Goal: Task Accomplishment & Management: Complete application form

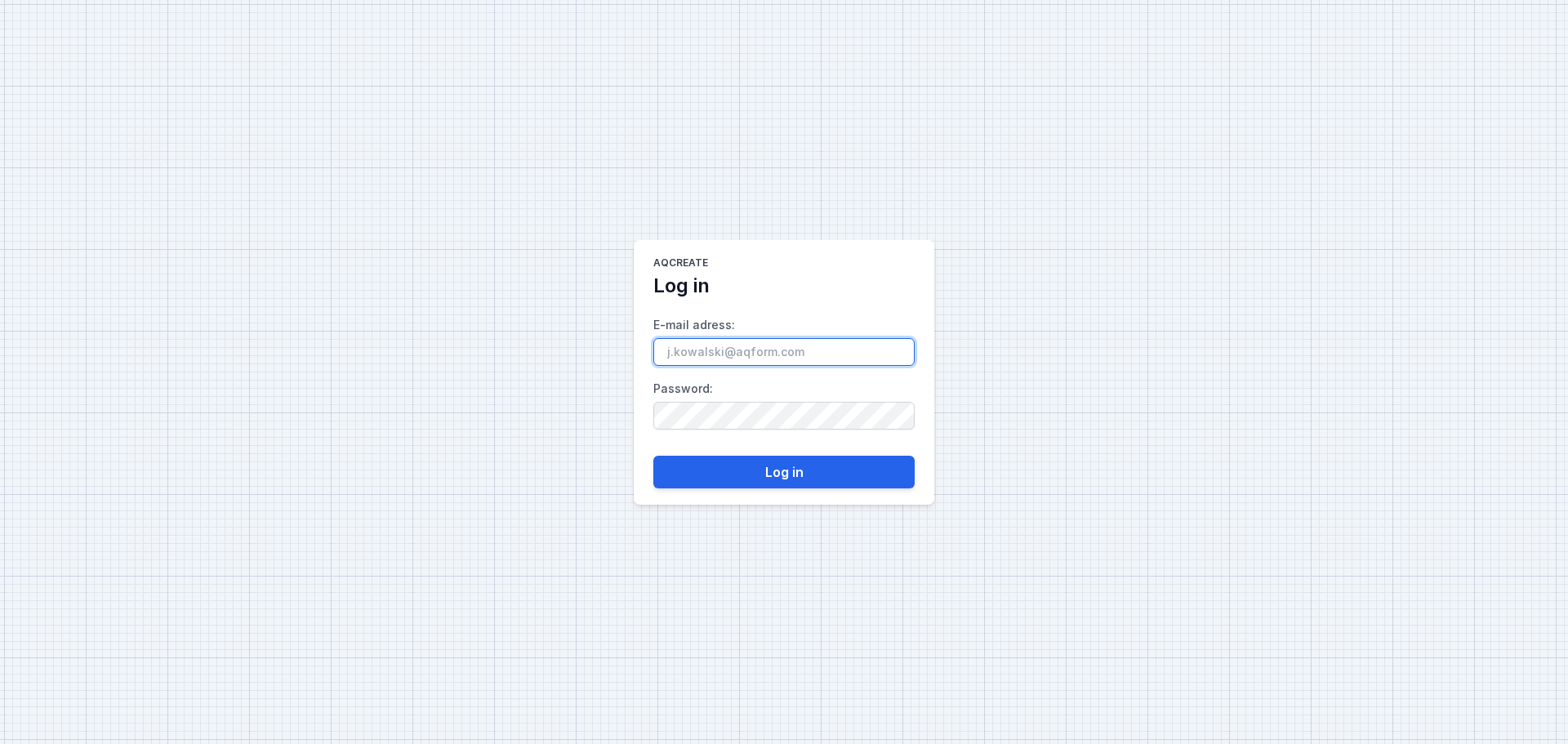
click at [735, 354] on input "E-mail adress :" at bounding box center [784, 351] width 262 height 28
type input "e"
type input "[EMAIL_ADDRESS][DOMAIN_NAME]"
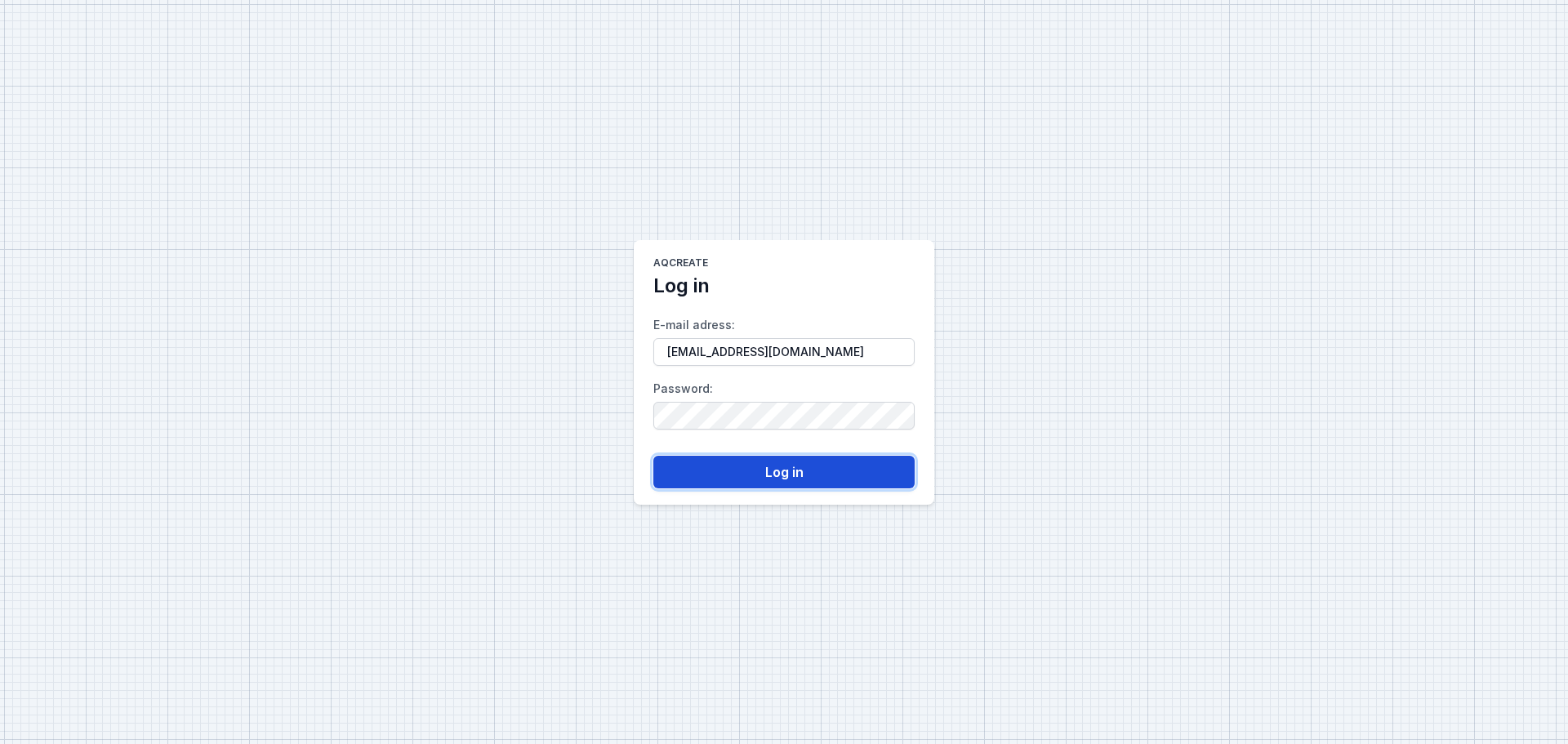
click at [737, 481] on button "Log in" at bounding box center [784, 471] width 262 height 33
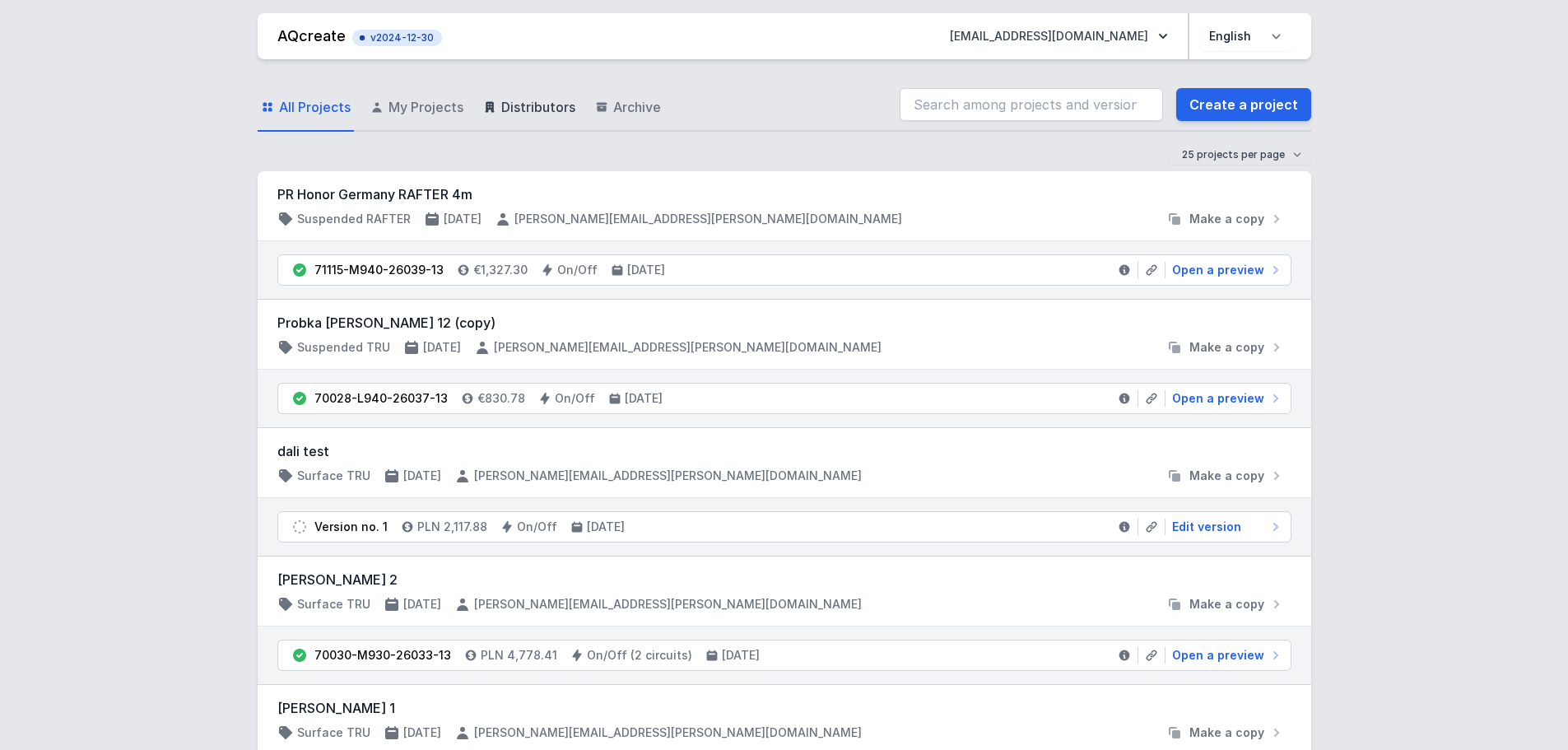
click at [512, 105] on span "Distributors" at bounding box center [538, 107] width 74 height 19
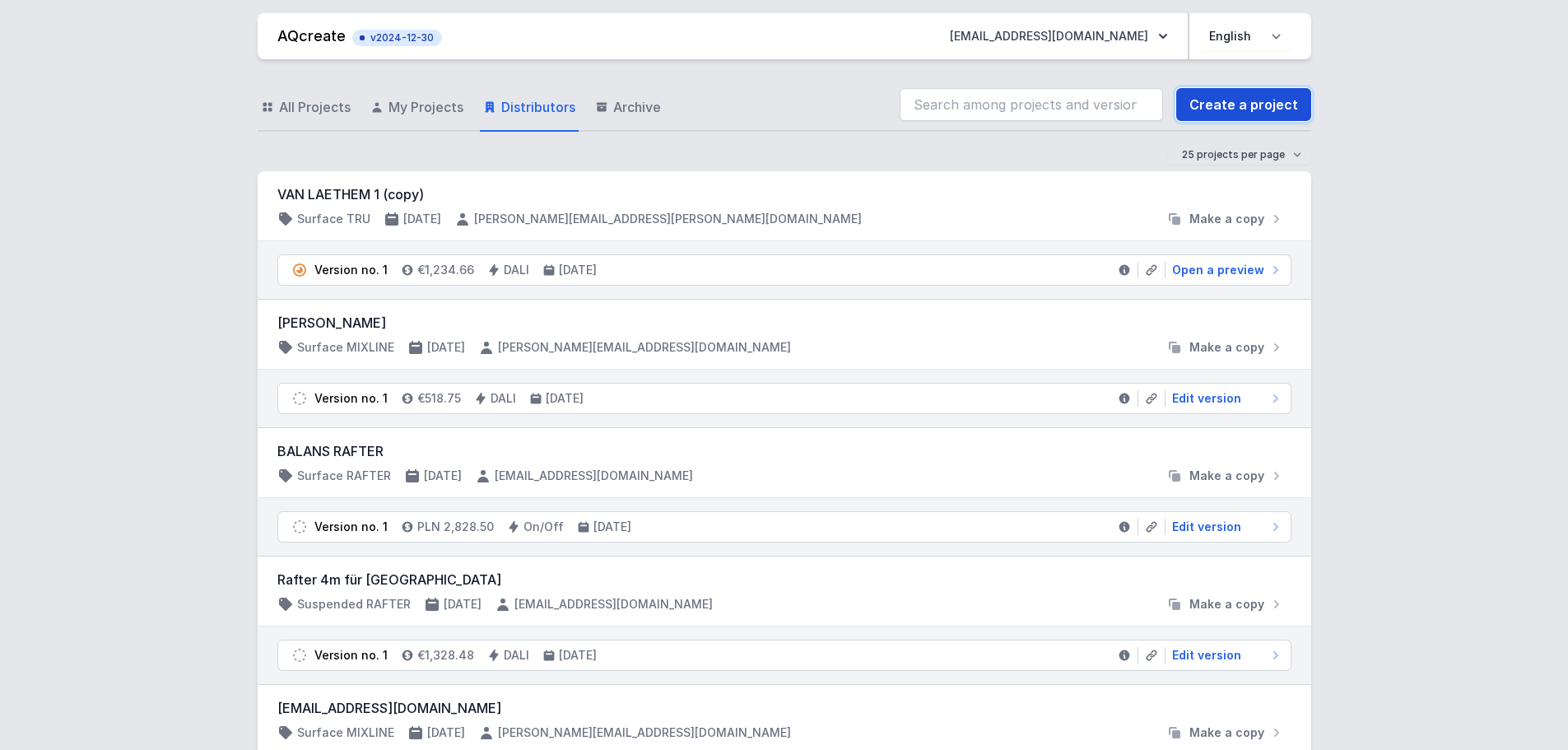
drag, startPoint x: 1265, startPoint y: 90, endPoint x: 1254, endPoint y: 104, distance: 17.8
click at [1265, 90] on link "Create a project" at bounding box center [1243, 104] width 135 height 33
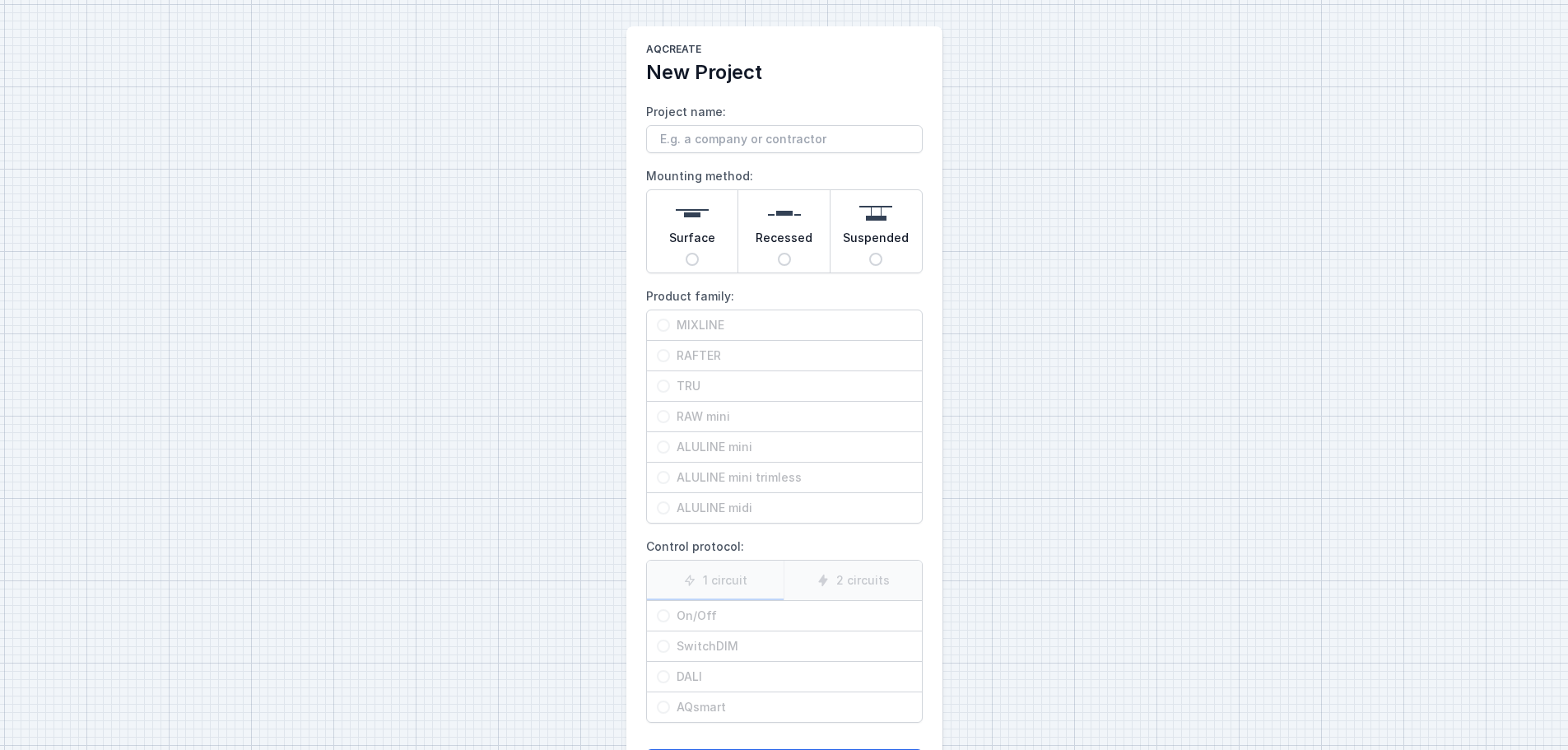
click at [702, 145] on input "Project name:" at bounding box center [784, 139] width 276 height 28
type input "test"
click at [690, 259] on input "Surface" at bounding box center [692, 260] width 14 height 14
radio input "true"
click at [790, 253] on div "Recessed" at bounding box center [784, 231] width 91 height 82
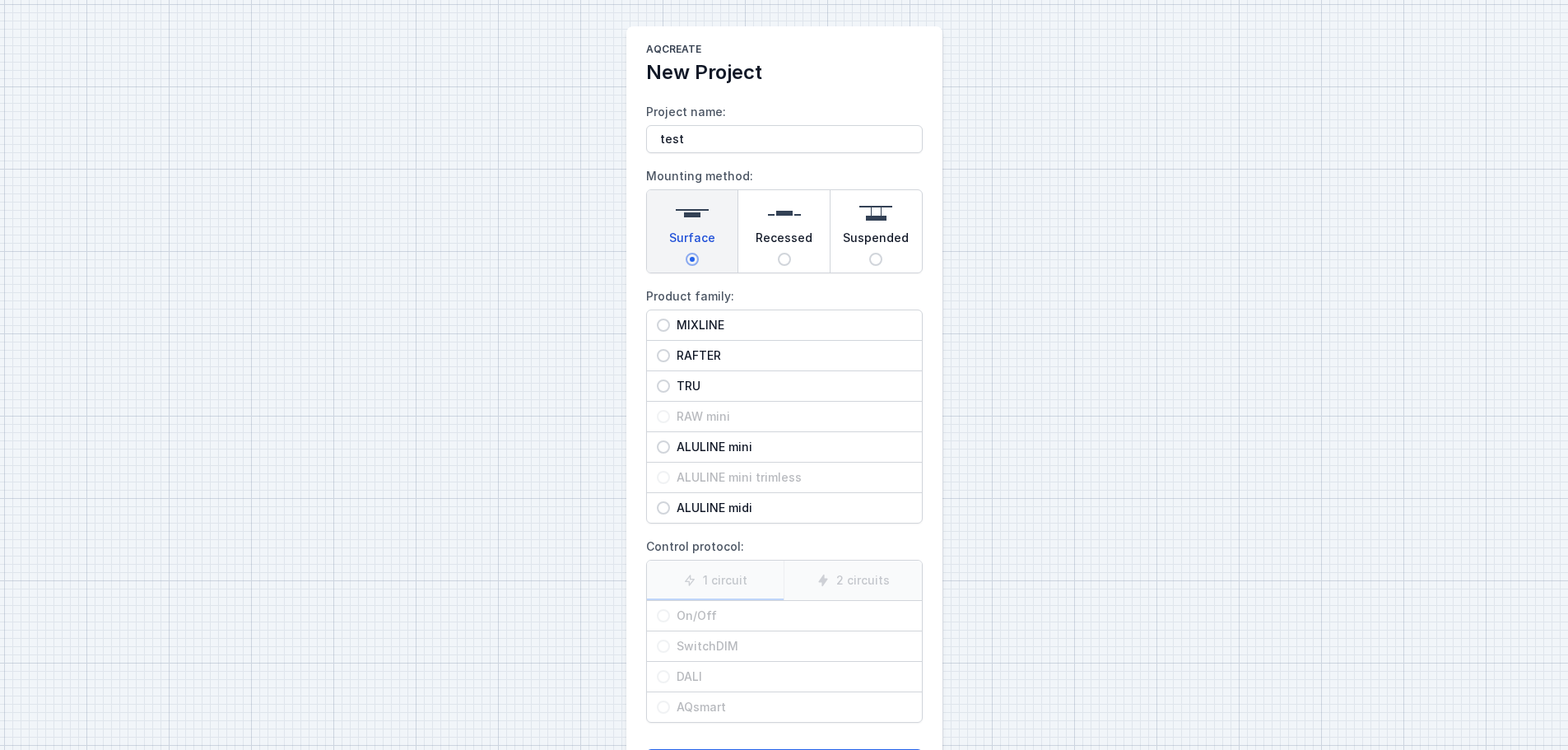
click at [790, 253] on input "Recessed" at bounding box center [784, 260] width 14 height 14
radio input "true"
click at [686, 253] on div "Surface" at bounding box center [692, 231] width 91 height 82
click at [686, 253] on input "Surface" at bounding box center [692, 260] width 14 height 14
radio input "true"
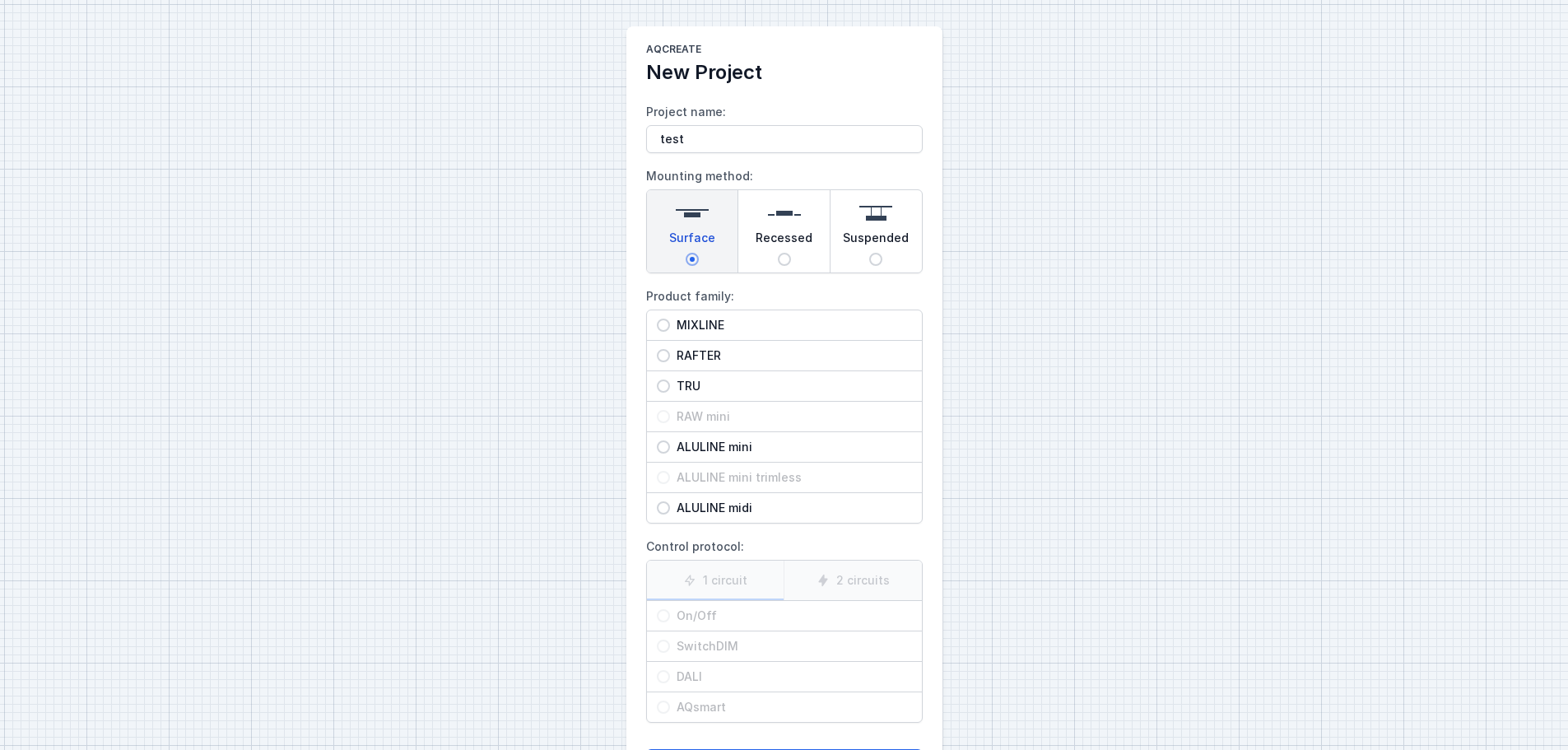
click at [668, 357] on input "RAFTER" at bounding box center [664, 356] width 14 height 14
radio input "true"
click at [664, 325] on input "MIXLINE" at bounding box center [664, 326] width 14 height 14
radio input "true"
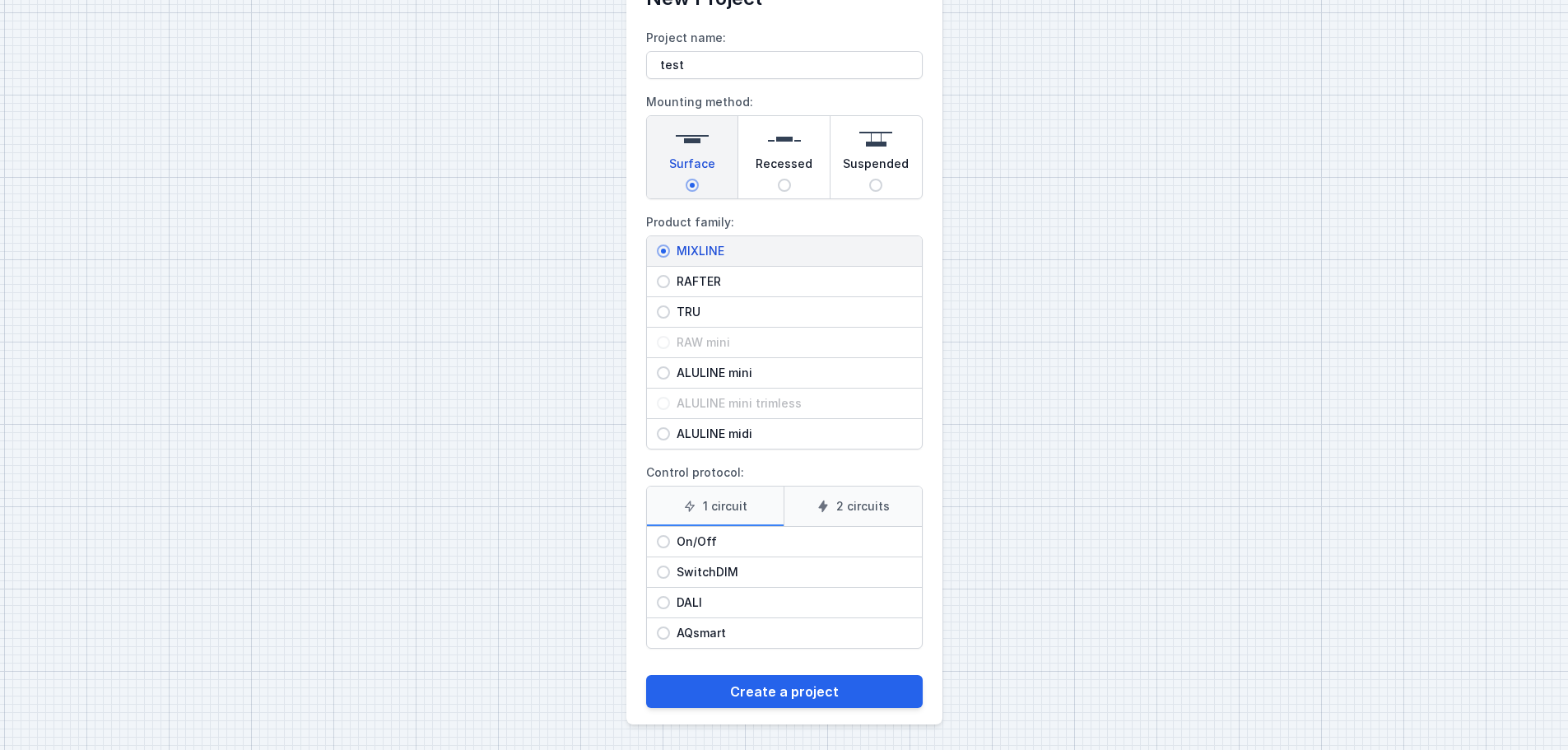
scroll to position [75, 0]
click at [702, 600] on span "DALI" at bounding box center [790, 601] width 242 height 16
click at [669, 600] on input "DALI" at bounding box center [664, 602] width 14 height 14
radio input "true"
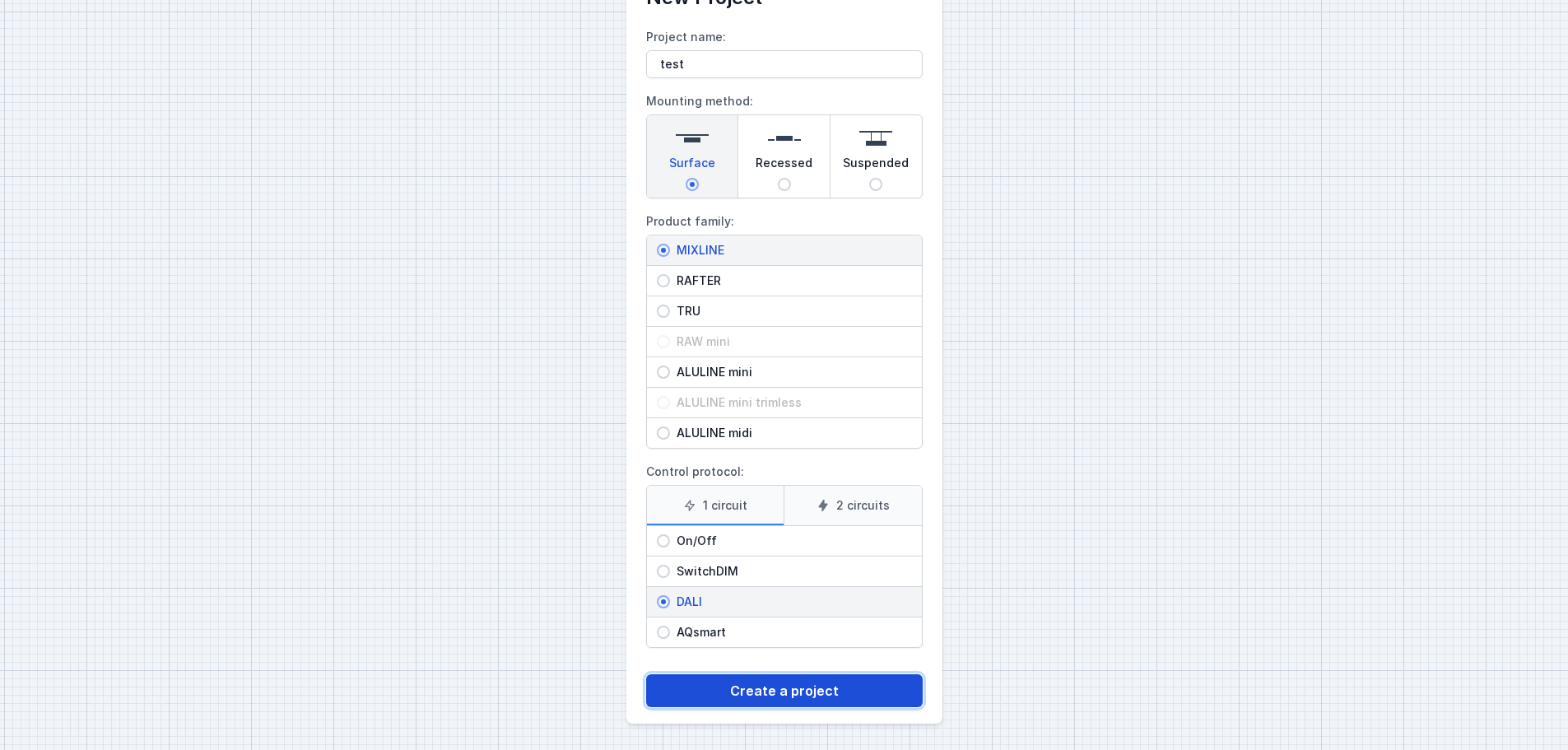
click at [780, 691] on button "Create a project" at bounding box center [784, 690] width 276 height 33
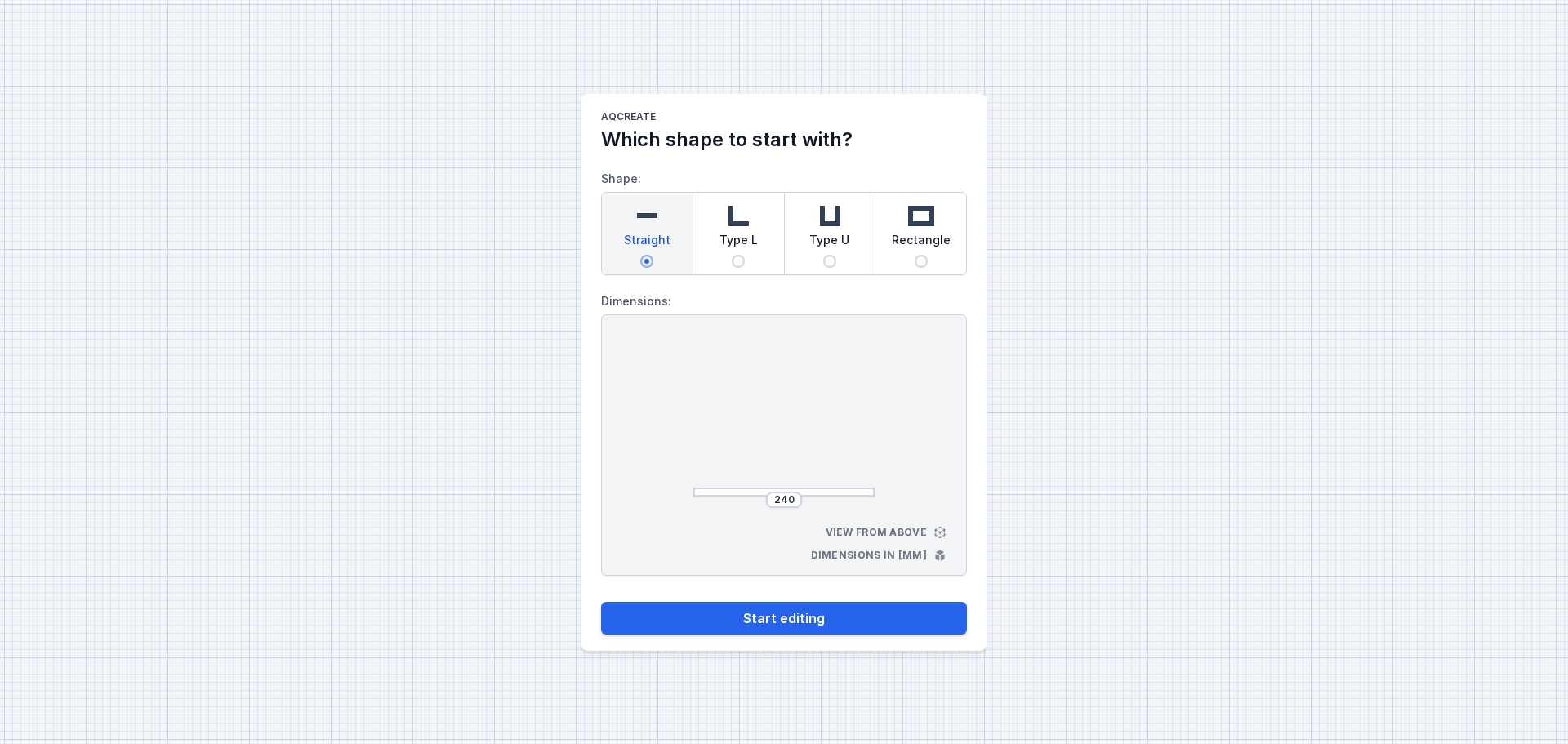
click at [741, 262] on input "Type L" at bounding box center [738, 262] width 13 height 13
radio input "true"
click at [638, 258] on div "Straight" at bounding box center [647, 233] width 91 height 81
click at [640, 258] on input "Straight" at bounding box center [647, 262] width 13 height 13
radio input "true"
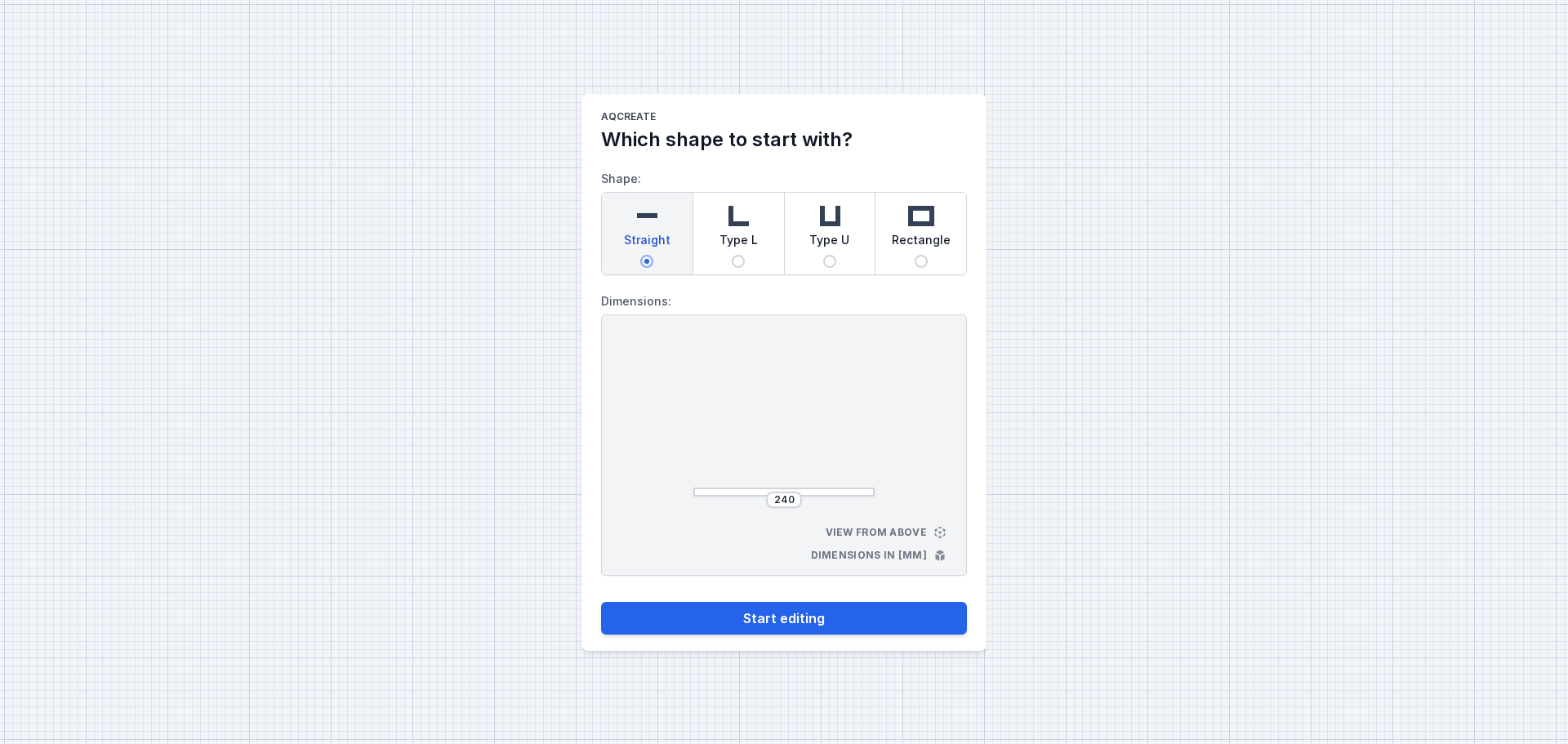
click at [652, 225] on img at bounding box center [647, 216] width 33 height 33
click at [652, 255] on input "Straight" at bounding box center [647, 262] width 13 height 13
drag, startPoint x: 768, startPoint y: 497, endPoint x: 743, endPoint y: 497, distance: 25.0
click at [743, 497] on div "240" at bounding box center [784, 499] width 181 height 16
drag, startPoint x: 776, startPoint y: 497, endPoint x: 753, endPoint y: 497, distance: 23.0
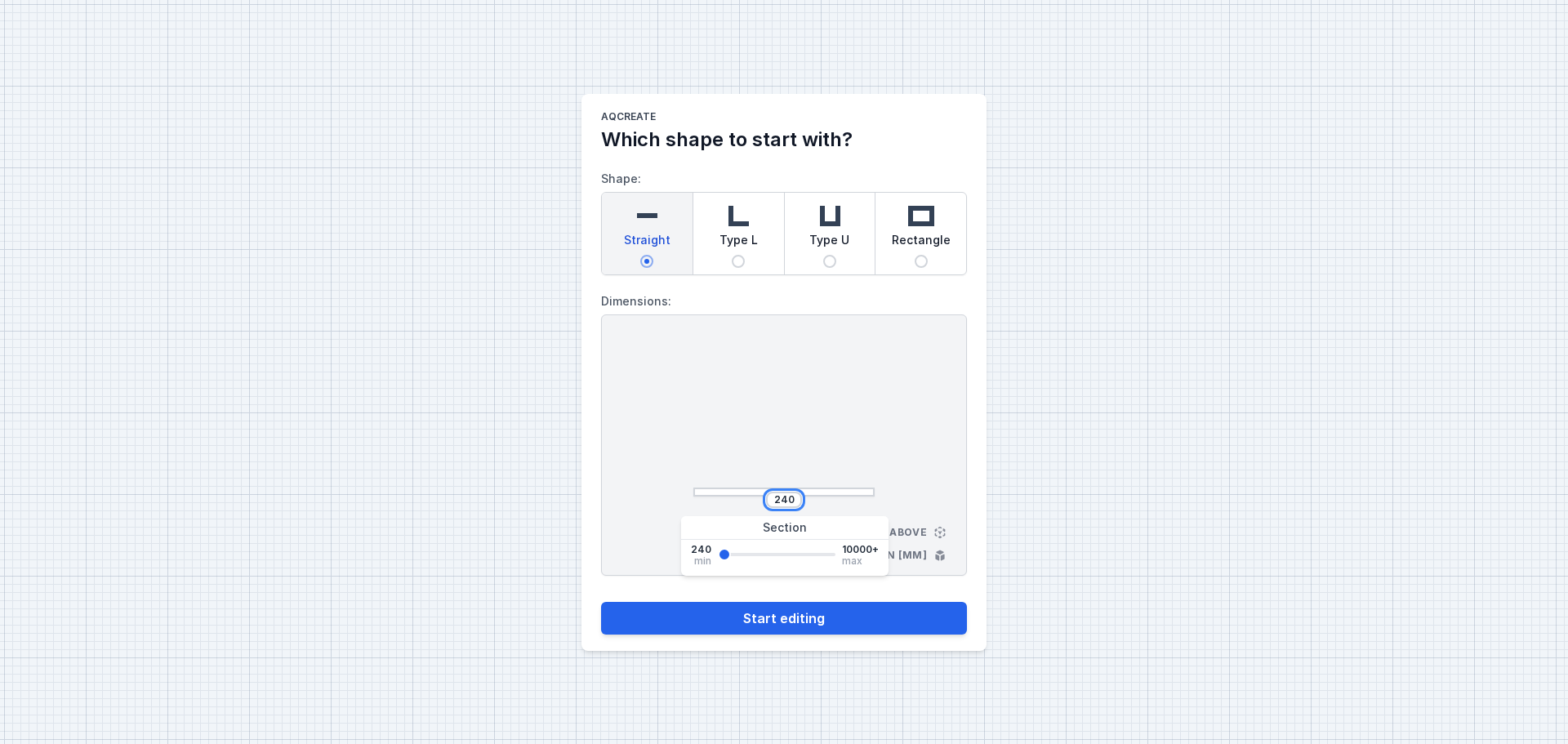
click at [753, 497] on div "240" at bounding box center [784, 499] width 181 height 16
type input "682"
type input "987"
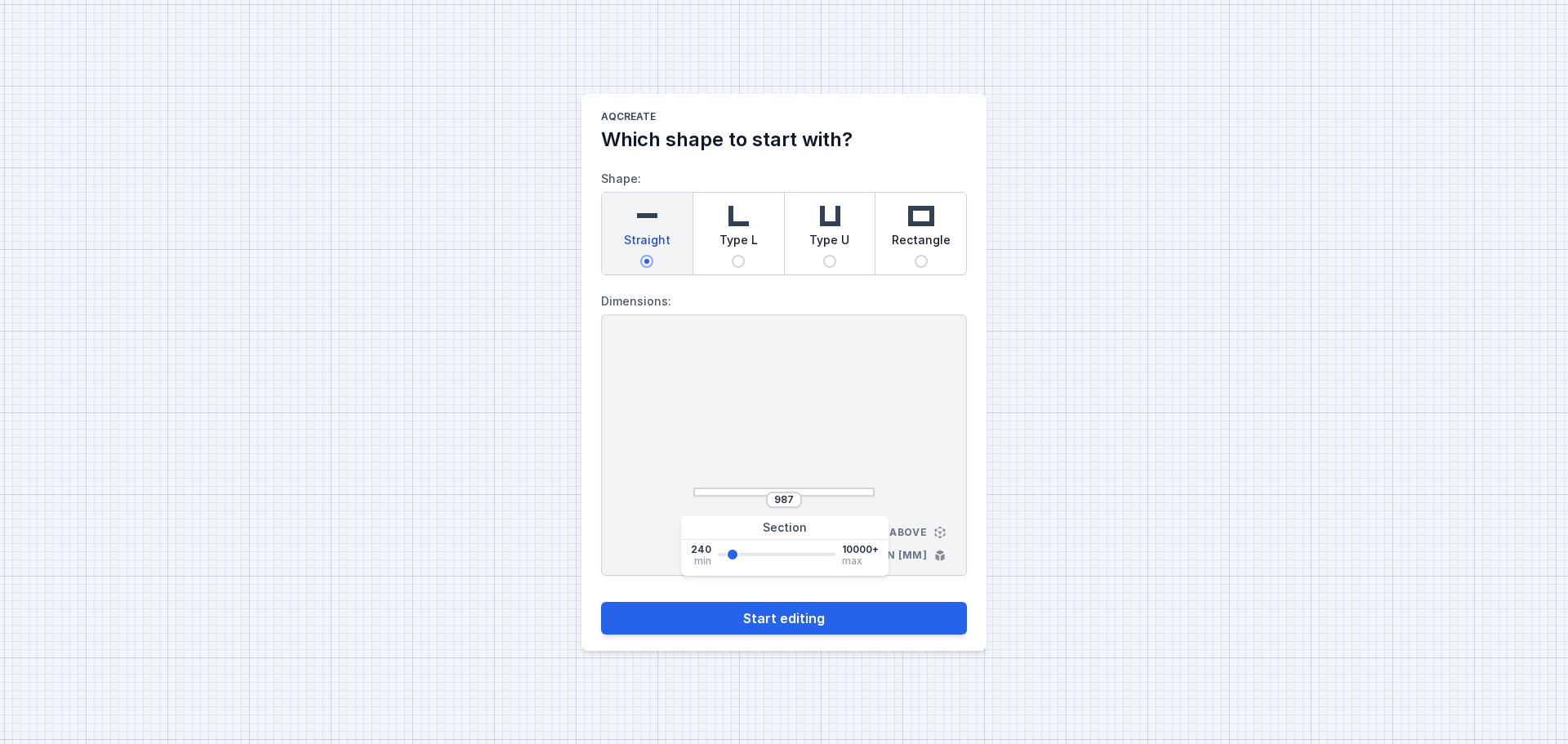
type input "1368"
type input "1826"
type input "2055"
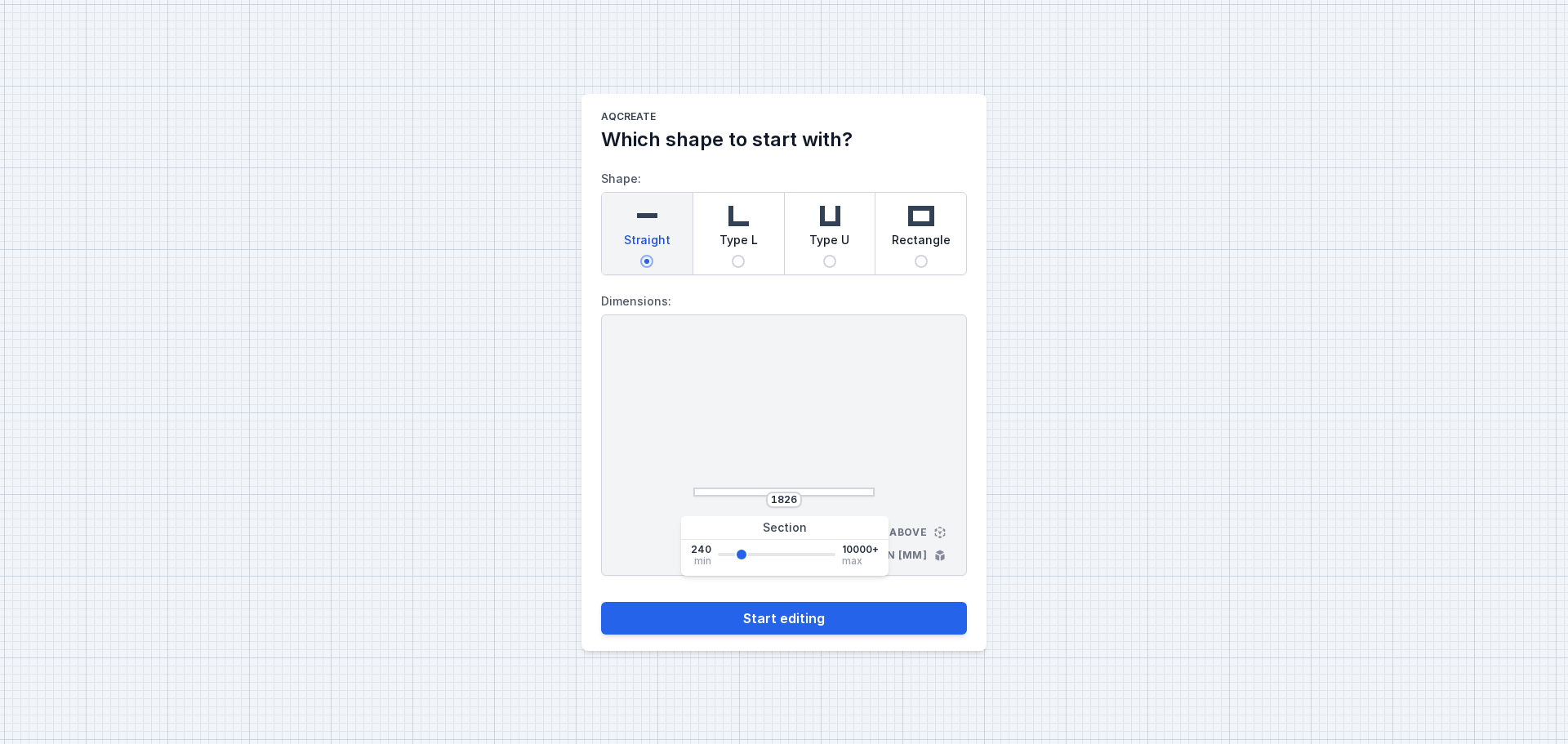
type input "2055"
type input "2283"
type input "2512"
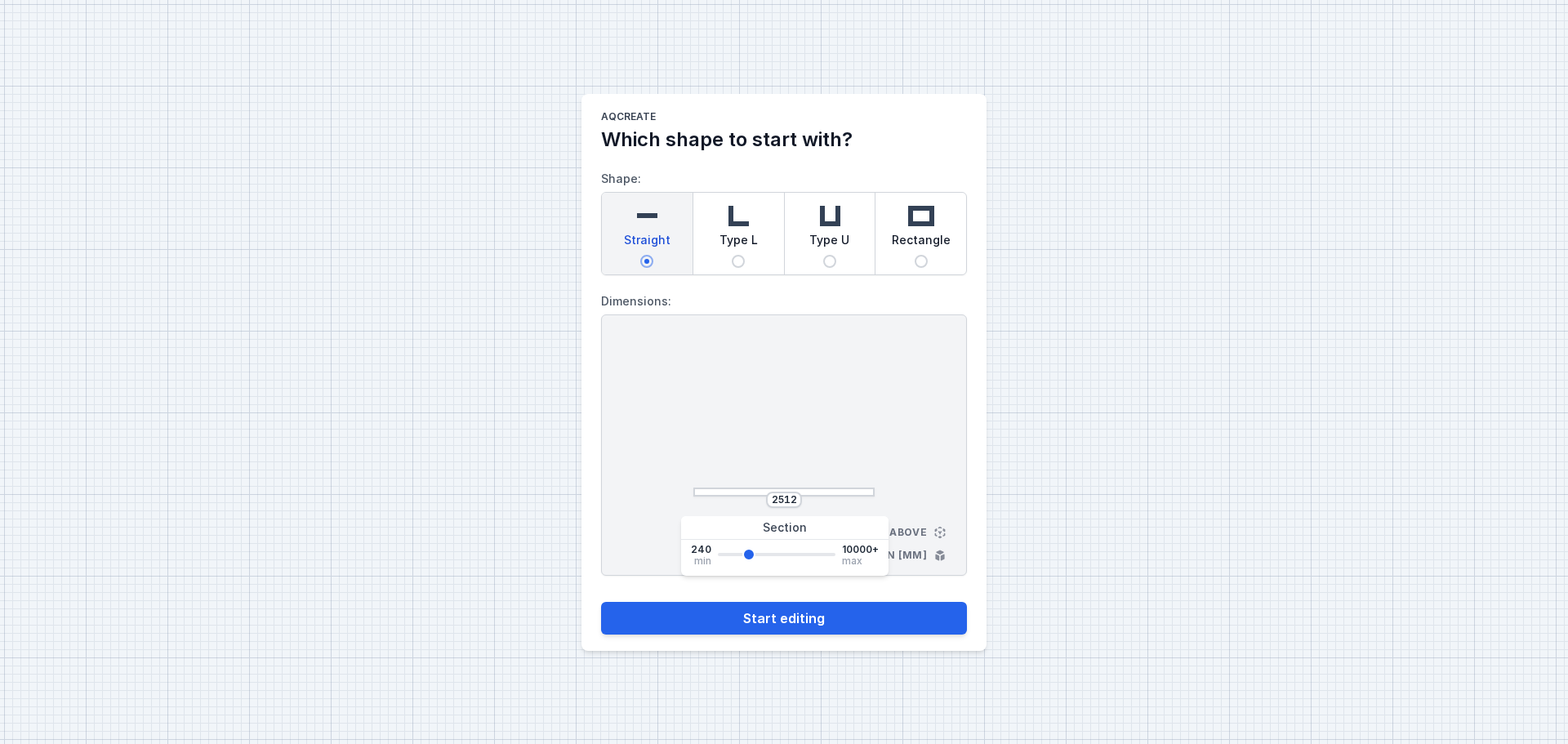
type input "2741"
type input "2893"
type input "3122"
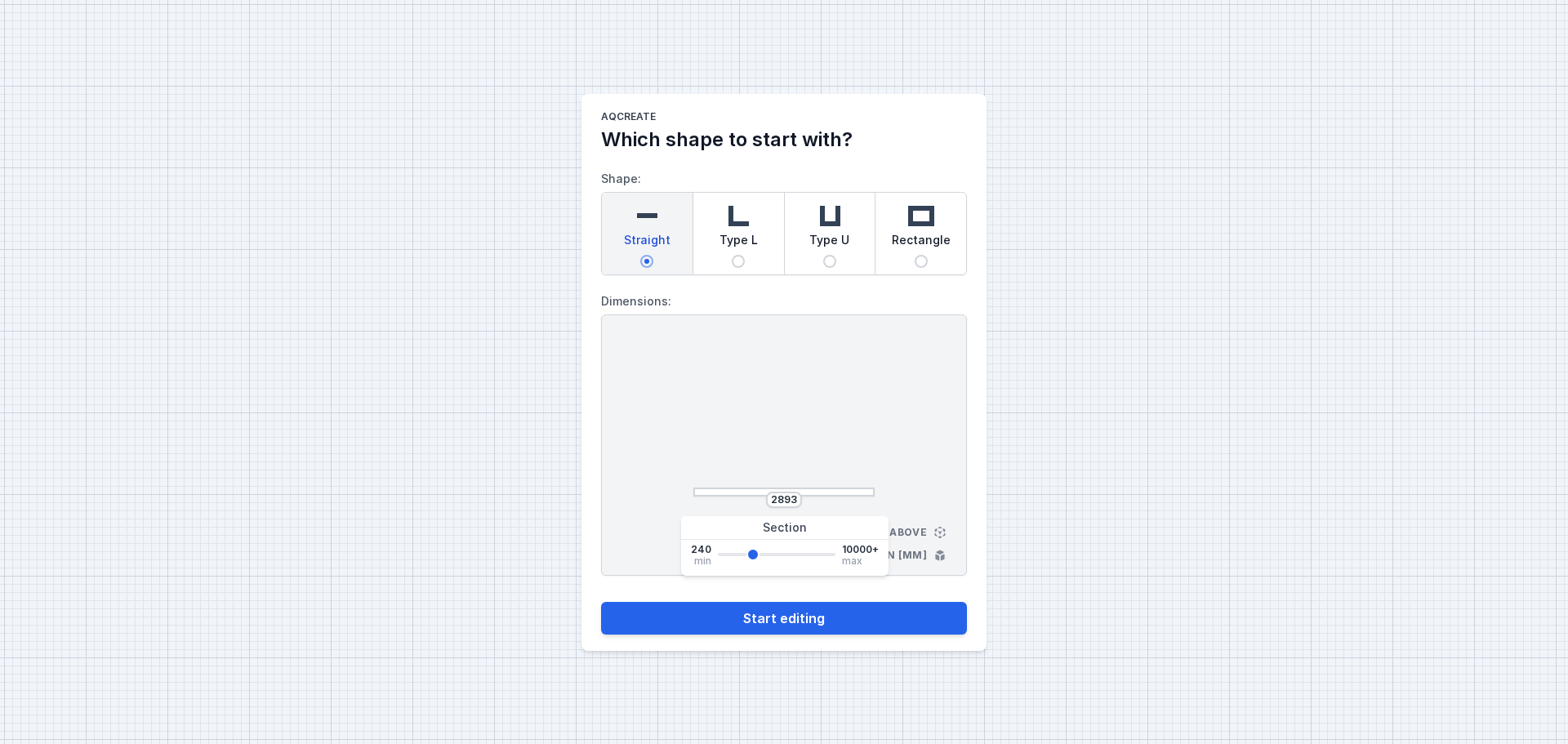
type input "3122"
type input "3275"
type input "3351"
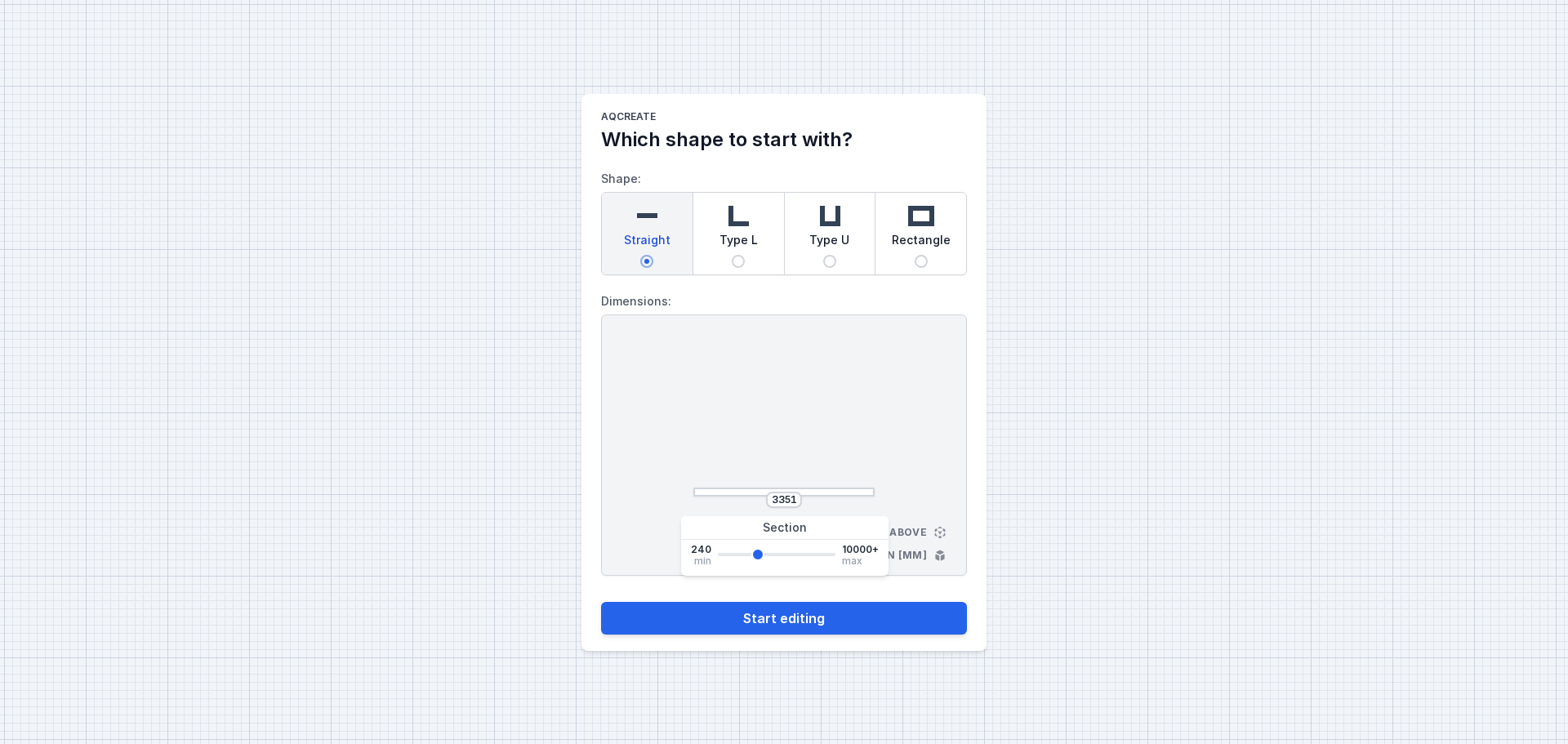
type input "3503"
type input "3580"
type input "3656"
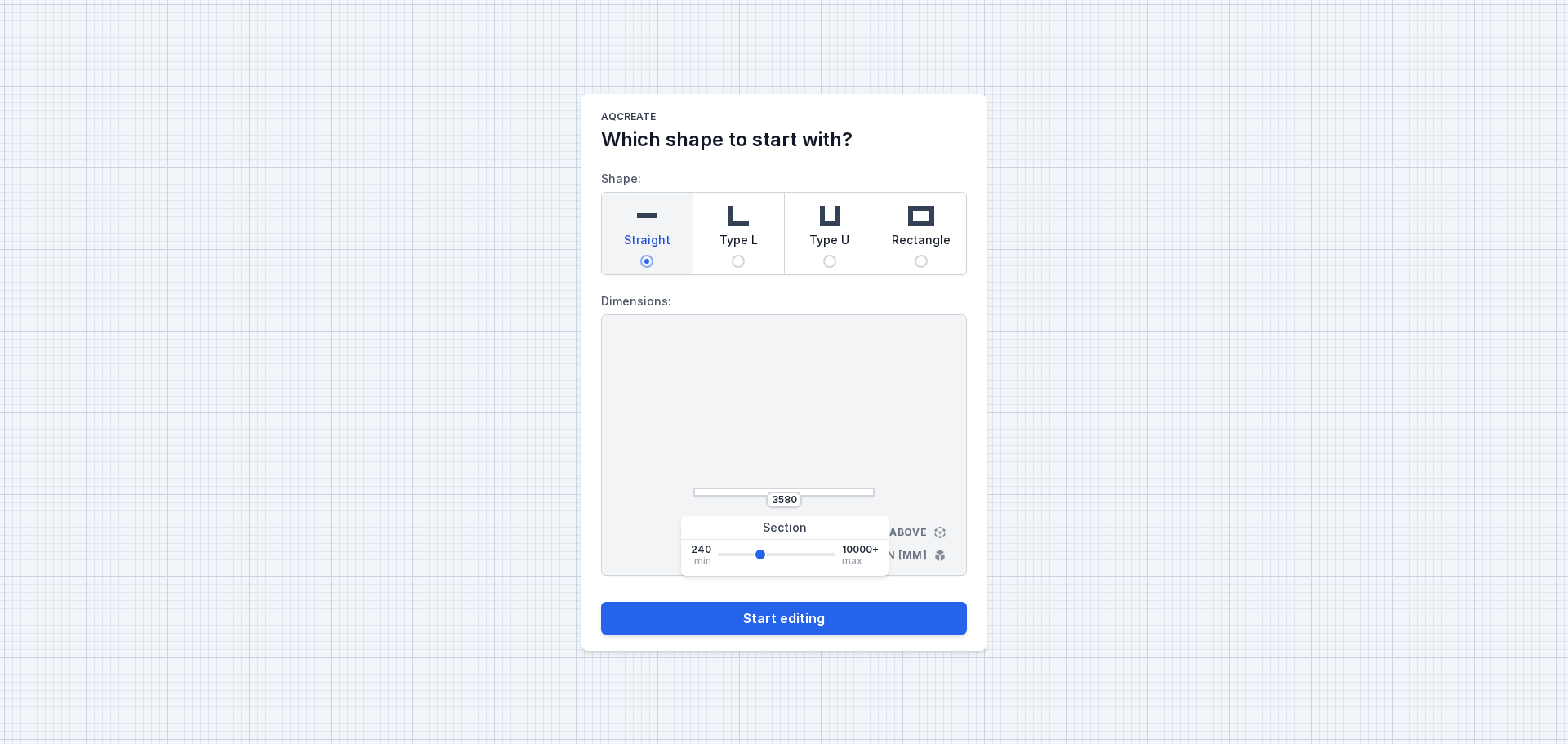
type input "3656"
type input "3732"
type input "3885"
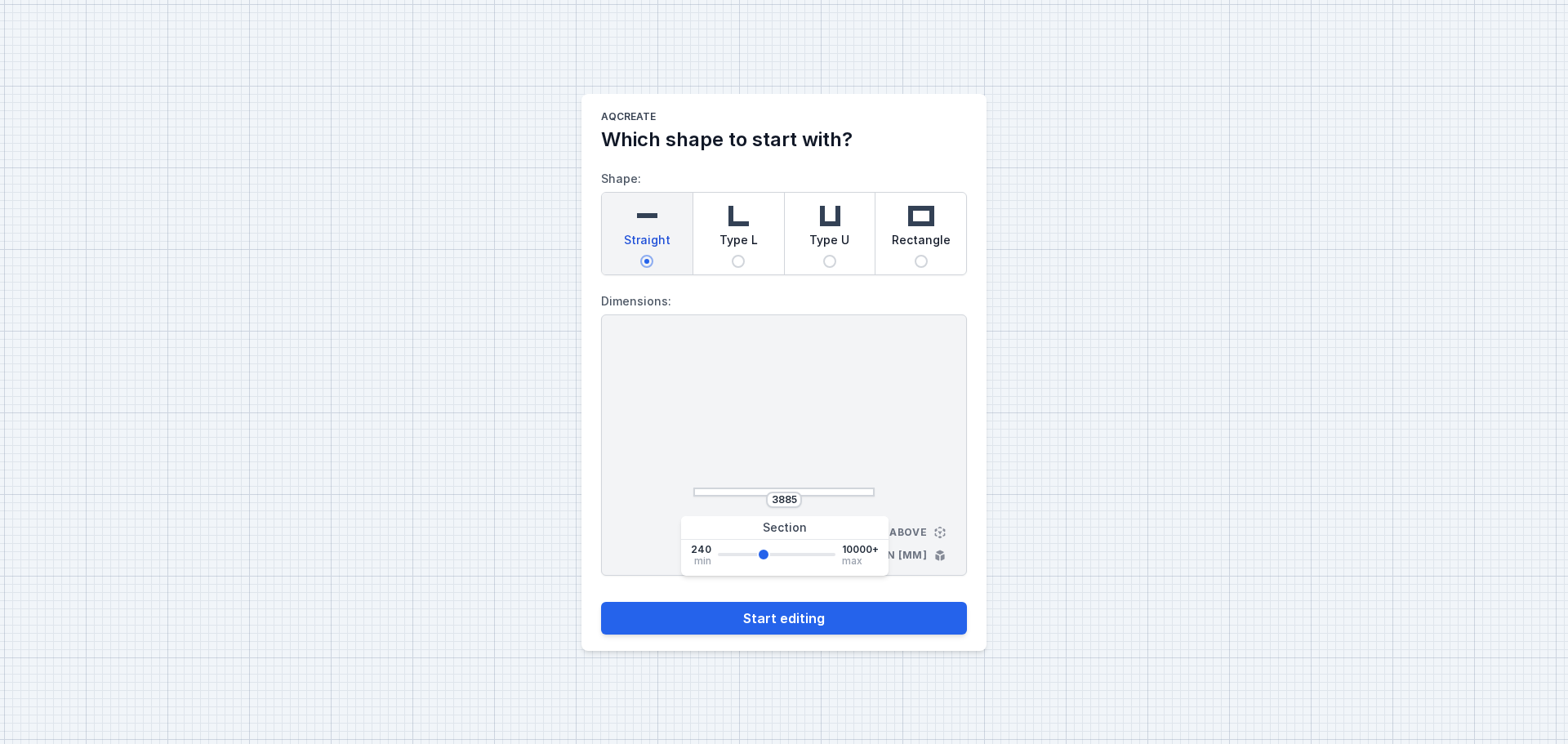
type input "3961"
type input "4037"
type input "4342"
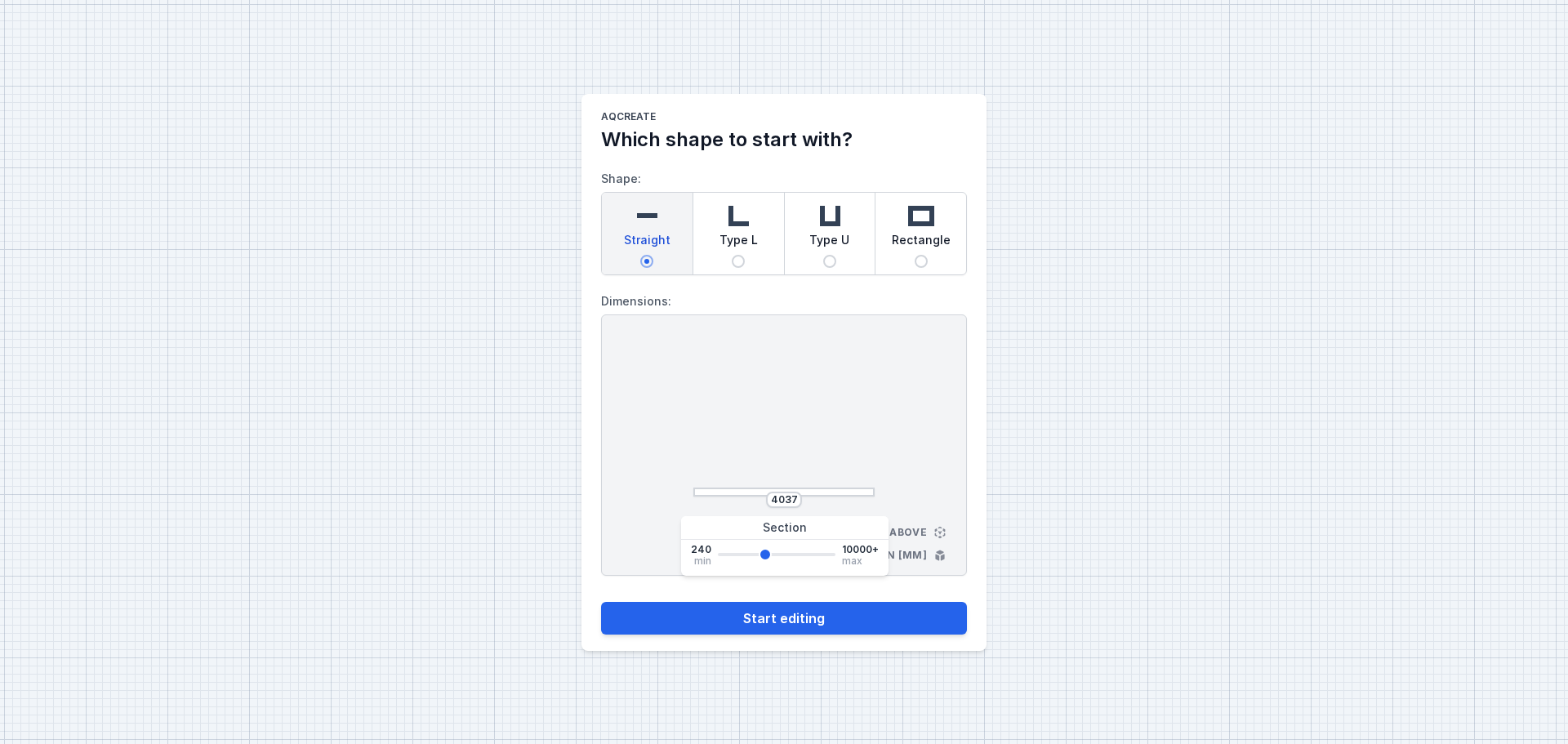
type input "4342"
type input "4418"
type input "4571"
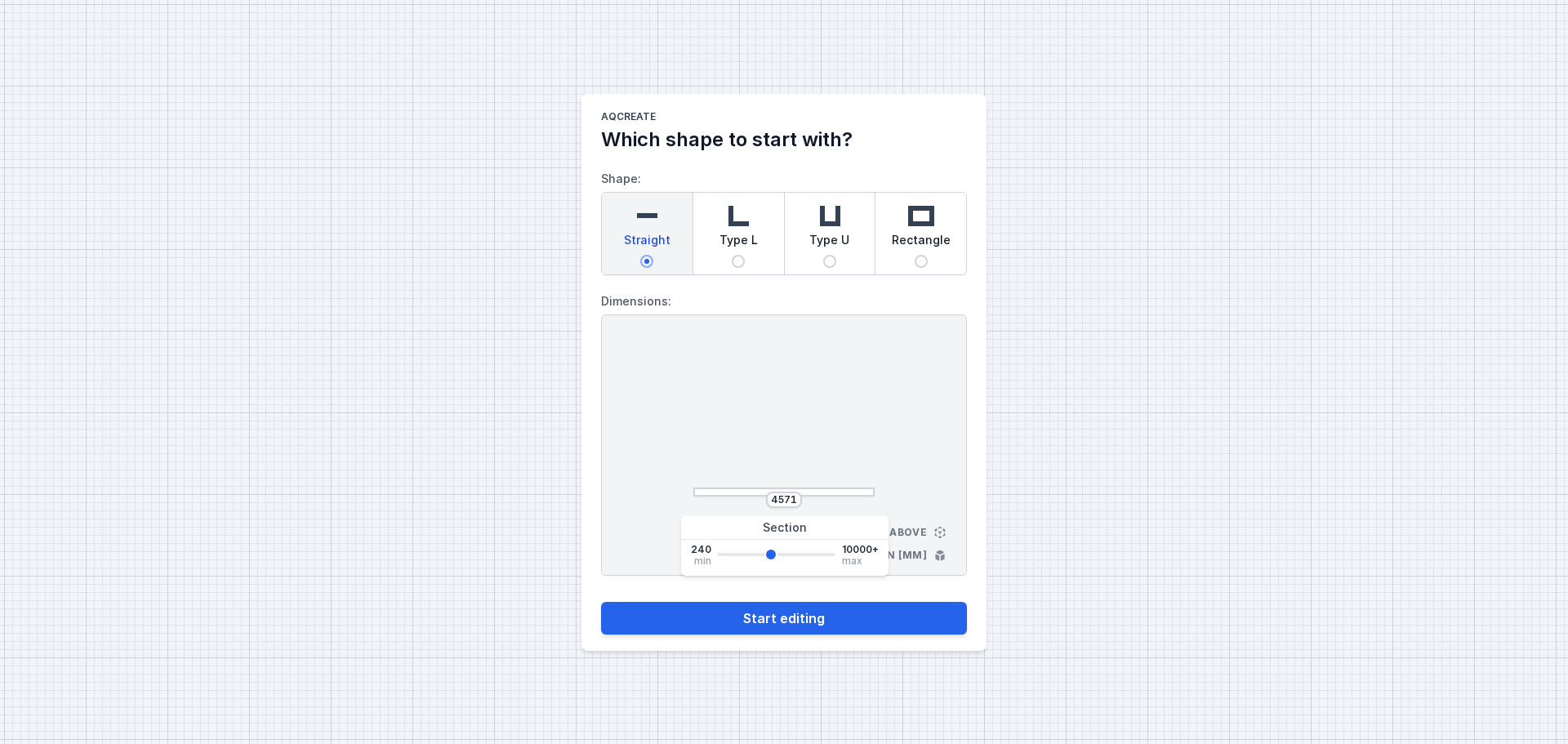
type input "4723"
type input "4800"
type input "4647"
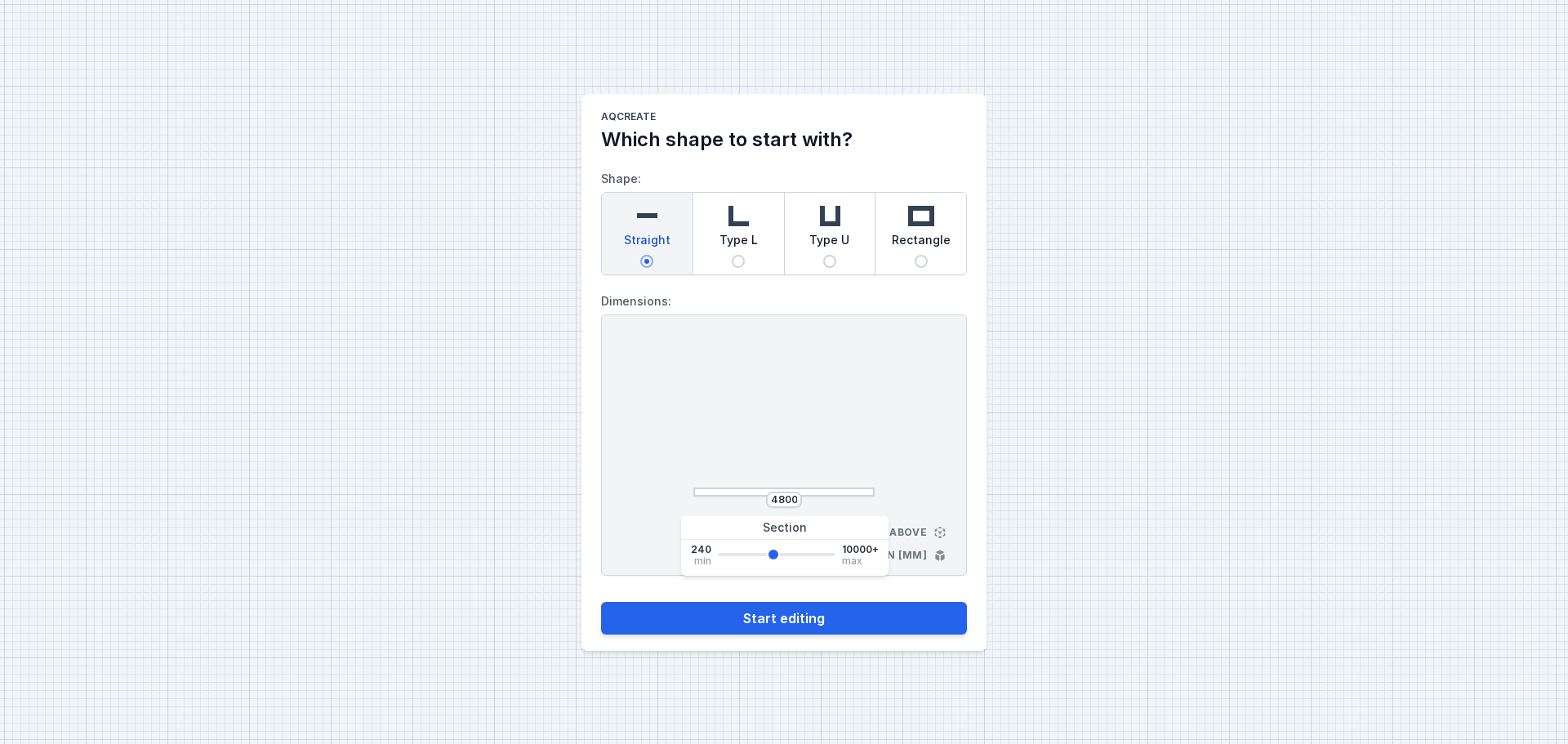
type input "4647"
type input "4571"
type input "4495"
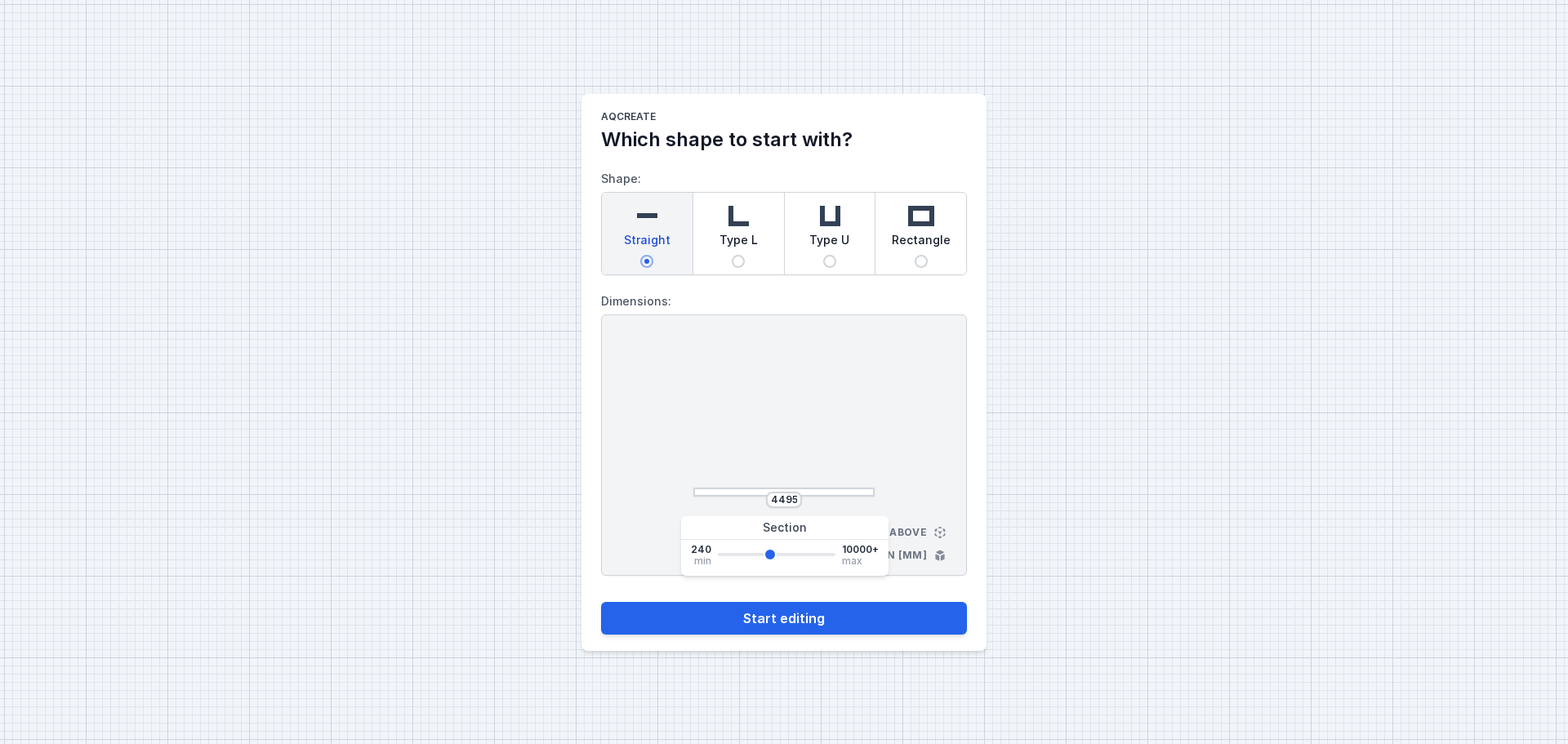
type input "4418"
type input "4342"
type input "4266"
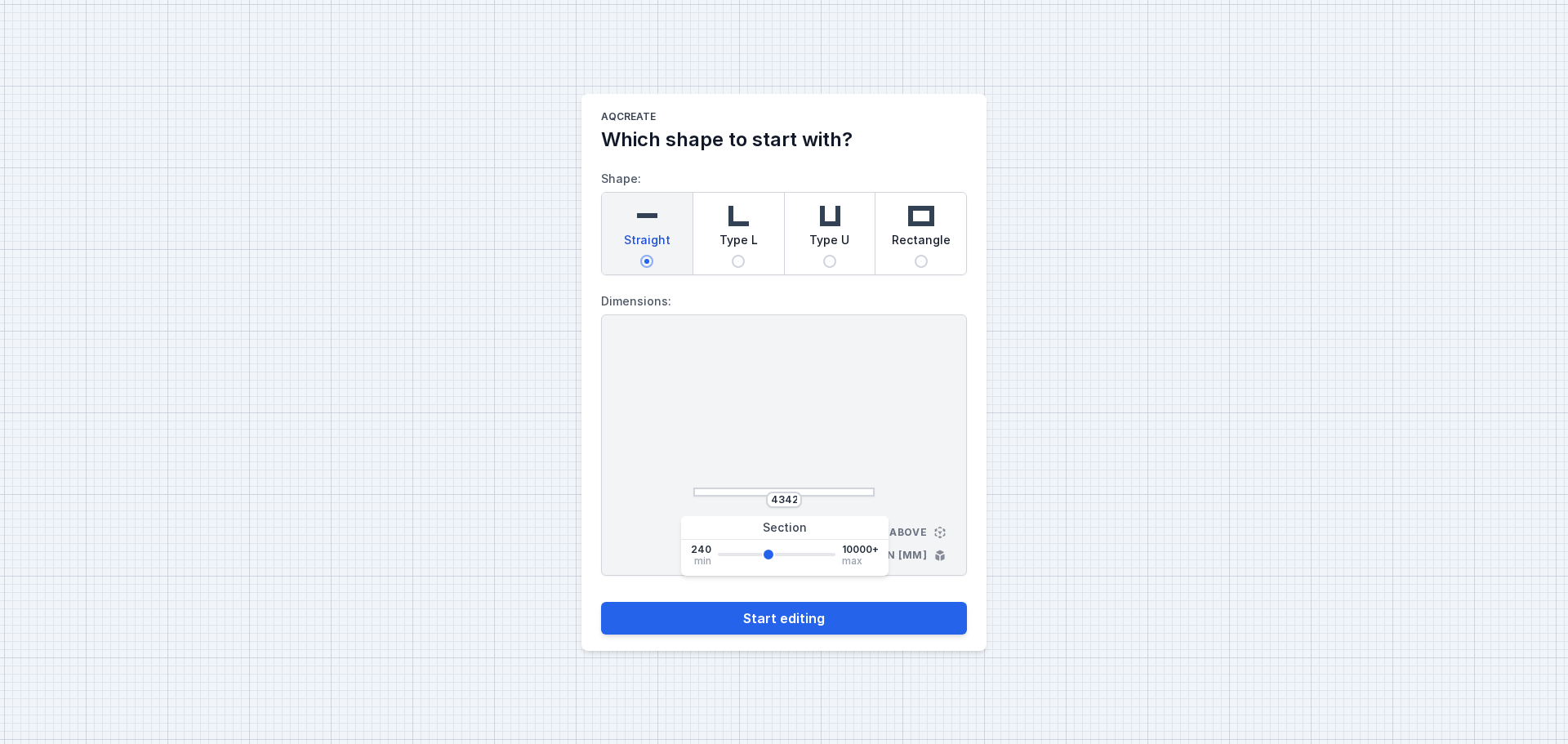
type input "4266"
type input "4190"
type input "4113"
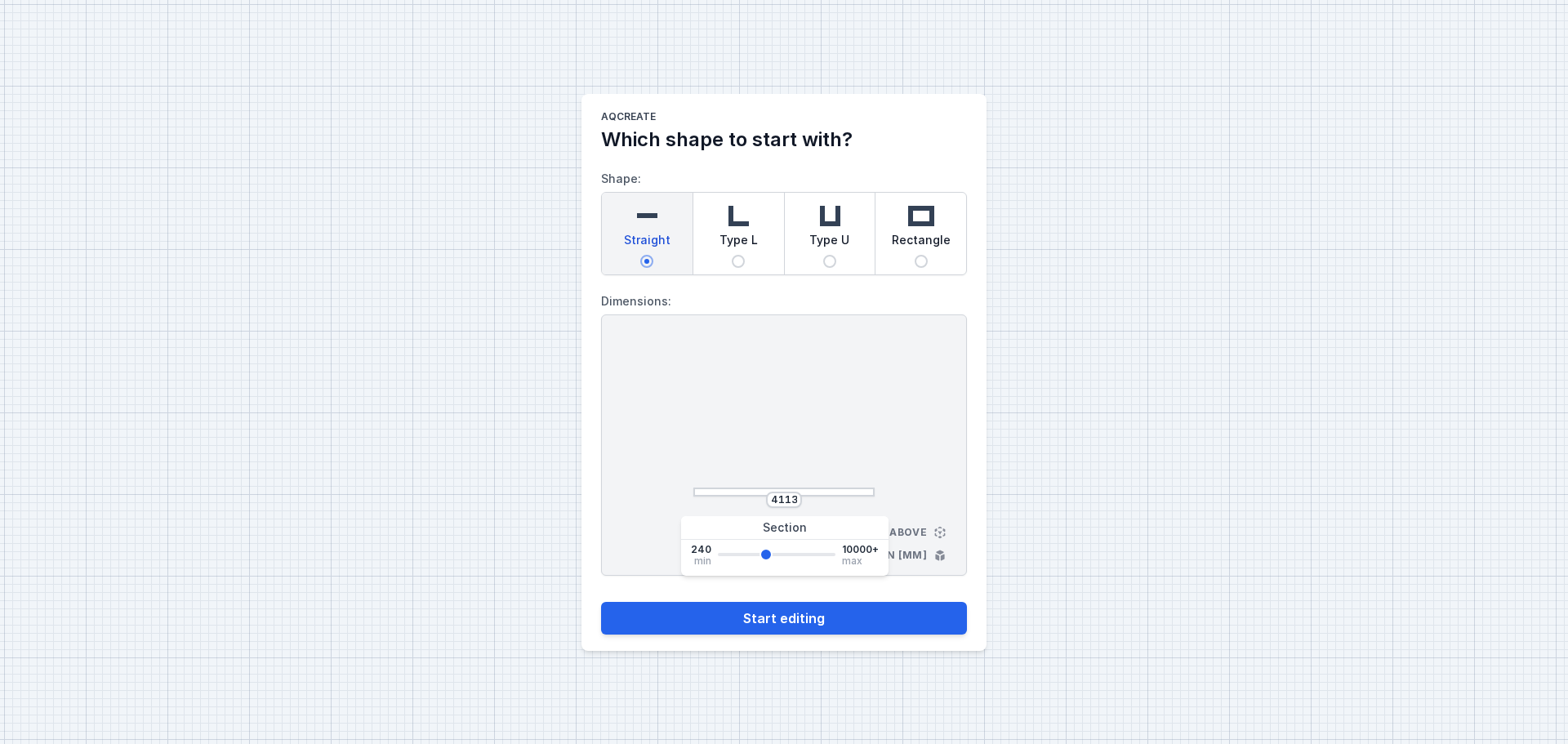
type input "4037"
type input "3961"
type input "3885"
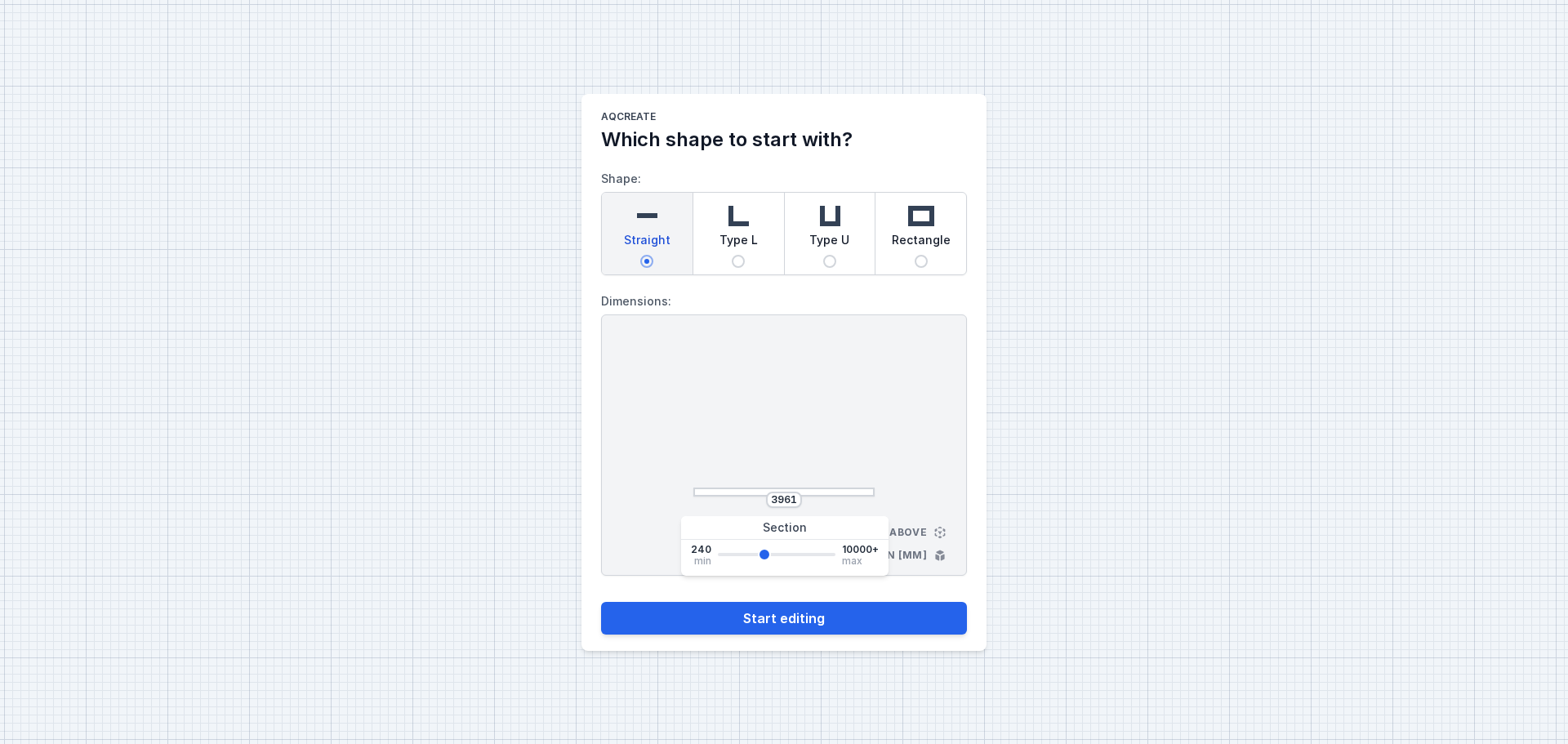
type input "3885"
type input "3732"
type input "3656"
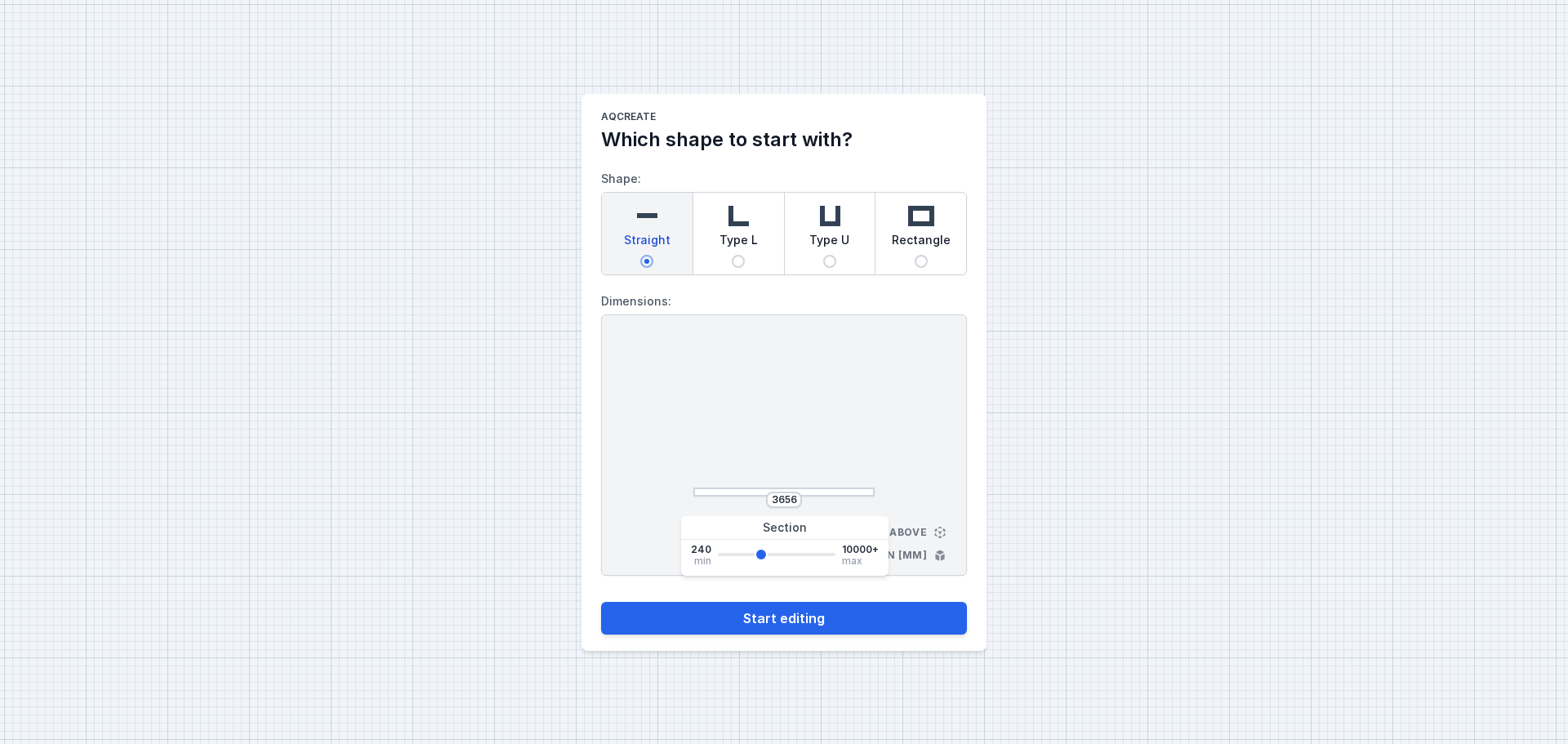
type input "3503"
type input "3427"
type input "3351"
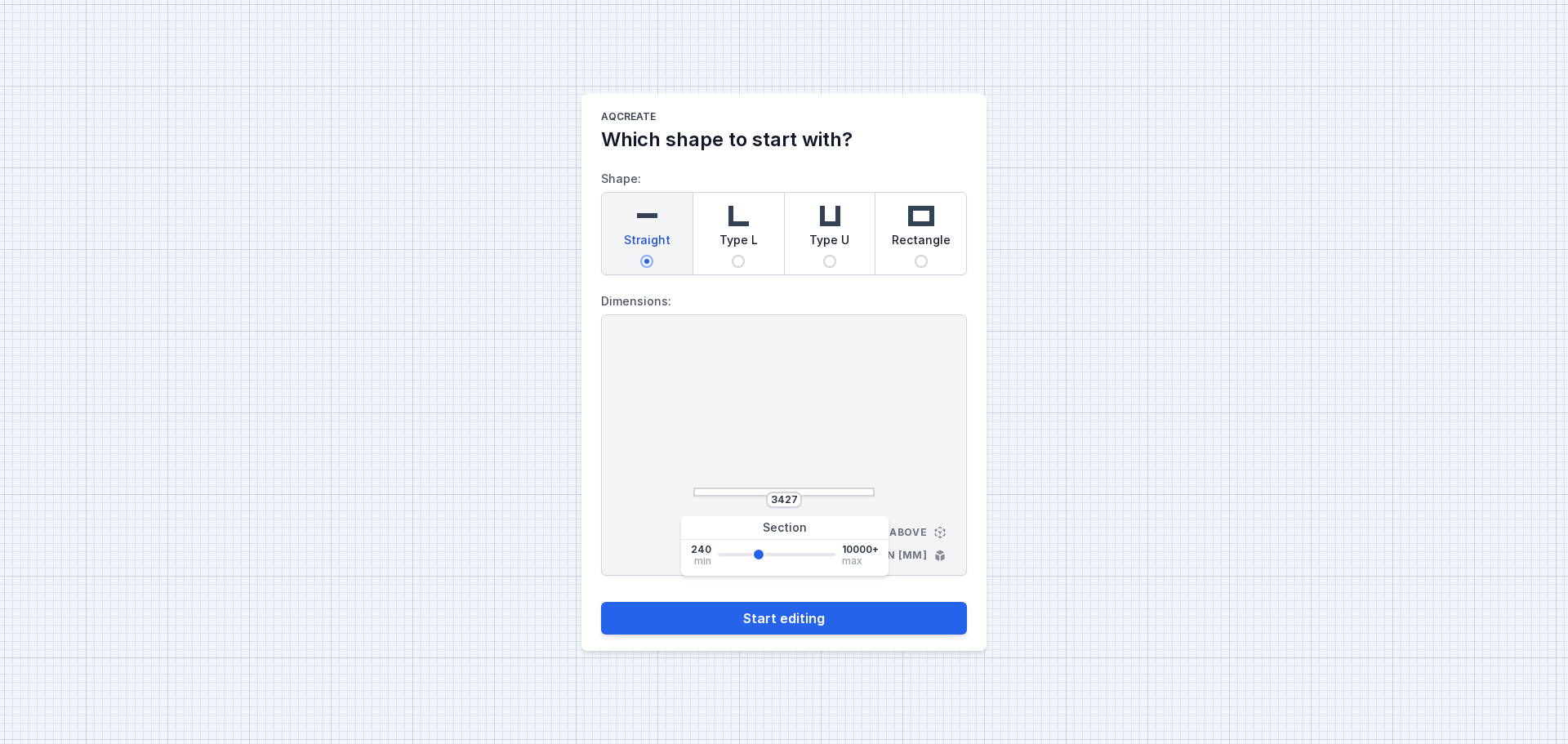
type input "3351"
type input "3198"
type input "3122"
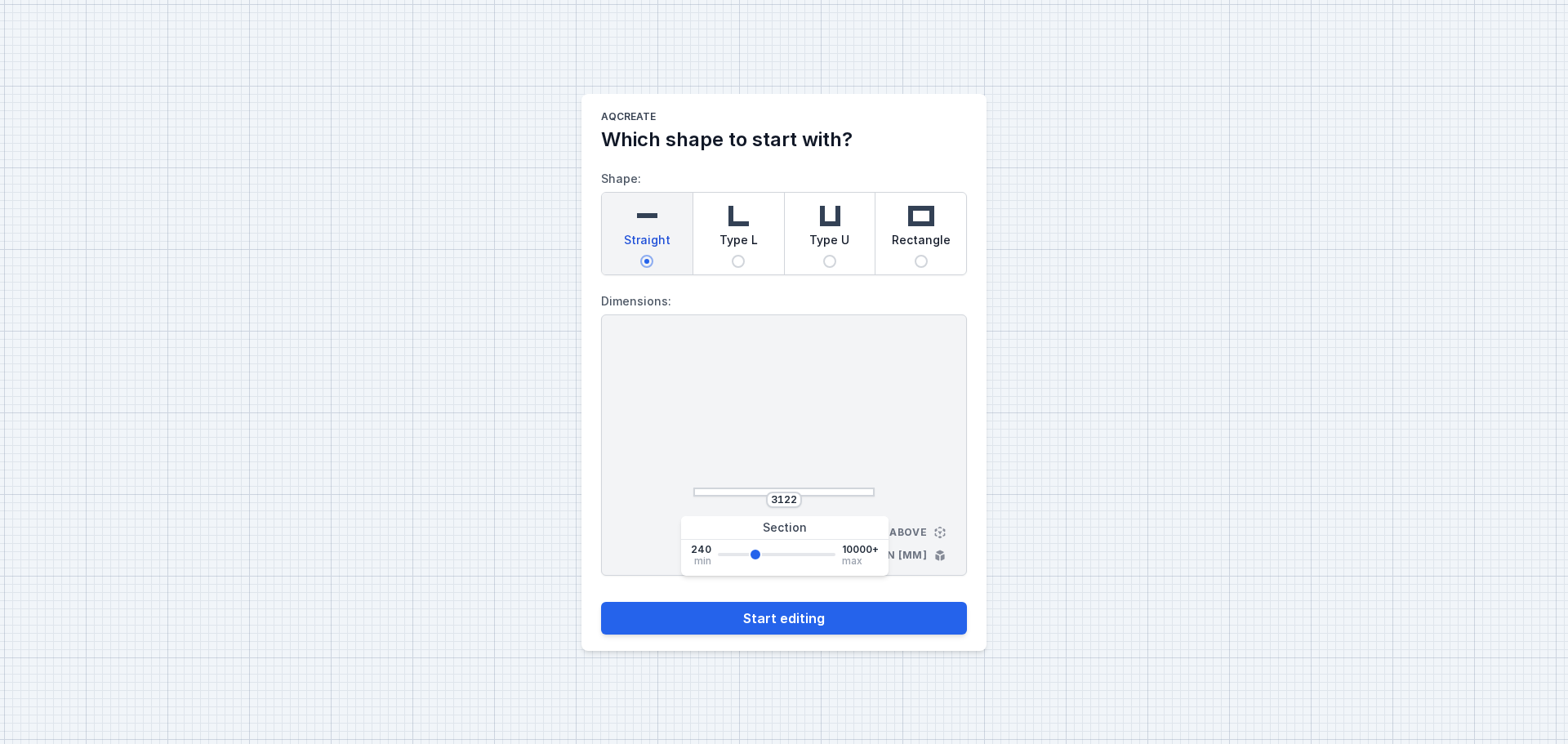
type input "3046"
type input "2893"
type input "2817"
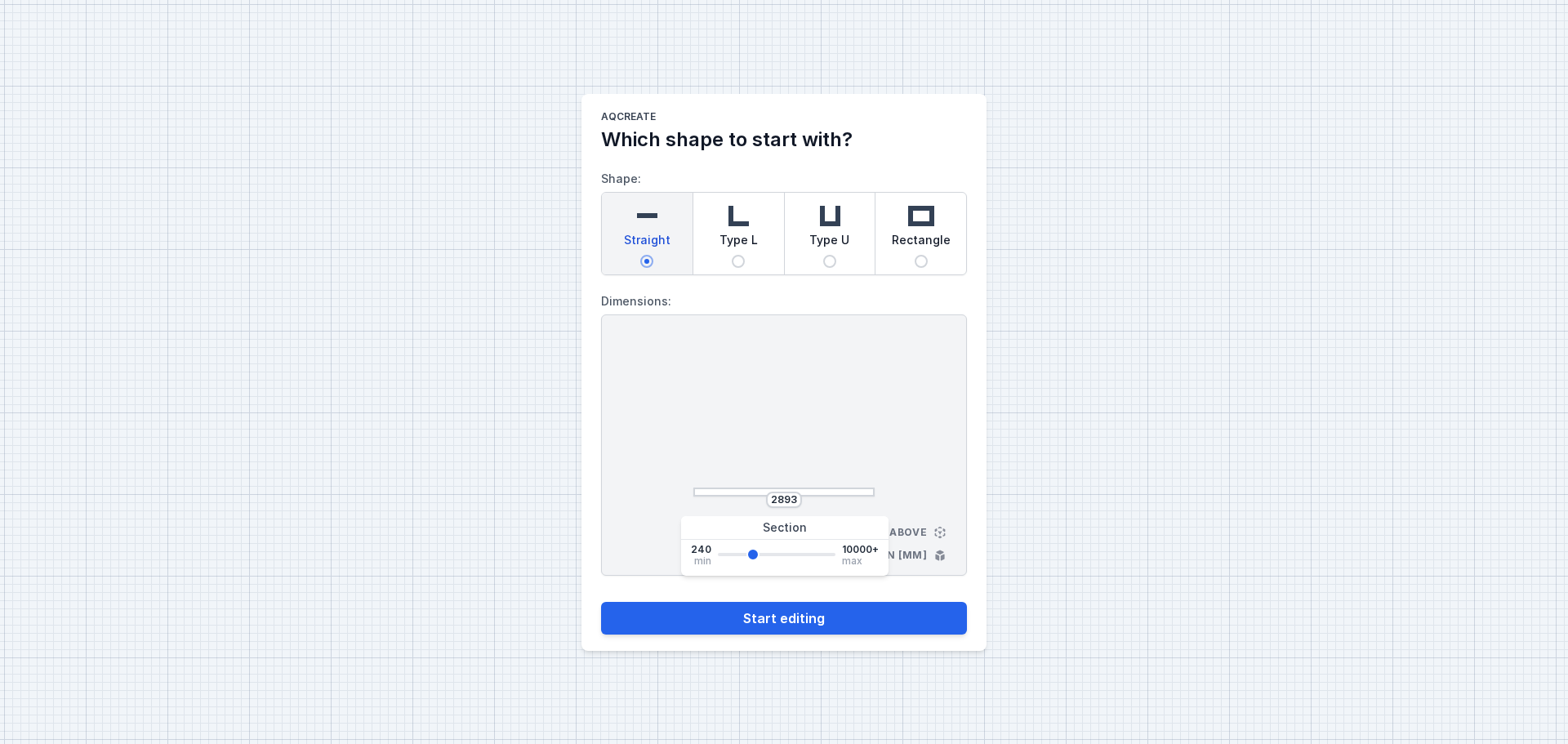
type input "2817"
type input "2665"
type input "2588"
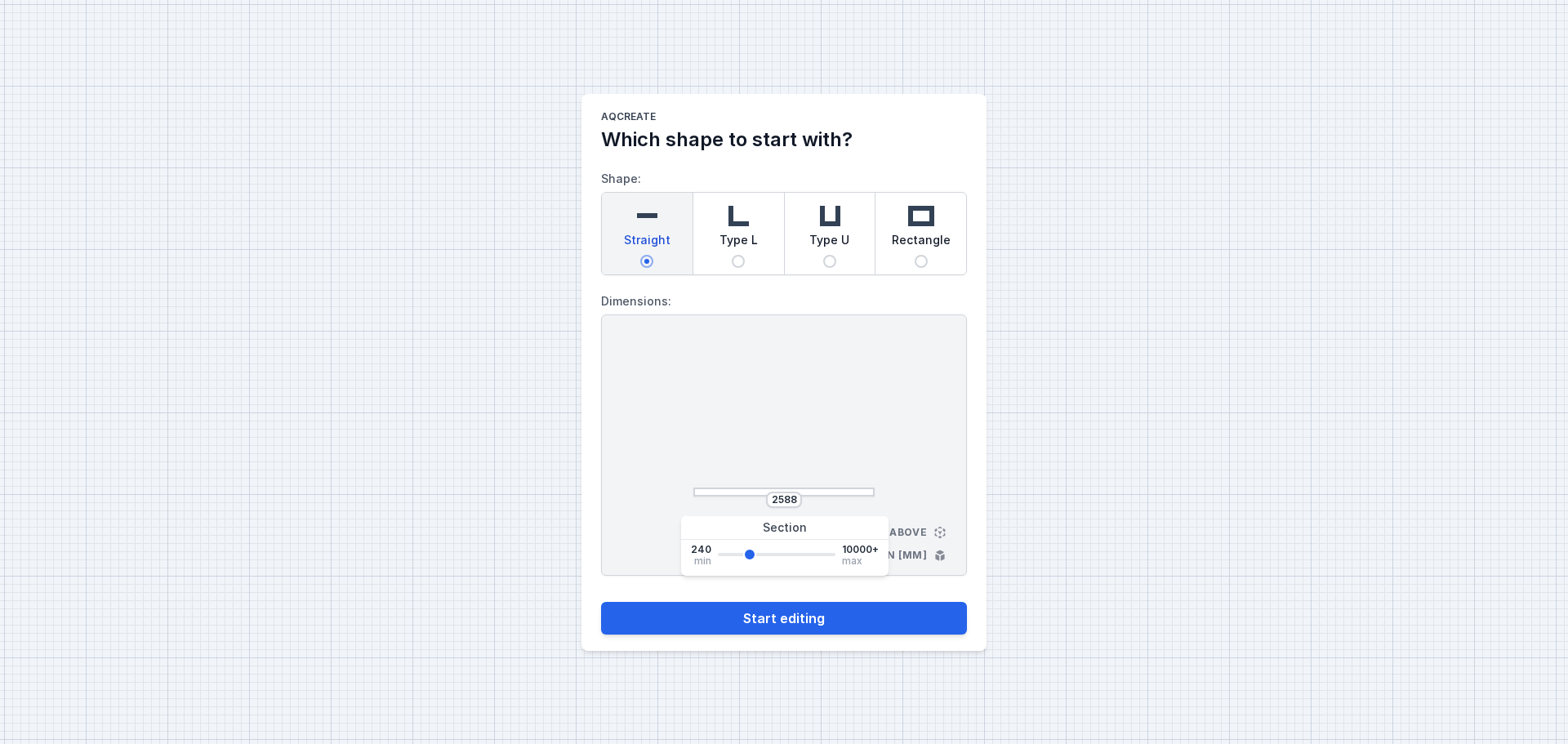
type input "2512"
type input "2436"
type input "2360"
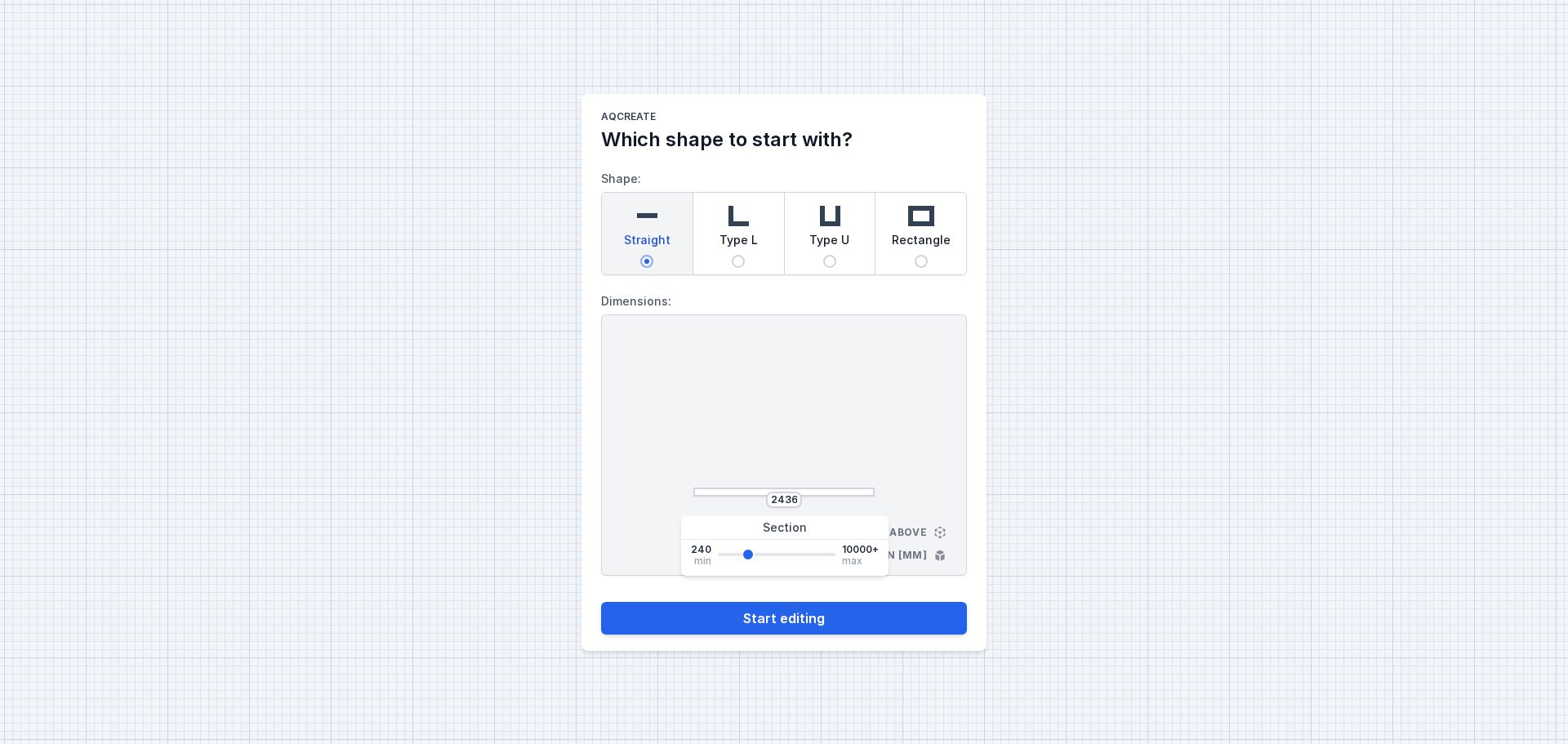
type input "2360"
type input "2283"
type input "2207"
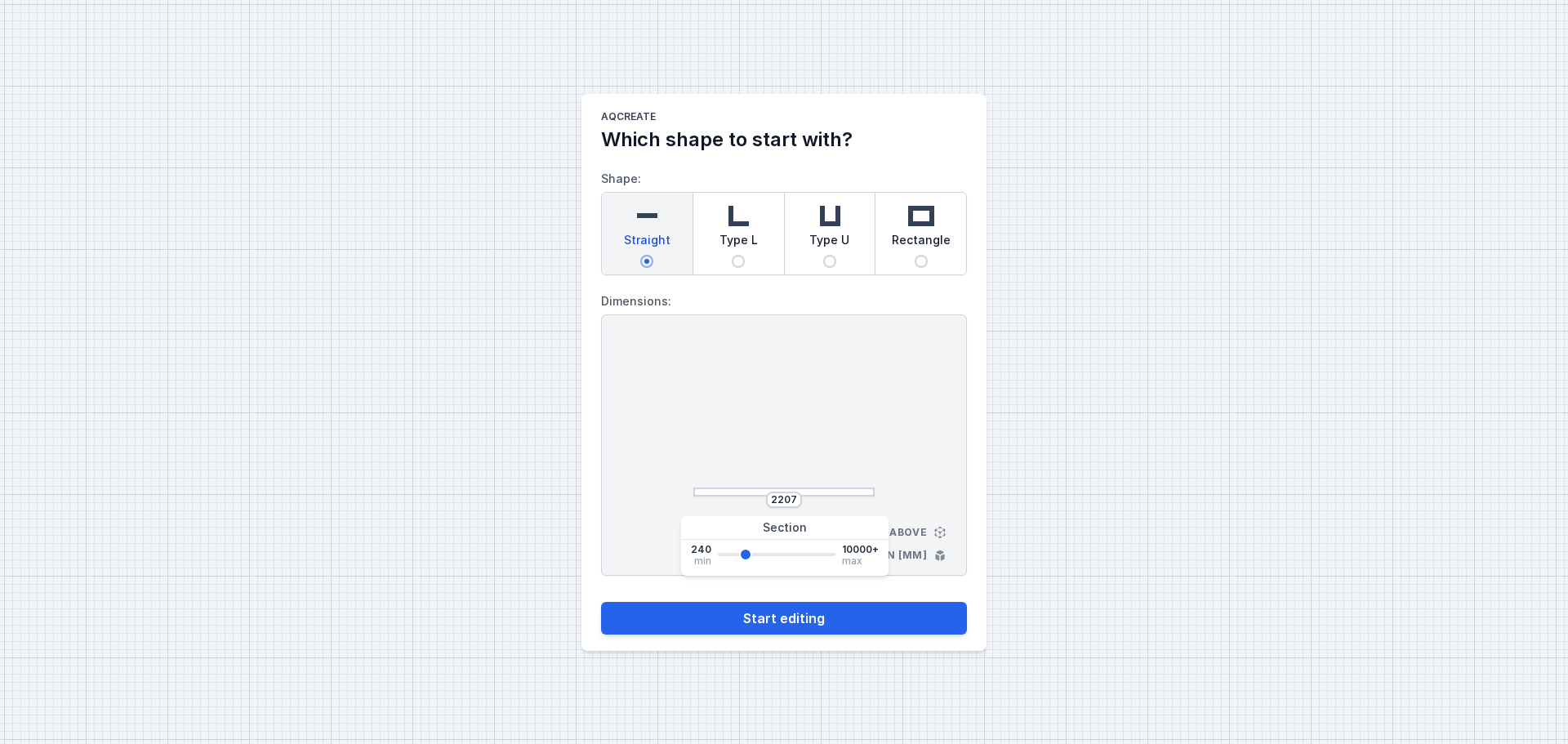
type input "2131"
type input "2055"
type input "1978"
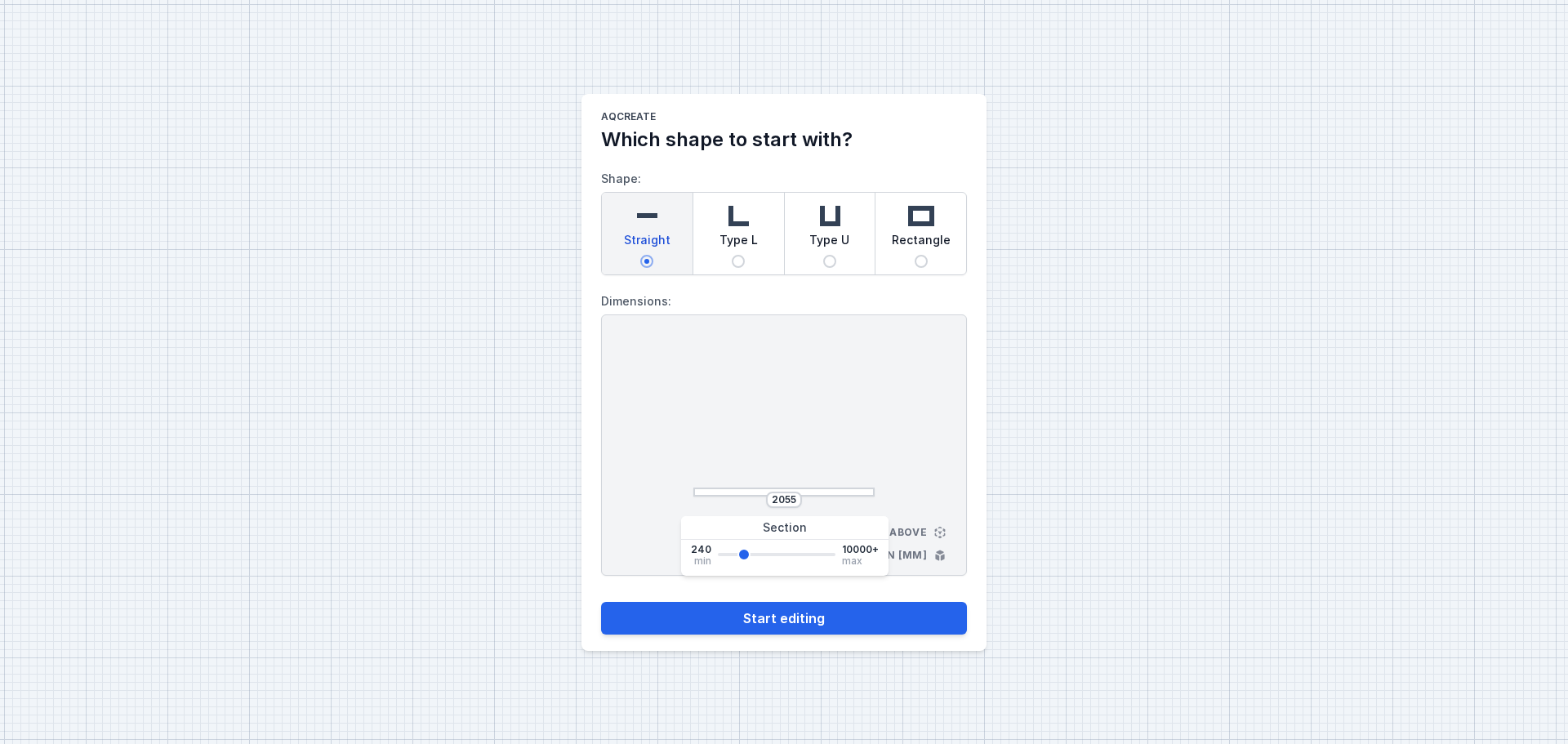
type input "1978"
type input "1902"
type input "1750"
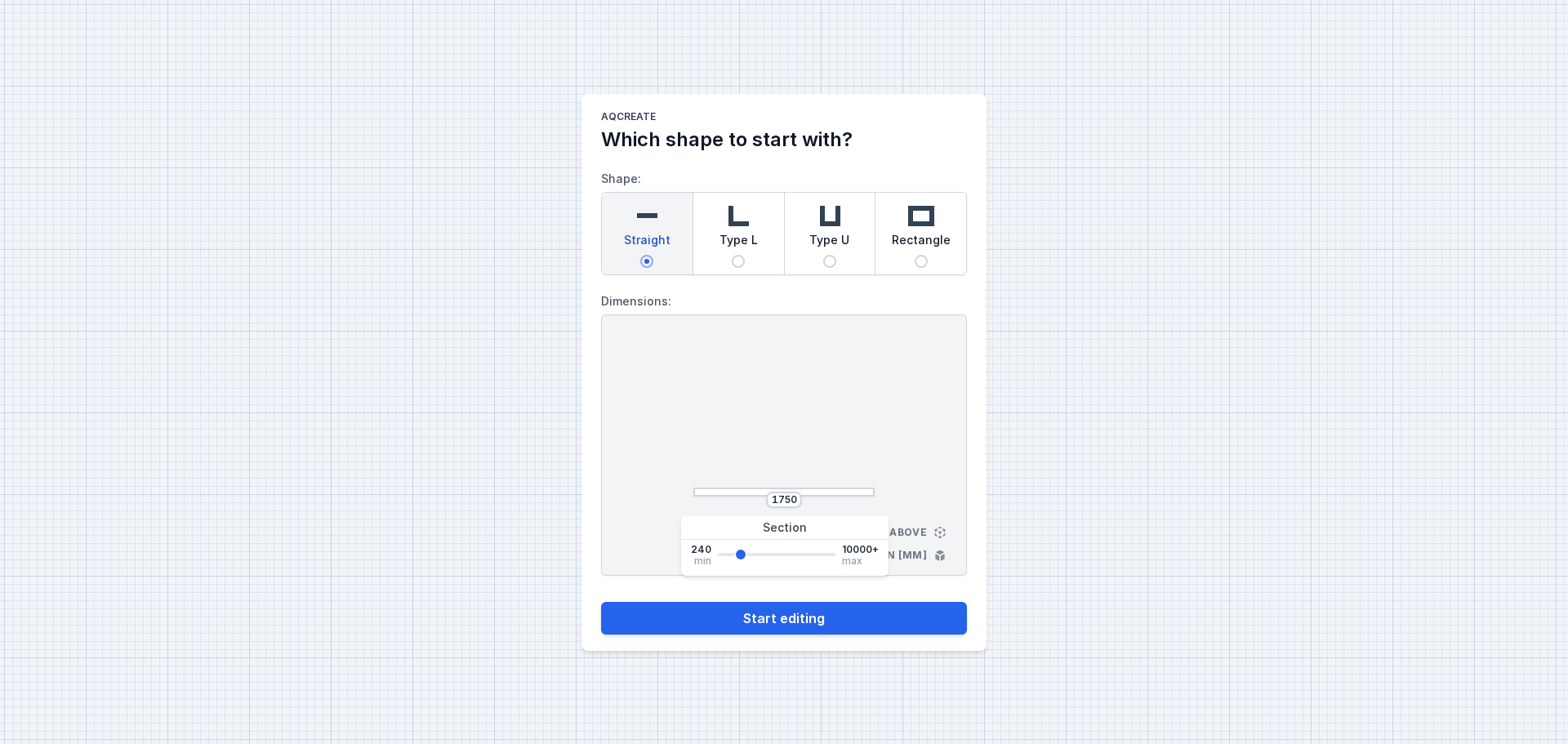
type input "1826"
type input "1978"
type input "2055"
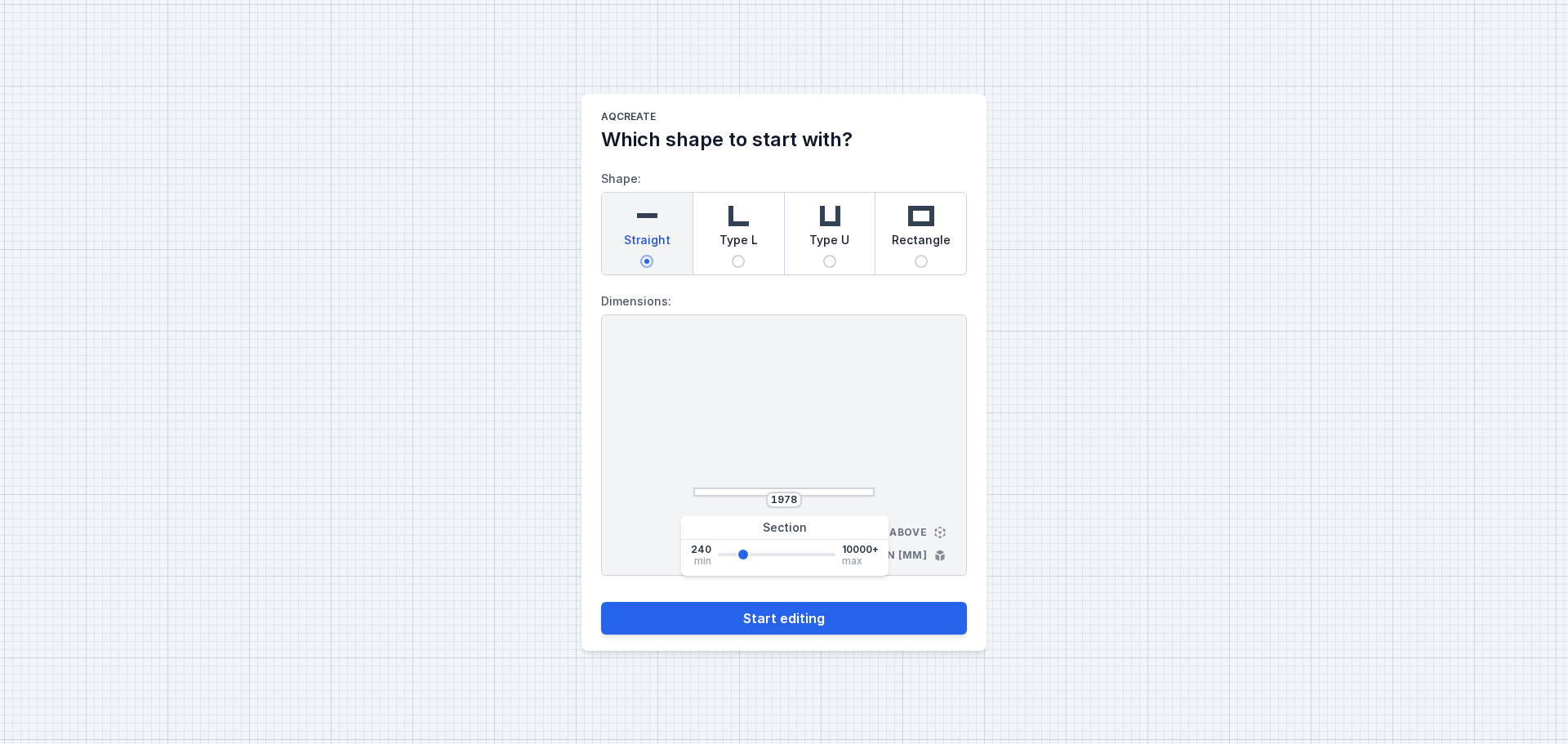
type input "2055"
type input "2131"
type input "2207"
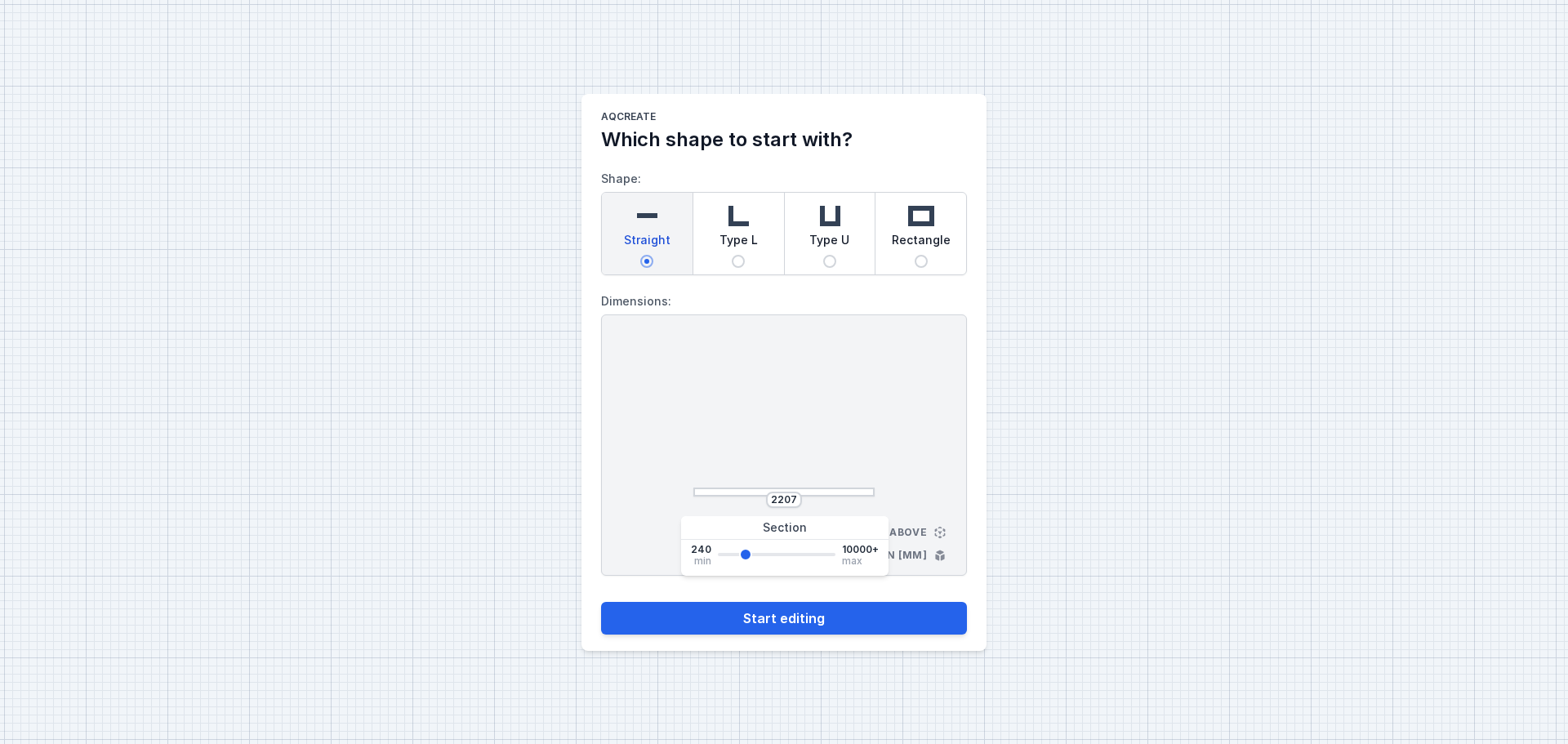
type input "2283"
type input "2207"
type input "2131"
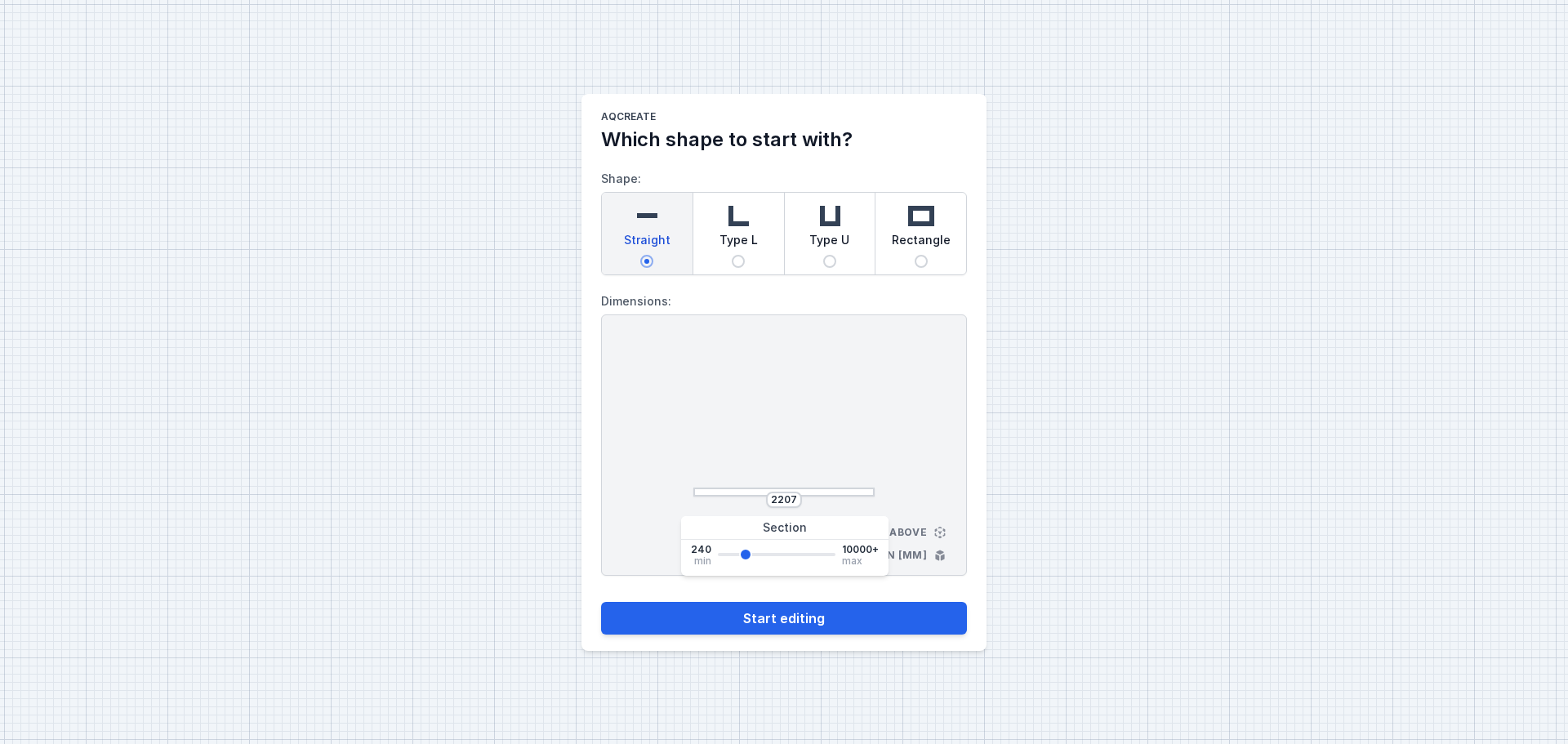
type input "2131"
type input "2055"
type input "1978"
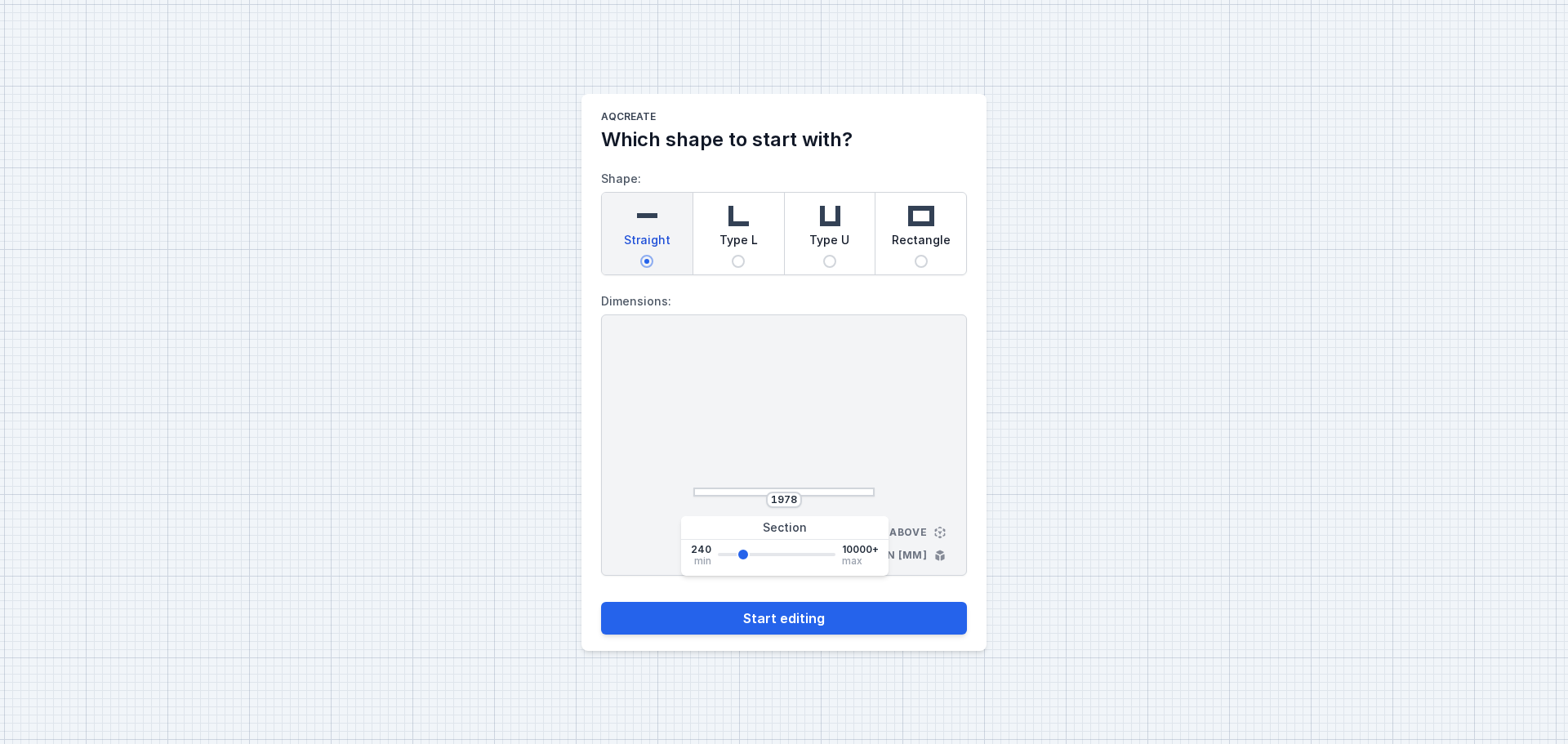
type input "1902"
type input "1826"
type input "1673"
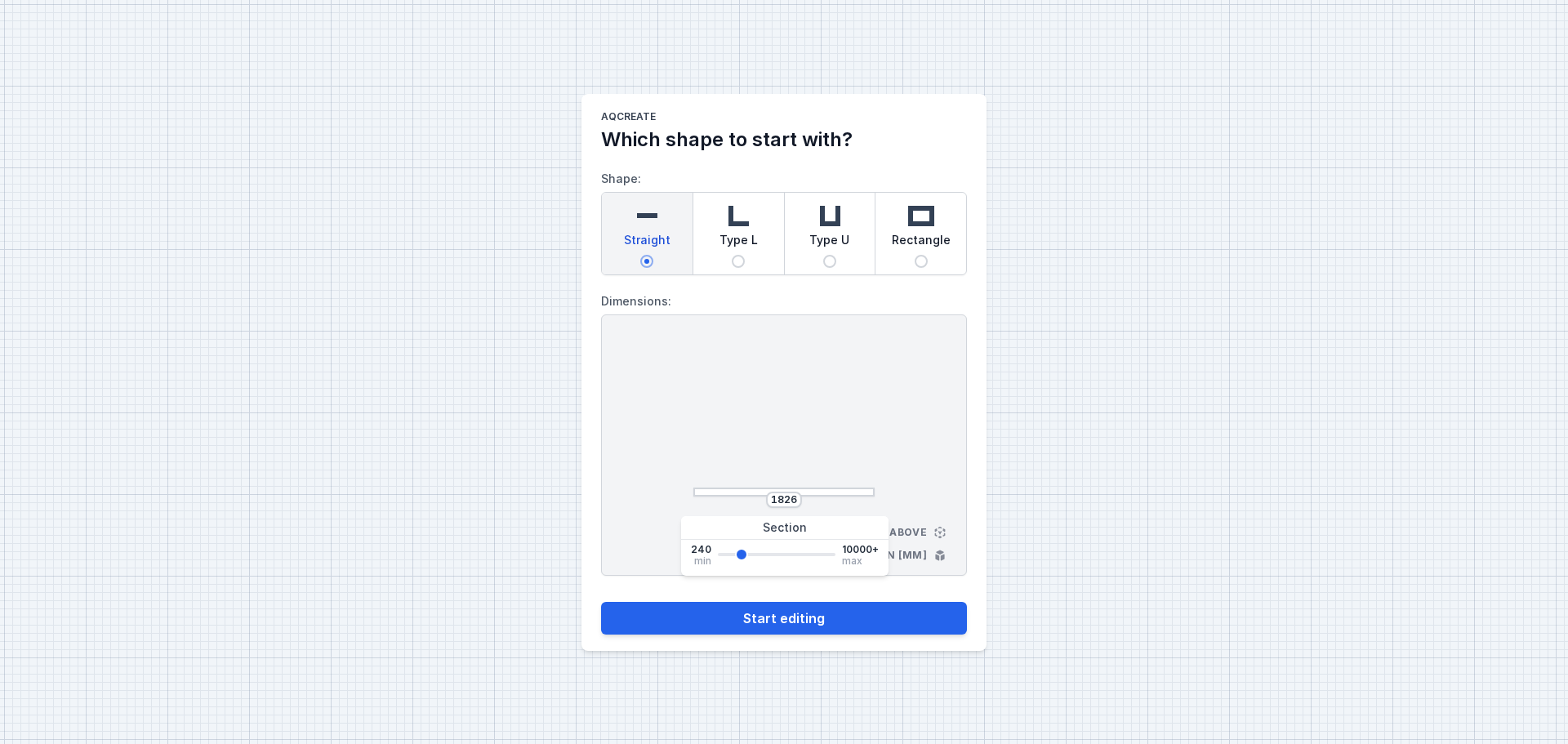
type input "1673"
type input "1597"
type input "1521"
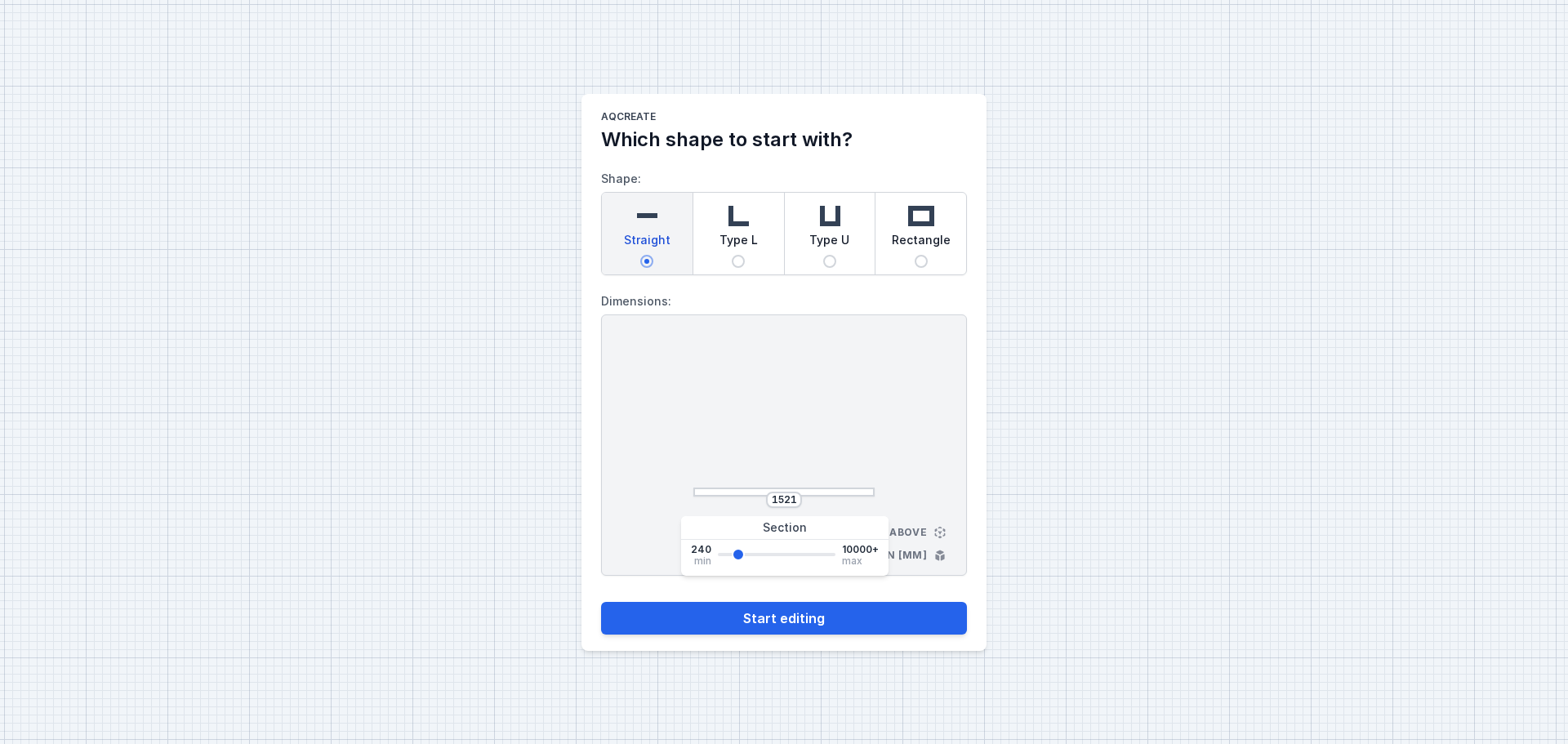
type input "1445"
type input "1368"
type input "1445"
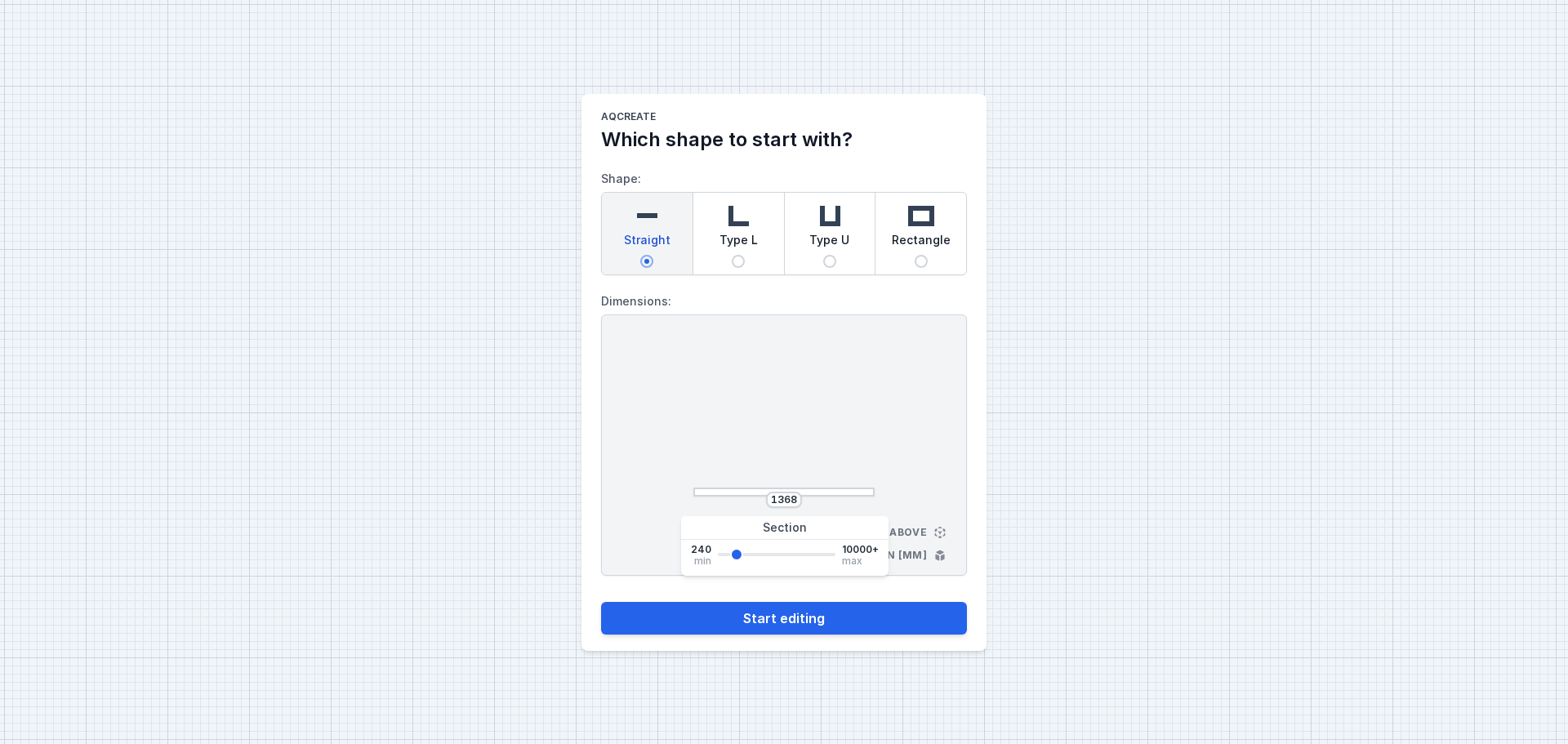
type input "1445"
type input "1597"
type input "1673"
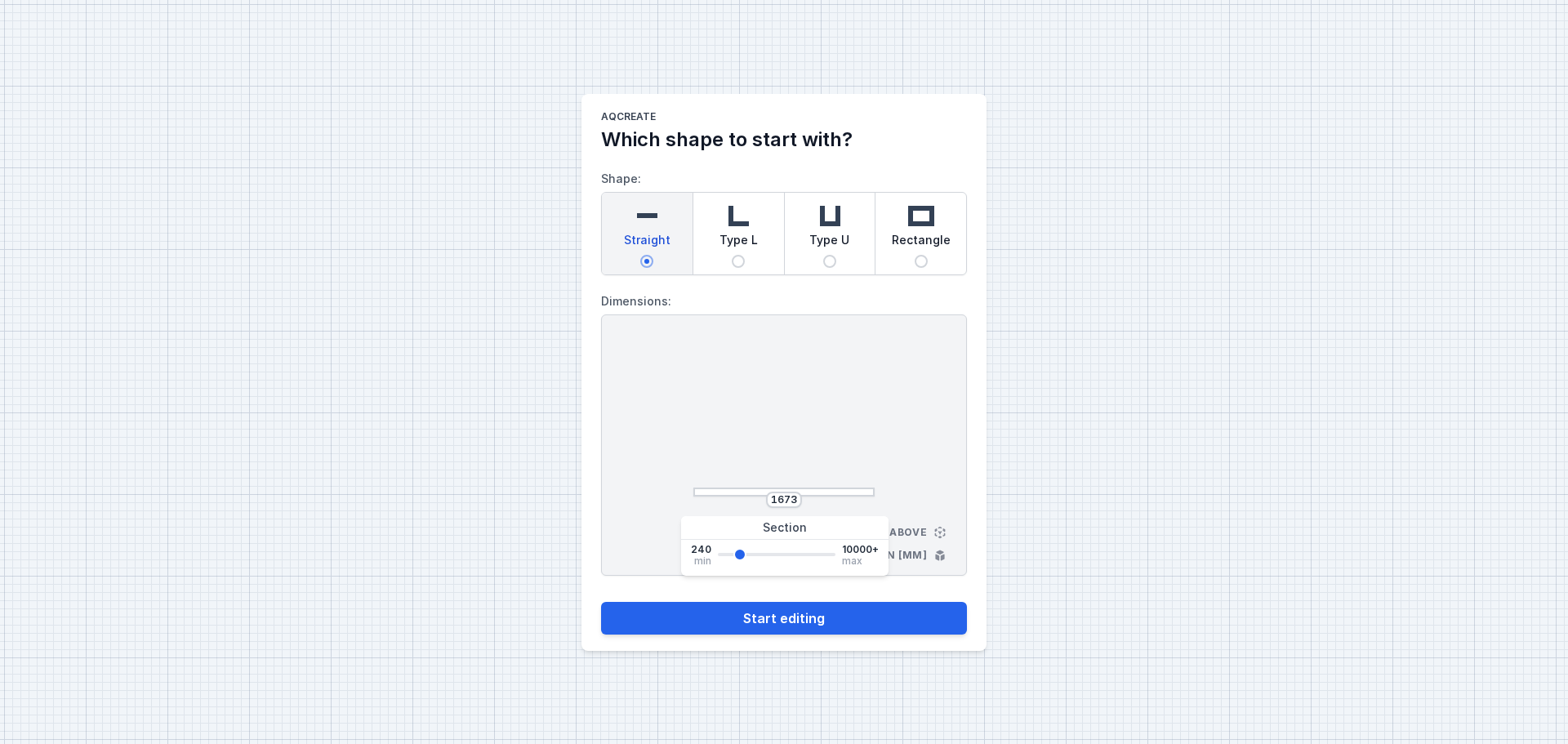
type input "1750"
type input "1902"
type input "1978"
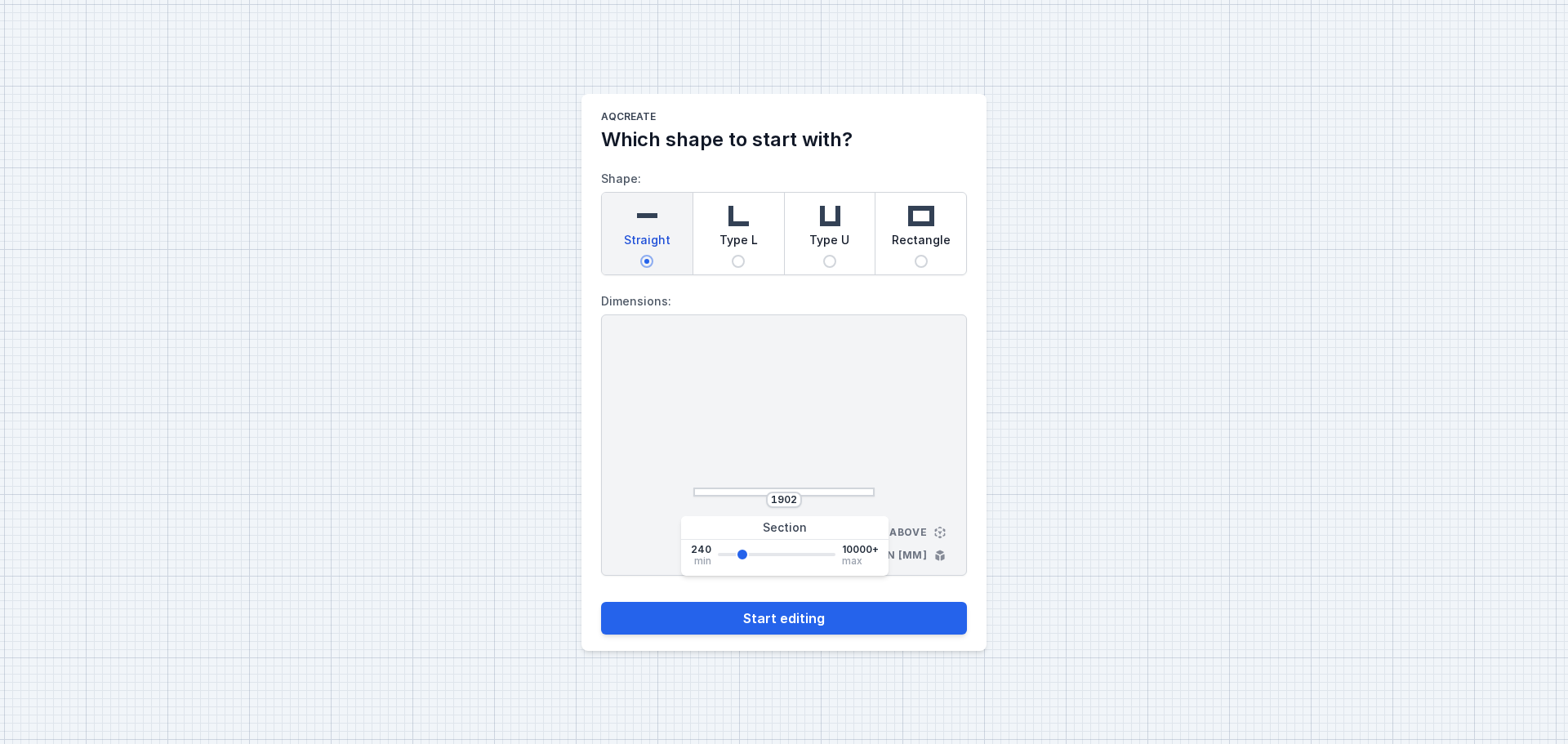
type input "1978"
type input "1902"
type input "1826"
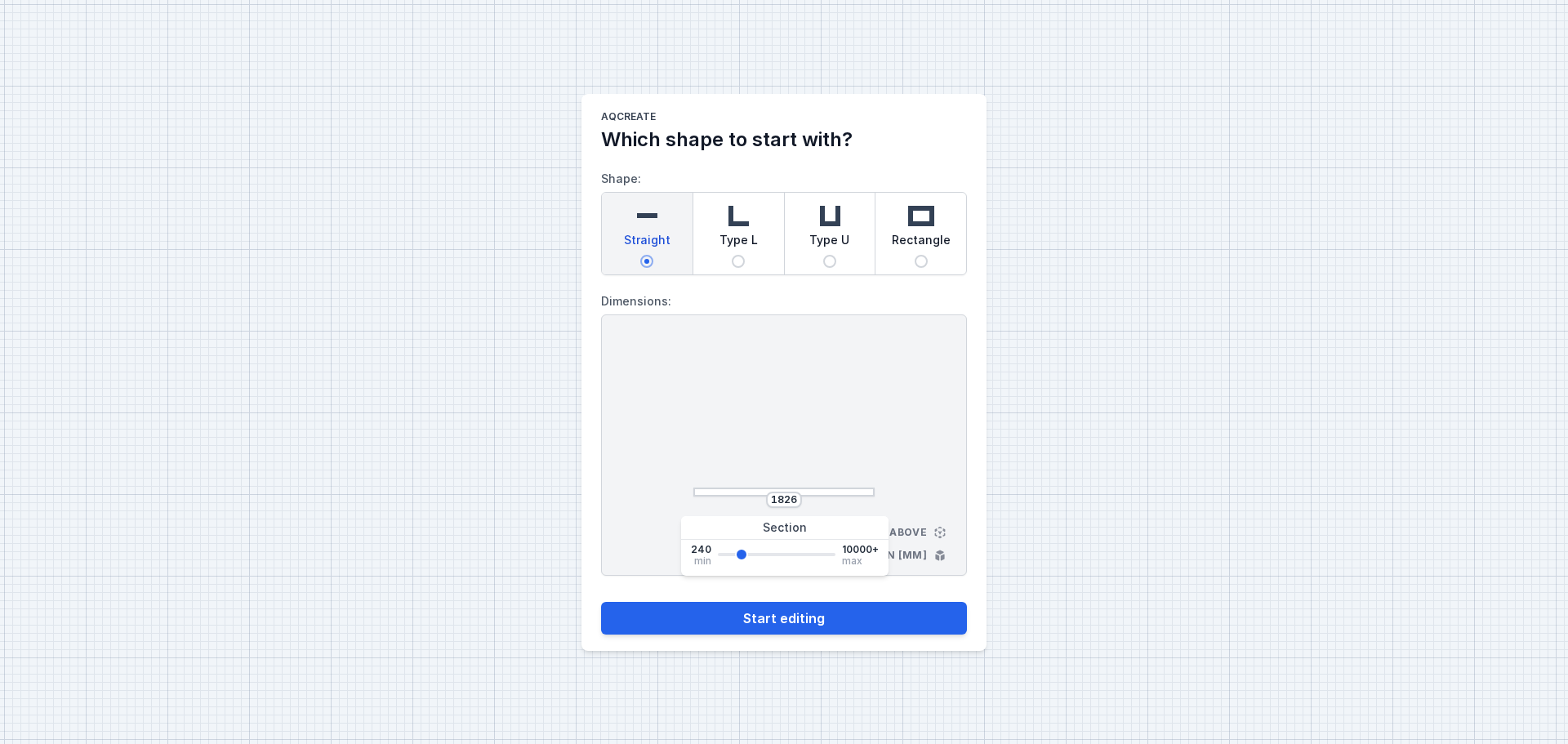
type input "1750"
drag, startPoint x: 727, startPoint y: 555, endPoint x: 739, endPoint y: 555, distance: 12.0
type input "1750"
click at [739, 555] on input "range" at bounding box center [777, 554] width 117 height 3
click at [917, 464] on div "1750 View from above Dimensions in [mm]" at bounding box center [784, 445] width 366 height 262
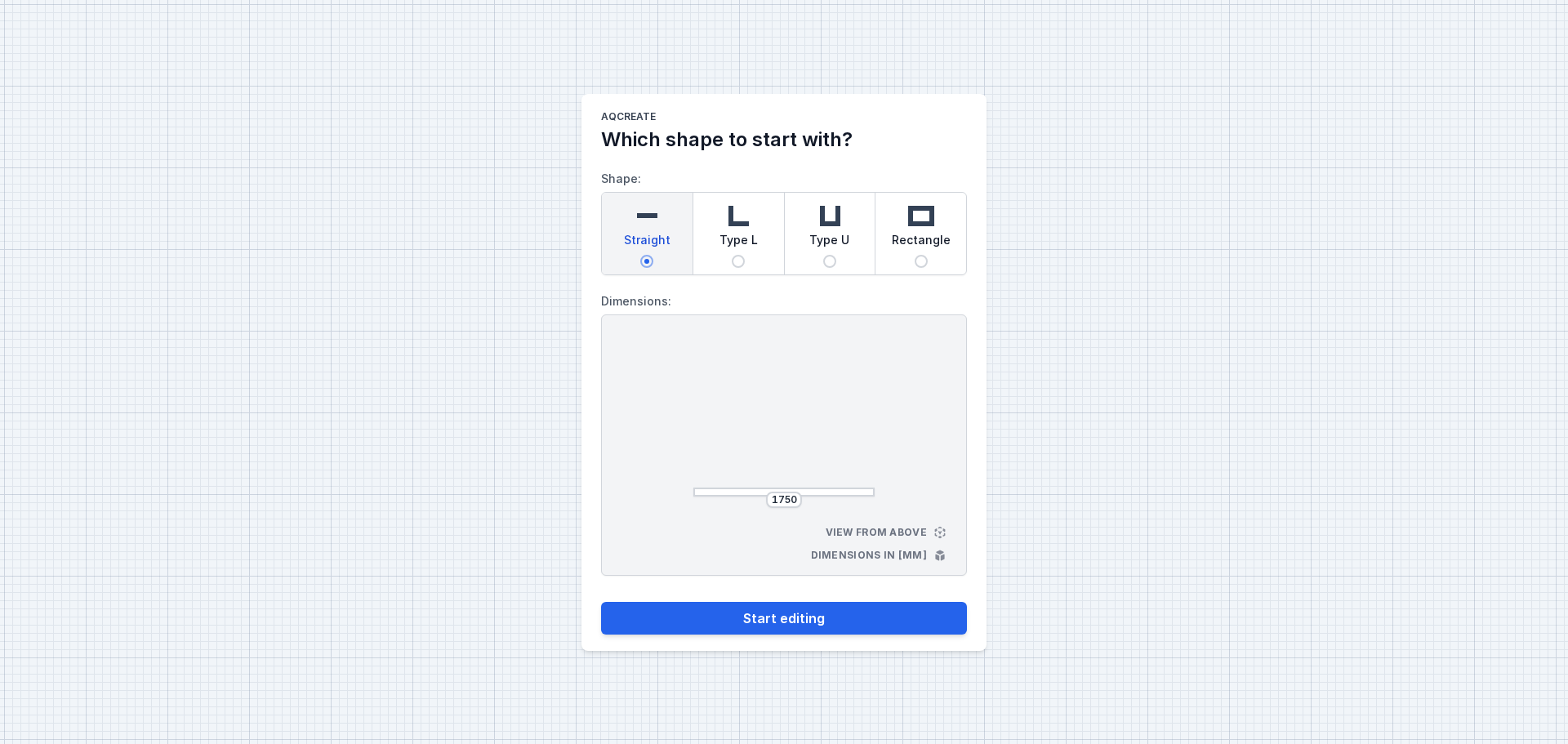
click at [940, 535] on div "1750 View from above Dimensions in [mm]" at bounding box center [784, 445] width 366 height 262
click at [917, 555] on div "1750 View from above Dimensions in [mm]" at bounding box center [784, 445] width 366 height 262
click at [941, 554] on div "1750 View from above Dimensions in [mm]" at bounding box center [784, 445] width 366 height 262
click at [915, 555] on div "1750 View from above Dimensions in [mm]" at bounding box center [784, 445] width 366 height 262
click at [891, 527] on div "1750 View from above Dimensions in [mm]" at bounding box center [784, 445] width 366 height 262
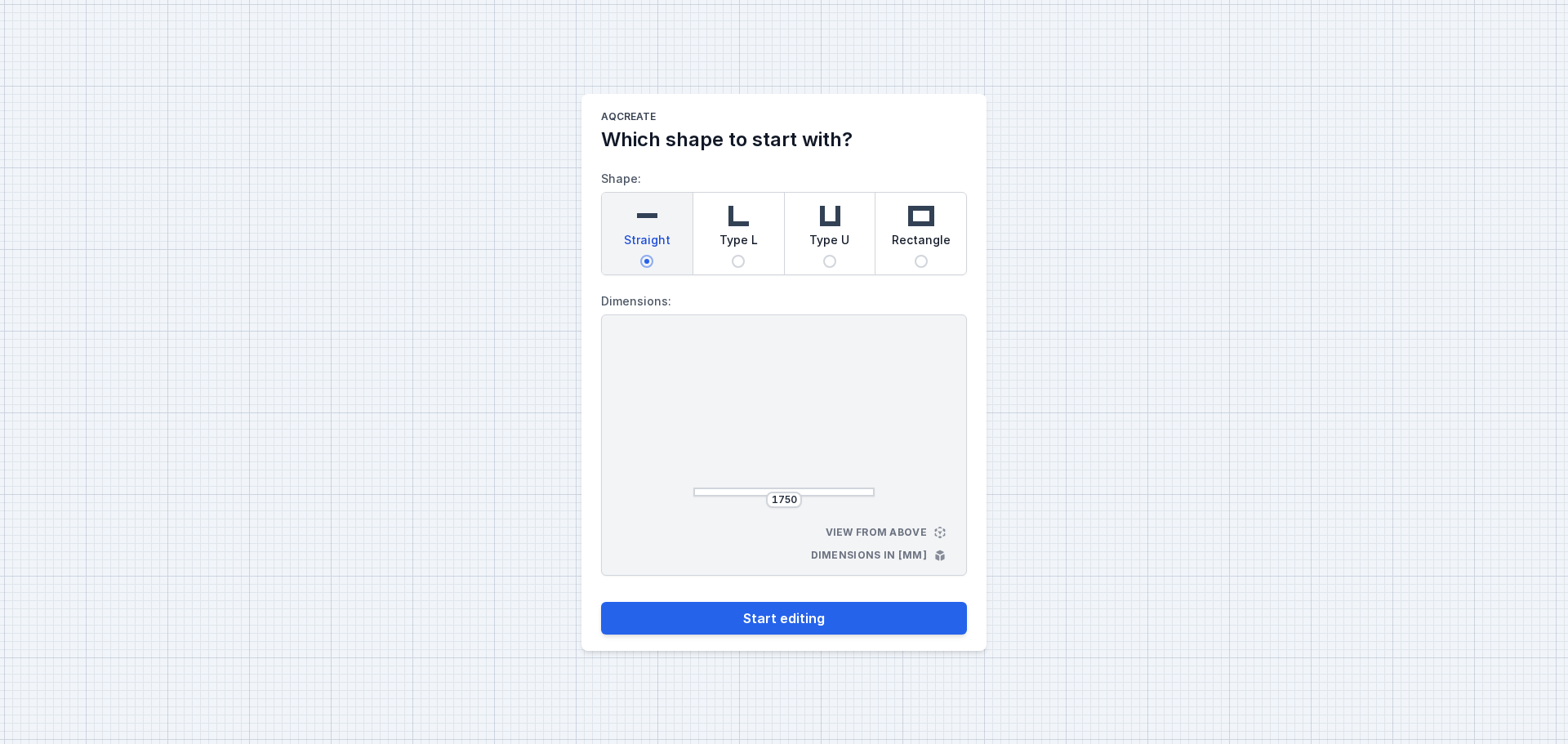
click at [936, 527] on div "1750 View from above Dimensions in [mm]" at bounding box center [784, 445] width 366 height 262
click at [936, 531] on div "1750 View from above Dimensions in [mm]" at bounding box center [784, 445] width 366 height 262
click at [725, 624] on button "Start editing" at bounding box center [784, 617] width 366 height 33
select select "4"
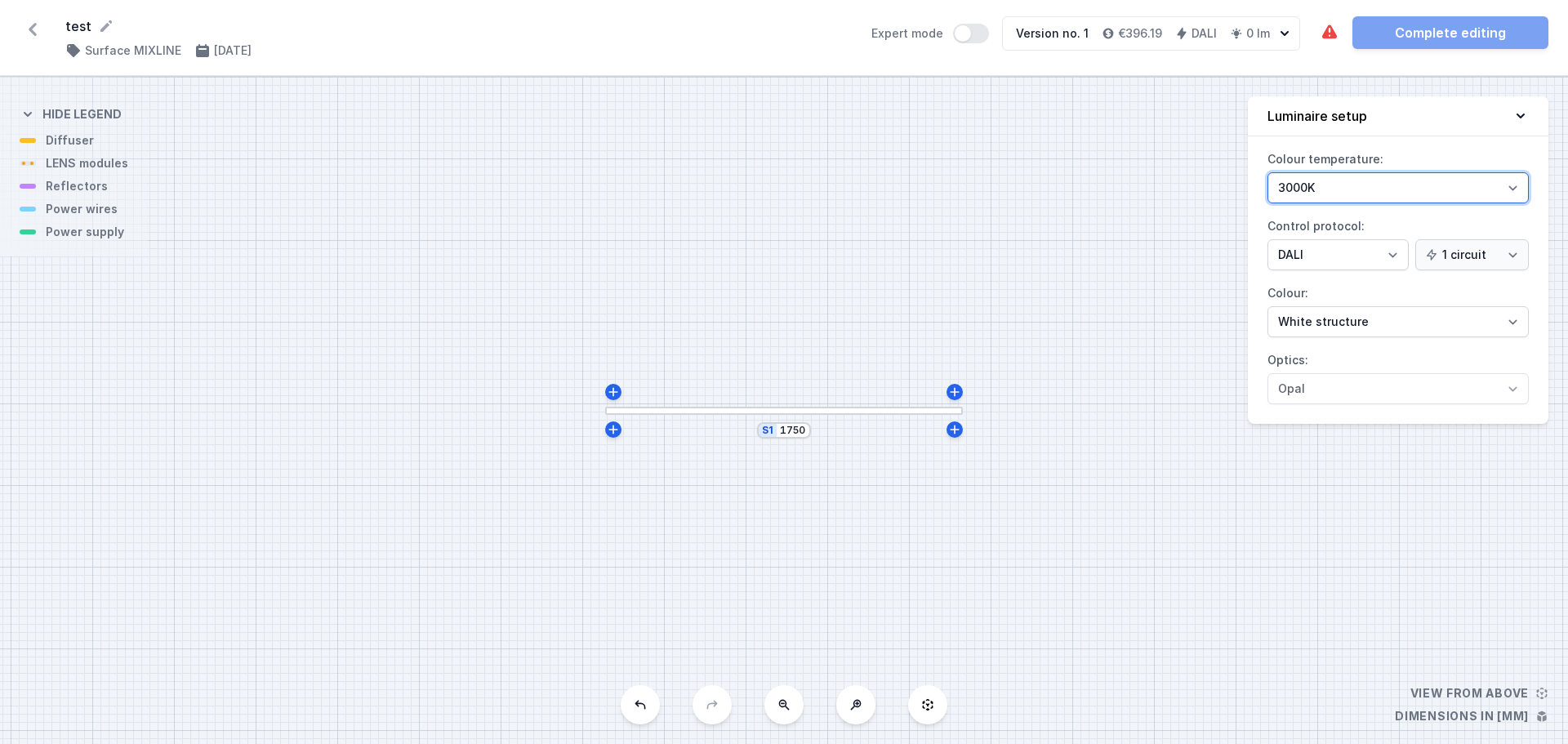
click at [1378, 200] on select "3000K 4000K 2700K" at bounding box center [1399, 187] width 262 height 31
click at [1377, 188] on select "3000K 4000K 2700K" at bounding box center [1399, 187] width 262 height 31
click at [1268, 172] on select "3000K 4000K 2700K" at bounding box center [1399, 187] width 262 height 31
click at [1331, 190] on select "3000K 4000K 2700K" at bounding box center [1399, 187] width 262 height 31
select select "3000"
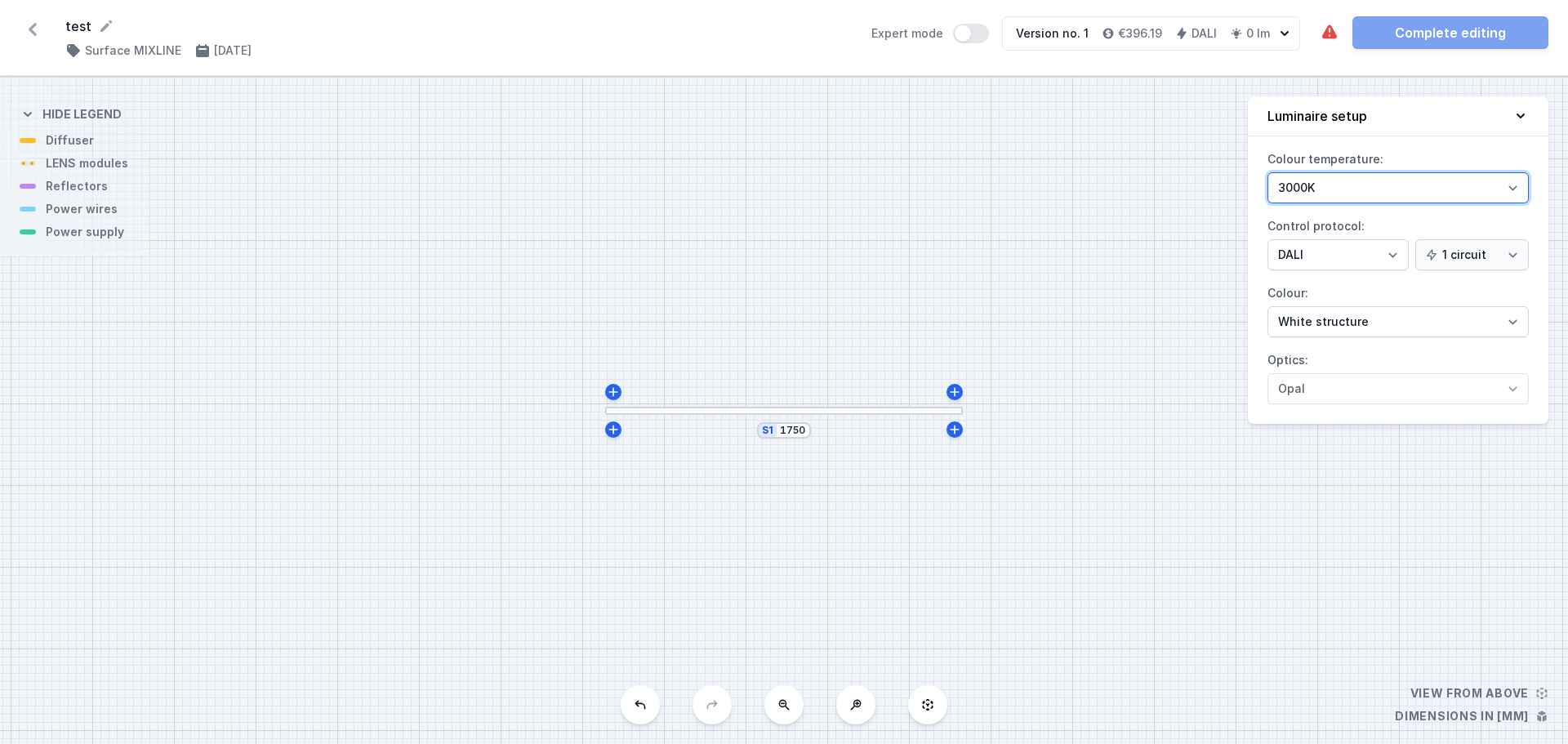
click at [1268, 172] on select "3000K 4000K 2700K" at bounding box center [1399, 187] width 262 height 31
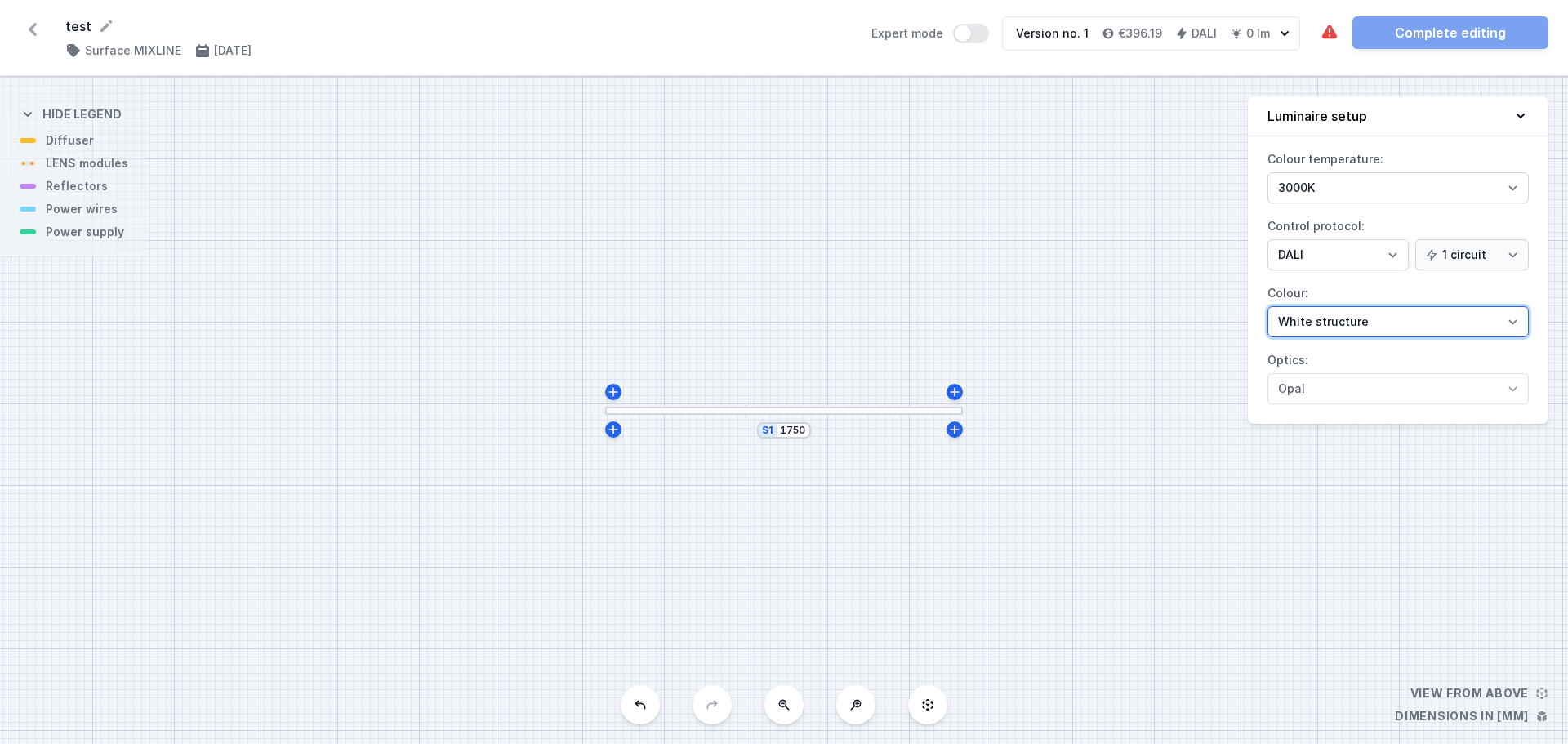
click at [1319, 325] on select "White structure Black structure Gold structure Copper Gray Another colour (from…" at bounding box center [1399, 321] width 262 height 31
click at [1310, 500] on div "S1 1750" at bounding box center [784, 410] width 1568 height 667
drag, startPoint x: 746, startPoint y: 414, endPoint x: 553, endPoint y: 435, distance: 194.1
click at [539, 445] on div "S1 1750" at bounding box center [784, 410] width 1568 height 667
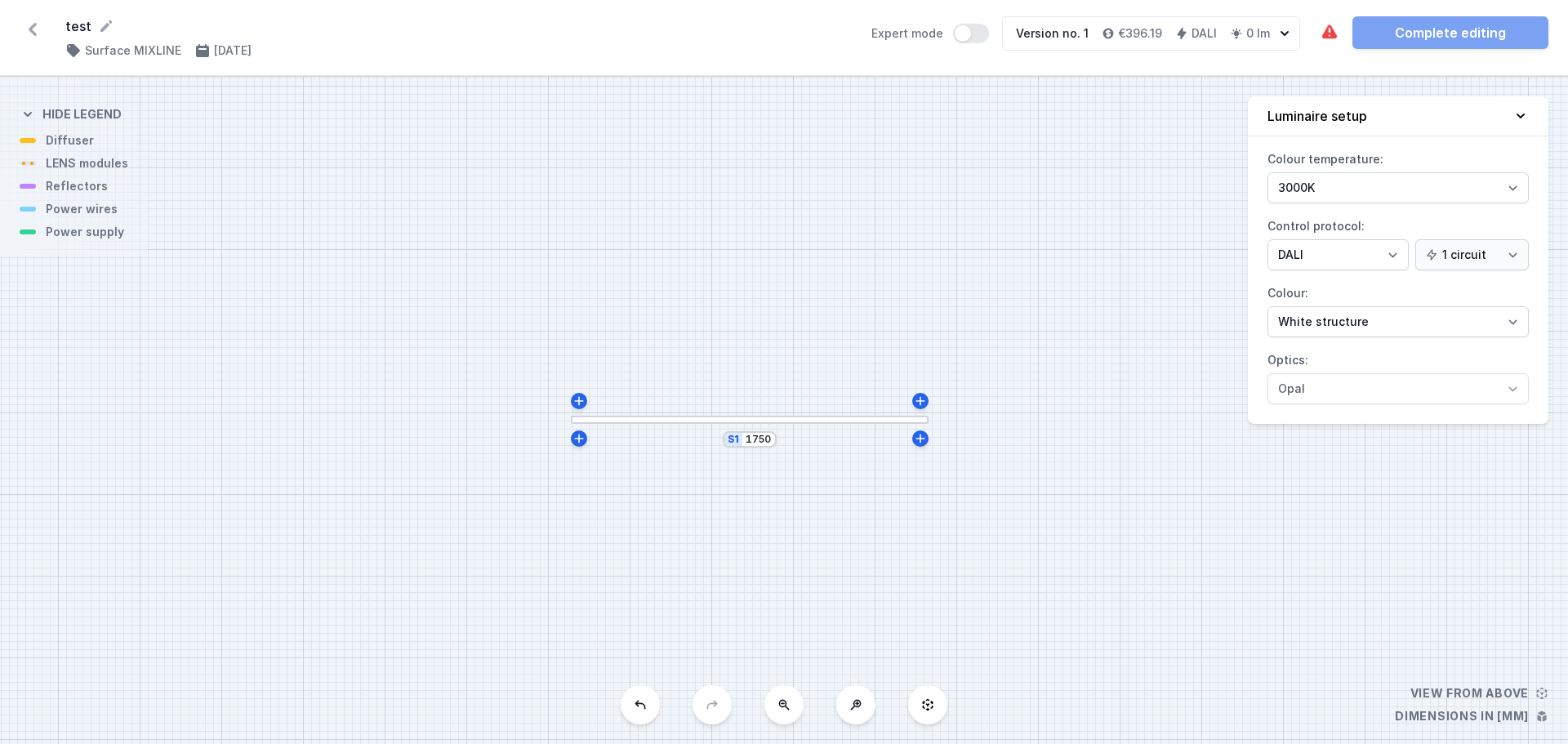
drag, startPoint x: 678, startPoint y: 421, endPoint x: 643, endPoint y: 430, distance: 36.1
click at [643, 430] on div "S1 1750" at bounding box center [784, 410] width 1568 height 667
drag, startPoint x: 686, startPoint y: 424, endPoint x: 689, endPoint y: 409, distance: 15.3
click at [689, 409] on div "S1 1750" at bounding box center [784, 410] width 1568 height 667
drag, startPoint x: 651, startPoint y: 408, endPoint x: 650, endPoint y: 439, distance: 31.0
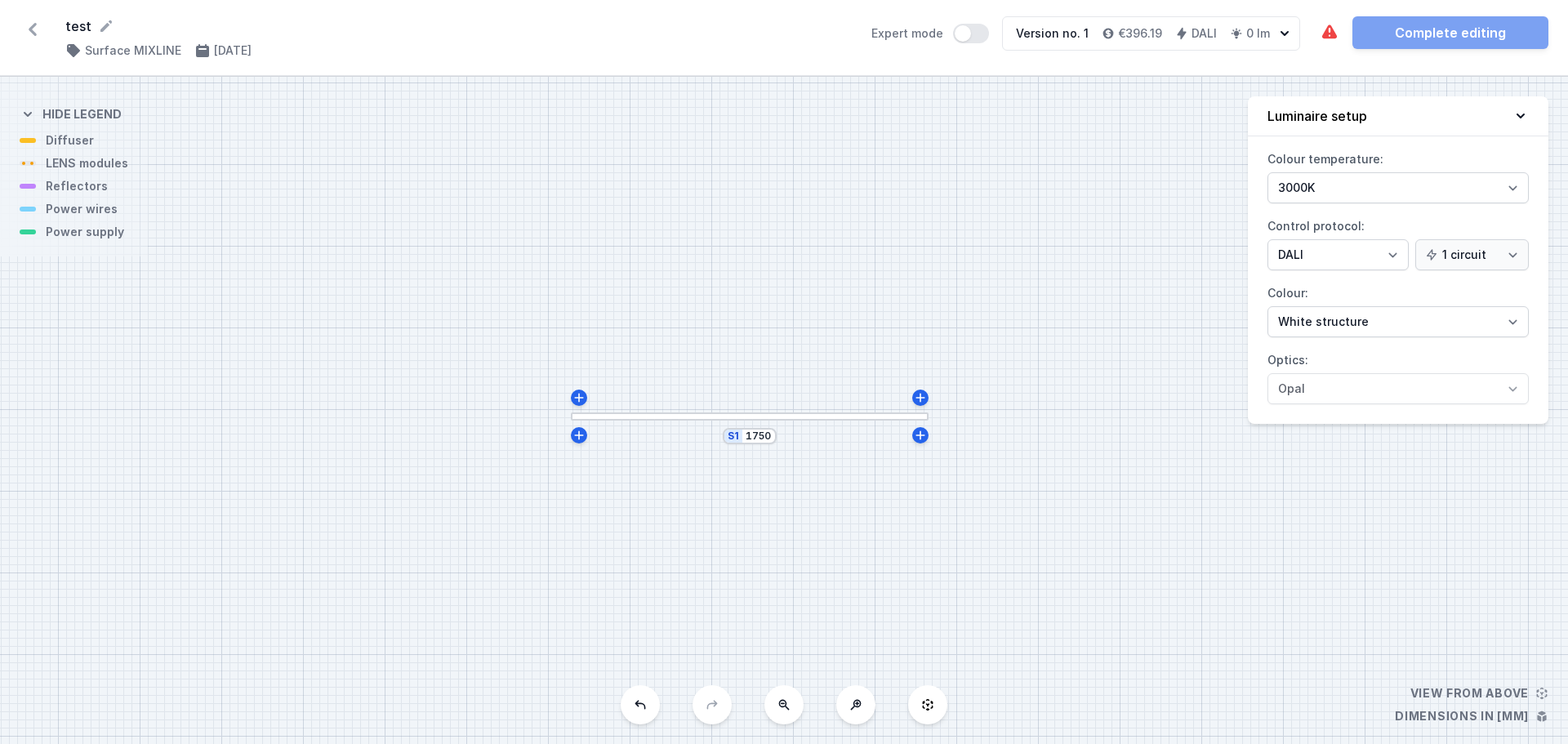
click at [650, 439] on div "S1 1750" at bounding box center [784, 410] width 1568 height 667
click at [587, 465] on div "S1 1750" at bounding box center [784, 410] width 1568 height 667
click at [582, 419] on icon at bounding box center [581, 416] width 13 height 13
type input "1762"
click at [906, 450] on div "S2 252" at bounding box center [925, 455] width 55 height 16
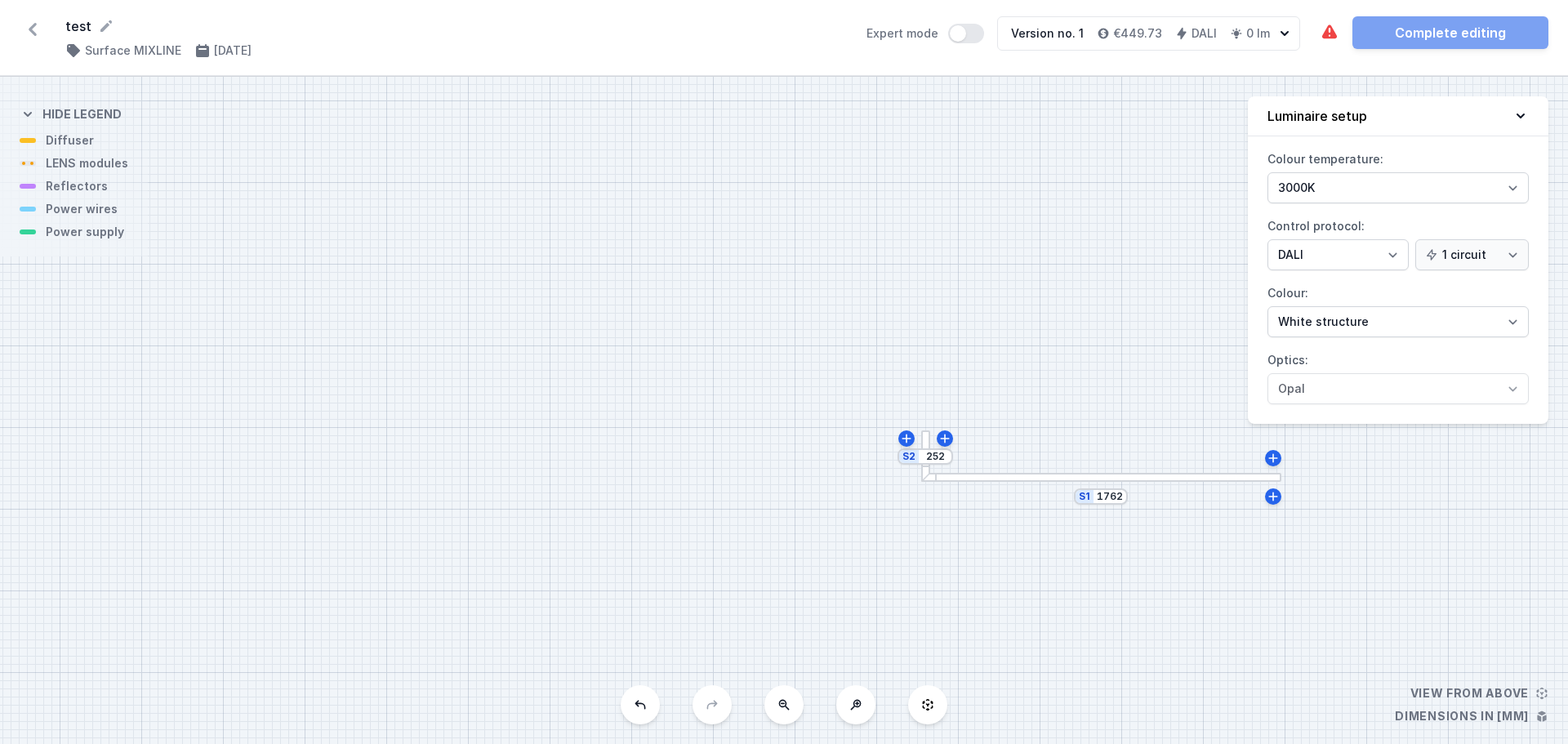
click at [638, 712] on button at bounding box center [640, 705] width 39 height 39
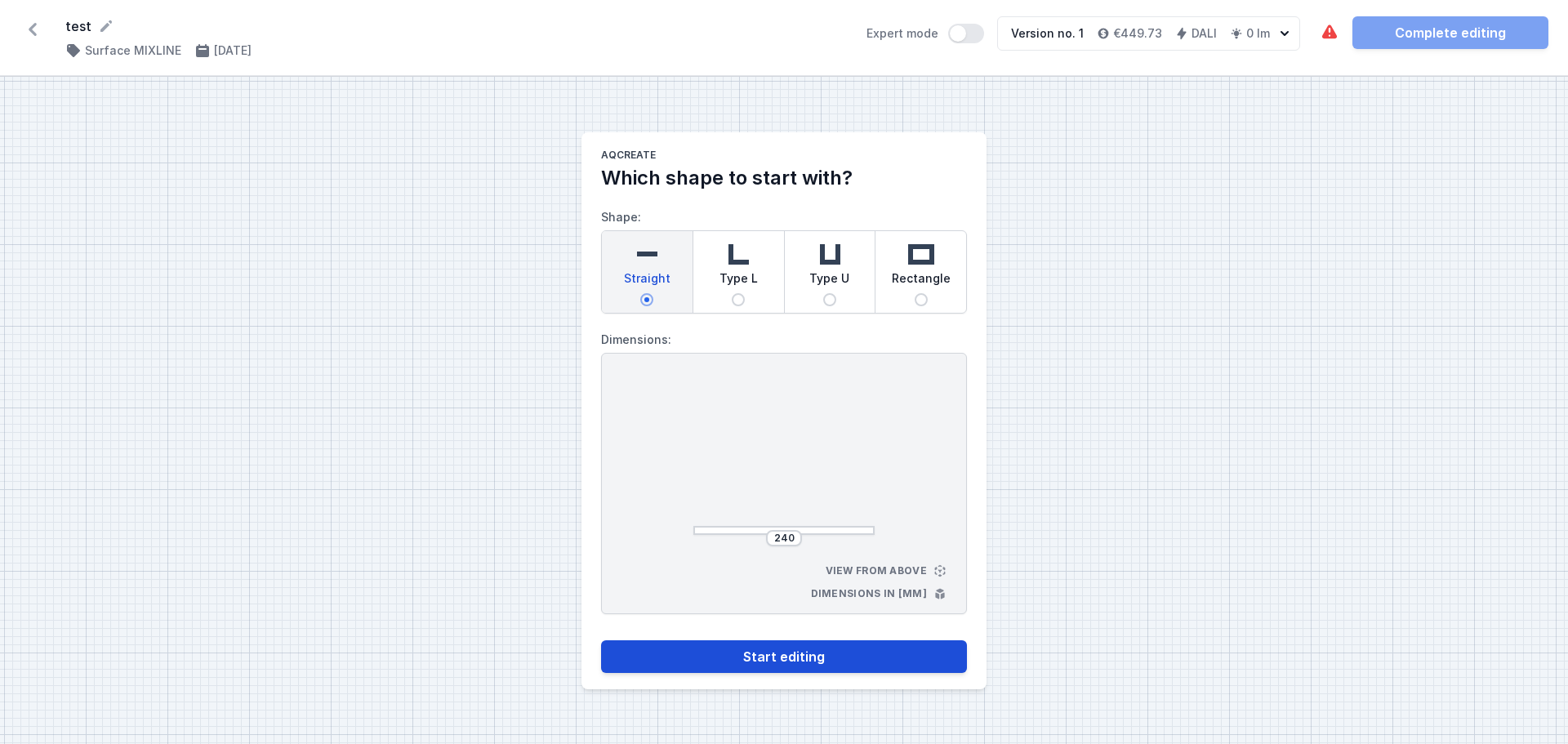
select select "4"
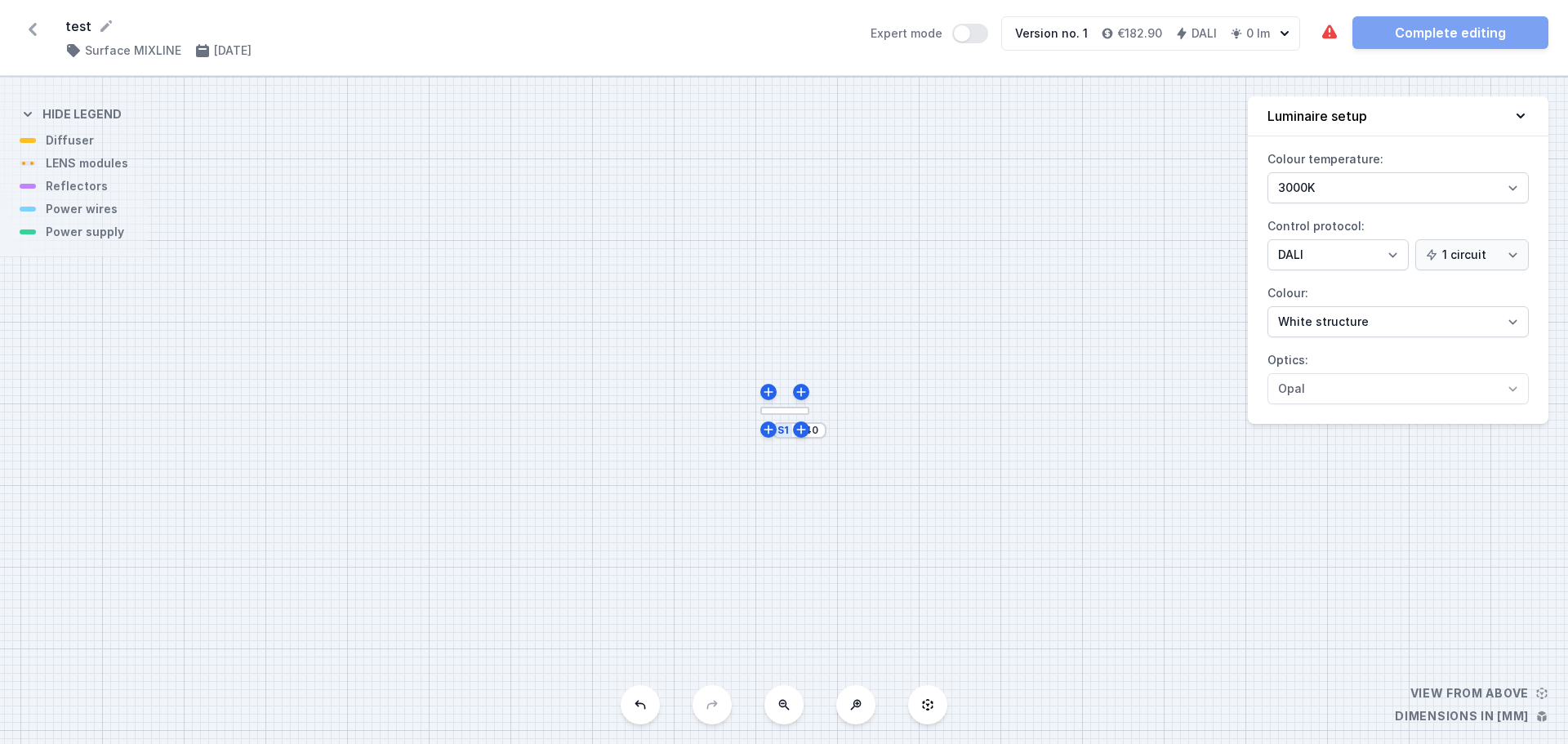
click at [859, 473] on div "S1 240" at bounding box center [784, 410] width 1568 height 667
click at [789, 419] on div "S1 240" at bounding box center [784, 410] width 1568 height 667
drag, startPoint x: 802, startPoint y: 430, endPoint x: 864, endPoint y: 425, distance: 62.2
click at [864, 425] on div "S1 240" at bounding box center [784, 410] width 1568 height 667
click at [805, 466] on div "S1 240" at bounding box center [784, 410] width 1568 height 667
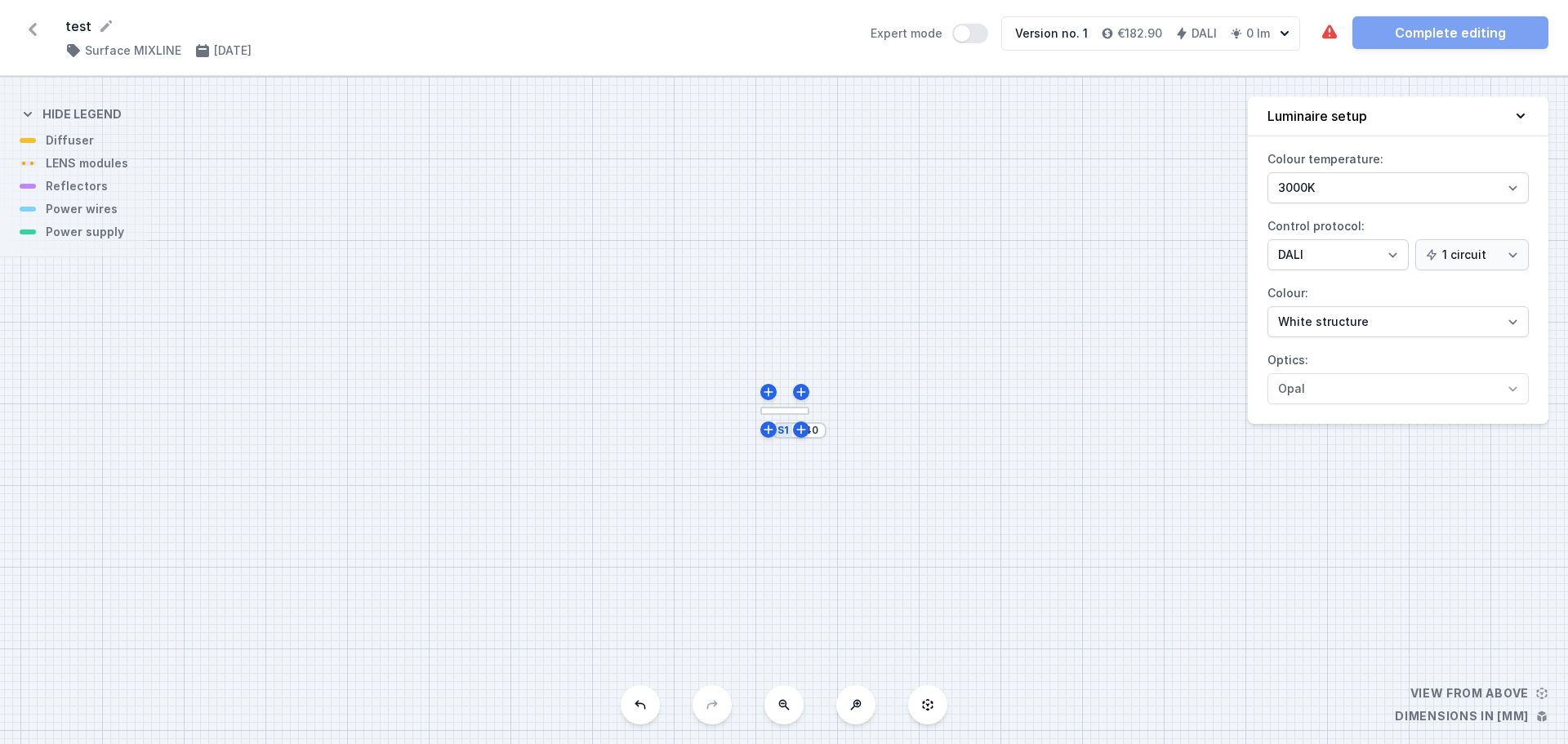
click at [792, 438] on div "S1 240" at bounding box center [800, 429] width 54 height 16
click at [784, 414] on div at bounding box center [784, 411] width 49 height 9
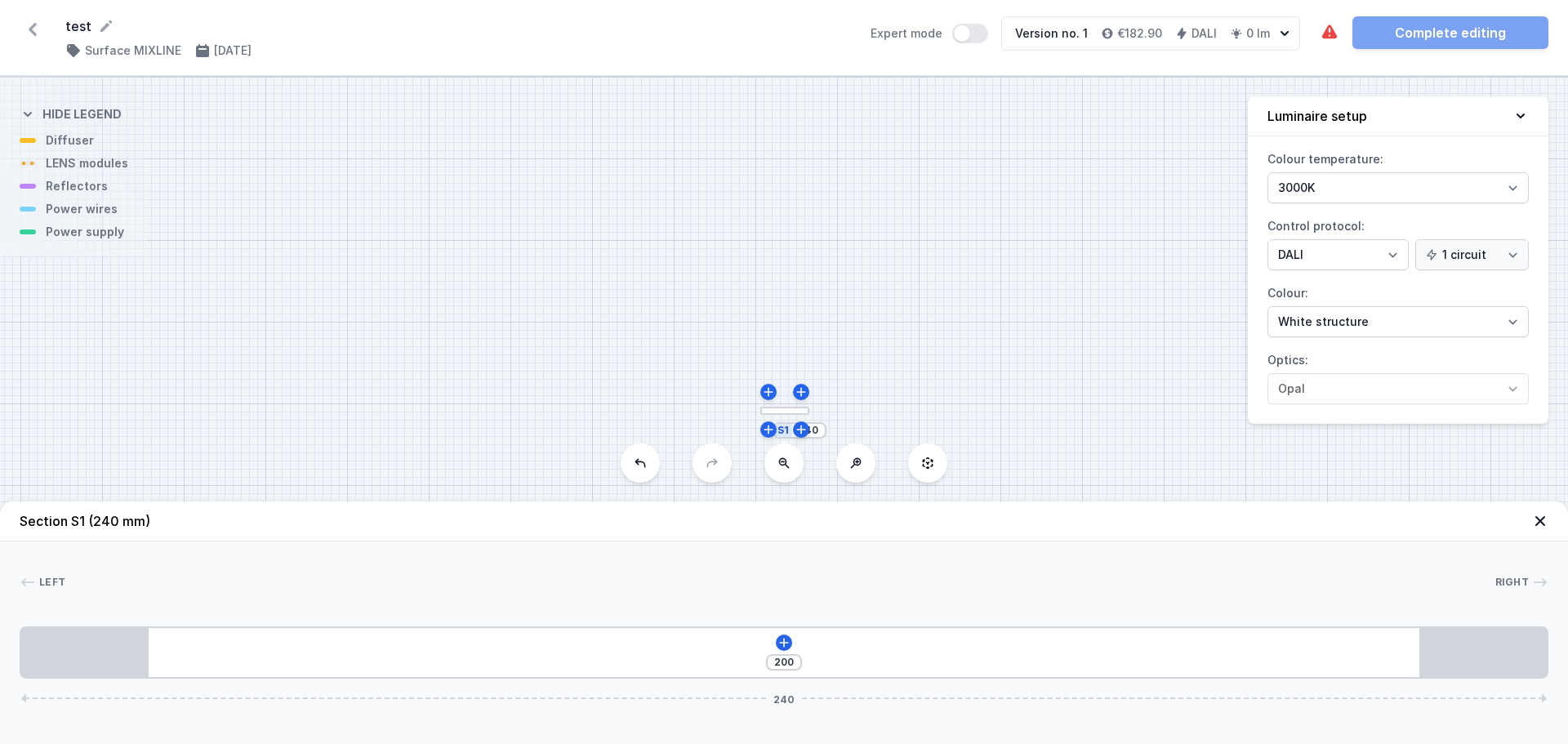
click at [784, 414] on div at bounding box center [784, 411] width 49 height 9
click at [781, 644] on icon at bounding box center [784, 643] width 13 height 13
click at [628, 637] on div "200 240" at bounding box center [784, 653] width 1529 height 52
click at [786, 462] on icon at bounding box center [784, 463] width 11 height 11
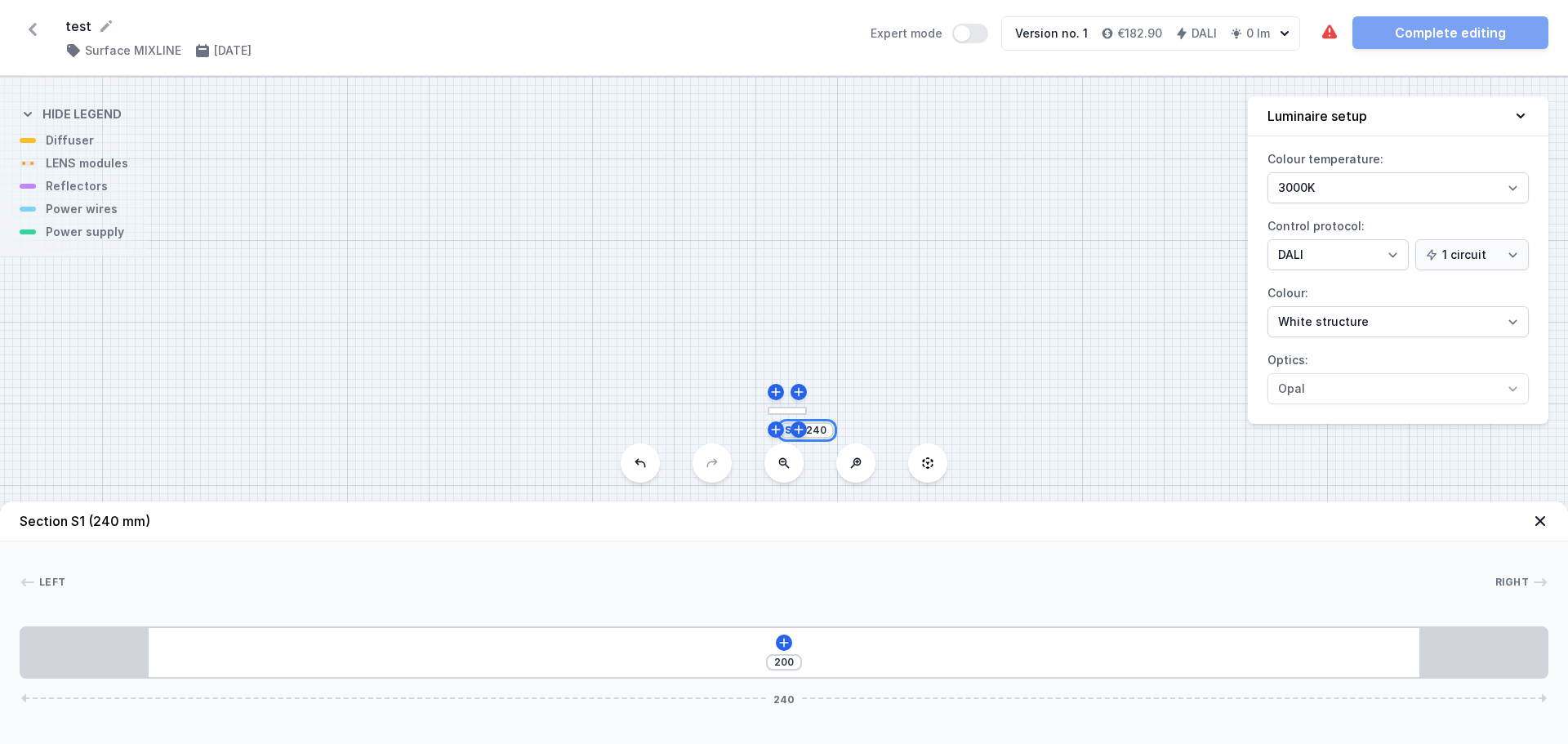
click at [820, 435] on input "240" at bounding box center [815, 430] width 26 height 13
type input "956"
type input "916"
type input "956"
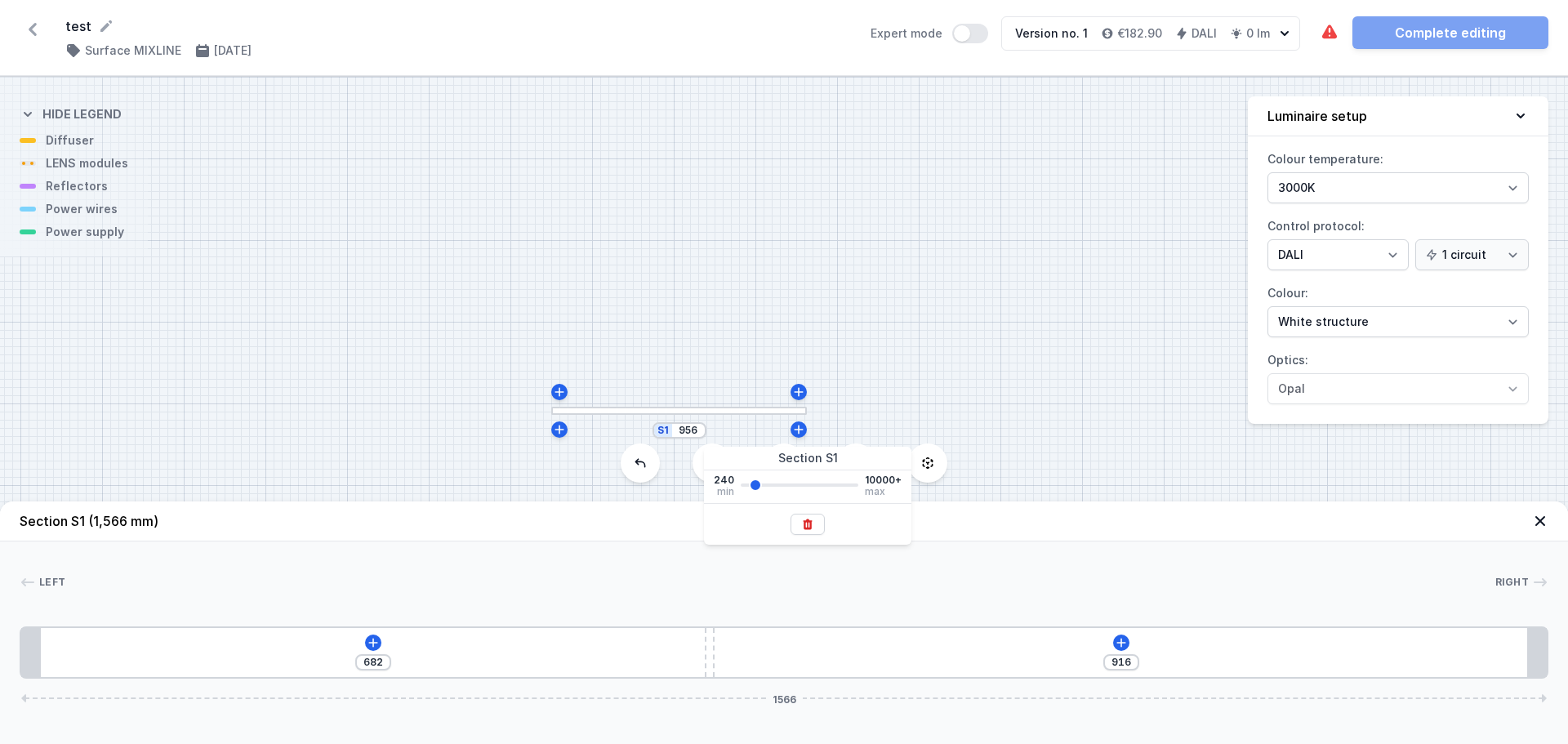
type input "1947"
type input "1215"
type input "1947"
type input "2252"
type input "1046"
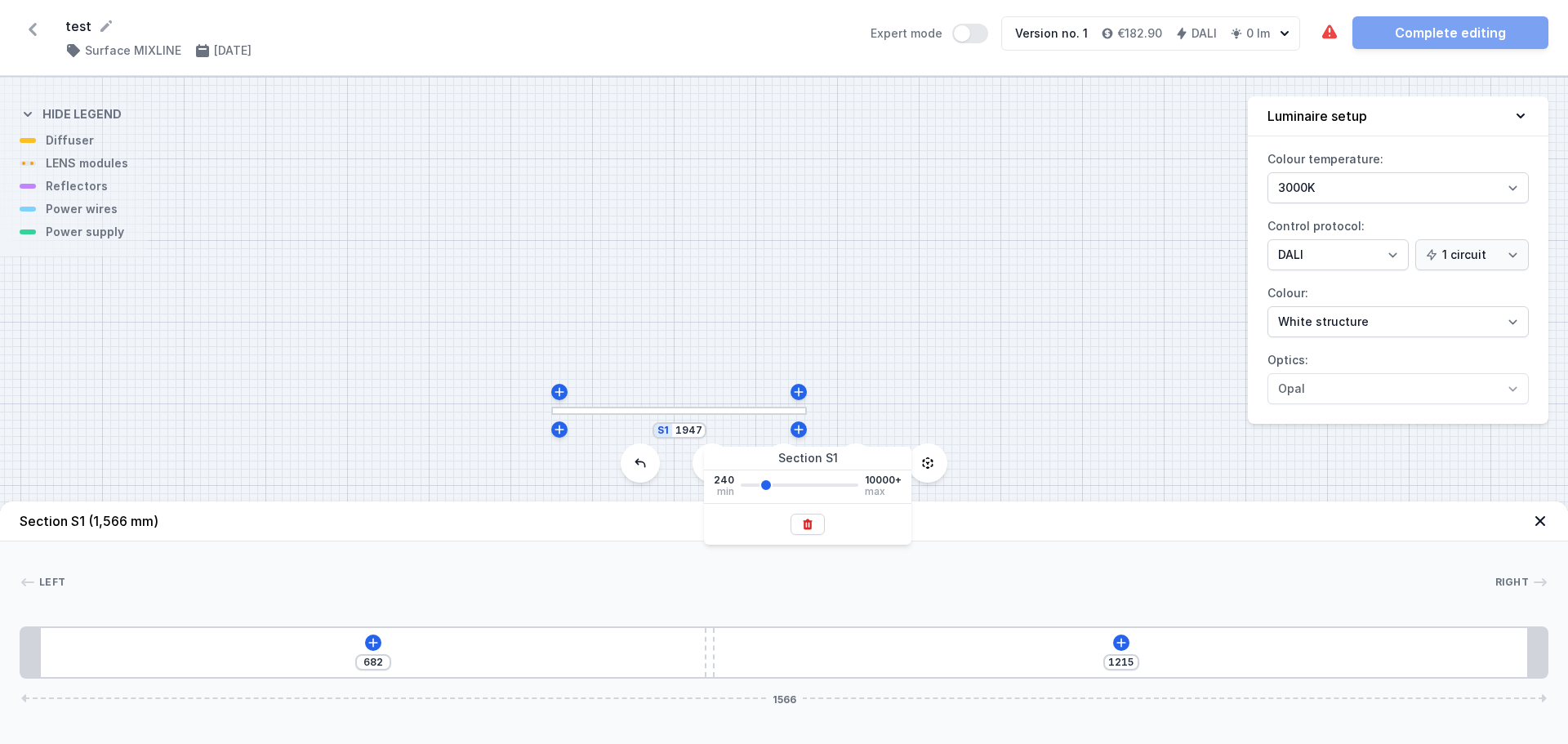
type input "2252"
type input "2405"
type input "1122"
type input "2405"
type input "2481"
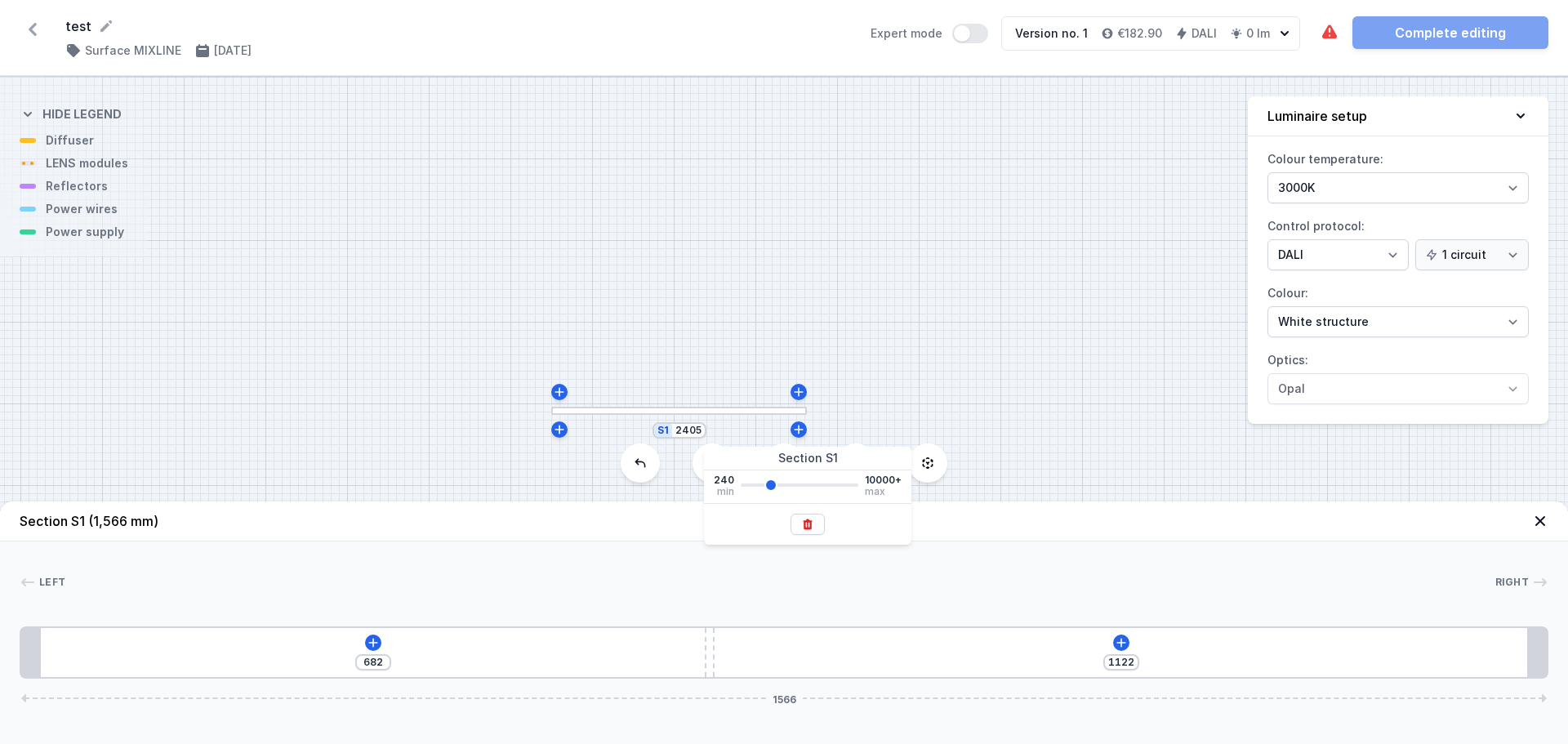
type input "1160"
type input "2481"
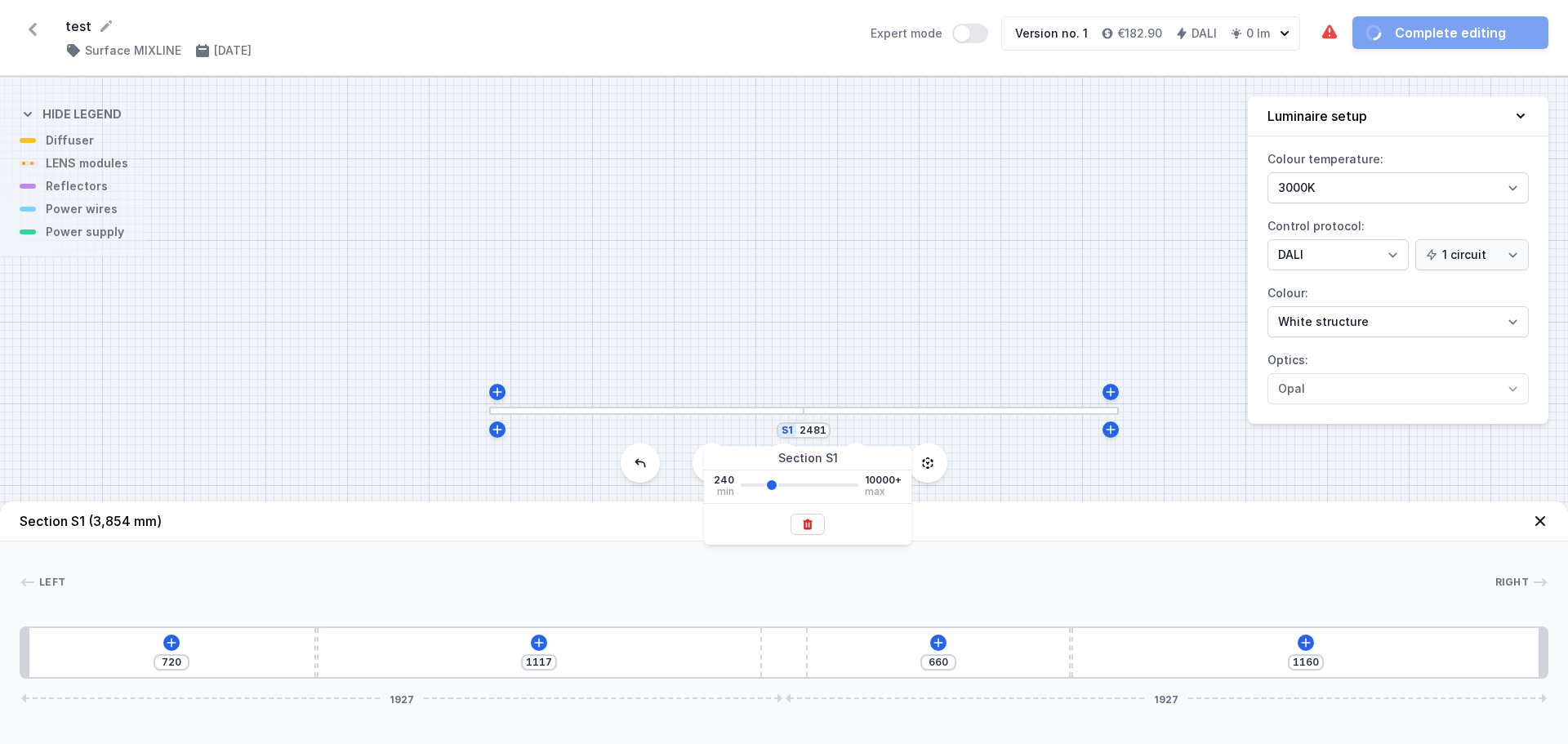
type input "4006"
type input "1253"
type input "4006"
type input "1193"
drag, startPoint x: 752, startPoint y: 484, endPoint x: 787, endPoint y: 481, distance: 35.1
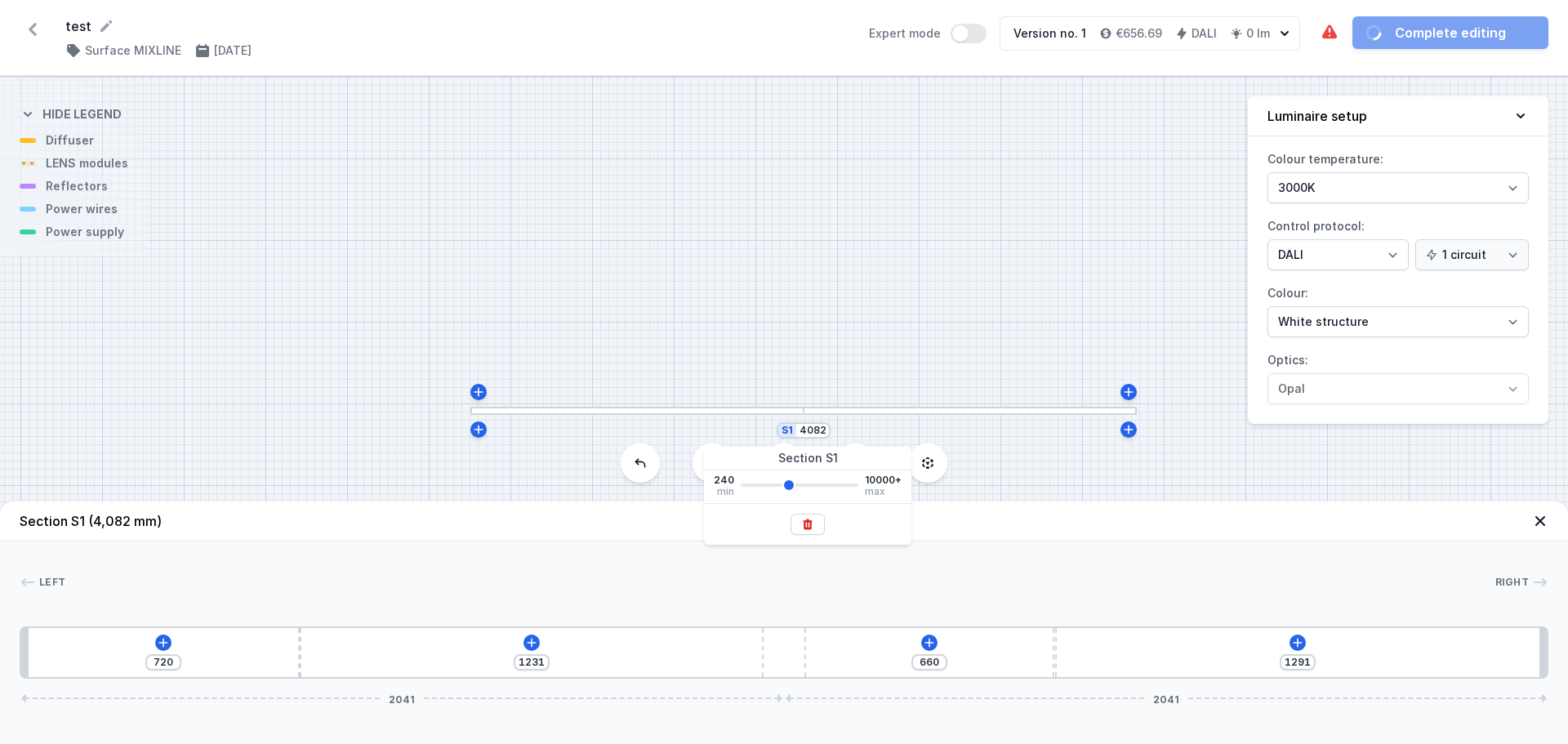
click at [787, 483] on input "range" at bounding box center [800, 485] width 117 height 3
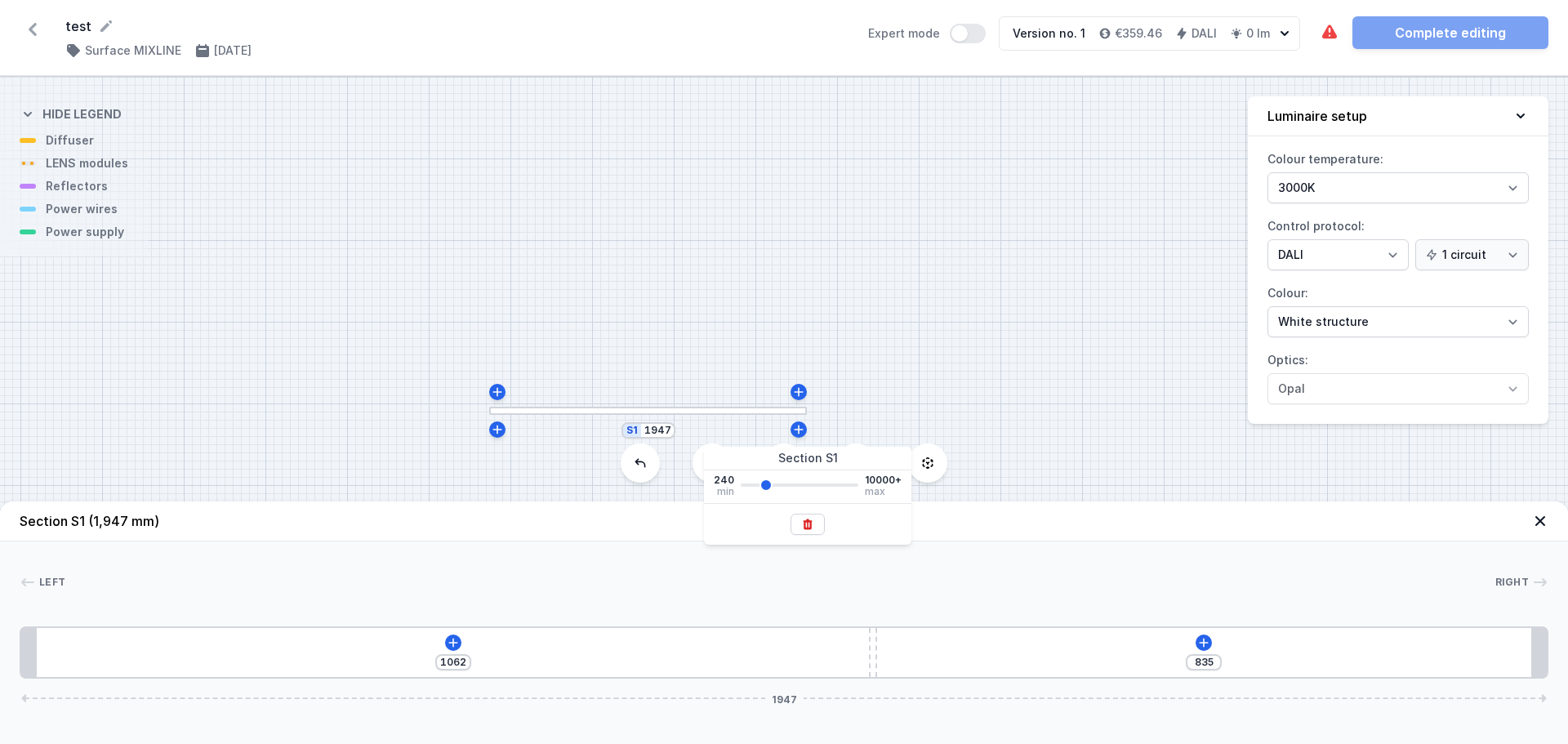
drag, startPoint x: 786, startPoint y: 486, endPoint x: 764, endPoint y: 488, distance: 22.1
click at [764, 486] on input "range" at bounding box center [800, 485] width 117 height 3
click at [770, 646] on div "[PHONE_NUMBER]" at bounding box center [784, 653] width 1529 height 52
drag, startPoint x: 675, startPoint y: 652, endPoint x: 573, endPoint y: 654, distance: 102.0
click at [573, 654] on div "[PHONE_NUMBER]" at bounding box center [784, 653] width 1529 height 52
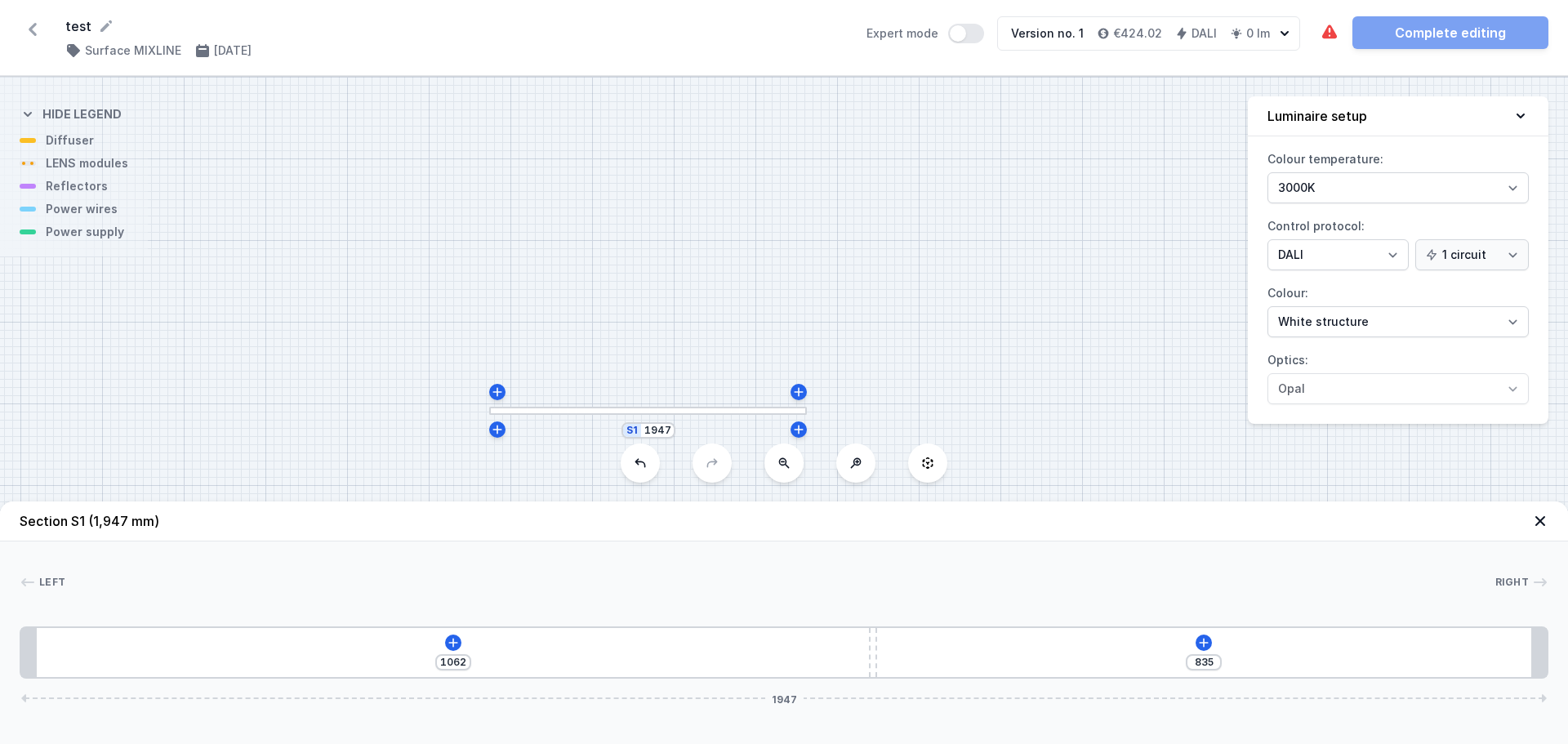
click at [525, 579] on div at bounding box center [780, 581] width 1430 height 16
click at [39, 577] on div "Left" at bounding box center [42, 581] width 46 height 16
click at [31, 577] on icon at bounding box center [27, 581] width 16 height 16
click at [18, 584] on div "Left Right 1 2 1 1062 835 1947 1082 10 855 20 1907 20 1947" at bounding box center [784, 610] width 1568 height 138
click at [870, 652] on div at bounding box center [873, 653] width 8 height 49
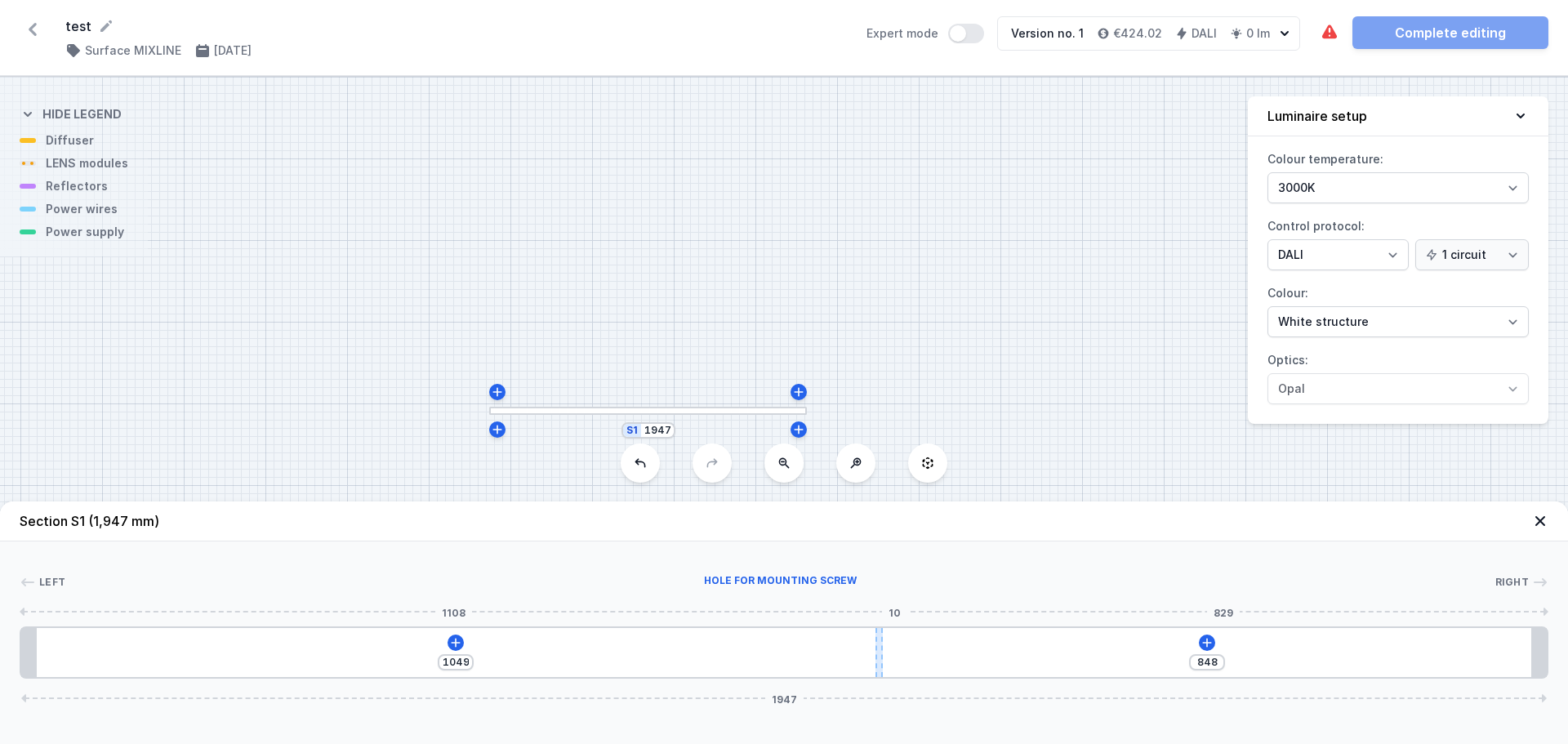
drag, startPoint x: 870, startPoint y: 652, endPoint x: 863, endPoint y: 659, distance: 9.9
click at [876, 659] on div at bounding box center [880, 653] width 8 height 49
drag, startPoint x: 864, startPoint y: 646, endPoint x: 691, endPoint y: 646, distance: 173.0
click at [691, 646] on div "[PHONE_NUMBER]" at bounding box center [784, 653] width 1529 height 52
click at [451, 644] on icon at bounding box center [448, 643] width 13 height 13
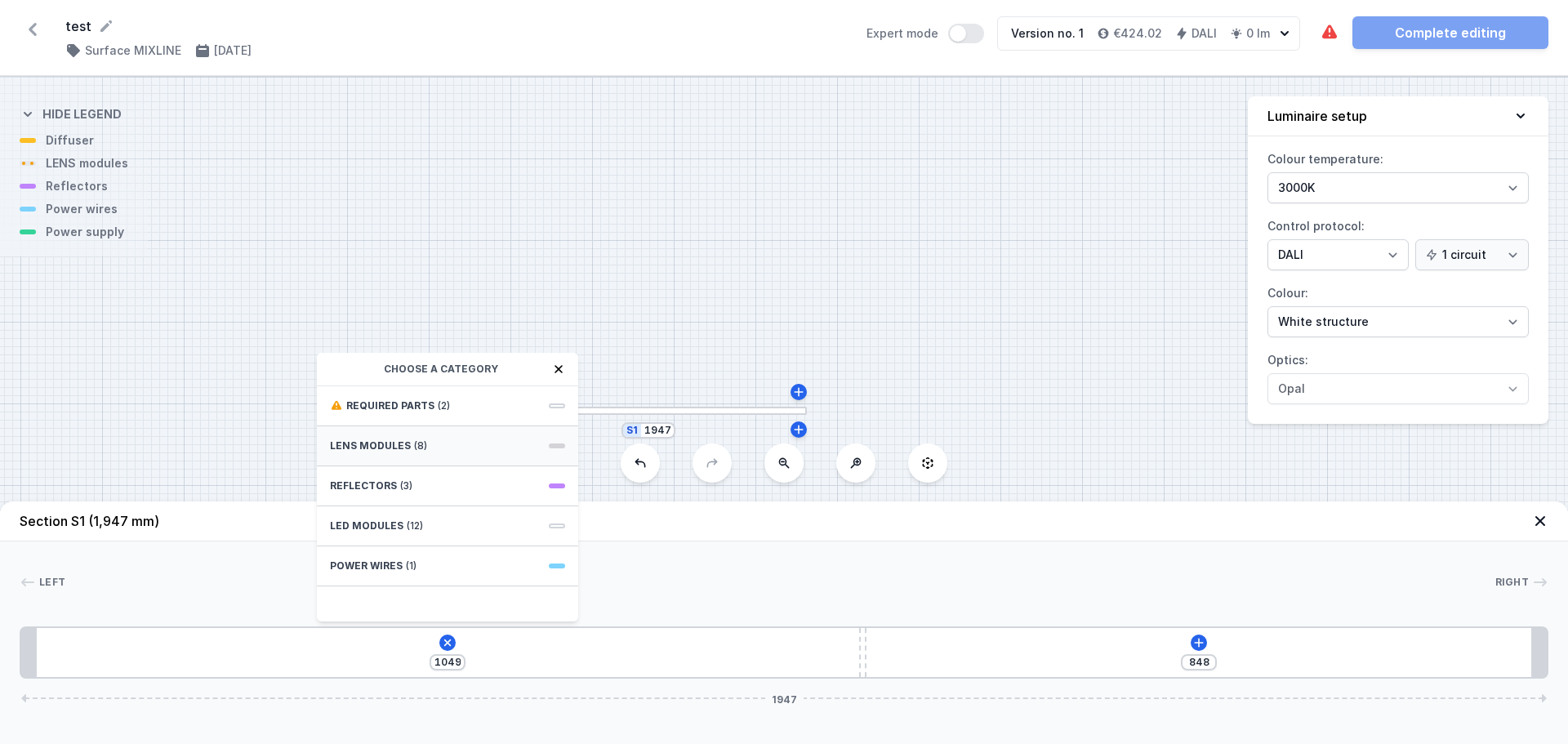
click at [414, 449] on span "(8)" at bounding box center [421, 446] width 13 height 13
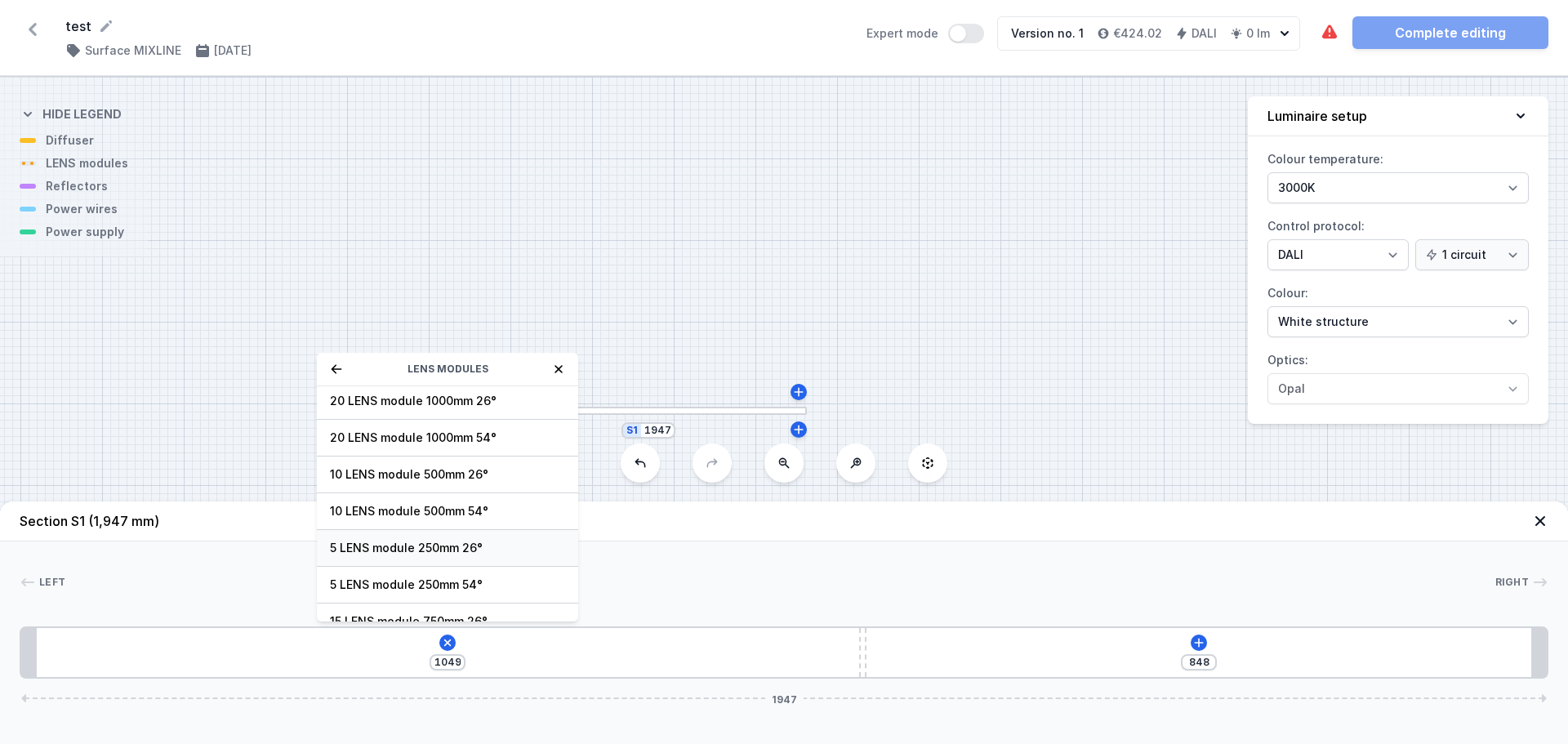
scroll to position [59, 0]
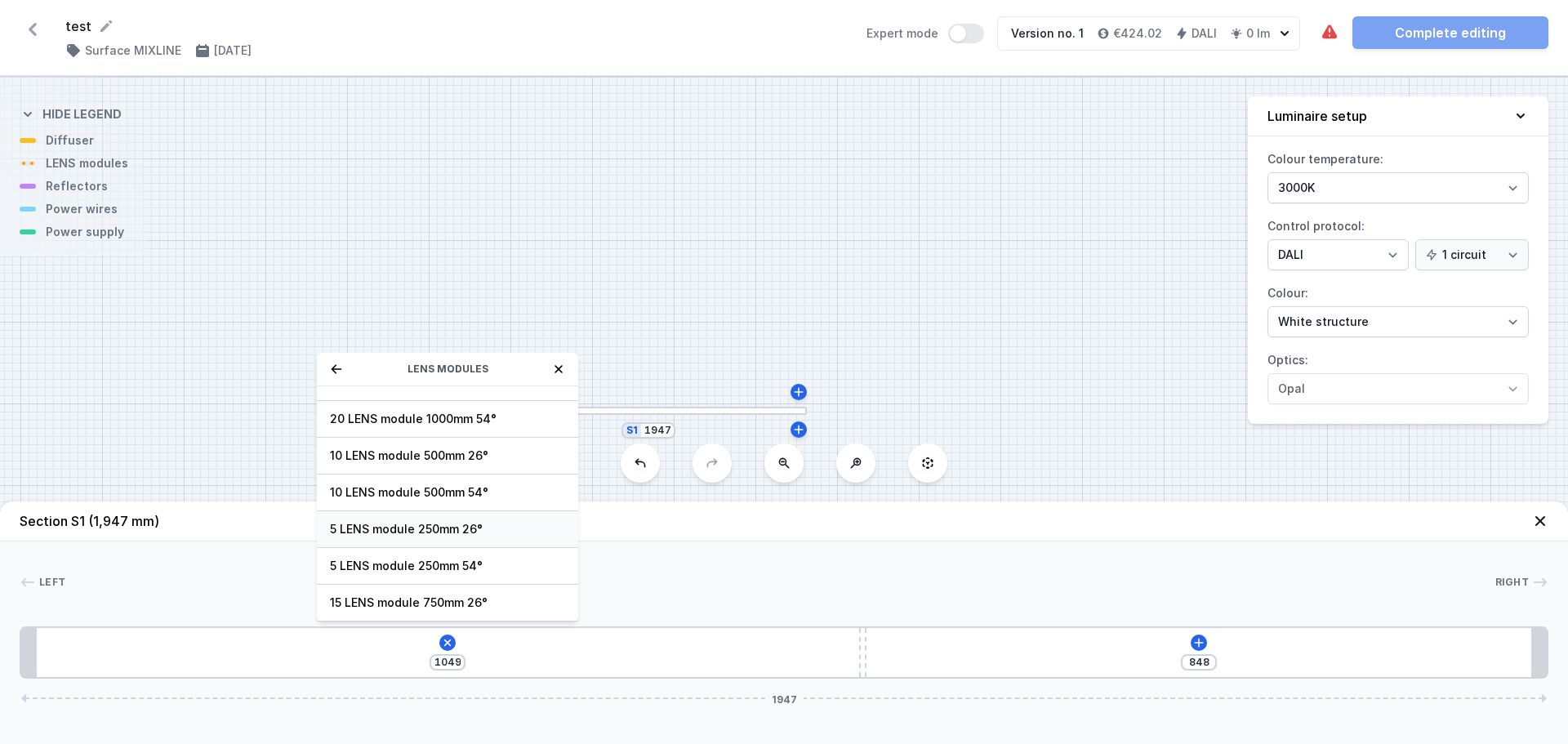
click at [404, 535] on span "5 LENS module 250mm 26°" at bounding box center [447, 528] width 235 height 16
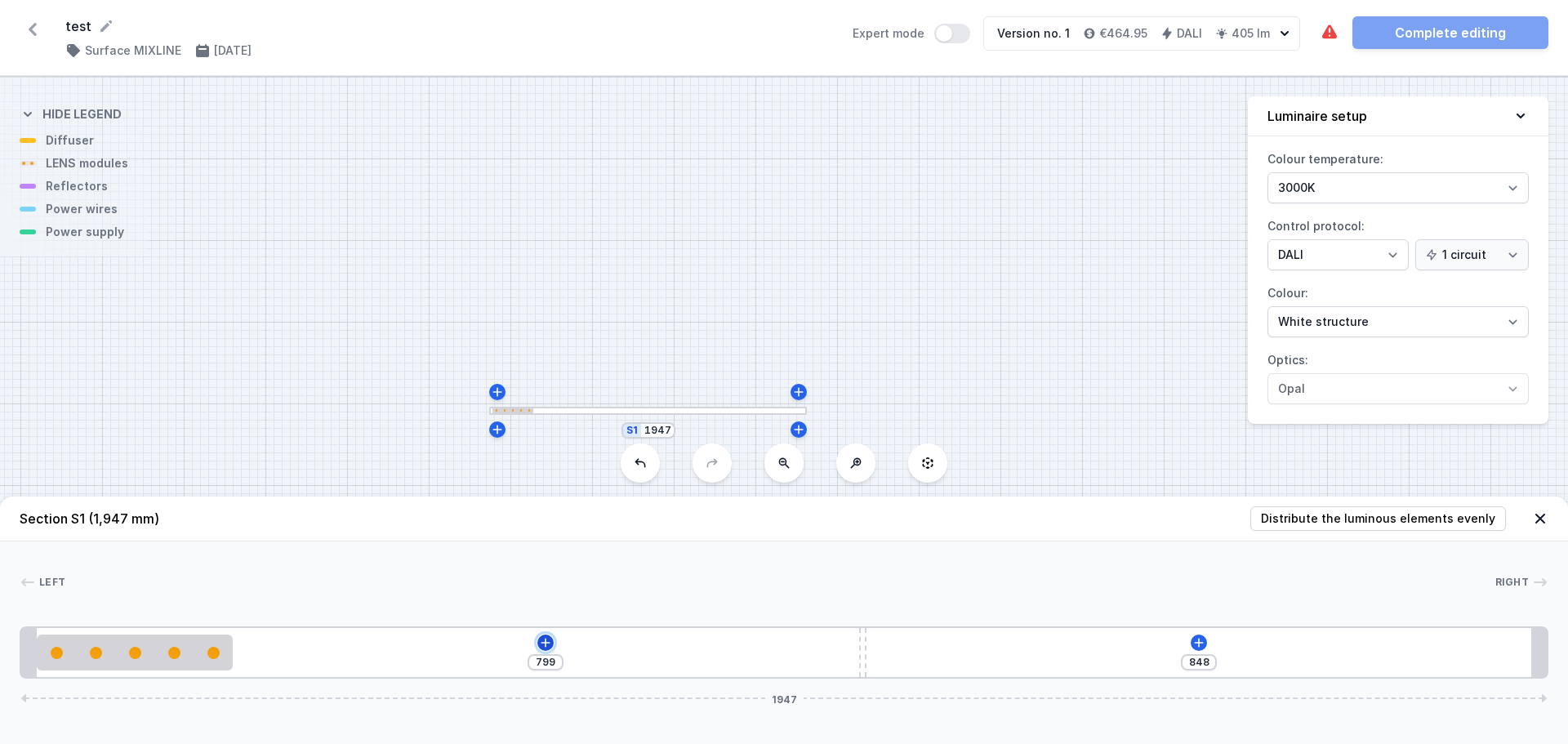
click at [546, 643] on icon at bounding box center [545, 642] width 9 height 9
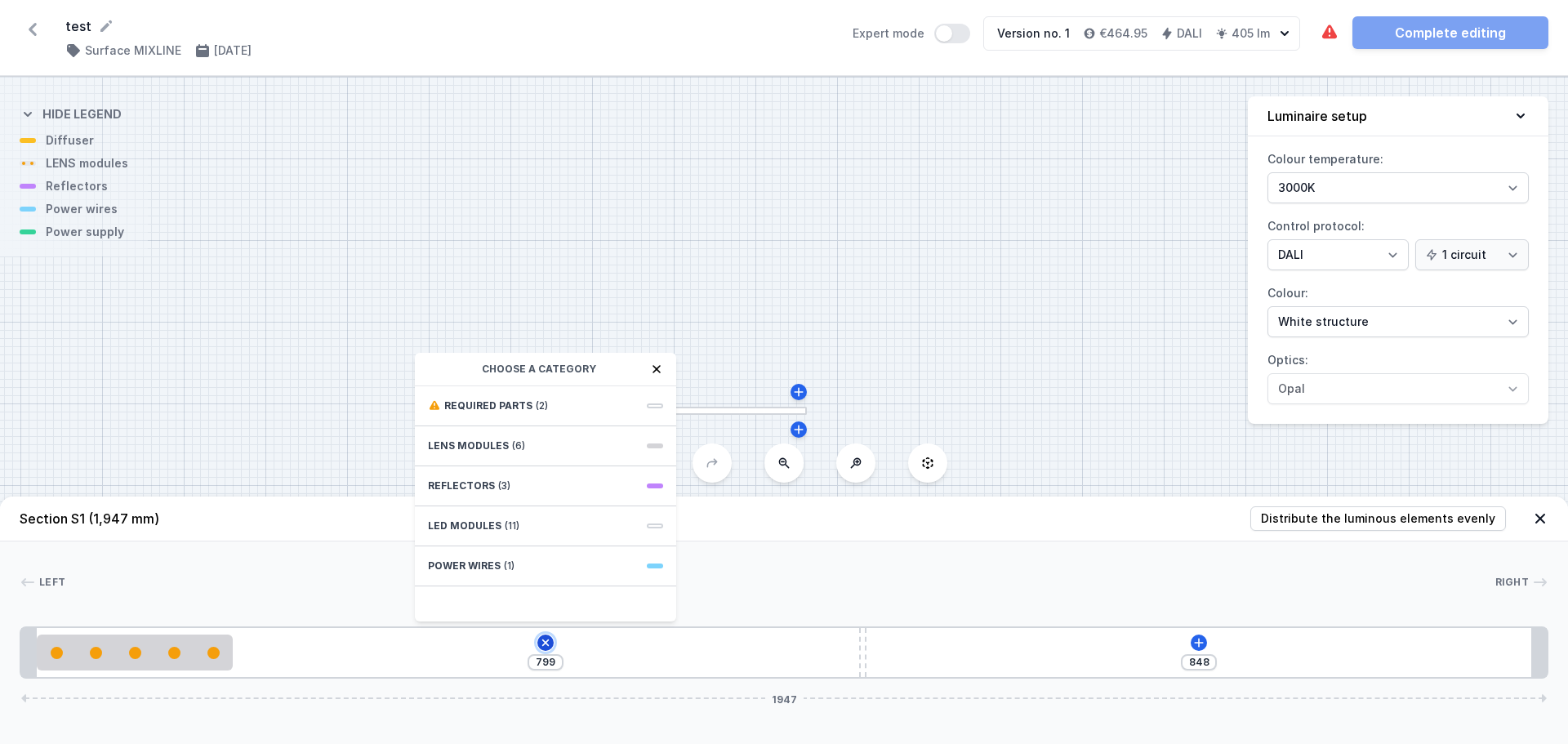
click at [546, 643] on icon at bounding box center [546, 643] width 13 height 13
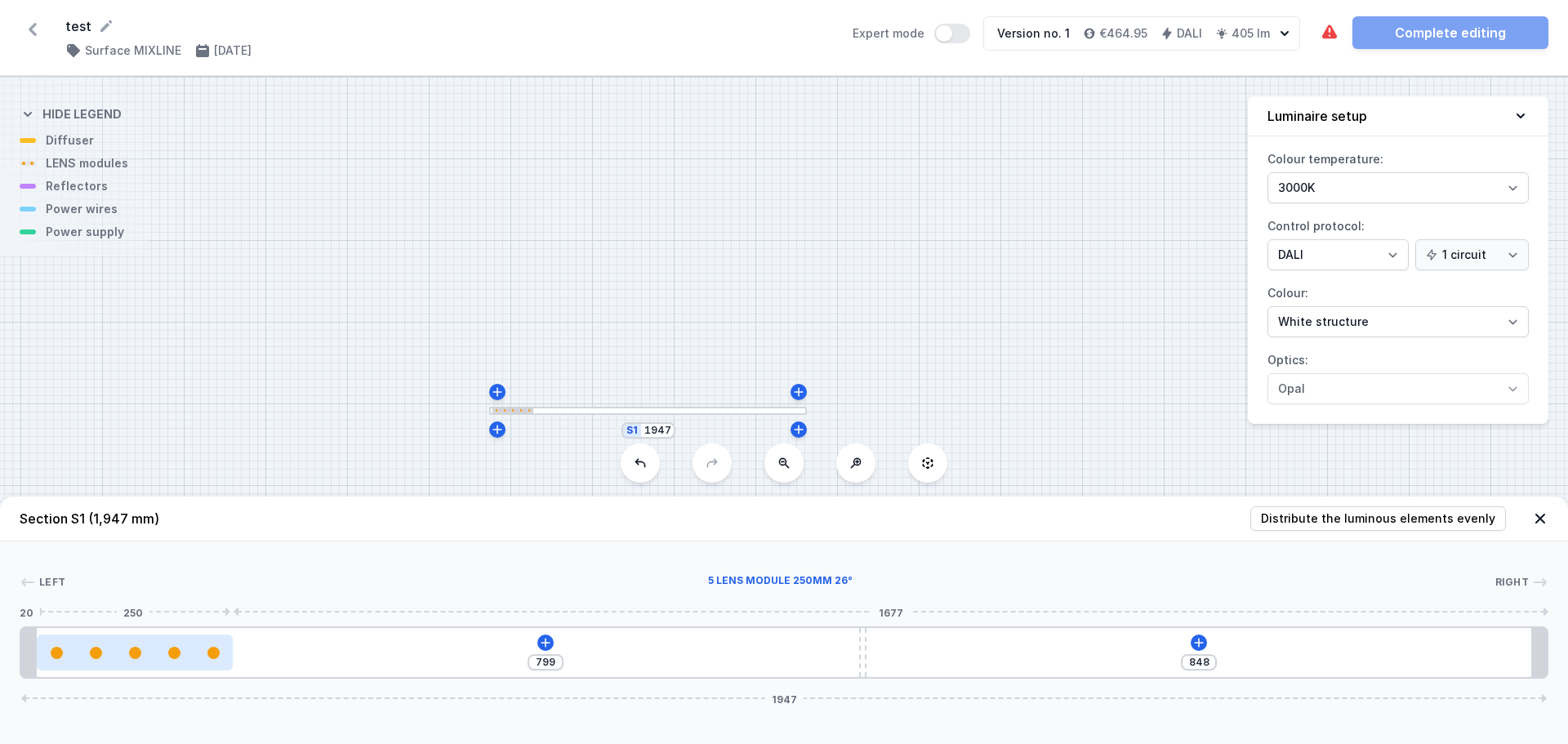
click at [122, 659] on div at bounding box center [135, 652] width 196 height 36
click at [150, 659] on div at bounding box center [135, 652] width 196 height 36
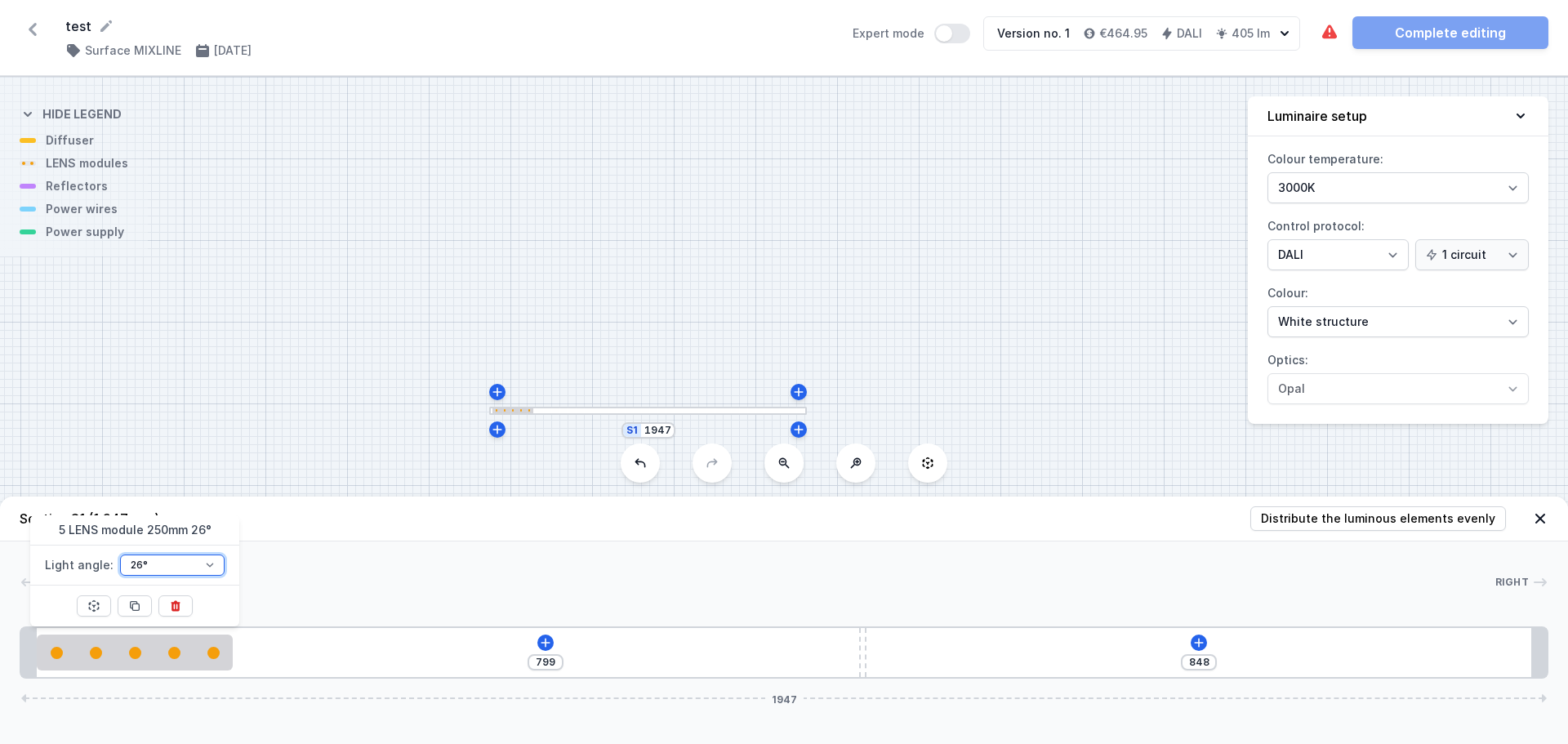
click at [211, 564] on select "26° 54°" at bounding box center [172, 565] width 105 height 21
click at [120, 554] on select "26° 54°" at bounding box center [172, 565] width 105 height 21
click at [202, 570] on select "26° 54°" at bounding box center [172, 565] width 105 height 21
click at [120, 554] on select "26° 54°" at bounding box center [172, 565] width 105 height 21
click at [406, 647] on div "[PHONE_NUMBER]" at bounding box center [784, 653] width 1529 height 52
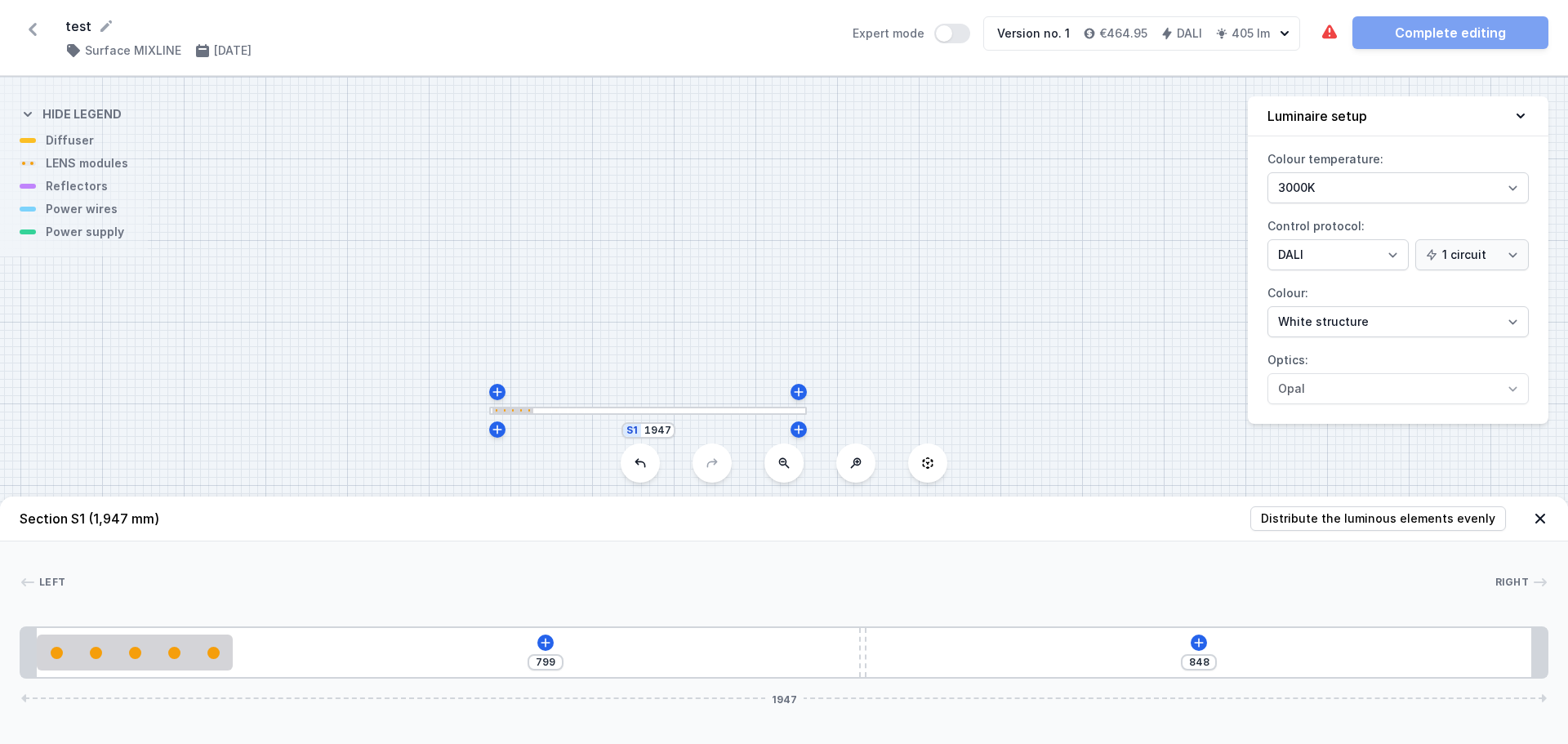
drag, startPoint x: 401, startPoint y: 653, endPoint x: 528, endPoint y: 658, distance: 127.1
click at [528, 658] on div "[PHONE_NUMBER]" at bounding box center [784, 653] width 1529 height 52
drag, startPoint x: 457, startPoint y: 658, endPoint x: 330, endPoint y: 656, distance: 127.0
click at [332, 656] on div "[PHONE_NUMBER]" at bounding box center [784, 653] width 1529 height 52
click at [201, 645] on div at bounding box center [135, 652] width 196 height 36
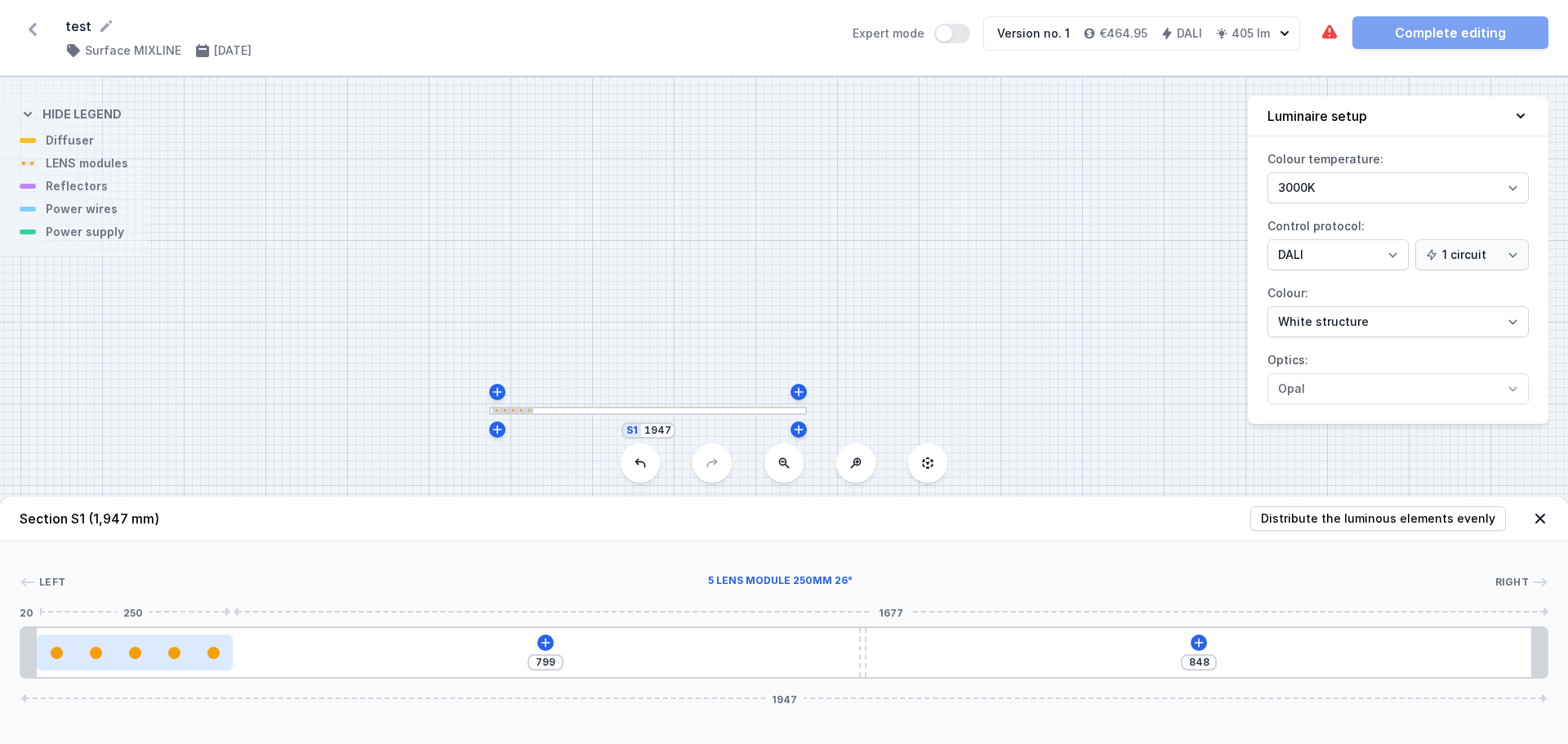
click at [201, 645] on div at bounding box center [135, 652] width 196 height 36
drag, startPoint x: 352, startPoint y: 652, endPoint x: 223, endPoint y: 653, distance: 129.0
click at [223, 653] on div "[PHONE_NUMBER]" at bounding box center [784, 653] width 1529 height 52
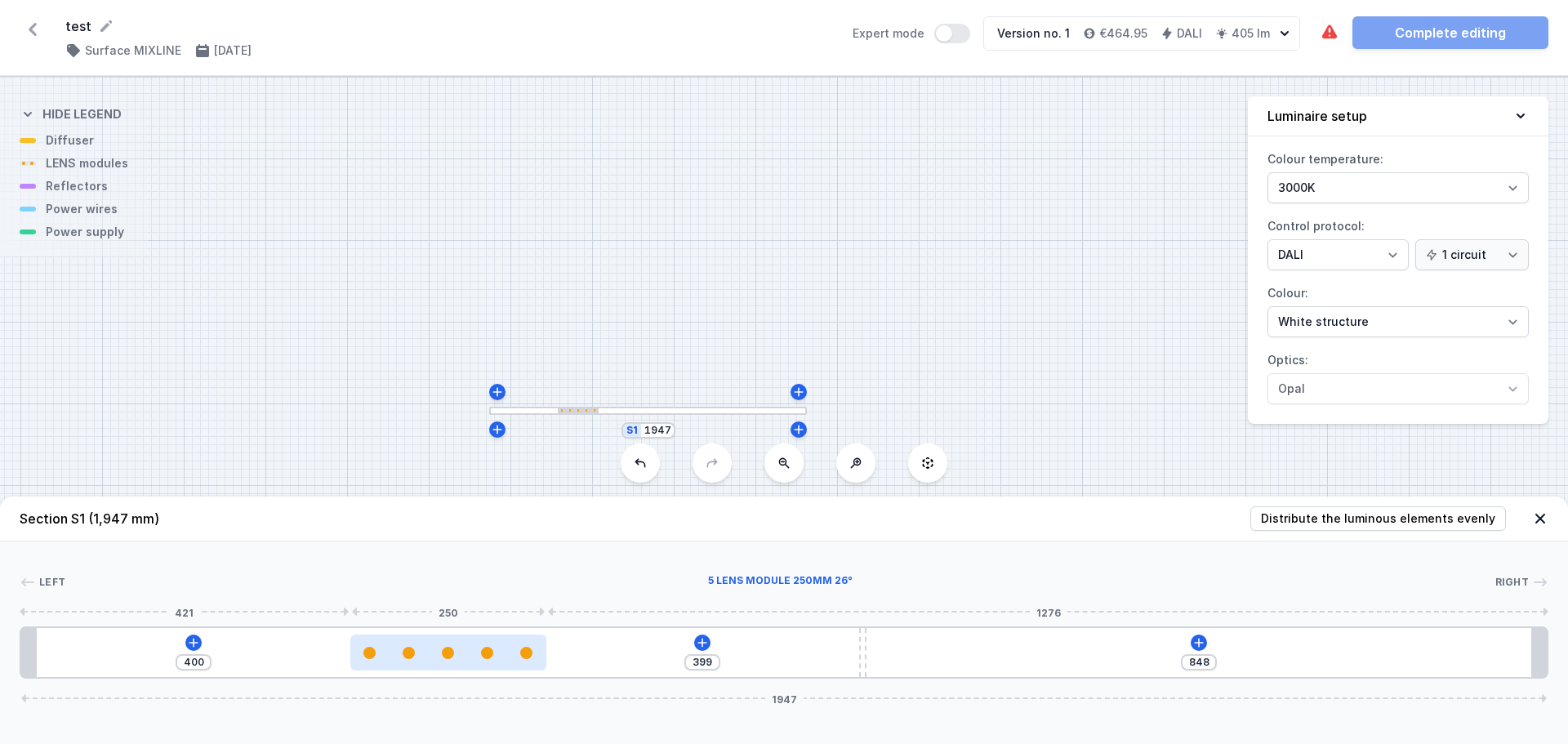
drag, startPoint x: 175, startPoint y: 653, endPoint x: 480, endPoint y: 663, distance: 305.2
click at [480, 663] on div at bounding box center [449, 652] width 196 height 36
drag, startPoint x: 459, startPoint y: 660, endPoint x: 489, endPoint y: 663, distance: 30.1
click at [489, 663] on div at bounding box center [484, 652] width 196 height 36
click at [491, 662] on div at bounding box center [486, 652] width 196 height 36
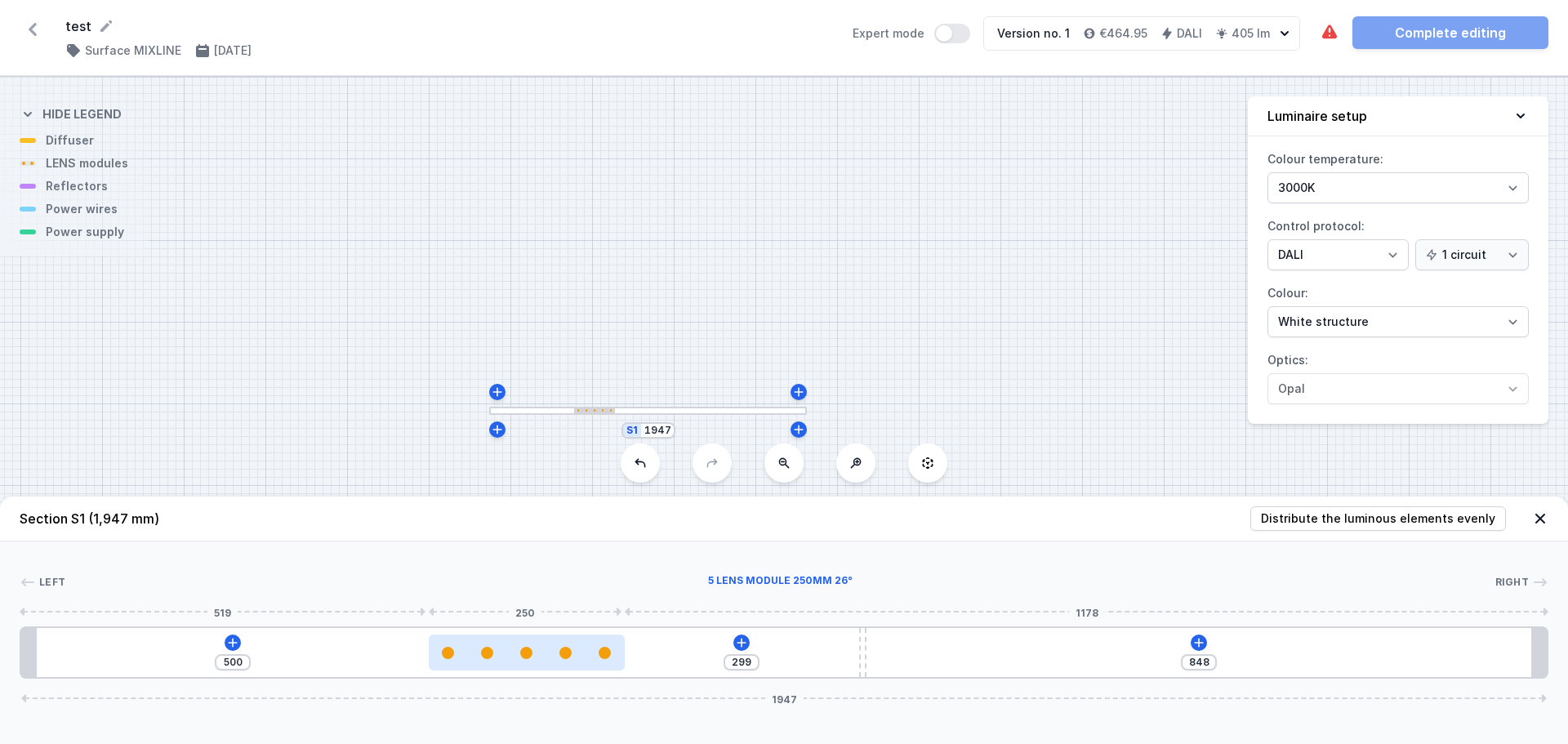
drag, startPoint x: 497, startPoint y: 660, endPoint x: 531, endPoint y: 660, distance: 34.0
click at [531, 660] on div at bounding box center [527, 652] width 196 height 36
click at [528, 660] on div at bounding box center [530, 652] width 196 height 36
drag, startPoint x: 510, startPoint y: 660, endPoint x: 460, endPoint y: 654, distance: 50.4
click at [464, 654] on div at bounding box center [515, 652] width 196 height 36
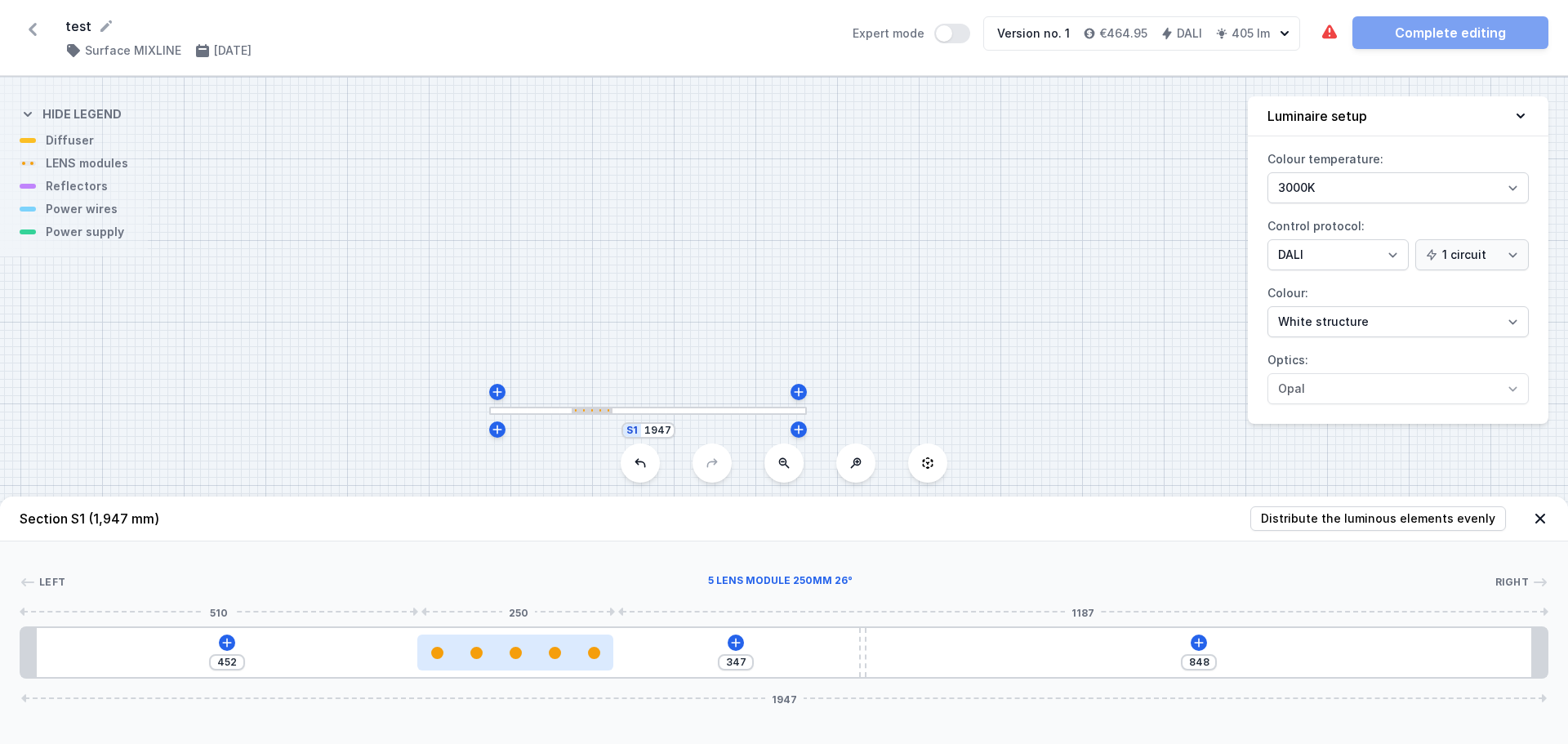
click at [445, 653] on div at bounding box center [515, 653] width 196 height 13
click at [443, 653] on div at bounding box center [446, 653] width 13 height 13
click at [532, 658] on div at bounding box center [485, 653] width 196 height 13
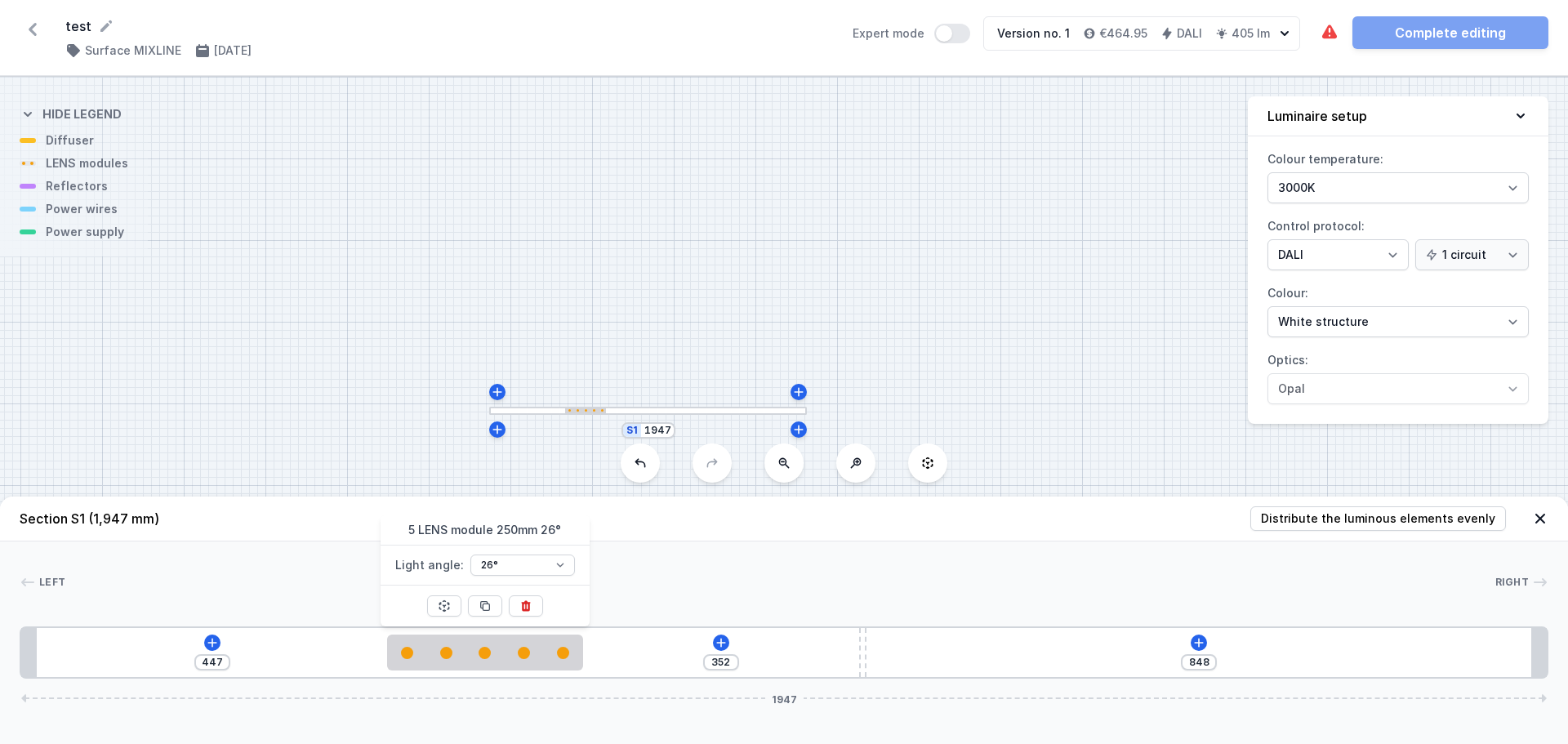
click at [286, 662] on div "447 352 848 1947" at bounding box center [784, 653] width 1529 height 52
drag, startPoint x: 318, startPoint y: 657, endPoint x: 39, endPoint y: 657, distance: 279.0
click at [39, 657] on div "447 352 848 1947" at bounding box center [784, 653] width 1529 height 52
click at [626, 654] on div "447 352 848 1947" at bounding box center [784, 653] width 1529 height 52
click at [719, 648] on icon at bounding box center [721, 643] width 13 height 13
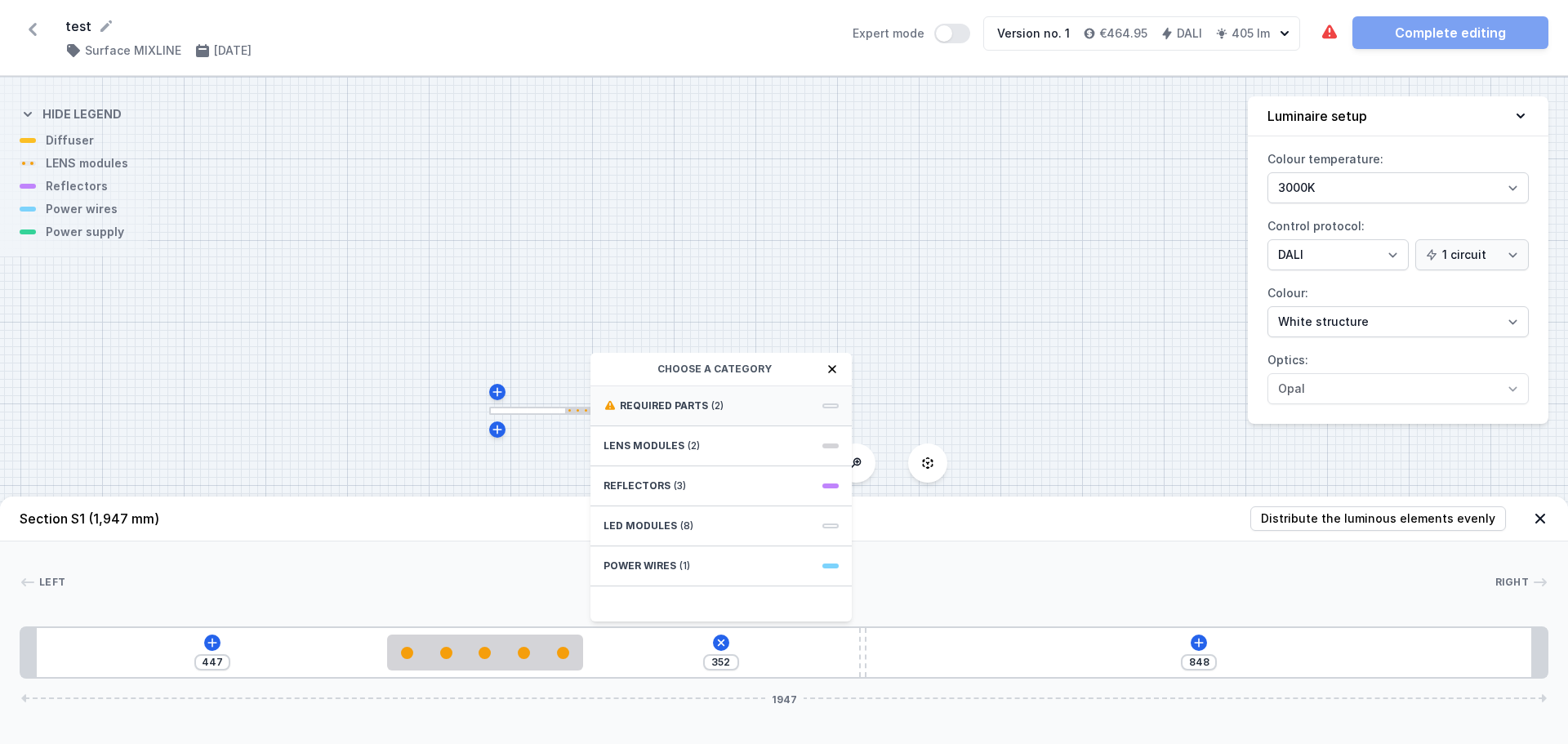
click at [669, 413] on div "Required parts (2)" at bounding box center [721, 406] width 262 height 40
click at [669, 408] on span "Hole for power supply cable" at bounding box center [721, 403] width 235 height 16
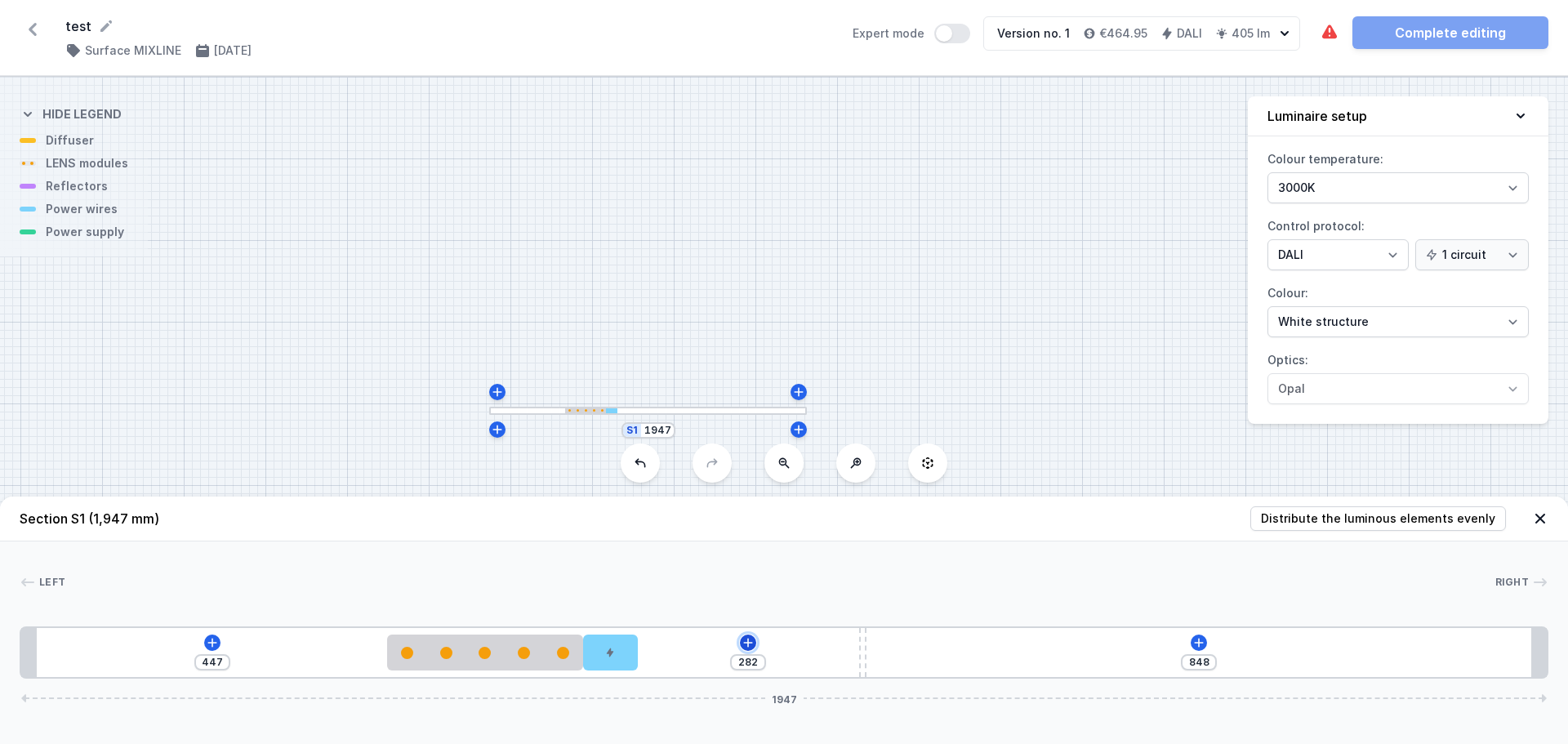
click at [748, 643] on icon at bounding box center [748, 643] width 13 height 13
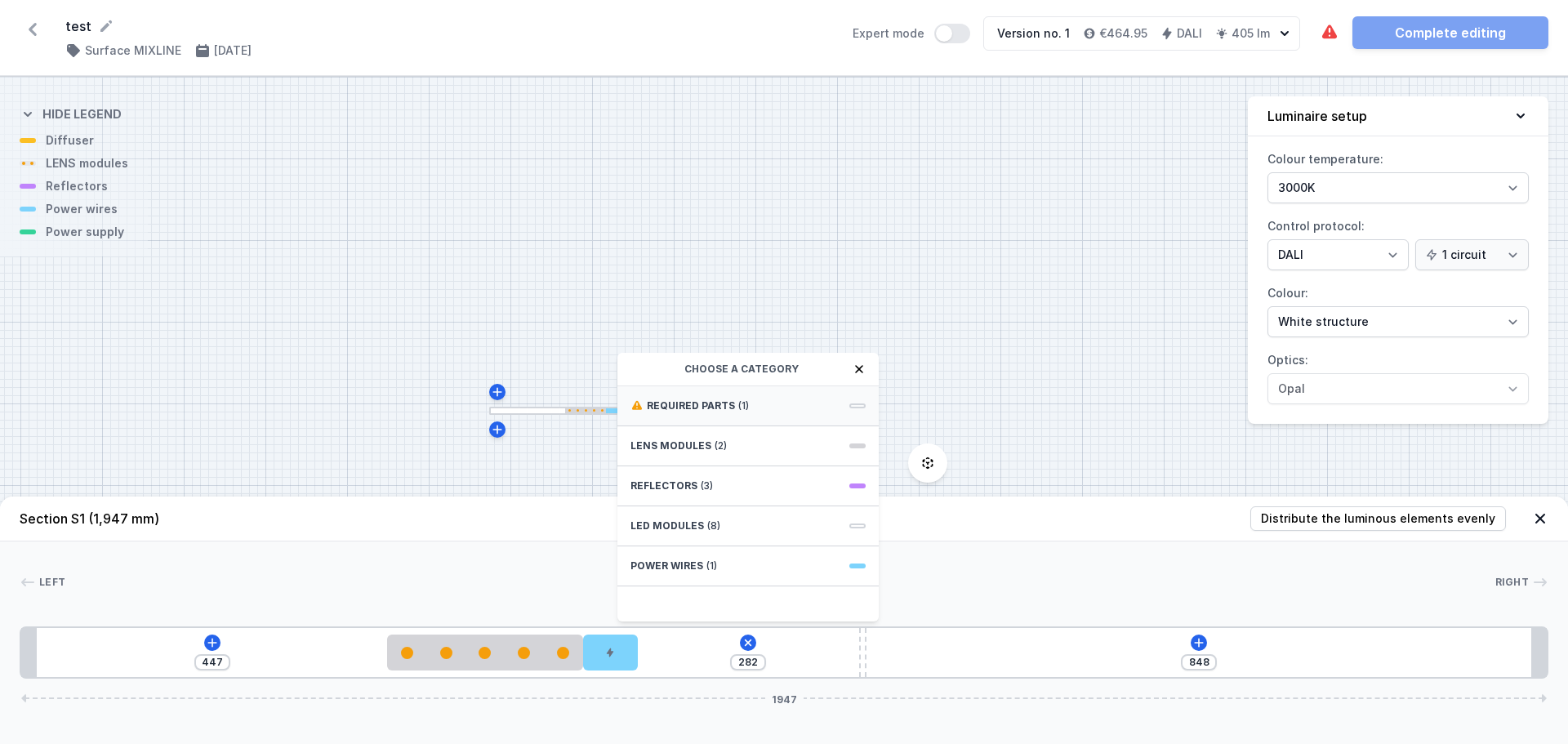
click at [708, 406] on span "Required parts" at bounding box center [690, 406] width 88 height 13
click at [685, 397] on span "DALI Driver - up to 5W" at bounding box center [748, 403] width 235 height 16
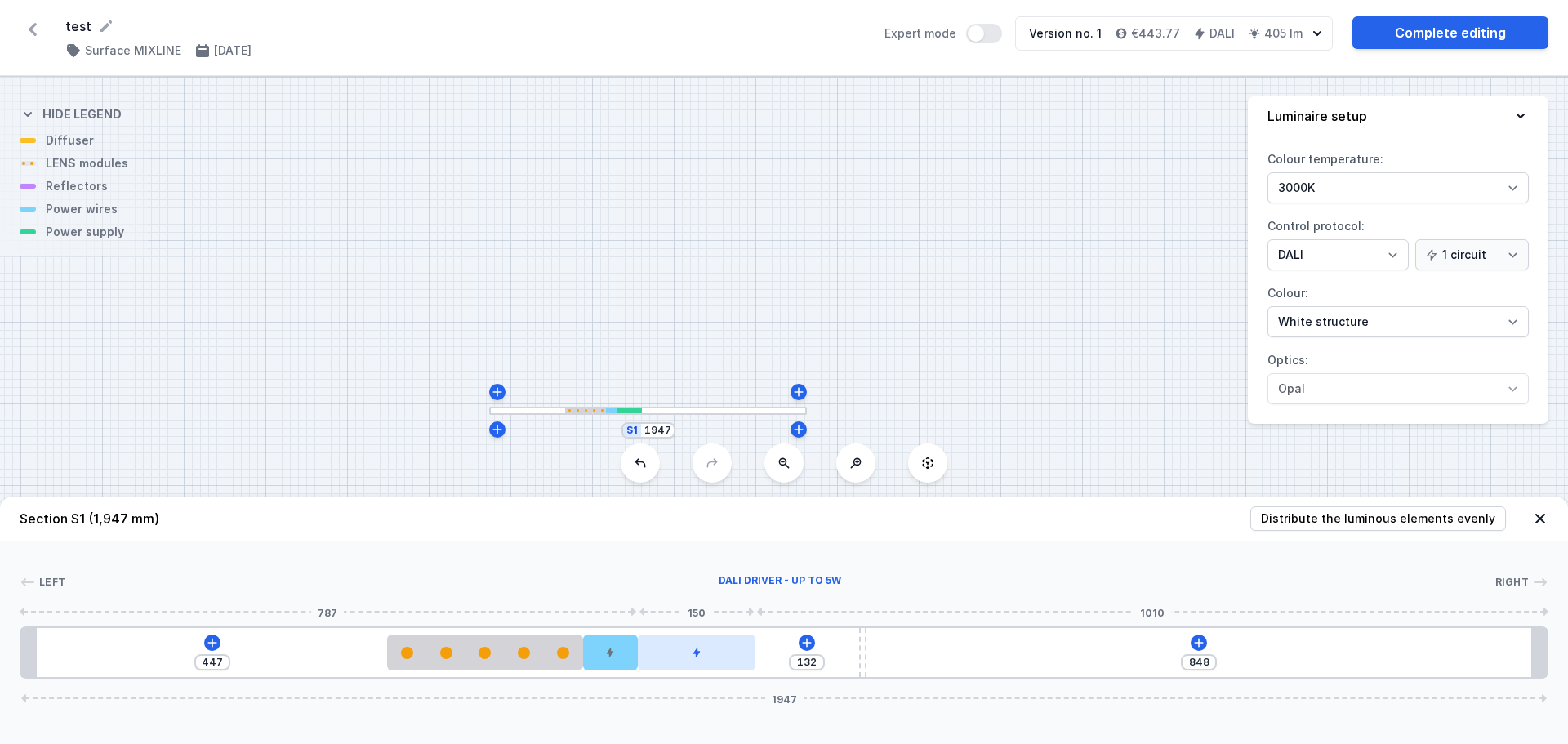
click at [678, 653] on div at bounding box center [696, 652] width 117 height 36
click at [622, 663] on div at bounding box center [610, 652] width 55 height 36
drag, startPoint x: 615, startPoint y: 643, endPoint x: 598, endPoint y: 633, distance: 19.7
click at [598, 633] on div "447 132 848 1947" at bounding box center [784, 653] width 1529 height 52
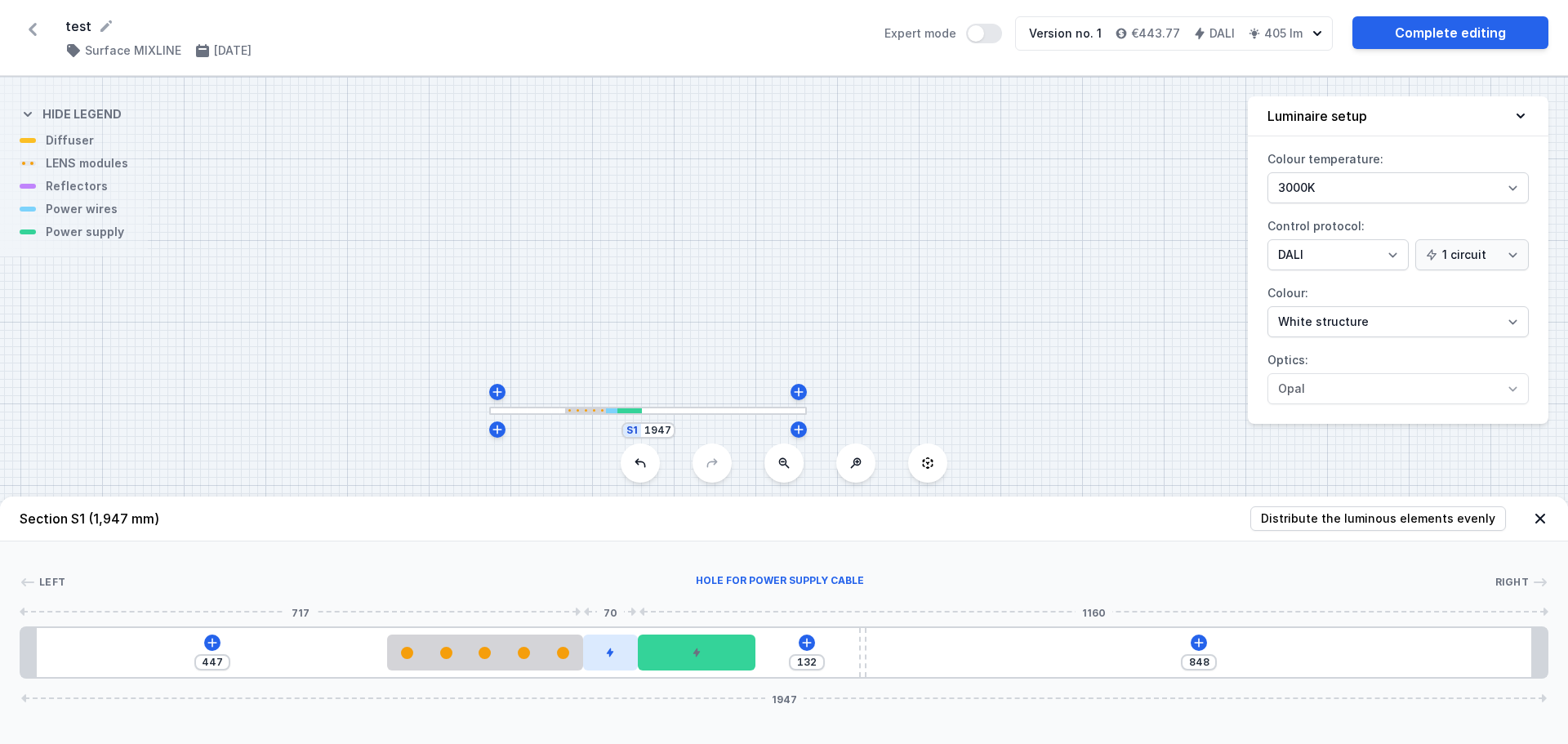
click at [606, 653] on icon at bounding box center [610, 653] width 10 height 10
click at [612, 610] on icon at bounding box center [610, 606] width 9 height 11
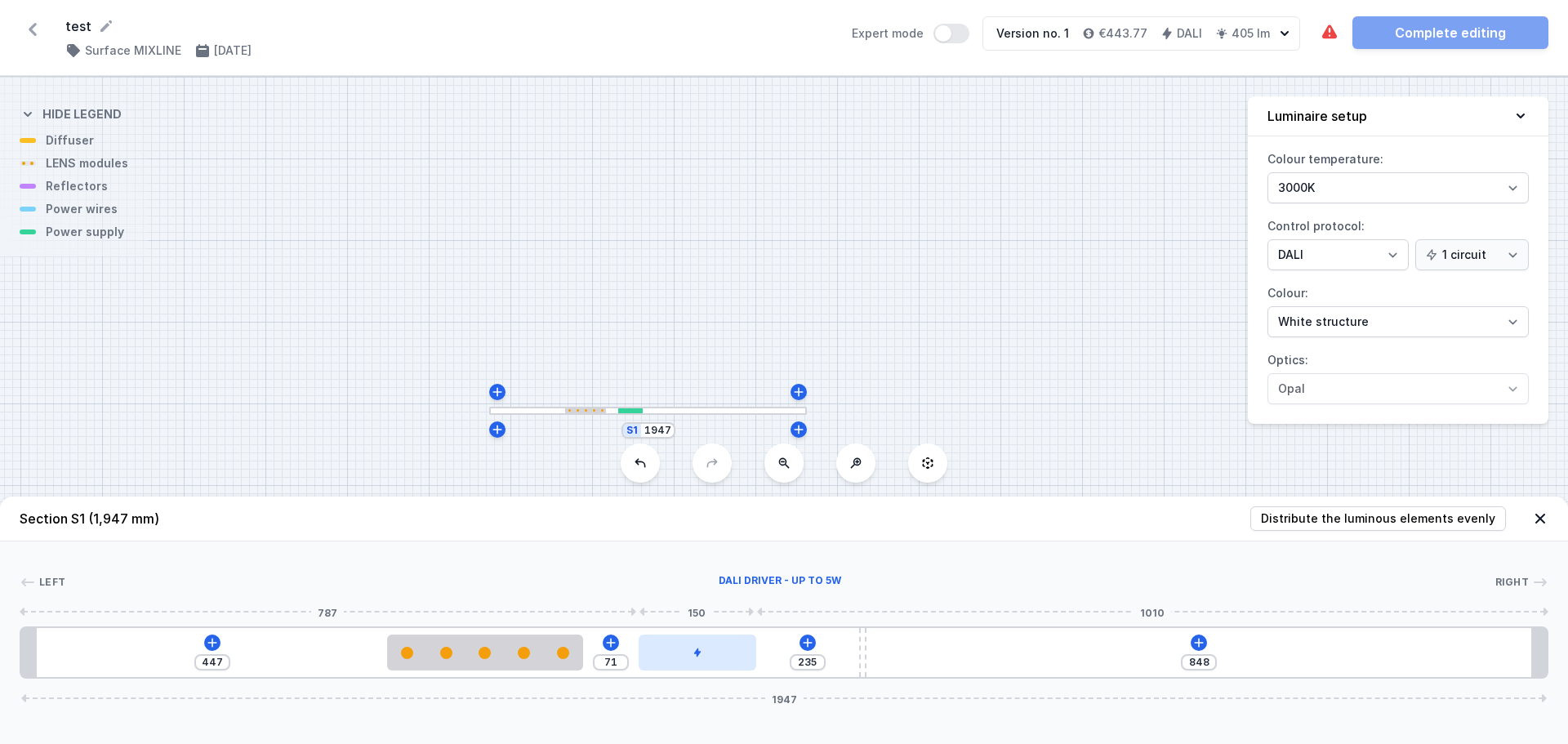
drag, startPoint x: 691, startPoint y: 654, endPoint x: 607, endPoint y: 662, distance: 84.4
click at [638, 662] on div at bounding box center [697, 652] width 117 height 36
click at [607, 662] on div at bounding box center [616, 652] width 117 height 36
drag, startPoint x: 607, startPoint y: 662, endPoint x: 619, endPoint y: 662, distance: 12.0
click at [618, 662] on div at bounding box center [616, 652] width 117 height 36
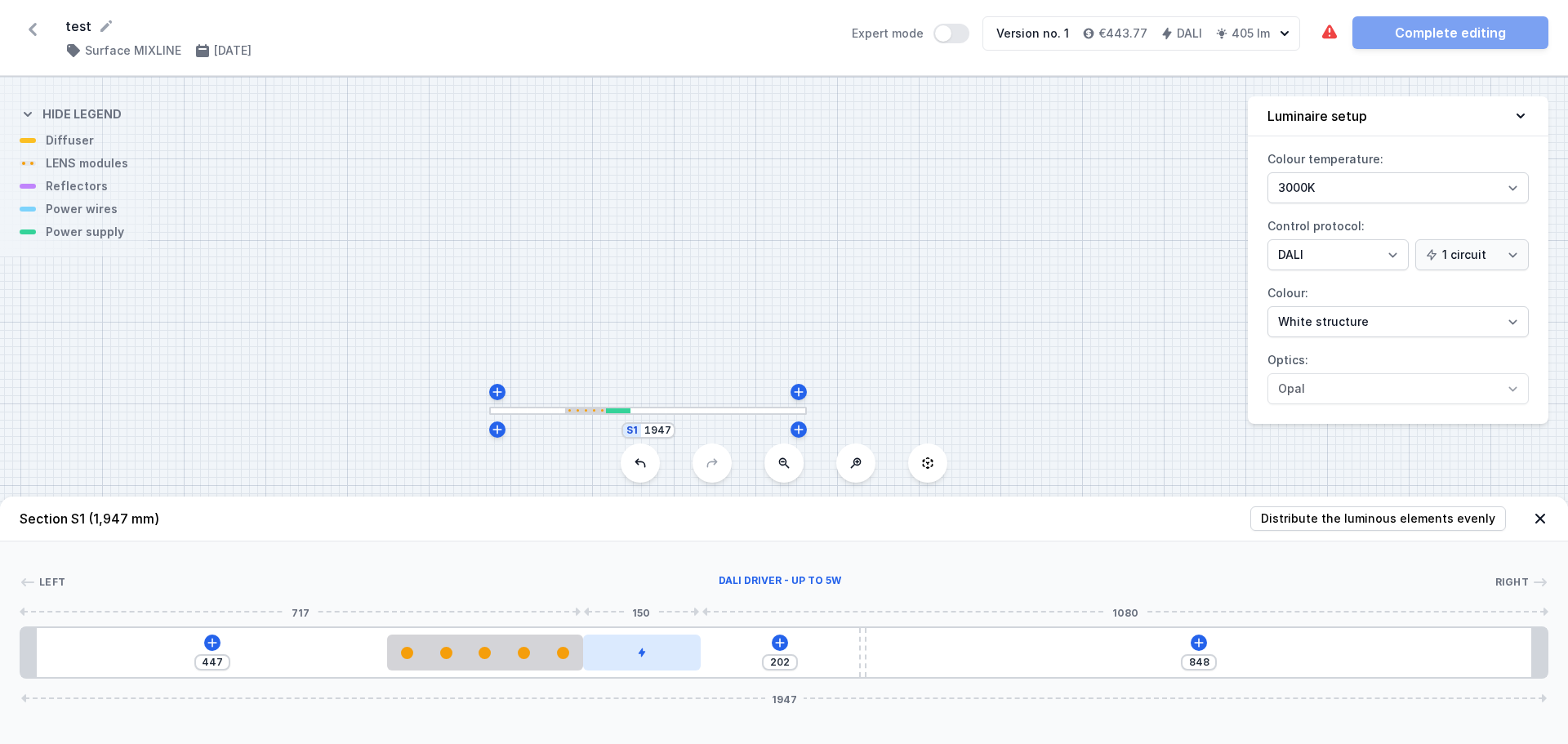
click at [621, 662] on div at bounding box center [642, 652] width 117 height 36
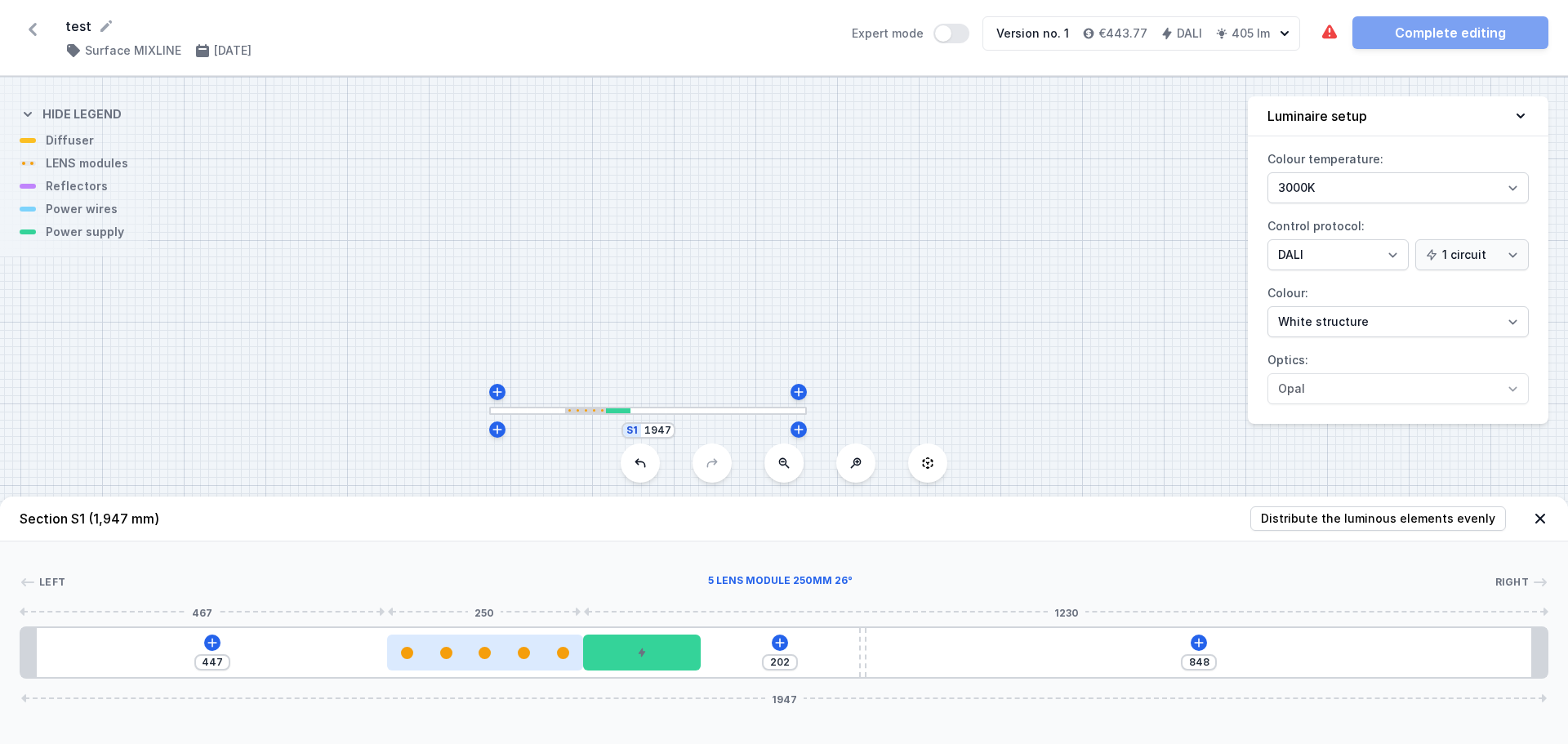
drag, startPoint x: 532, startPoint y: 653, endPoint x: 501, endPoint y: 654, distance: 31.0
click at [501, 654] on div at bounding box center [485, 653] width 196 height 13
drag, startPoint x: 555, startPoint y: 656, endPoint x: 513, endPoint y: 658, distance: 42.0
click at [518, 657] on div at bounding box center [485, 653] width 196 height 13
click at [513, 658] on div at bounding box center [485, 653] width 196 height 13
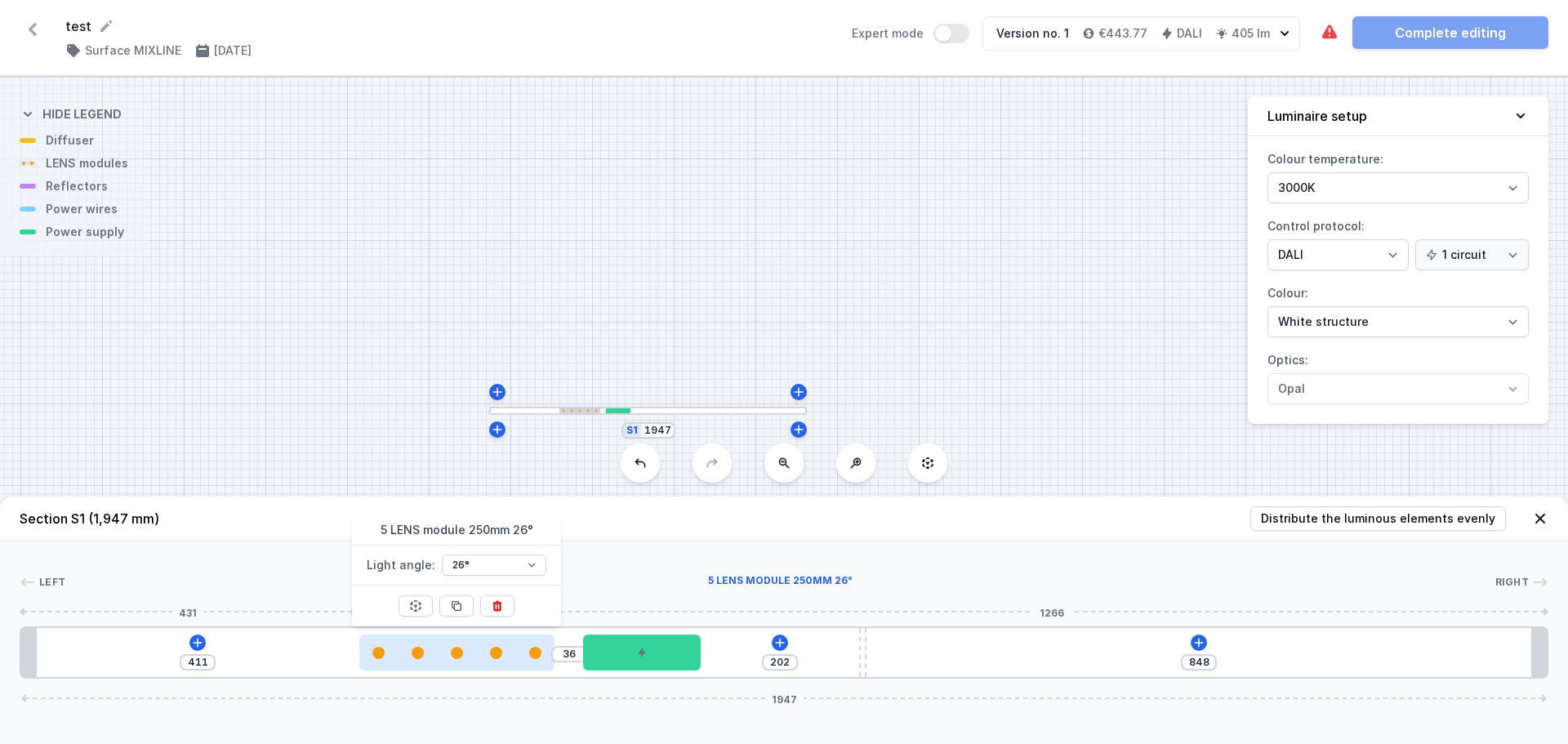
click at [513, 658] on div at bounding box center [457, 653] width 196 height 13
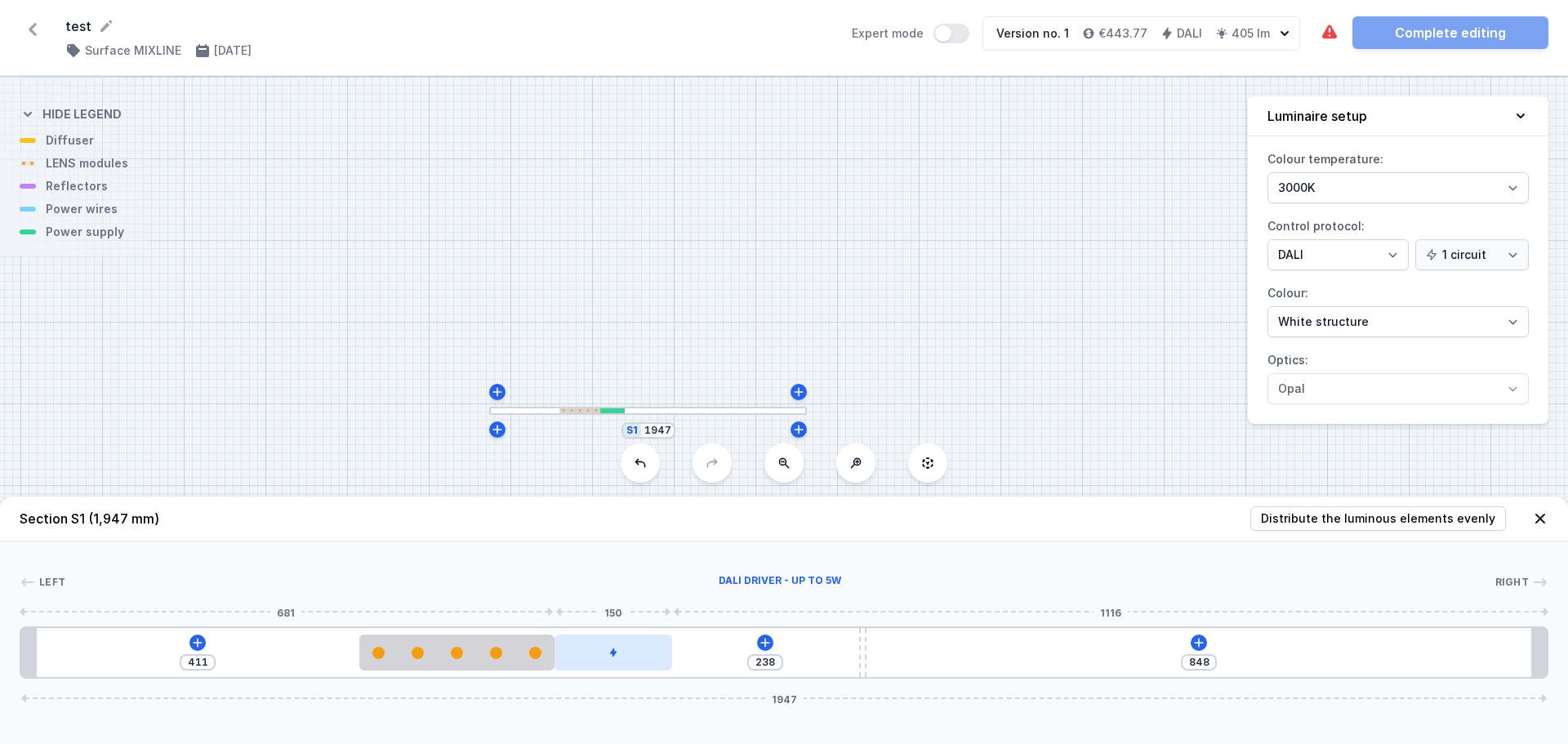
drag, startPoint x: 643, startPoint y: 658, endPoint x: 599, endPoint y: 659, distance: 44.0
click at [599, 659] on div at bounding box center [613, 652] width 117 height 36
click at [767, 645] on icon at bounding box center [765, 643] width 13 height 13
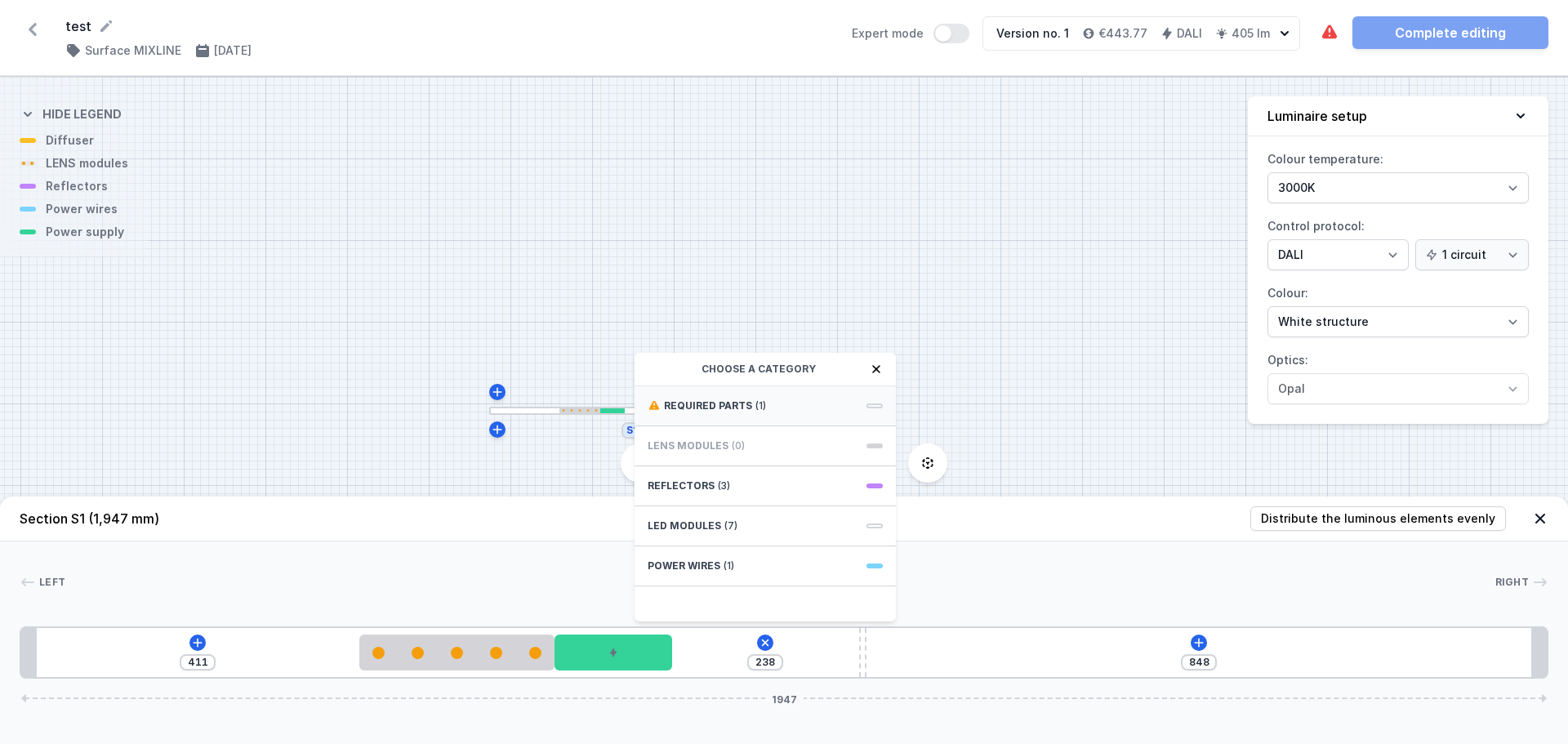
click at [702, 410] on span "Required parts" at bounding box center [707, 406] width 88 height 13
click at [701, 404] on span "Hole for power supply cable" at bounding box center [765, 403] width 235 height 16
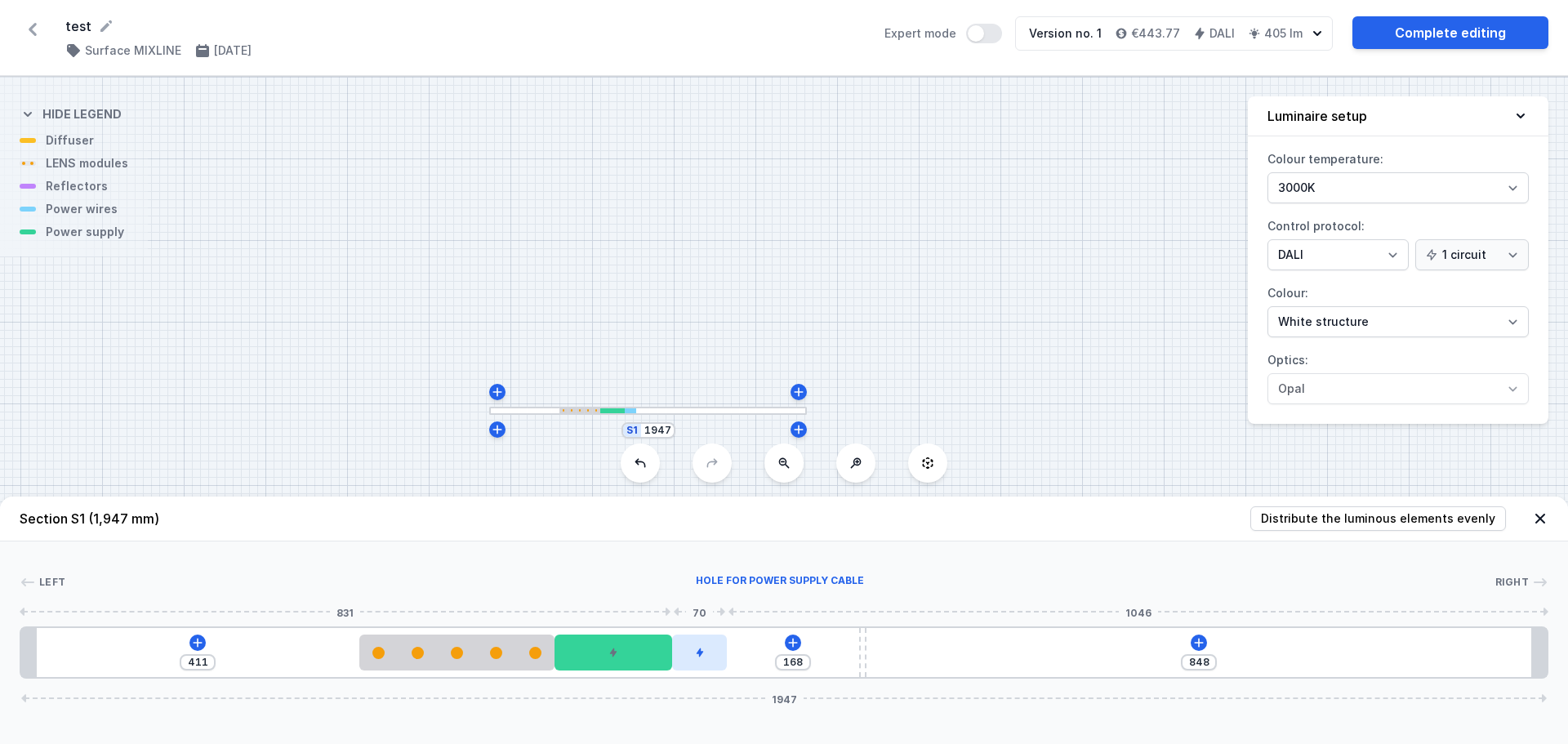
click at [704, 651] on icon at bounding box center [700, 653] width 10 height 10
click at [703, 617] on div at bounding box center [700, 606] width 34 height 41
click at [702, 606] on icon at bounding box center [699, 606] width 9 height 11
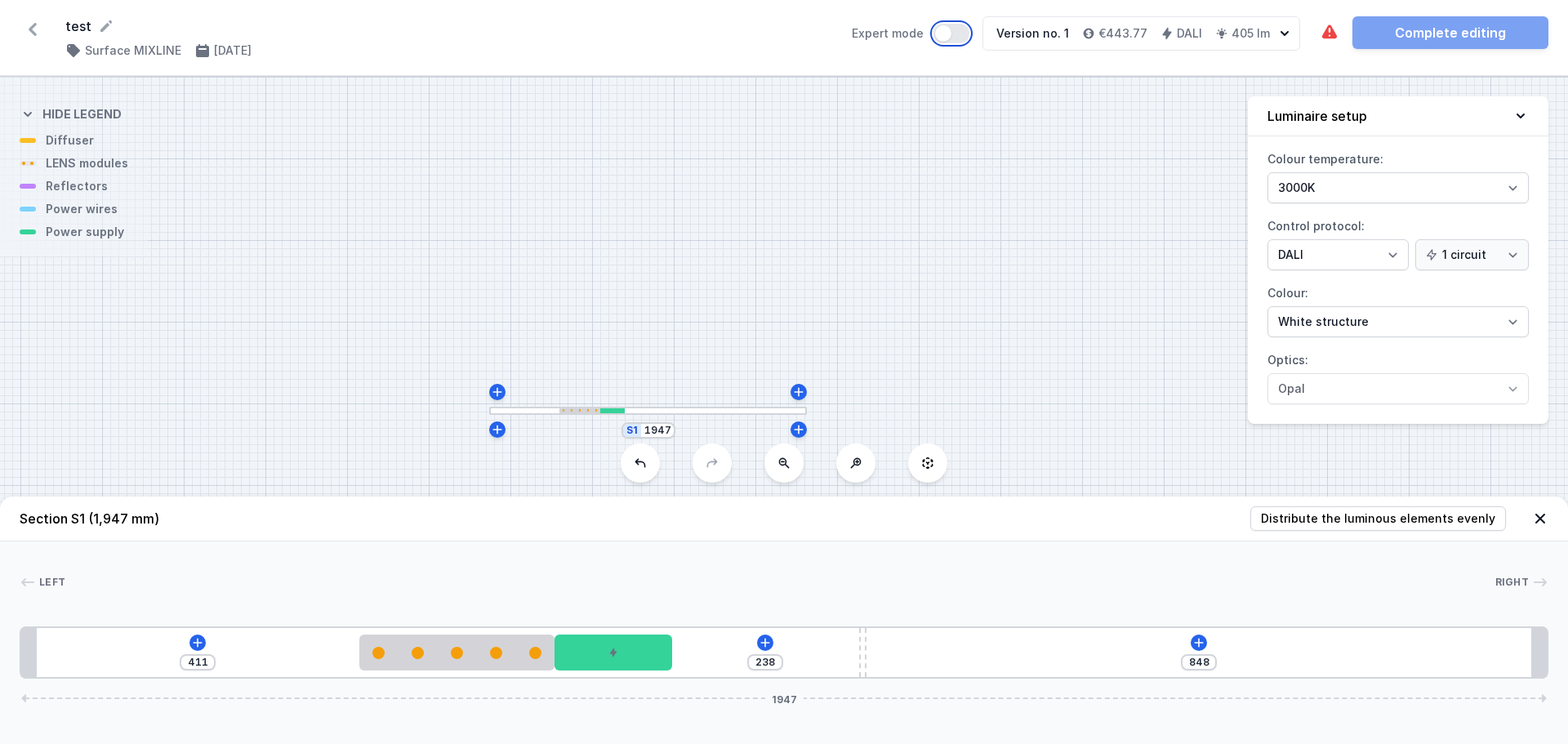
click at [951, 29] on button "Expert mode" at bounding box center [951, 33] width 36 height 19
click at [376, 657] on div at bounding box center [378, 653] width 10 height 10
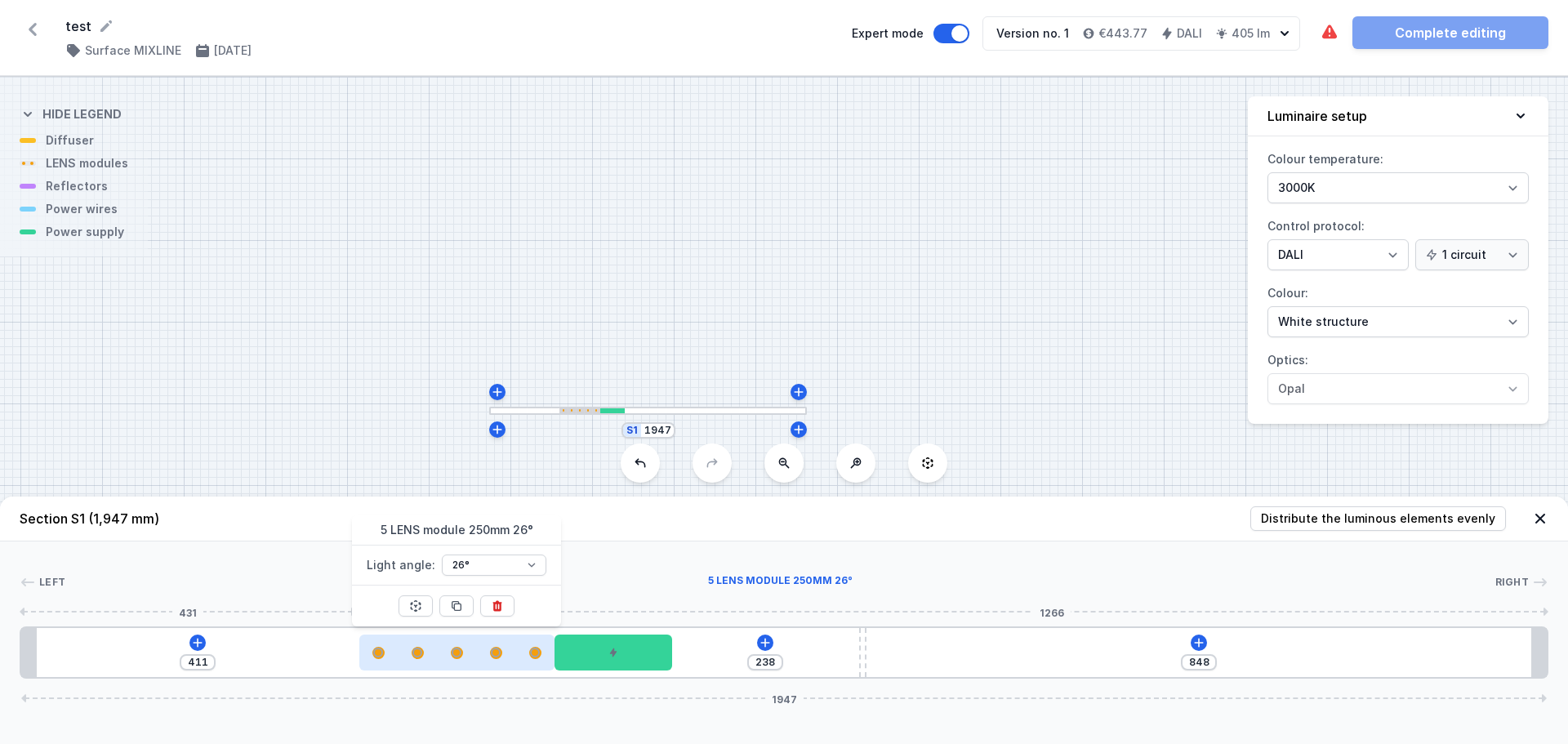
click at [418, 658] on div at bounding box center [418, 653] width 12 height 12
drag, startPoint x: 458, startPoint y: 663, endPoint x: 424, endPoint y: 658, distance: 34.4
click at [424, 658] on div at bounding box center [431, 652] width 196 height 36
click at [481, 662] on div at bounding box center [431, 652] width 196 height 36
click at [513, 658] on div at bounding box center [510, 653] width 12 height 12
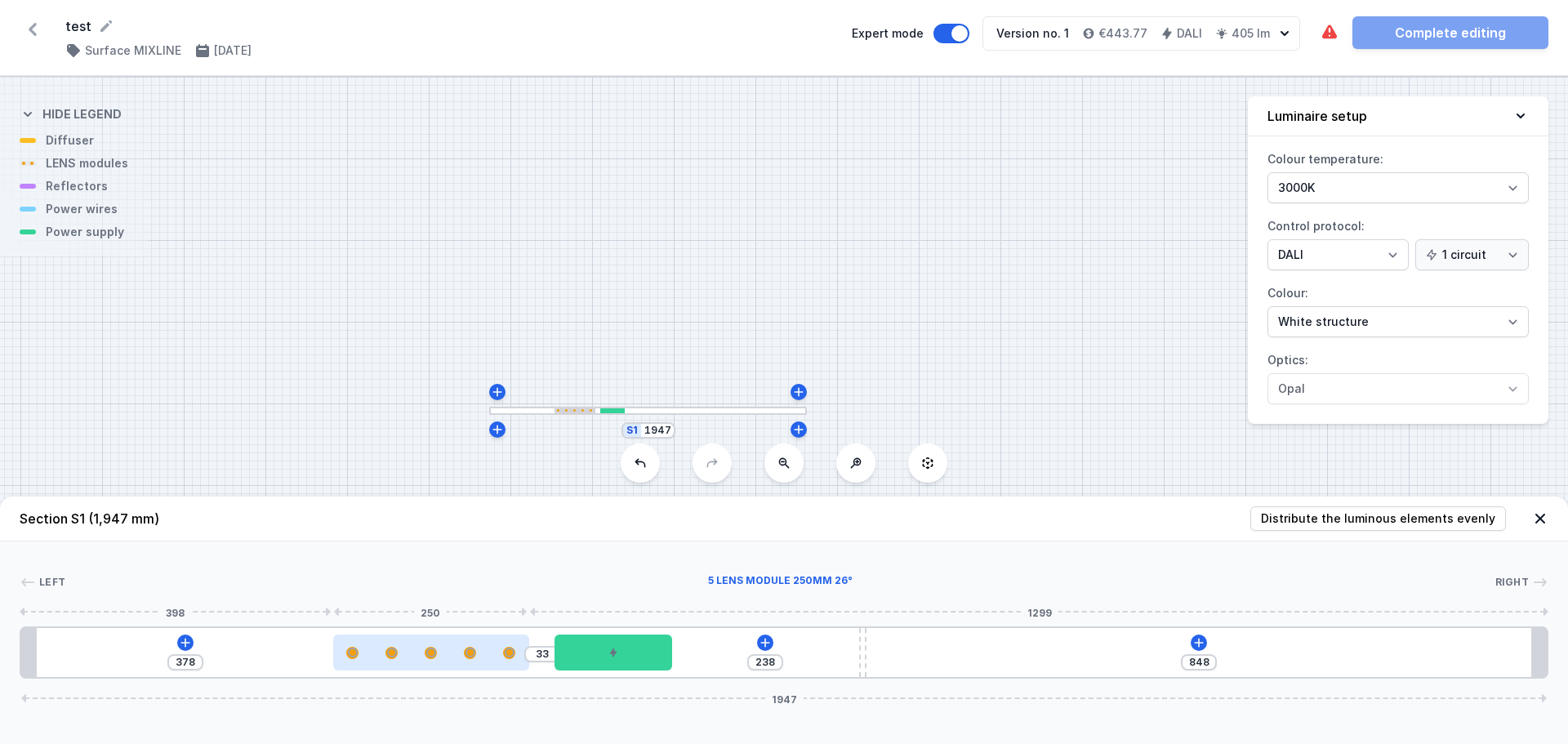
click at [389, 666] on div at bounding box center [431, 652] width 196 height 36
click at [346, 665] on div at bounding box center [431, 652] width 196 height 36
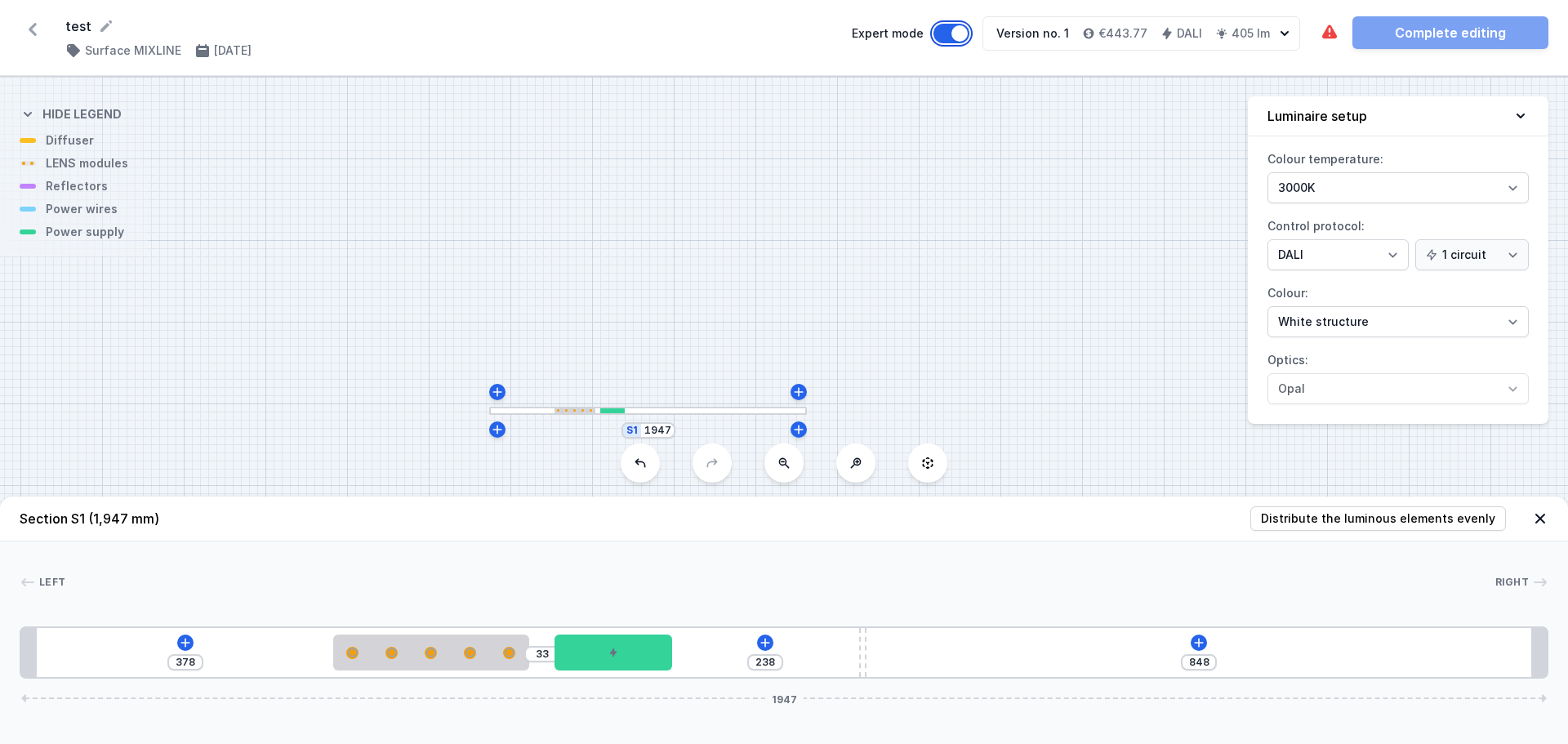
click at [956, 36] on button "Expert mode" at bounding box center [951, 33] width 36 height 19
click at [960, 31] on button "Expert mode" at bounding box center [951, 33] width 36 height 19
click at [537, 657] on input "33" at bounding box center [542, 654] width 26 height 13
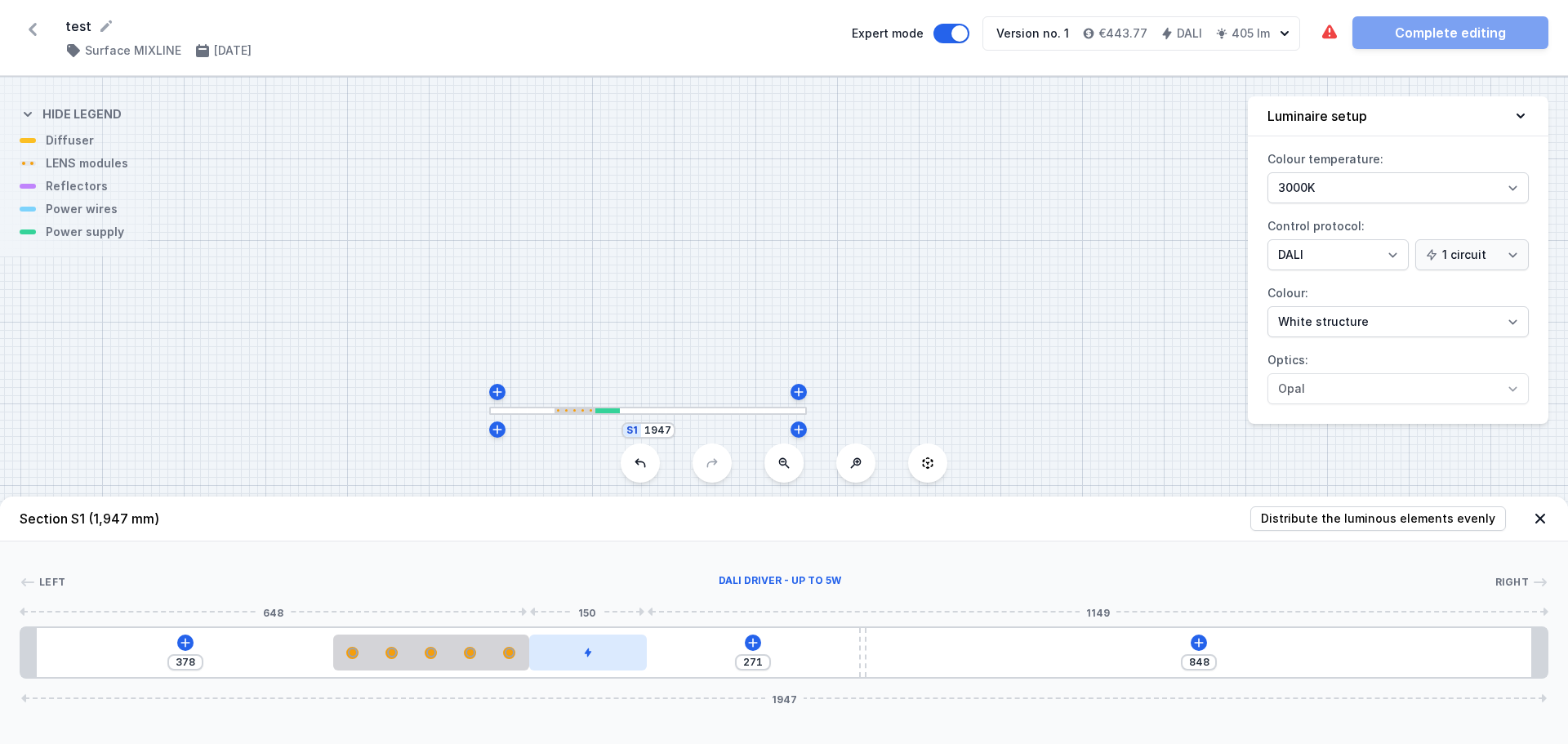
drag, startPoint x: 573, startPoint y: 658, endPoint x: 554, endPoint y: 658, distance: 19.0
click at [554, 658] on div at bounding box center [588, 652] width 117 height 36
click at [755, 645] on icon at bounding box center [753, 643] width 13 height 13
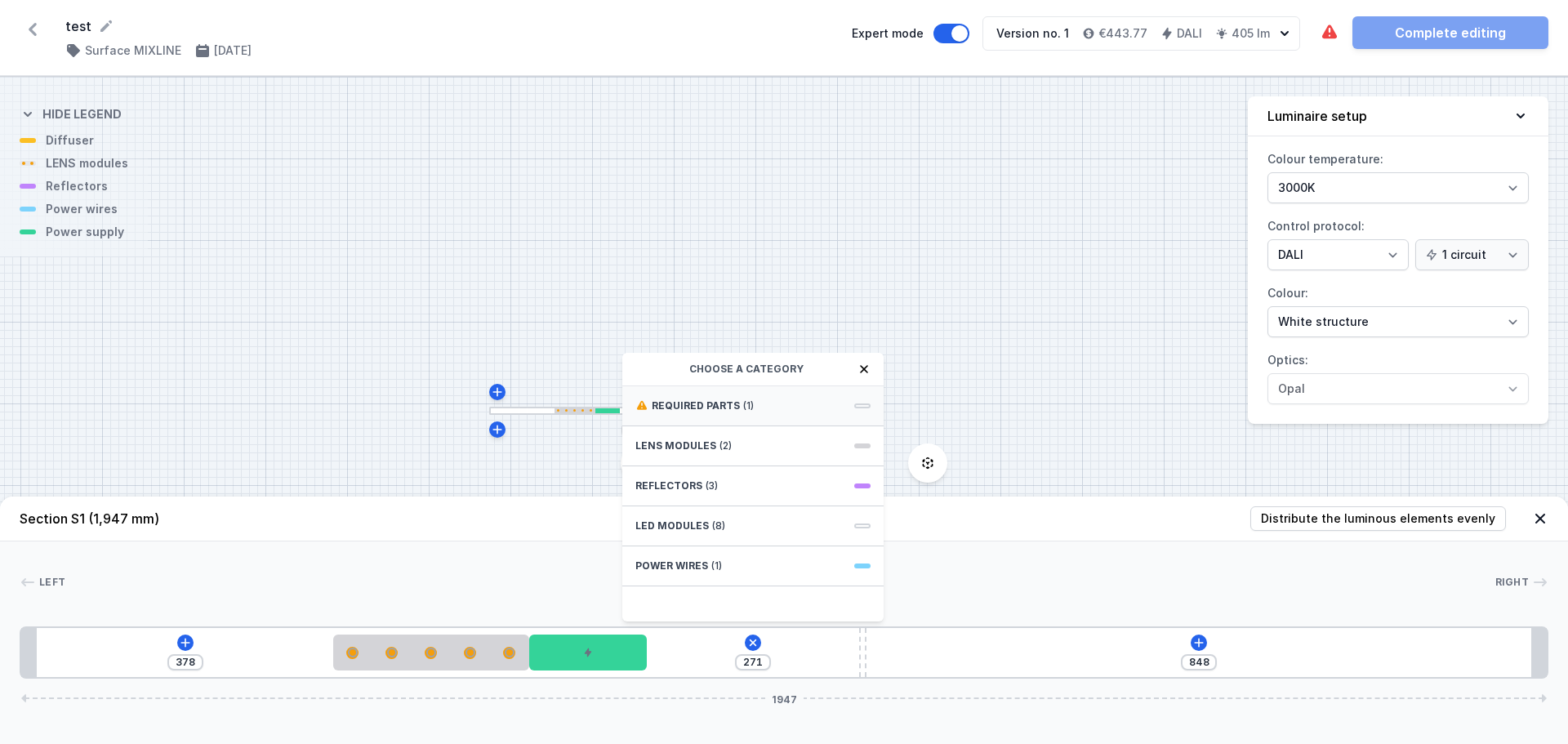
click at [747, 409] on span "(1)" at bounding box center [748, 406] width 11 height 13
click at [731, 409] on span "Hole for power supply cable" at bounding box center [753, 403] width 235 height 16
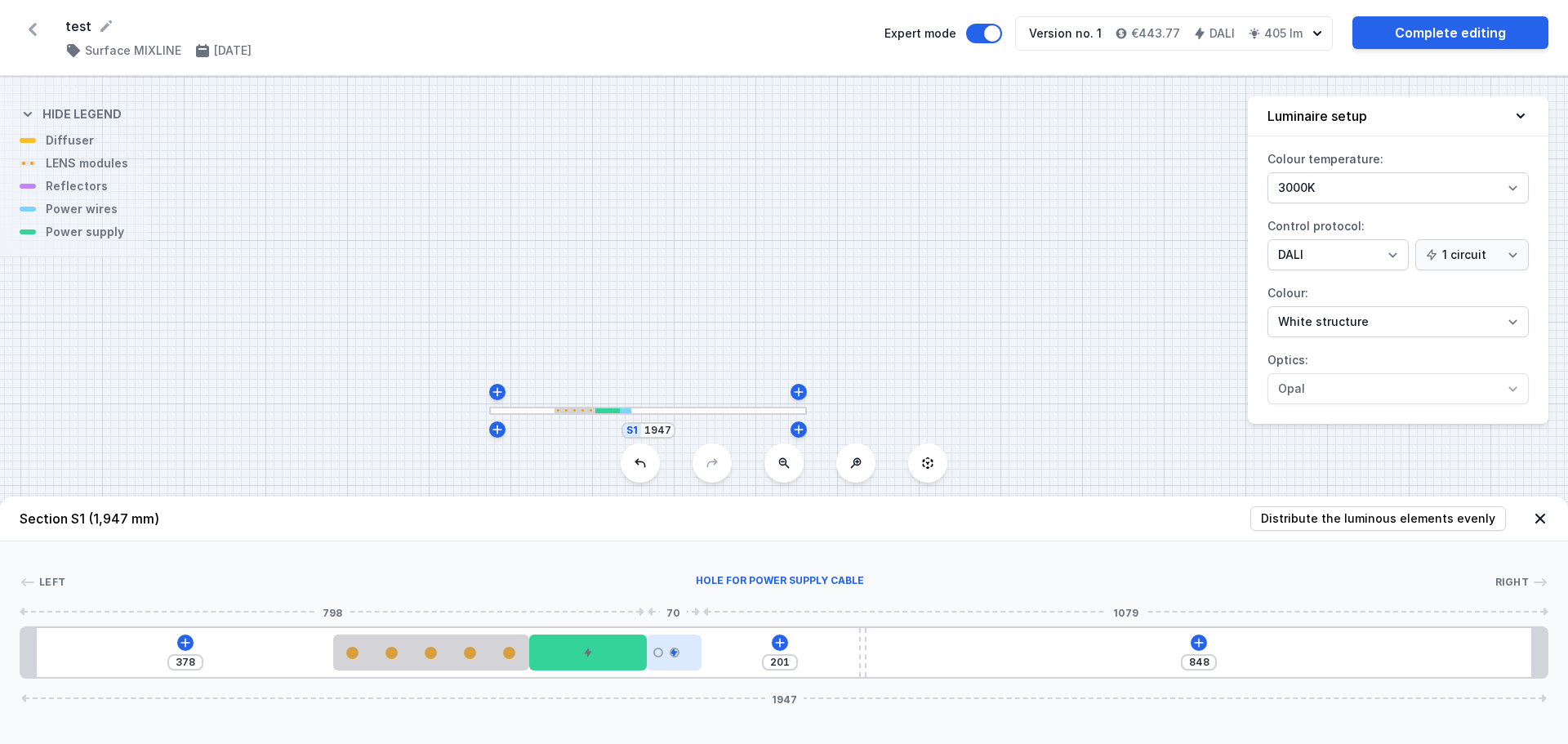
click at [669, 662] on div at bounding box center [674, 652] width 55 height 36
click at [677, 615] on button at bounding box center [674, 606] width 34 height 21
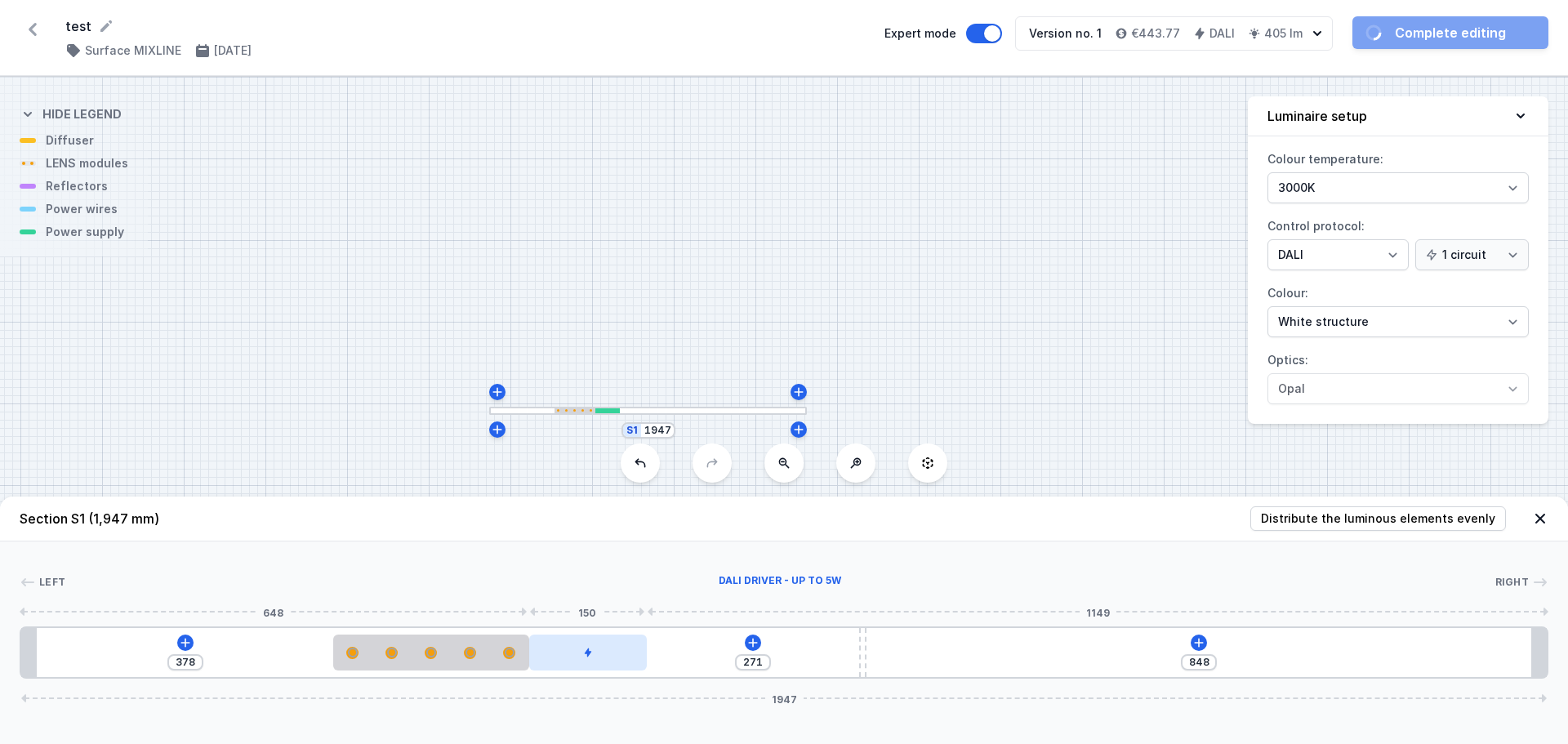
click at [601, 659] on div at bounding box center [588, 652] width 117 height 36
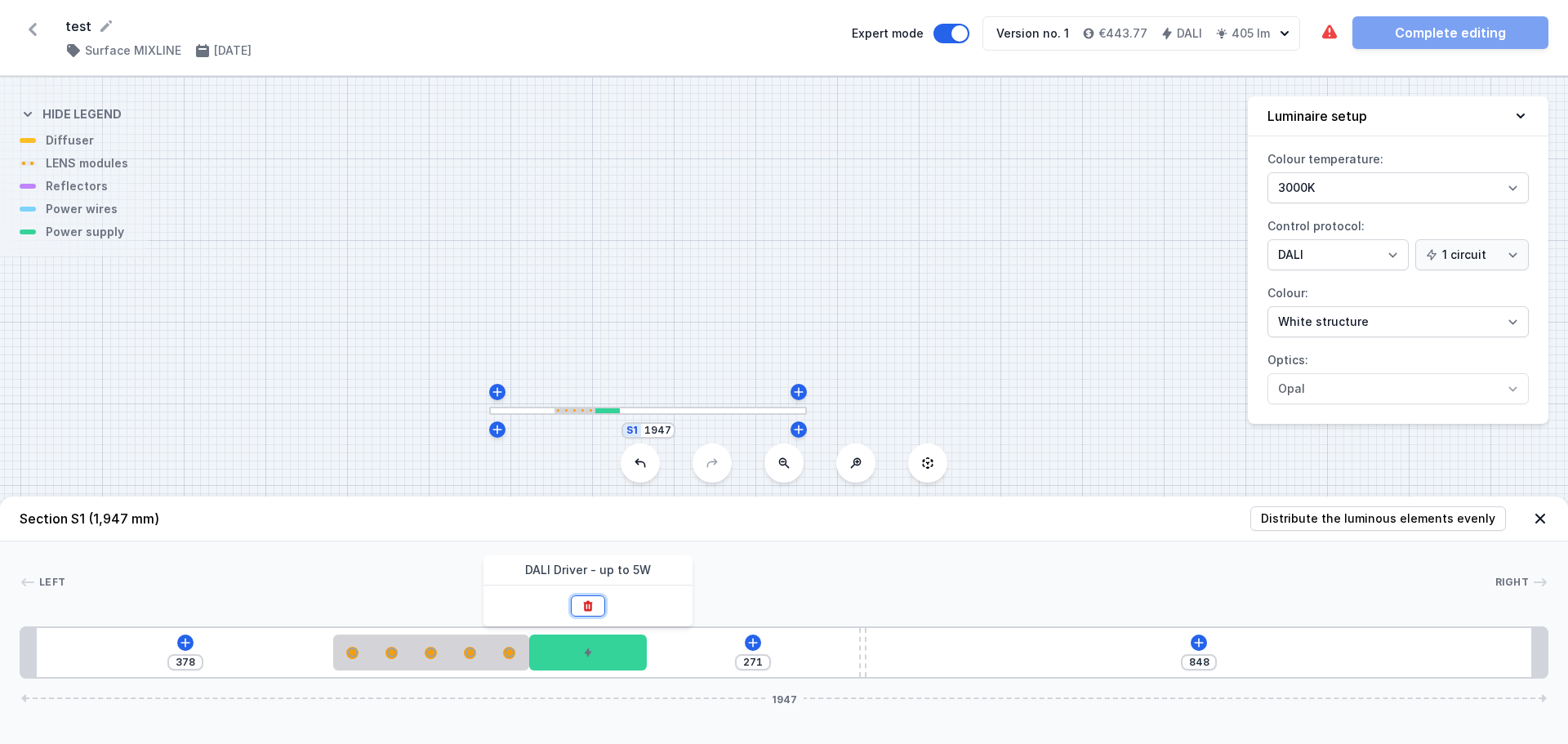
click at [593, 614] on button at bounding box center [587, 606] width 34 height 21
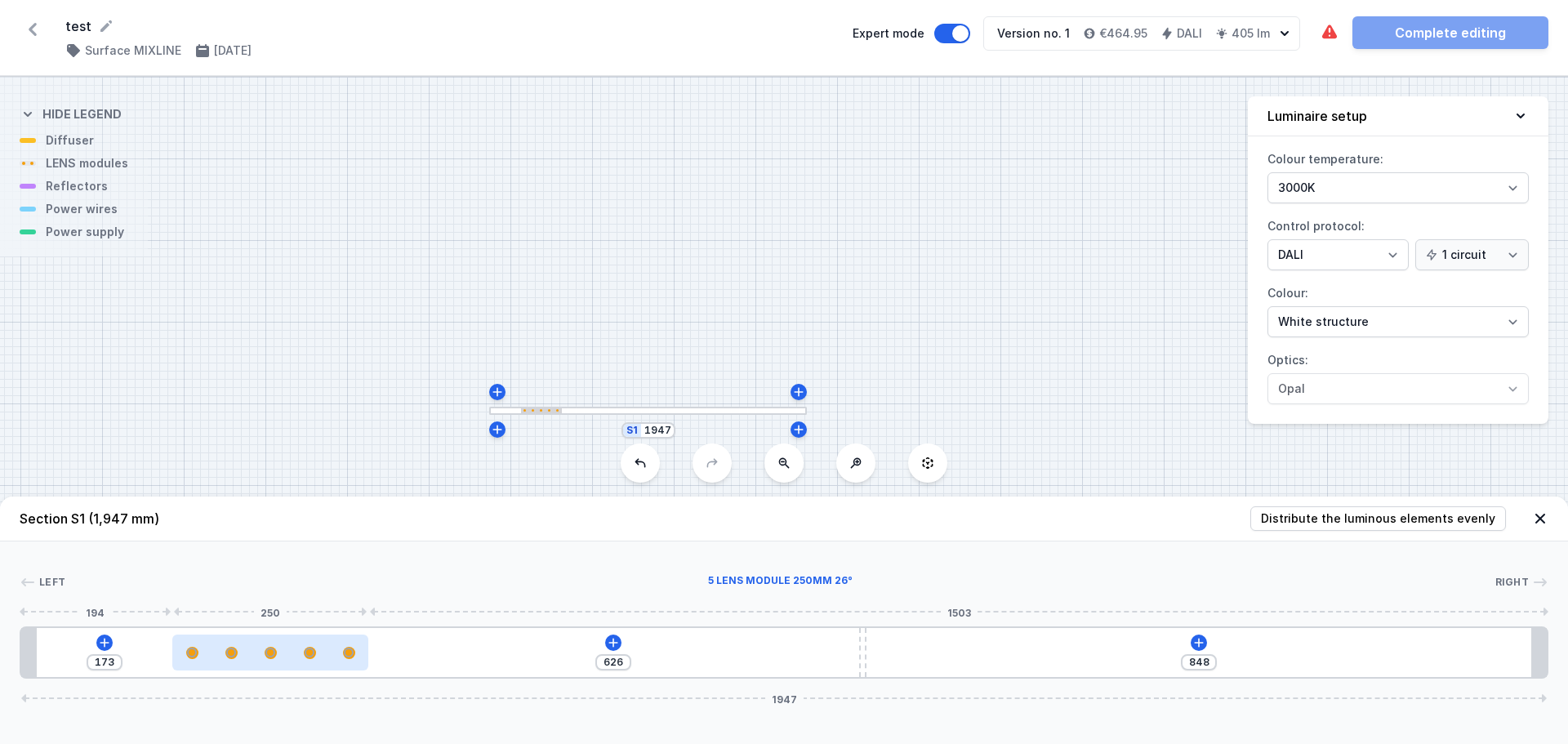
drag, startPoint x: 456, startPoint y: 657, endPoint x: 290, endPoint y: 658, distance: 166.0
click at [290, 658] on div at bounding box center [270, 653] width 196 height 13
click at [409, 657] on div "173 626 848 1947" at bounding box center [784, 653] width 1529 height 52
drag, startPoint x: 447, startPoint y: 657, endPoint x: 709, endPoint y: 650, distance: 262.1
click at [709, 650] on div "173 626 848 1947" at bounding box center [784, 653] width 1529 height 52
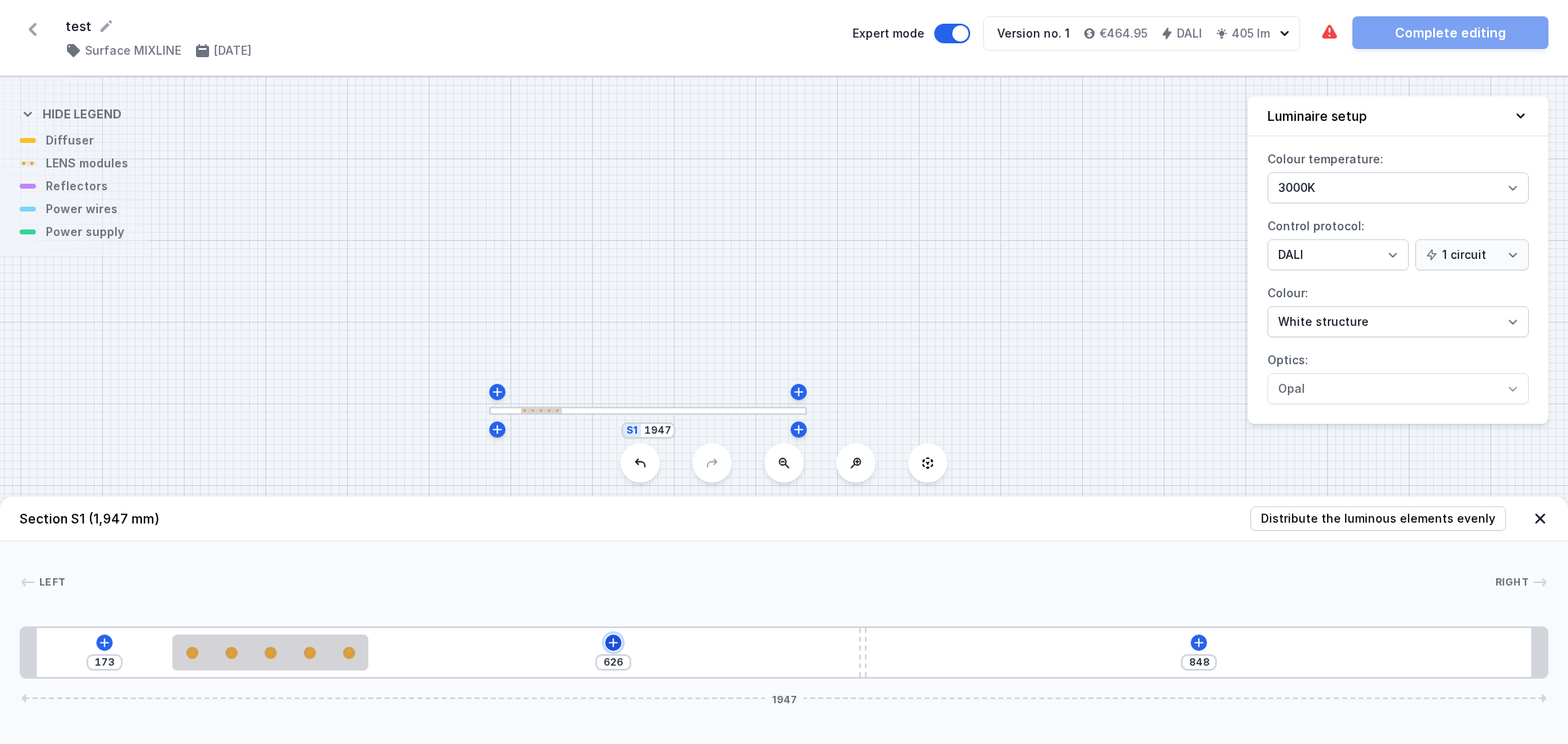
click at [613, 642] on icon at bounding box center [613, 642] width 9 height 9
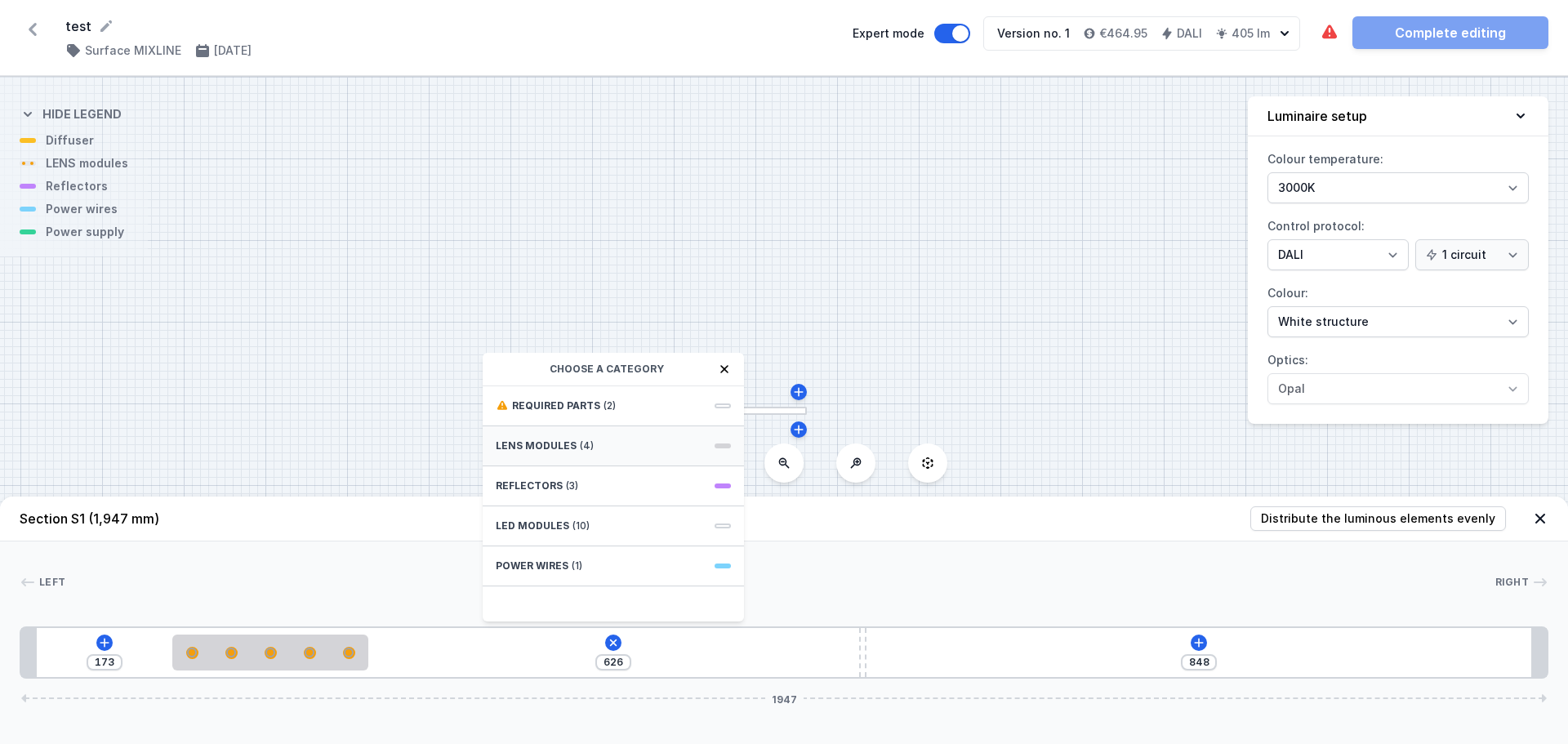
click at [574, 450] on div "LENS modules (4)" at bounding box center [613, 446] width 262 height 40
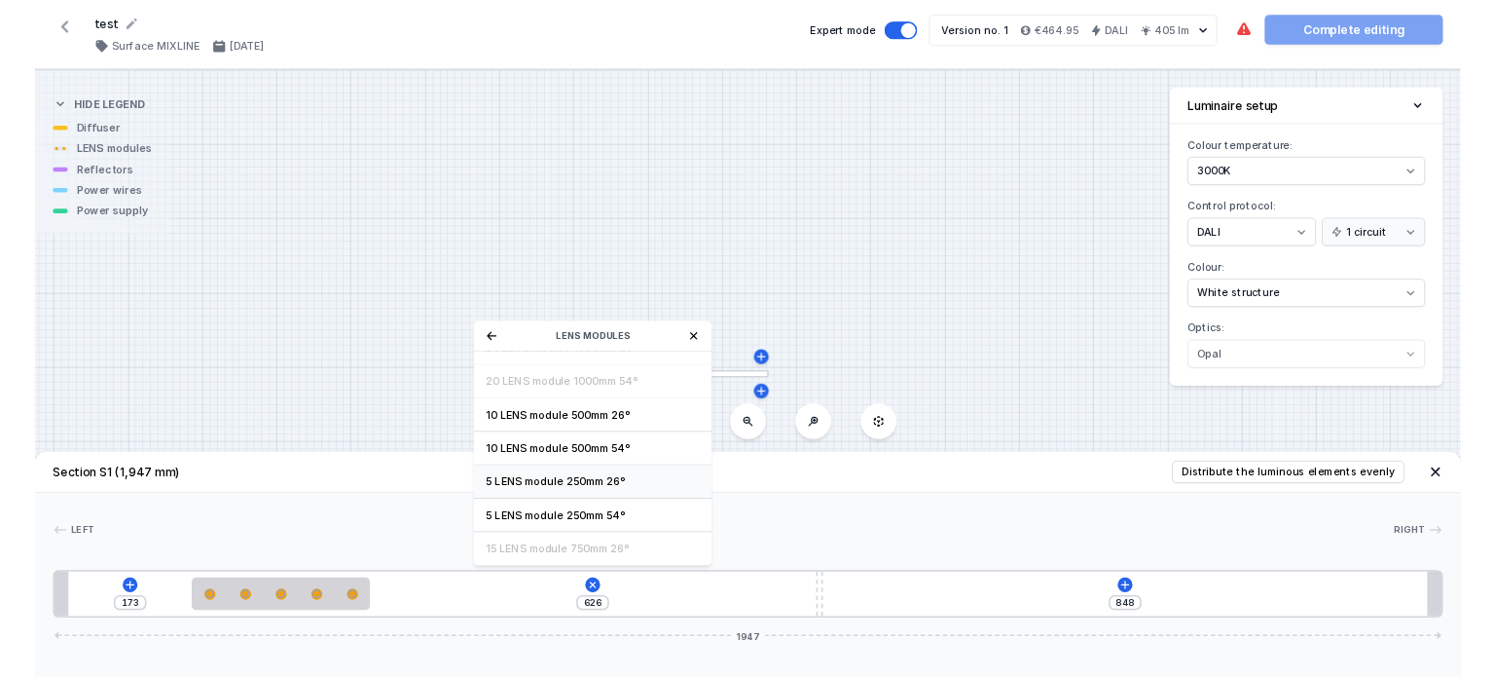
scroll to position [0, 0]
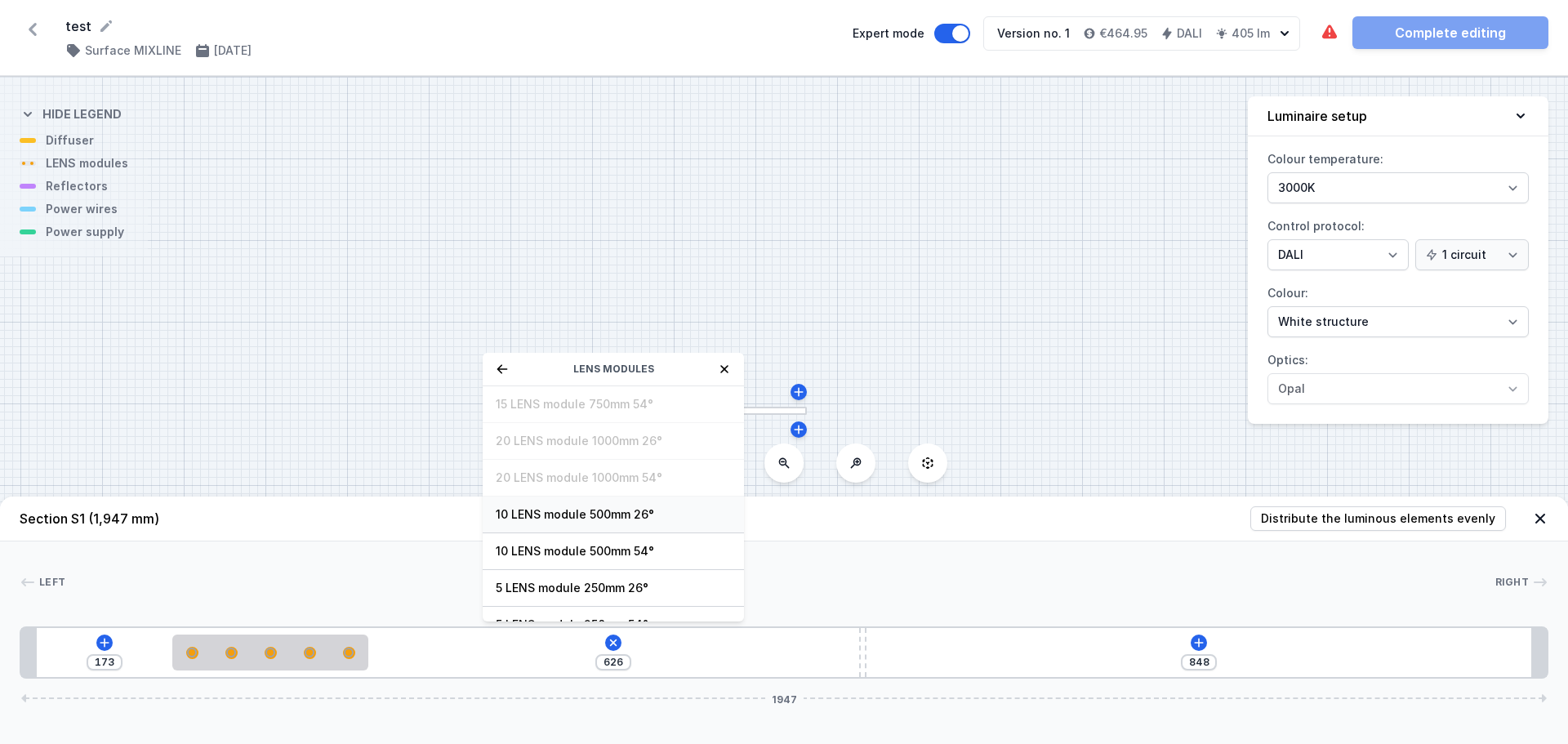
click at [580, 520] on span "10 LENS module 500mm 26°" at bounding box center [613, 514] width 235 height 16
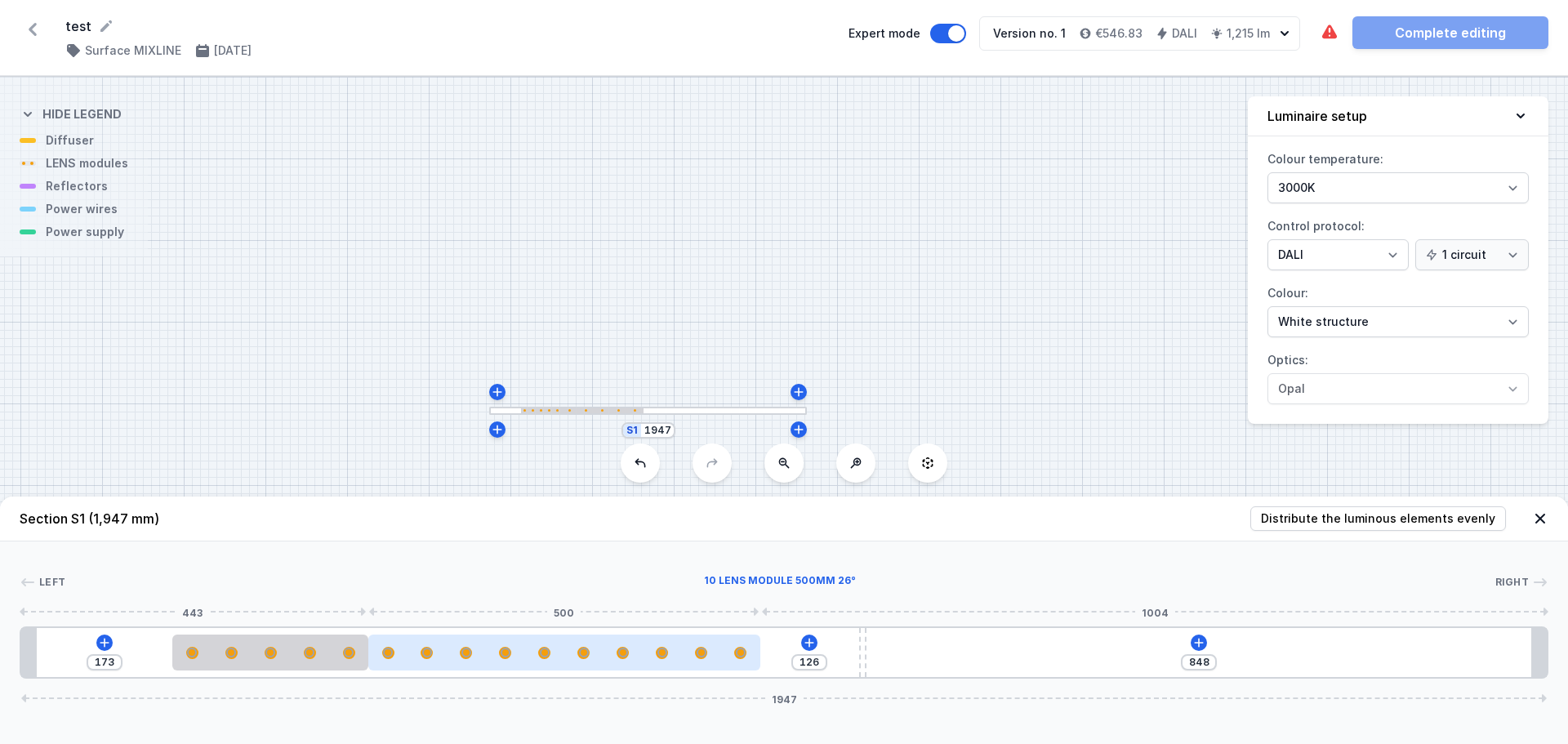
click at [585, 653] on div at bounding box center [584, 653] width 10 height 10
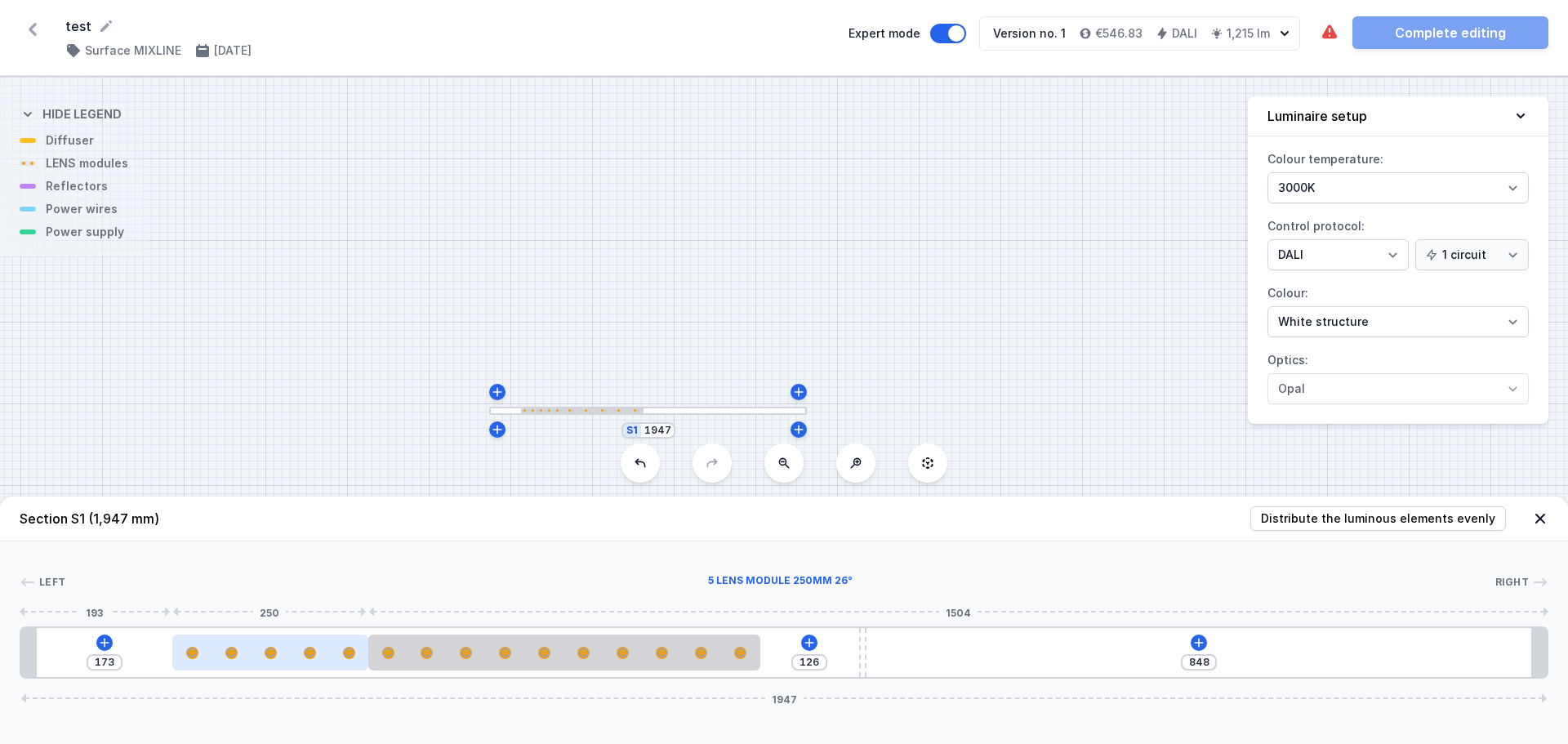
click at [311, 657] on div at bounding box center [310, 653] width 10 height 10
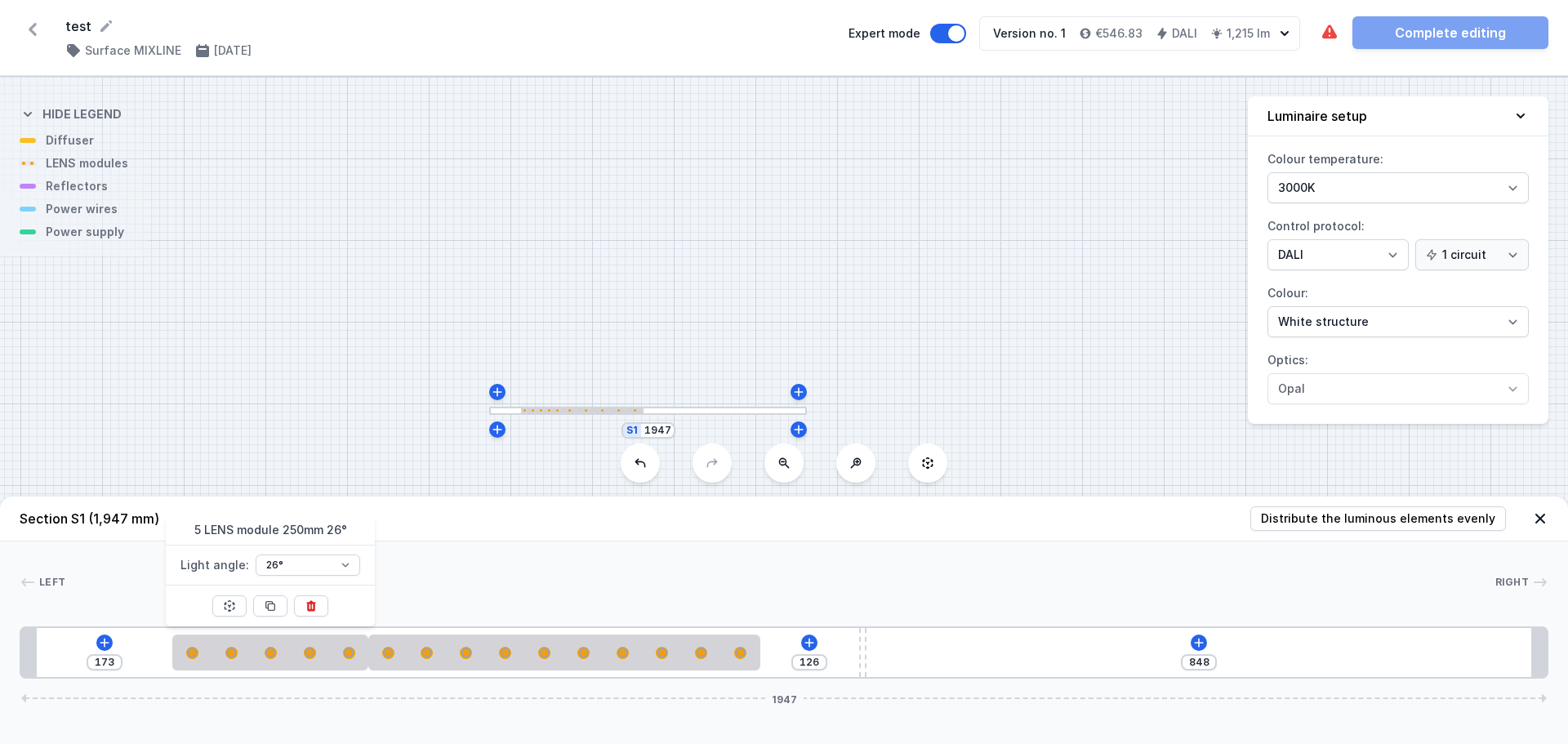
click at [310, 617] on div at bounding box center [310, 606] width 34 height 41
click at [310, 609] on icon at bounding box center [310, 606] width 9 height 11
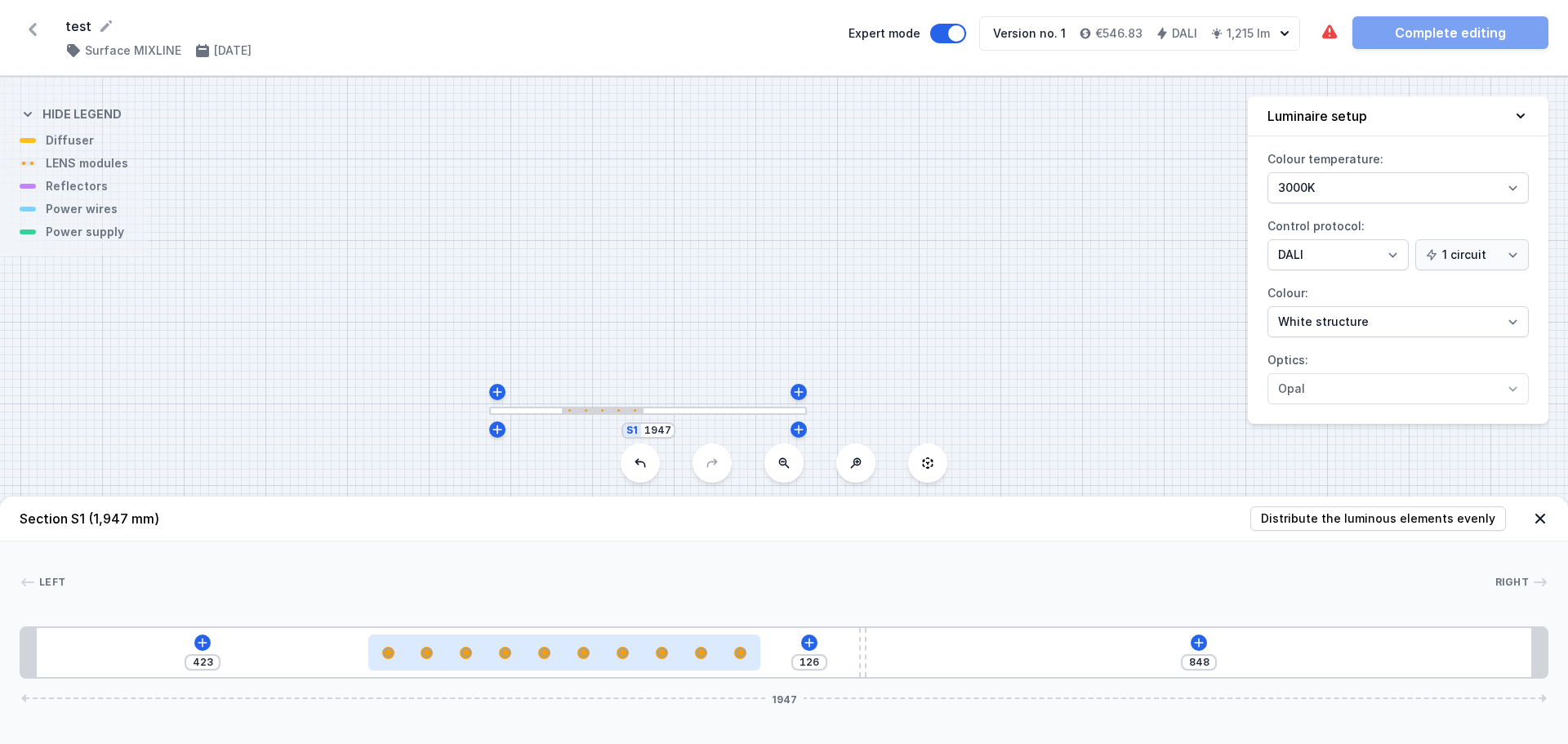
click at [455, 649] on div at bounding box center [564, 653] width 392 height 13
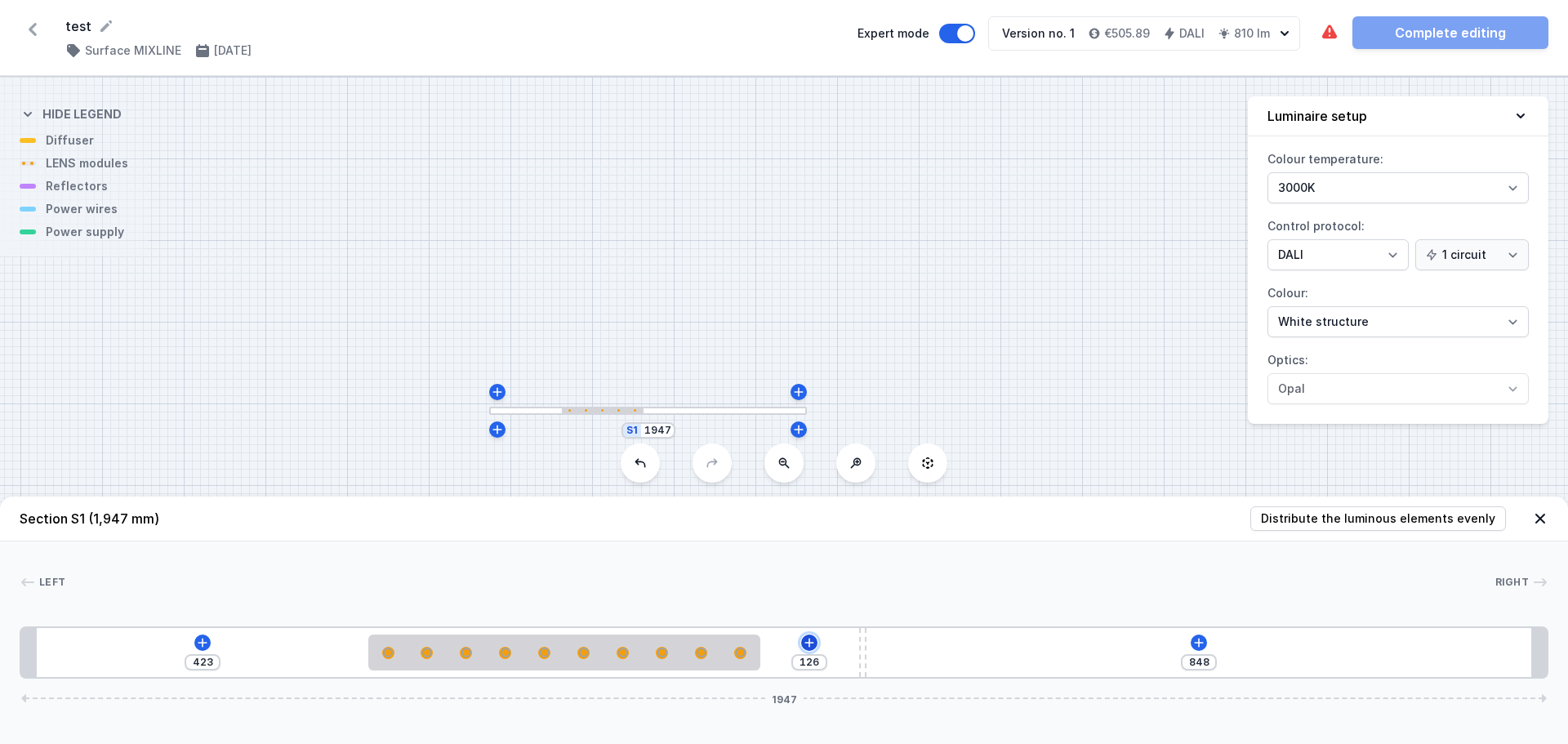
click at [805, 647] on icon at bounding box center [810, 643] width 13 height 13
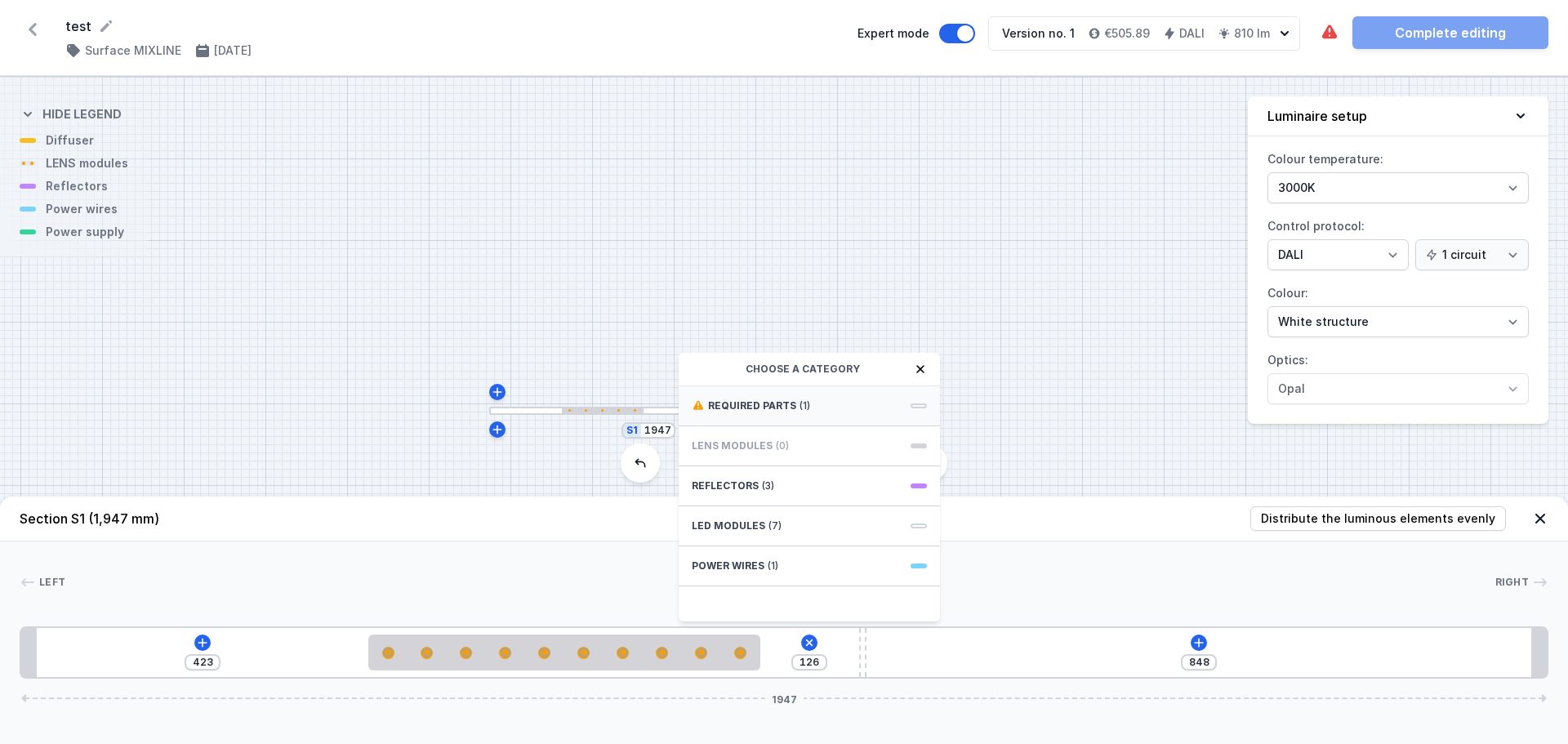
click at [716, 398] on div "Required parts (1)" at bounding box center [810, 406] width 262 height 40
click at [721, 406] on span "Hole for power supply cable" at bounding box center [810, 403] width 235 height 16
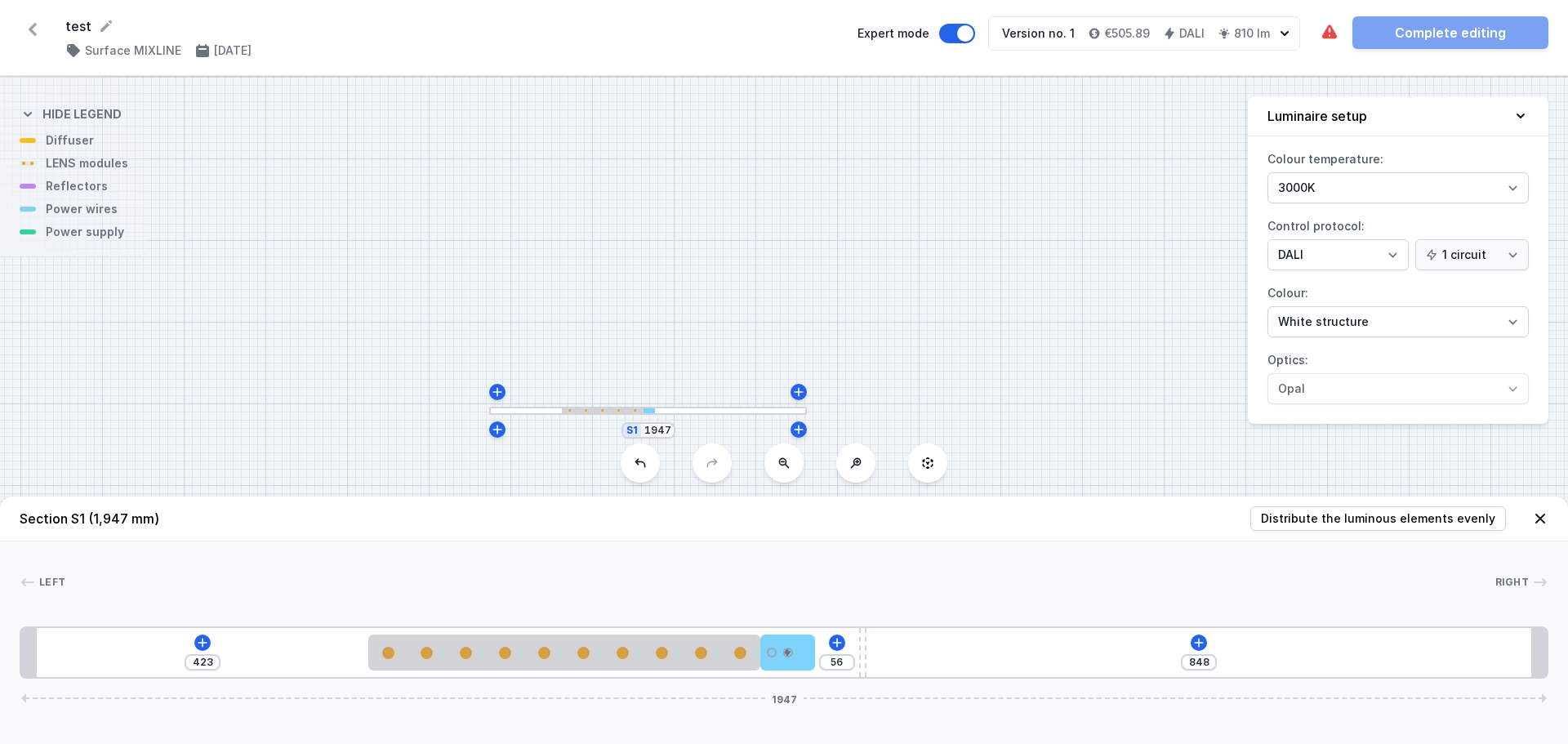
click at [844, 648] on div "423 56 848 1947" at bounding box center [784, 653] width 1529 height 52
click at [841, 642] on icon at bounding box center [837, 643] width 13 height 13
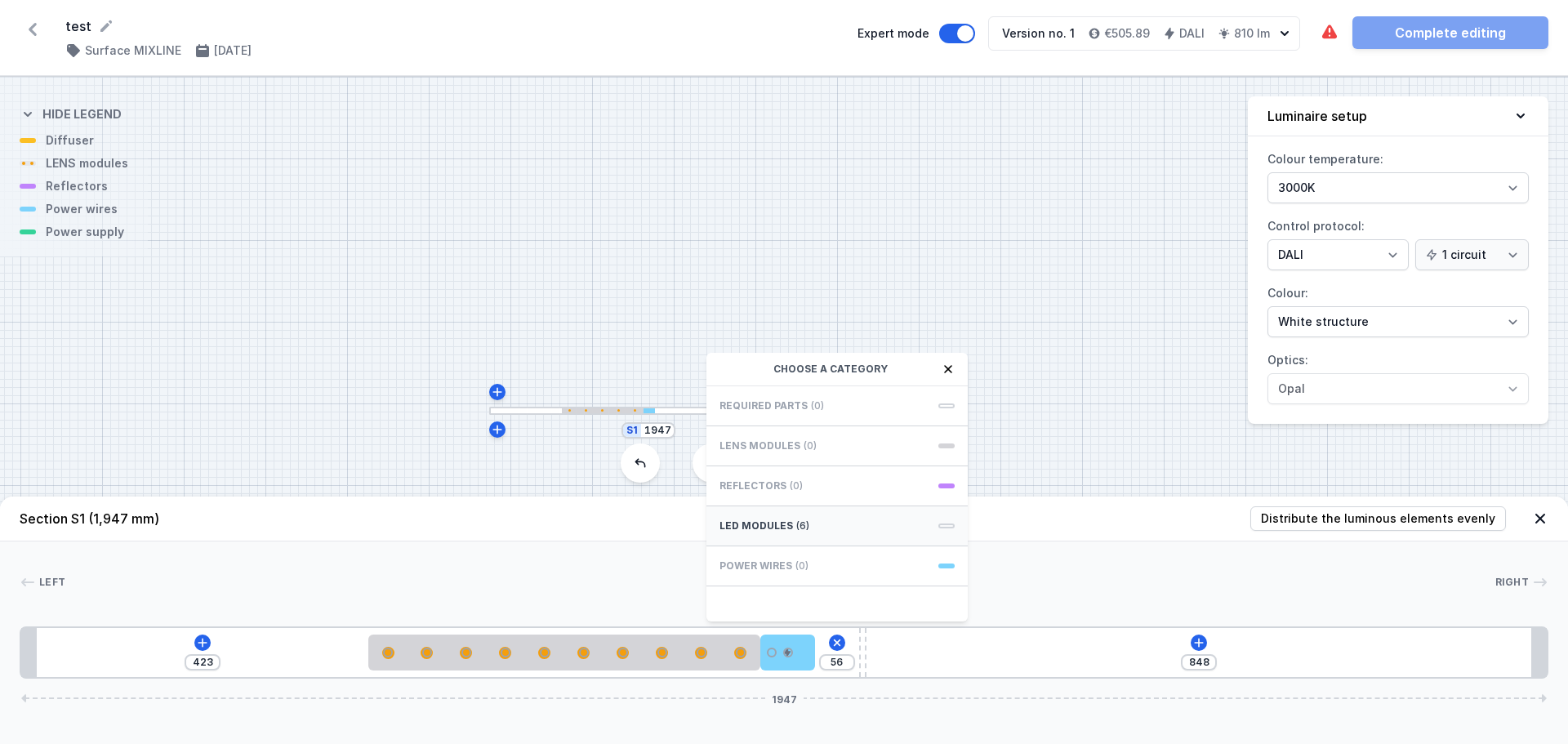
click at [758, 519] on span "LED modules" at bounding box center [757, 526] width 74 height 13
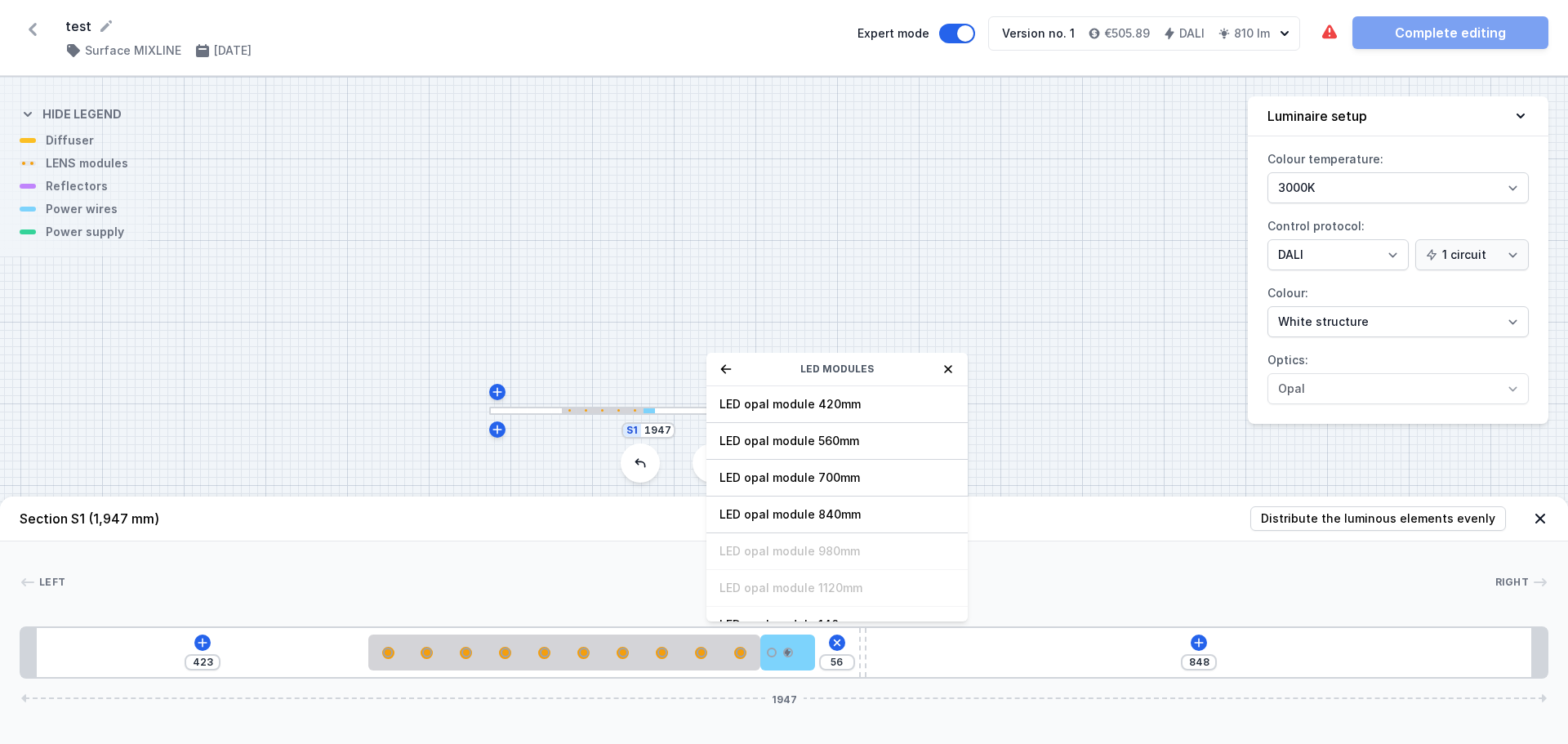
click at [760, 430] on div "LED opal module 560mm" at bounding box center [837, 441] width 262 height 37
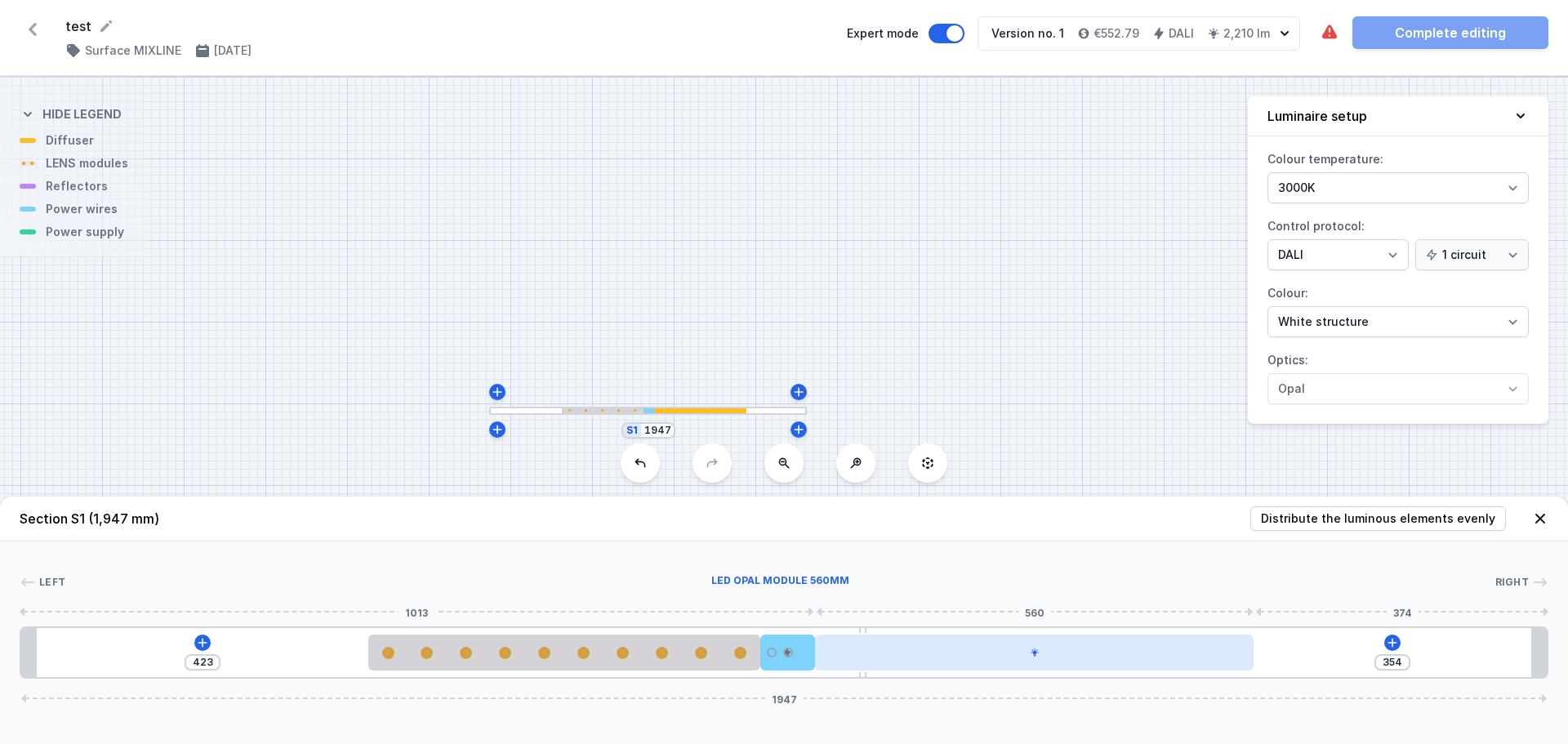
click at [1026, 667] on div at bounding box center [1034, 652] width 439 height 36
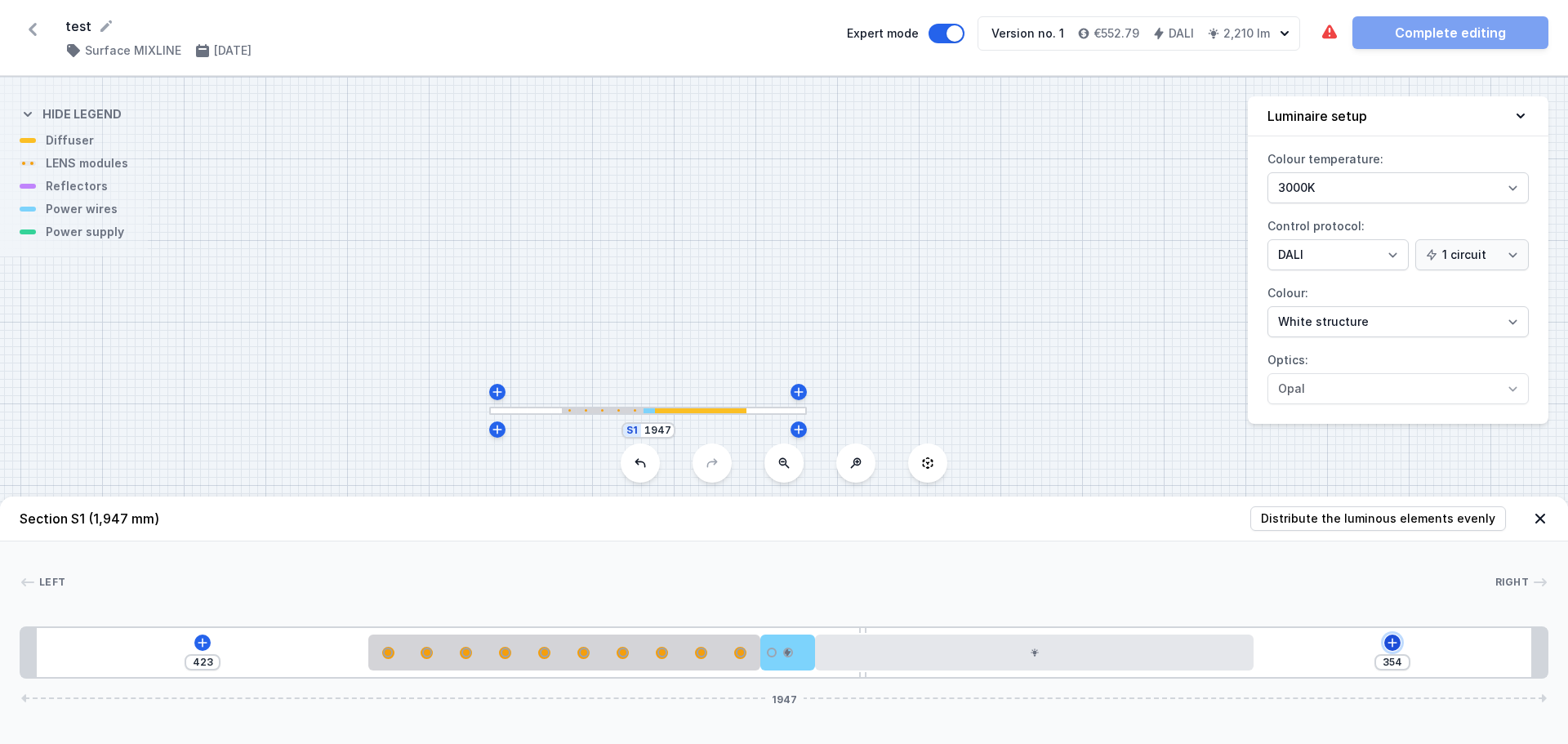
click at [1393, 641] on icon at bounding box center [1393, 643] width 13 height 13
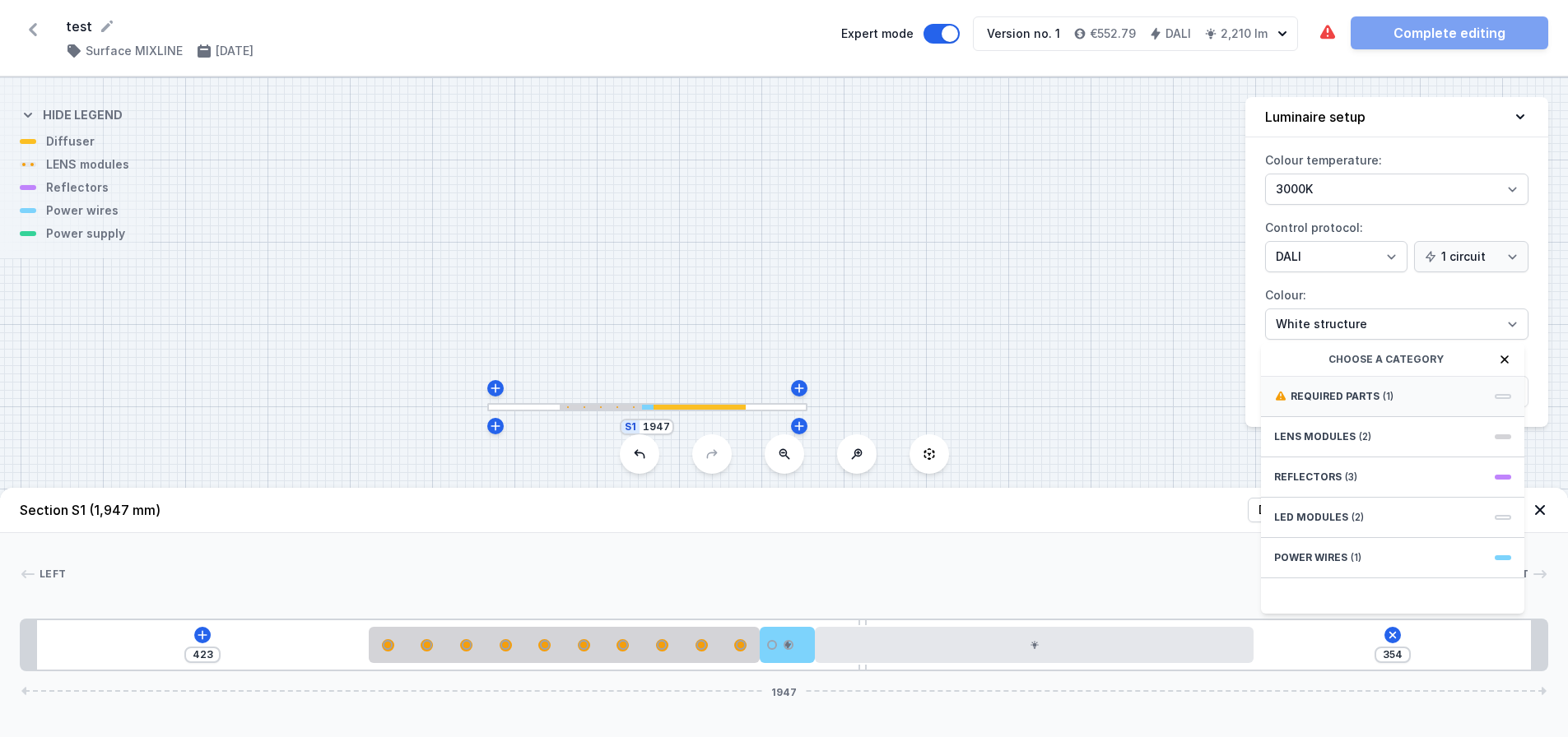
click at [1318, 403] on span "Required parts" at bounding box center [1334, 396] width 89 height 14
click at [1316, 403] on span "DALI Driver - up to 35W" at bounding box center [1392, 395] width 237 height 16
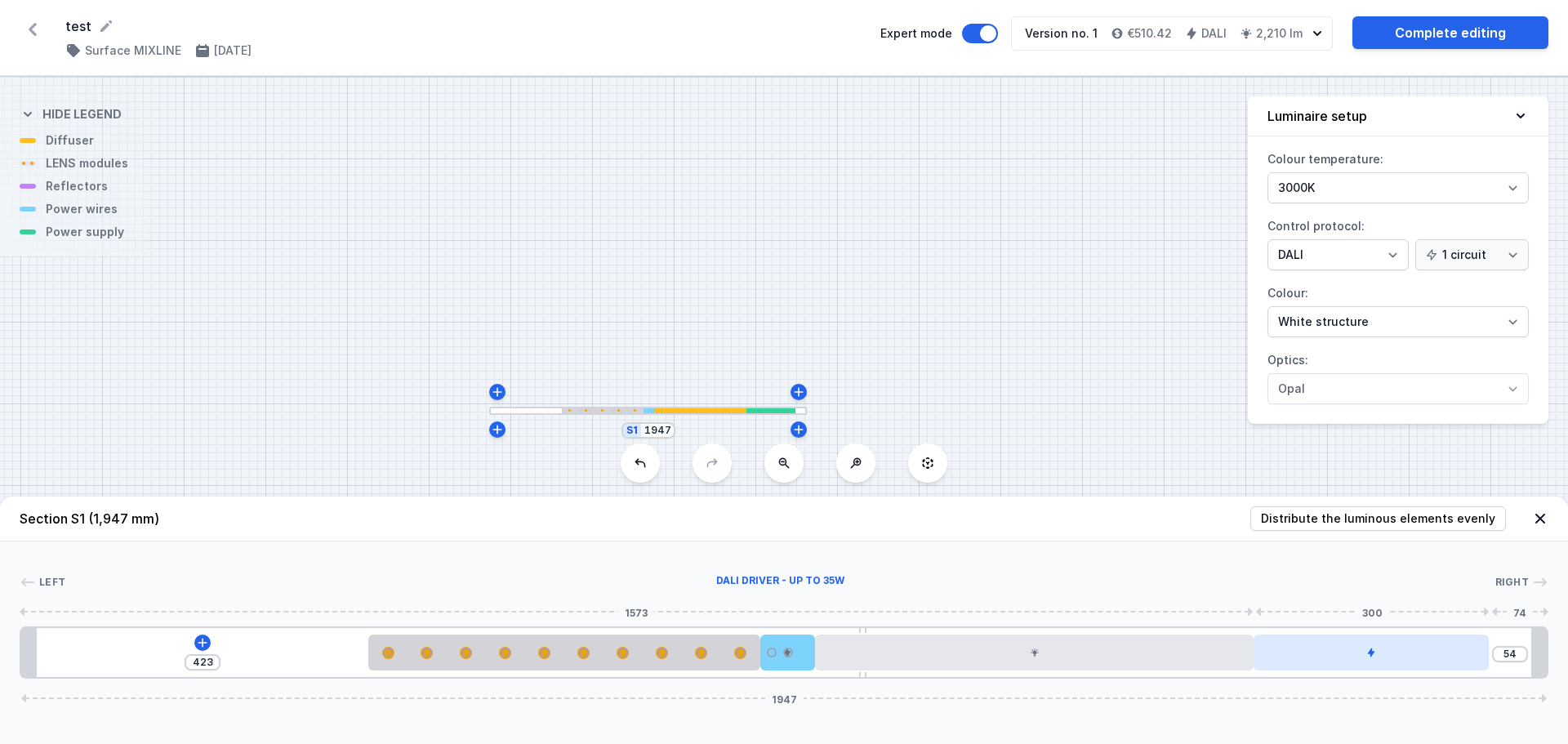
click at [1367, 645] on div at bounding box center [1371, 652] width 235 height 36
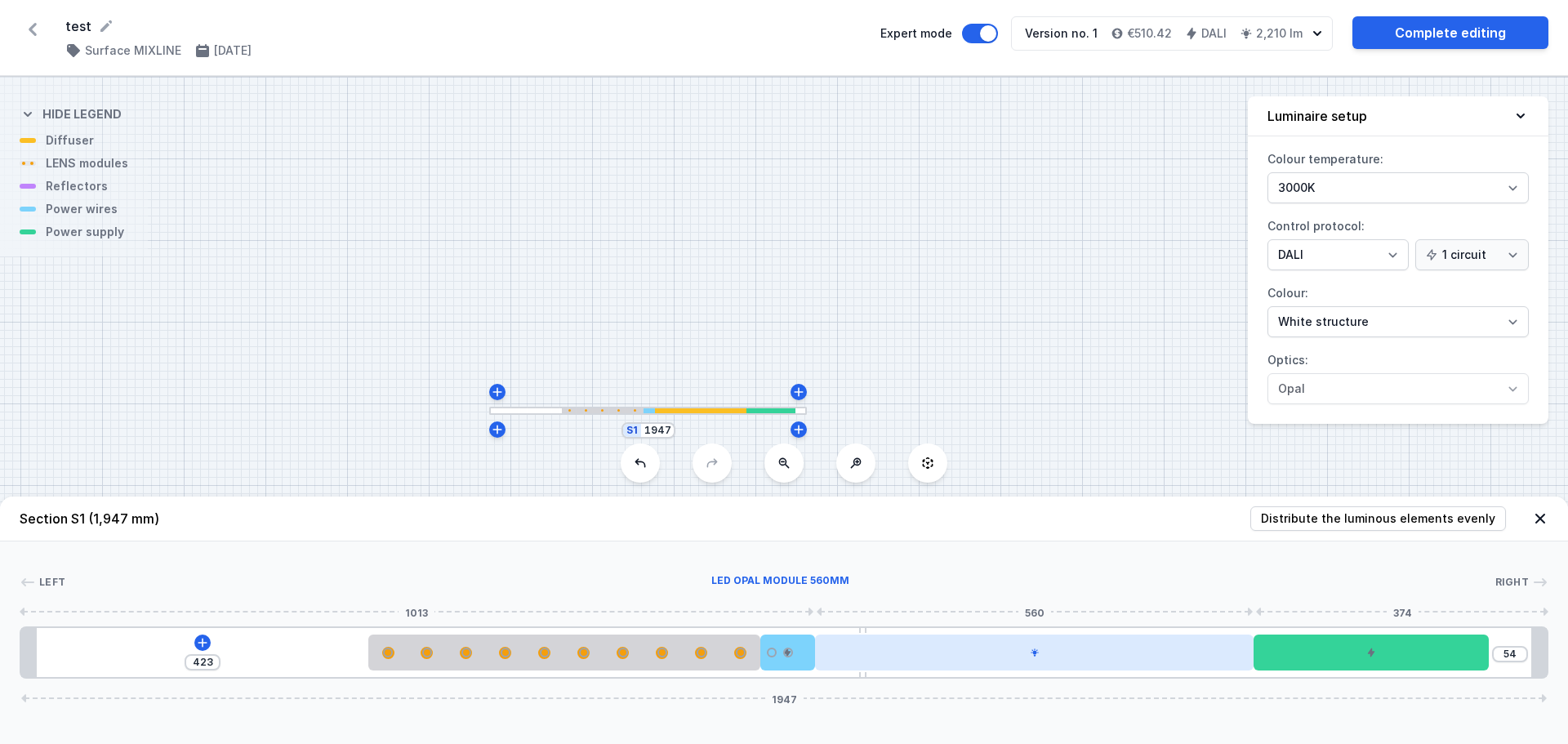
click at [1091, 669] on div at bounding box center [1034, 652] width 439 height 36
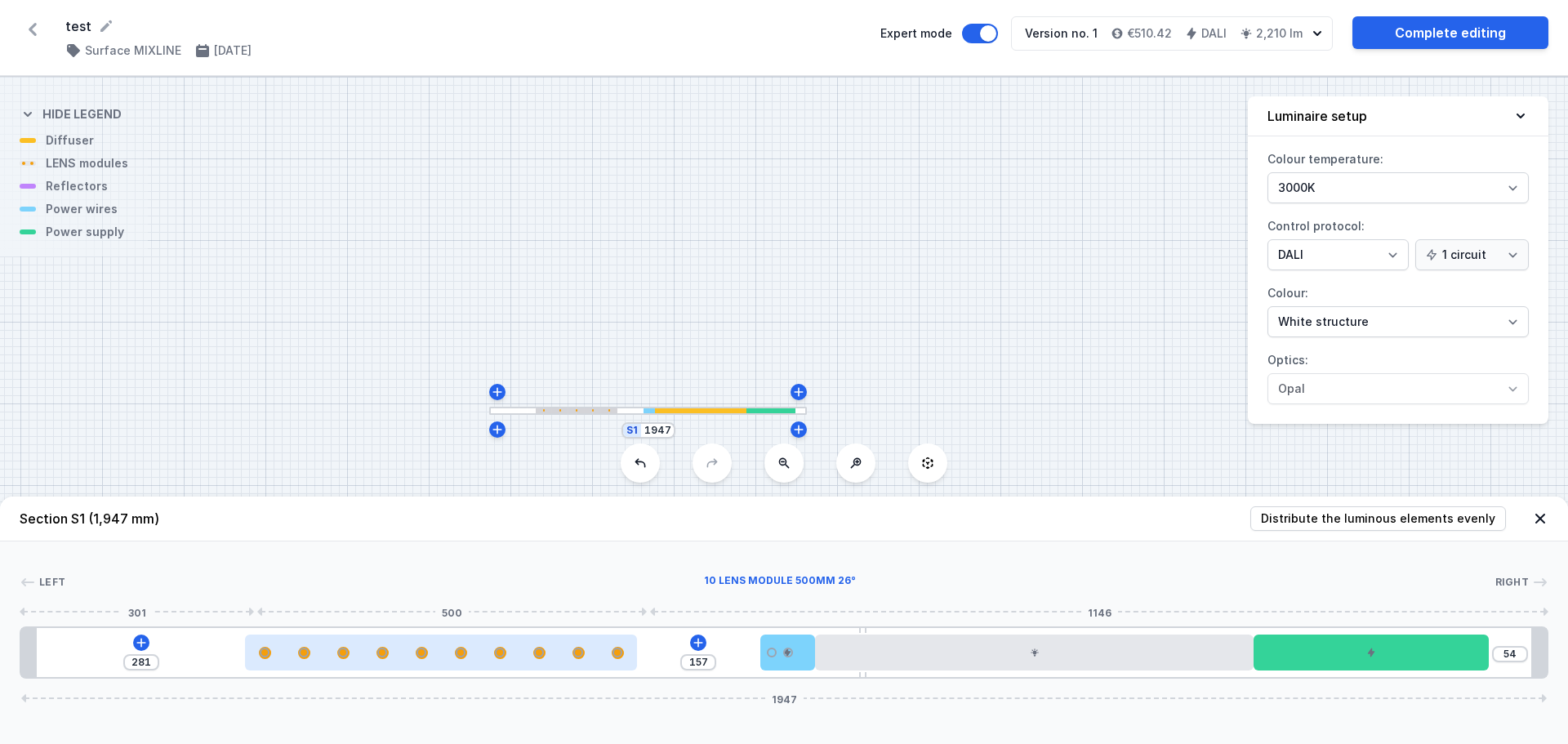
drag, startPoint x: 544, startPoint y: 653, endPoint x: 404, endPoint y: 654, distance: 140.0
click at [404, 654] on div at bounding box center [440, 652] width 392 height 36
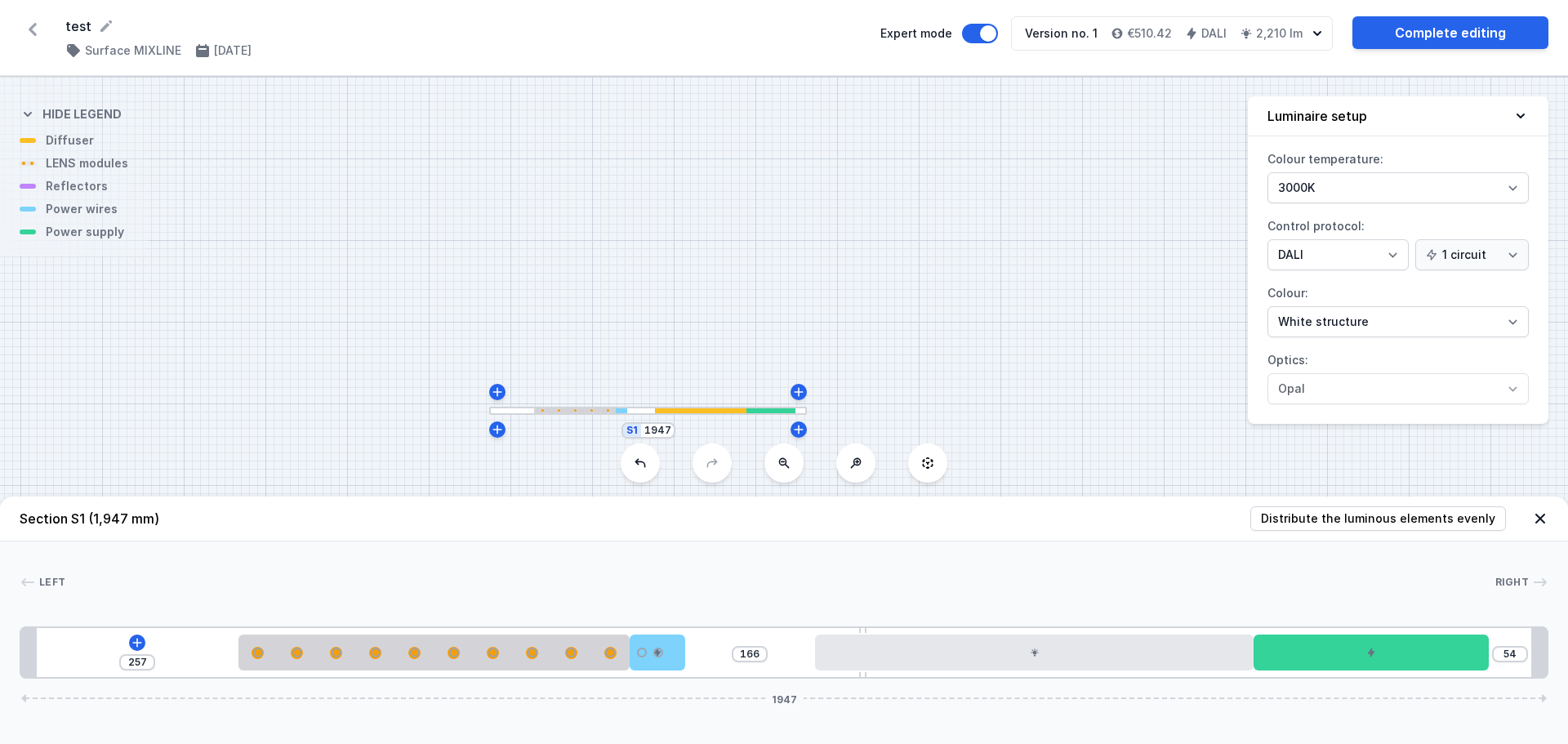
drag, startPoint x: 786, startPoint y: 656, endPoint x: 705, endPoint y: 656, distance: 81.0
click at [705, 656] on div "257 166 54 1947" at bounding box center [784, 653] width 1529 height 52
drag, startPoint x: 654, startPoint y: 655, endPoint x: 712, endPoint y: 658, distance: 58.1
click at [712, 658] on div at bounding box center [716, 652] width 55 height 36
click at [654, 473] on button at bounding box center [640, 463] width 39 height 39
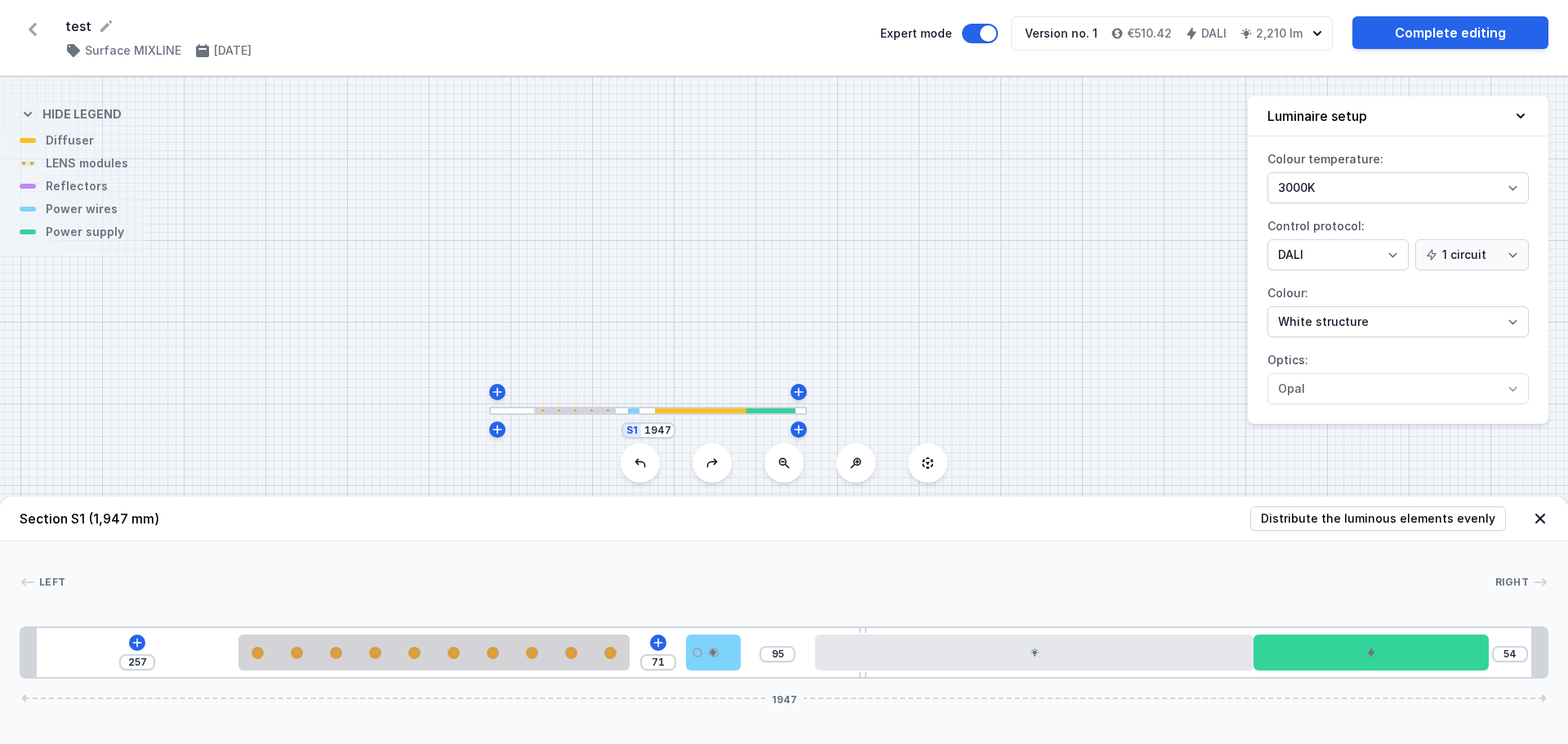
click at [750, 470] on div "S1 1947" at bounding box center [784, 410] width 1568 height 667
click at [720, 468] on button at bounding box center [712, 463] width 39 height 39
click at [720, 468] on div "S1 1947" at bounding box center [784, 410] width 1568 height 667
click at [643, 473] on button at bounding box center [640, 463] width 39 height 39
click at [649, 471] on button at bounding box center [640, 463] width 39 height 39
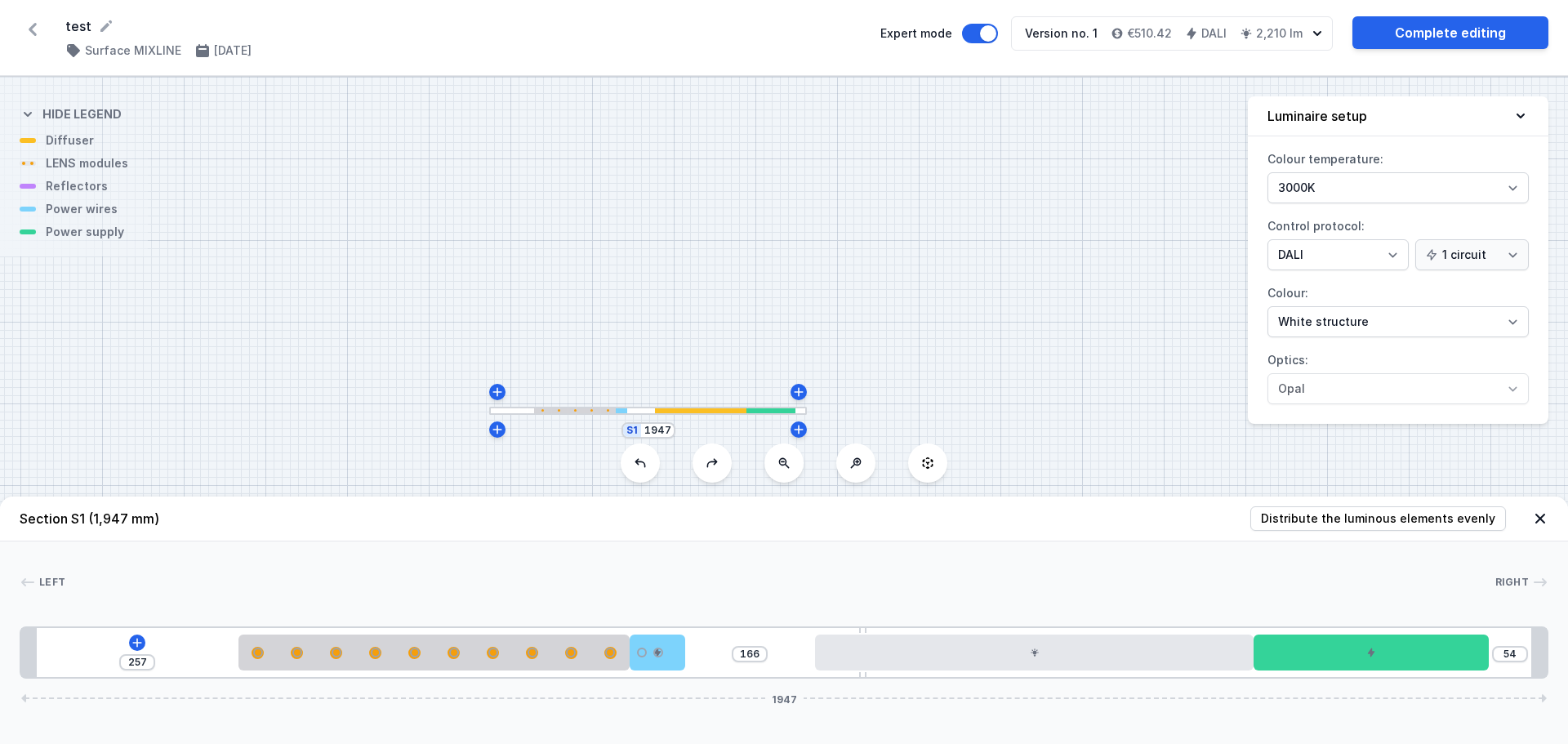
click at [648, 461] on button at bounding box center [640, 463] width 39 height 39
click at [703, 457] on button at bounding box center [712, 463] width 39 height 39
click at [632, 460] on button at bounding box center [640, 463] width 39 height 39
click at [709, 458] on icon at bounding box center [712, 463] width 13 height 13
click at [565, 423] on div "S1 1947" at bounding box center [784, 410] width 1568 height 667
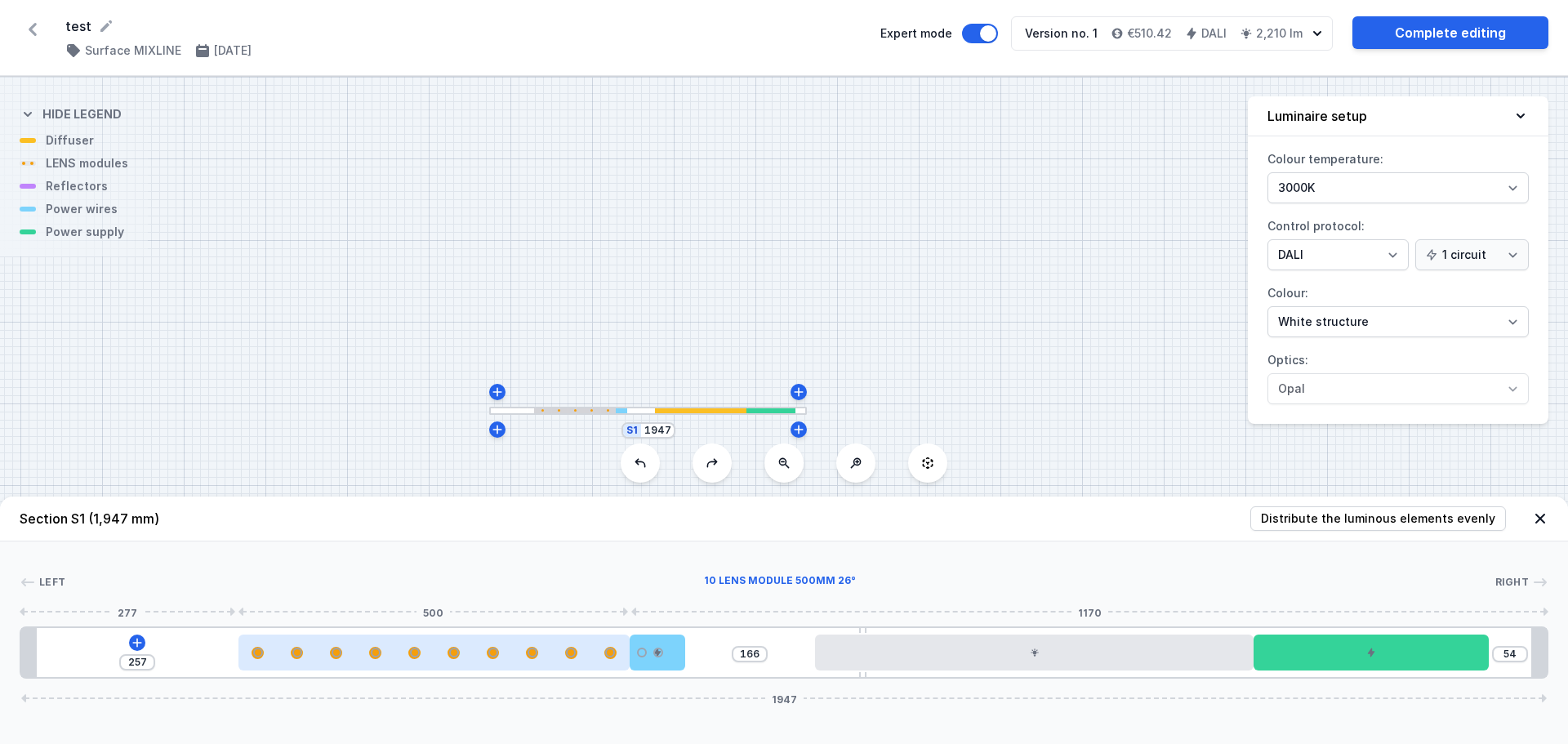
click at [556, 647] on div at bounding box center [434, 653] width 392 height 13
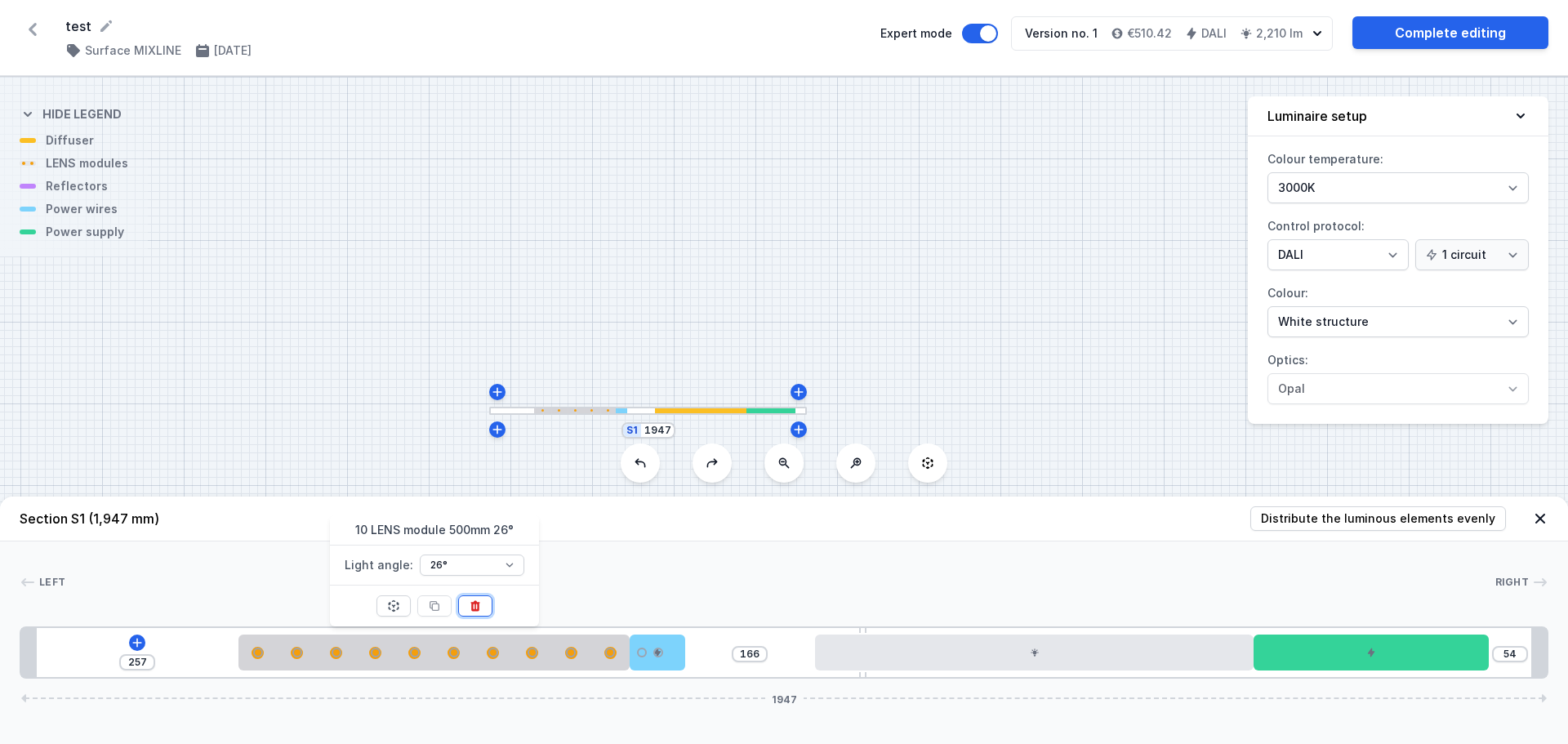
click at [477, 607] on icon at bounding box center [476, 606] width 13 height 13
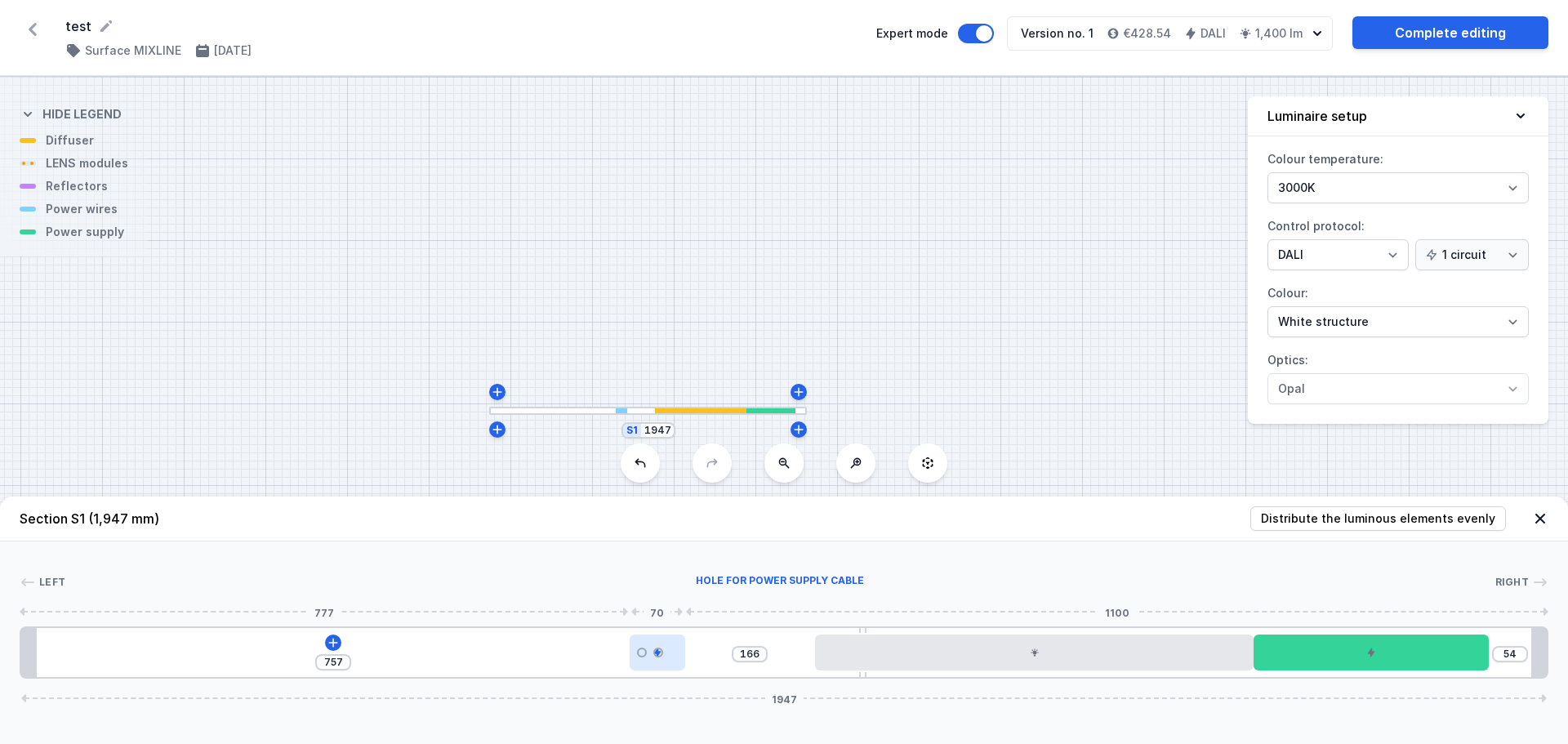
click at [664, 654] on div at bounding box center [657, 652] width 55 height 36
click at [659, 599] on button at bounding box center [657, 606] width 34 height 21
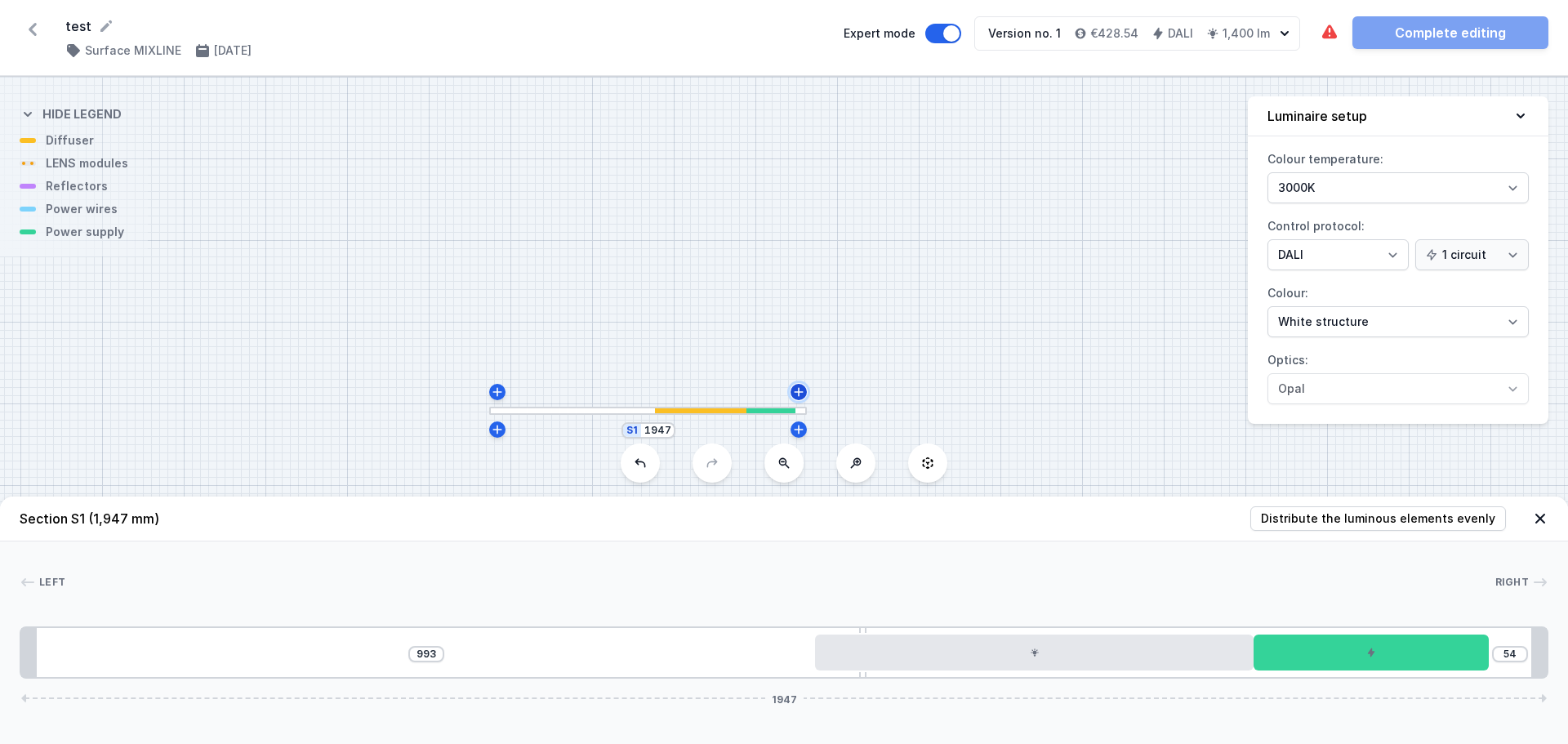
click at [796, 395] on icon at bounding box center [799, 392] width 13 height 13
drag, startPoint x: 809, startPoint y: 411, endPoint x: 808, endPoint y: 371, distance: 40.0
click at [808, 371] on div "S2 252 S1 1959" at bounding box center [784, 410] width 1568 height 667
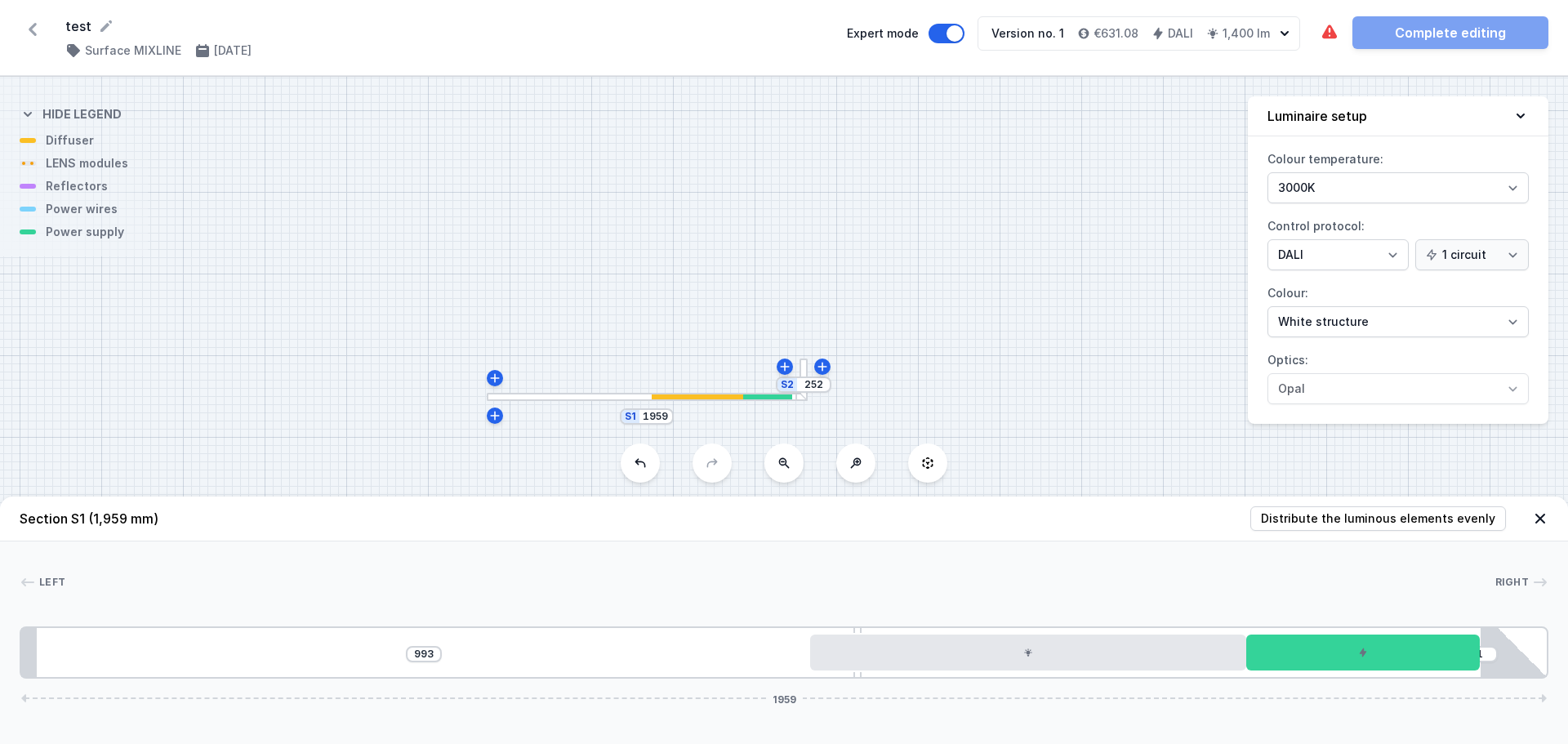
click at [808, 363] on div "S2 252 S1 1959" at bounding box center [784, 410] width 1568 height 667
click at [825, 374] on button at bounding box center [822, 366] width 16 height 16
click at [799, 344] on icon at bounding box center [798, 343] width 9 height 9
click at [789, 374] on div at bounding box center [784, 366] width 16 height 16
click at [842, 364] on div "S4 252 S3 264 S2 264 S1 1959" at bounding box center [784, 410] width 1568 height 667
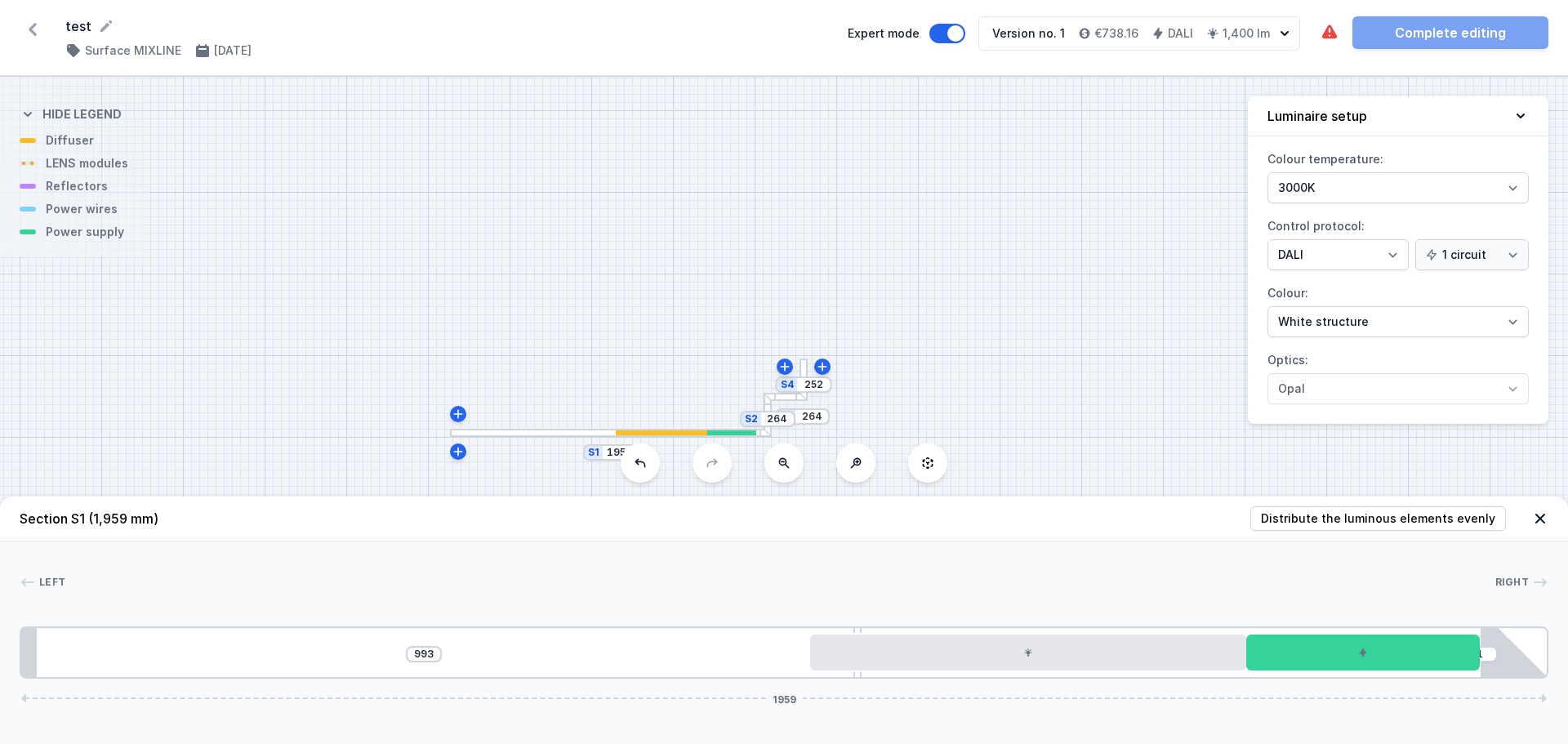
click at [831, 364] on div "S4 252 S3 264 S2 264 S1 1959" at bounding box center [784, 410] width 1568 height 667
click at [826, 374] on div at bounding box center [822, 366] width 16 height 16
click at [826, 366] on icon at bounding box center [821, 366] width 9 height 9
click at [828, 344] on icon at bounding box center [832, 343] width 9 height 9
click at [867, 334] on div "S6 252 S5 264 S4 264 S3 264 S2 264 S1 1959" at bounding box center [784, 410] width 1568 height 667
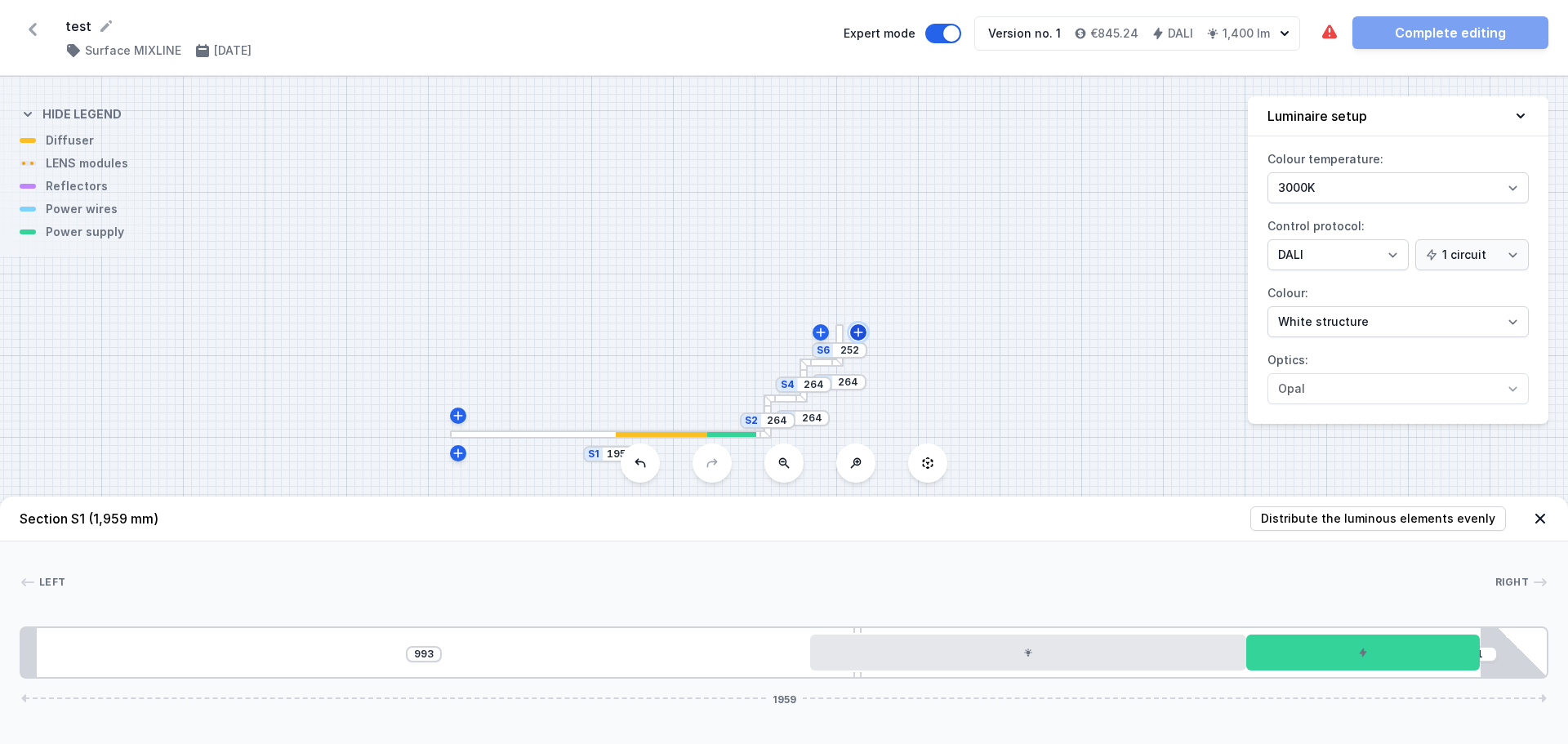
click at [863, 333] on icon at bounding box center [858, 332] width 13 height 13
click at [862, 333] on div "S7 252 S6 264 S5 264 S4 264 S3 264 S2 264 S1 1959" at bounding box center [784, 410] width 1568 height 667
click at [915, 330] on div "S7 252 S6 264 S5 264 S4 264 S3 264 S2 264 S1 1959" at bounding box center [784, 410] width 1568 height 667
drag, startPoint x: 917, startPoint y: 330, endPoint x: 932, endPoint y: 330, distance: 15.0
click at [932, 330] on div "S7 252 S6 264 S5 264 S4 264 S3 264 S2 264 S1 1959" at bounding box center [784, 410] width 1568 height 667
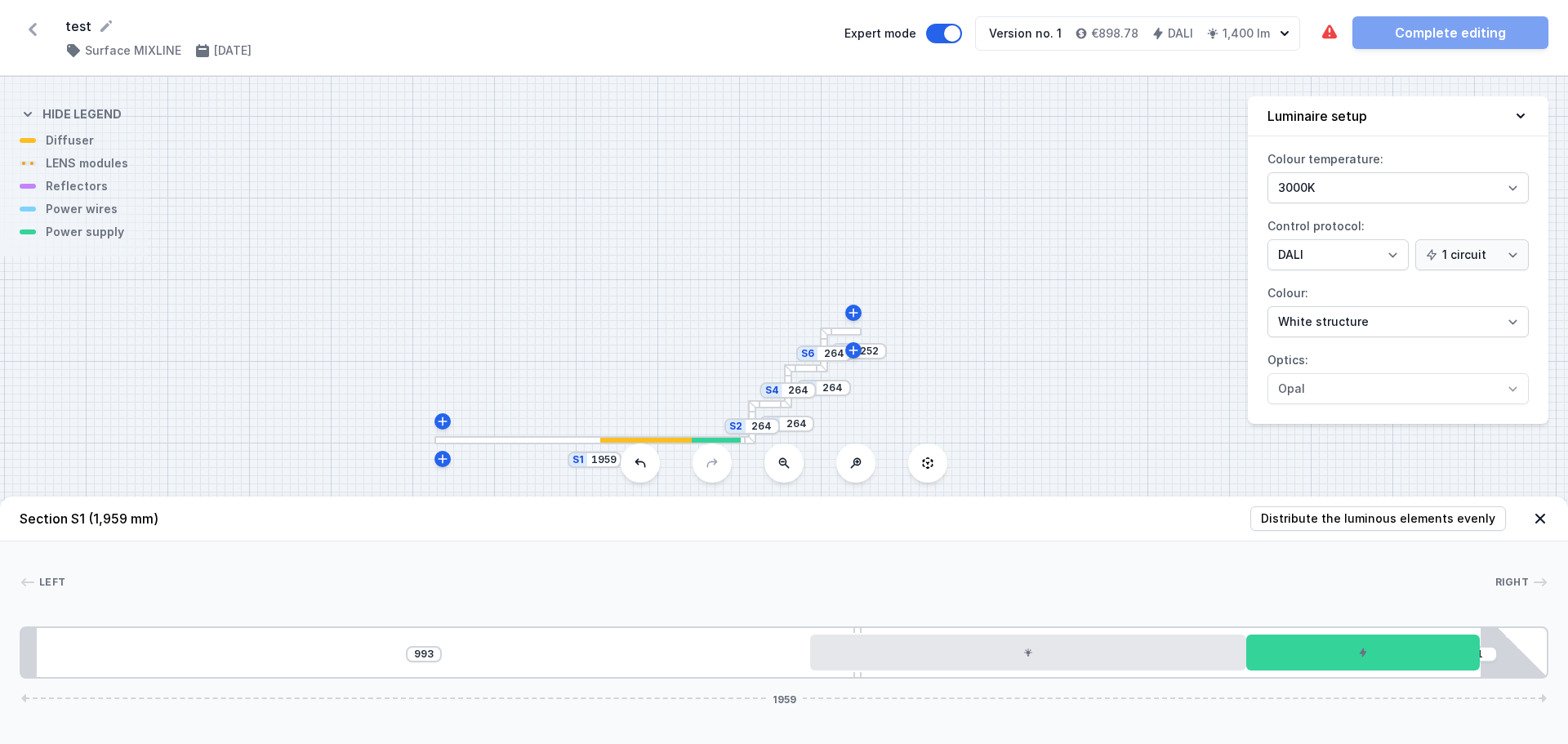
drag, startPoint x: 932, startPoint y: 330, endPoint x: 882, endPoint y: 337, distance: 50.5
click at [882, 337] on div "S7 252 S6 264 S5 264 S4 264 S3 264 S2 264 S1 1959" at bounding box center [784, 410] width 1568 height 667
click at [838, 342] on div "S7 252 S6 264 S5 264 S4 264 S3 264 S2 264 S1 1959" at bounding box center [784, 410] width 1568 height 667
click at [838, 338] on div "S7 252 S6 264 S5 264 S4 264 S3 264 S2 264 S1 1959" at bounding box center [784, 410] width 1568 height 667
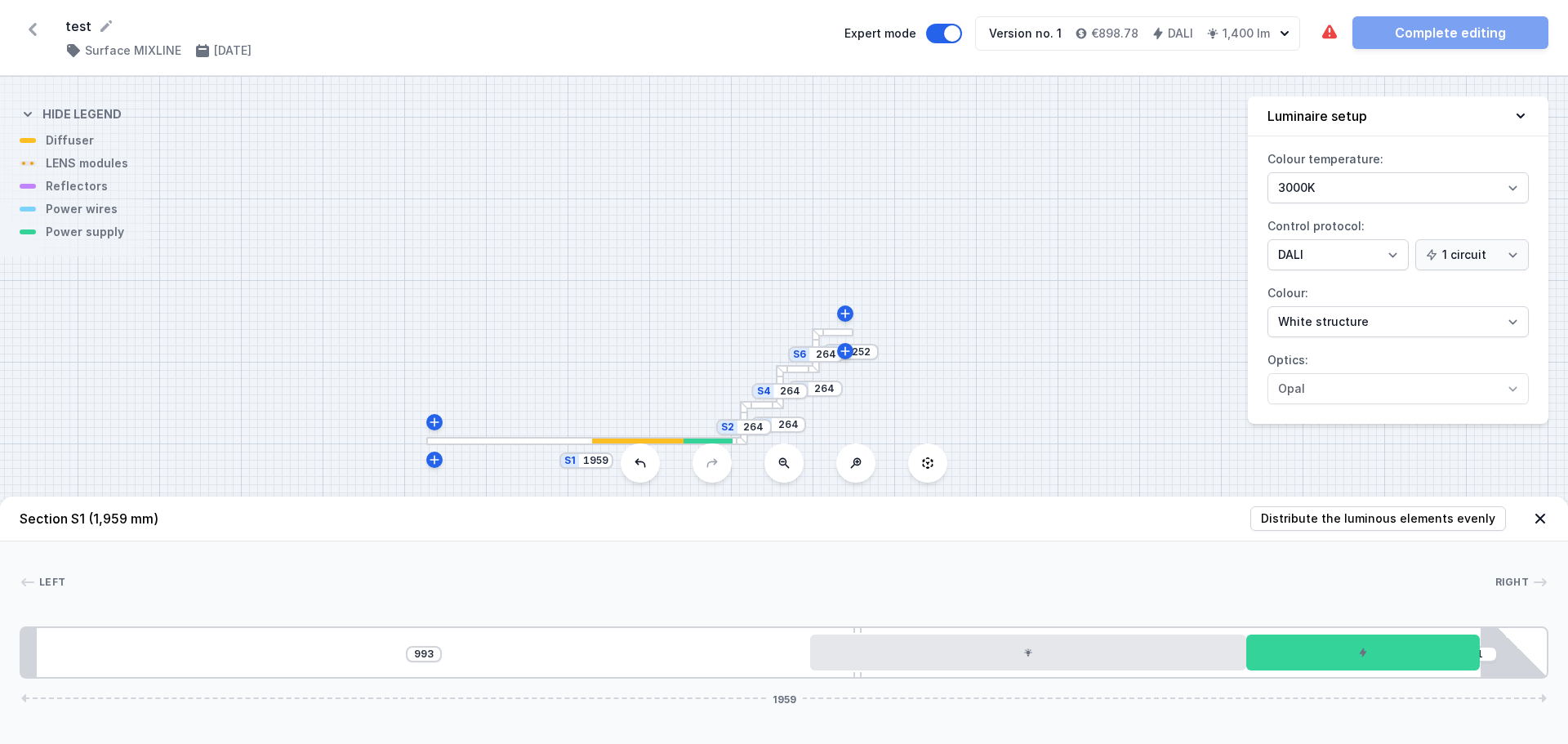
click at [838, 338] on div "S7 252 S6 264 S5 264 S4 264 S3 264 S2 264 S1 1959" at bounding box center [784, 410] width 1568 height 667
click at [827, 356] on input "264" at bounding box center [826, 355] width 26 height 13
click at [991, 345] on div "S7 252 S6 364 S5 264 S4 264 S3 264 S2 264 S1 1959" at bounding box center [784, 410] width 1568 height 667
click at [832, 347] on input "364" at bounding box center [826, 342] width 26 height 13
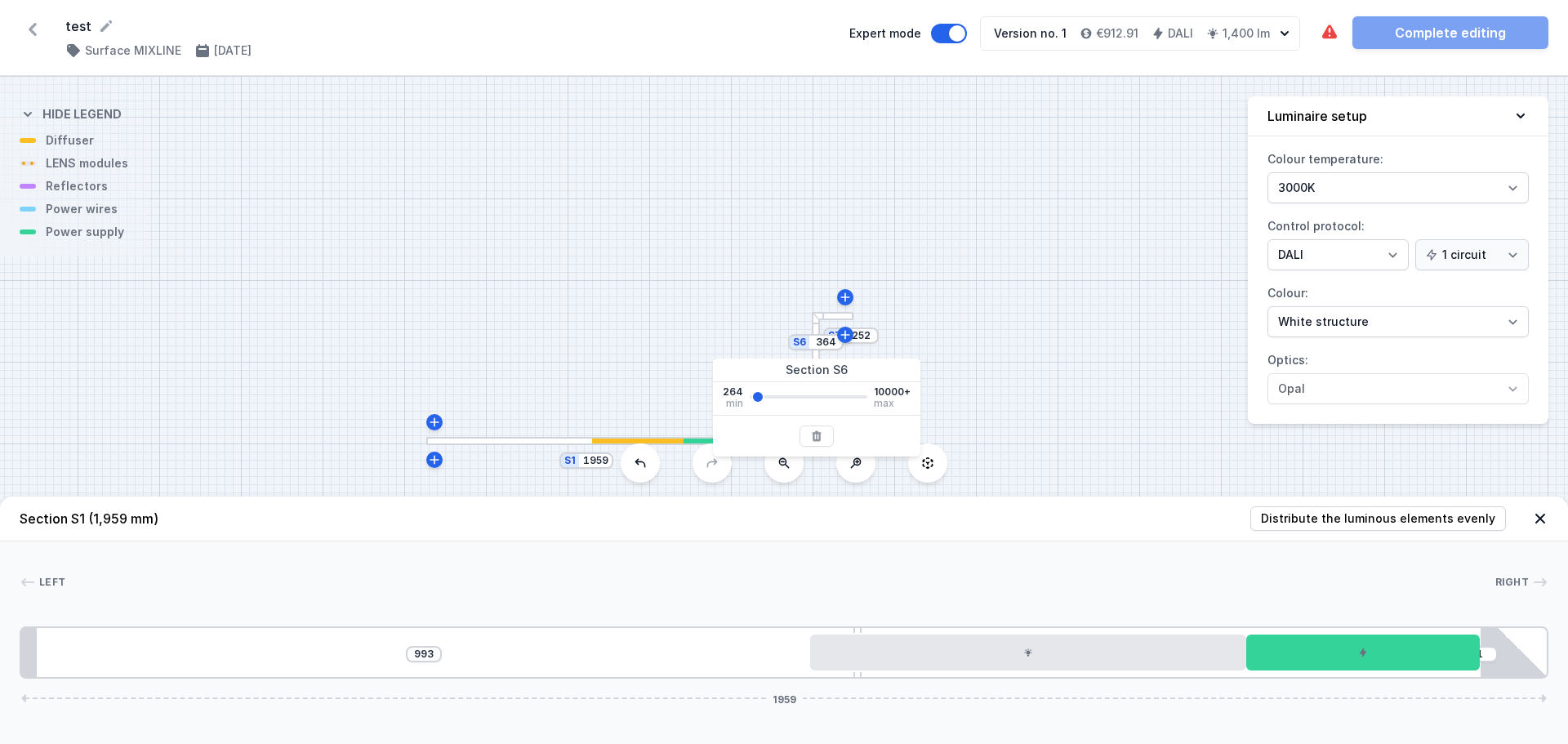
click at [1003, 356] on div "S7 252 S6 364 S5 264 S4 264 S3 264 S2 264 S1 1959" at bounding box center [784, 410] width 1568 height 667
click at [847, 299] on icon at bounding box center [846, 298] width 13 height 13
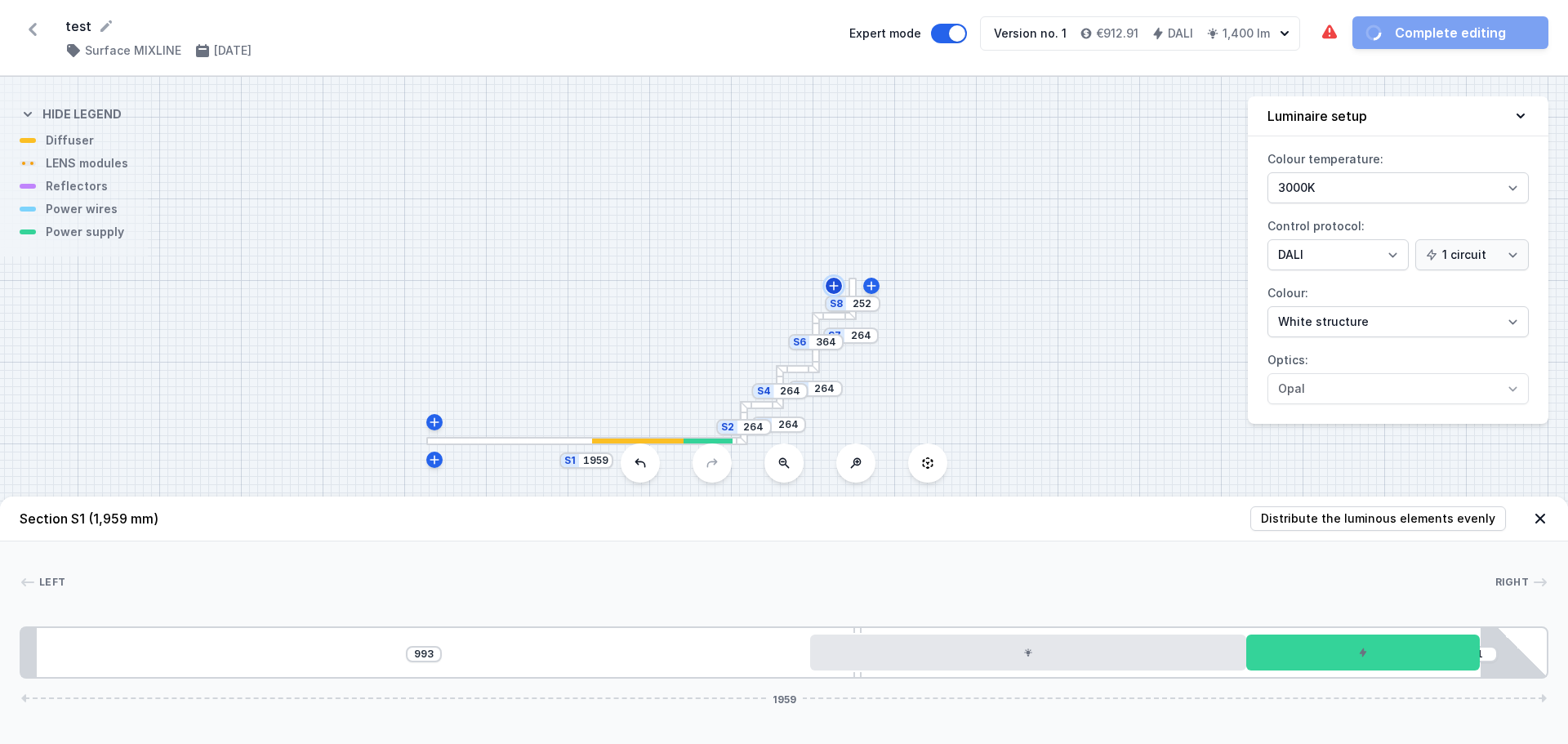
click at [841, 284] on button at bounding box center [833, 285] width 16 height 16
click at [825, 272] on div "S9 252 S8 264 S7 264 S6 364 S5 264 S4 264 S3 264 S2 264 S1 1959" at bounding box center [784, 410] width 1568 height 667
click at [825, 298] on icon at bounding box center [821, 298] width 9 height 9
click at [804, 308] on icon at bounding box center [797, 309] width 13 height 13
click at [843, 302] on div "S10 264" at bounding box center [816, 301] width 61 height 16
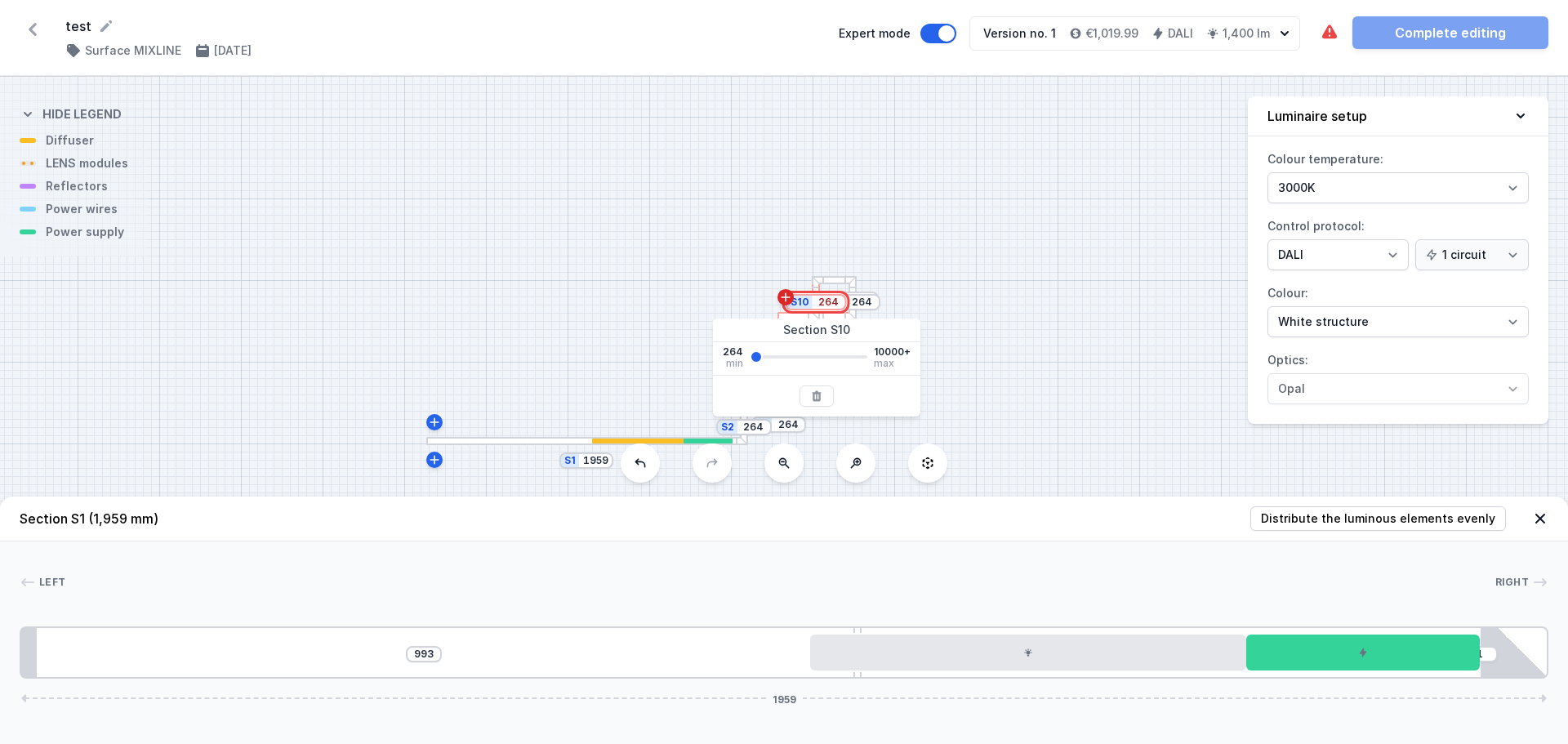
click at [834, 304] on input "264" at bounding box center [829, 302] width 26 height 13
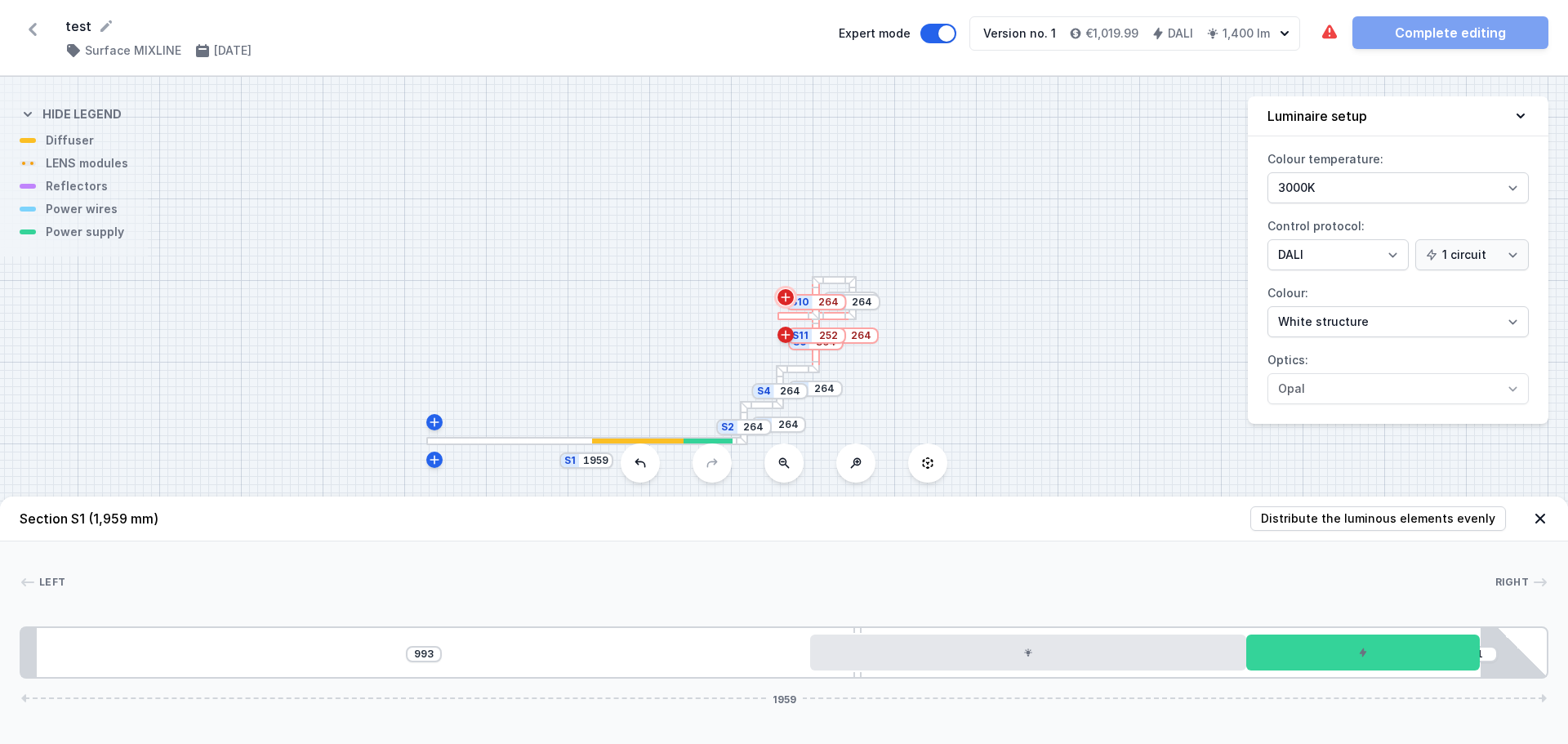
drag, startPoint x: 786, startPoint y: 296, endPoint x: 796, endPoint y: 315, distance: 21.5
click at [786, 296] on icon at bounding box center [786, 297] width 9 height 9
click at [825, 302] on input "264" at bounding box center [829, 302] width 26 height 13
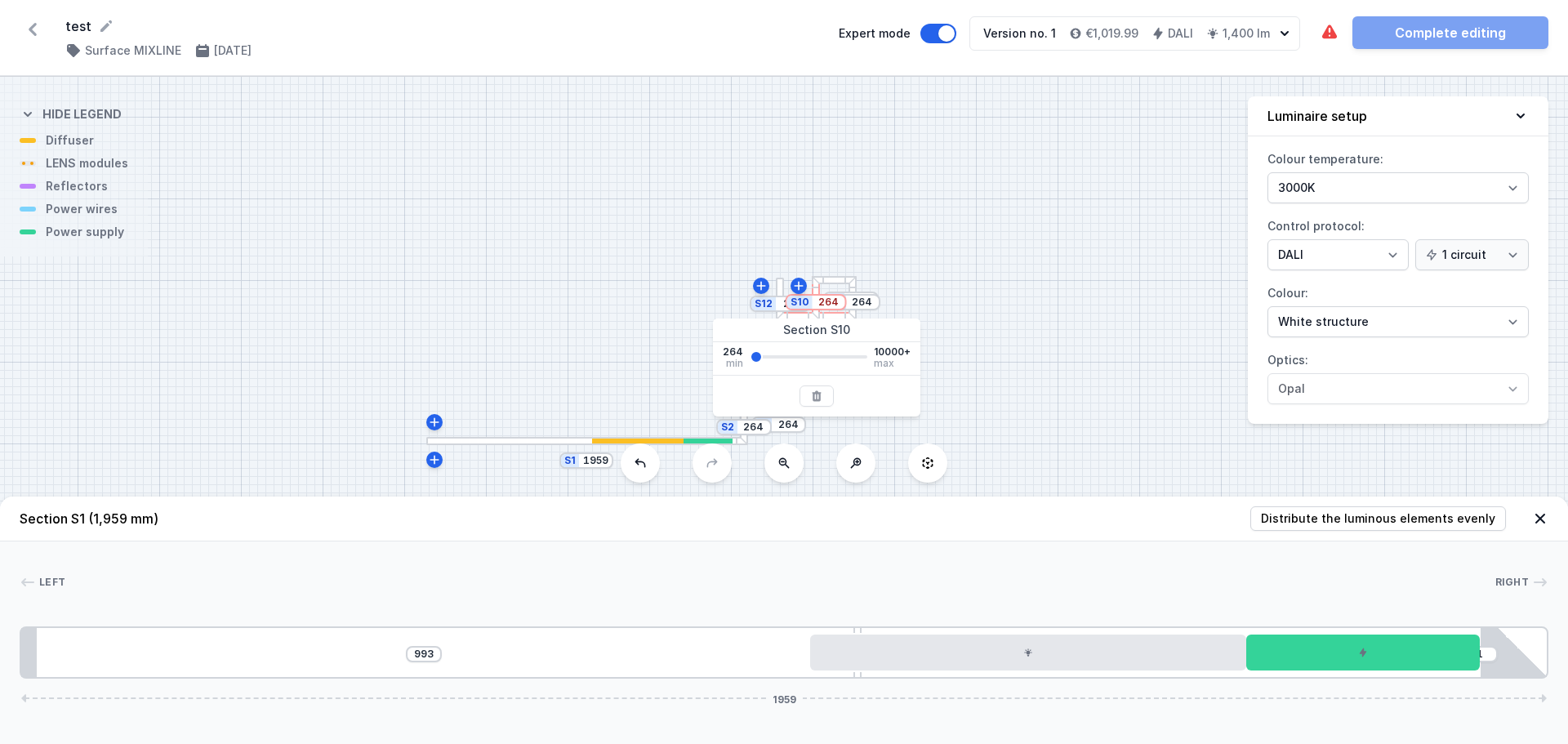
click at [554, 365] on div "S9 264 S8 264 S7 264 S6 364 S5 264 S4 264 S3 264 S2 264 S12 252 S11 264 S10 264…" at bounding box center [784, 410] width 1568 height 667
click at [643, 469] on icon at bounding box center [640, 463] width 13 height 13
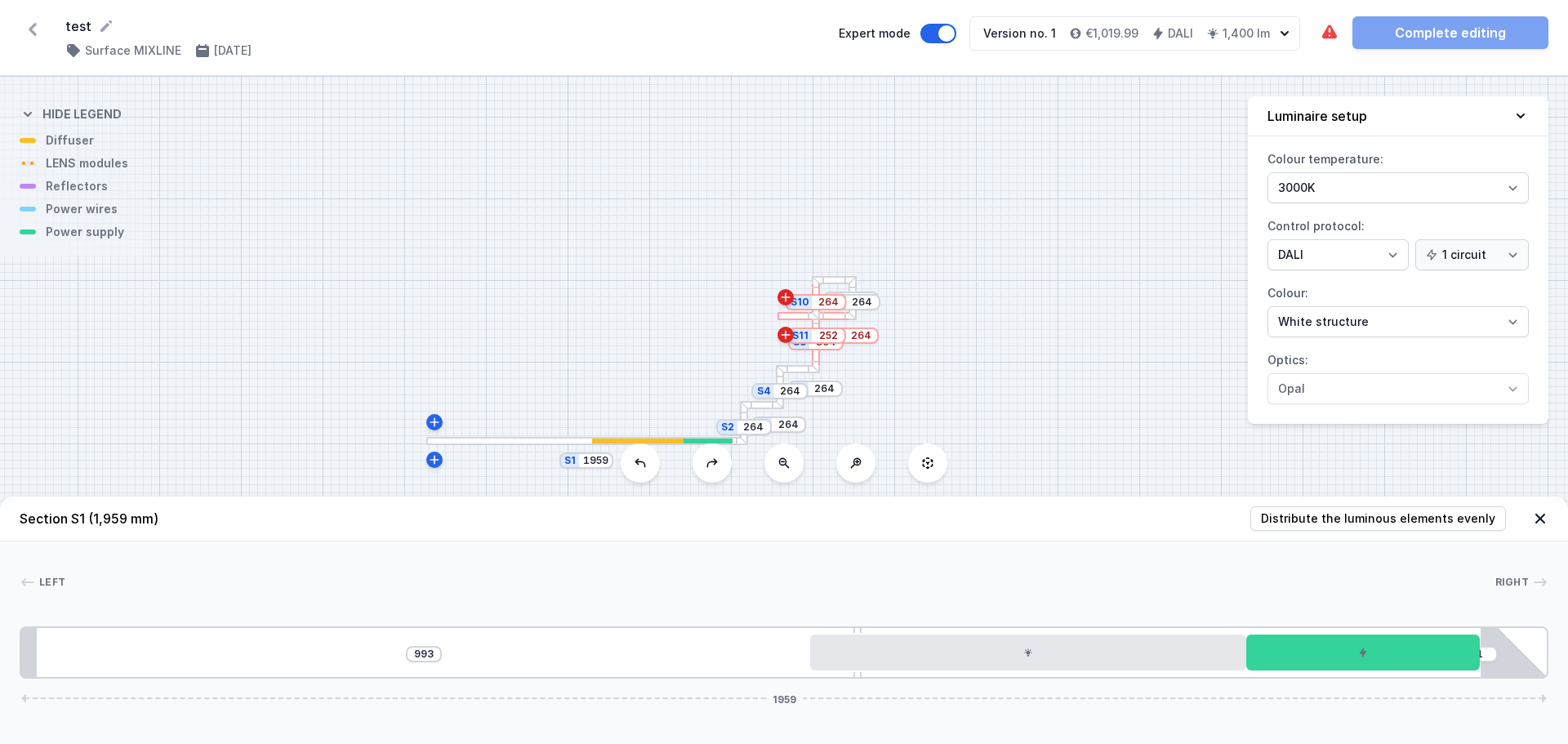
click at [643, 469] on icon at bounding box center [640, 463] width 13 height 13
click at [647, 465] on button at bounding box center [640, 463] width 39 height 39
click at [632, 473] on button at bounding box center [640, 463] width 39 height 39
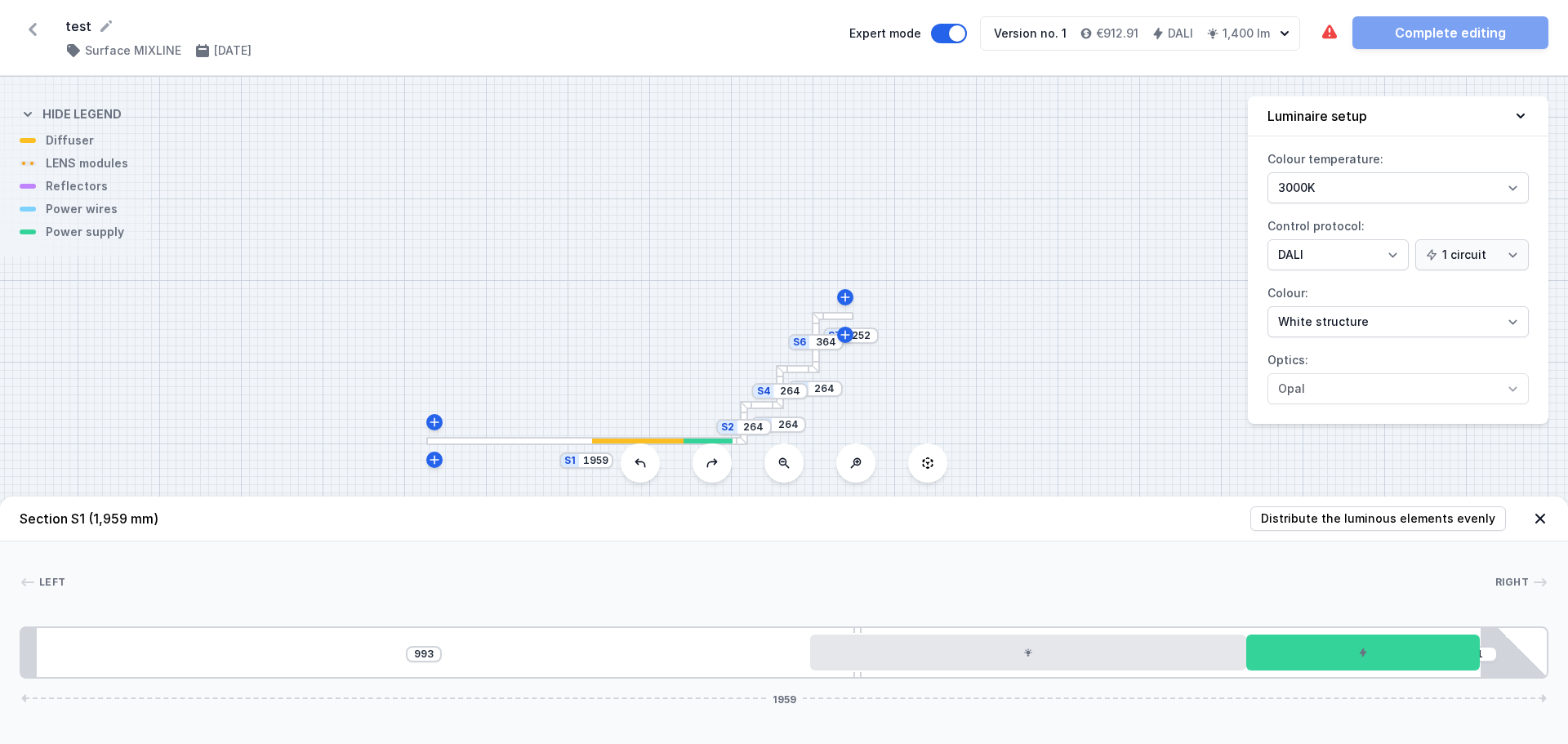
click at [643, 466] on icon at bounding box center [640, 463] width 13 height 13
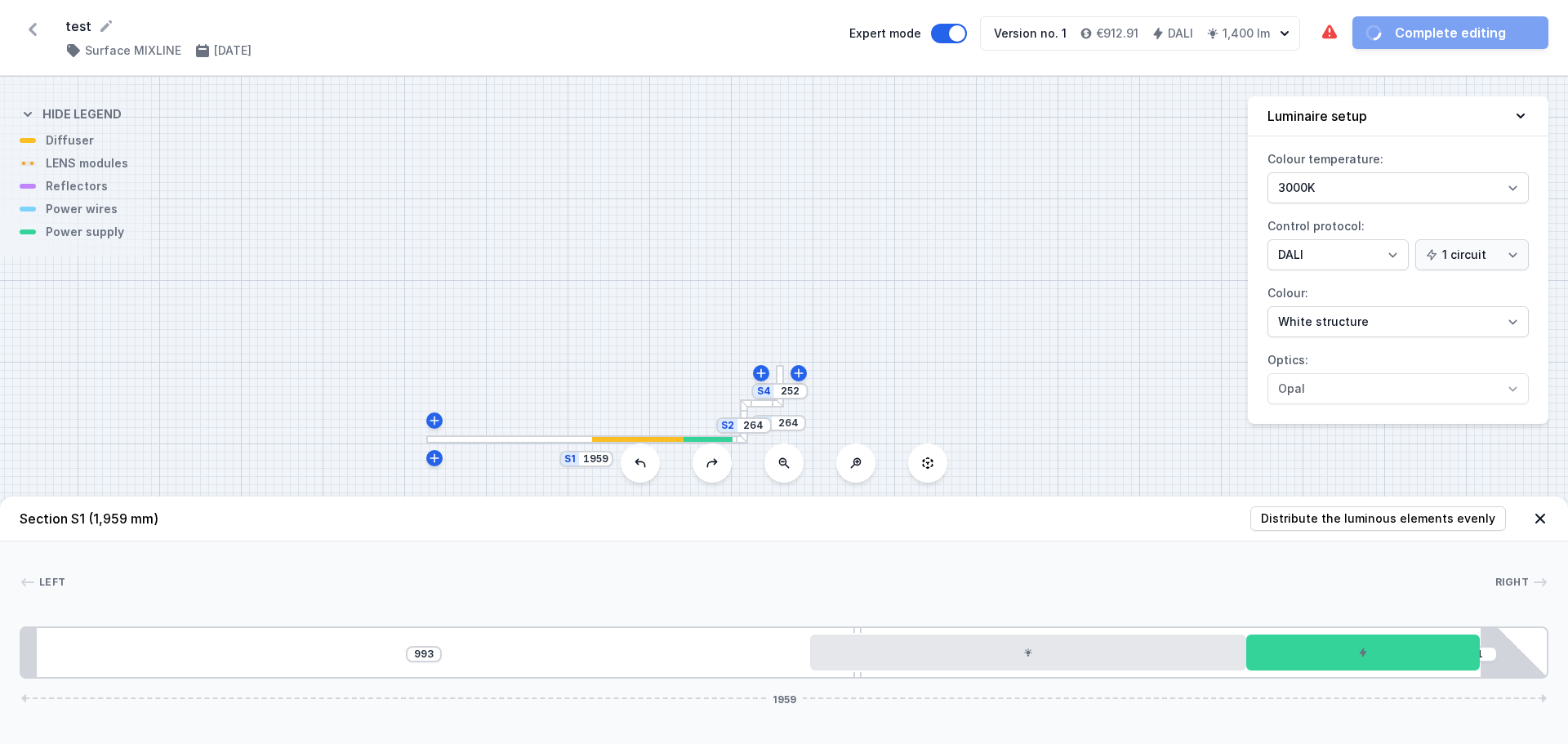
click at [643, 466] on icon at bounding box center [640, 463] width 13 height 13
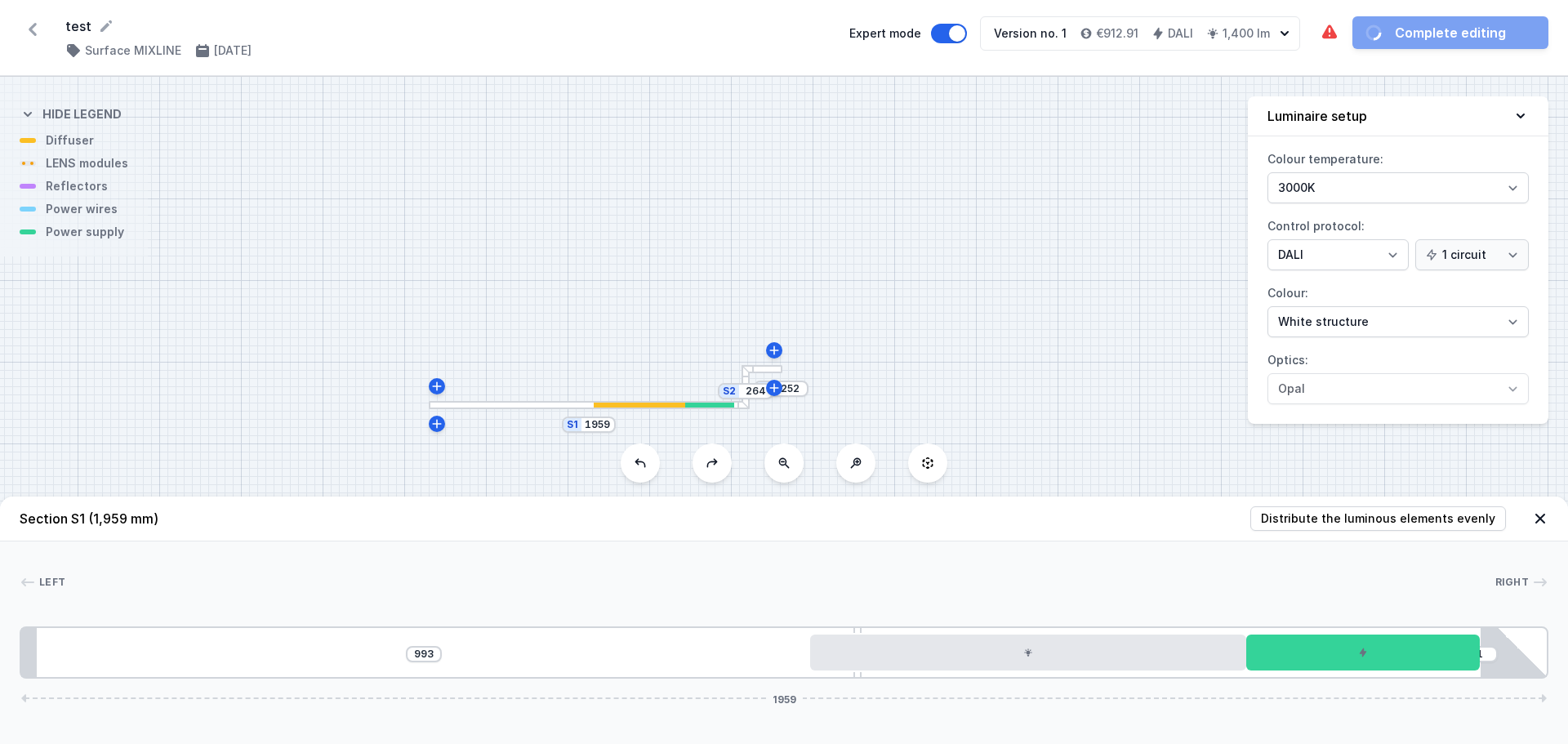
click at [643, 466] on icon at bounding box center [640, 463] width 13 height 13
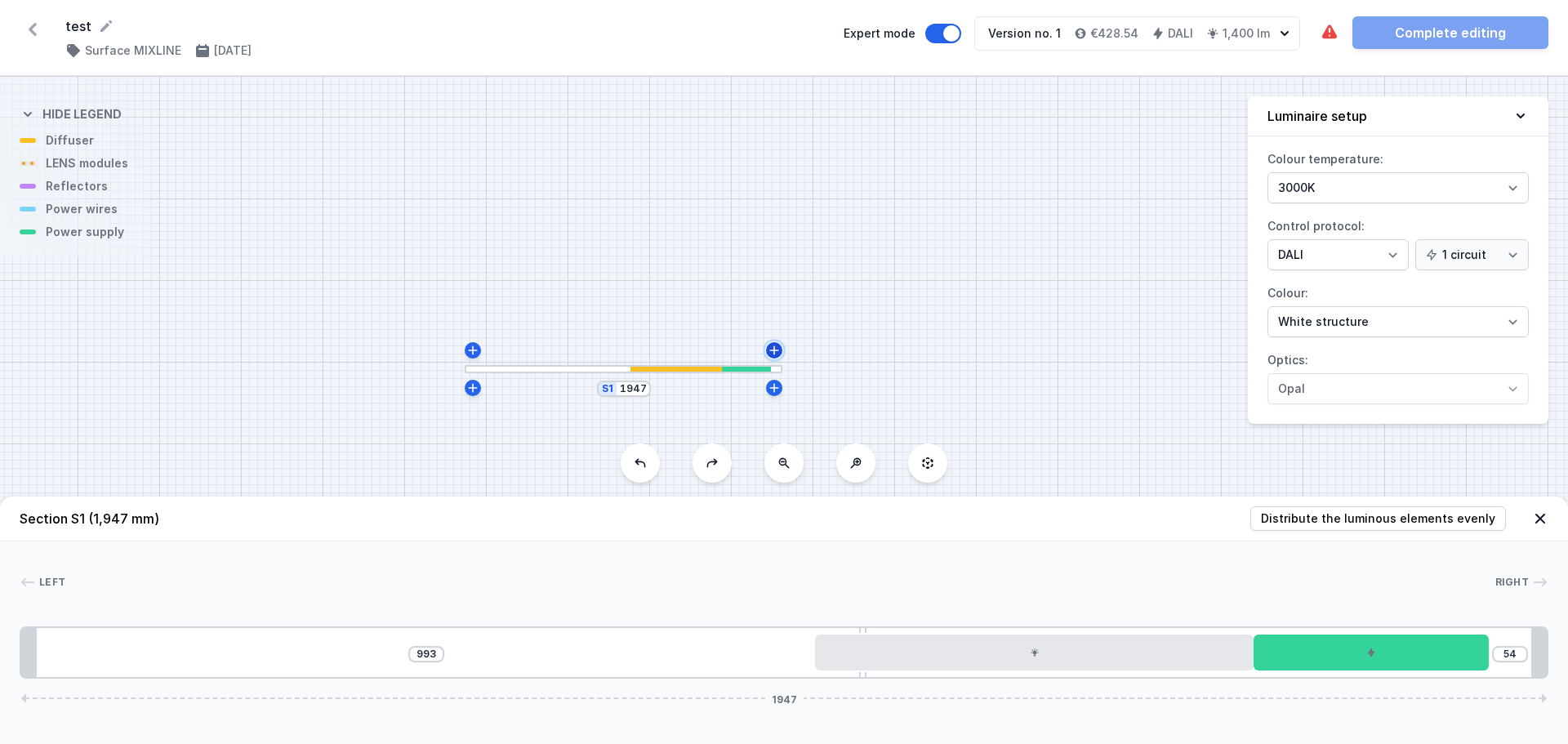
click at [777, 351] on icon at bounding box center [774, 351] width 13 height 13
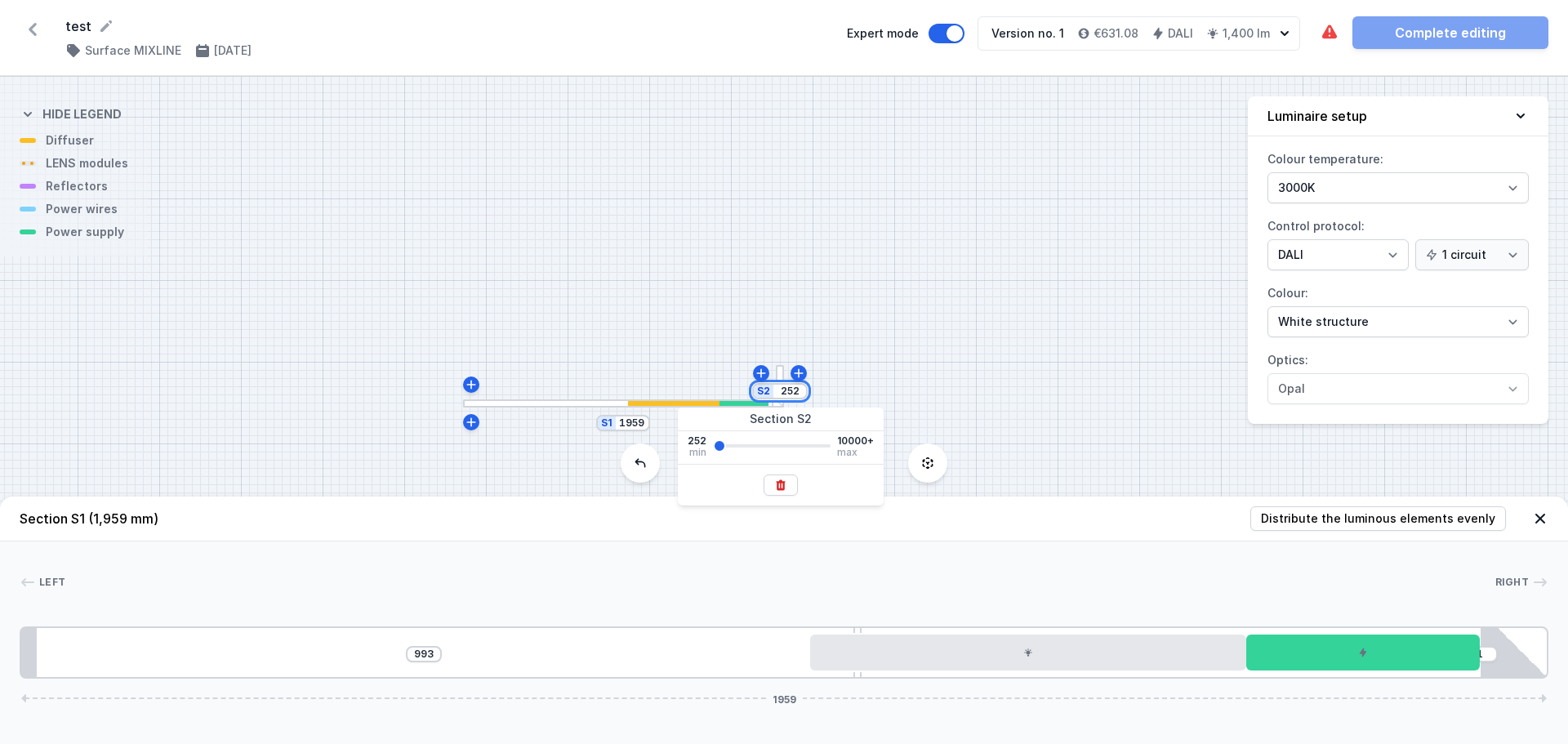
drag, startPoint x: 799, startPoint y: 390, endPoint x: 776, endPoint y: 390, distance: 23.0
click at [777, 390] on input "252" at bounding box center [789, 392] width 26 height 13
click at [946, 331] on div "S2 3000 S1 1959" at bounding box center [784, 410] width 1568 height 667
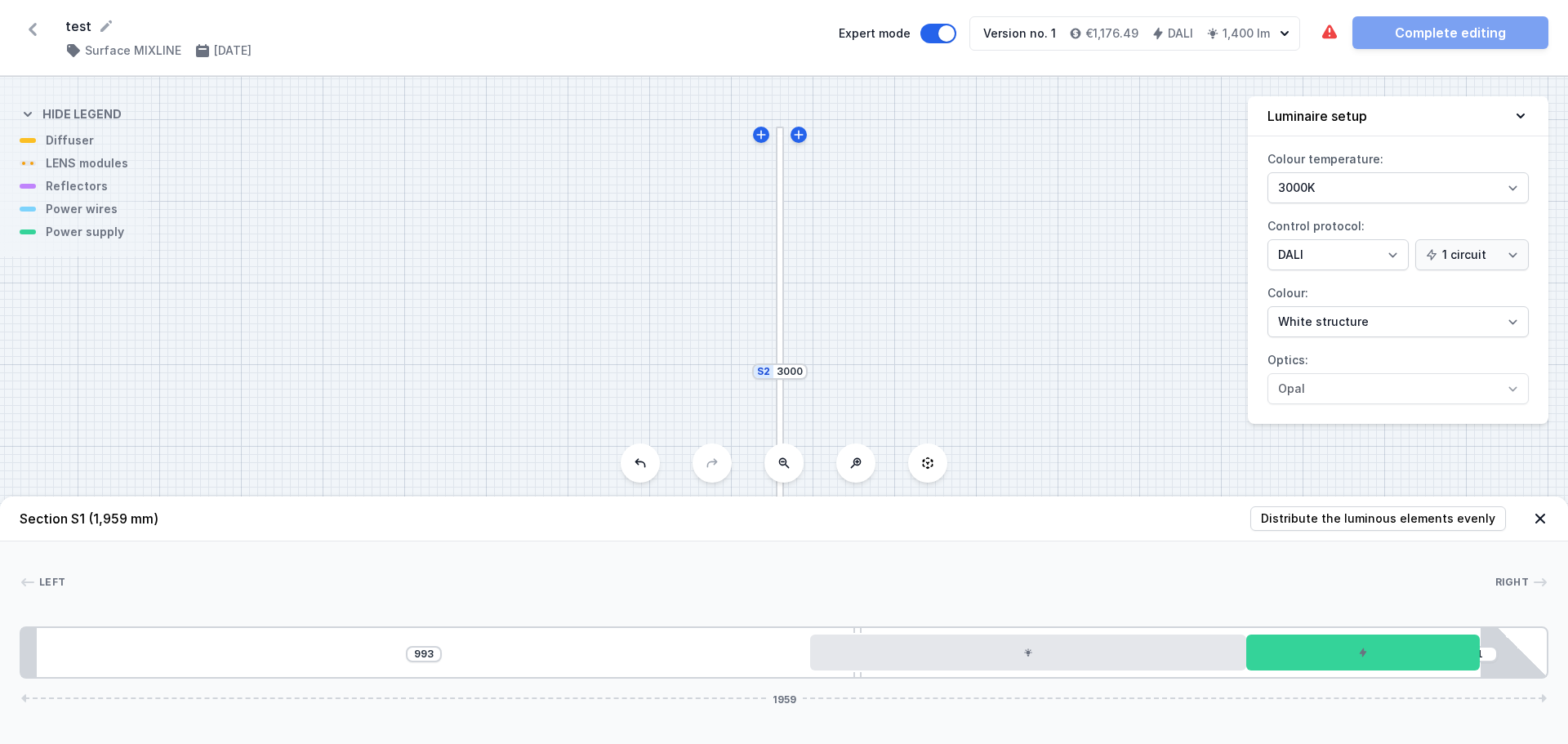
click at [778, 467] on icon at bounding box center [784, 463] width 13 height 13
click at [778, 467] on div at bounding box center [780, 462] width 8 height 185
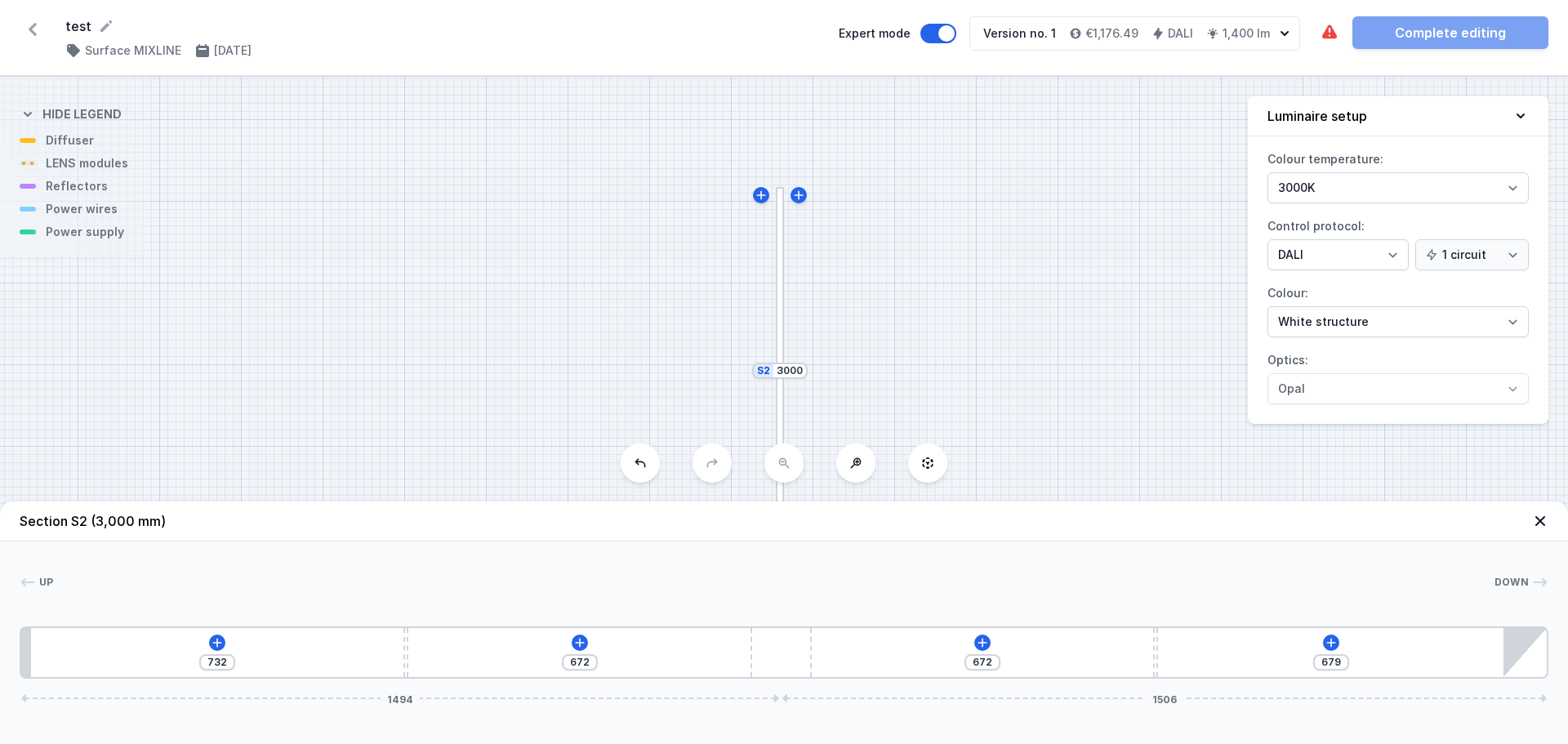
click at [778, 467] on div at bounding box center [780, 462] width 8 height 185
click at [781, 465] on div at bounding box center [780, 462] width 8 height 185
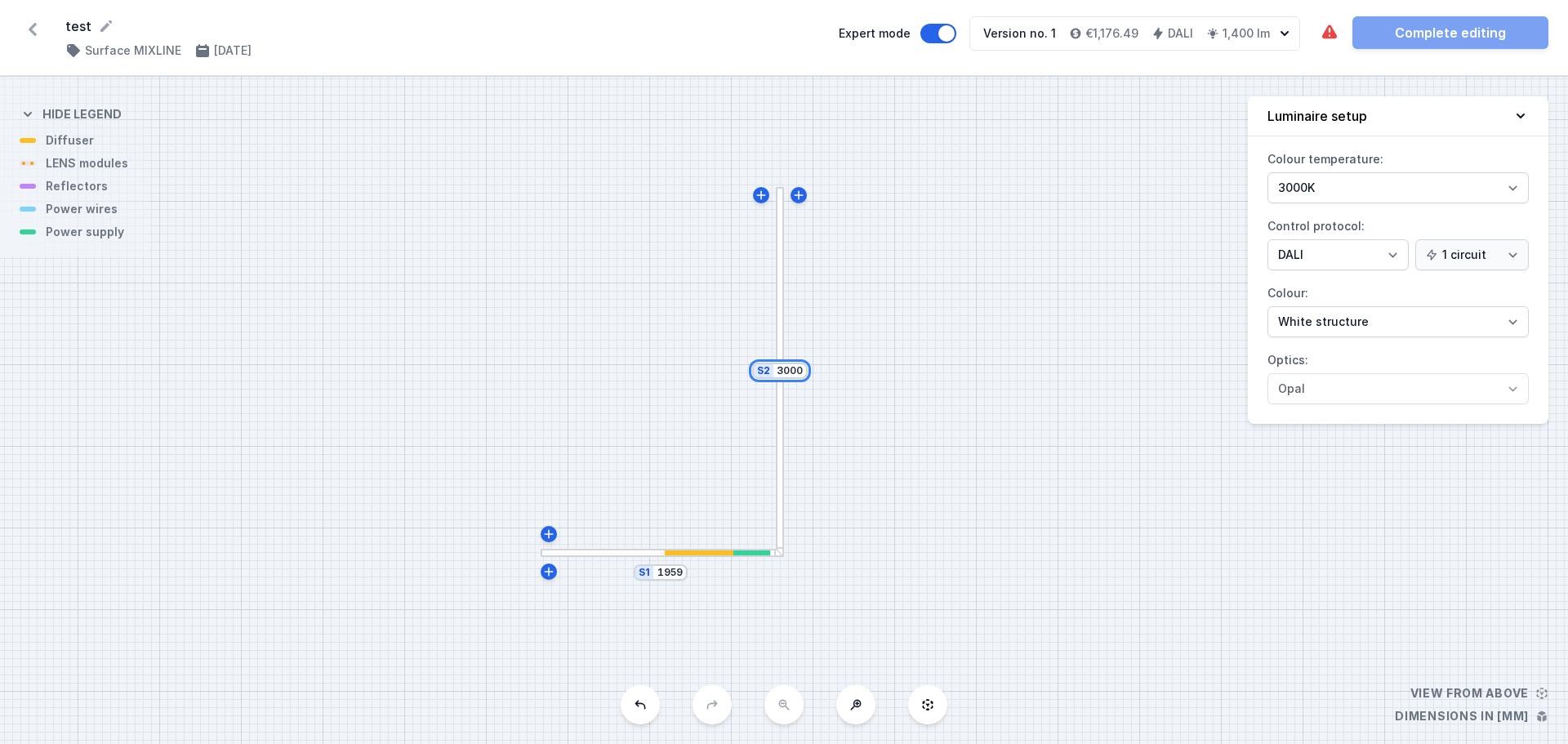
click at [779, 376] on input "3000" at bounding box center [789, 371] width 26 height 13
drag, startPoint x: 776, startPoint y: 372, endPoint x: 847, endPoint y: 368, distance: 71.1
click at [845, 369] on div "S2 3000 S1 1959" at bounding box center [784, 410] width 1568 height 667
click at [966, 527] on div "S2 1600 S1 1959" at bounding box center [784, 410] width 1568 height 667
click at [787, 465] on input "1600" at bounding box center [790, 466] width 26 height 13
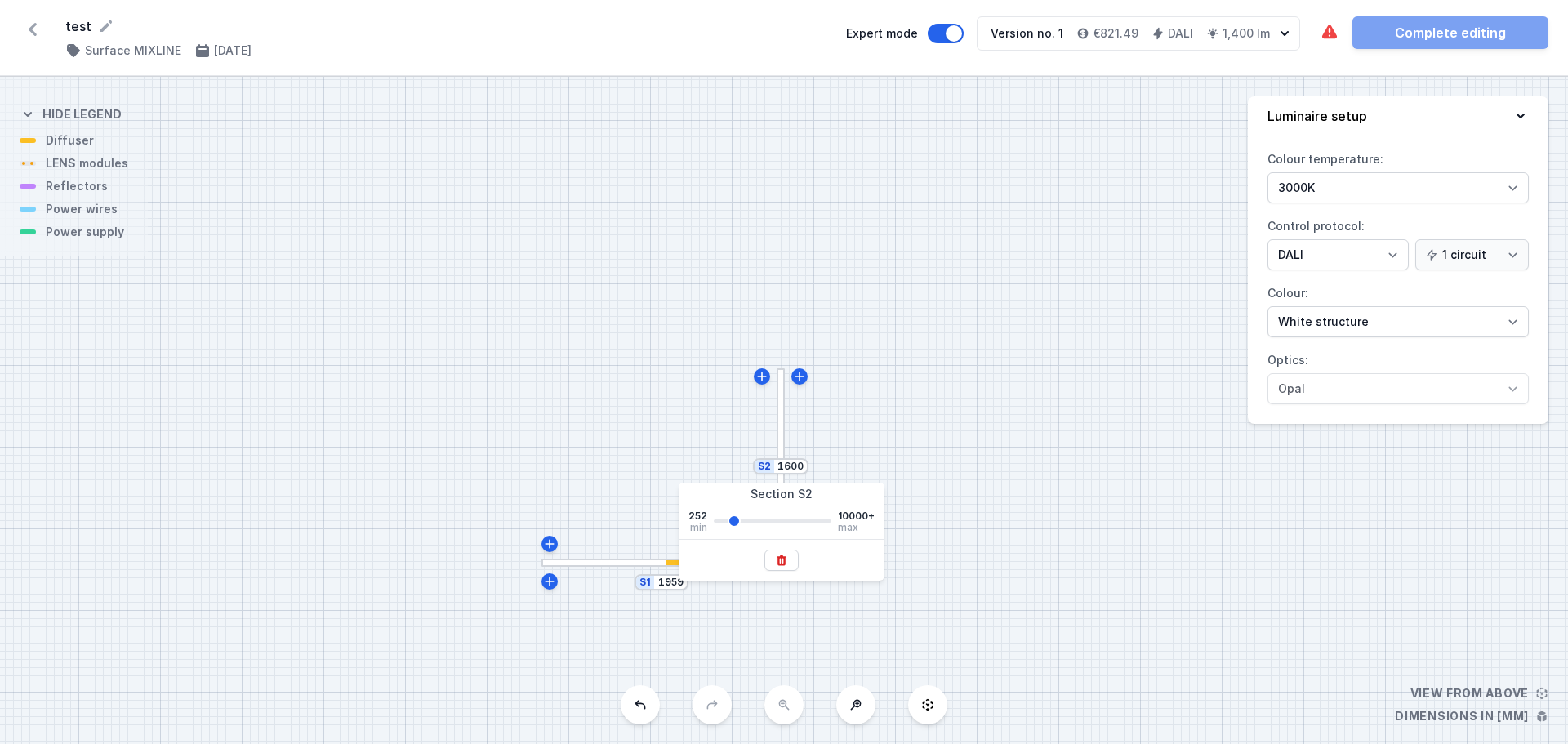
click at [646, 429] on div "S2 1600 S1 1959" at bounding box center [784, 410] width 1568 height 667
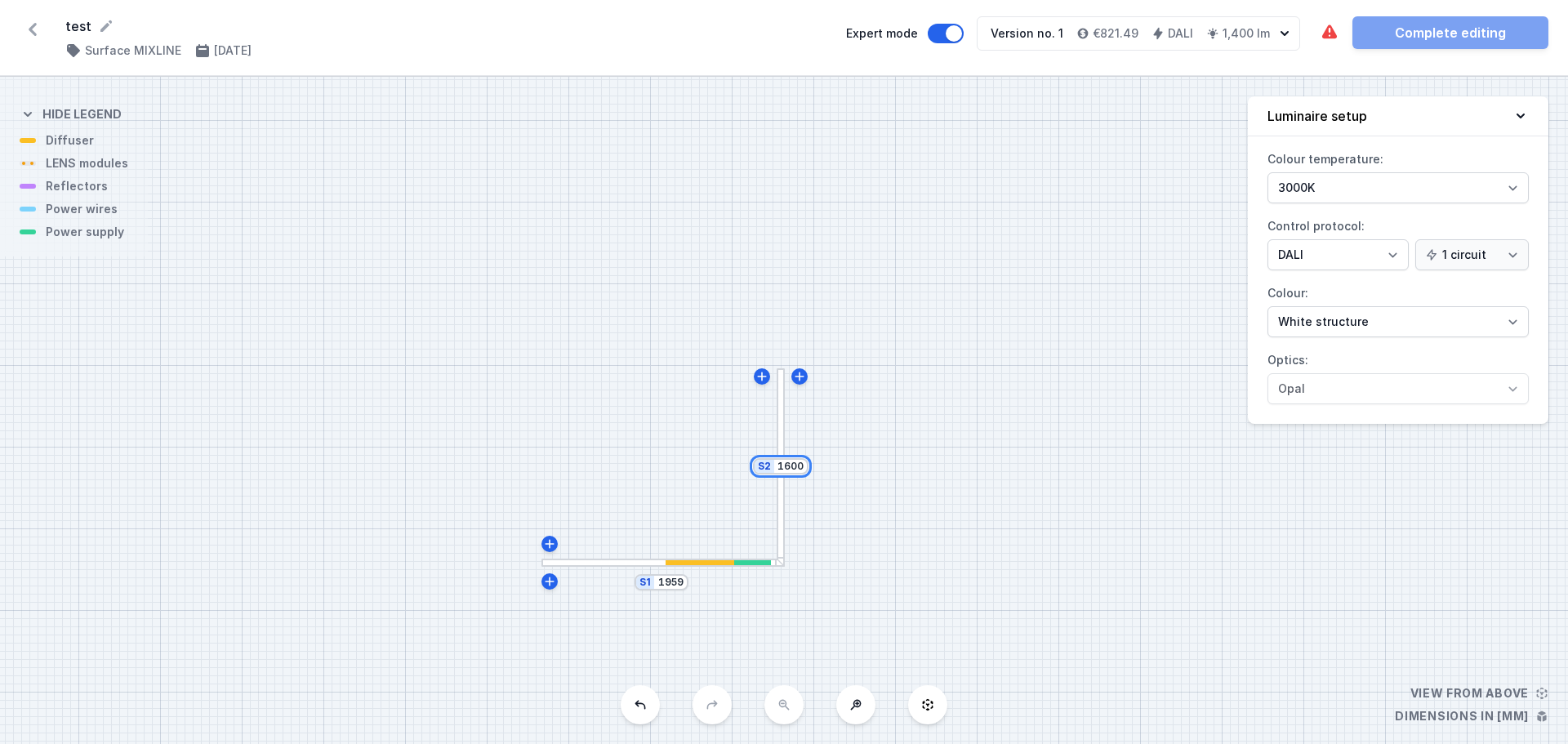
click at [785, 471] on input "1600" at bounding box center [790, 466] width 26 height 13
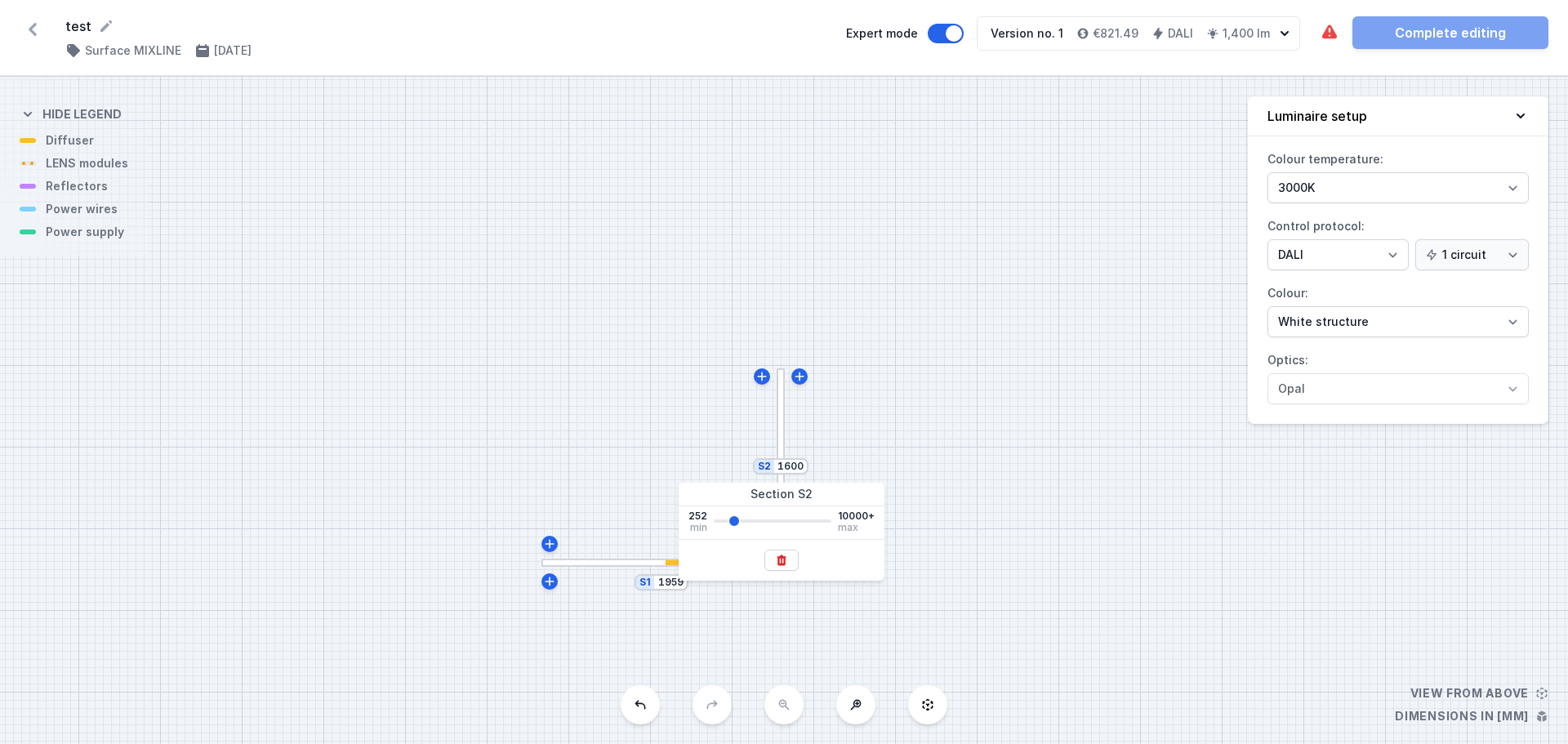
click at [768, 466] on div "S2 1600" at bounding box center [781, 466] width 55 height 16
click at [1141, 560] on div "S2 1600 S1 1959" at bounding box center [784, 410] width 1568 height 667
click at [766, 471] on div "S2 1600" at bounding box center [781, 466] width 55 height 16
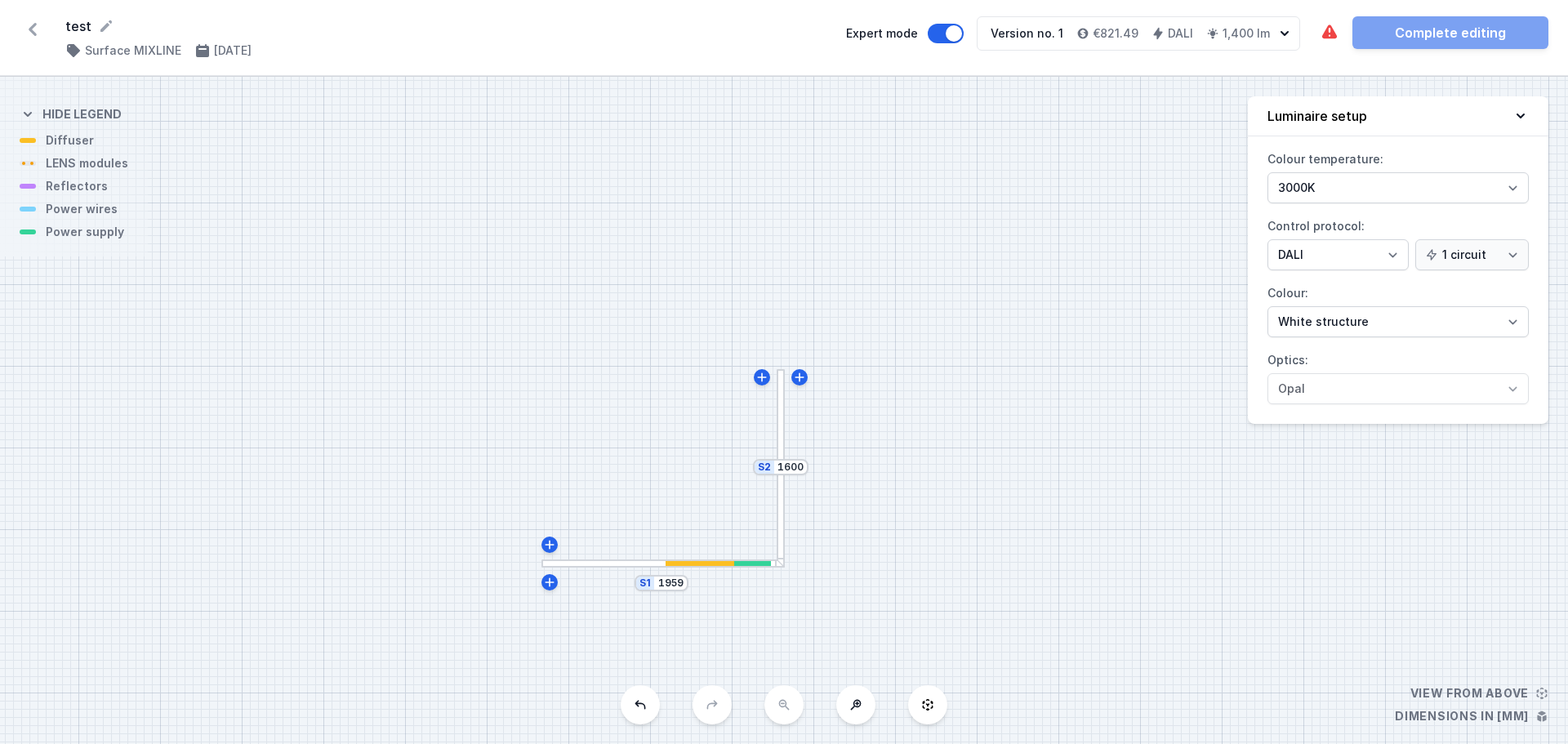
click at [786, 523] on div "S2 1600 S1 1959" at bounding box center [784, 410] width 1568 height 667
click at [779, 523] on div at bounding box center [781, 467] width 8 height 196
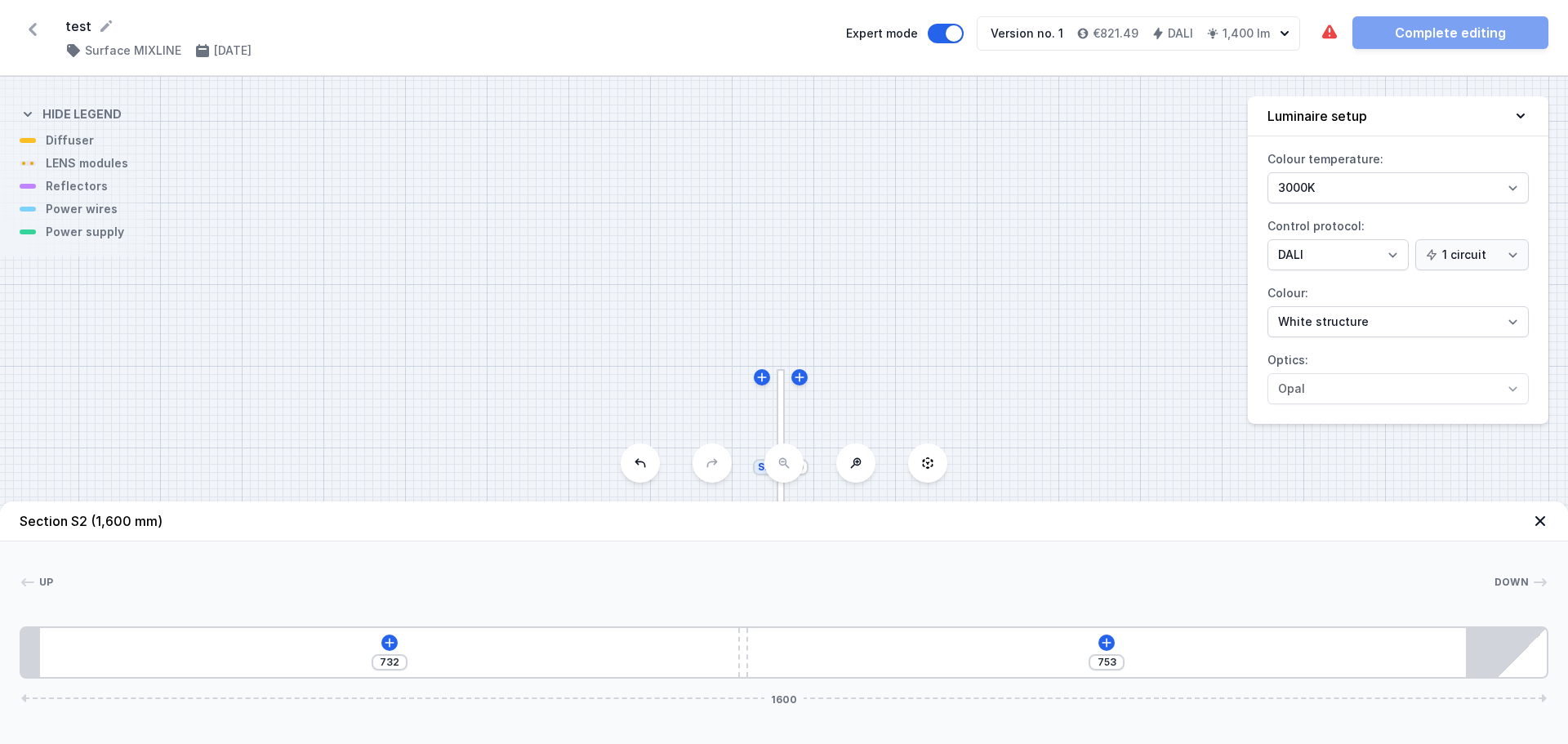
click at [779, 523] on header "Section S2 (1,600 mm)" at bounding box center [784, 522] width 1568 height 40
click at [533, 653] on div "[PHONE_NUMBER]" at bounding box center [784, 653] width 1529 height 52
click at [382, 646] on button at bounding box center [389, 642] width 16 height 16
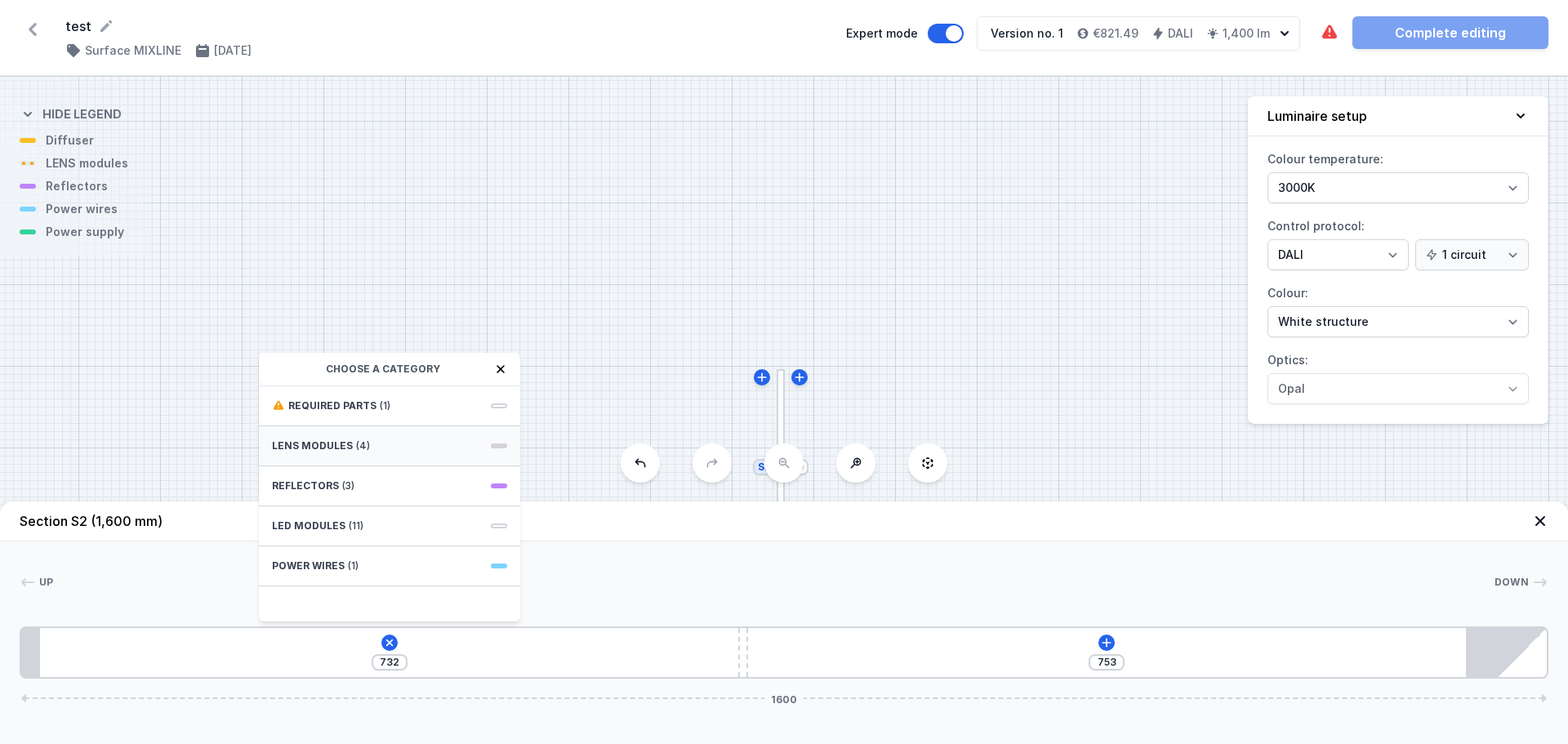
click at [310, 442] on span "LENS modules" at bounding box center [312, 446] width 81 height 13
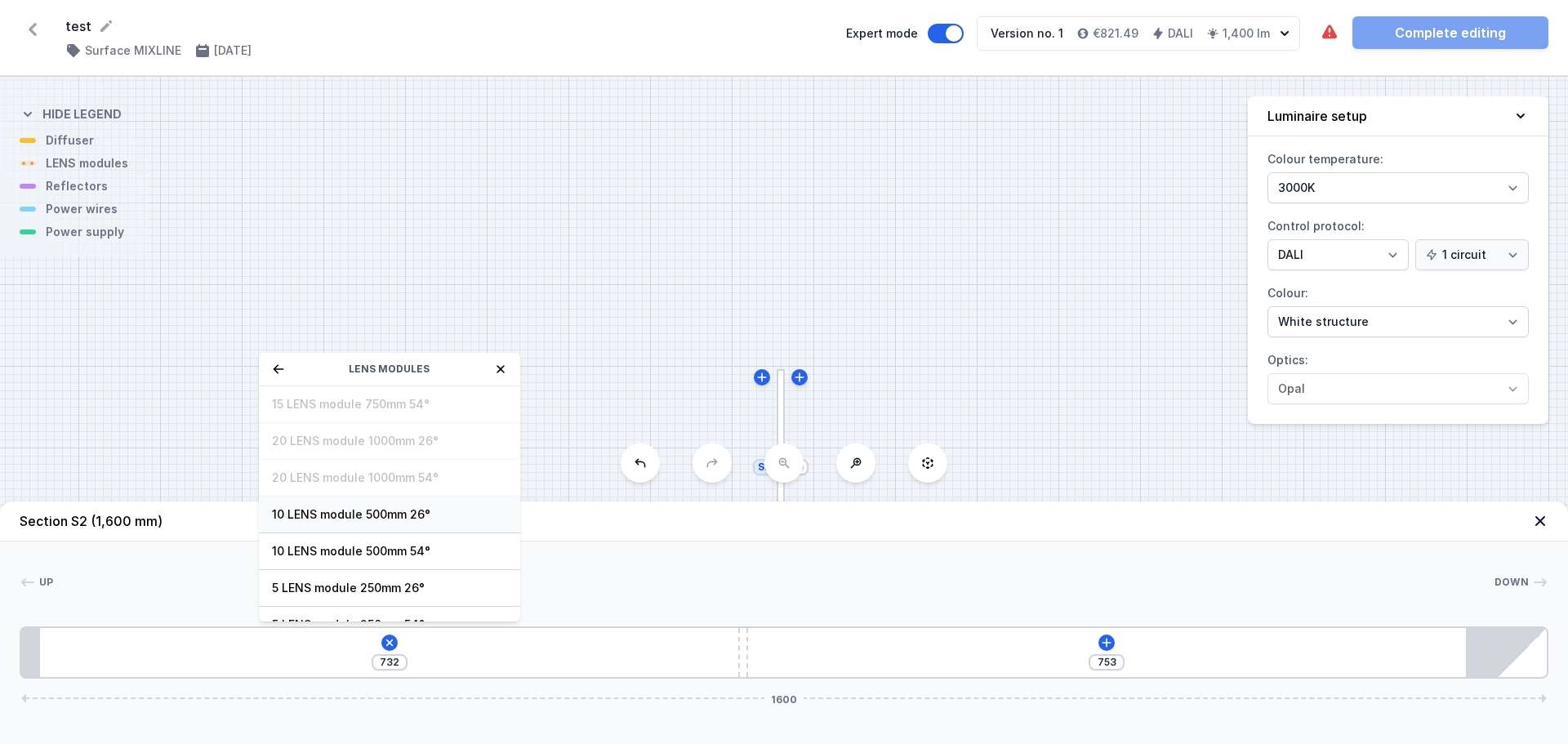
click at [318, 526] on div "10 LENS module 500mm 26°" at bounding box center [390, 515] width 262 height 37
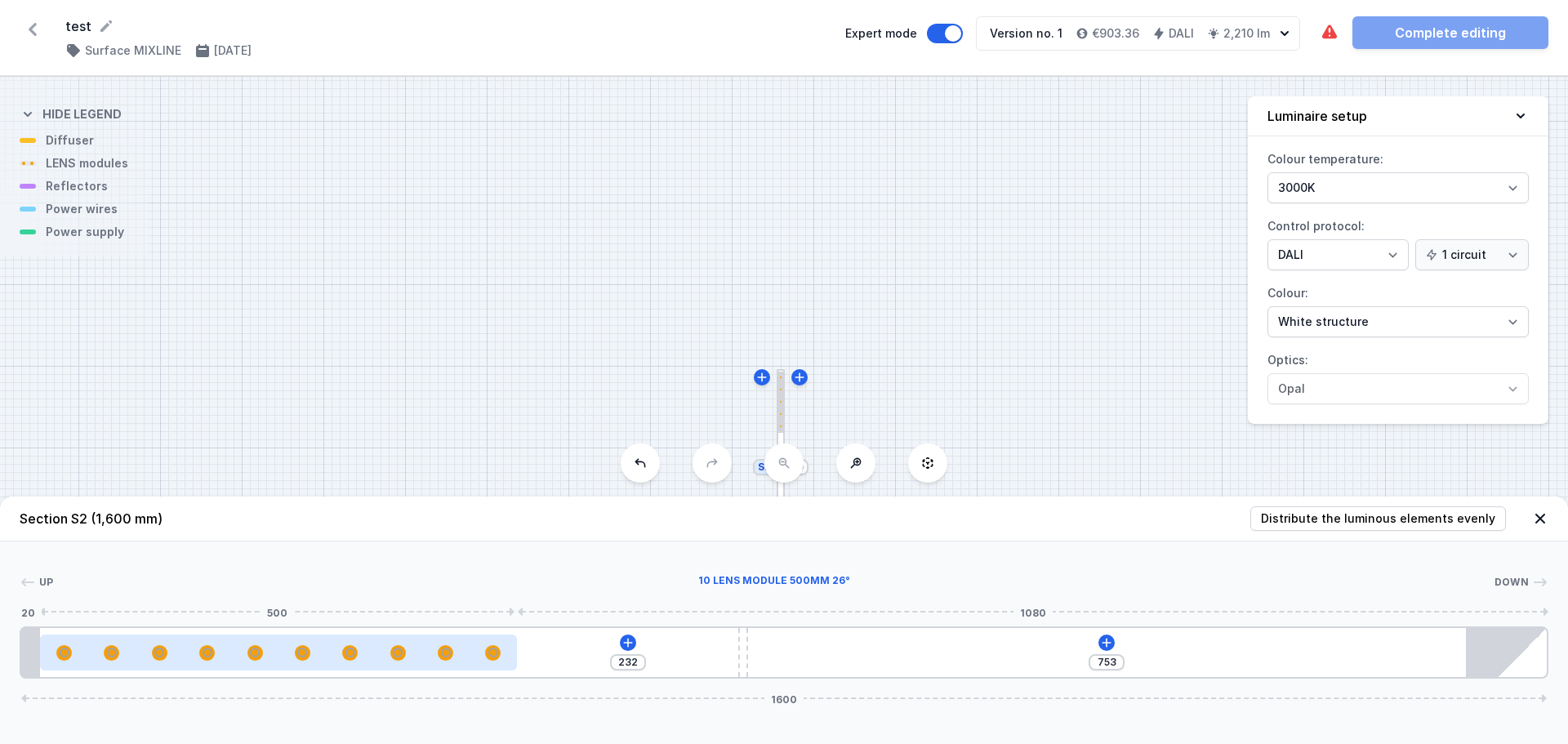
click at [365, 656] on div at bounding box center [279, 653] width 477 height 15
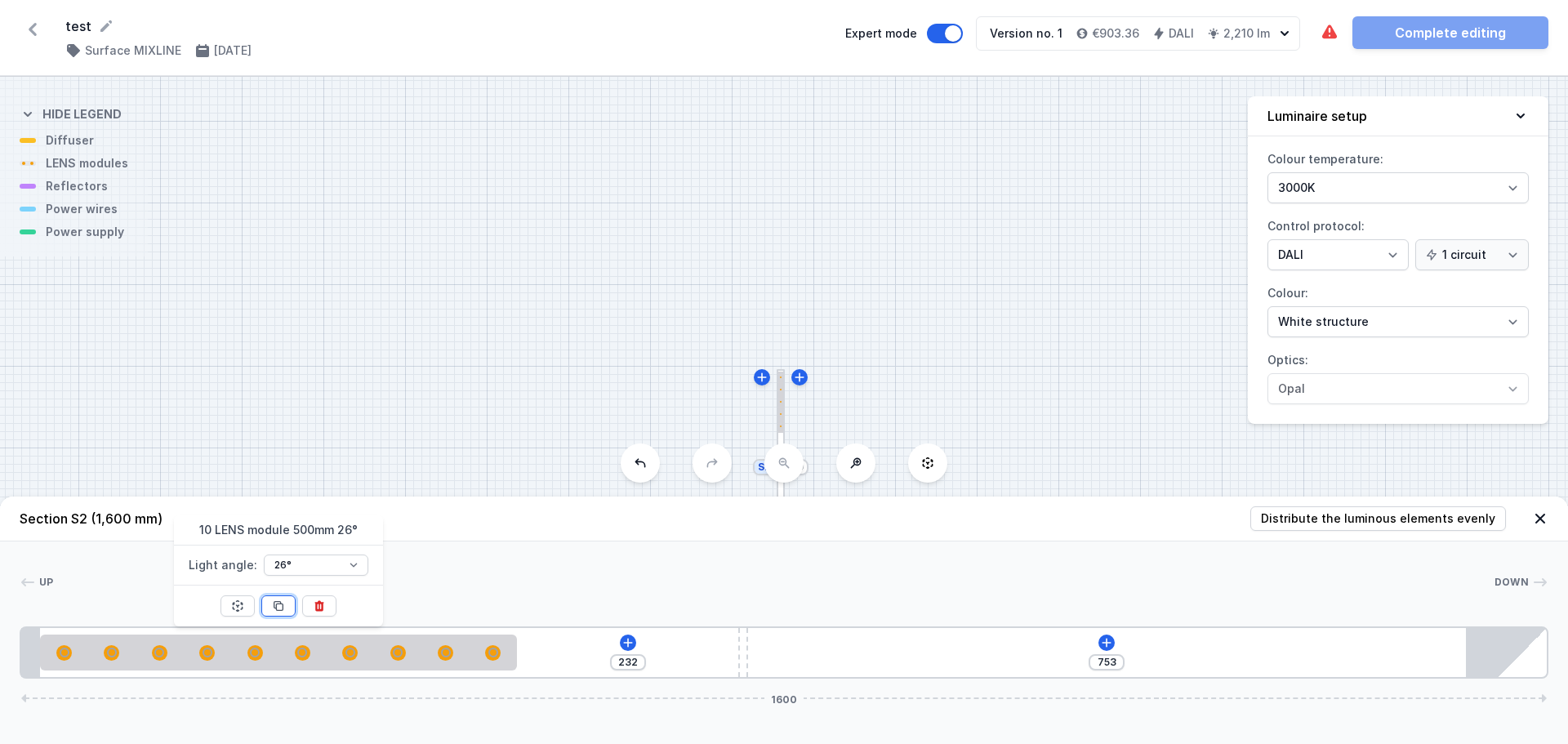
click at [277, 607] on icon at bounding box center [279, 606] width 9 height 9
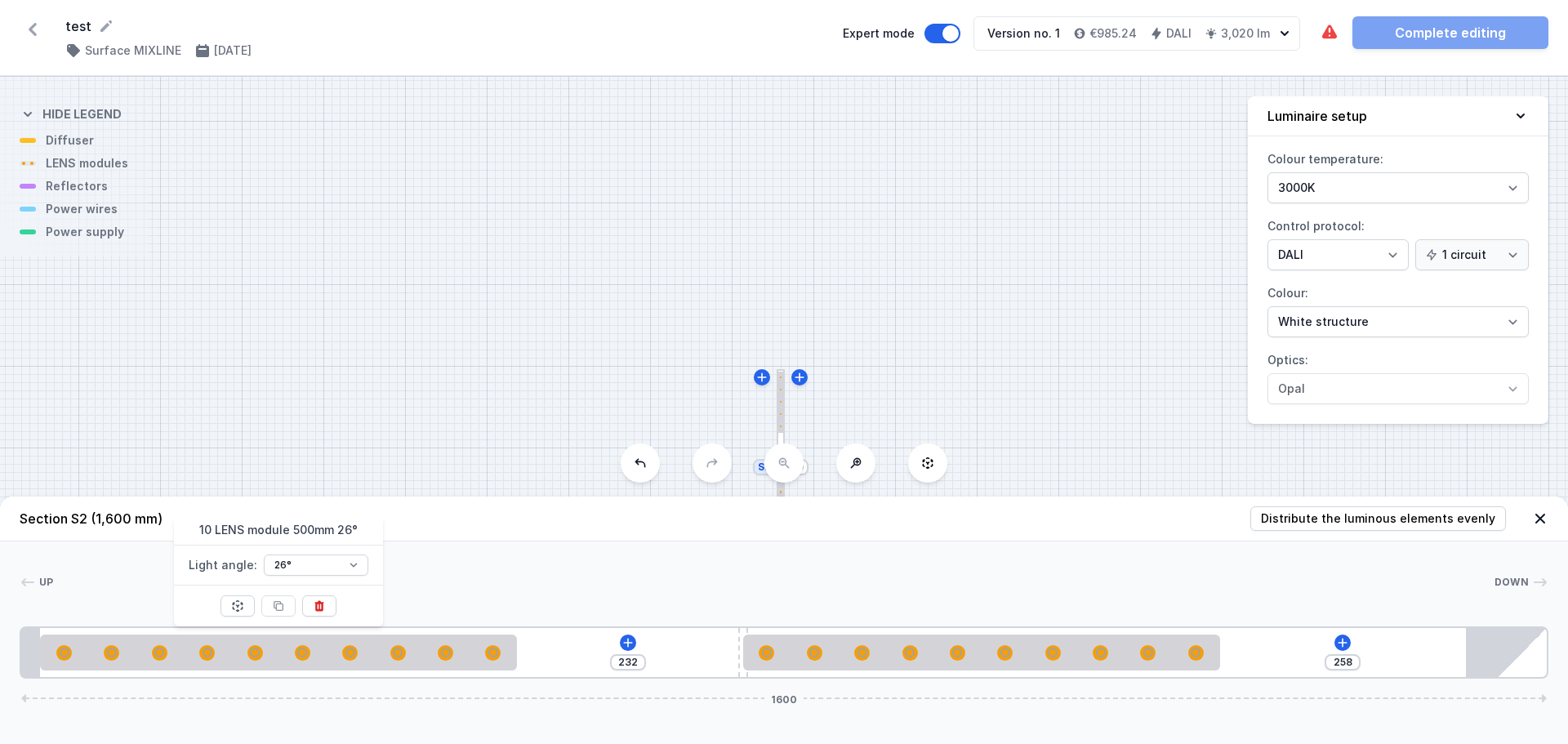
click at [320, 617] on div at bounding box center [319, 606] width 34 height 41
click at [317, 608] on icon at bounding box center [320, 606] width 9 height 11
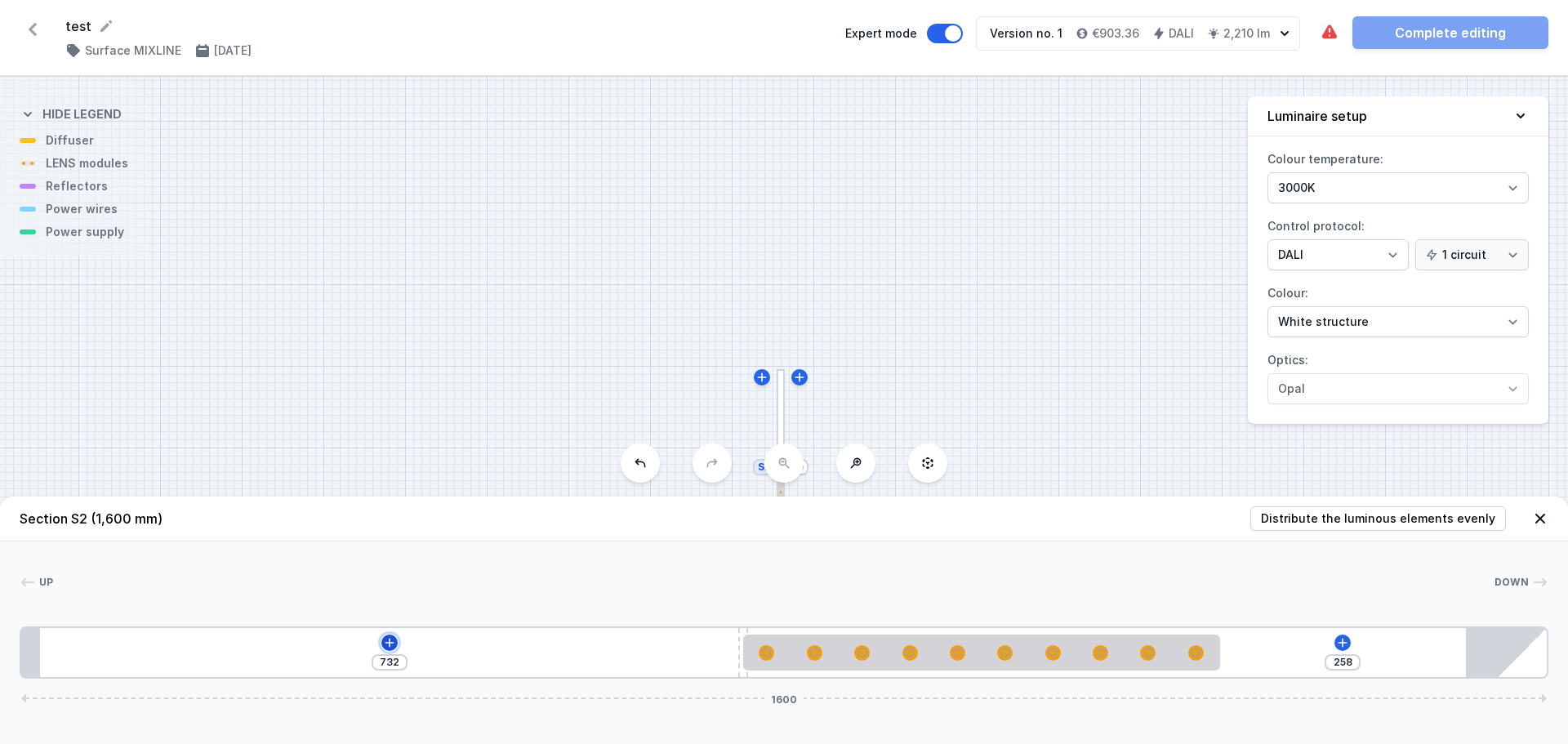
click at [389, 640] on icon at bounding box center [389, 642] width 9 height 9
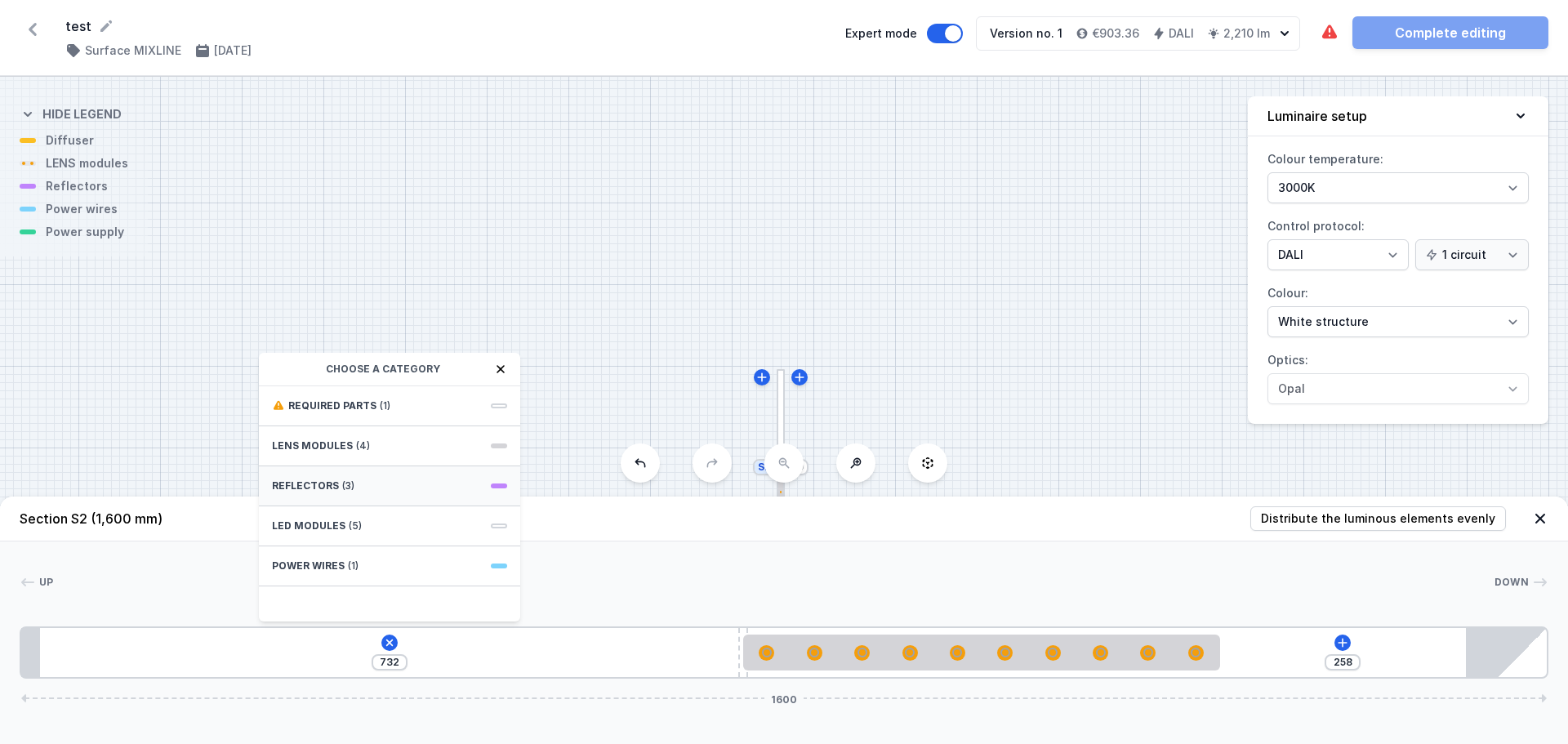
click at [347, 486] on span "(3)" at bounding box center [348, 486] width 13 height 13
click at [306, 409] on span "PET next module 18°" at bounding box center [389, 403] width 235 height 16
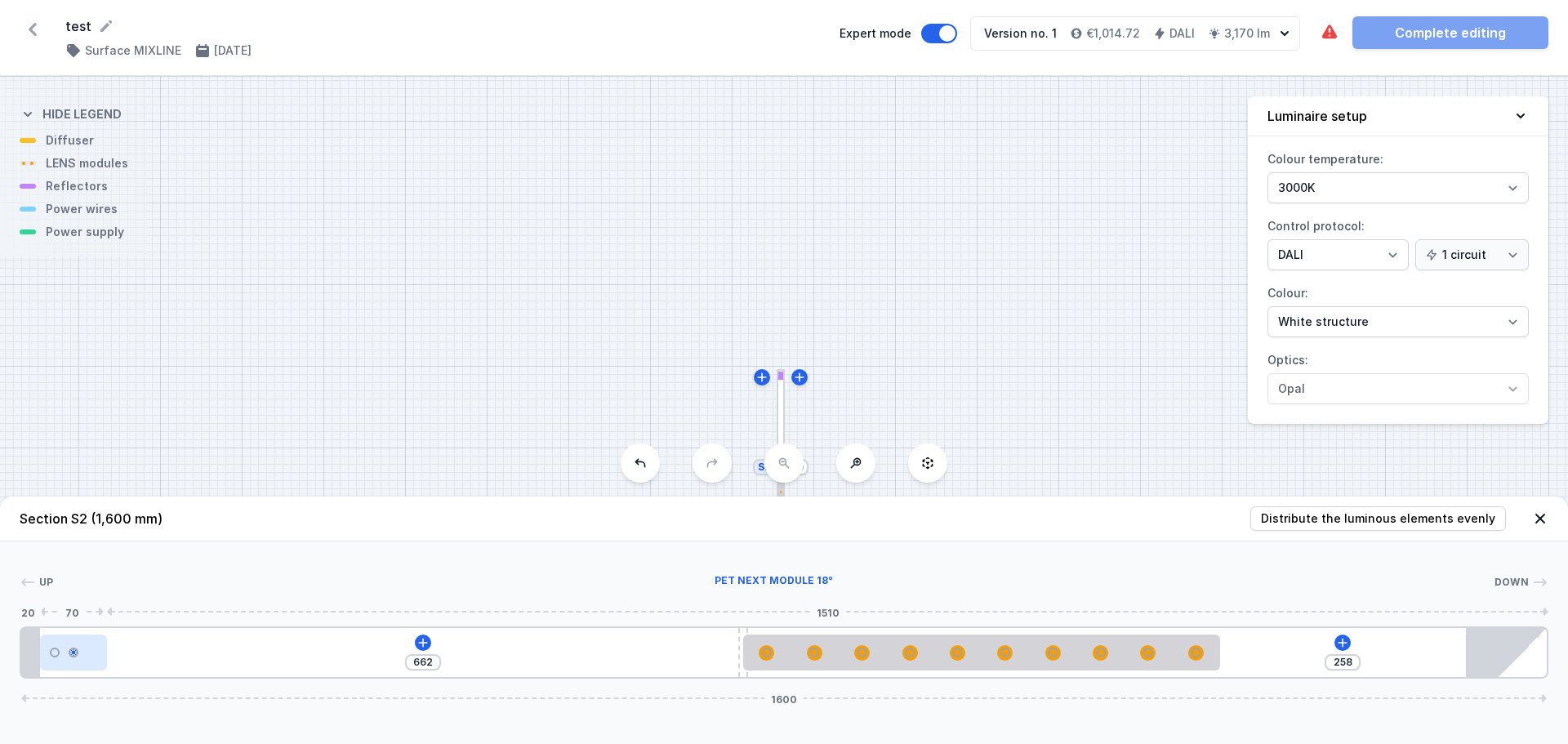
click at [90, 651] on div at bounding box center [74, 652] width 67 height 36
click at [112, 607] on button at bounding box center [104, 606] width 34 height 21
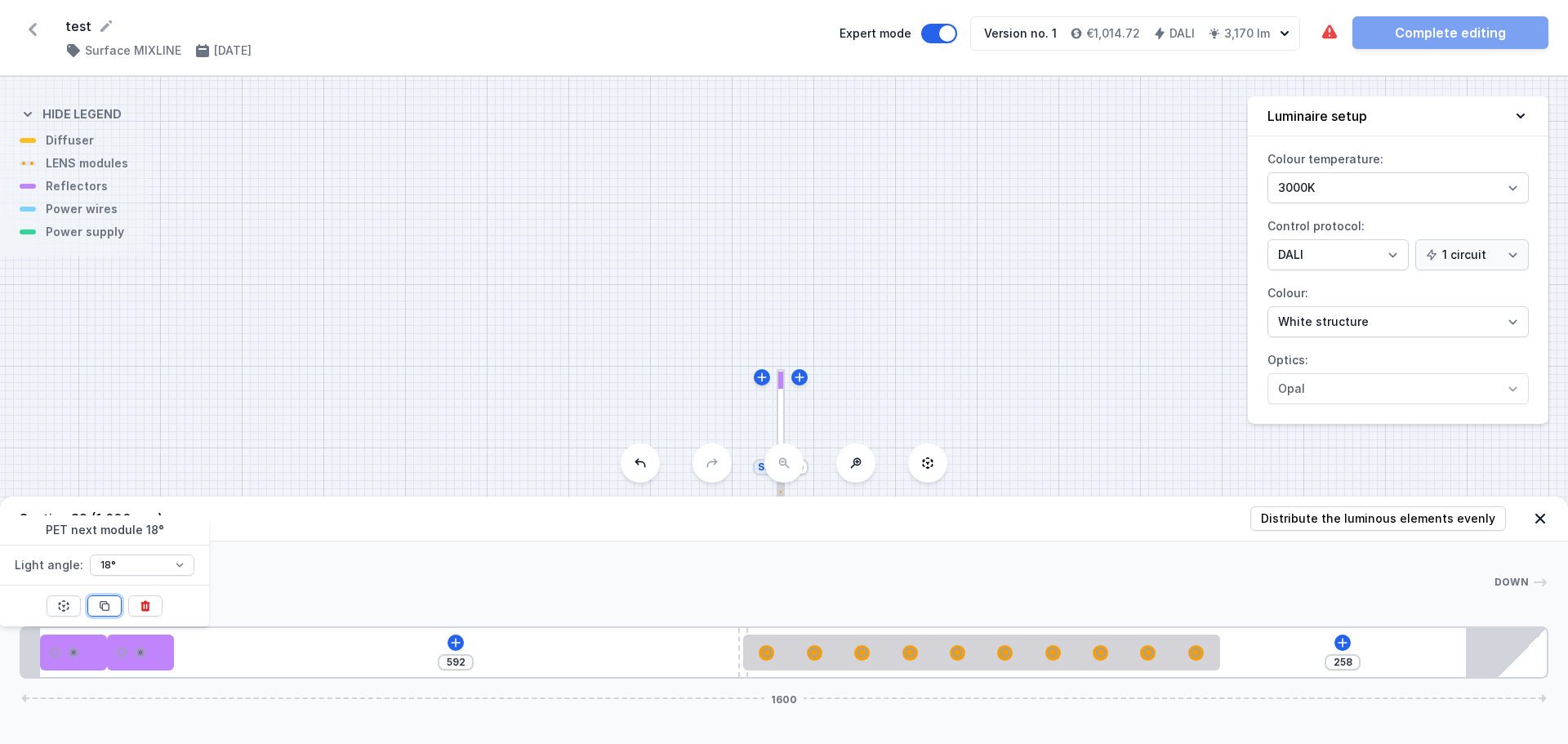
click at [112, 606] on button at bounding box center [104, 606] width 34 height 21
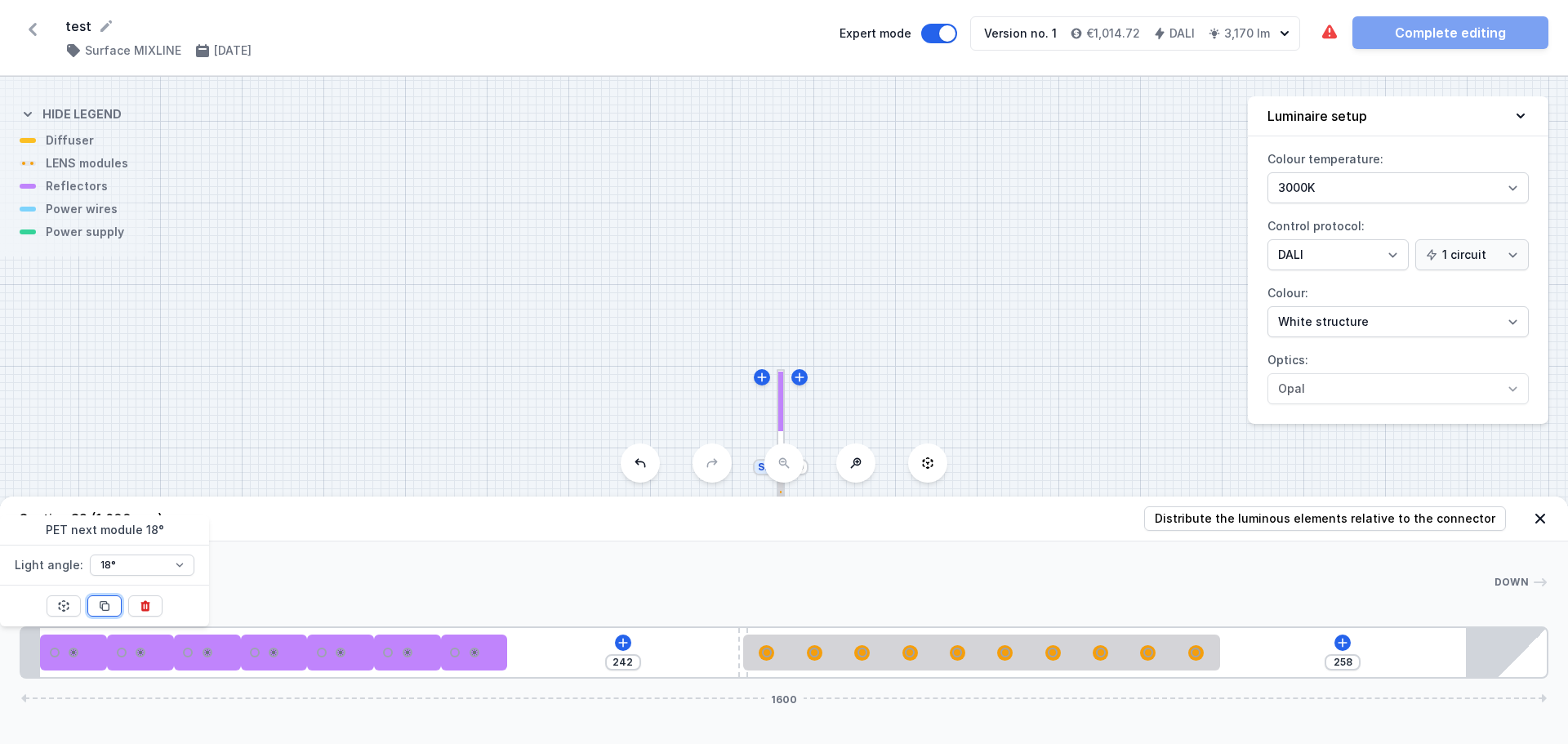
click at [112, 606] on button at bounding box center [104, 606] width 34 height 21
click at [148, 603] on icon at bounding box center [144, 606] width 9 height 11
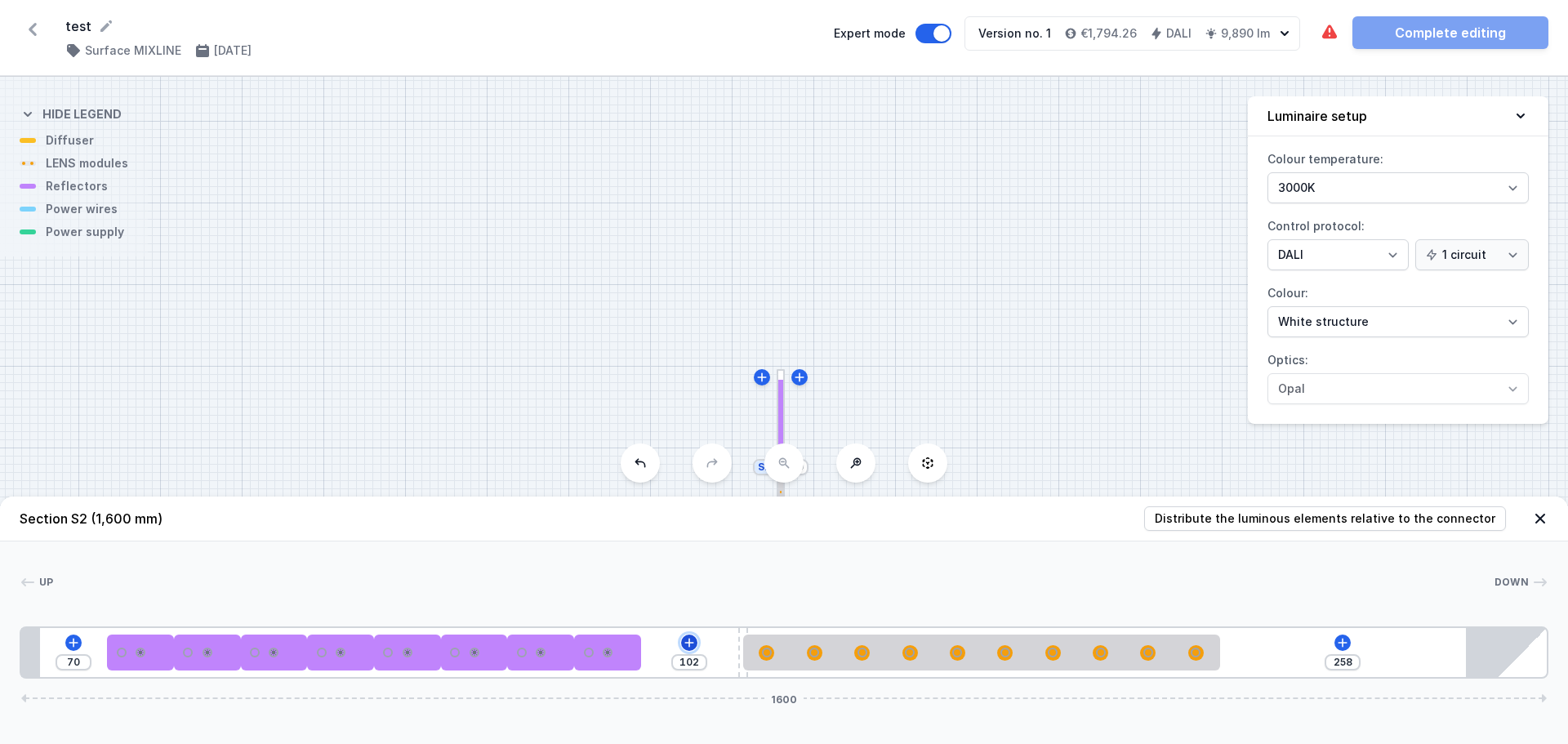
click at [682, 644] on button at bounding box center [689, 642] width 16 height 16
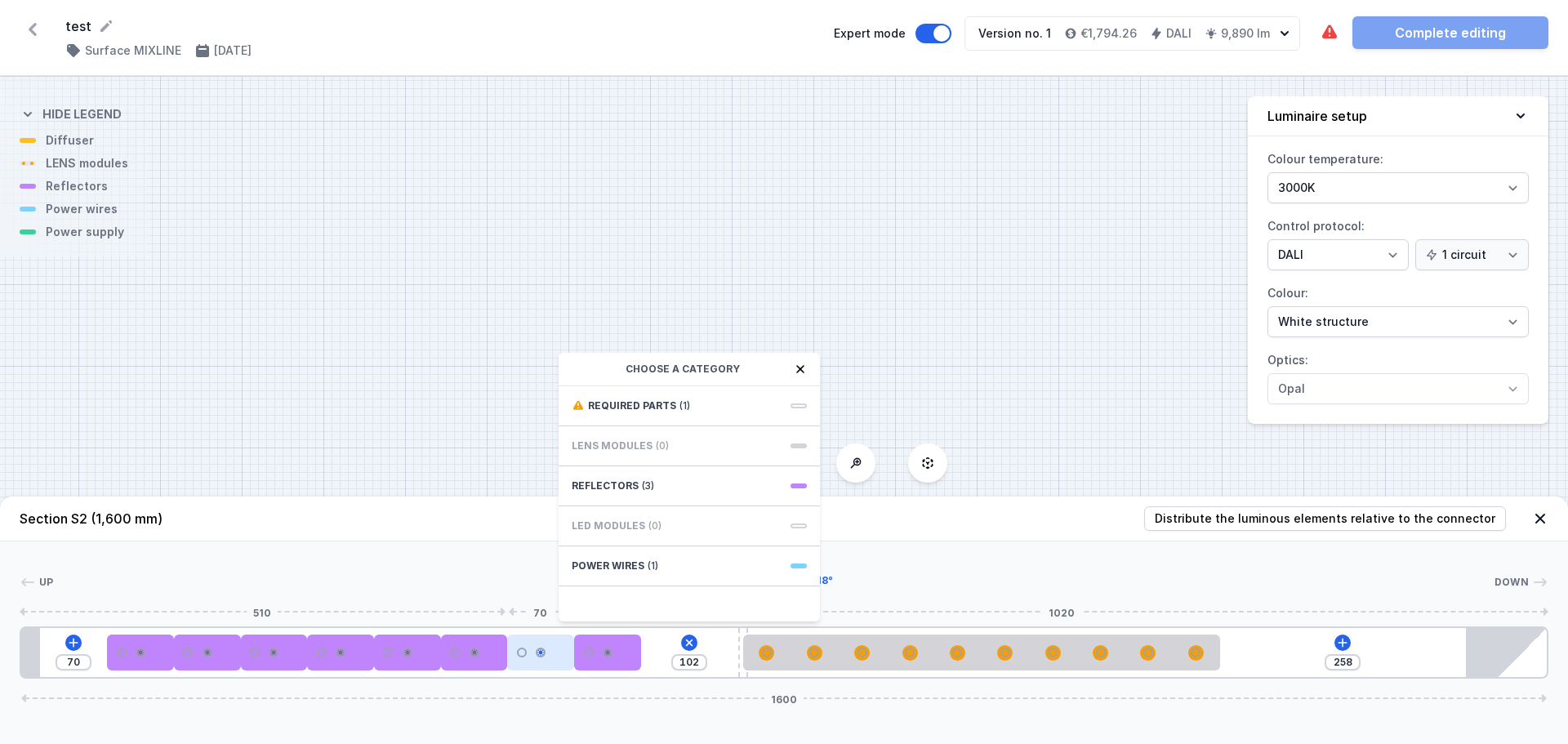
click at [544, 660] on div at bounding box center [541, 652] width 67 height 36
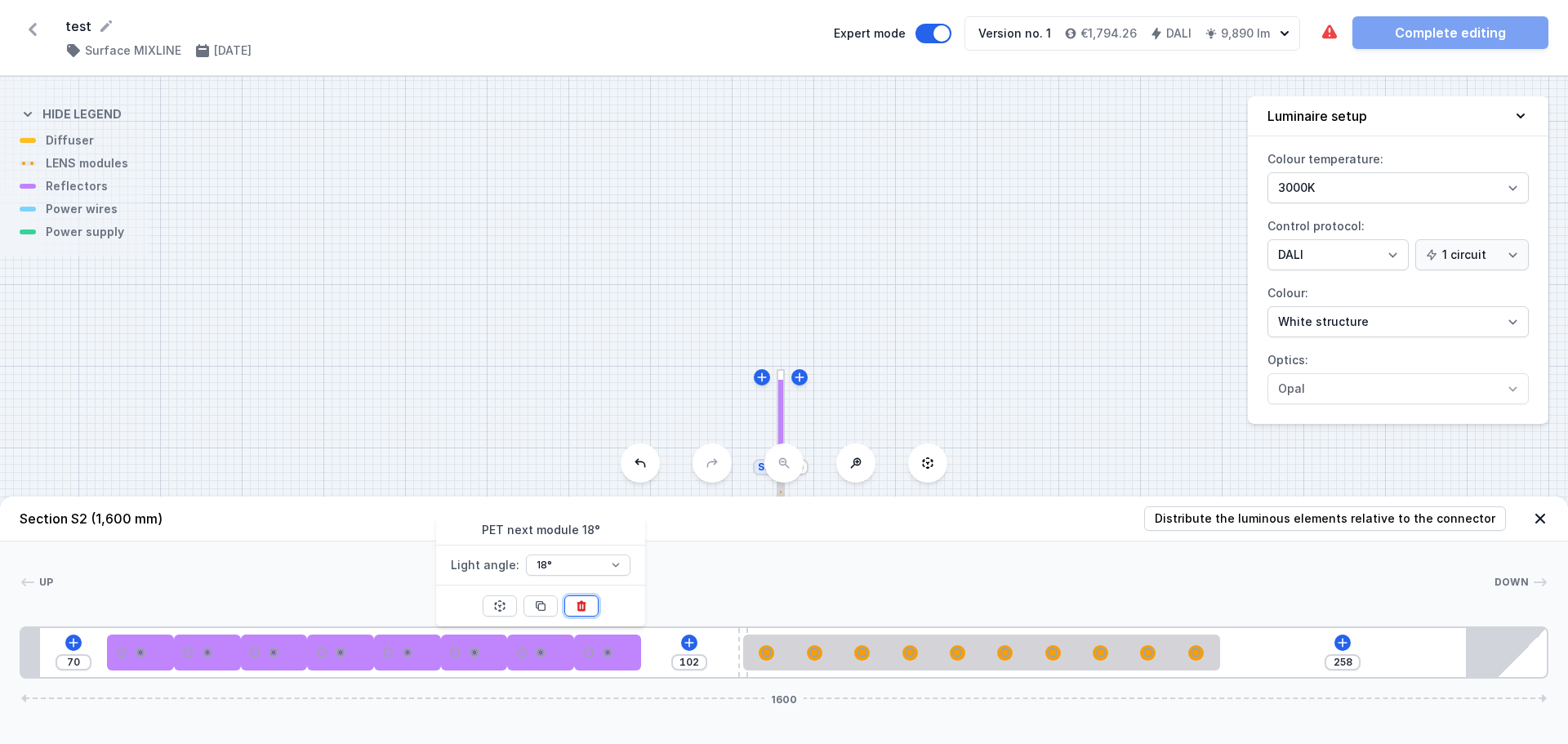
click at [580, 605] on icon at bounding box center [581, 606] width 13 height 13
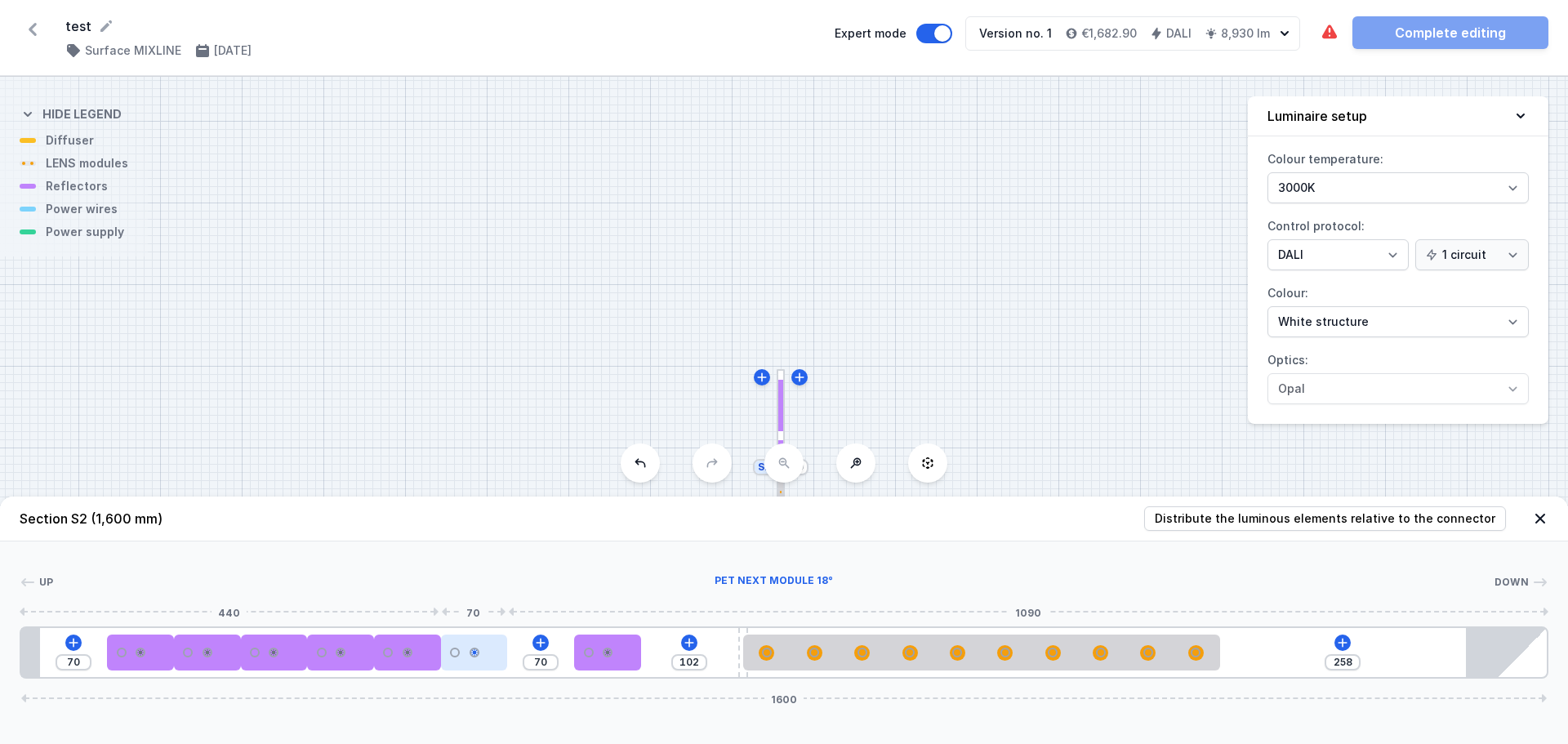
click at [473, 648] on div at bounding box center [475, 653] width 10 height 10
click at [480, 614] on button at bounding box center [474, 606] width 34 height 21
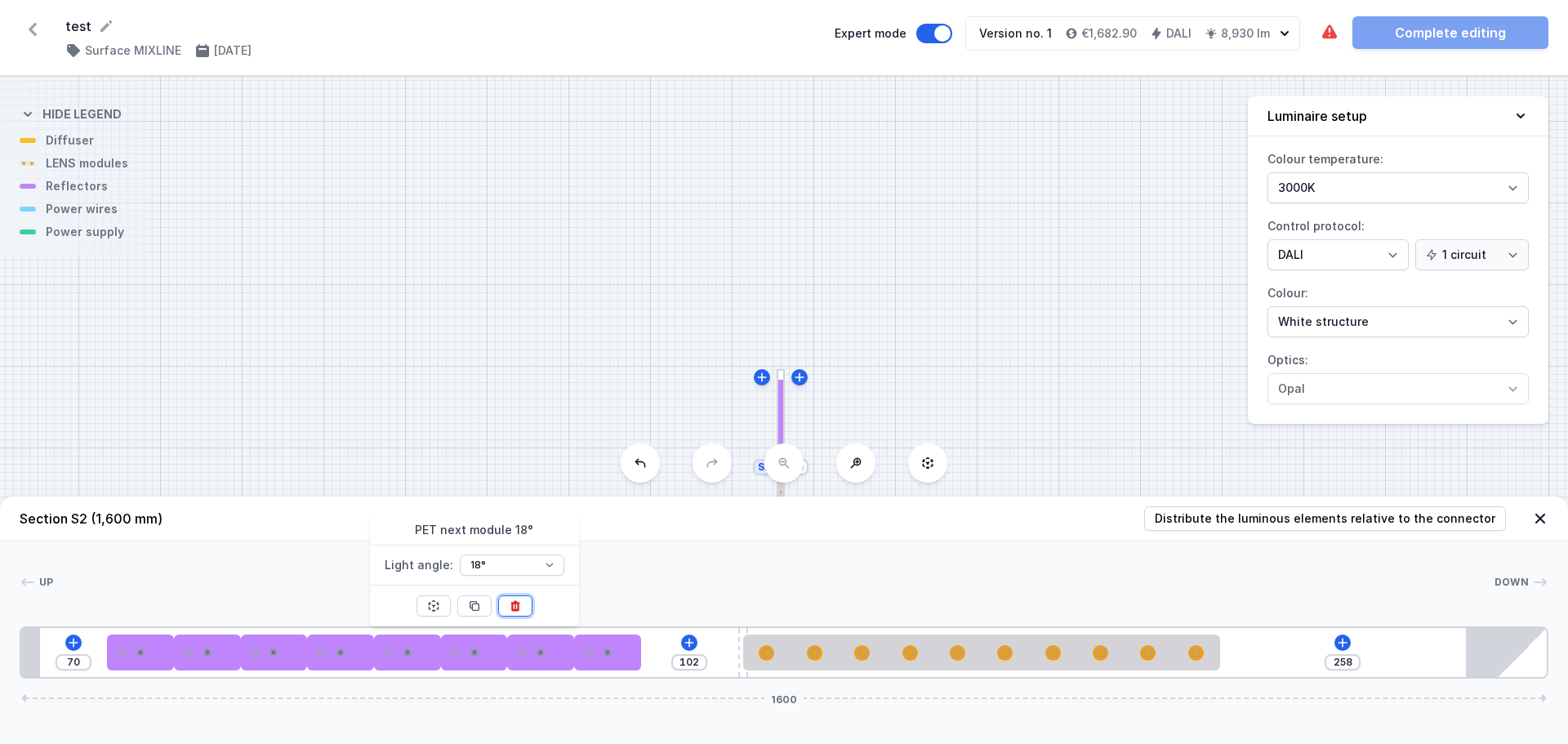
click at [521, 606] on icon at bounding box center [515, 606] width 13 height 13
click at [521, 606] on div at bounding box center [784, 611] width 1529 height 10
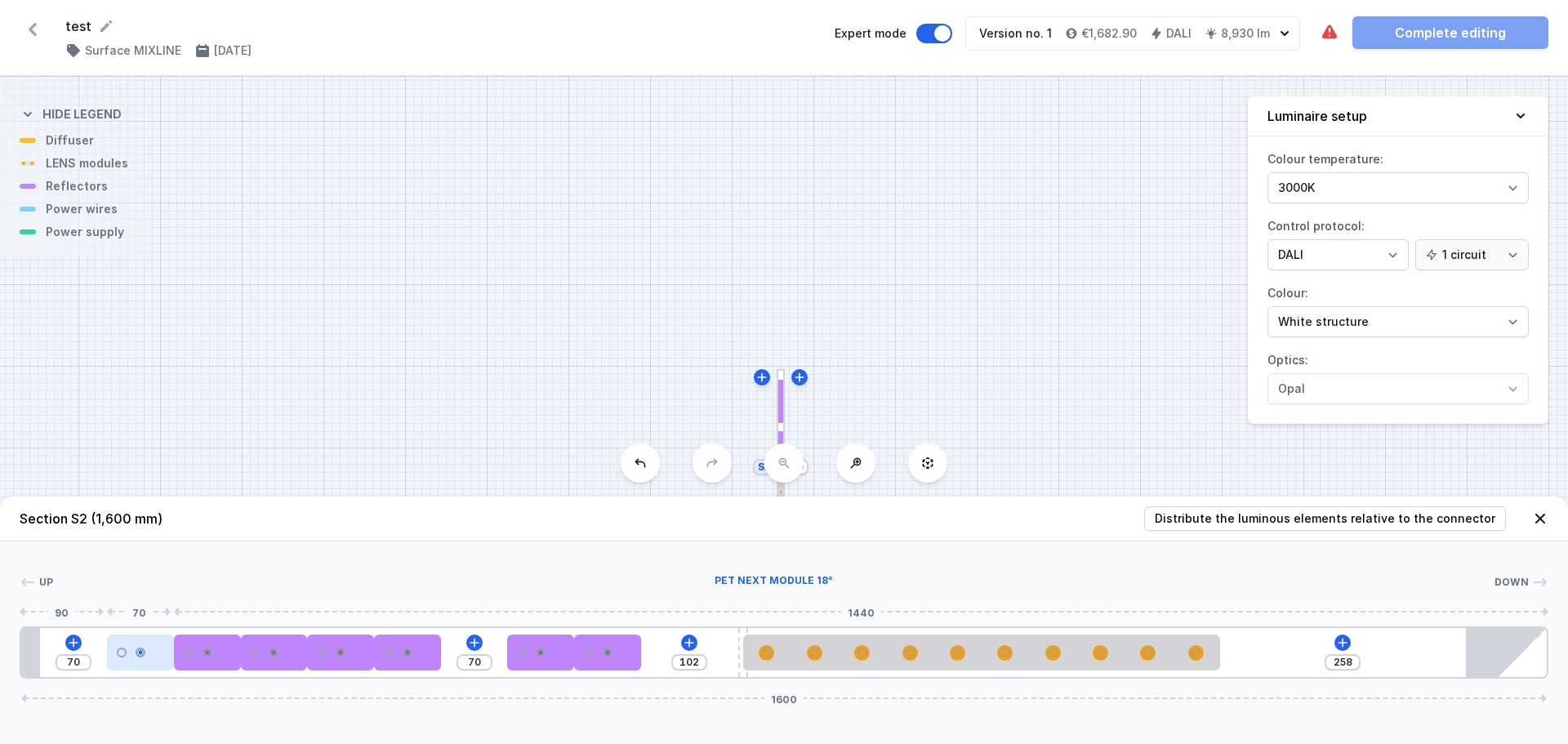
click at [151, 646] on div at bounding box center [141, 652] width 67 height 36
click at [179, 603] on icon at bounding box center [180, 606] width 9 height 11
click at [179, 603] on div "Up Down 1 2 2 2 2 2 2 3 4 5 140 70 102 258 1600 160 70 70 70 70 70 70 70 102 10…" at bounding box center [784, 610] width 1568 height 138
click at [193, 639] on div at bounding box center [207, 652] width 67 height 36
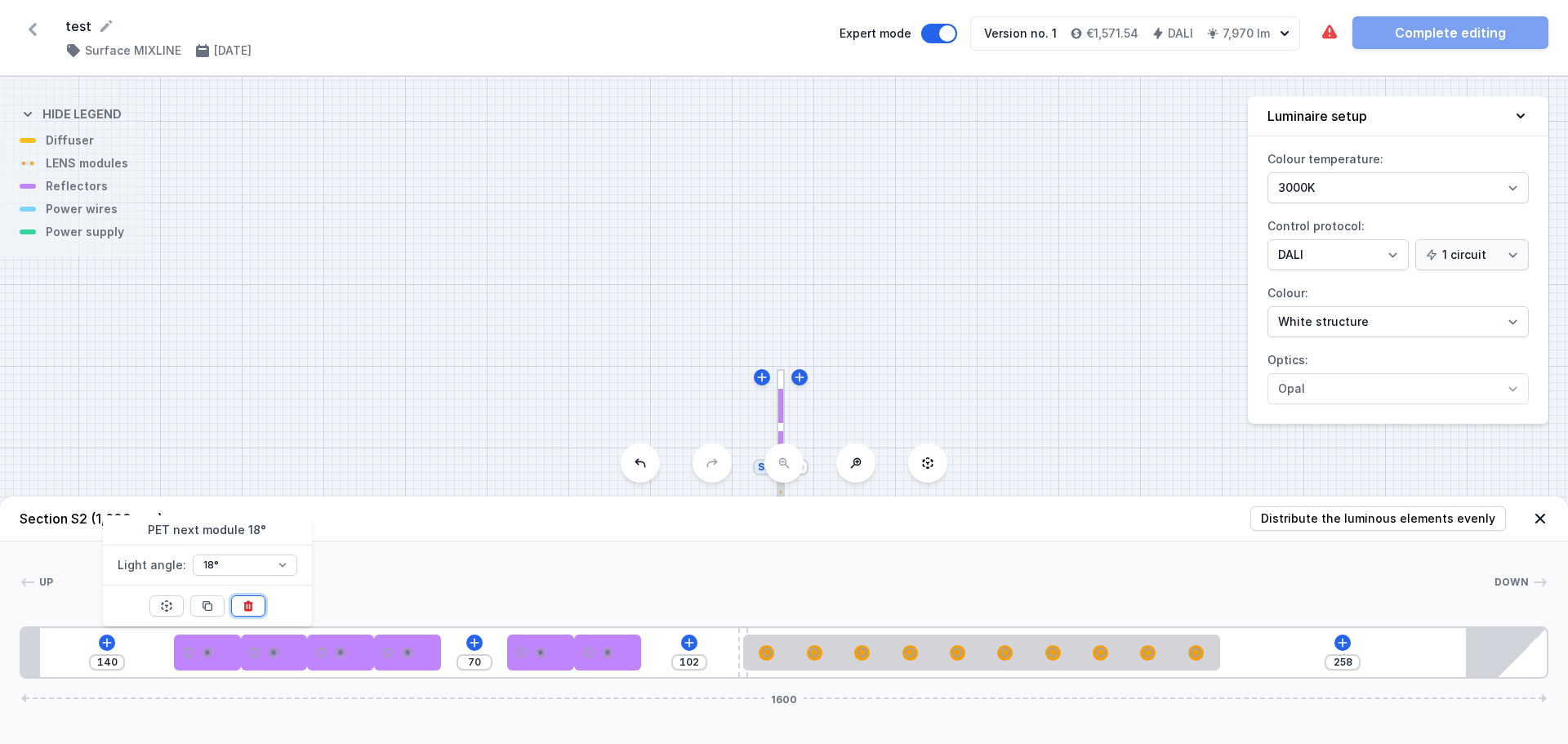
click at [248, 606] on icon at bounding box center [247, 606] width 9 height 11
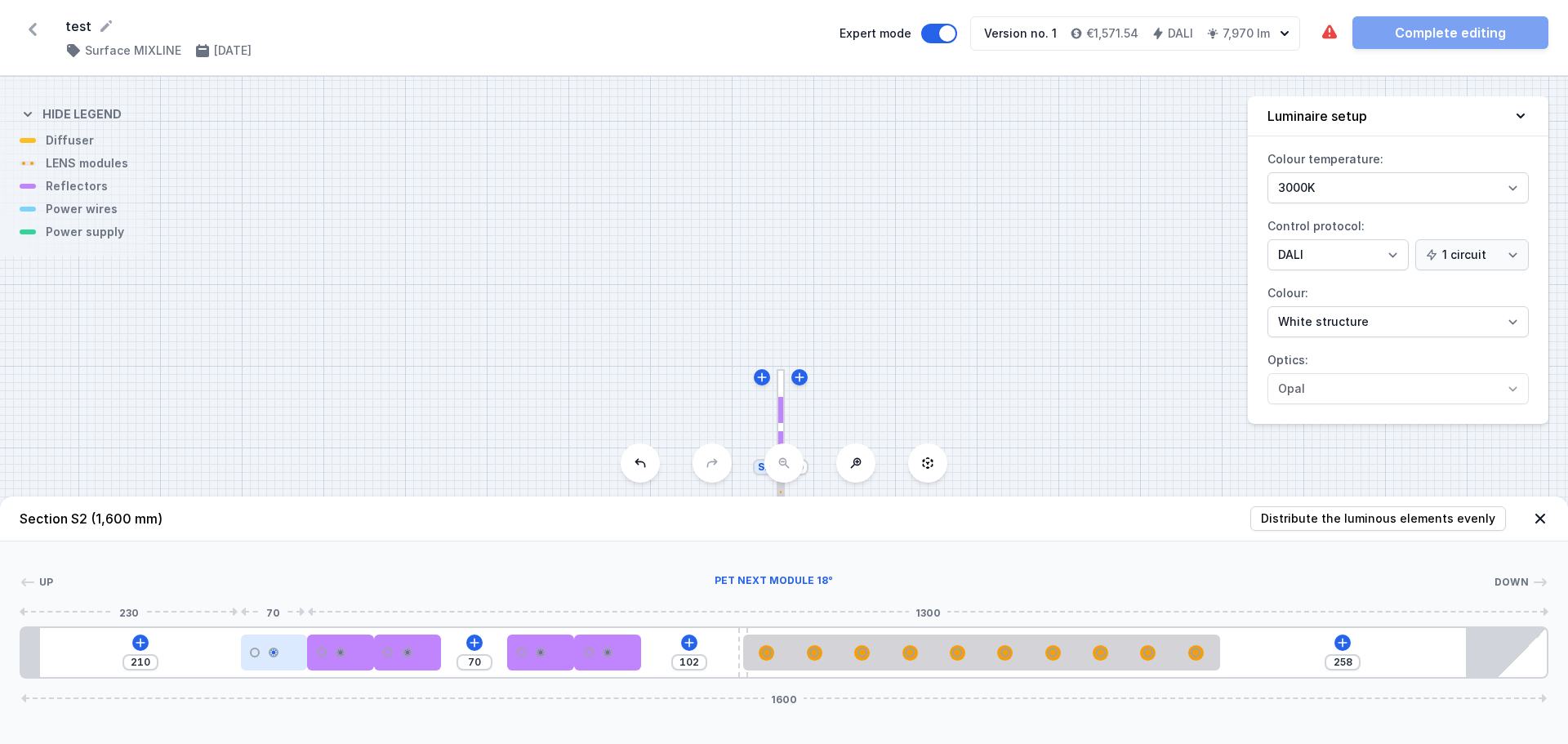
click at [262, 654] on div at bounding box center [274, 652] width 67 height 36
click at [311, 607] on icon at bounding box center [315, 606] width 9 height 11
click at [326, 653] on div at bounding box center [322, 653] width 10 height 10
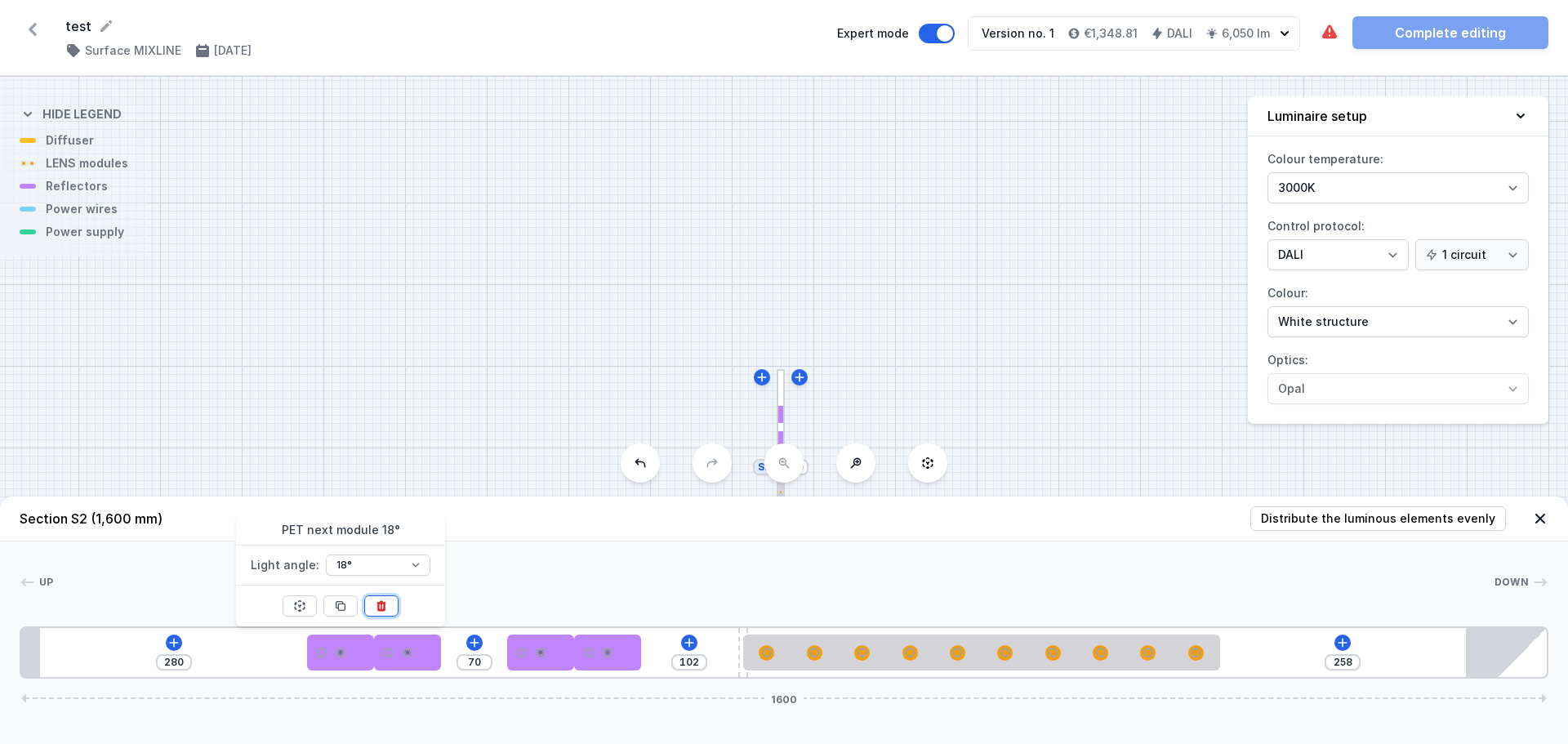
click at [390, 610] on button at bounding box center [381, 606] width 34 height 21
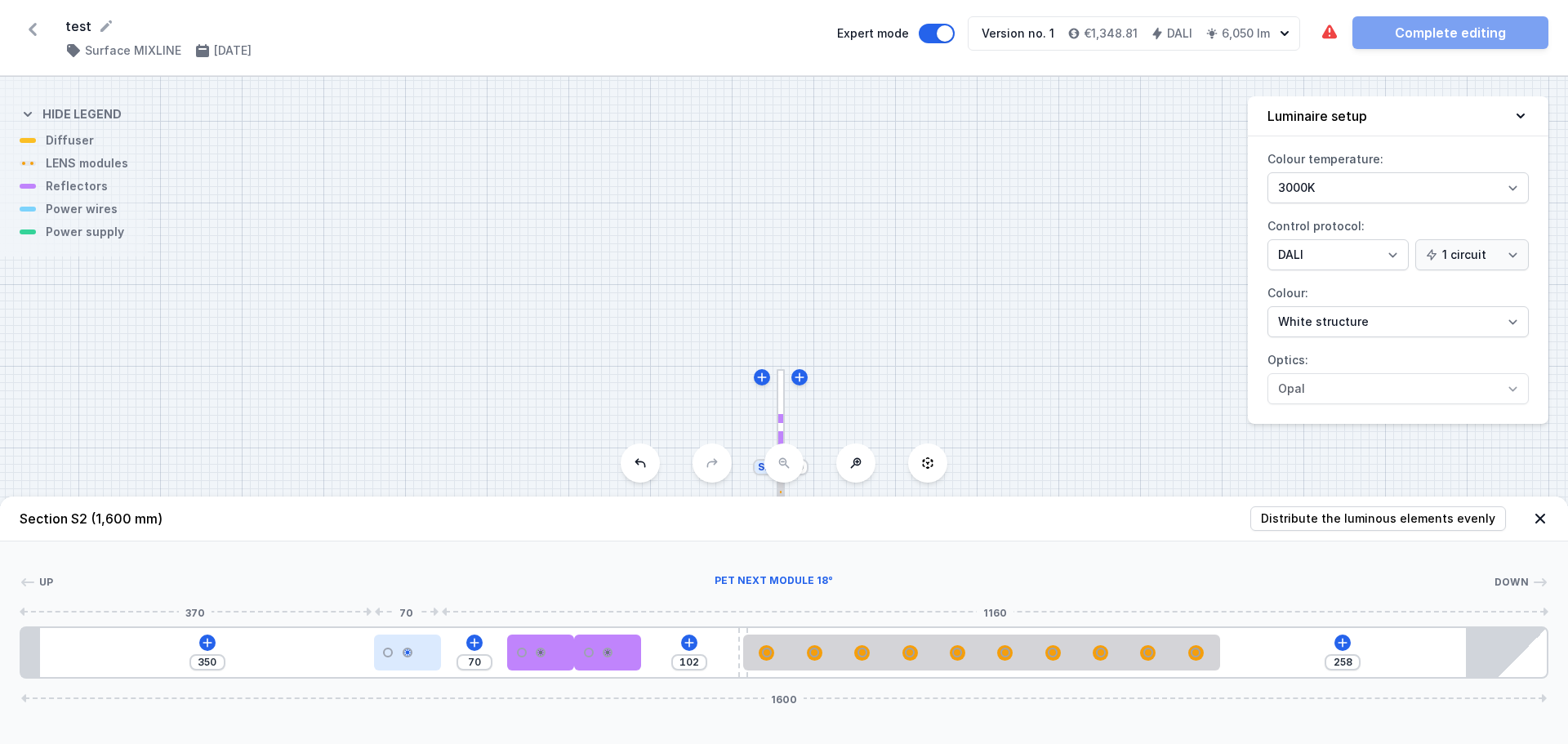
click at [396, 663] on div at bounding box center [408, 652] width 67 height 36
click at [453, 605] on icon at bounding box center [449, 606] width 13 height 13
click at [550, 663] on div at bounding box center [541, 652] width 67 height 36
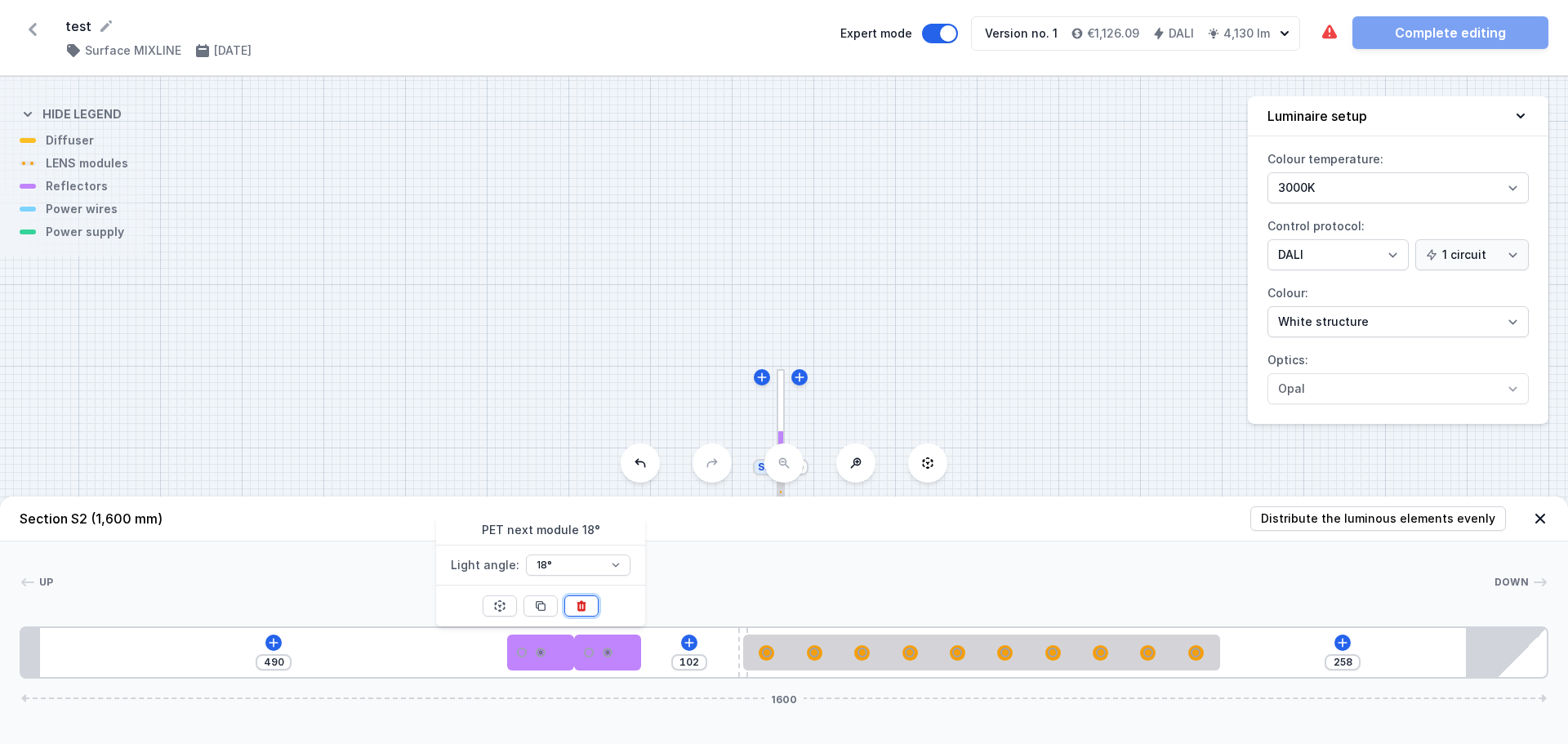
click at [581, 611] on icon at bounding box center [581, 606] width 13 height 13
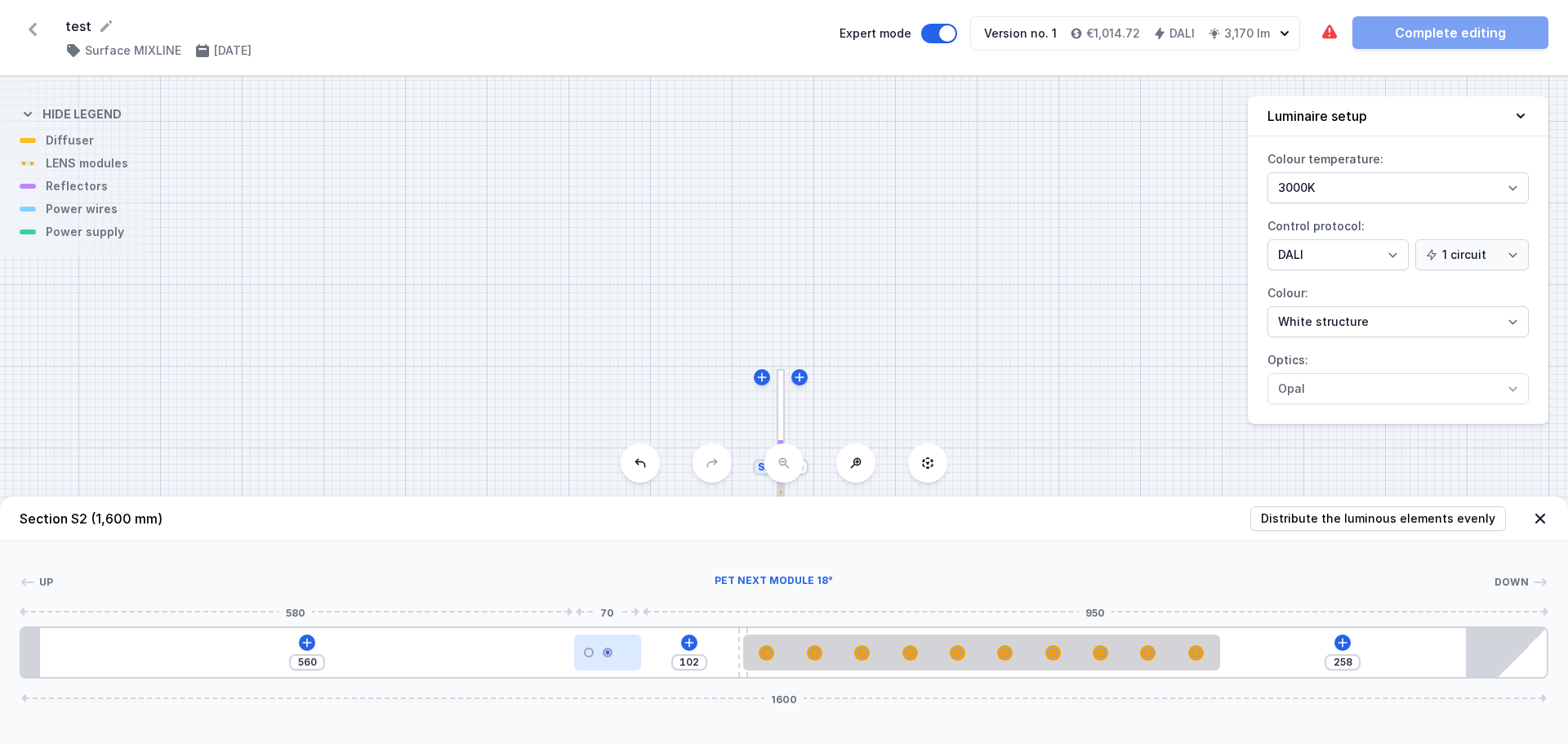
click at [622, 658] on div at bounding box center [607, 652] width 67 height 36
click at [651, 606] on icon at bounding box center [648, 606] width 9 height 11
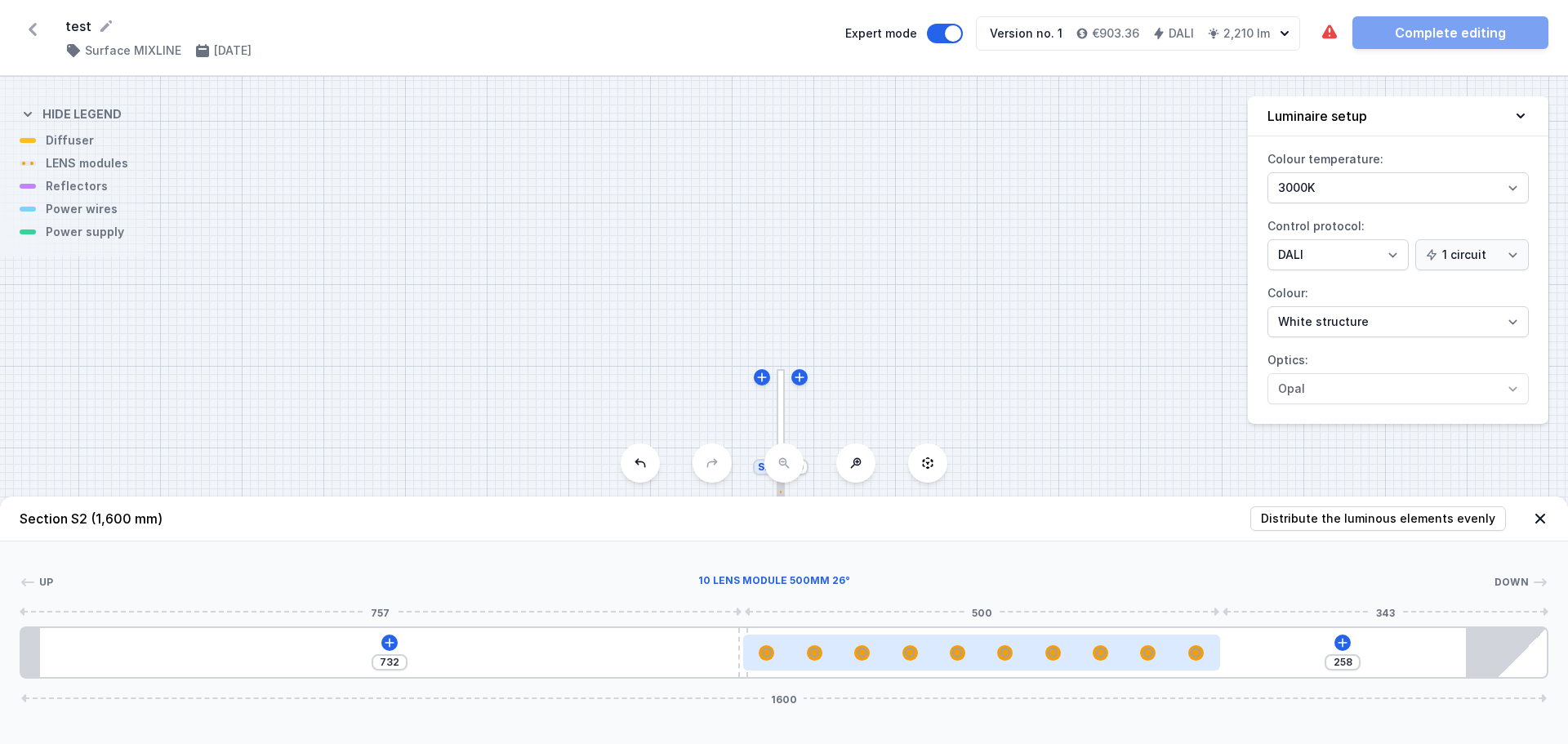
click at [958, 662] on div at bounding box center [982, 652] width 477 height 36
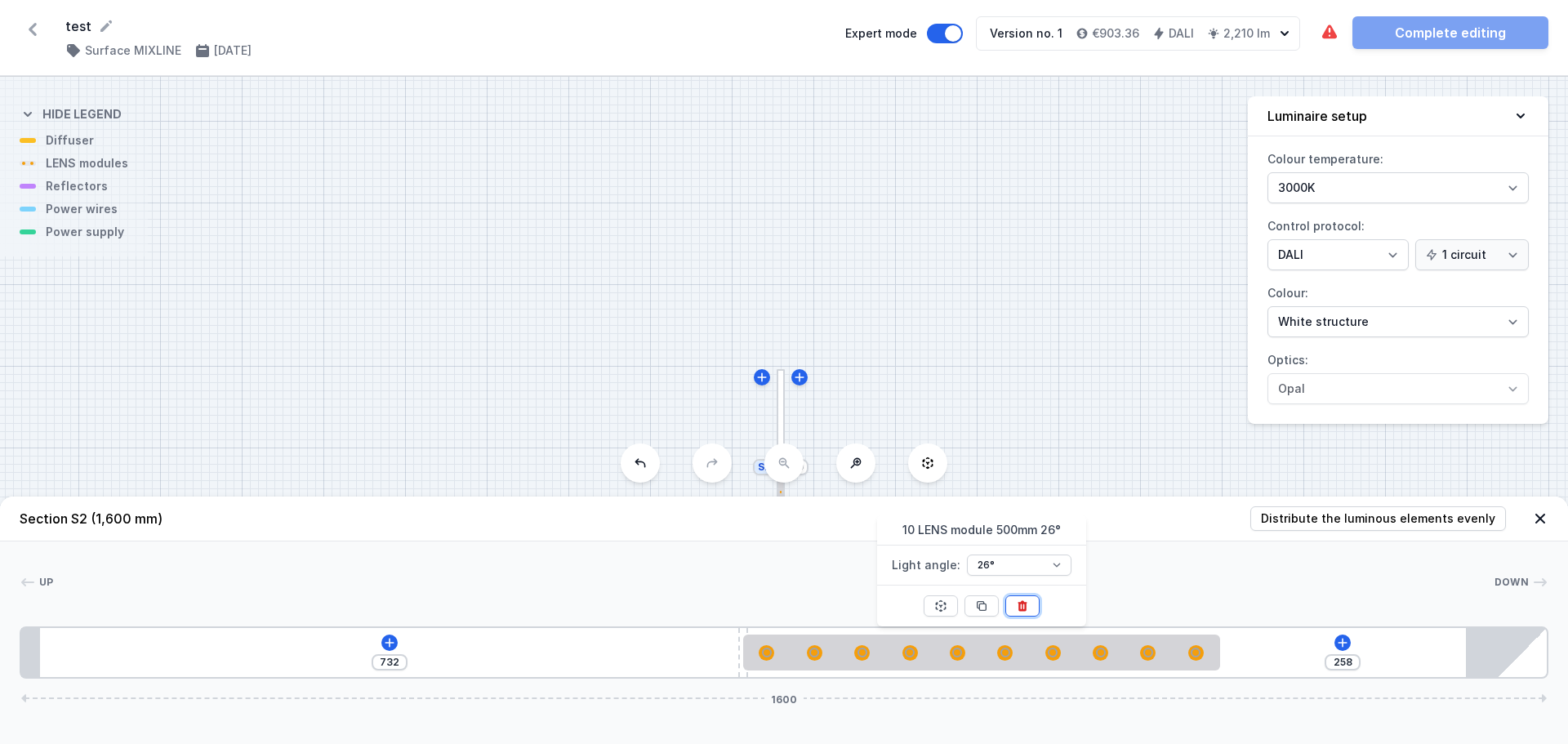
click at [1016, 608] on icon at bounding box center [1023, 606] width 13 height 13
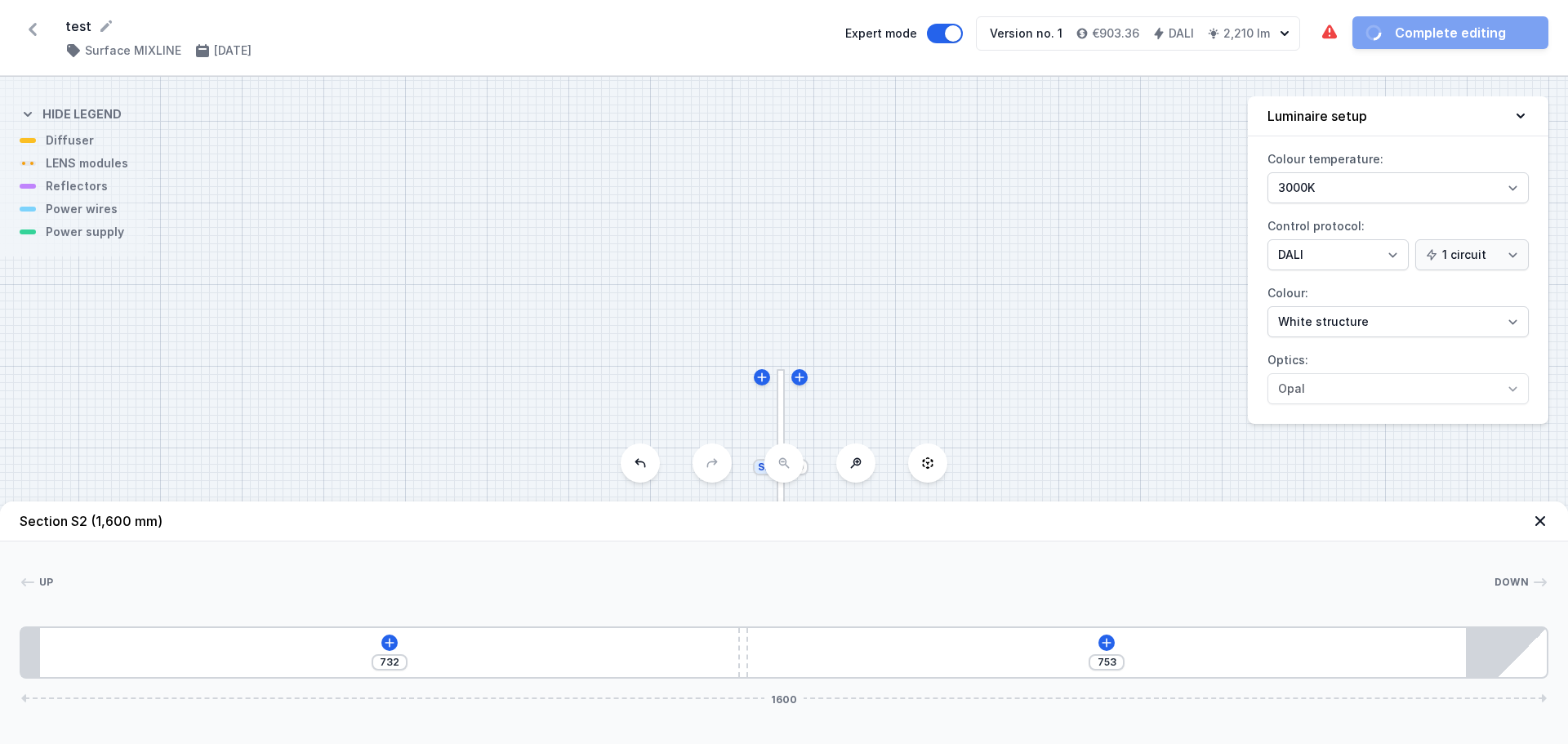
click at [119, 635] on div "[PHONE_NUMBER]" at bounding box center [784, 653] width 1529 height 52
click at [388, 643] on icon at bounding box center [390, 643] width 13 height 13
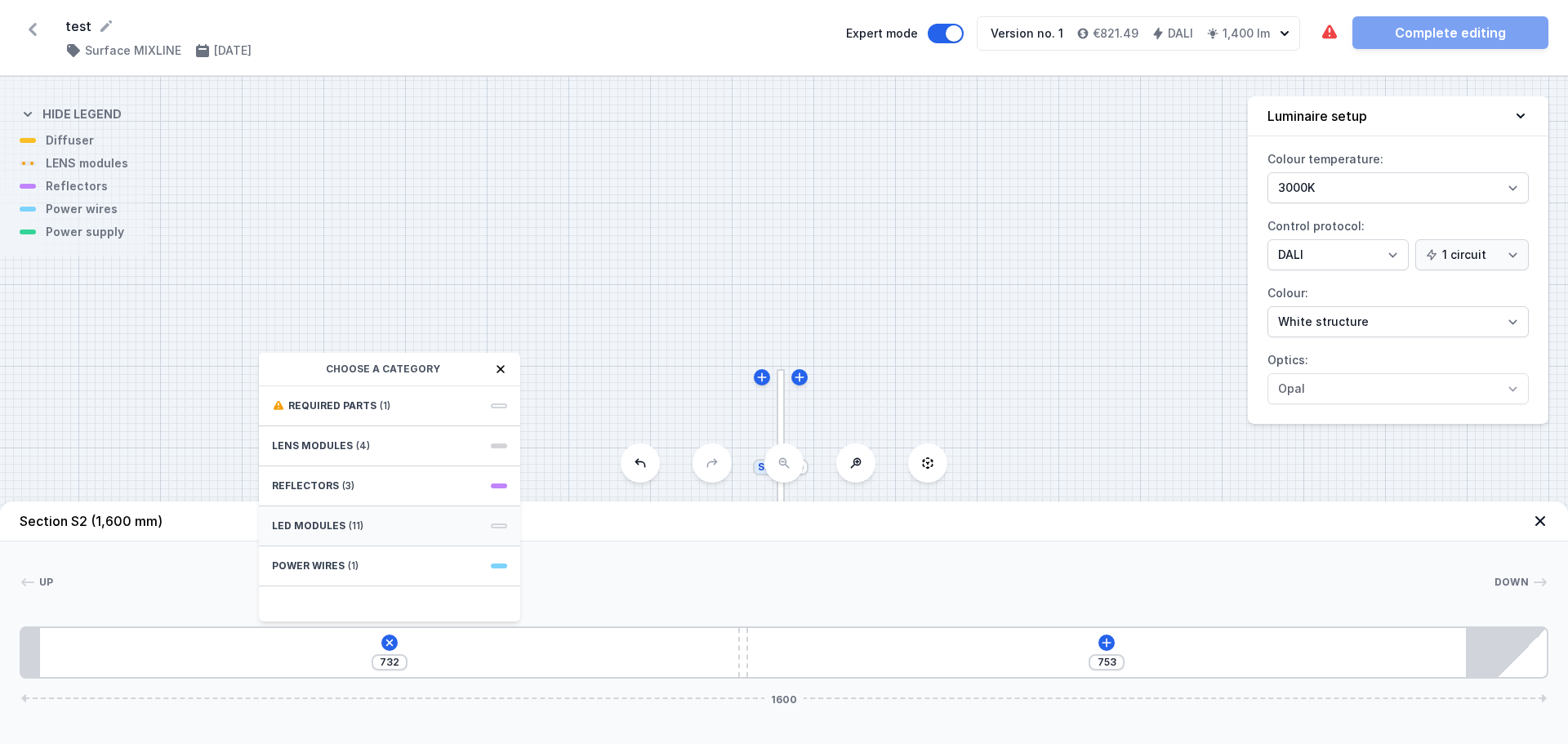
click at [330, 523] on span "LED modules" at bounding box center [309, 526] width 74 height 13
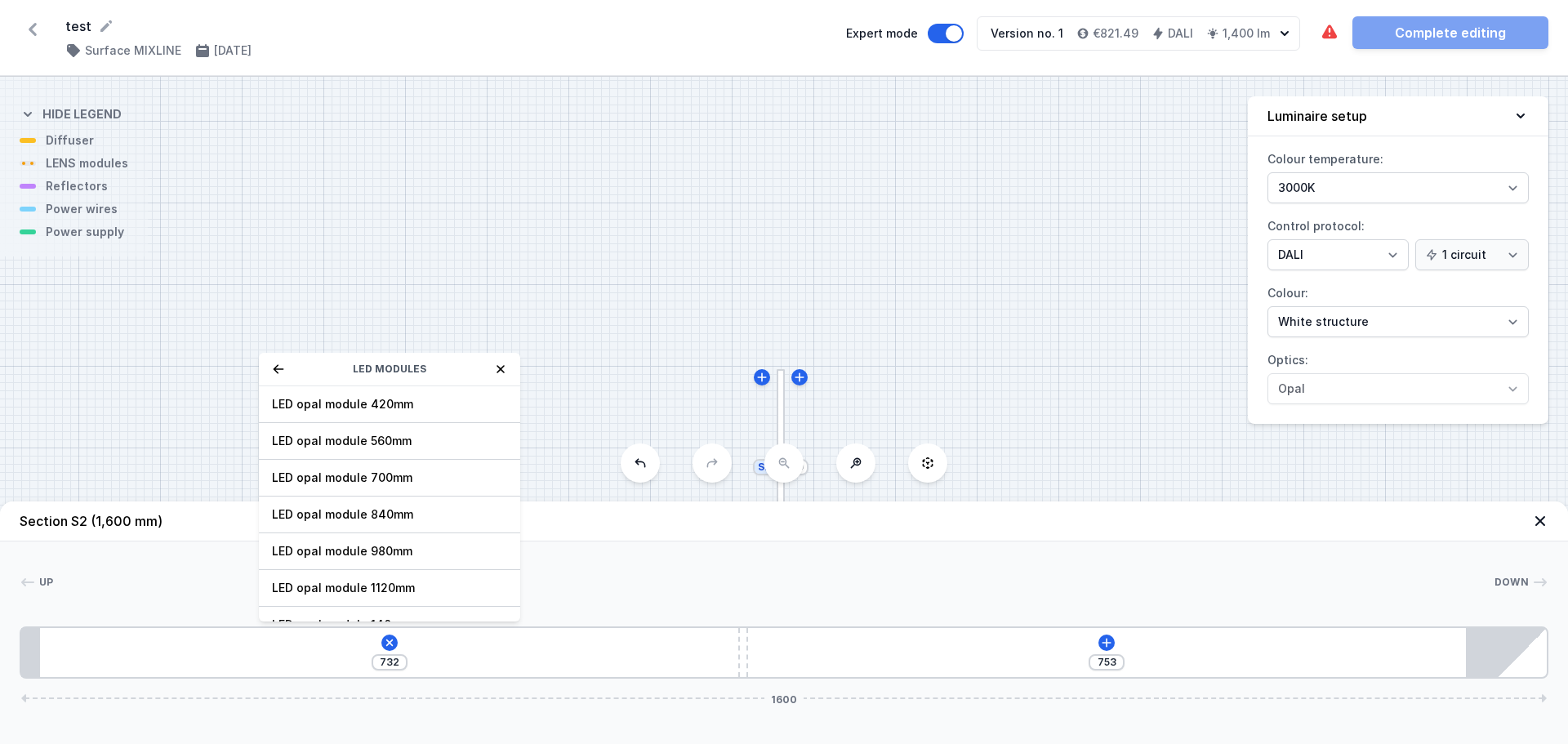
click at [285, 363] on div "LED modules" at bounding box center [390, 370] width 262 height 34
click at [273, 372] on icon at bounding box center [279, 369] width 13 height 13
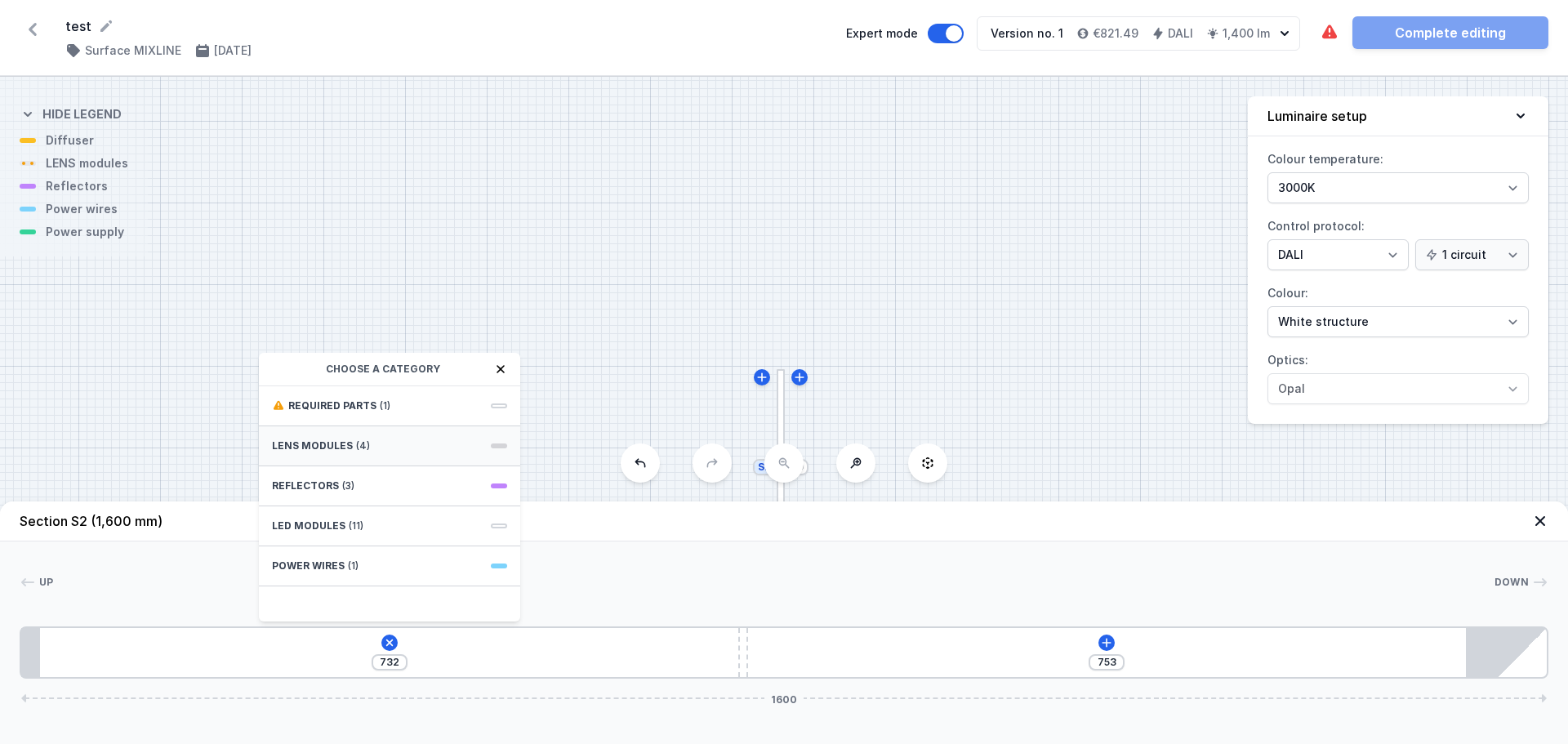
click at [319, 442] on span "LENS modules" at bounding box center [312, 446] width 81 height 13
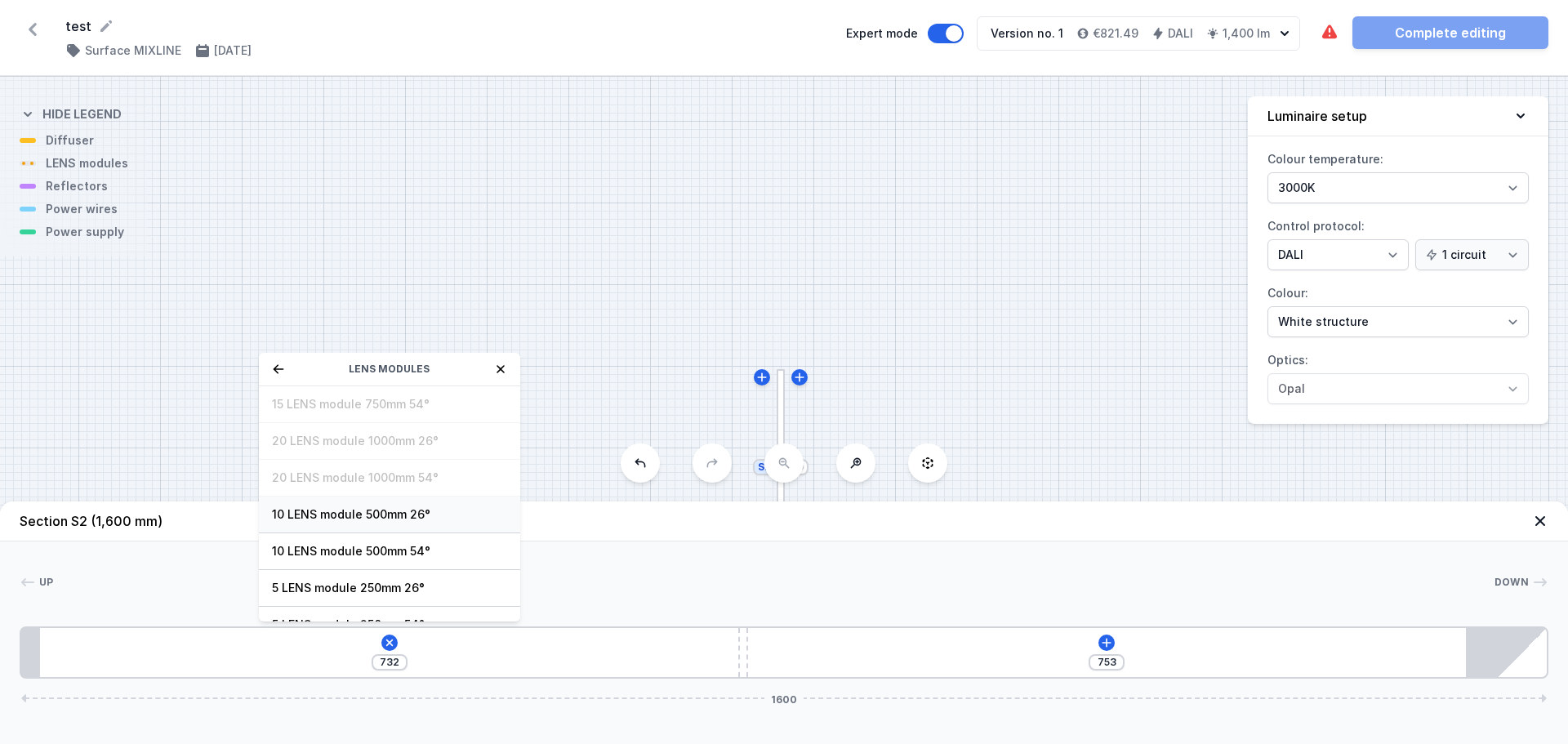
click at [317, 521] on span "10 LENS module 500mm 26°" at bounding box center [389, 514] width 235 height 16
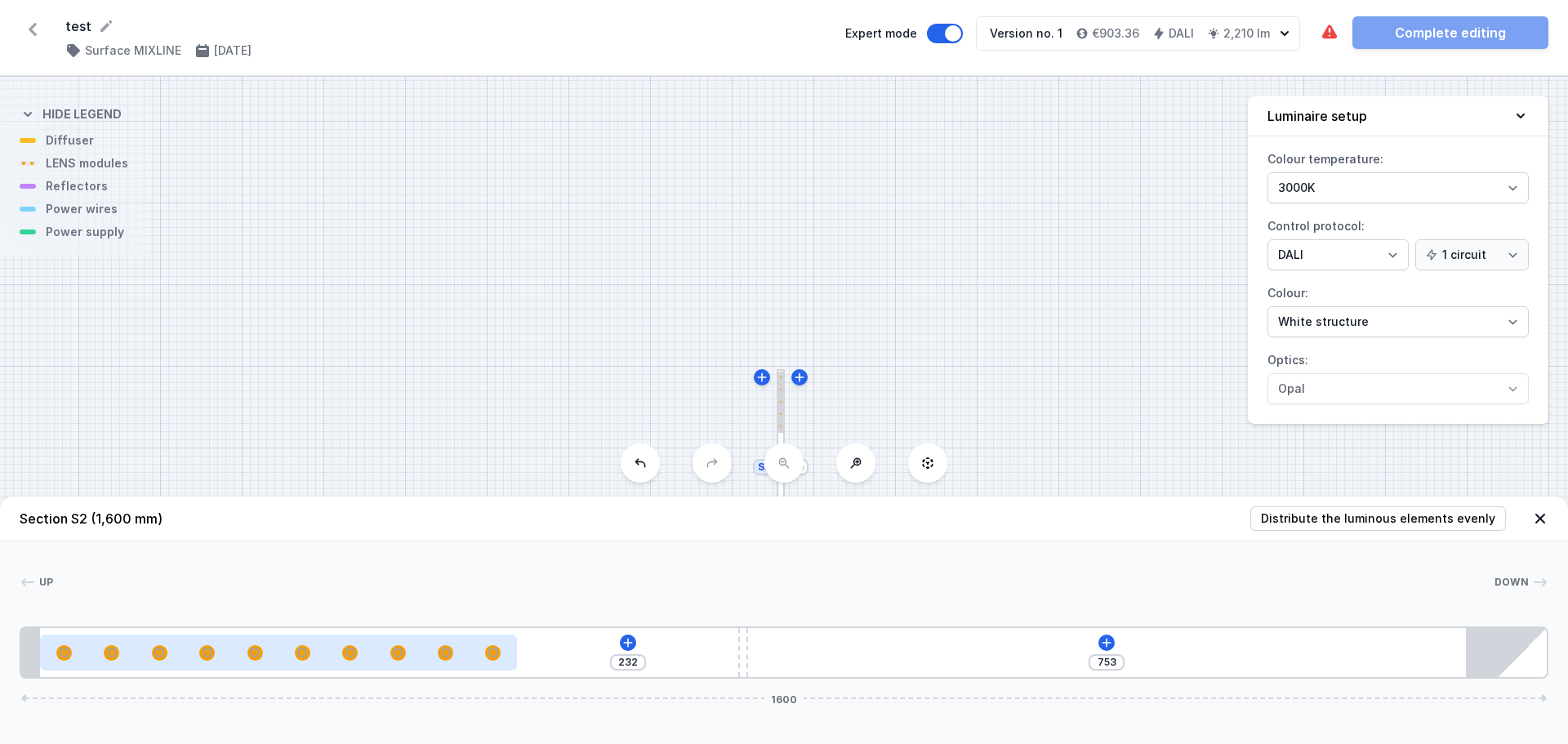
click at [383, 663] on div at bounding box center [279, 652] width 477 height 36
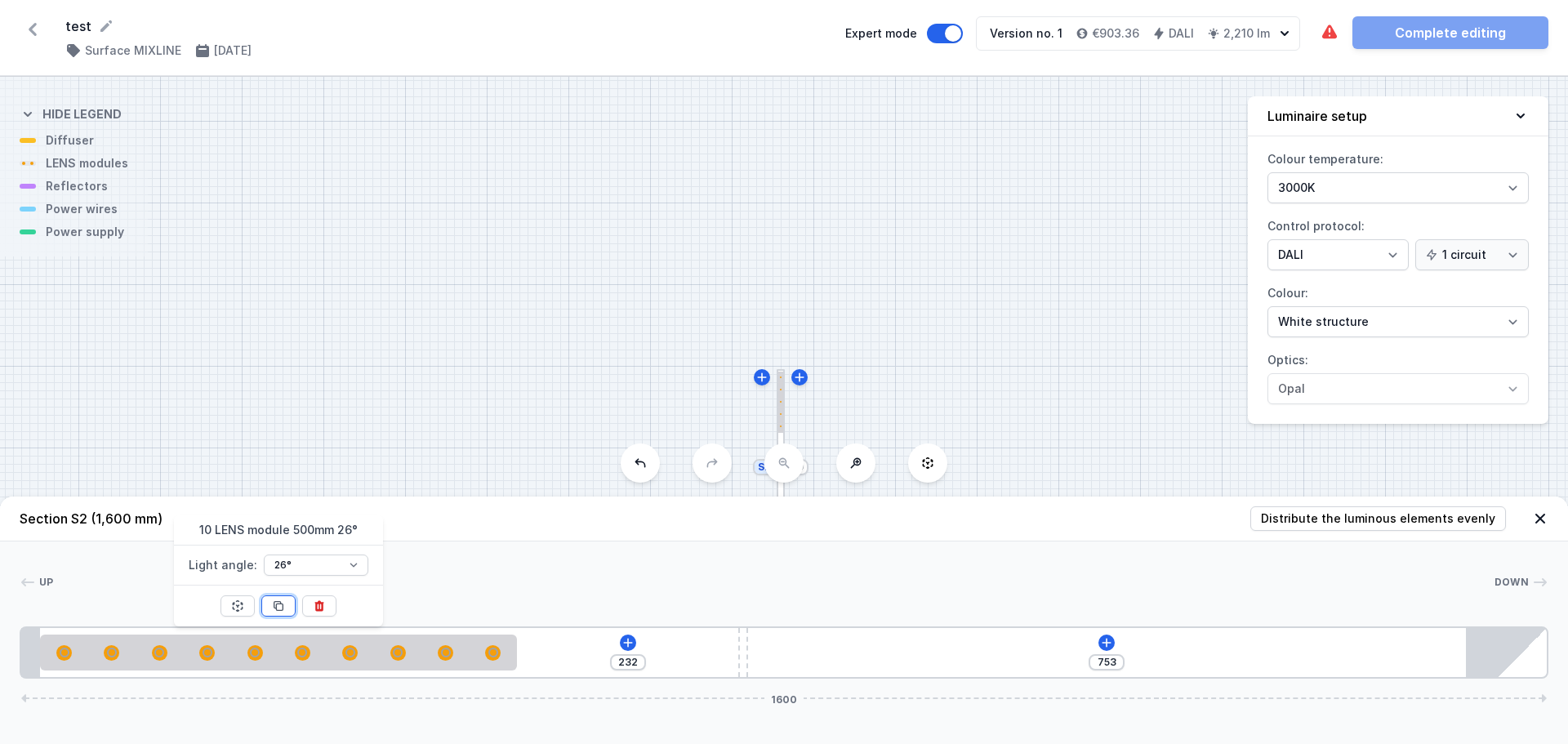
click at [276, 603] on icon at bounding box center [279, 606] width 13 height 13
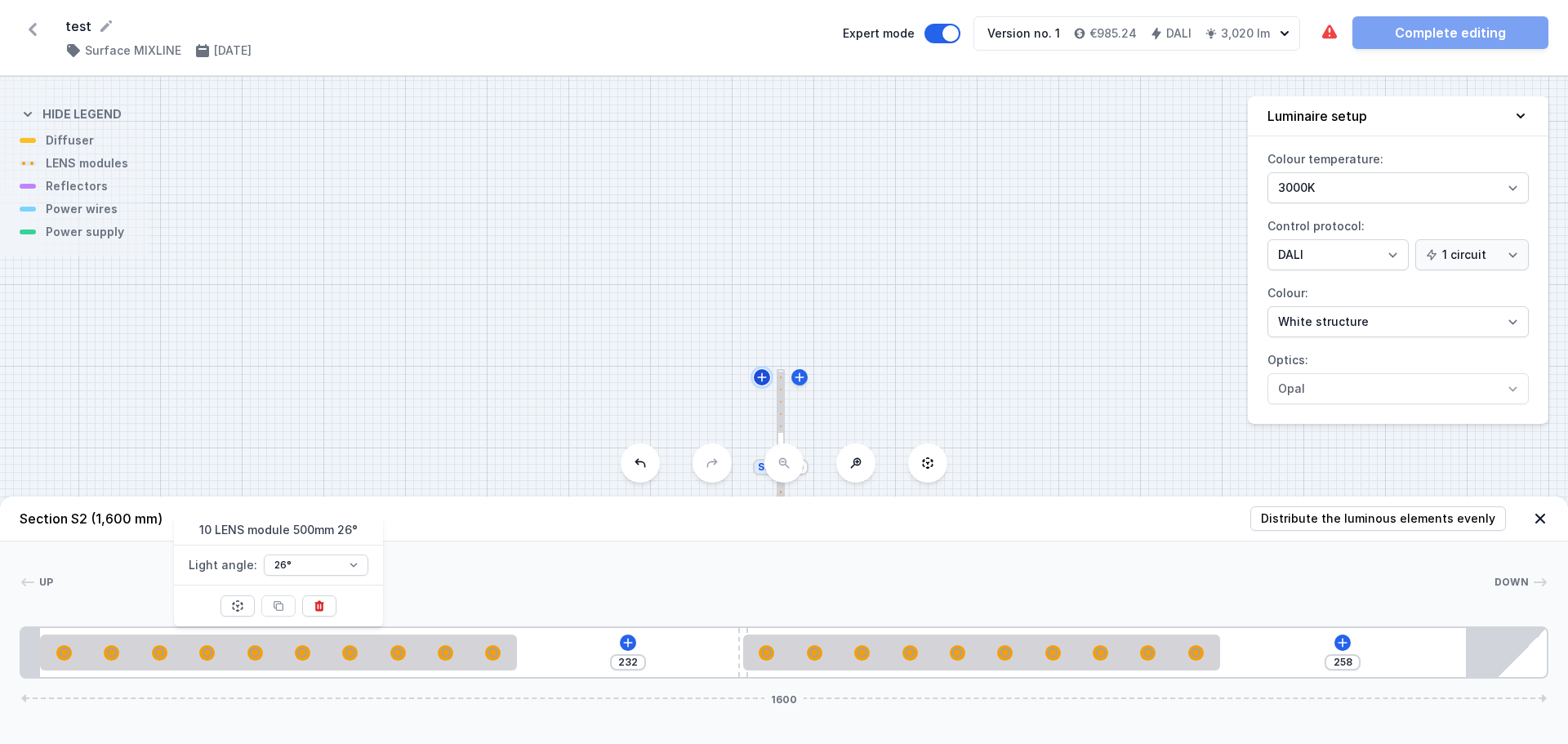
click at [763, 374] on icon at bounding box center [762, 377] width 13 height 13
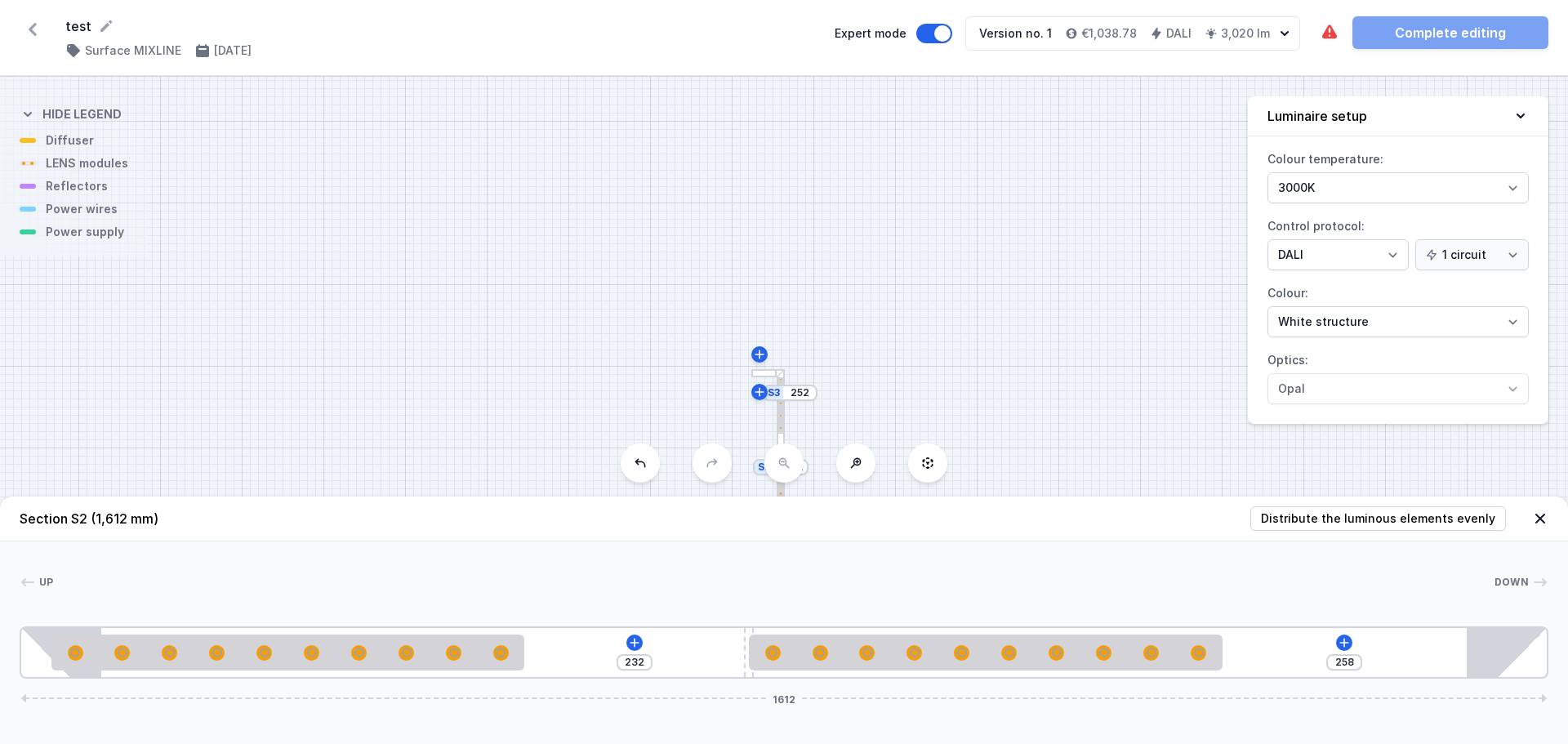
click at [805, 402] on div "S3 252 S2 1612 S1 1959" at bounding box center [784, 410] width 1568 height 667
click at [806, 397] on input "252" at bounding box center [799, 393] width 26 height 13
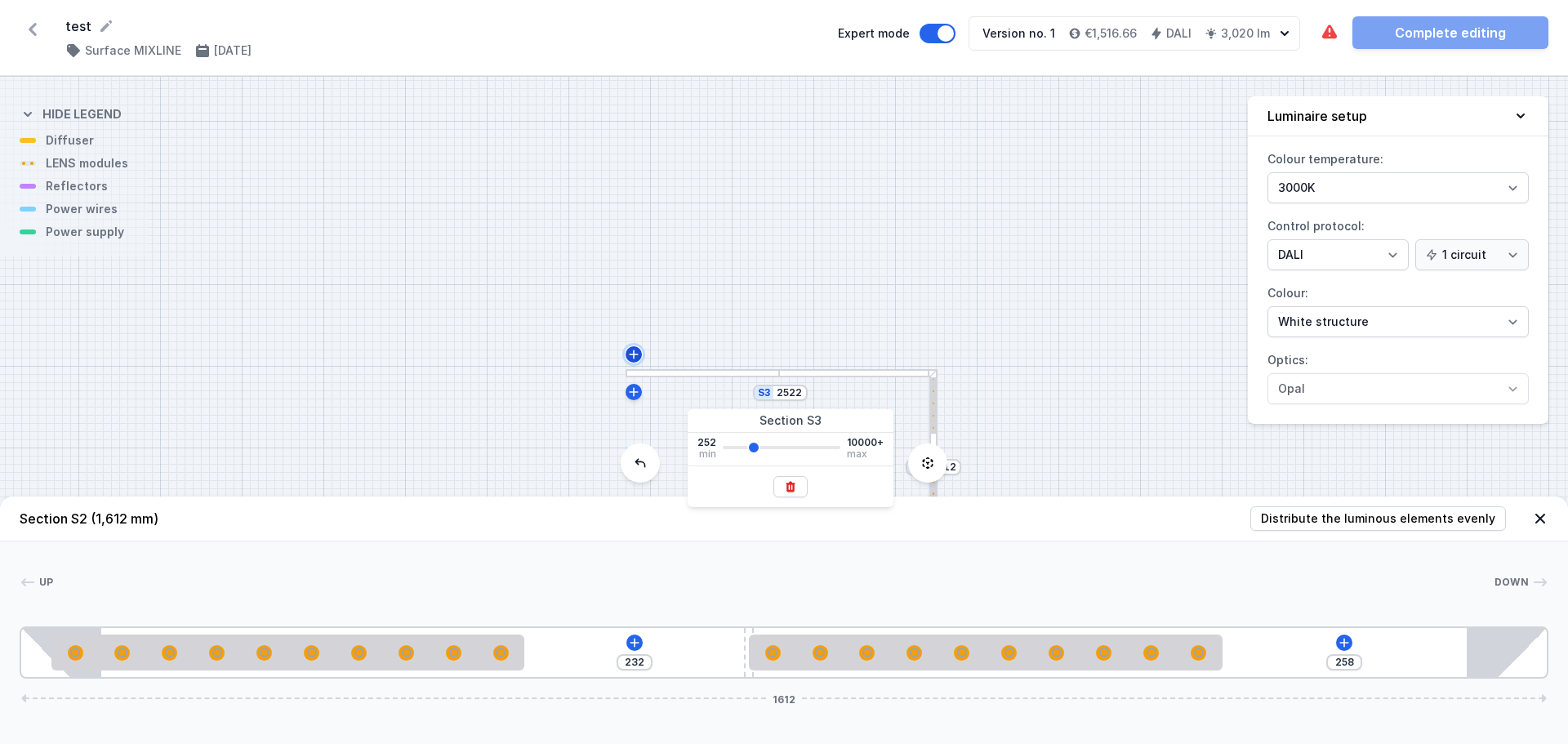
click at [634, 356] on icon at bounding box center [634, 355] width 13 height 13
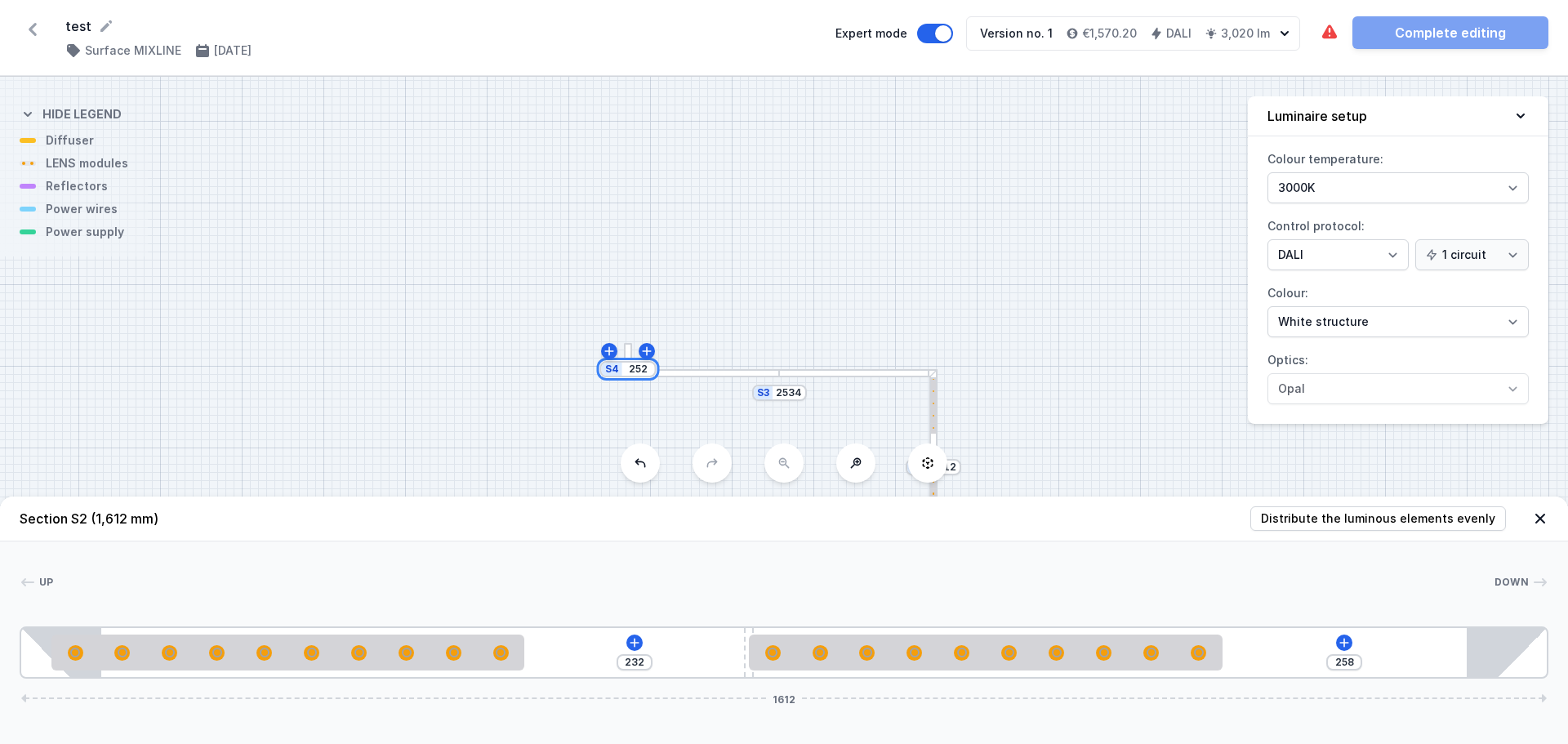
click at [634, 369] on input "252" at bounding box center [638, 369] width 26 height 13
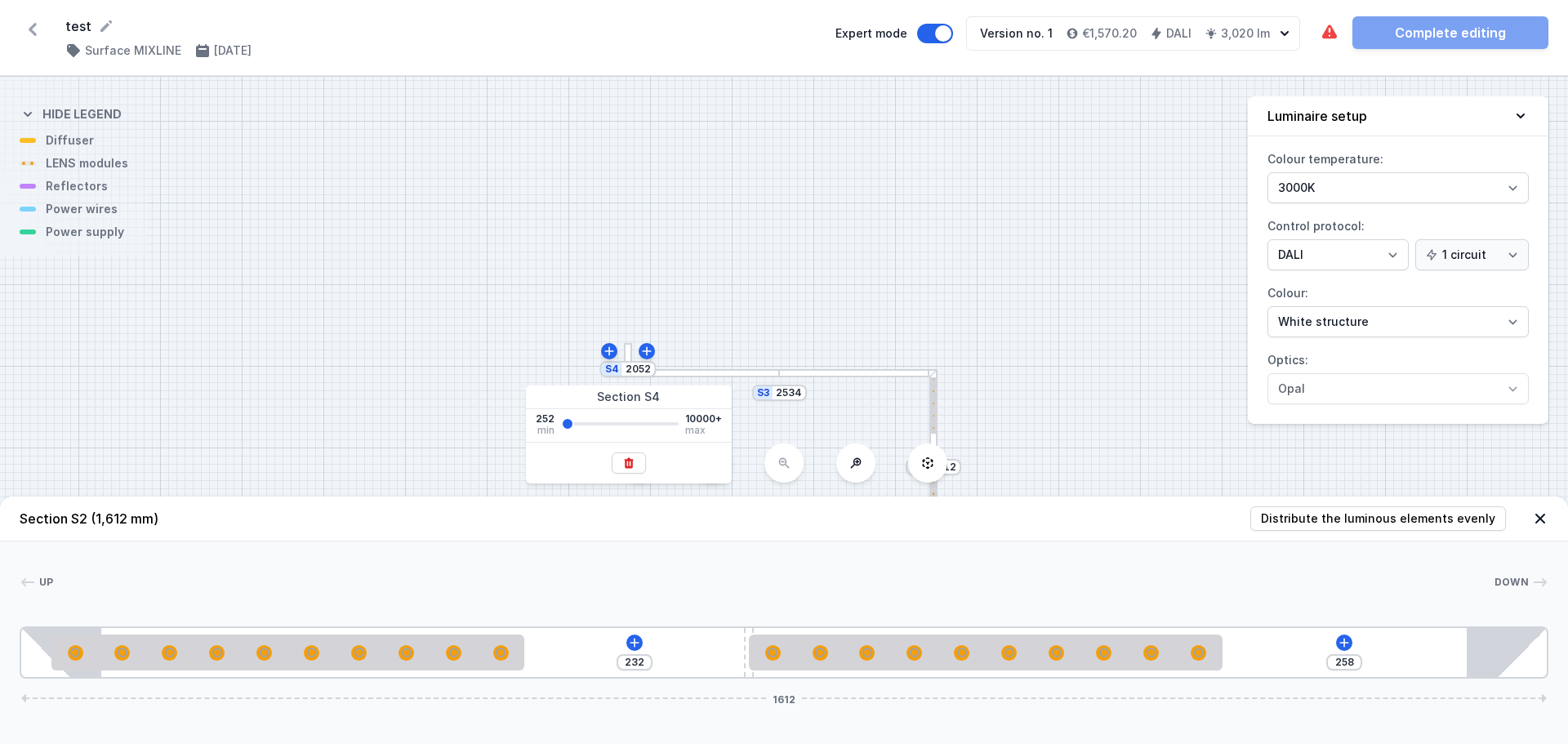
click at [736, 332] on div "S4 2052 S3 2534 S2 1612 S1 1959" at bounding box center [784, 410] width 1568 height 667
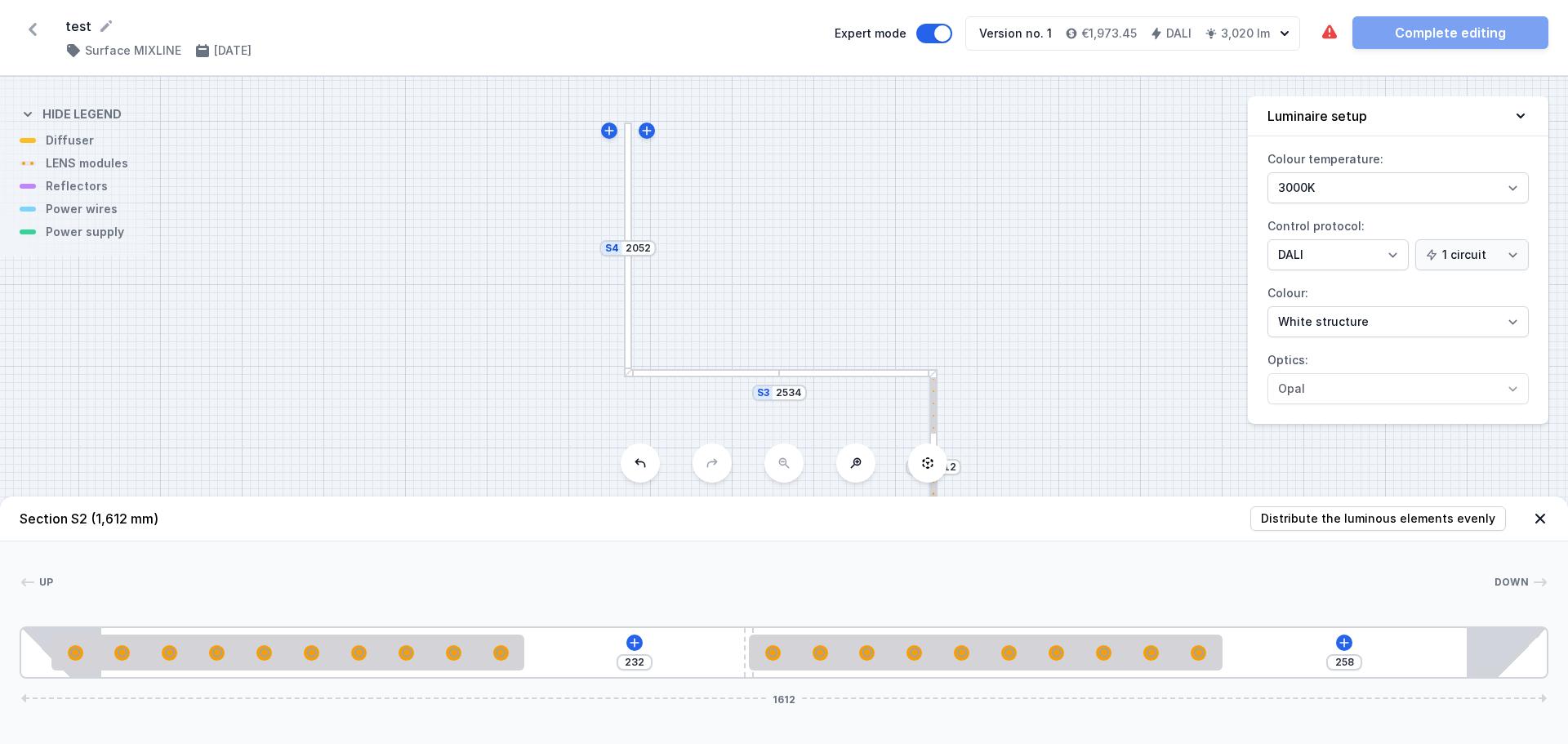
click at [613, 138] on div at bounding box center [608, 130] width 16 height 16
click at [604, 127] on icon at bounding box center [609, 131] width 13 height 13
click at [831, 400] on div "S5 252" at bounding box center [815, 393] width 55 height 16
click at [826, 401] on div "S5 252 S4 2064 S3 2534 S2 1612 S1 1959" at bounding box center [784, 410] width 1568 height 667
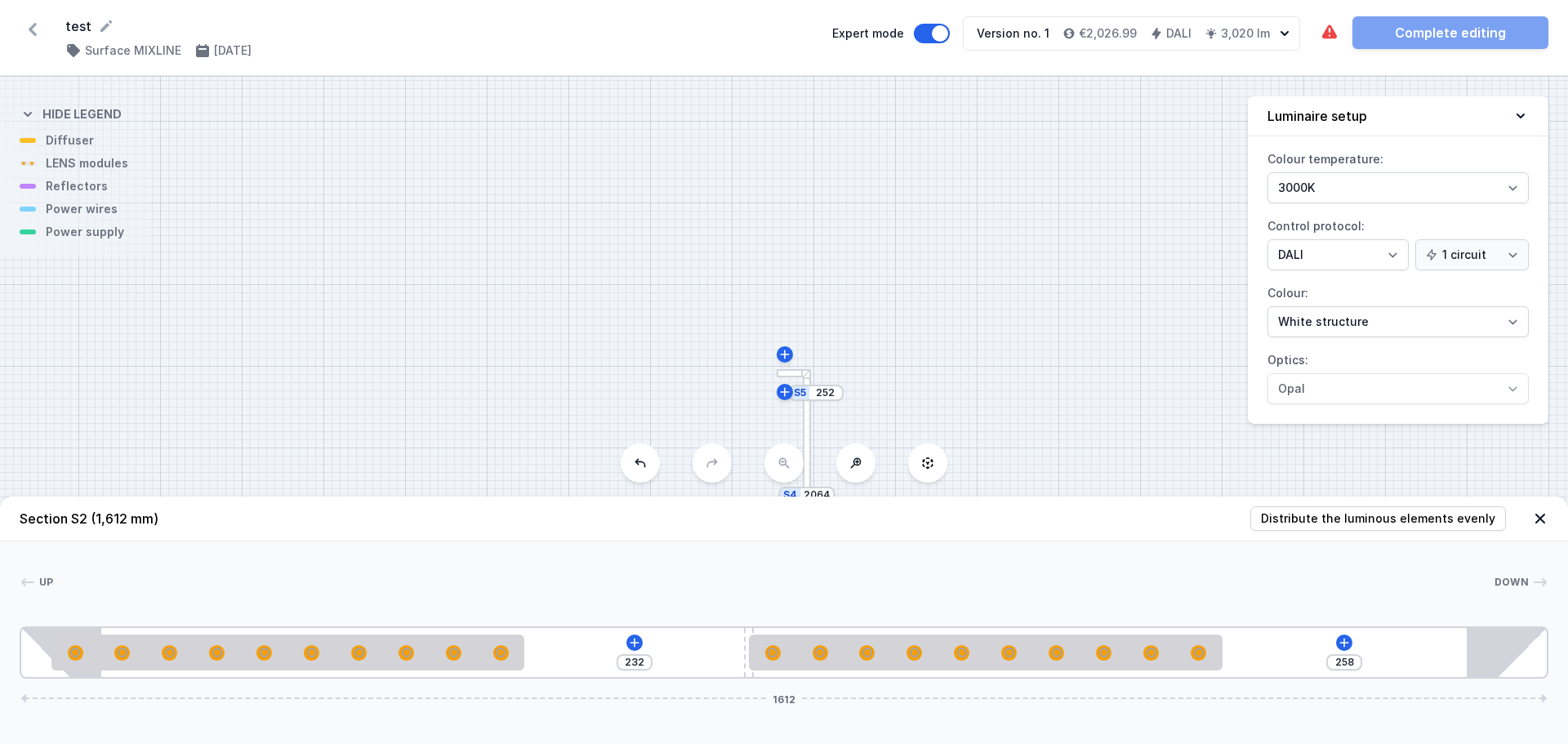
click at [826, 401] on div "S5 252 S4 2064 S3 2534 S2 1612 S1 1959" at bounding box center [784, 410] width 1568 height 667
click at [829, 399] on div "S5 252" at bounding box center [815, 393] width 55 height 16
click at [831, 397] on input "252" at bounding box center [826, 393] width 26 height 13
click at [1112, 314] on div "S5 3002 S4 2064 S3 2534 S2 1612 S1 1959" at bounding box center [784, 410] width 1568 height 667
drag, startPoint x: 873, startPoint y: 278, endPoint x: 842, endPoint y: 70, distance: 210.3
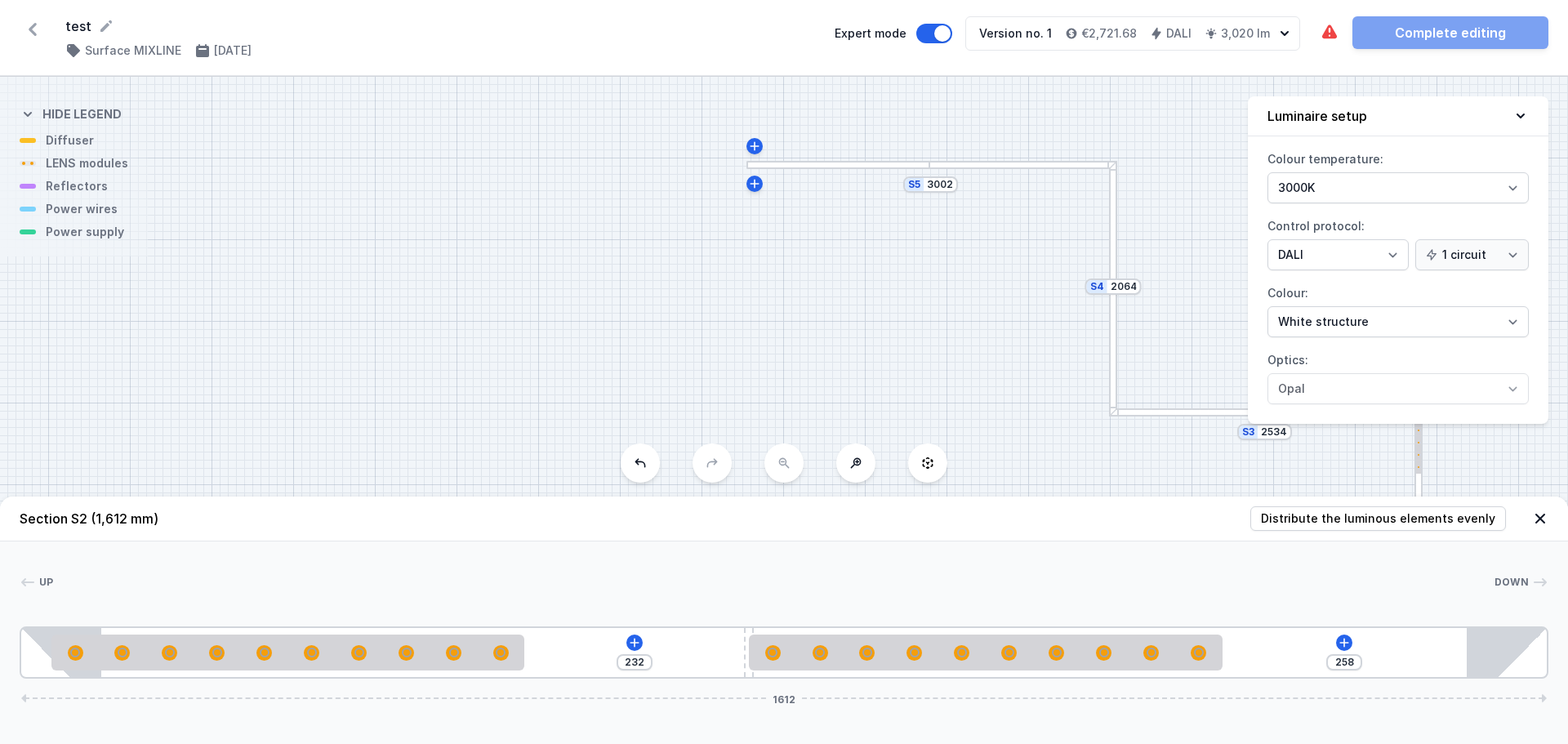
click at [842, 70] on div "test ( 11803 /v 1 ) Surface MIXLINE [DATE] Expert mode Version no. 1 €2,721.68 …" at bounding box center [784, 372] width 1568 height 744
drag, startPoint x: 695, startPoint y: 356, endPoint x: 580, endPoint y: 328, distance: 118.4
click at [580, 328] on div "S5 3002 S4 2064 S3 2534 S2 1612 S1 1959" at bounding box center [784, 410] width 1568 height 667
click at [1133, 245] on div "S5 3002 S4 2064 S3 2534 S2 1612 S1 1959" at bounding box center [784, 410] width 1568 height 667
drag, startPoint x: 1050, startPoint y: 469, endPoint x: 1009, endPoint y: 266, distance: 207.1
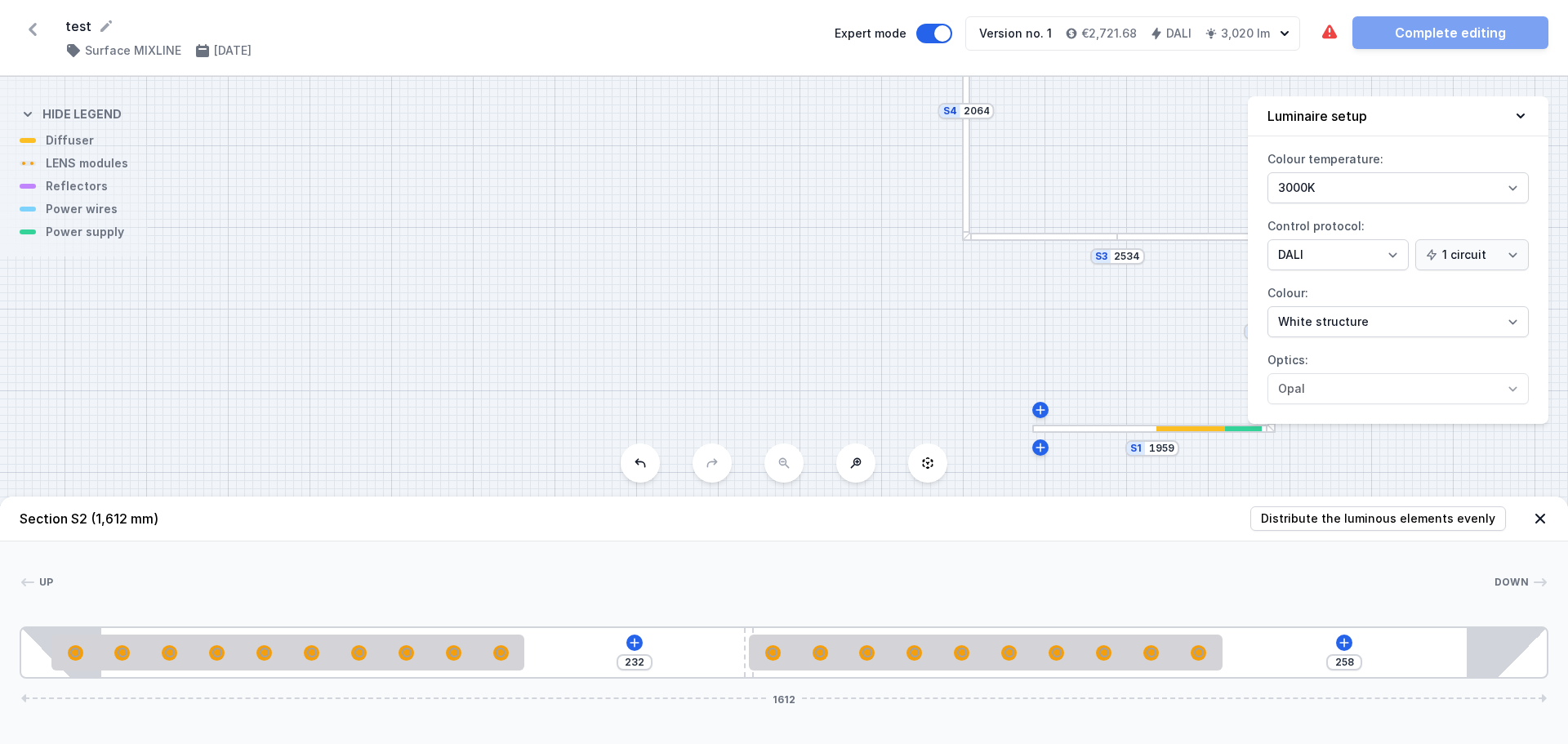
click at [1009, 266] on div "S5 3002 S4 2064 S3 2534 S2 1612 S1 1959" at bounding box center [784, 410] width 1568 height 667
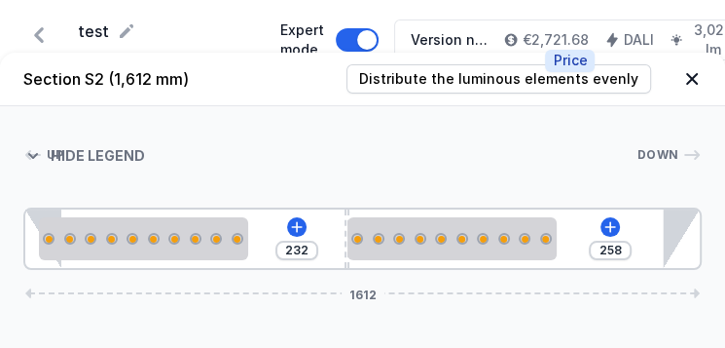
click at [562, 49] on h4 "€2,721.68" at bounding box center [556, 39] width 66 height 19
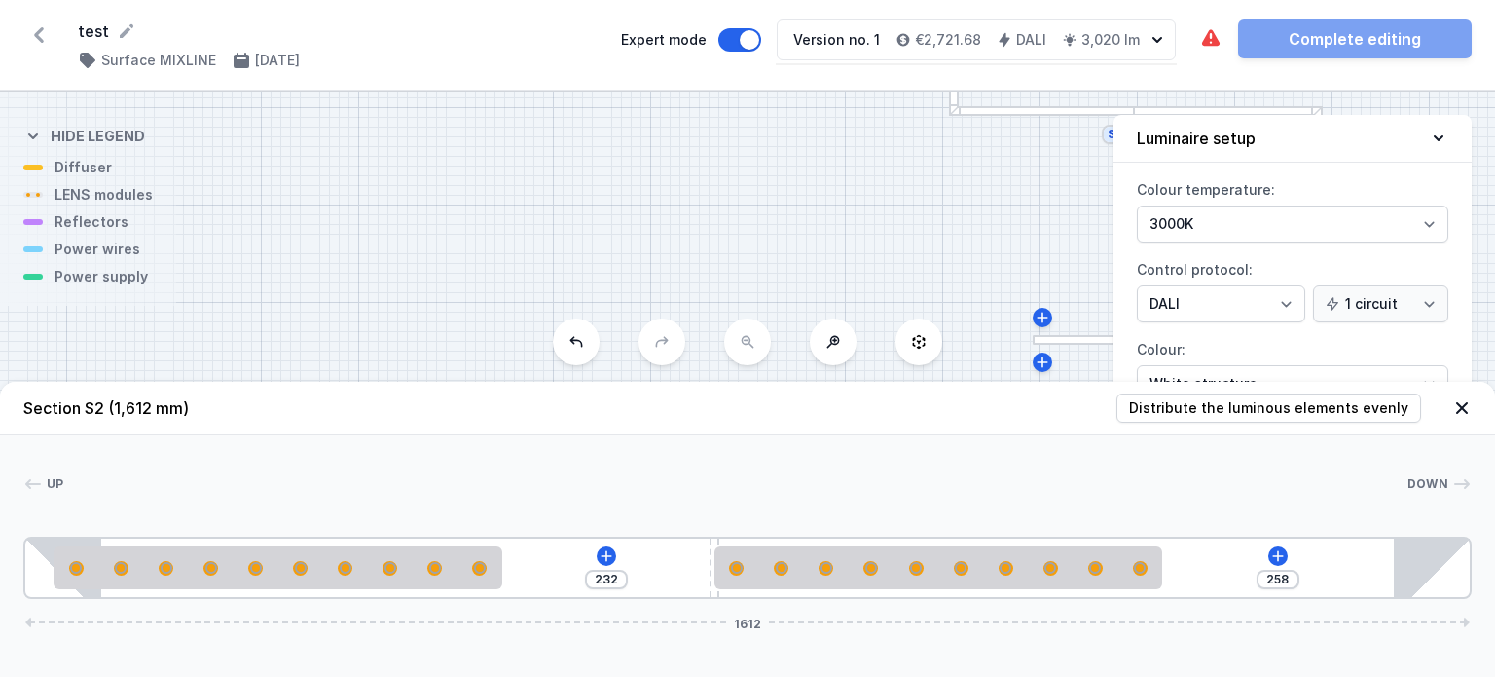
click at [851, 210] on div "S5 3002 S4 2064 S3 2534 S2 1612 S1 1959" at bounding box center [747, 384] width 1495 height 585
click at [1445, 135] on icon at bounding box center [1438, 138] width 19 height 19
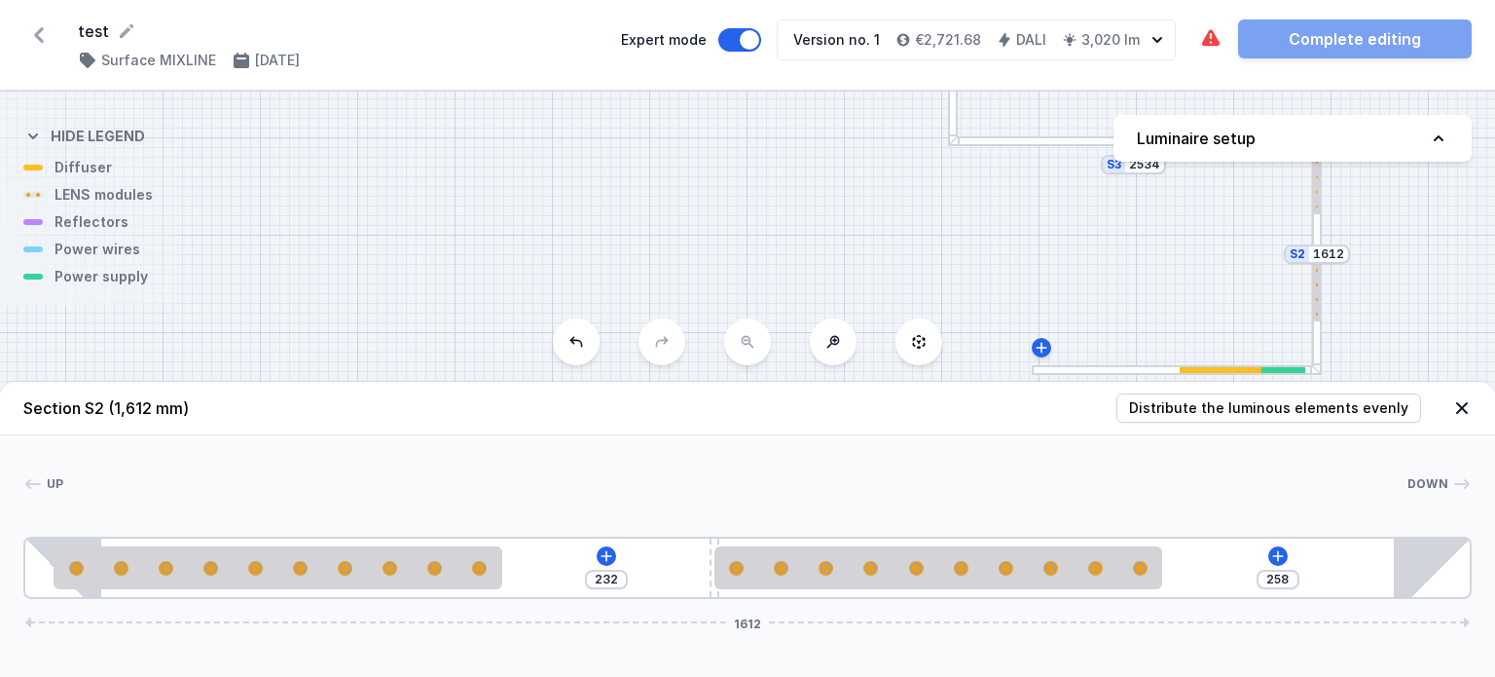
drag, startPoint x: 794, startPoint y: 270, endPoint x: 813, endPoint y: 209, distance: 63.1
click at [785, 332] on div "S5 3002 S4 2064 S3 2534 S2 1612 S1 1959" at bounding box center [747, 384] width 1495 height 585
drag, startPoint x: 812, startPoint y: 217, endPoint x: 950, endPoint y: 396, distance: 226.3
click at [973, 489] on div "S5 3002 S4 2064 S3 2534 S2 1612 S1 1959 Section S2 (1,612 mm) Distribute the lu…" at bounding box center [747, 384] width 1495 height 585
drag, startPoint x: 846, startPoint y: 224, endPoint x: 775, endPoint y: 102, distance: 140.9
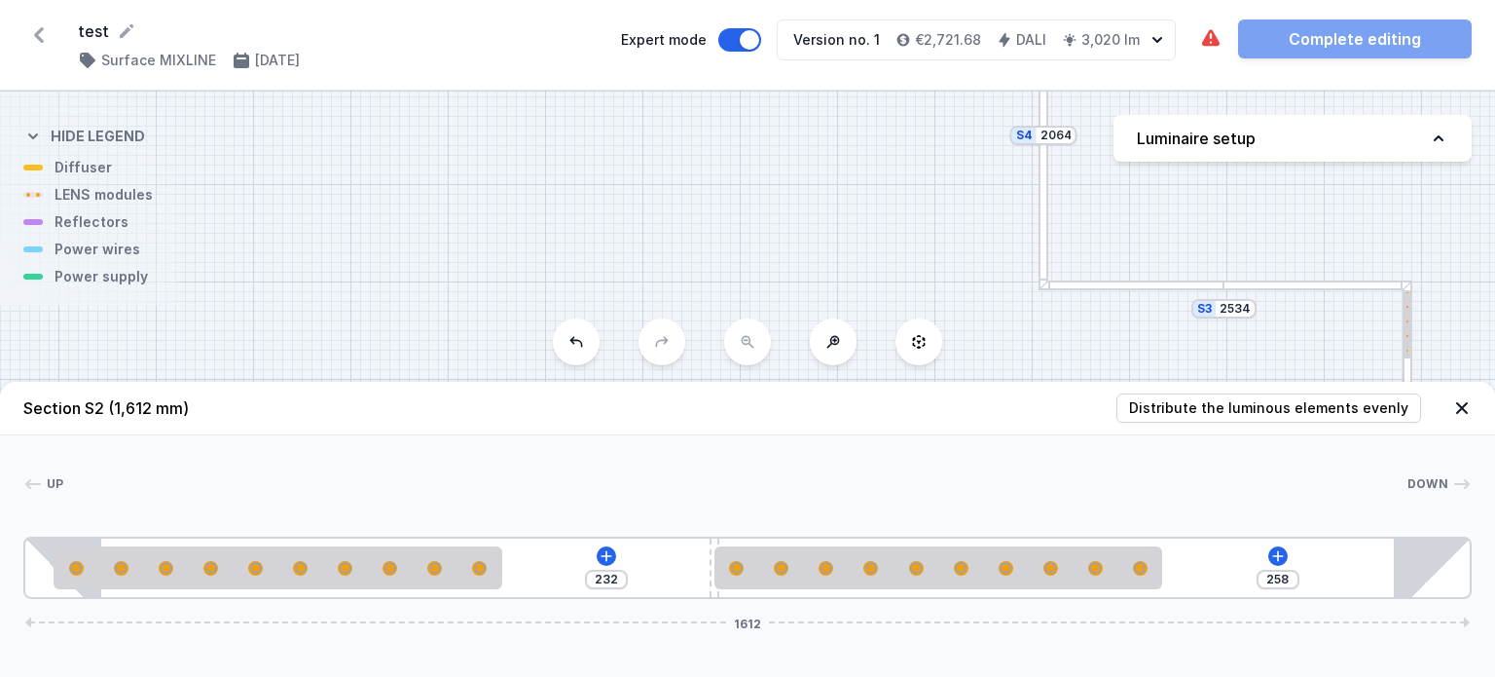
click at [775, 22] on div "test ( 11803 /v 1 ) Surface MIXLINE [DATE] Expert mode Version no. 1 €2,721.68 …" at bounding box center [747, 338] width 1495 height 677
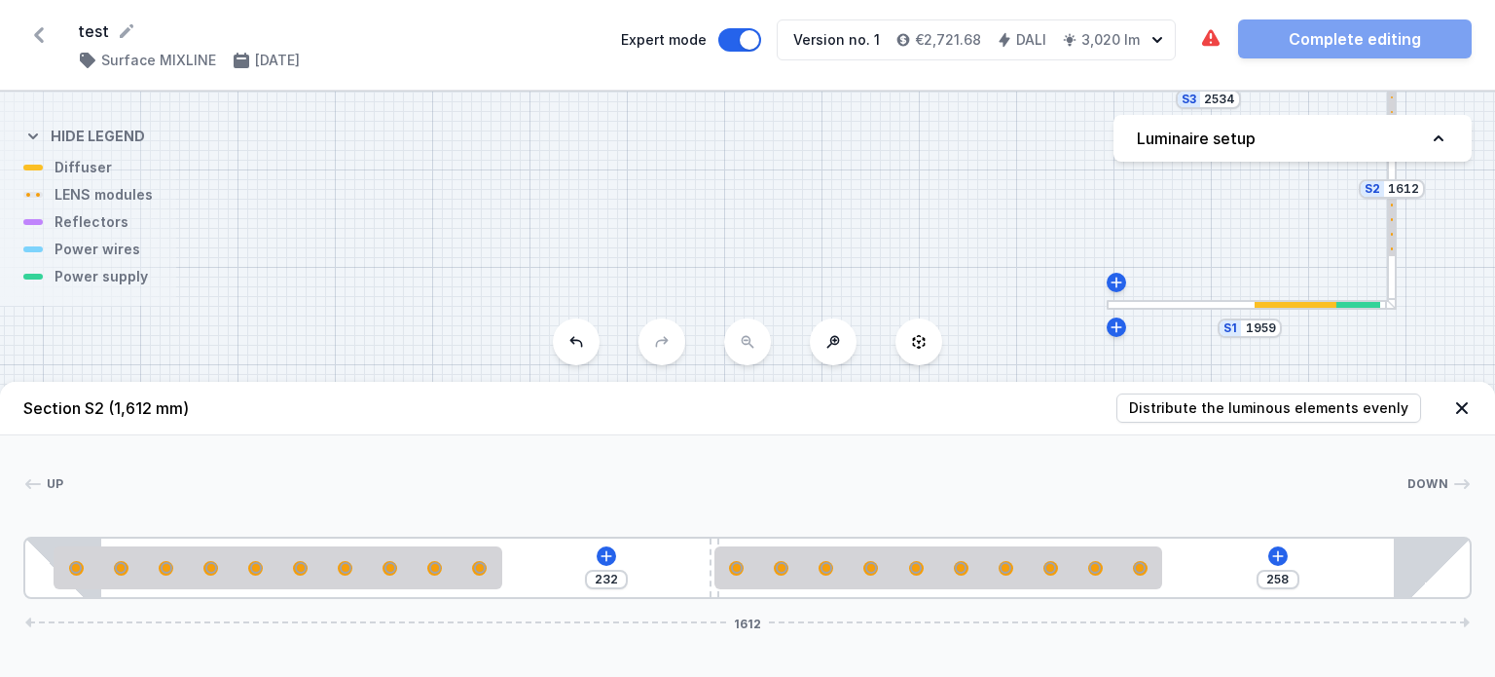
drag, startPoint x: 738, startPoint y: 267, endPoint x: 755, endPoint y: 155, distance: 113.3
click at [737, 121] on div "S5 3002 S4 2064 S3 2534 S2 1612 S1 1959" at bounding box center [747, 384] width 1495 height 585
click at [1273, 325] on input "1959" at bounding box center [1260, 320] width 31 height 16
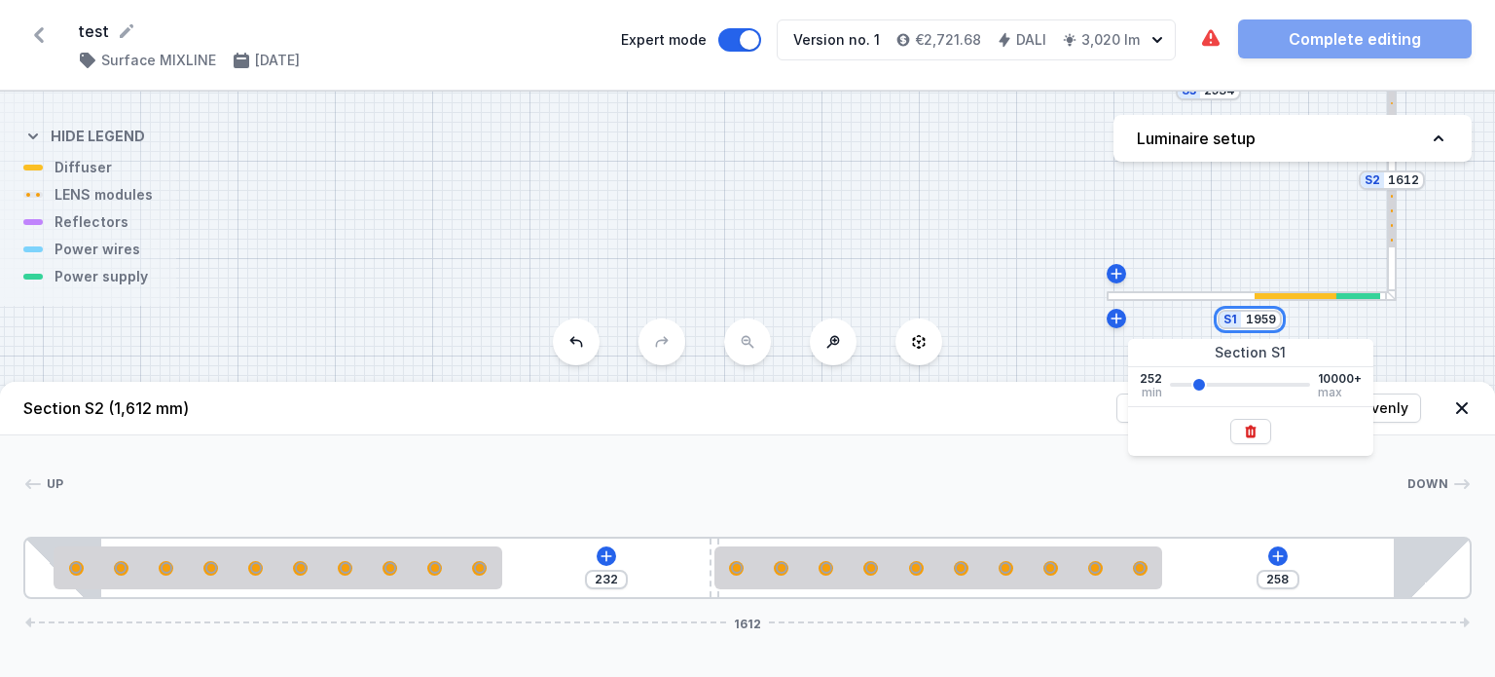
drag, startPoint x: 1273, startPoint y: 321, endPoint x: 1177, endPoint y: 312, distance: 96.8
click at [1177, 312] on div "S5 3002 S4 2064 S3 2534 S2 1612 S1 1959" at bounding box center [747, 384] width 1495 height 585
click at [905, 240] on div "S5 3002 S4 2064 S3 2534 S2 1612 S1 6000" at bounding box center [747, 384] width 1495 height 585
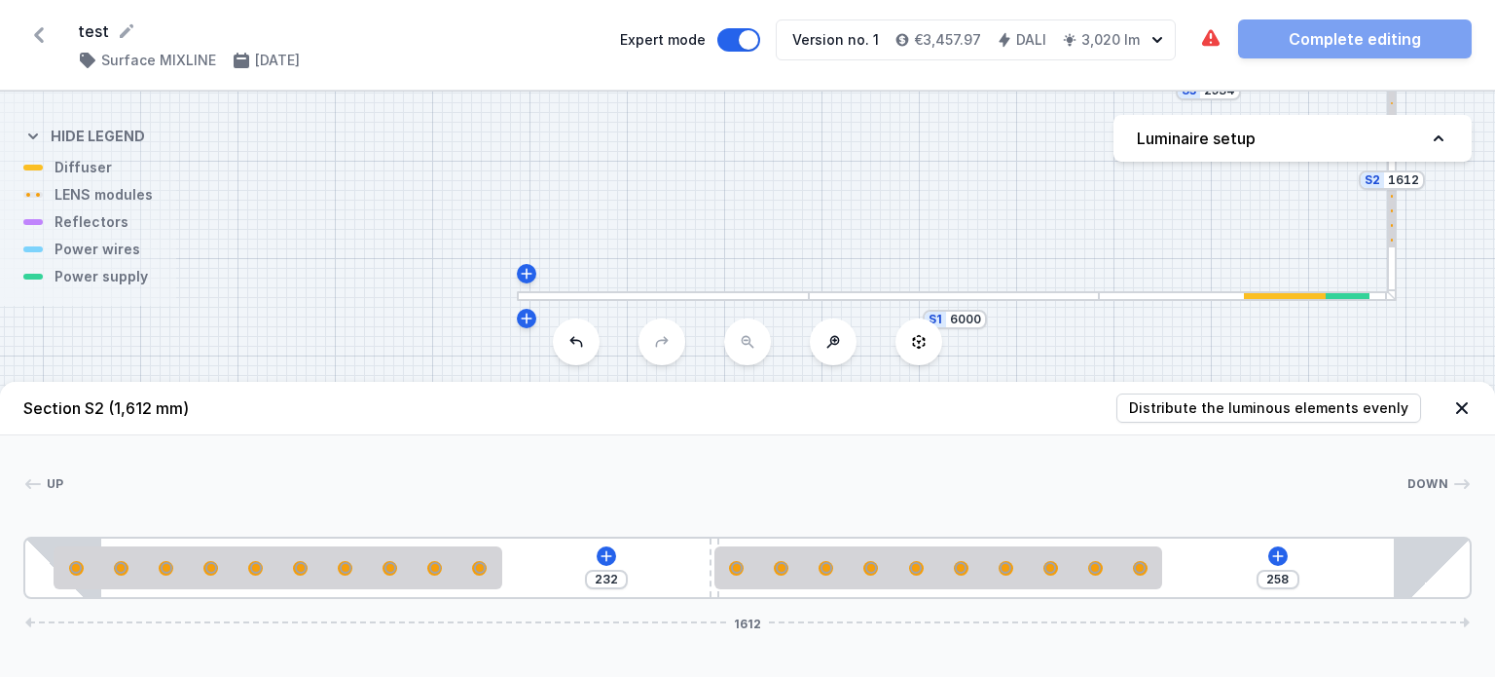
click at [830, 346] on icon at bounding box center [834, 342] width 16 height 16
drag, startPoint x: 826, startPoint y: 254, endPoint x: 889, endPoint y: 408, distance: 166.3
click at [868, 406] on div "S5 3002 S4 2064 S3 2534 S2 1612 S1 6000 Section S2 (1,612 mm) Distribute the lu…" at bounding box center [747, 384] width 1495 height 585
click at [1461, 412] on icon at bounding box center [1461, 407] width 19 height 19
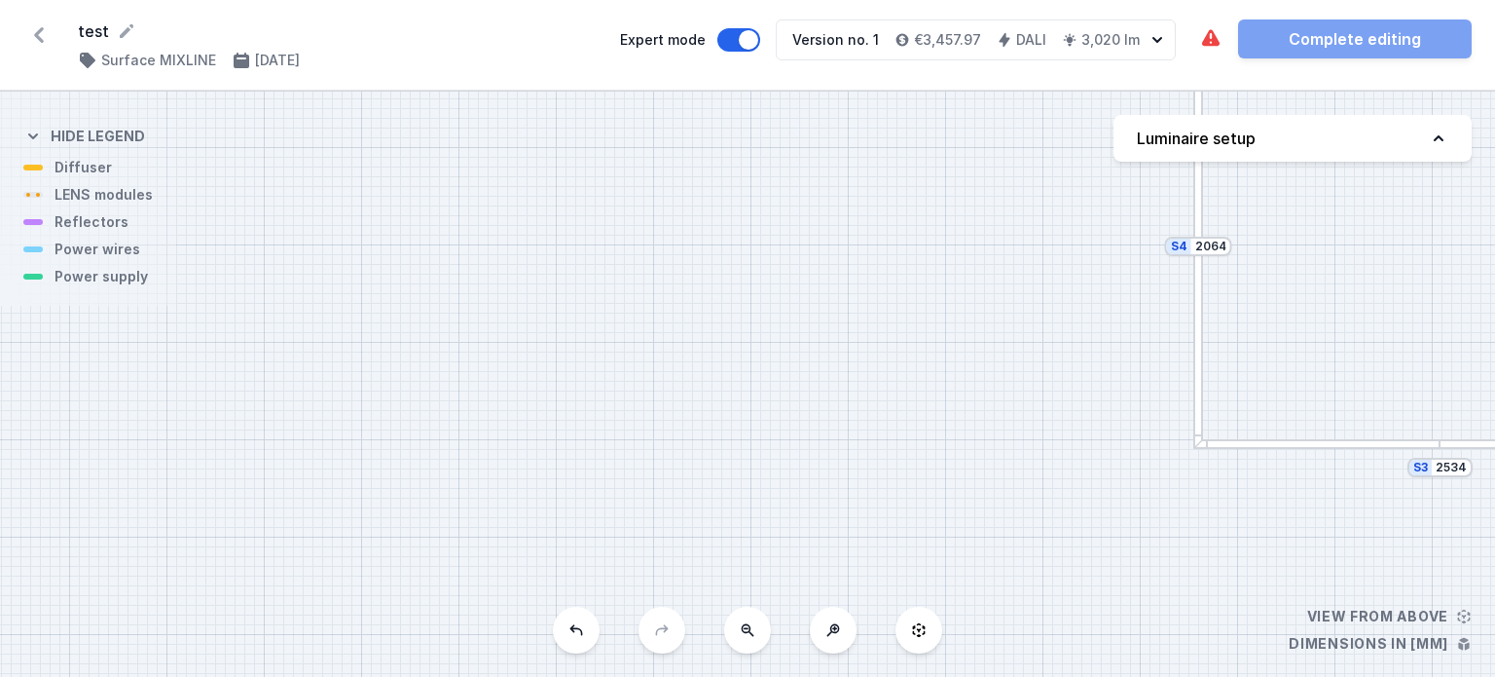
drag, startPoint x: 885, startPoint y: 463, endPoint x: 879, endPoint y: 614, distance: 151.0
click at [878, 607] on div "S5 3002 S4 2064 S3 2534 S2 1612 S1 6000" at bounding box center [747, 384] width 1495 height 585
drag, startPoint x: 779, startPoint y: 326, endPoint x: 777, endPoint y: 353, distance: 27.3
click at [784, 310] on div "S5 3002 S4 2064 S3 2534 S2 1612 S1 6000" at bounding box center [747, 384] width 1495 height 585
click at [748, 622] on button at bounding box center [747, 629] width 47 height 47
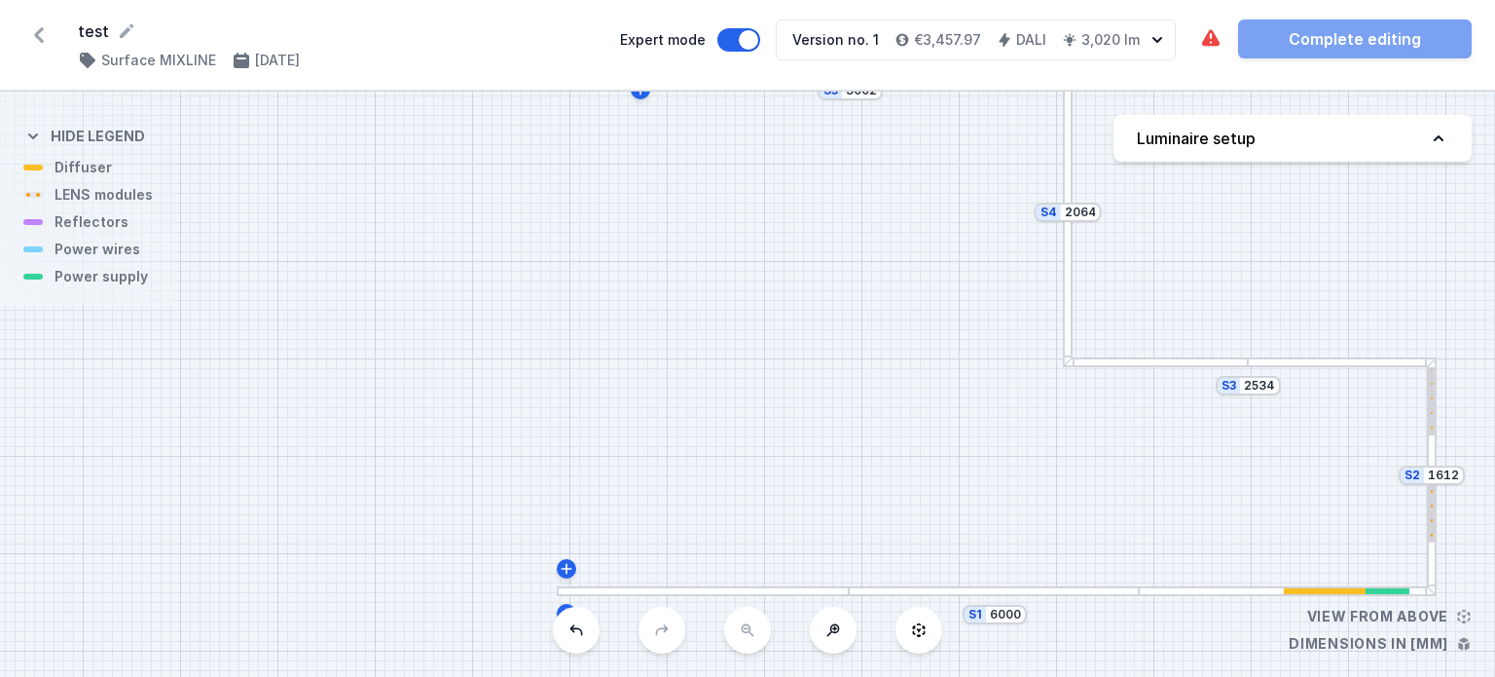
click at [748, 622] on div "S5 3002 S4 2064 S3 2534 S2 1612 S1 6000" at bounding box center [747, 384] width 1495 height 585
click at [747, 643] on div "S5 3002 S4 2064 S3 2534 S2 1612 S1 6000" at bounding box center [747, 384] width 1495 height 585
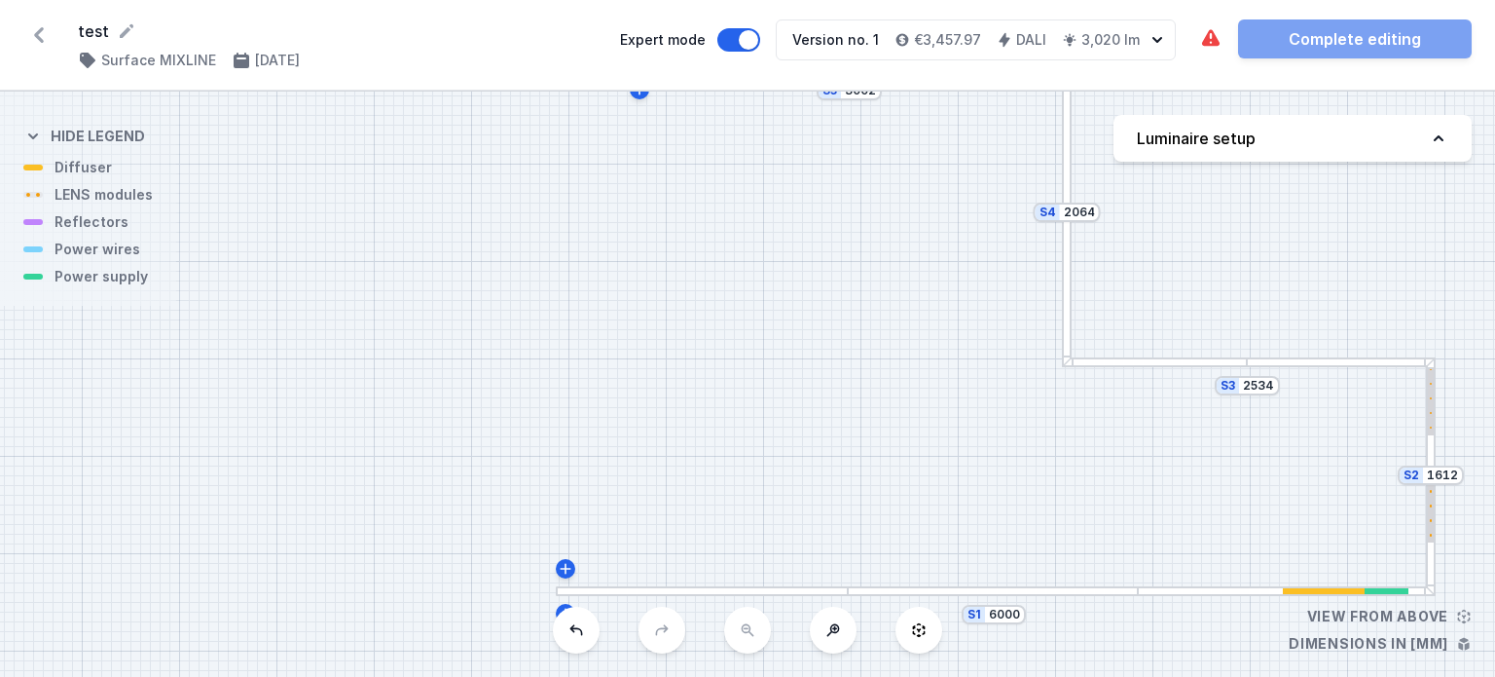
click at [755, 634] on div "S5 3002 S4 2064 S3 2534 S2 1612 S1 6000" at bounding box center [747, 384] width 1495 height 585
click at [928, 628] on button at bounding box center [919, 629] width 47 height 47
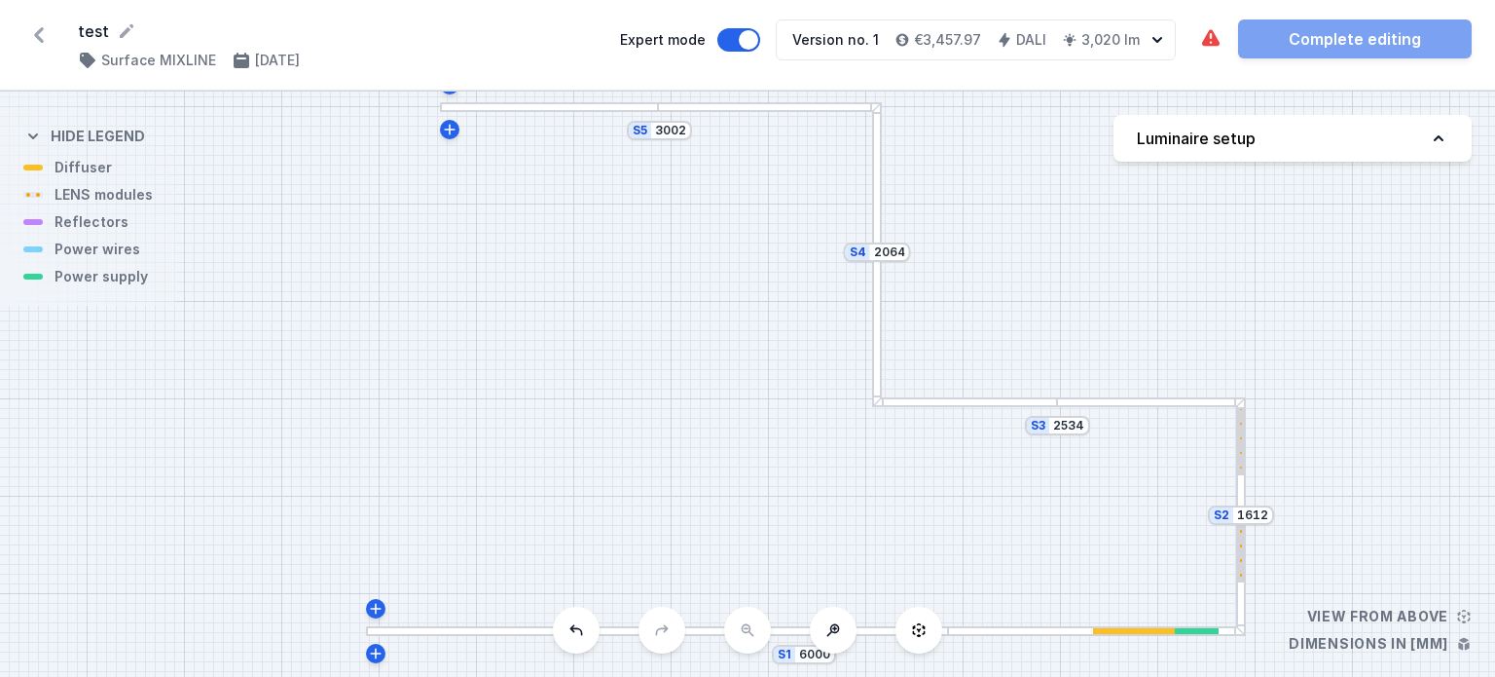
drag, startPoint x: 731, startPoint y: 439, endPoint x: 788, endPoint y: 422, distance: 58.8
click at [788, 422] on div "S5 3002 S4 2064 S3 2534 S2 1612 S1 6000" at bounding box center [747, 384] width 1495 height 585
click at [393, 630] on div at bounding box center [512, 631] width 292 height 10
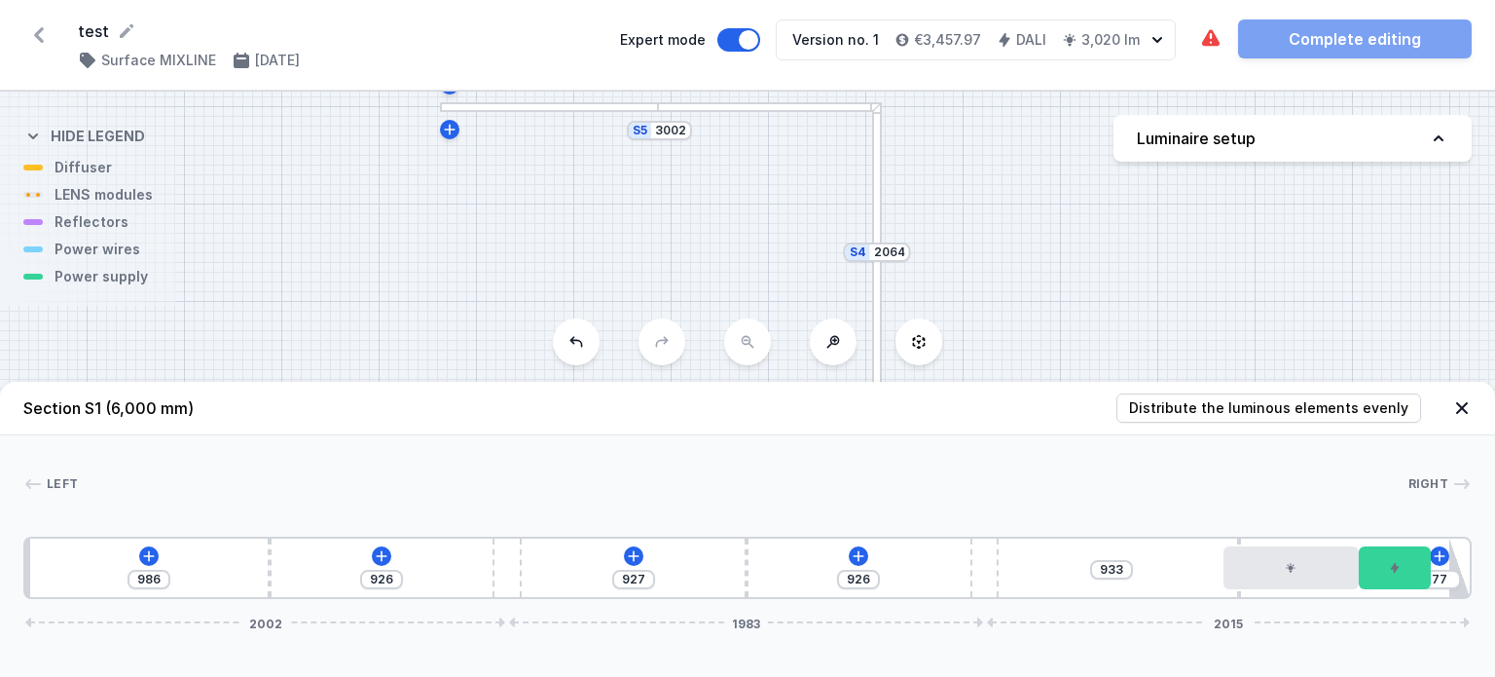
click at [925, 346] on icon at bounding box center [919, 342] width 16 height 16
click at [1458, 407] on icon at bounding box center [1461, 407] width 19 height 19
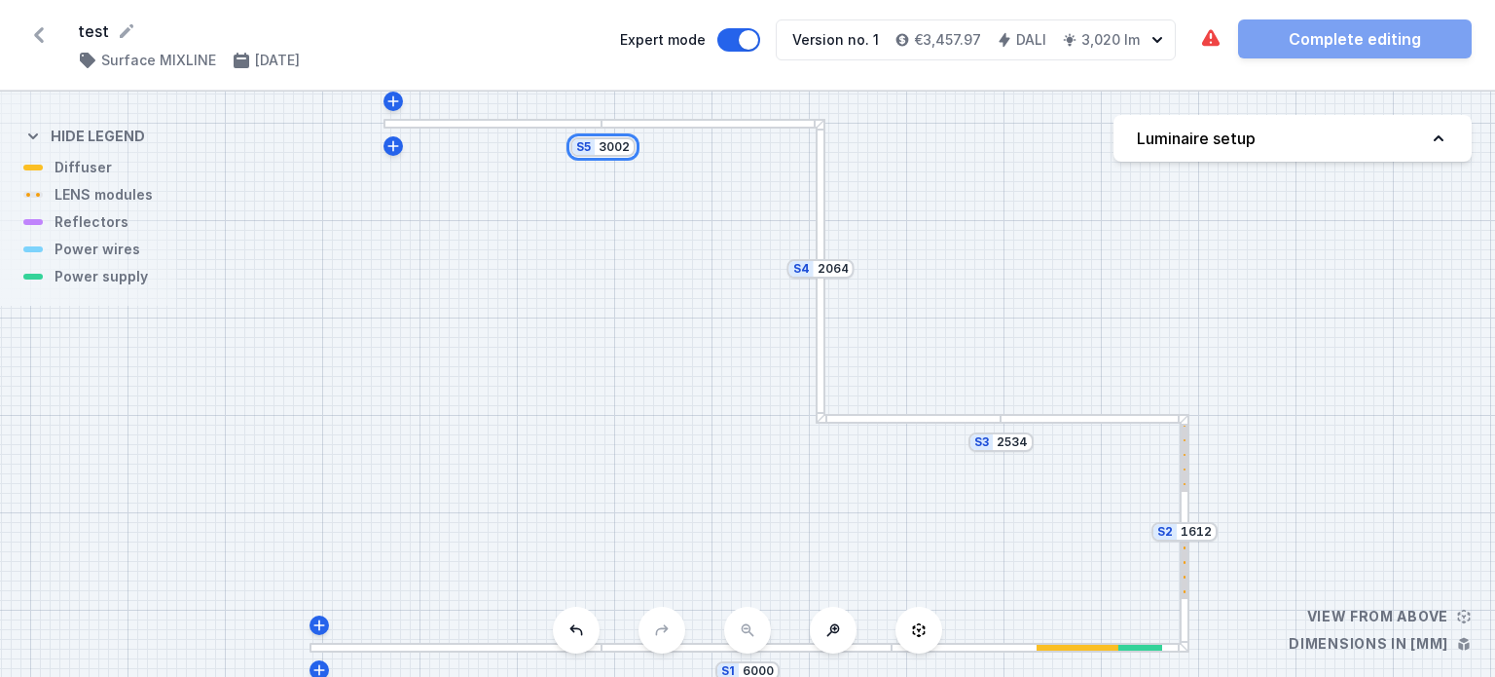
click at [623, 146] on input "3002" at bounding box center [614, 147] width 31 height 16
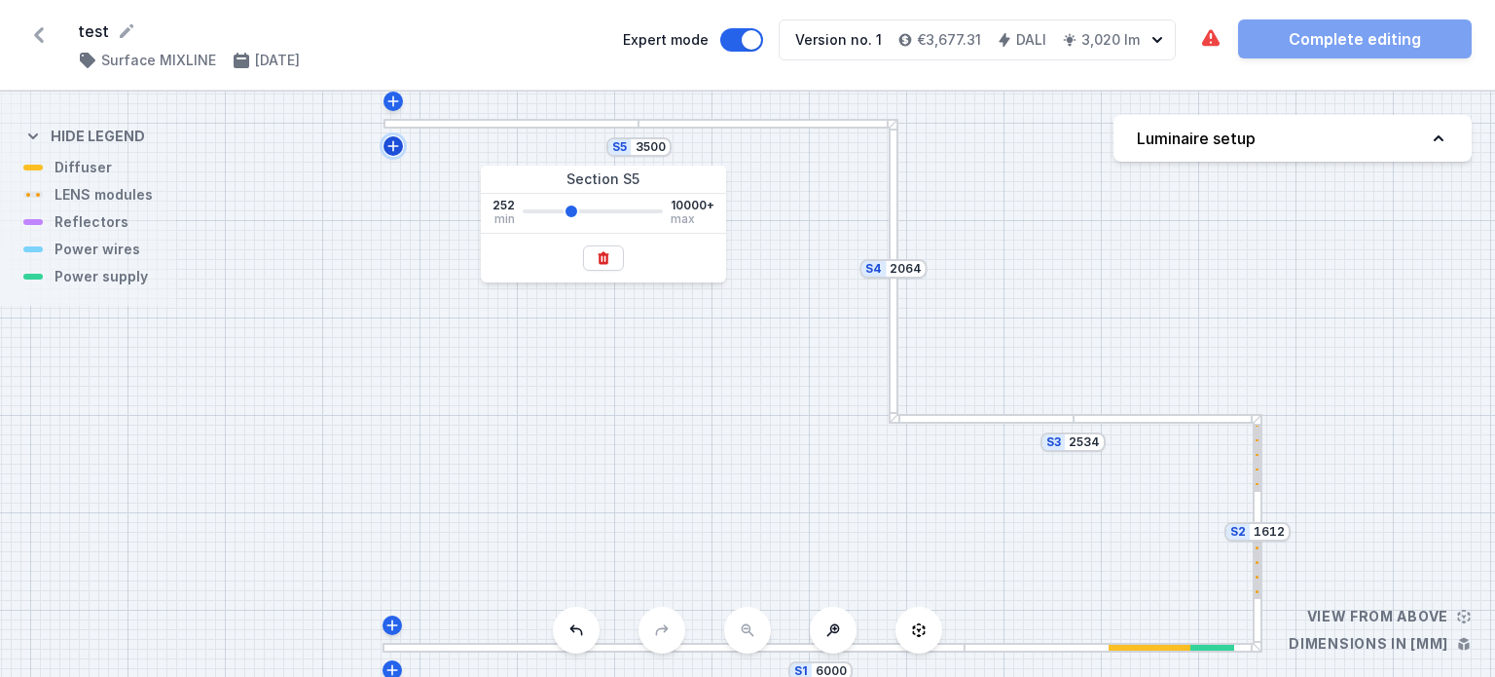
click at [390, 147] on icon at bounding box center [394, 146] width 16 height 16
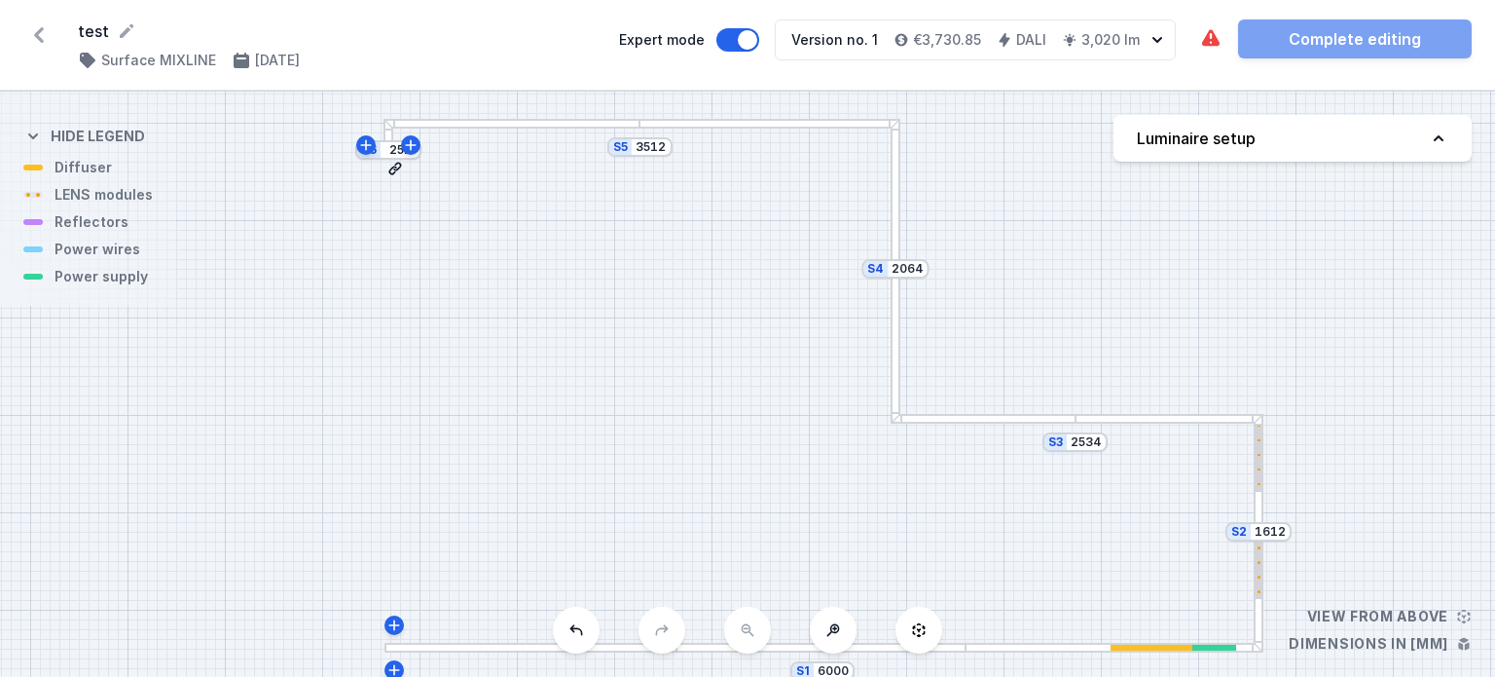
click at [393, 170] on icon at bounding box center [395, 169] width 16 height 16
click at [385, 419] on div at bounding box center [389, 517] width 10 height 266
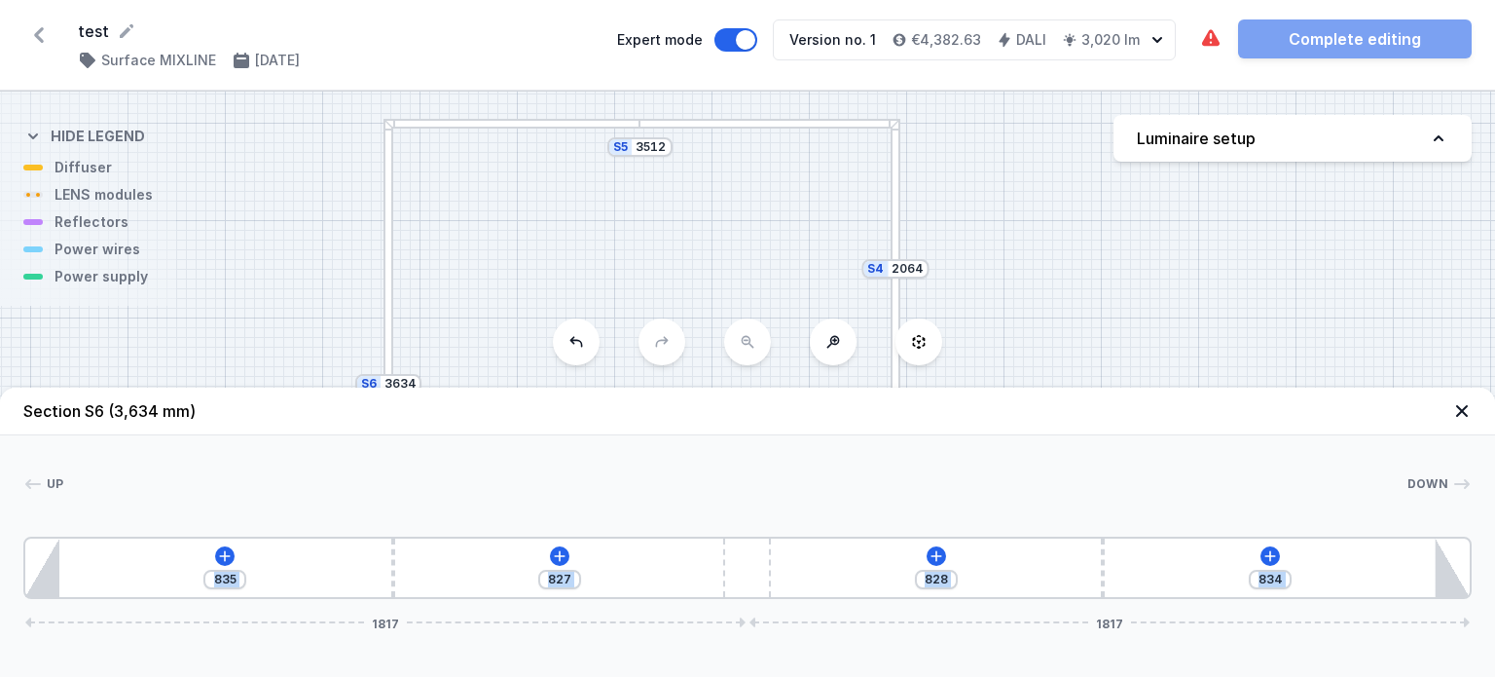
click at [385, 419] on header "Section S6 (3,634 mm)" at bounding box center [747, 411] width 1495 height 48
click at [244, 322] on div "S6 3634 S5 3512 S4 2064 S3 2534 S2 1612 S1 6004" at bounding box center [747, 384] width 1495 height 585
click at [1472, 411] on header "Section S6 (3,634 mm)" at bounding box center [747, 411] width 1495 height 48
click at [1465, 410] on icon at bounding box center [1461, 410] width 19 height 19
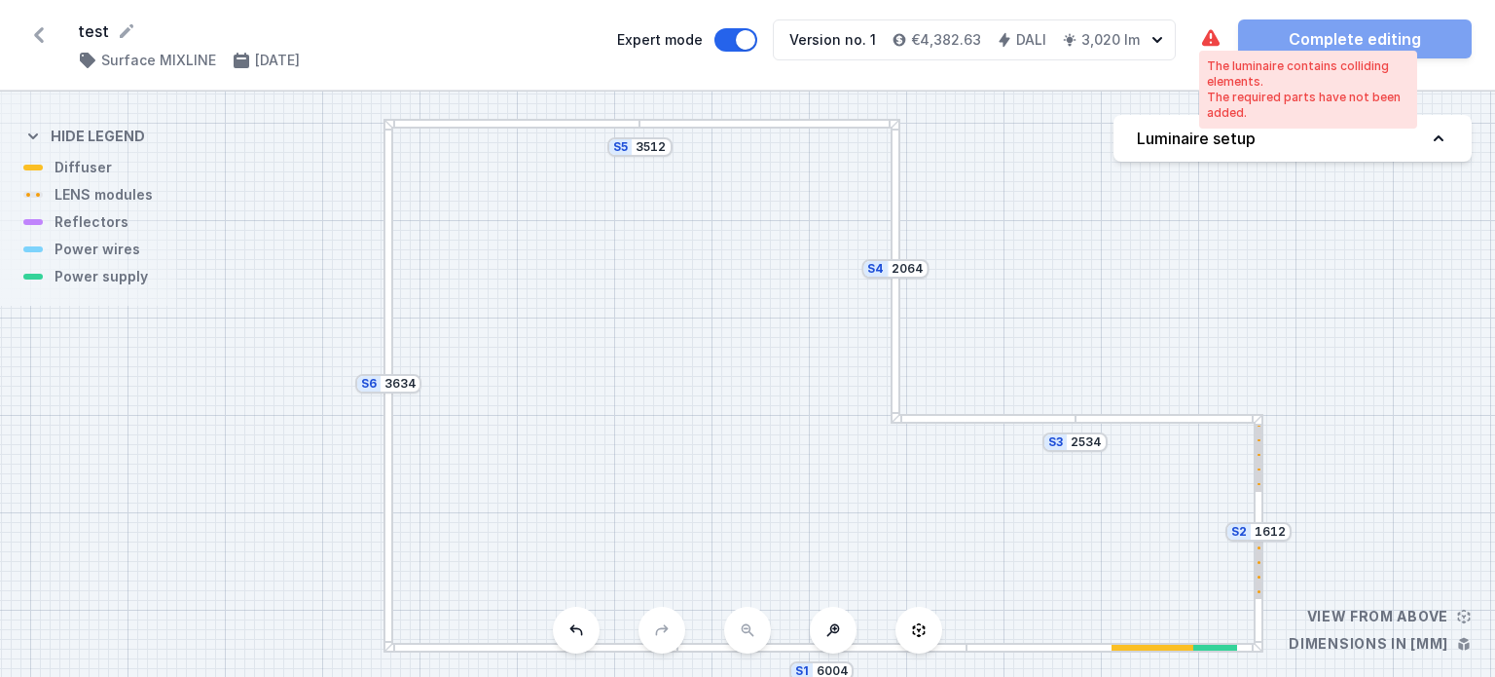
click at [1210, 44] on icon at bounding box center [1211, 37] width 18 height 17
click at [1263, 96] on div "The required parts have not been added." at bounding box center [1308, 105] width 202 height 31
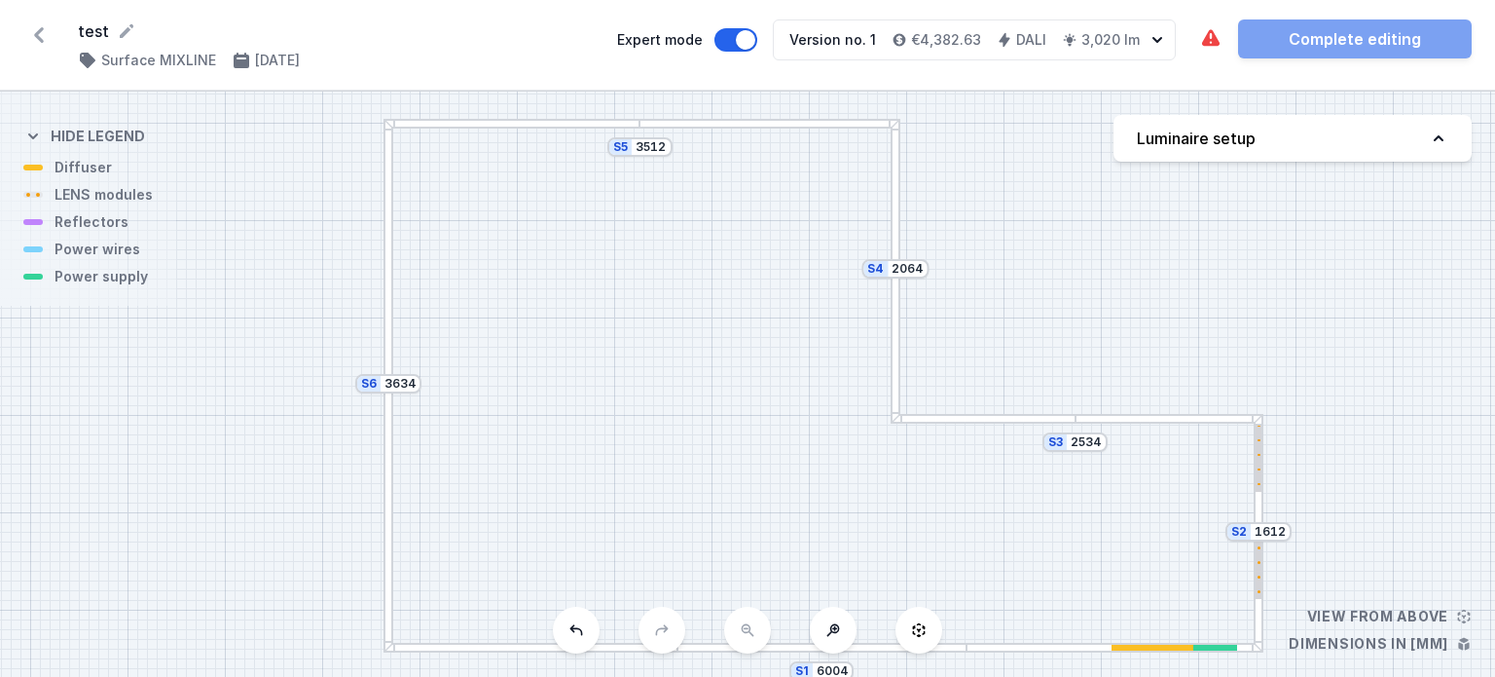
click at [805, 675] on div "S1 6004" at bounding box center [822, 670] width 64 height 19
click at [828, 673] on input "6004" at bounding box center [832, 671] width 31 height 16
click at [1020, 649] on div at bounding box center [1114, 648] width 294 height 10
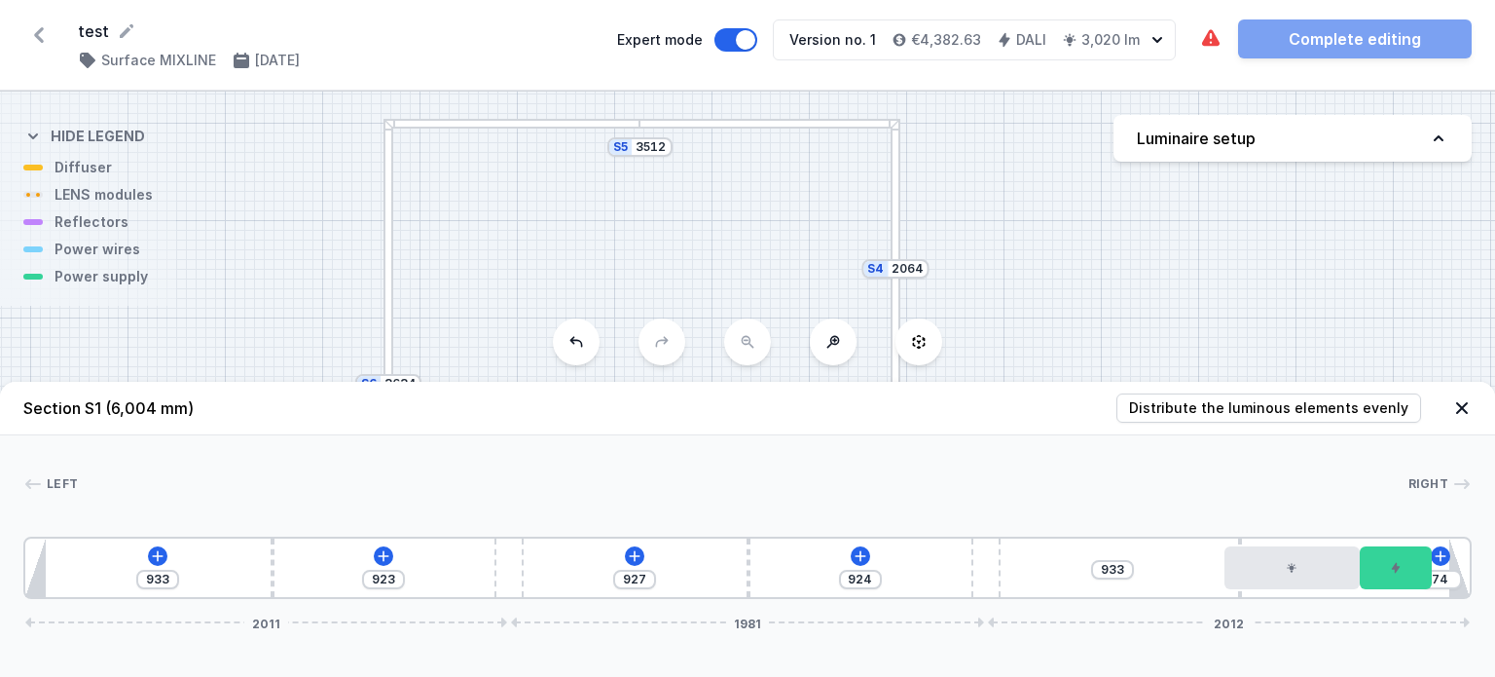
click at [1020, 649] on div "Section S1 (6,004 mm) Distribute the luminous elements evenly Left Right 1 2 3 …" at bounding box center [747, 529] width 1495 height 295
click at [1435, 551] on icon at bounding box center [1441, 556] width 16 height 16
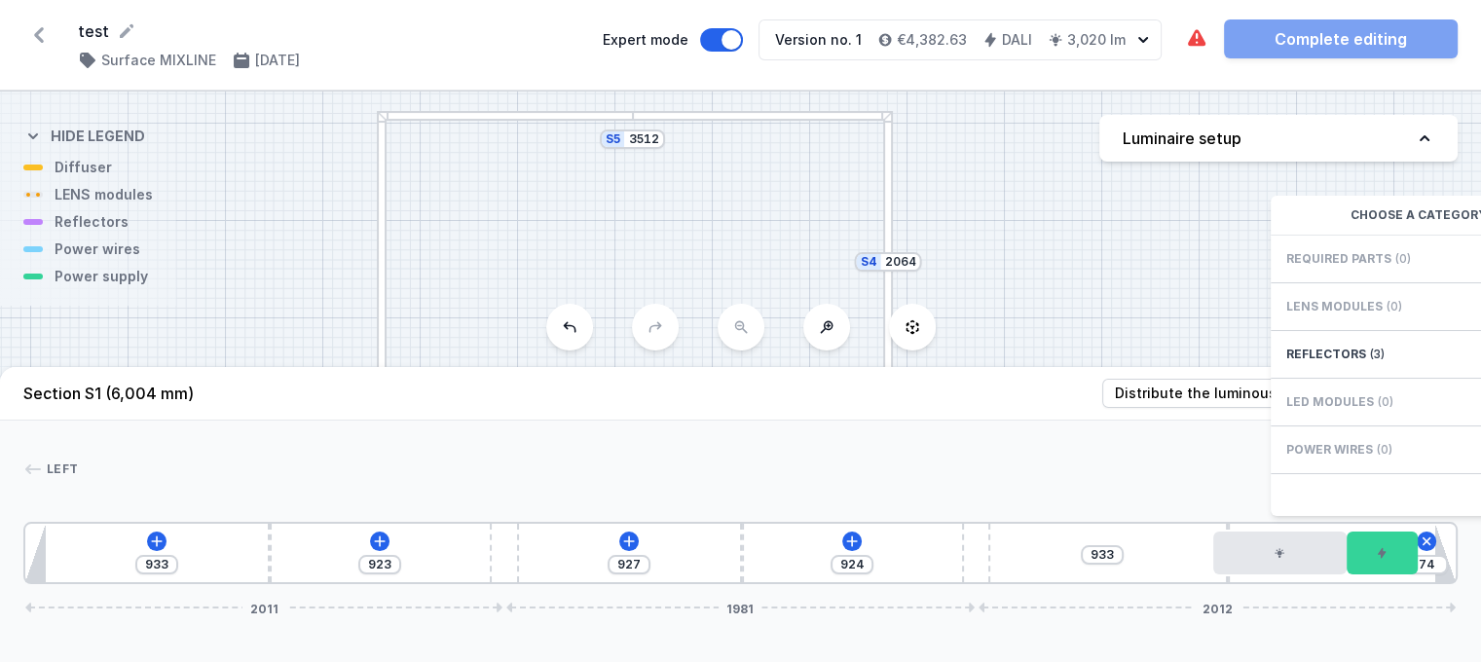
click at [1223, 263] on div "S6 3634 S5 3512 S4 2064 S3 2534 S2 1612 S1 6004" at bounding box center [740, 377] width 1481 height 570
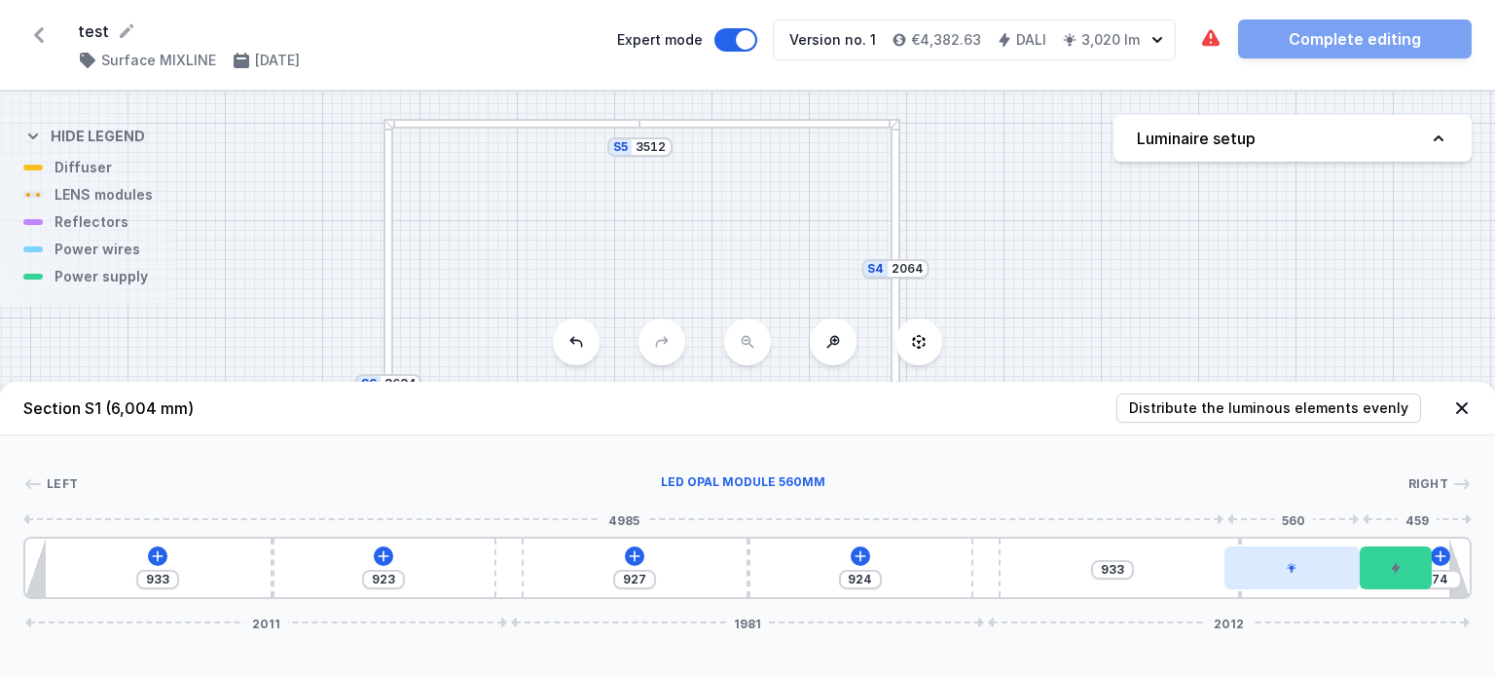
click at [1290, 568] on icon at bounding box center [1293, 568] width 10 height 10
click at [1295, 567] on icon at bounding box center [1292, 568] width 12 height 12
click at [1227, 574] on div at bounding box center [1292, 567] width 134 height 43
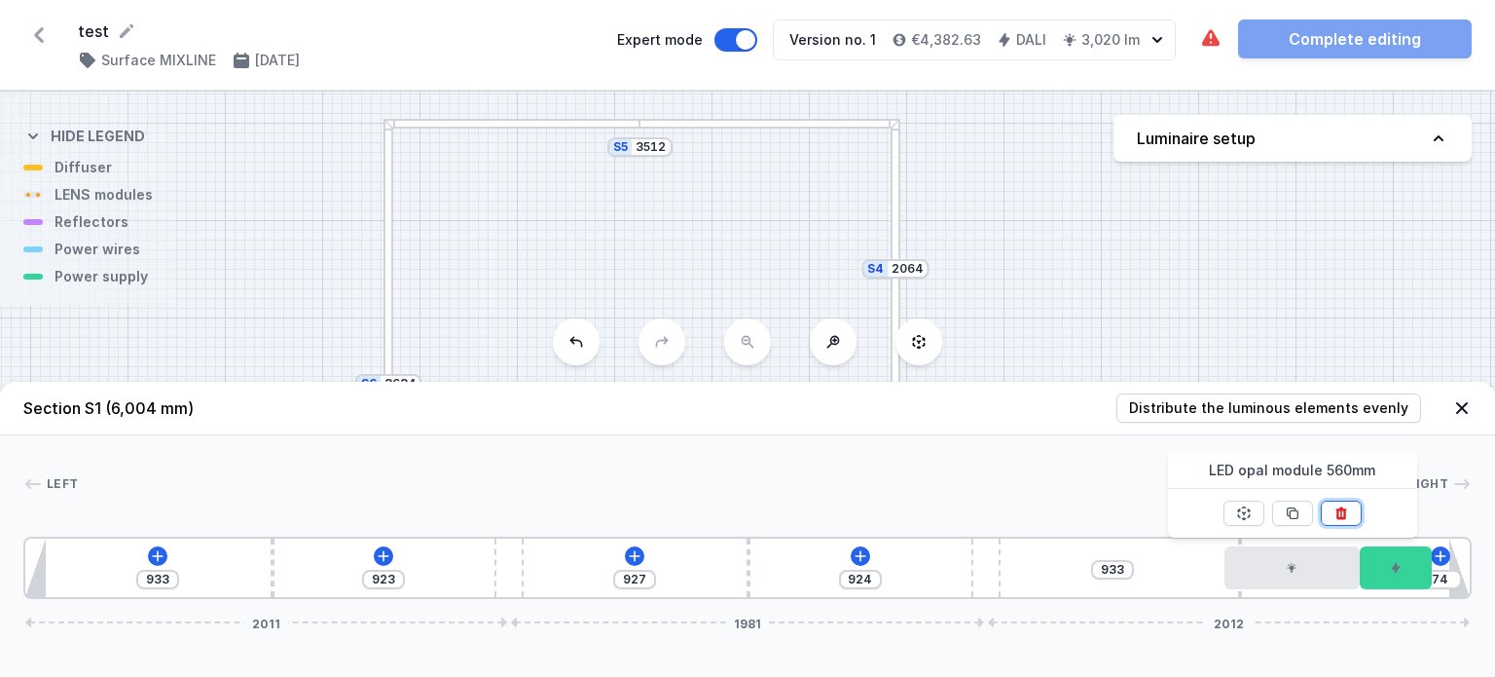
click at [1337, 511] on icon at bounding box center [1341, 512] width 11 height 13
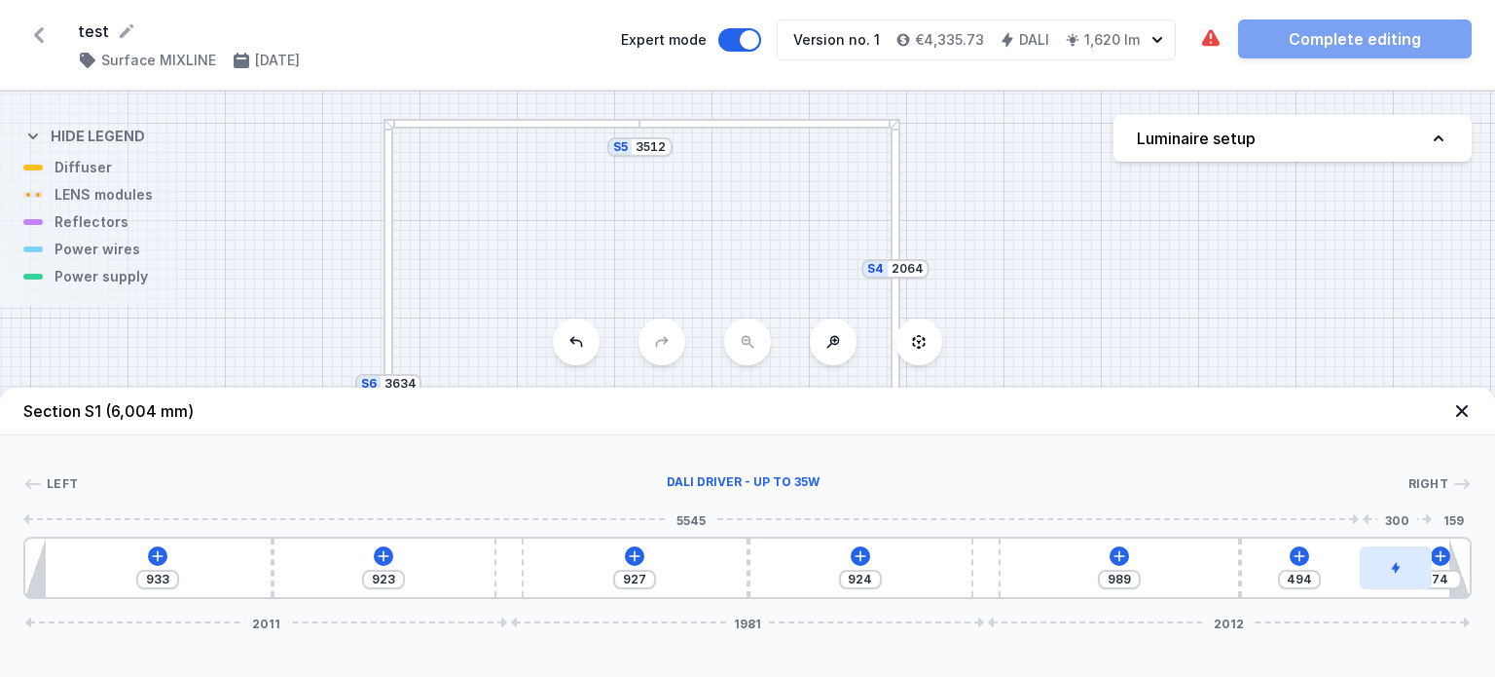
click at [1398, 575] on div at bounding box center [1396, 567] width 72 height 43
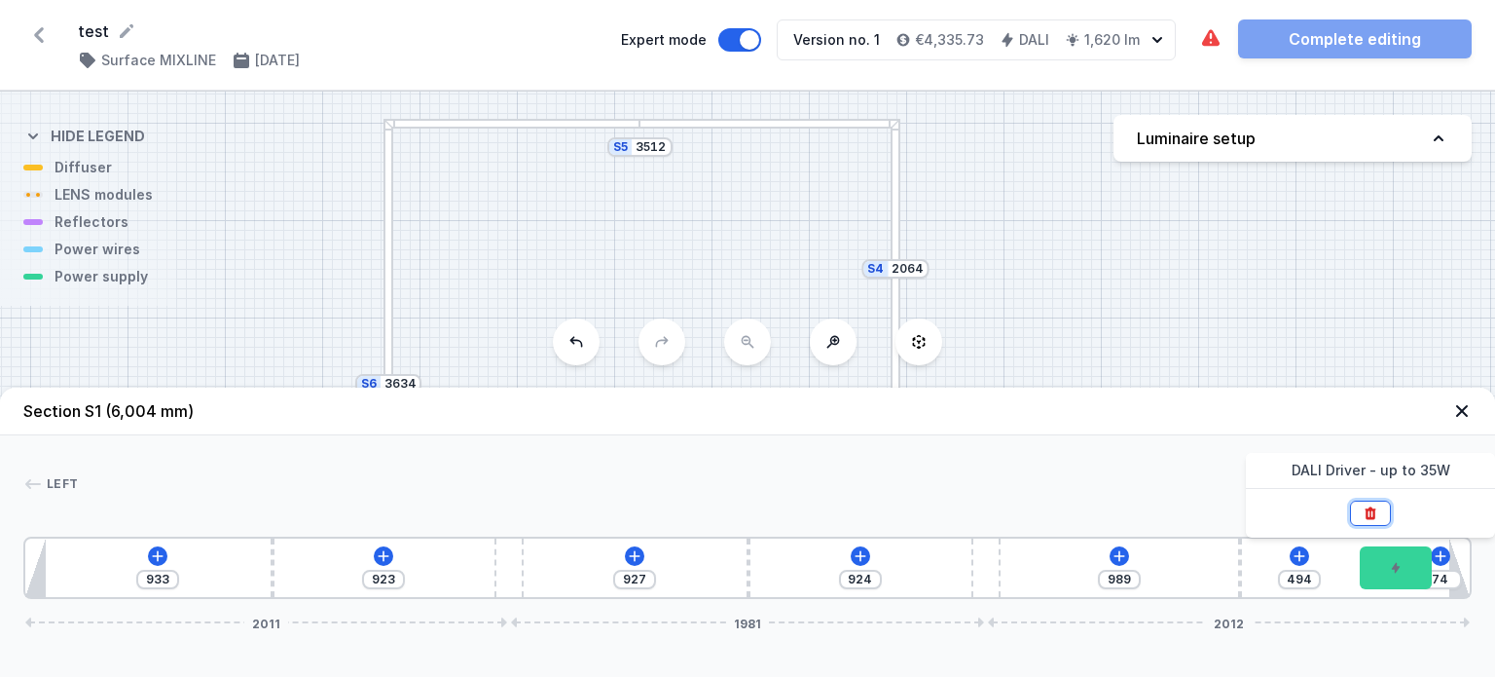
click at [1366, 515] on icon at bounding box center [1370, 512] width 11 height 13
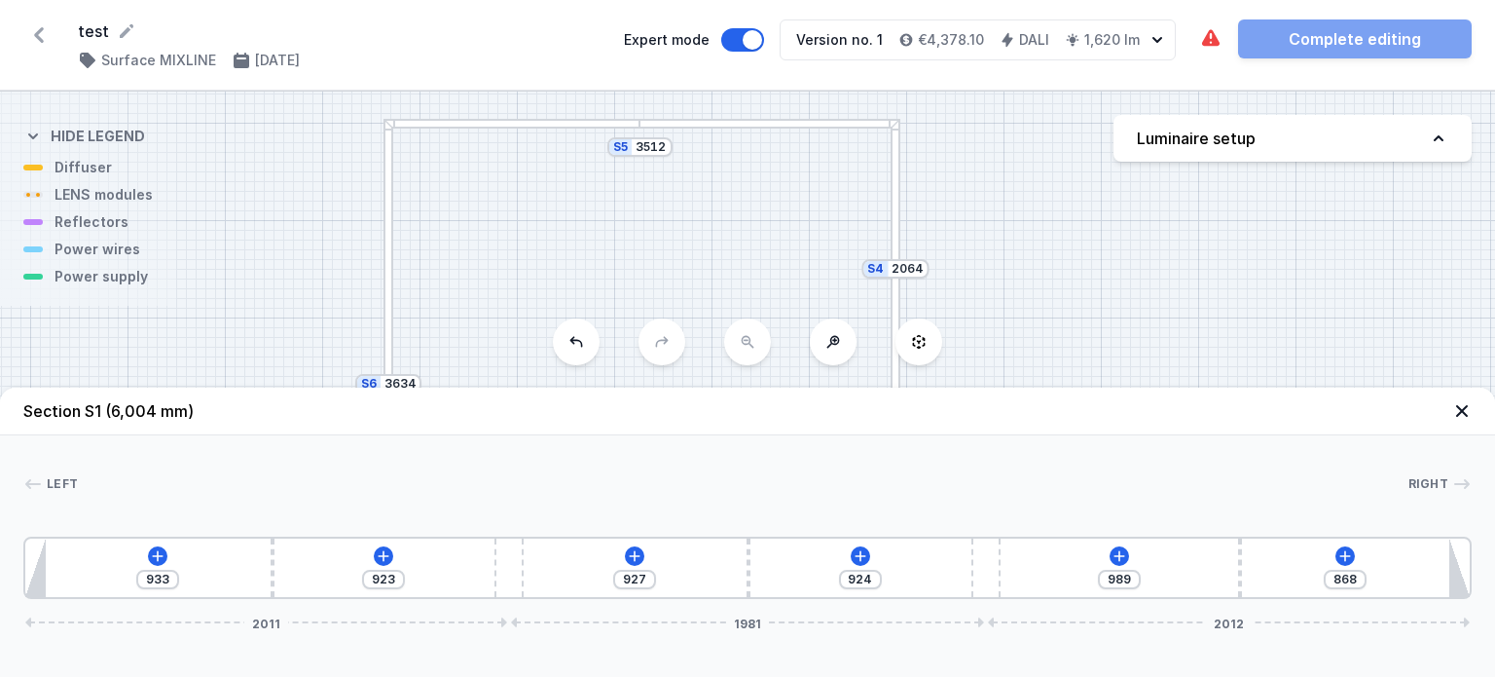
click at [1463, 412] on icon at bounding box center [1462, 411] width 12 height 12
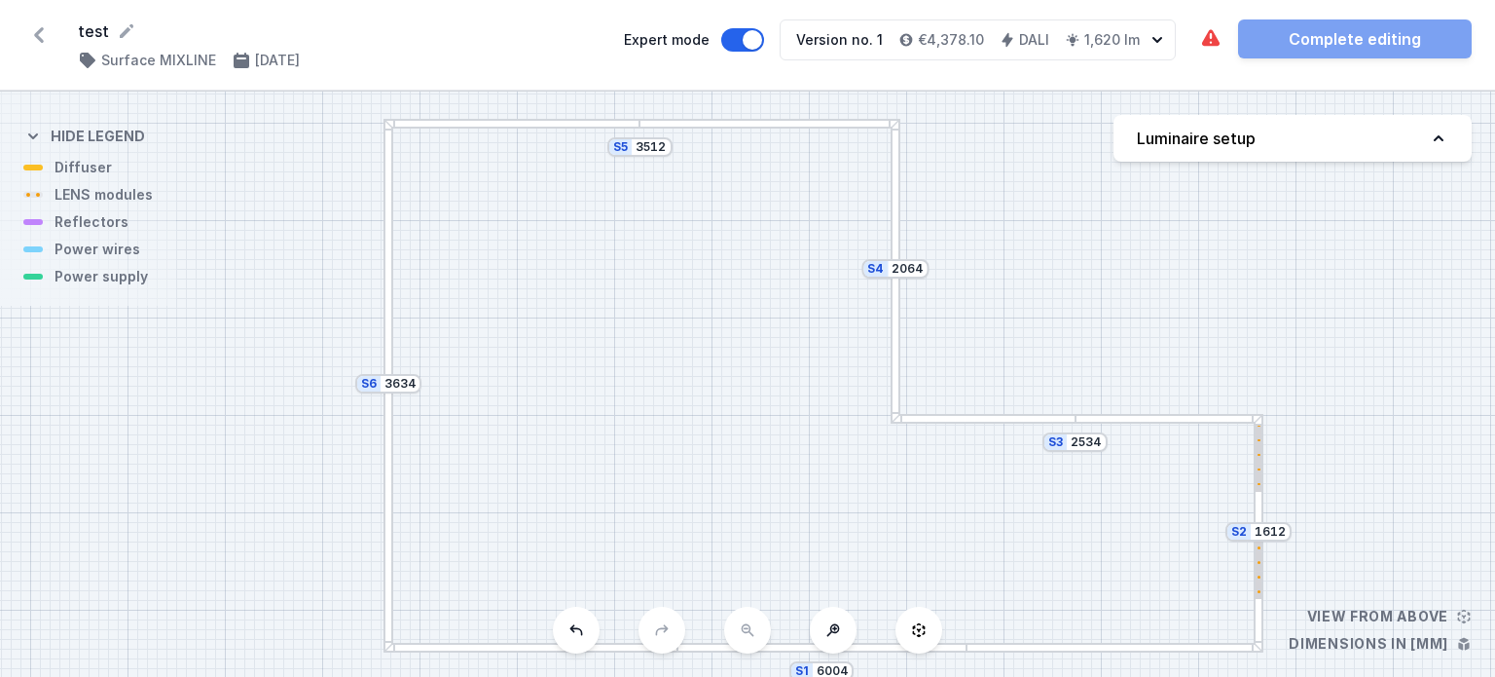
click at [1231, 55] on div "The luminaire contains colliding elements. The required parts have not been add…" at bounding box center [1335, 38] width 273 height 39
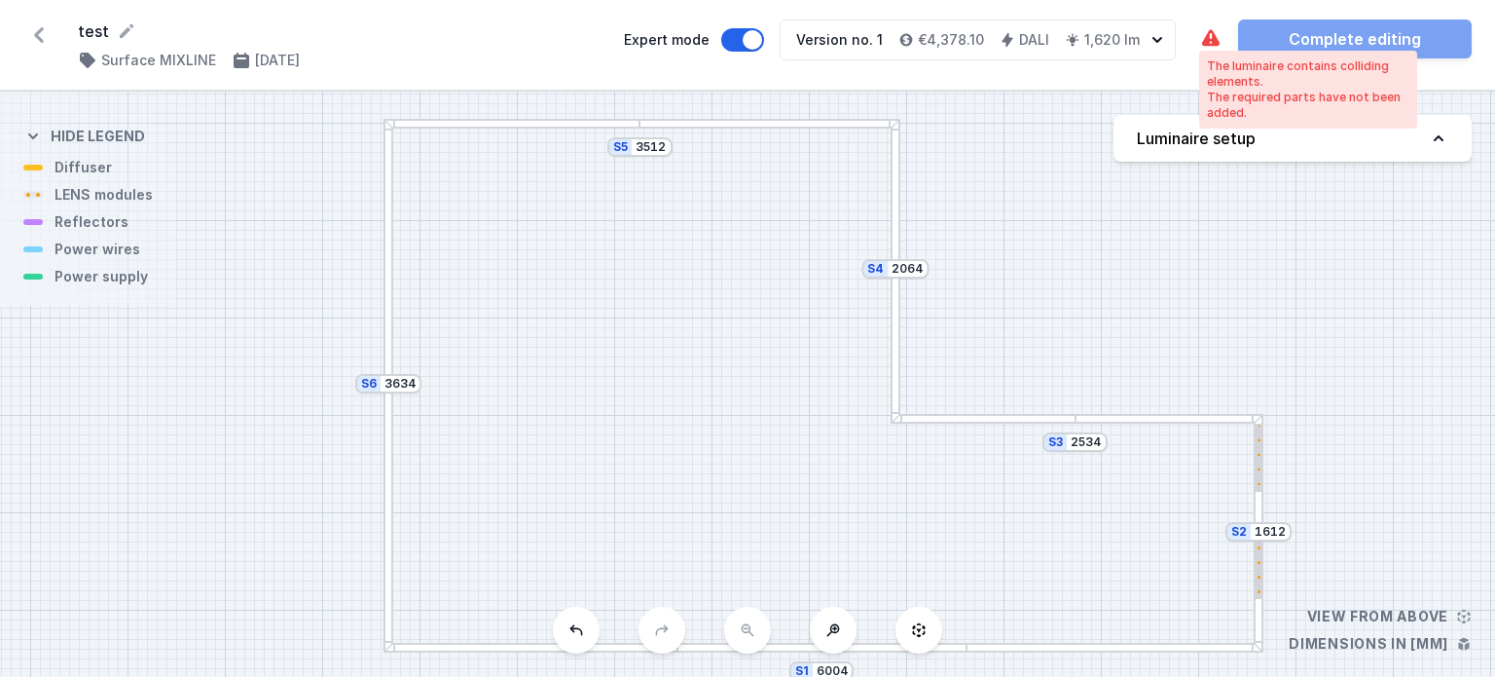
click at [1222, 42] on icon at bounding box center [1210, 38] width 23 height 23
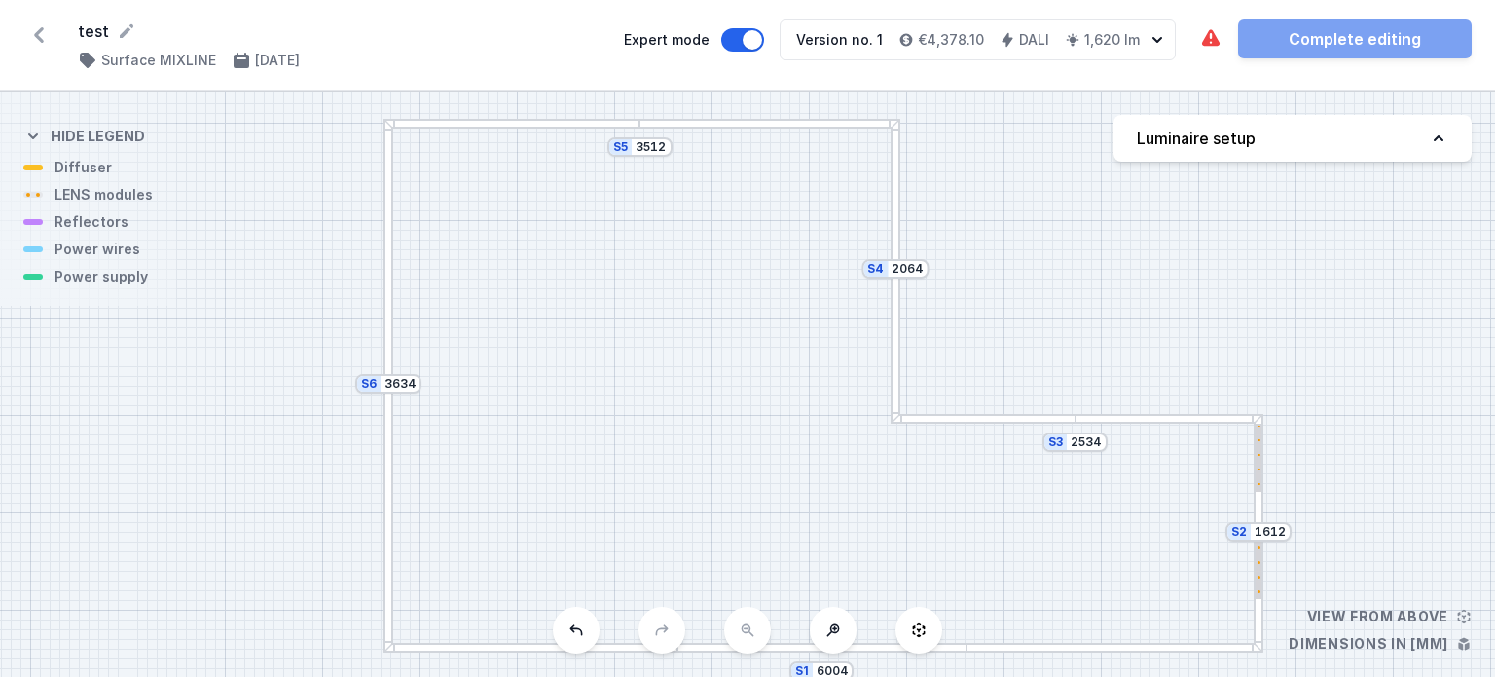
click at [1245, 540] on div "S6 3634 S5 3512 S4 2064 S3 2534 S2 1612 S1 6004" at bounding box center [747, 384] width 1495 height 585
click at [1260, 485] on div at bounding box center [1259, 455] width 6 height 73
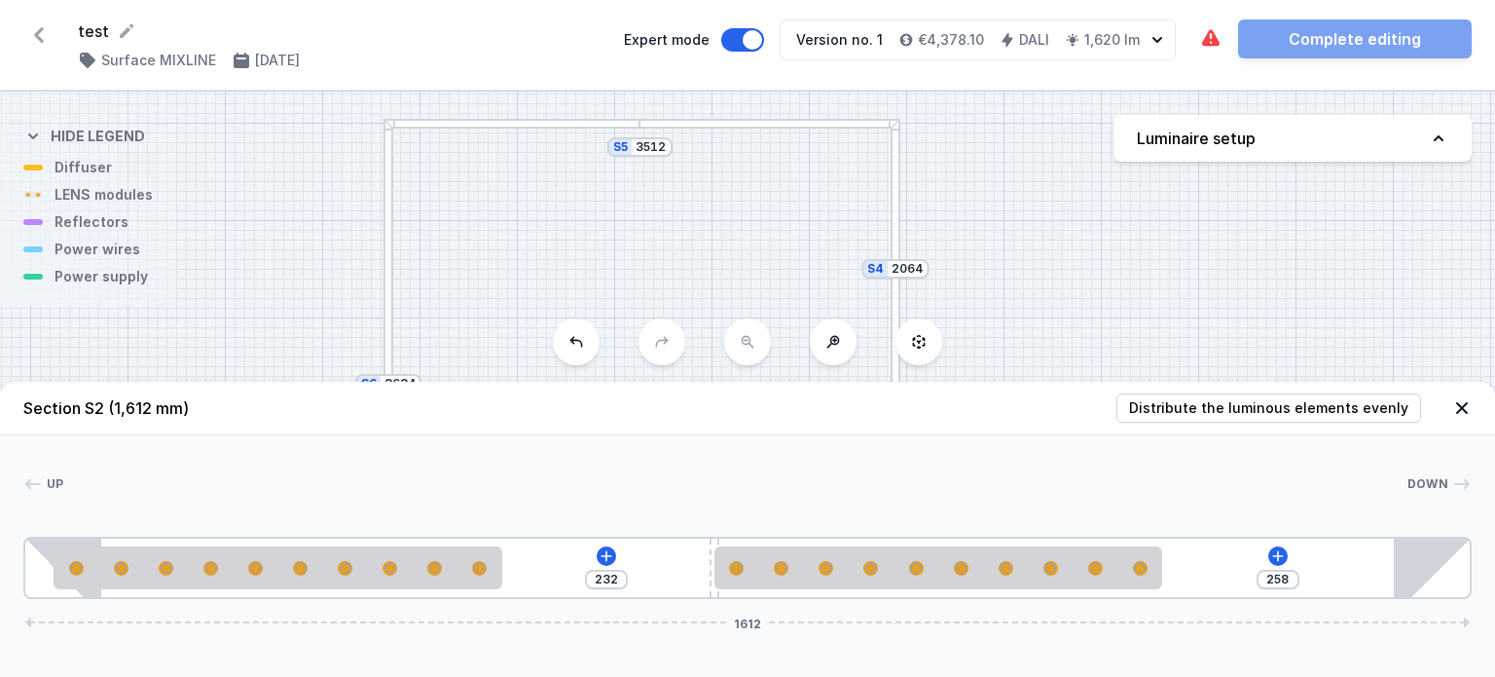
click at [1260, 485] on div at bounding box center [735, 483] width 1343 height 19
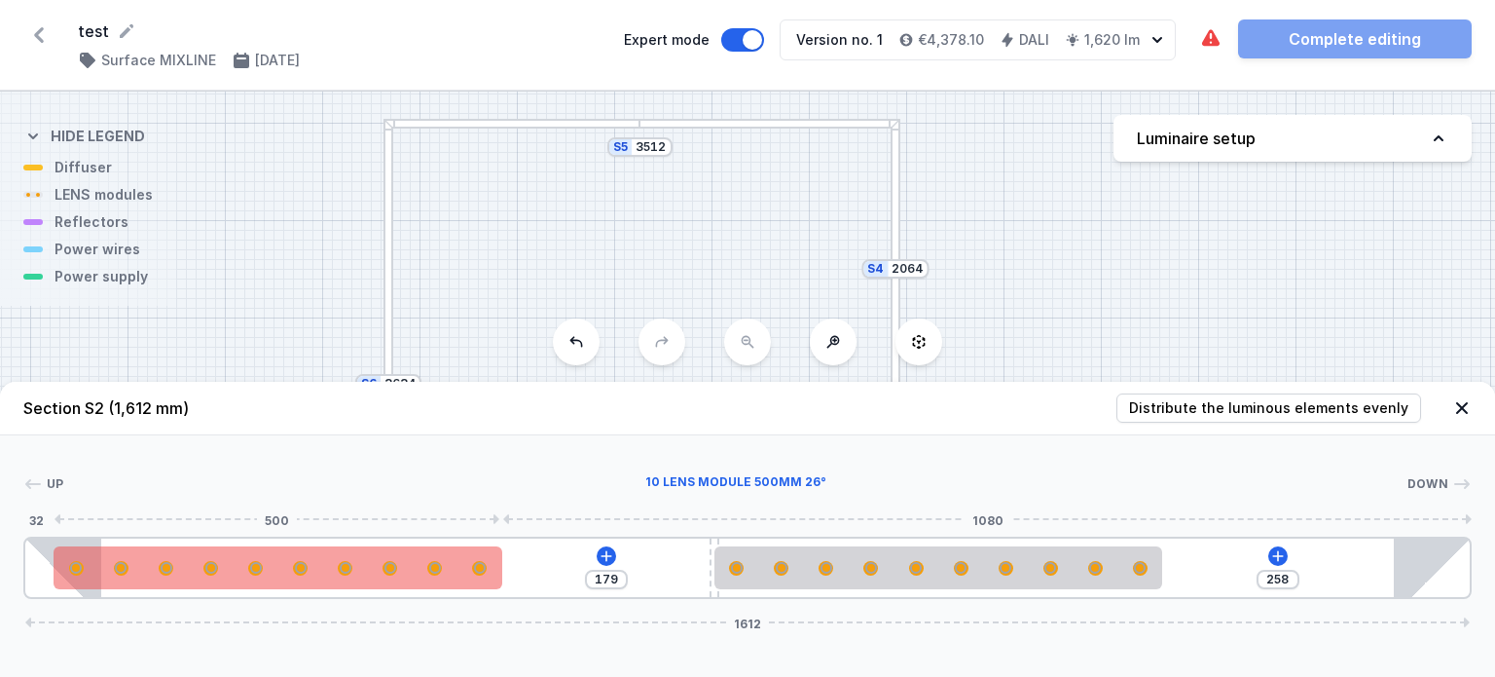
click at [306, 573] on div at bounding box center [278, 567] width 448 height 43
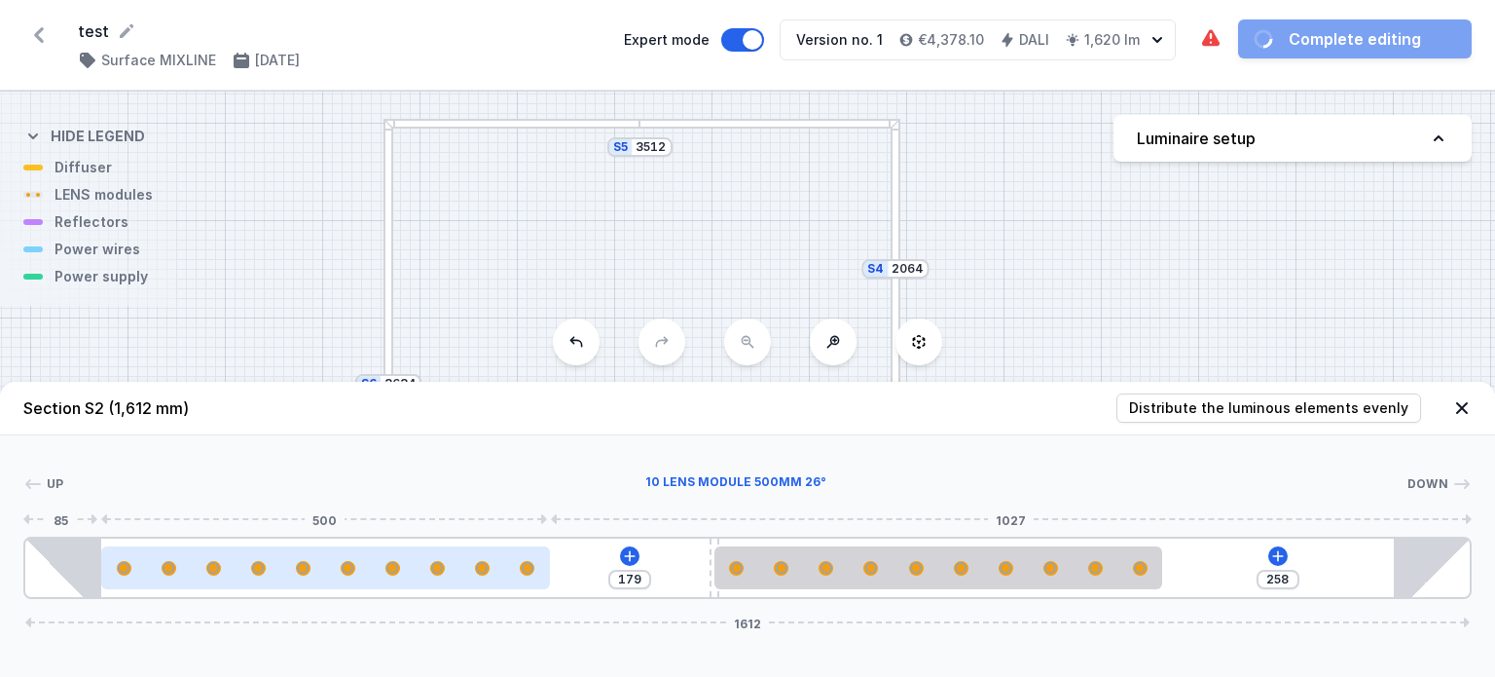
click at [306, 573] on div at bounding box center [303, 567] width 13 height 13
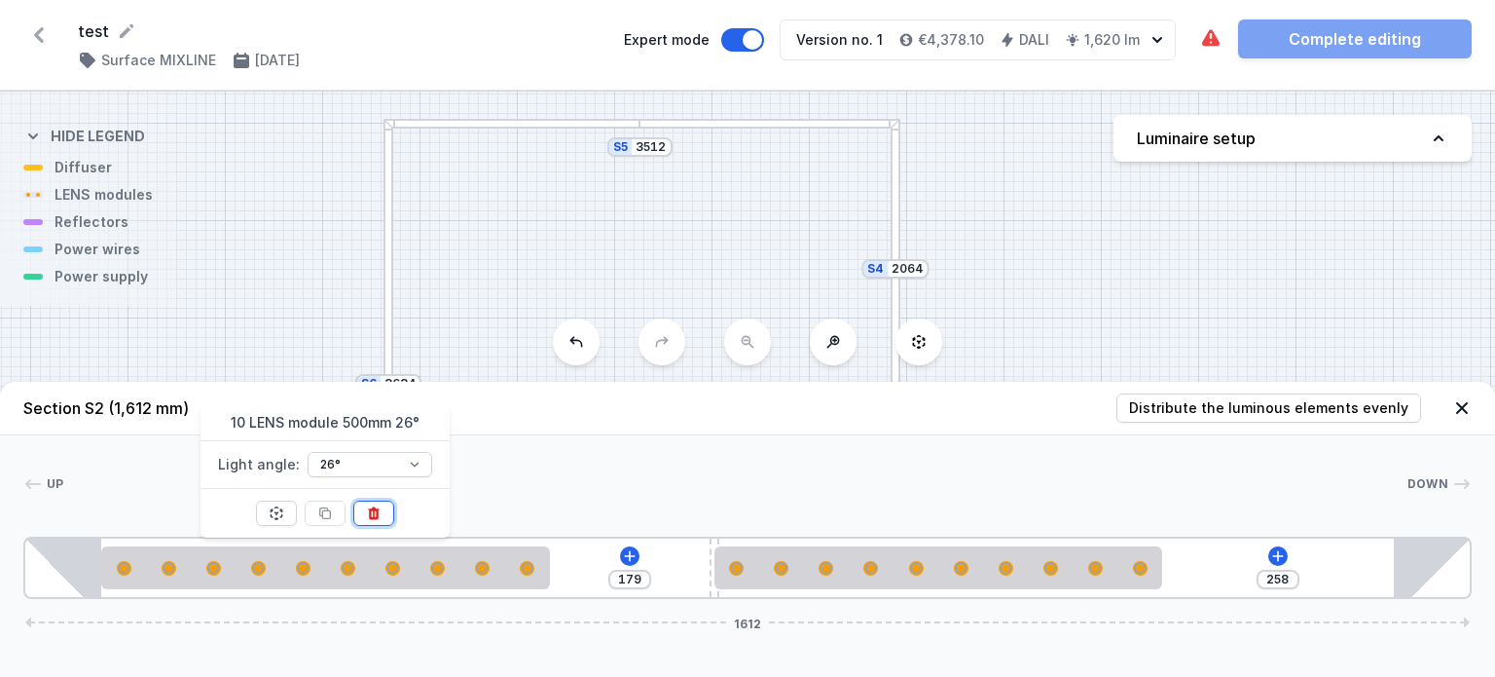
click at [372, 509] on icon at bounding box center [374, 512] width 11 height 13
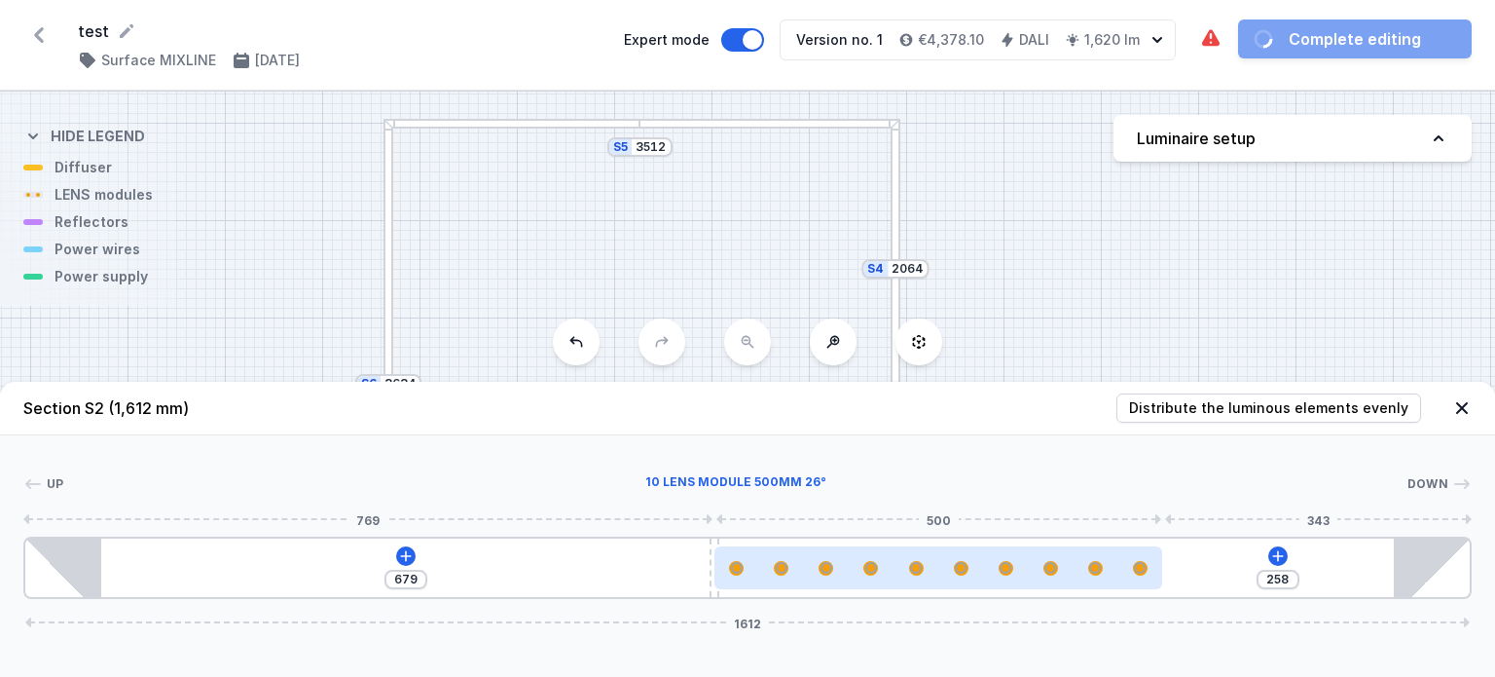
click at [929, 569] on div at bounding box center [939, 568] width 448 height 15
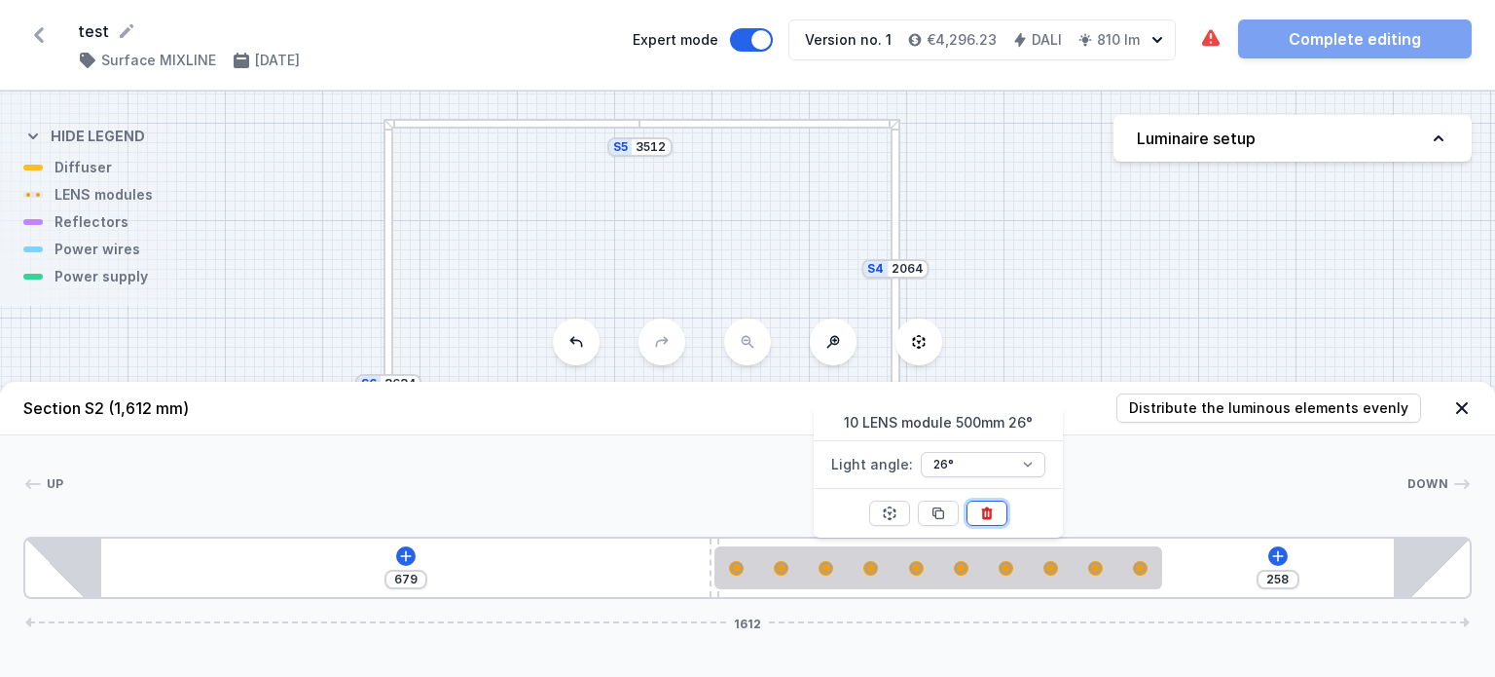
click at [987, 510] on icon at bounding box center [987, 512] width 11 height 13
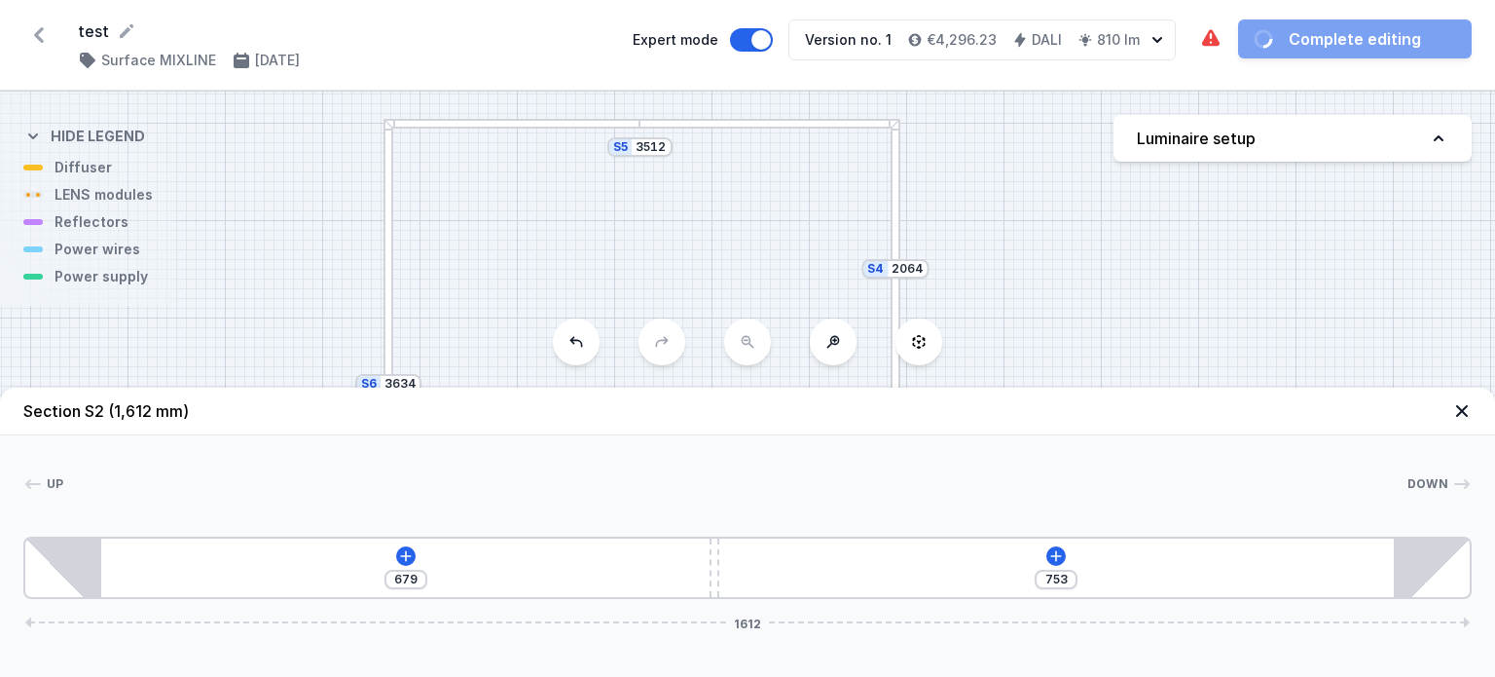
click at [1064, 342] on div "S6 3634 S5 3512 S4 2064 S3 2534 S2 1612 S1 6004" at bounding box center [747, 384] width 1495 height 585
click at [1460, 414] on icon at bounding box center [1461, 410] width 19 height 19
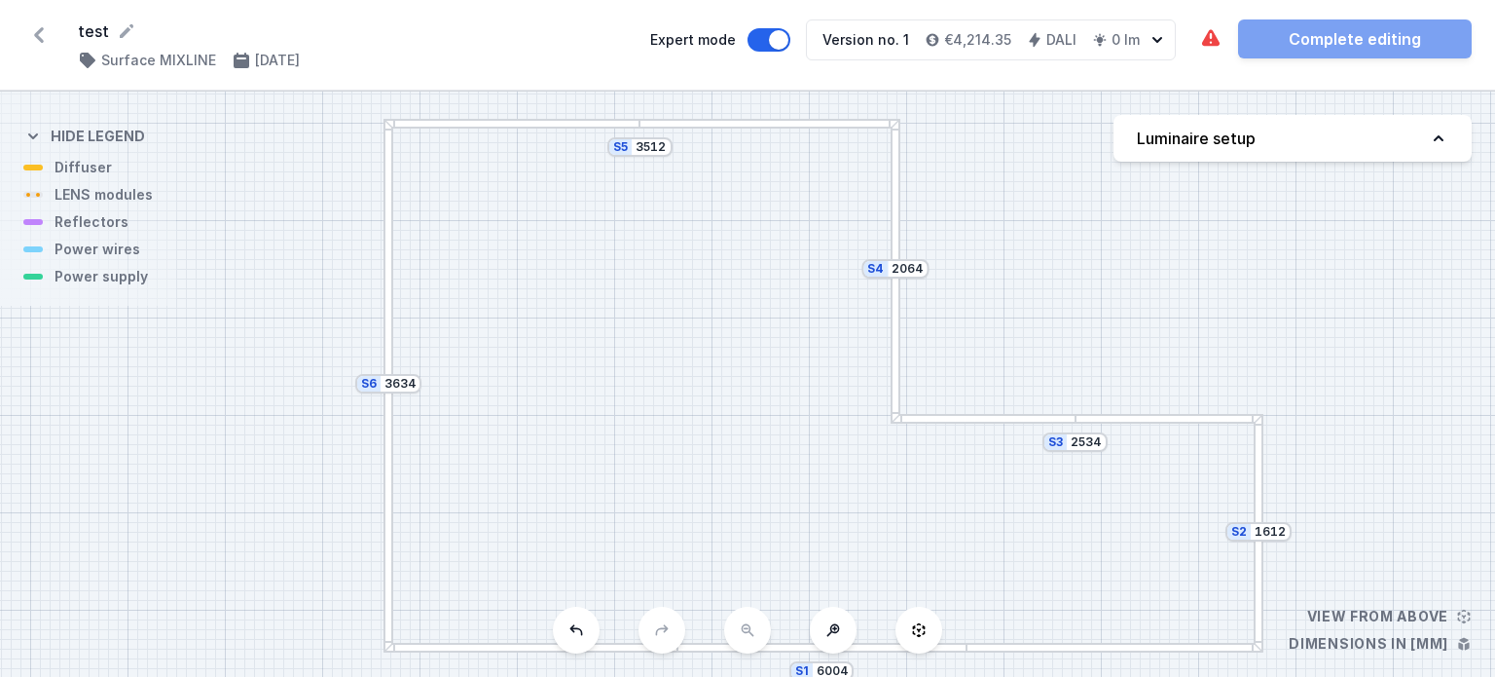
click at [782, 654] on div "S6 3634 S5 3512 S4 2064 S3 2534 S2 1612 S1 6004" at bounding box center [747, 384] width 1495 height 585
click at [798, 656] on div "S6 3634 S5 3512 S4 2064 S3 2534 S2 1612 S1 6004" at bounding box center [747, 384] width 1495 height 585
click at [1007, 648] on div at bounding box center [1114, 648] width 294 height 10
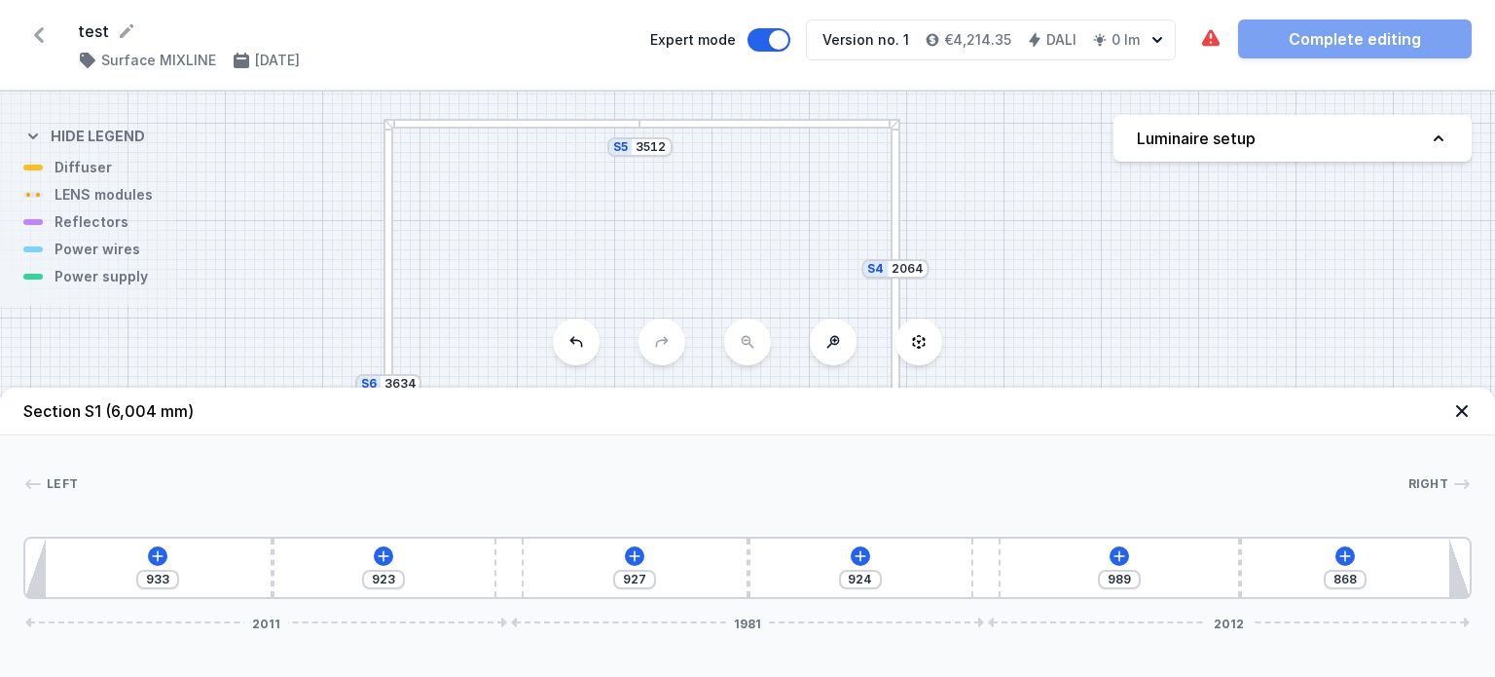
click at [1007, 648] on div "Section S1 (6,004 mm) Left Right 1 2 3 2 3 2 1 933 923 927 924 989 868 2011 198…" at bounding box center [747, 531] width 1495 height 289
click at [160, 560] on icon at bounding box center [158, 556] width 16 height 16
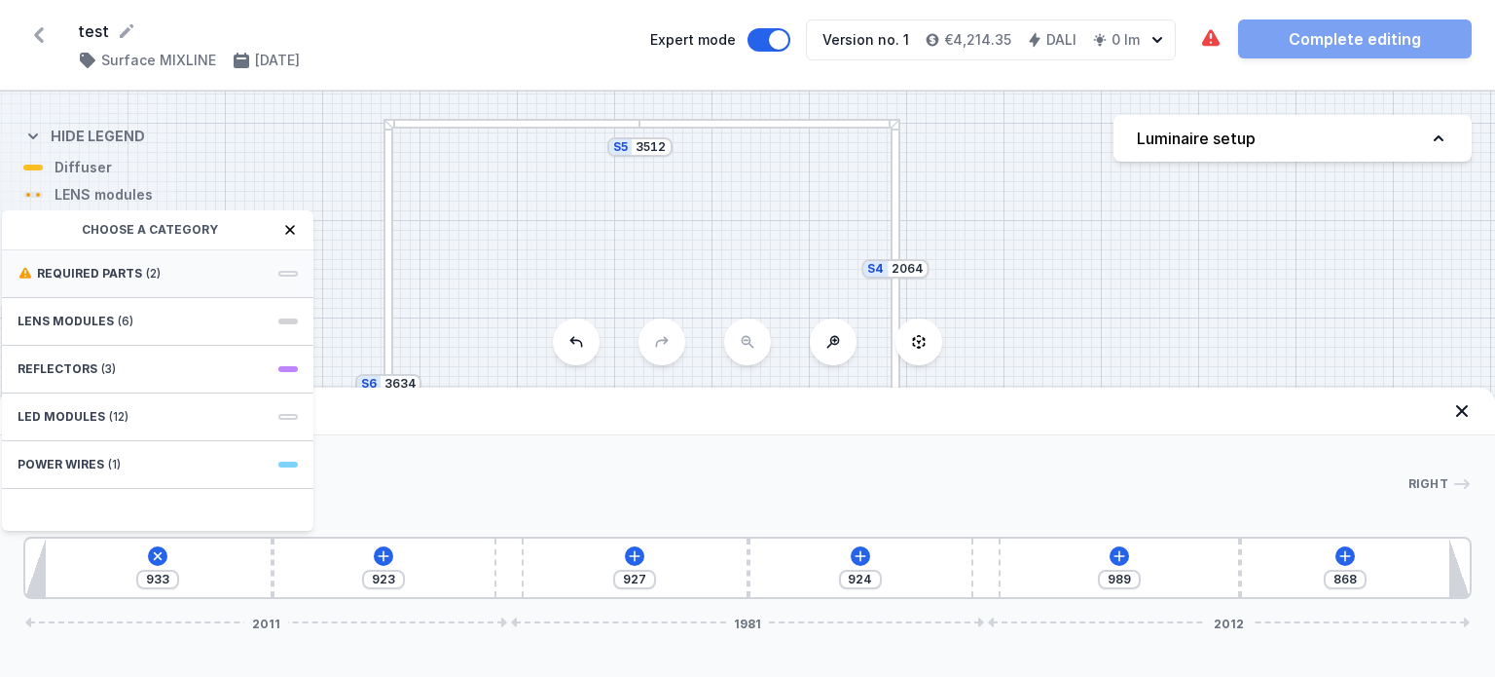
click at [105, 266] on div "Required parts (2)" at bounding box center [158, 274] width 312 height 48
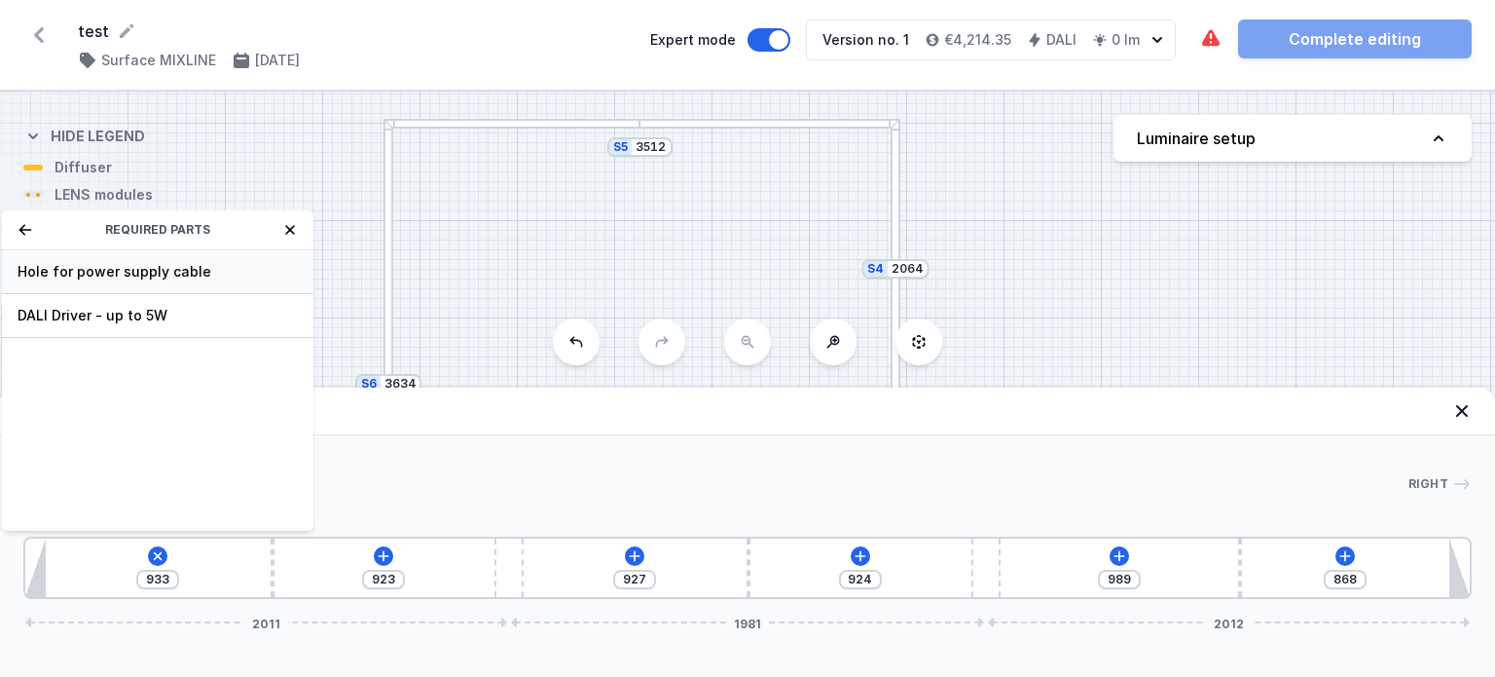
click at [115, 270] on span "Hole for power supply cable" at bounding box center [158, 271] width 280 height 19
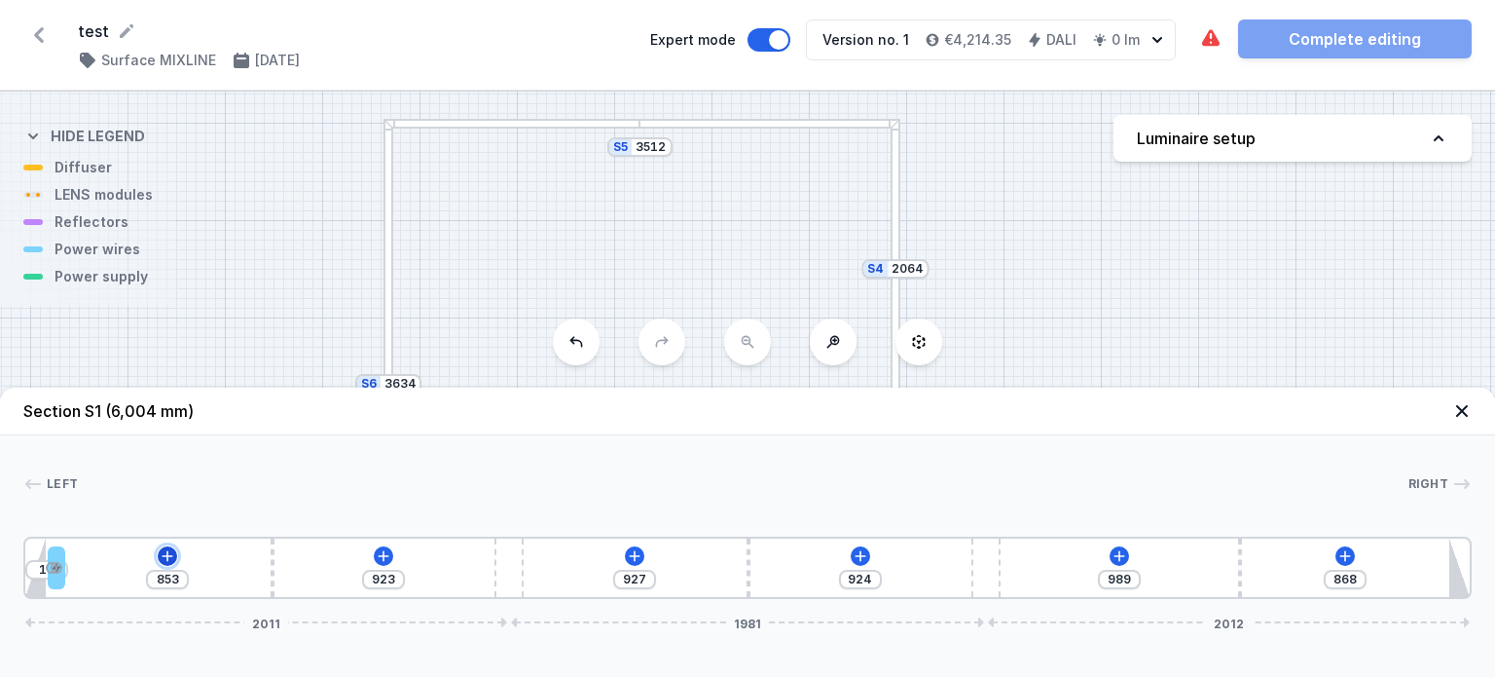
click at [165, 555] on icon at bounding box center [168, 556] width 16 height 16
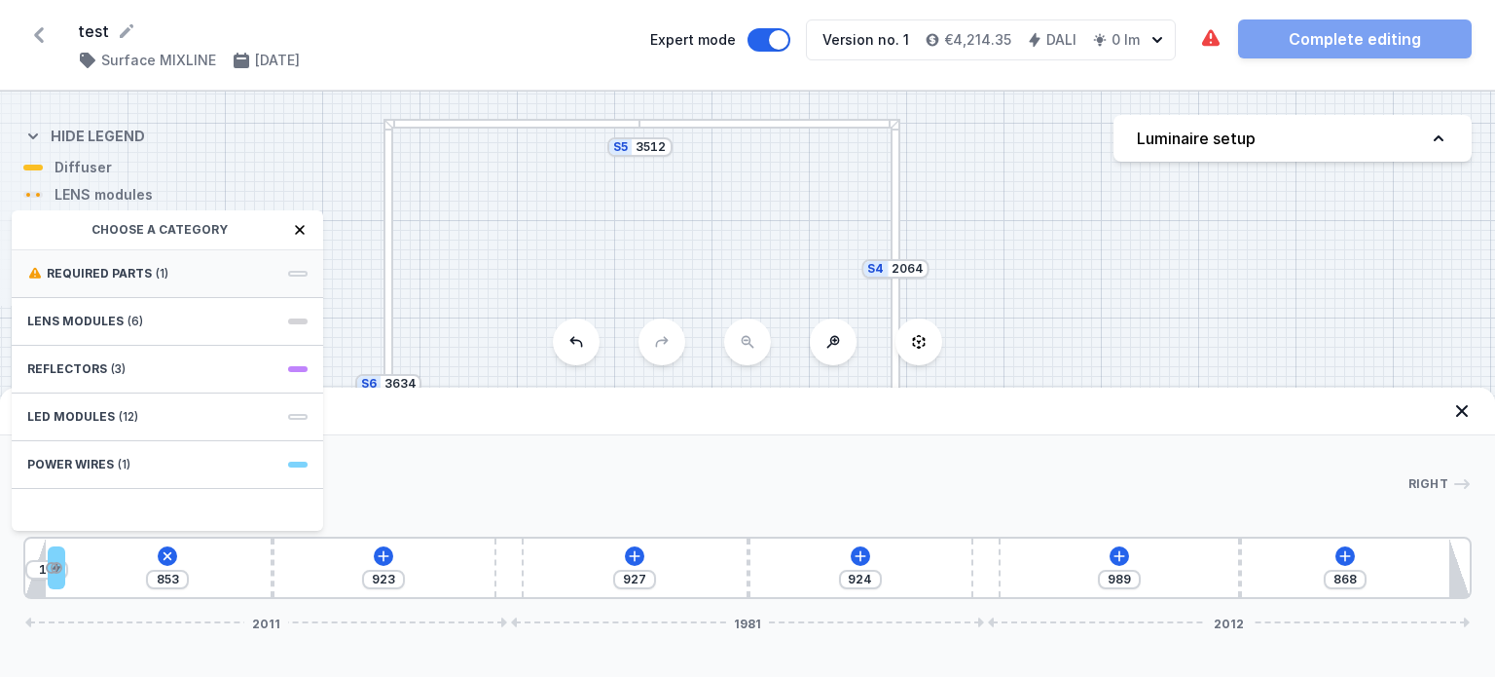
click at [156, 268] on span "(1)" at bounding box center [162, 274] width 13 height 16
click at [134, 266] on span "DALI Driver - up to 5W" at bounding box center [167, 271] width 280 height 19
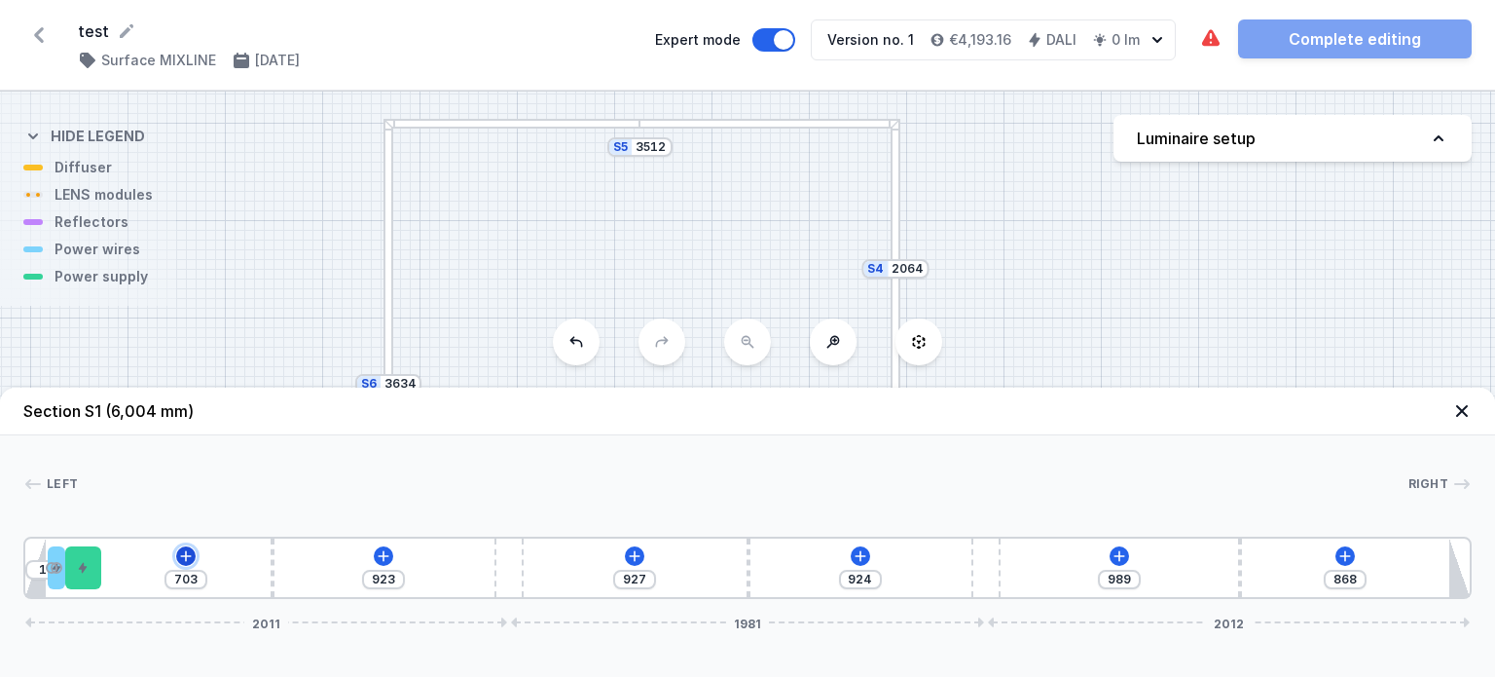
click at [178, 557] on icon at bounding box center [186, 556] width 16 height 16
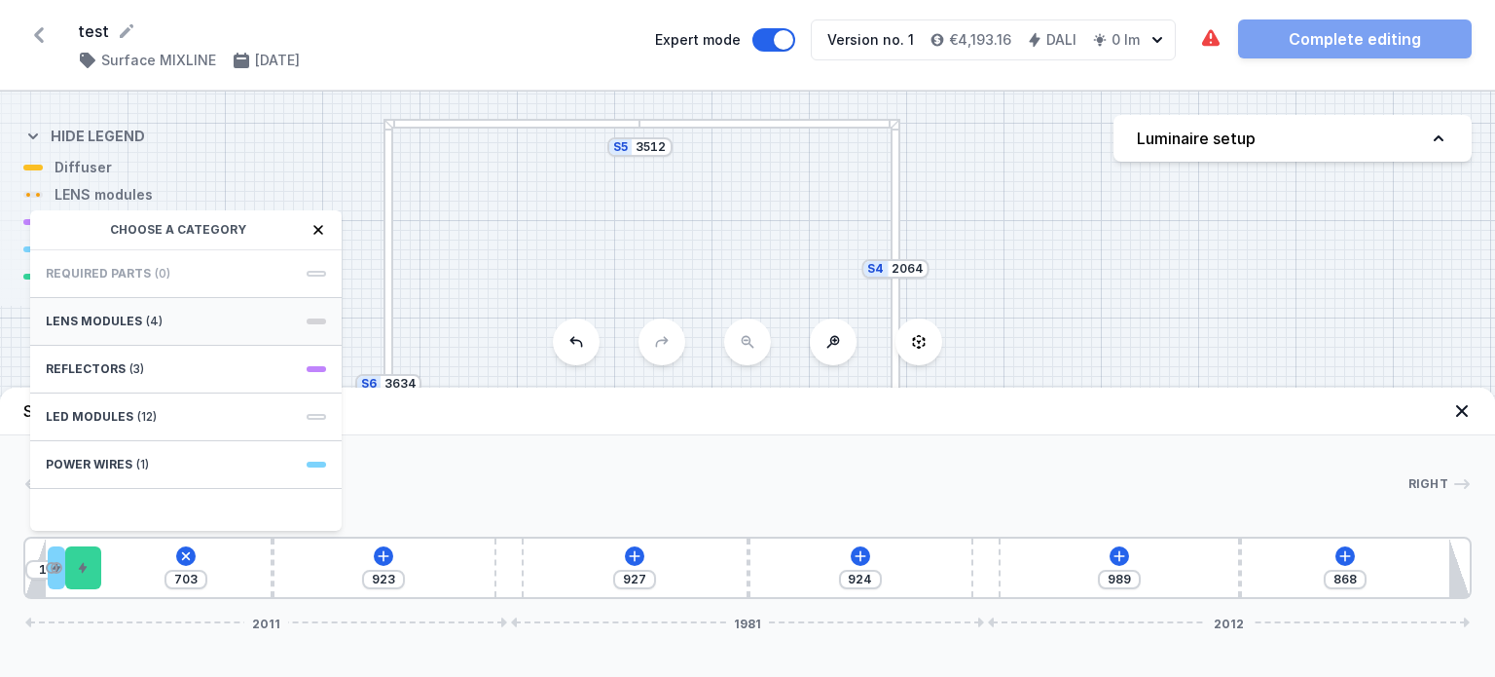
click at [129, 314] on span "LENS modules" at bounding box center [94, 321] width 96 height 16
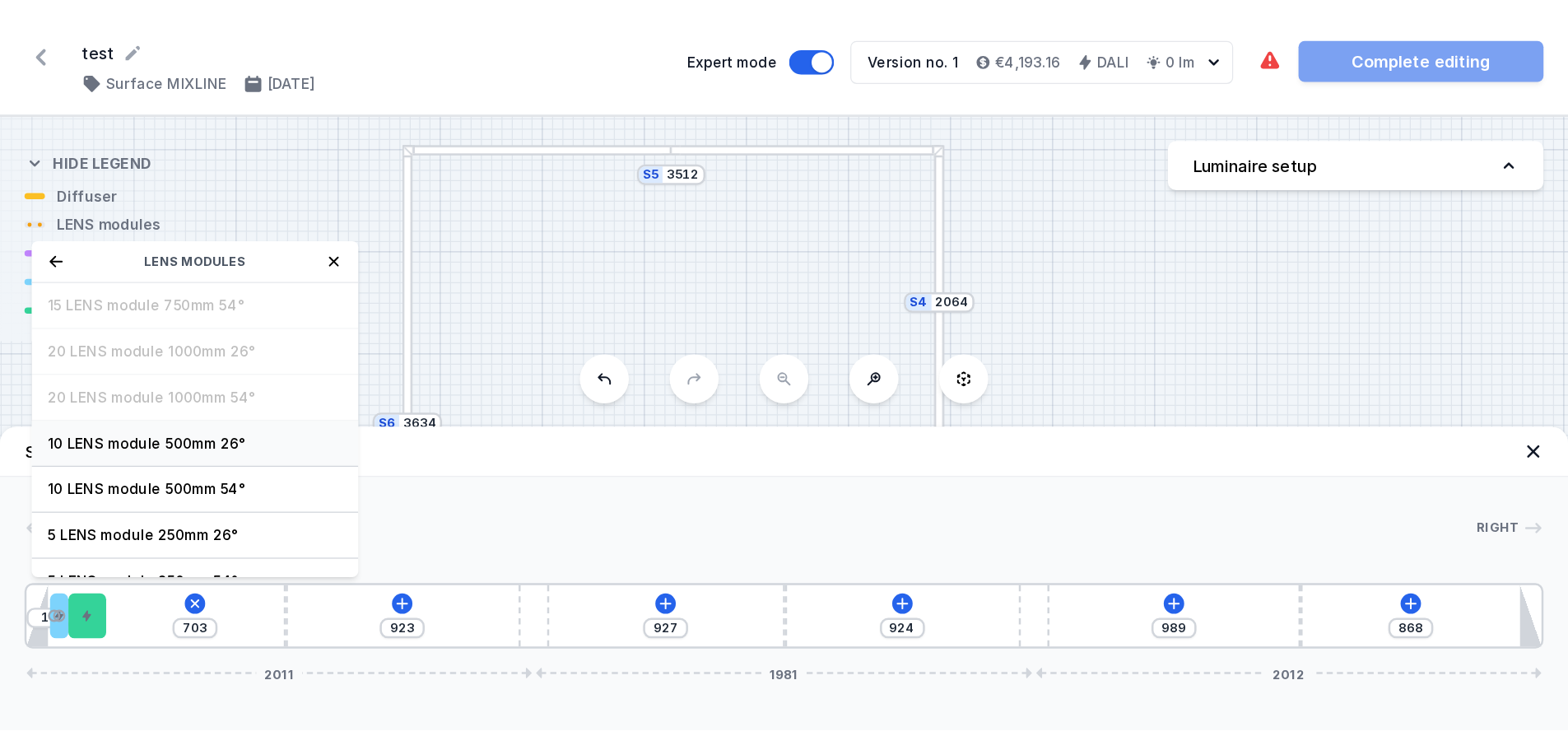
scroll to position [57, 0]
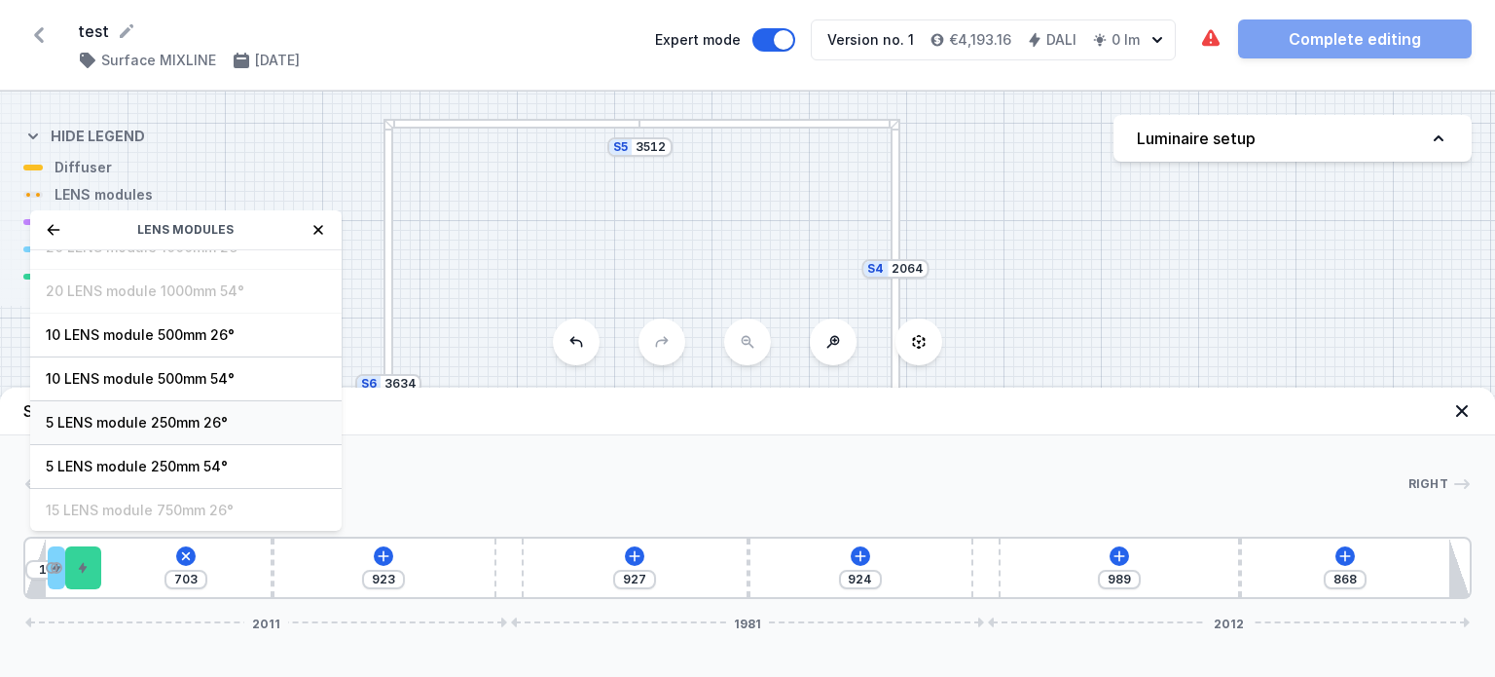
click at [141, 422] on span "5 LENS module 250mm 26°" at bounding box center [186, 422] width 280 height 19
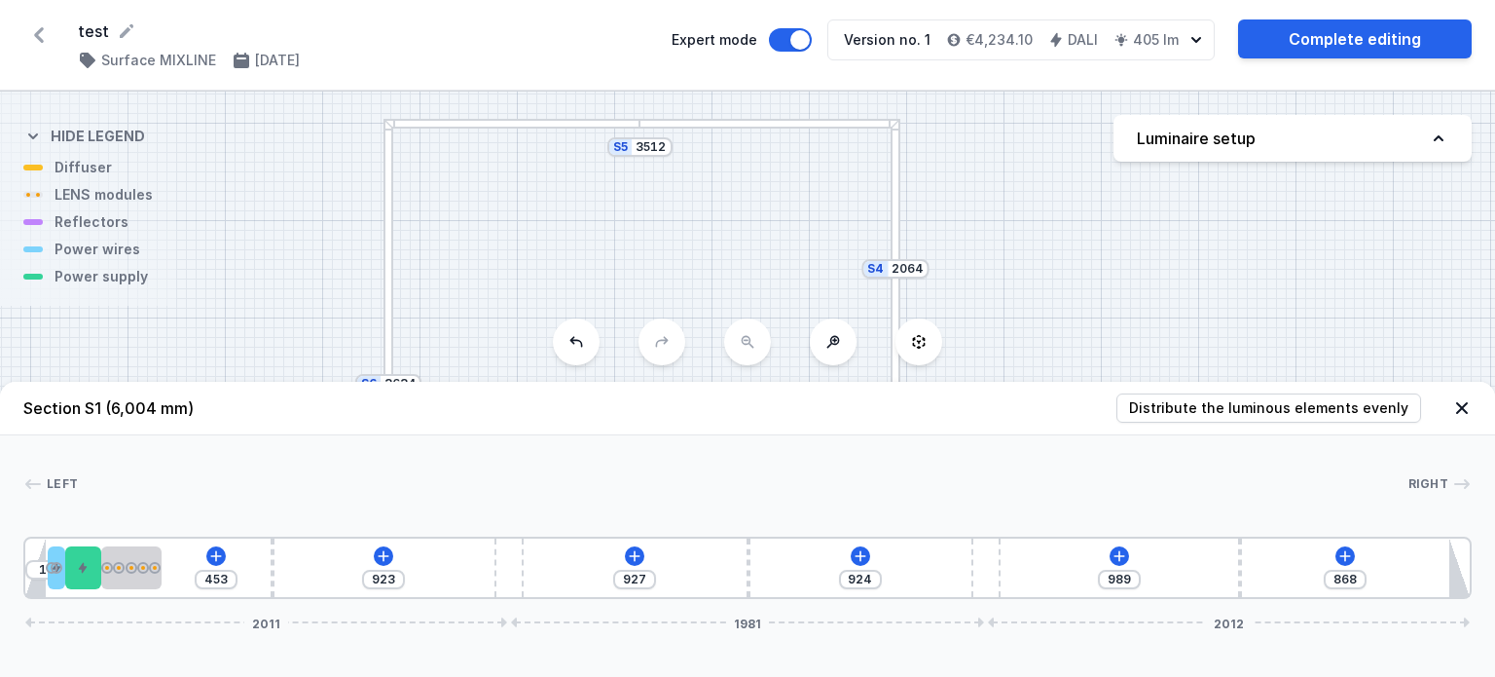
click at [318, 447] on div "Left Right 1 2 3 4 5 6 5 6 5 1 10 453 923 927 924 989 868 2011 1981 2012 95 70 …" at bounding box center [747, 517] width 1495 height 164
click at [1464, 412] on icon at bounding box center [1462, 408] width 12 height 12
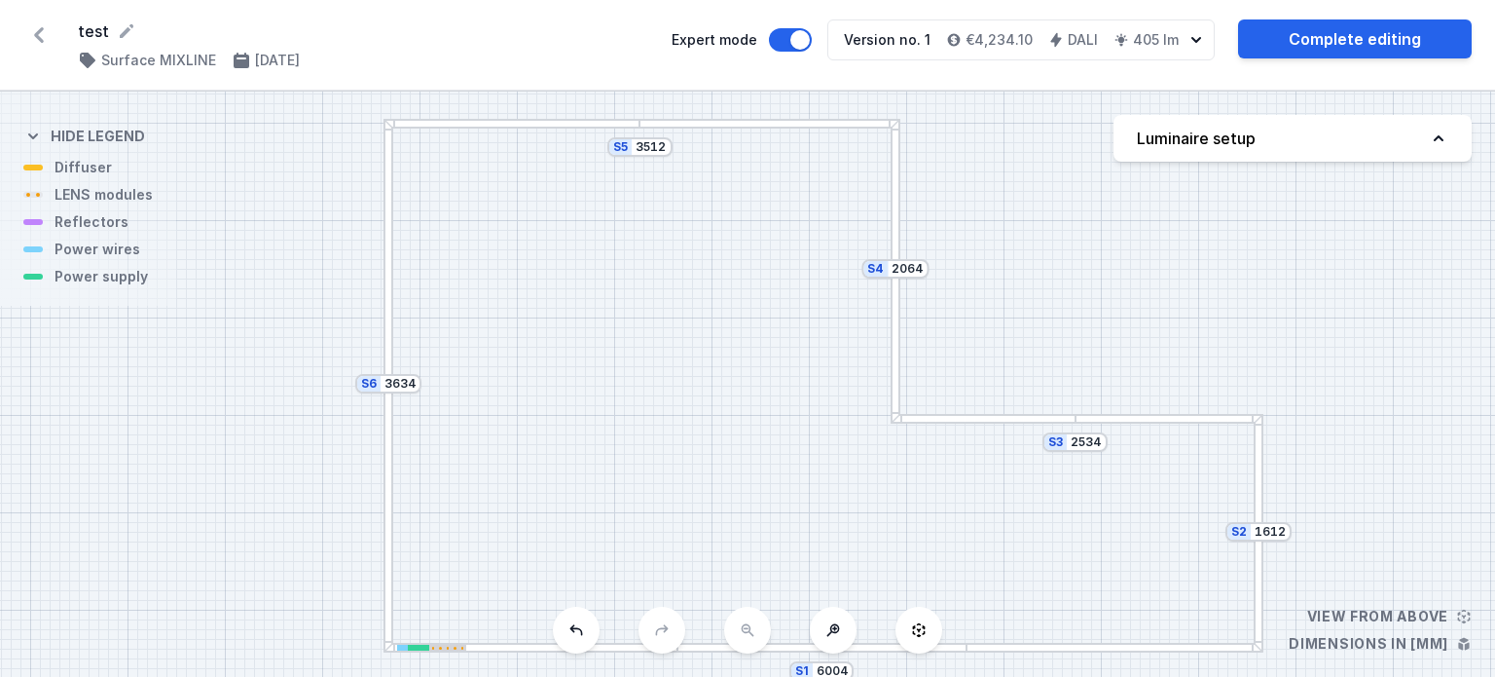
click at [455, 650] on div at bounding box center [531, 648] width 294 height 10
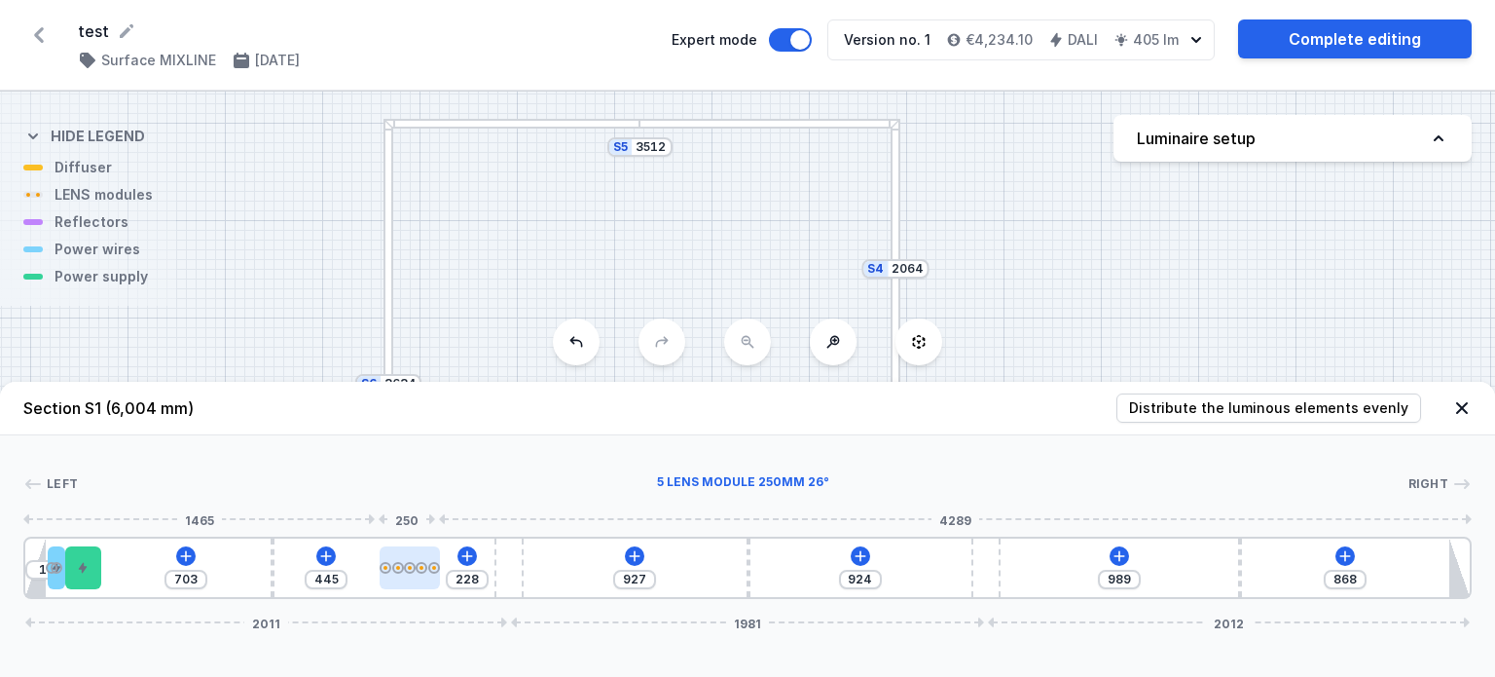
drag, startPoint x: 141, startPoint y: 571, endPoint x: 417, endPoint y: 575, distance: 275.5
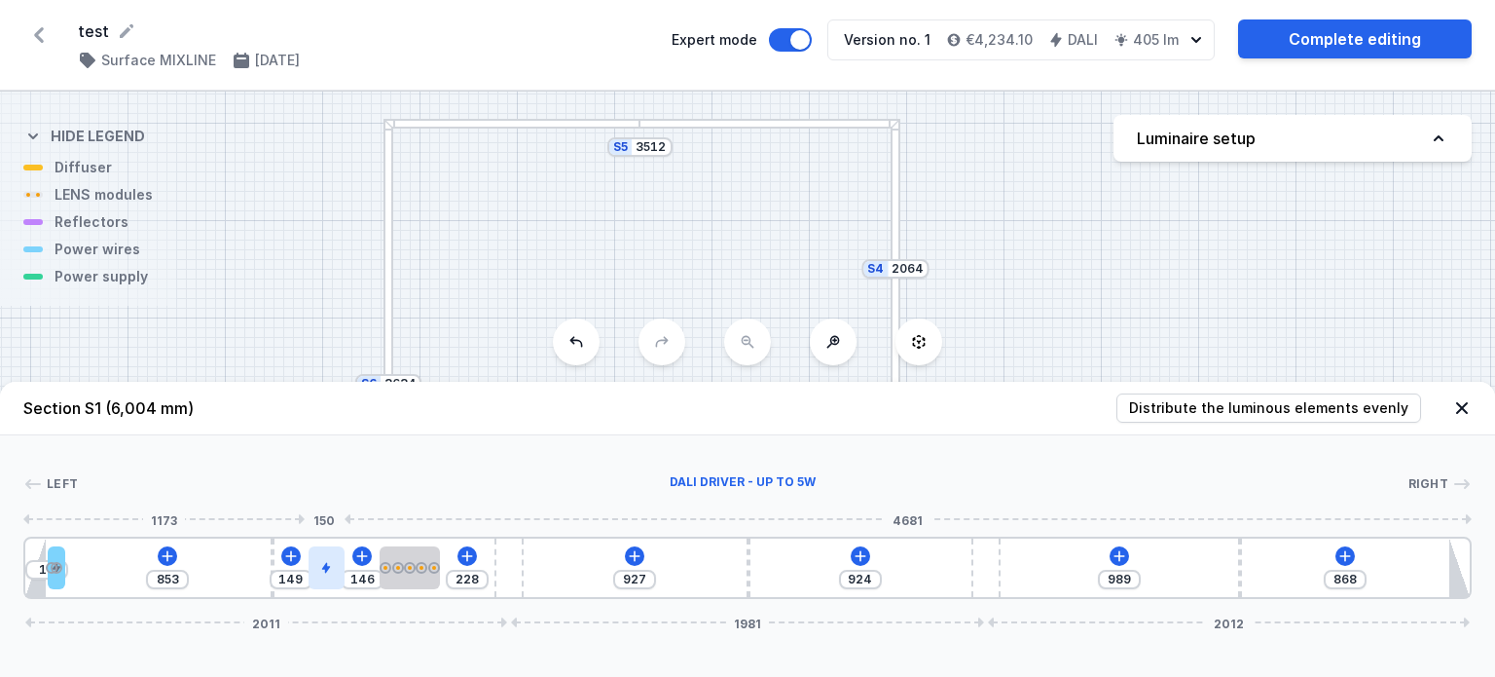
drag, startPoint x: 86, startPoint y: 561, endPoint x: 325, endPoint y: 571, distance: 239.7
drag, startPoint x: 54, startPoint y: 568, endPoint x: 298, endPoint y: 571, distance: 244.4
click at [322, 318] on div "S6 3634 S5 3512 S4 2064 S3 2534 S2 1612 S1 6004" at bounding box center [747, 384] width 1495 height 585
click at [1452, 412] on icon at bounding box center [1461, 407] width 19 height 19
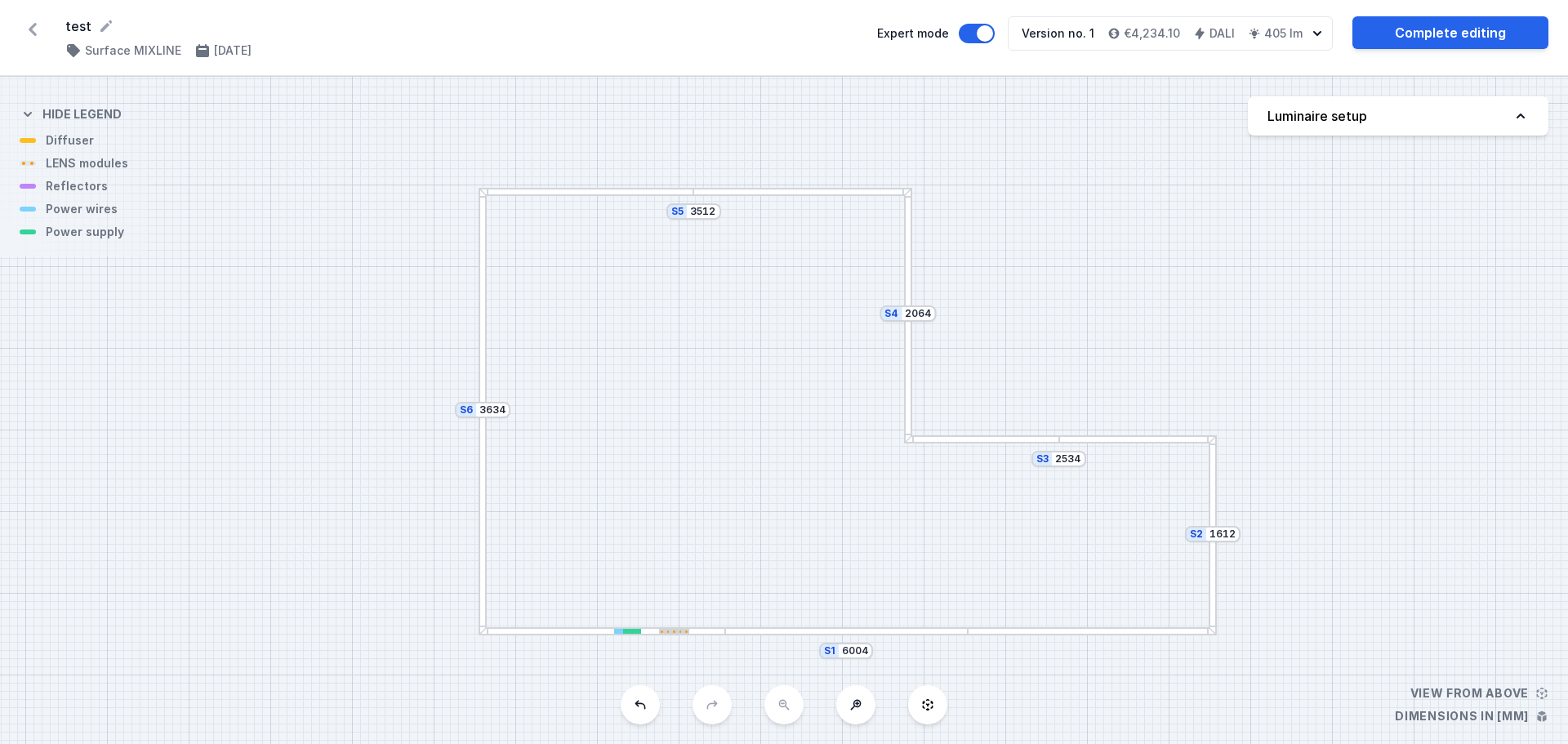
click at [678, 637] on div "S6 3634 S5 3512 S4 2064 S3 2534 S2 1612 S1 6004" at bounding box center [784, 410] width 1568 height 667
click at [674, 637] on div "S6 3634 S5 3512 S4 2064 S3 2534 S2 1612 S1 6004" at bounding box center [784, 410] width 1568 height 667
click at [809, 629] on div at bounding box center [846, 632] width 242 height 8
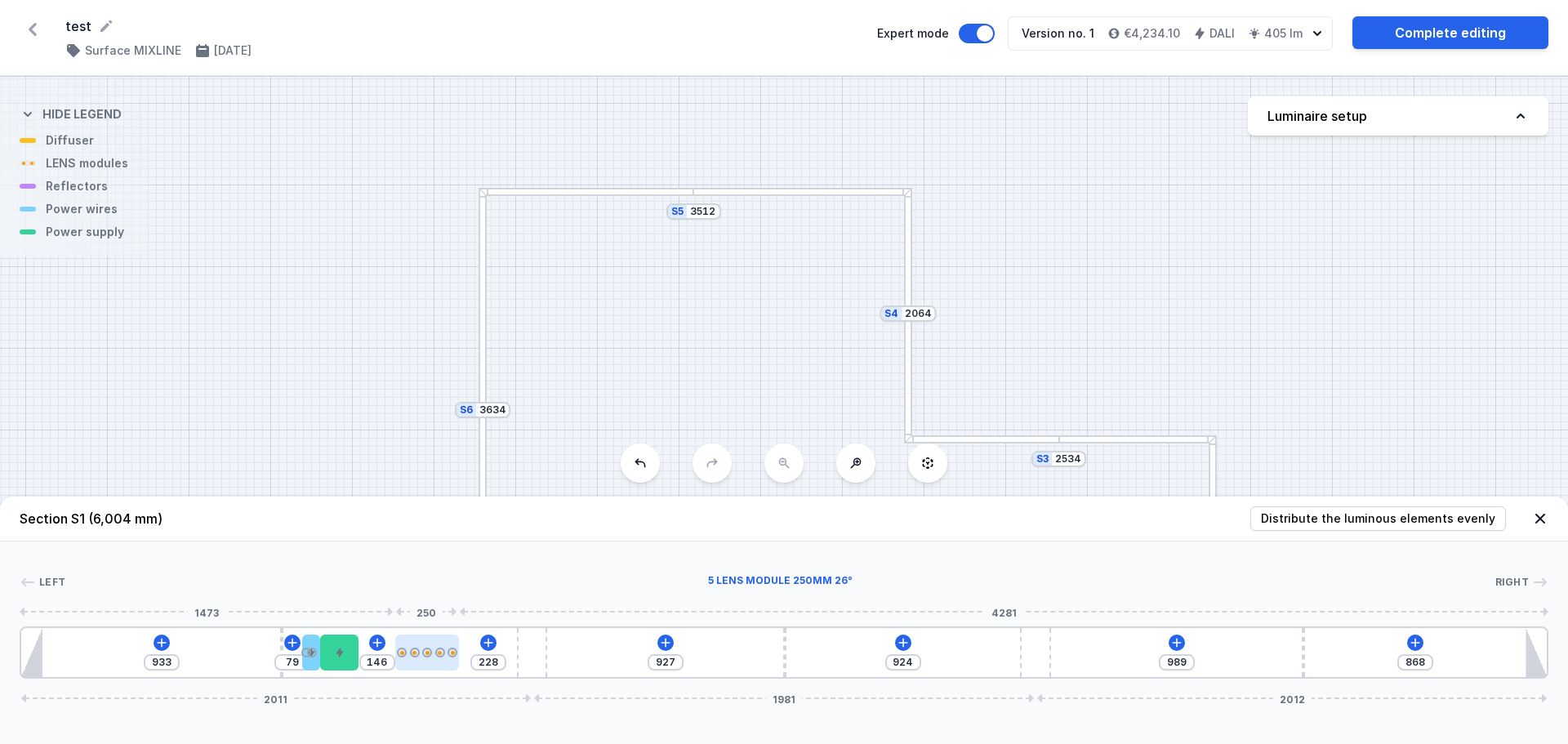
click at [435, 645] on div at bounding box center [427, 652] width 64 height 36
click at [663, 641] on icon at bounding box center [666, 643] width 13 height 13
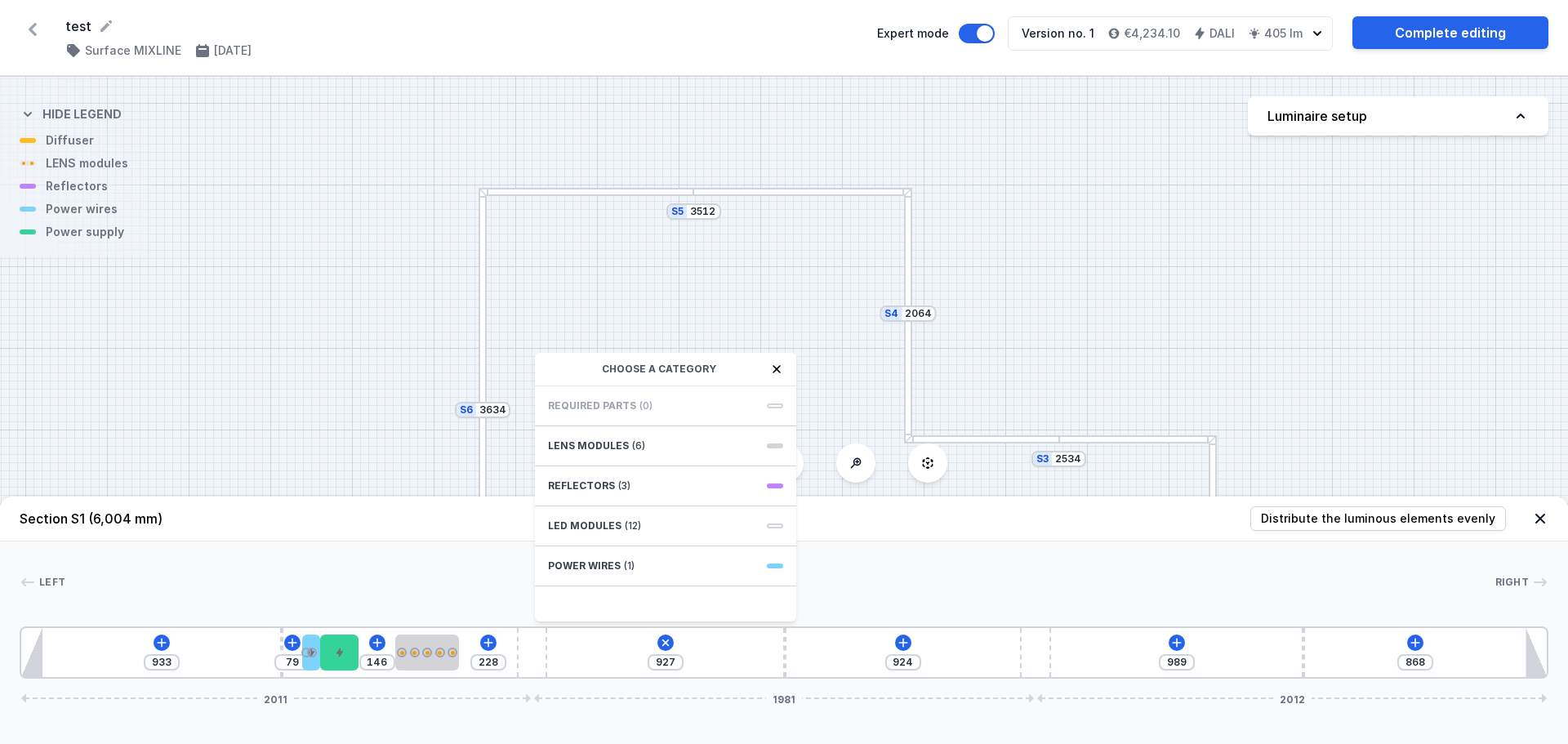
click at [412, 572] on div "Left Right 1 2 3 4 5 6 2 6 2 1 933 79 146 228 927 Choose a category Required pa…" at bounding box center [784, 610] width 1568 height 138
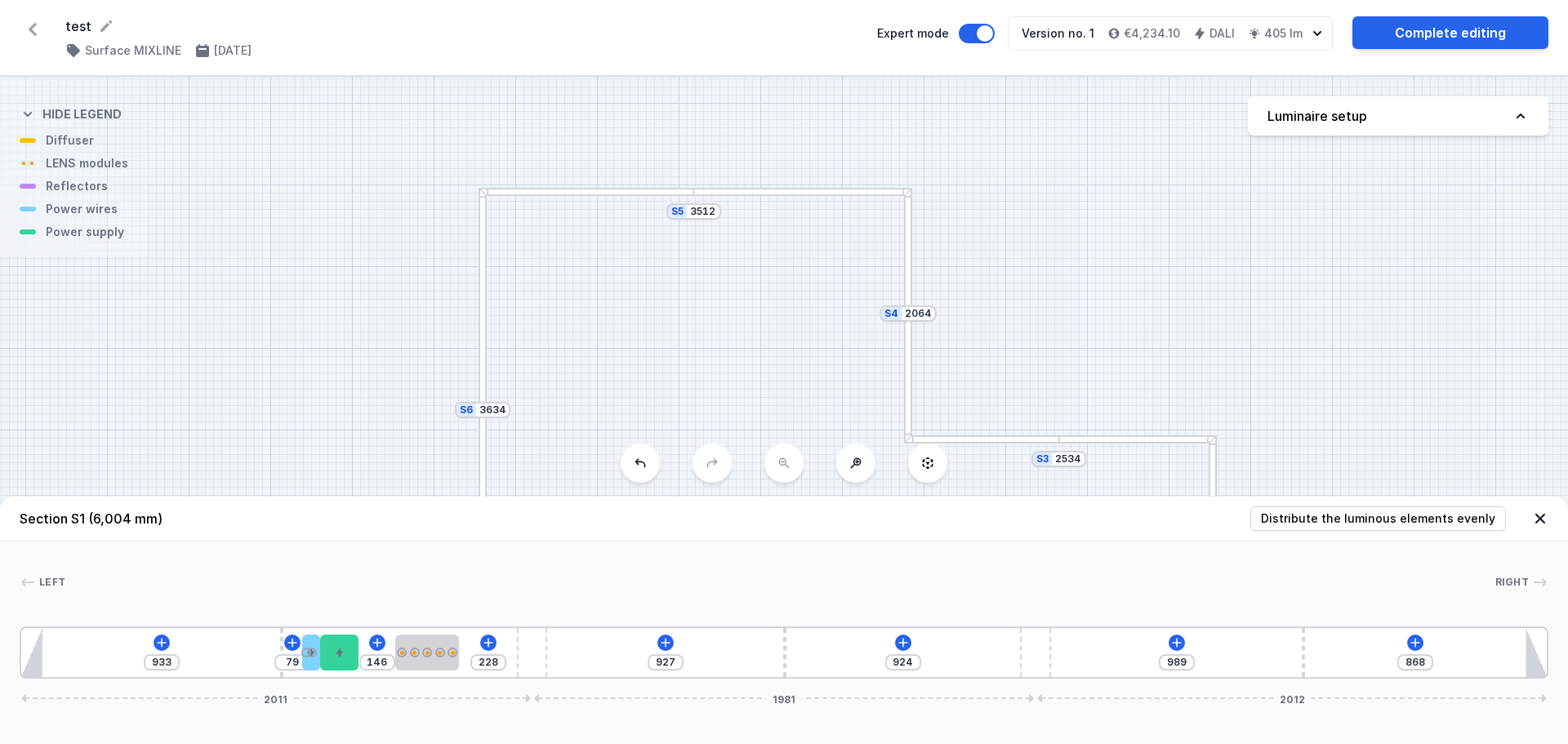
click at [1346, 126] on button "Luminaire setup" at bounding box center [1399, 116] width 300 height 39
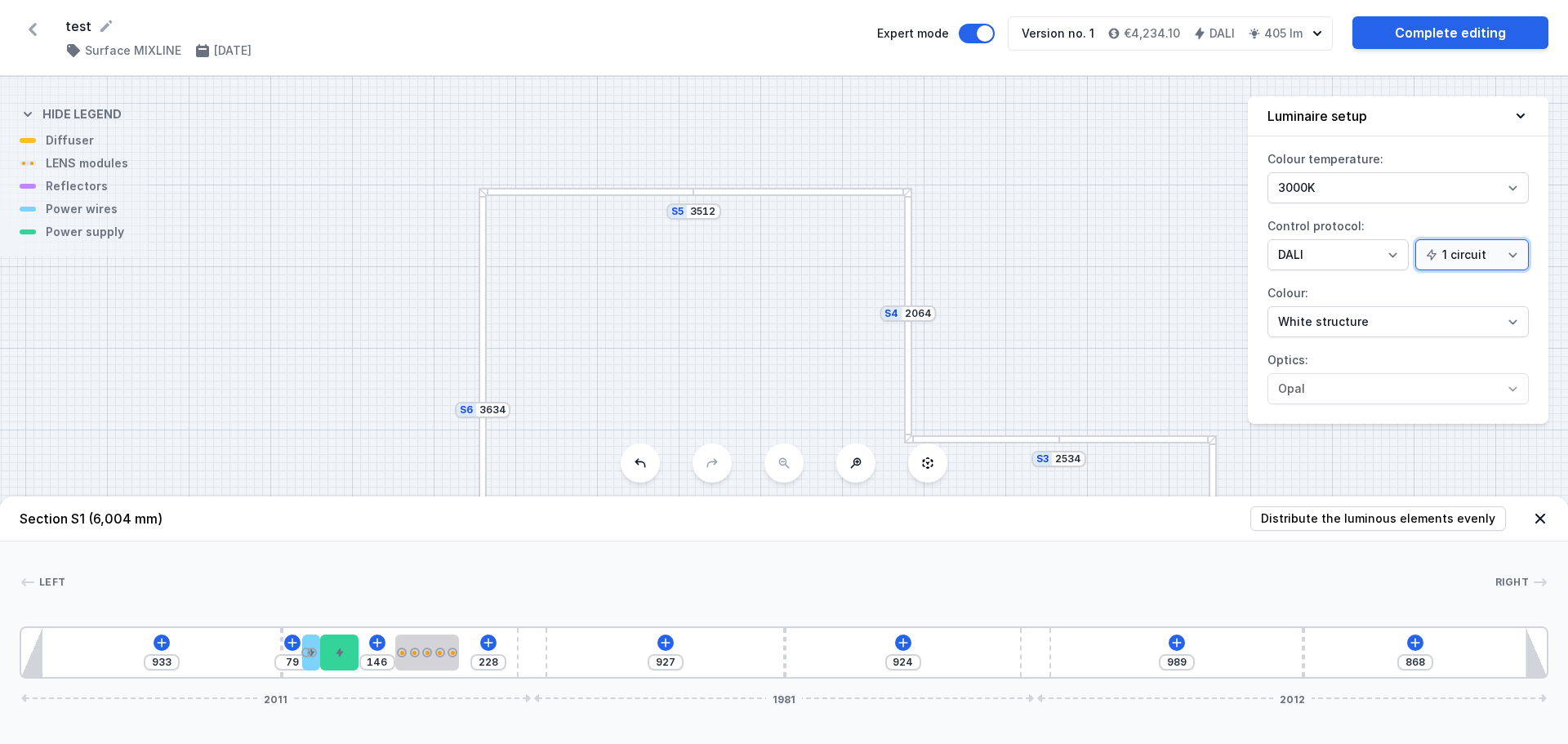
click at [1519, 256] on select "1 circuit 2 circuits" at bounding box center [1472, 254] width 113 height 31
click at [1418, 239] on select "1 circuit 2 circuits" at bounding box center [1472, 254] width 113 height 31
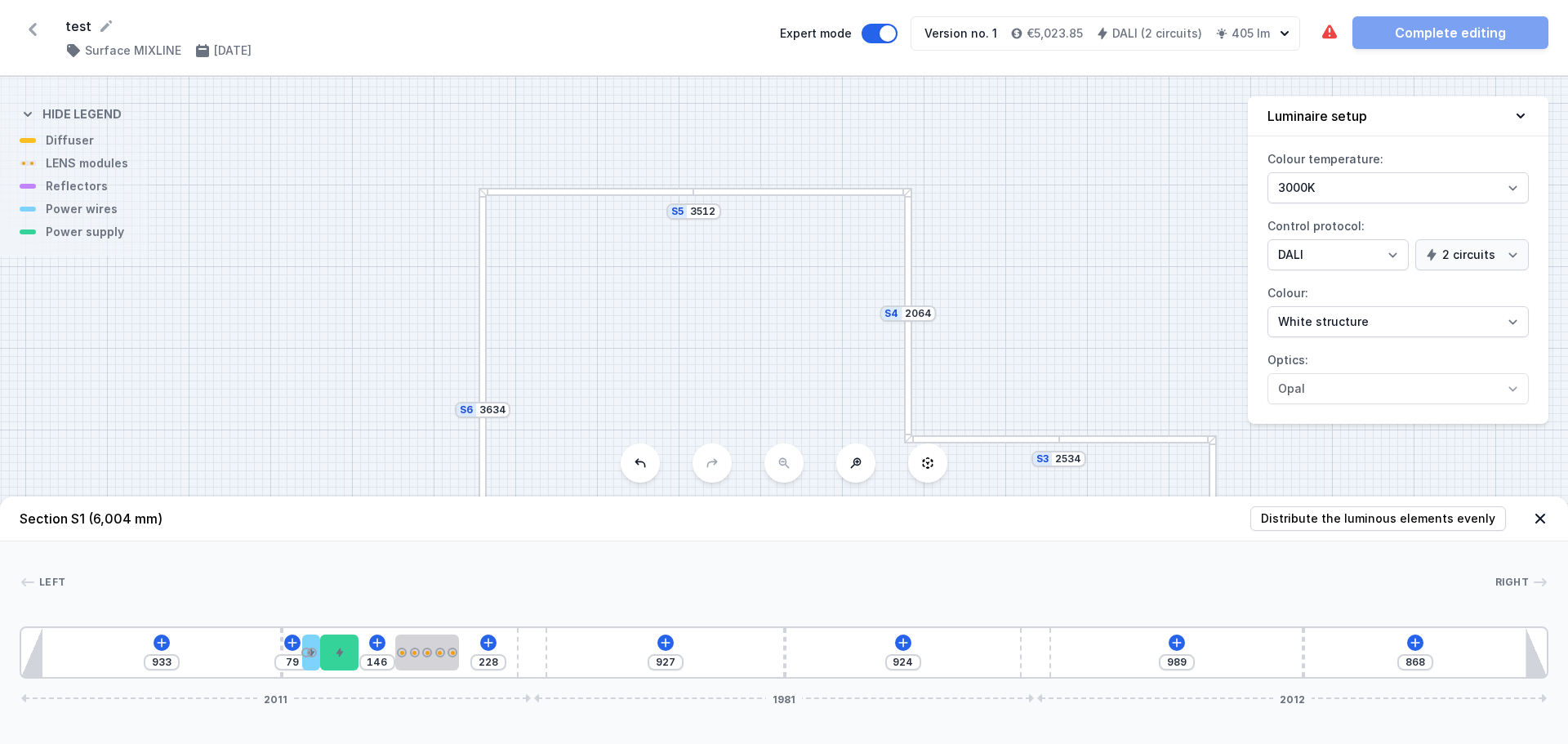
click at [686, 604] on div "Left Right 1 2 3 4 1 5 1 6 2 6 2 1 933 79 146 228 927 924 989 868 2011 1981 201…" at bounding box center [784, 610] width 1568 height 138
click at [662, 640] on icon at bounding box center [666, 643] width 13 height 13
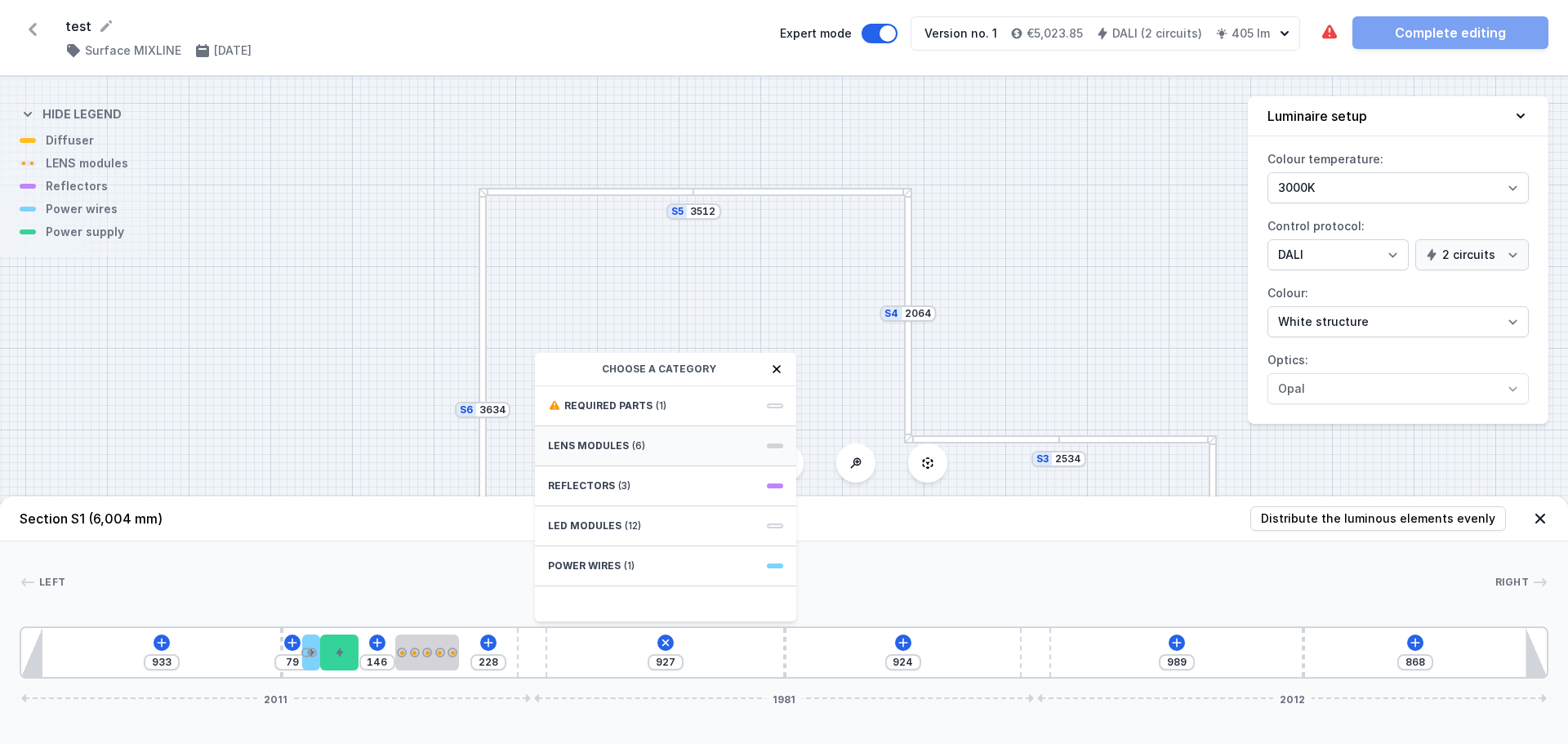
click at [589, 445] on span "LENS modules" at bounding box center [588, 446] width 81 height 13
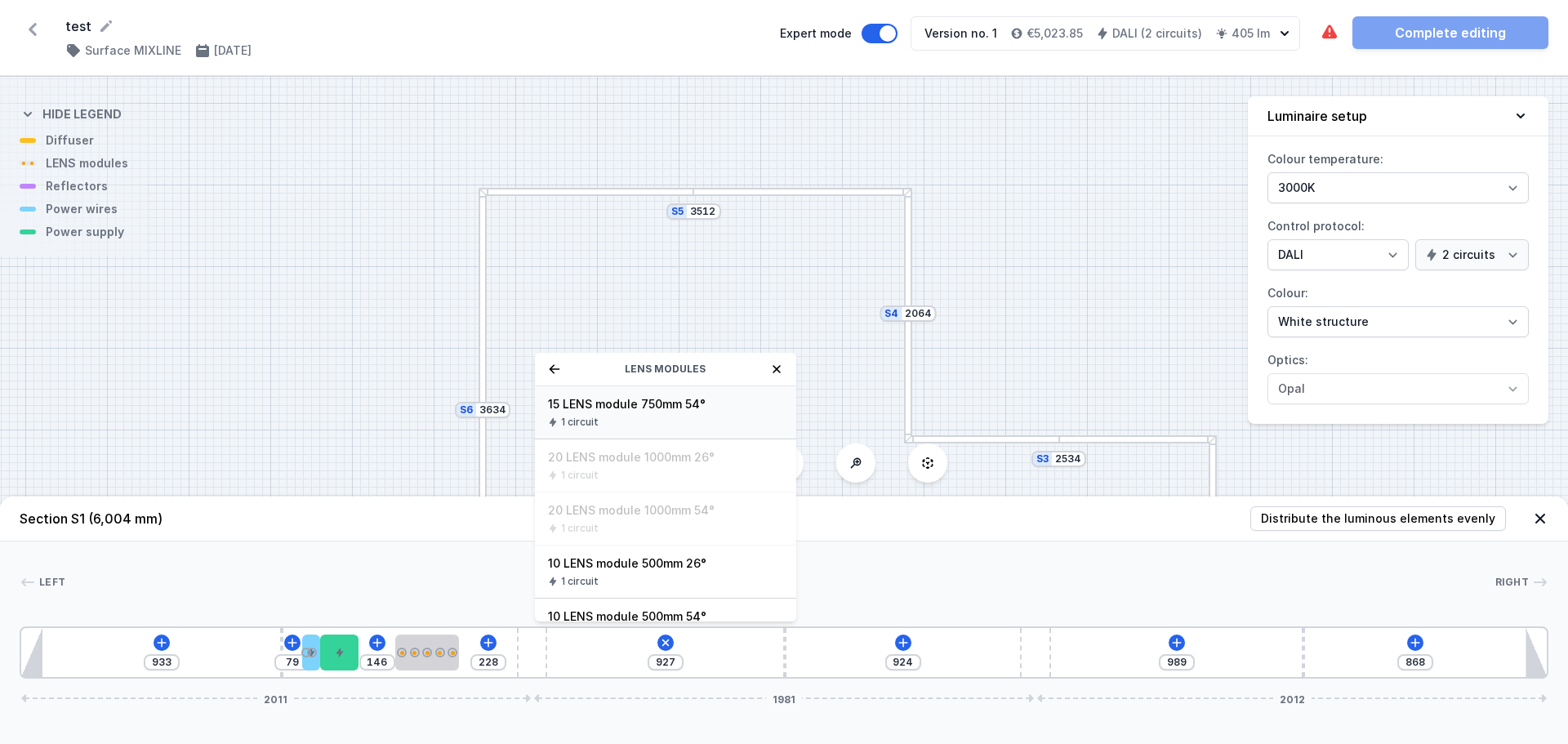
click at [600, 403] on span "15 LENS module 750mm 54°" at bounding box center [665, 403] width 235 height 16
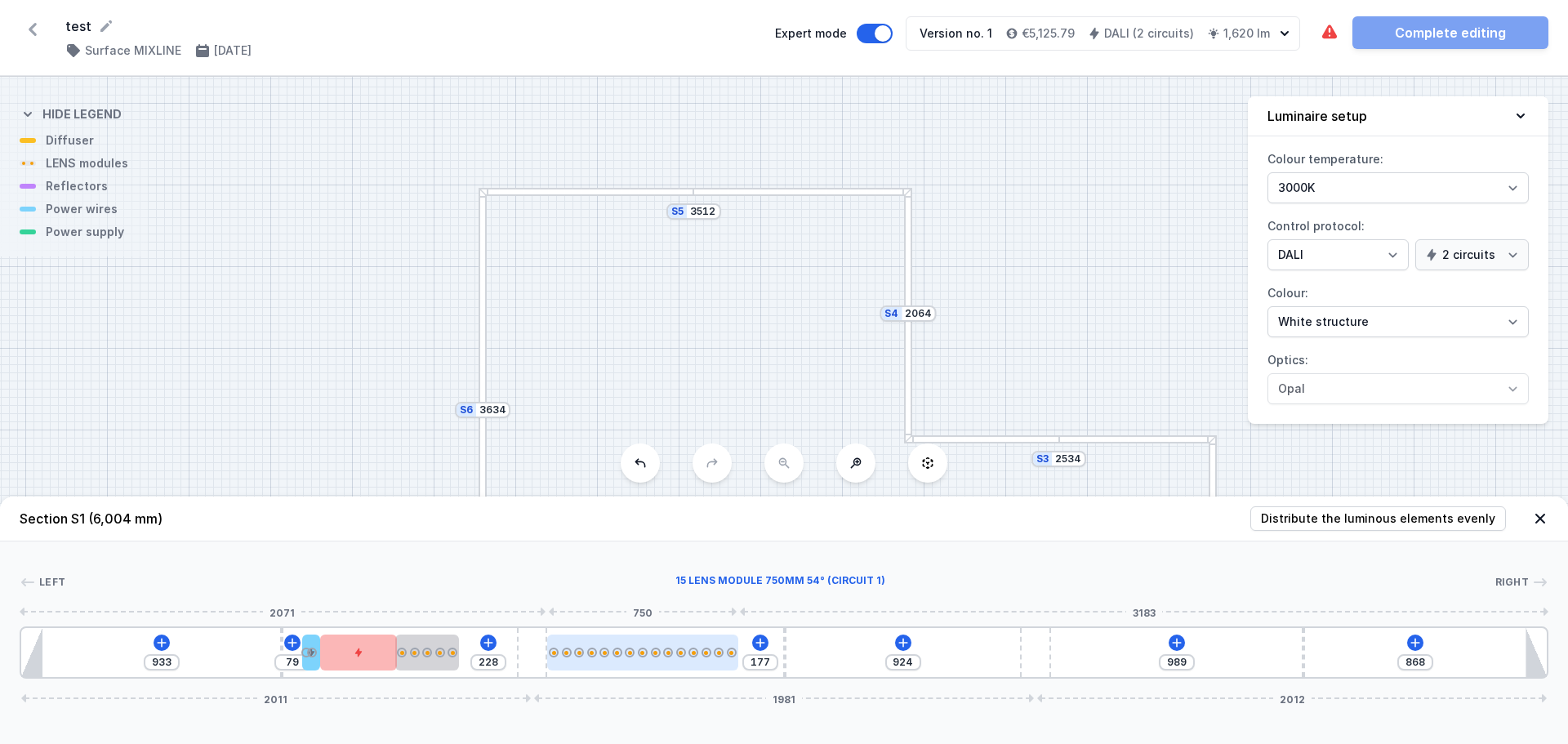
click at [617, 662] on div at bounding box center [642, 652] width 190 height 36
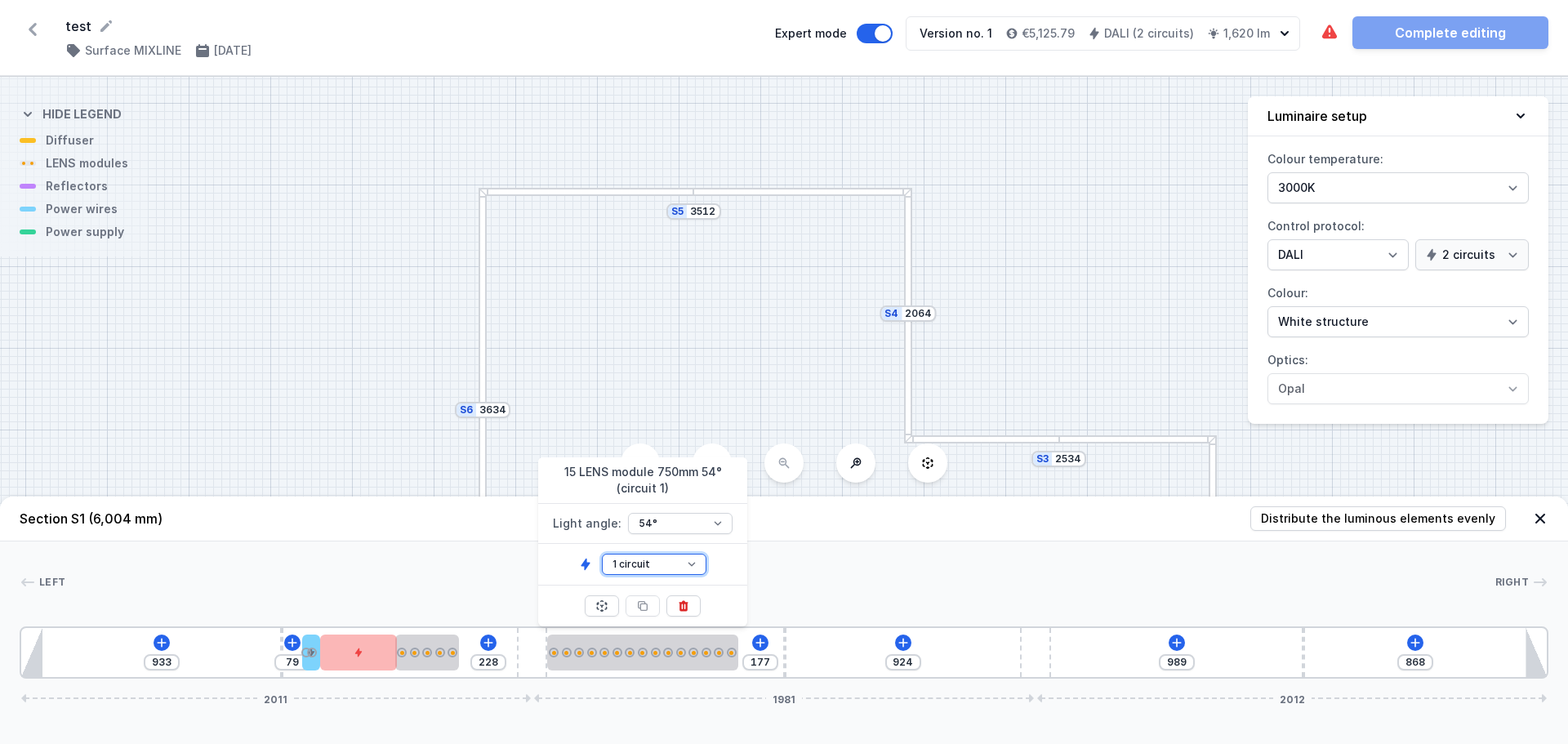
click at [665, 562] on select "1 circuit 2 circuit" at bounding box center [654, 564] width 105 height 21
click at [602, 554] on select "1 circuit 2 circuit" at bounding box center [654, 564] width 105 height 21
click at [924, 594] on div "Left Right" at bounding box center [784, 585] width 1529 height 23
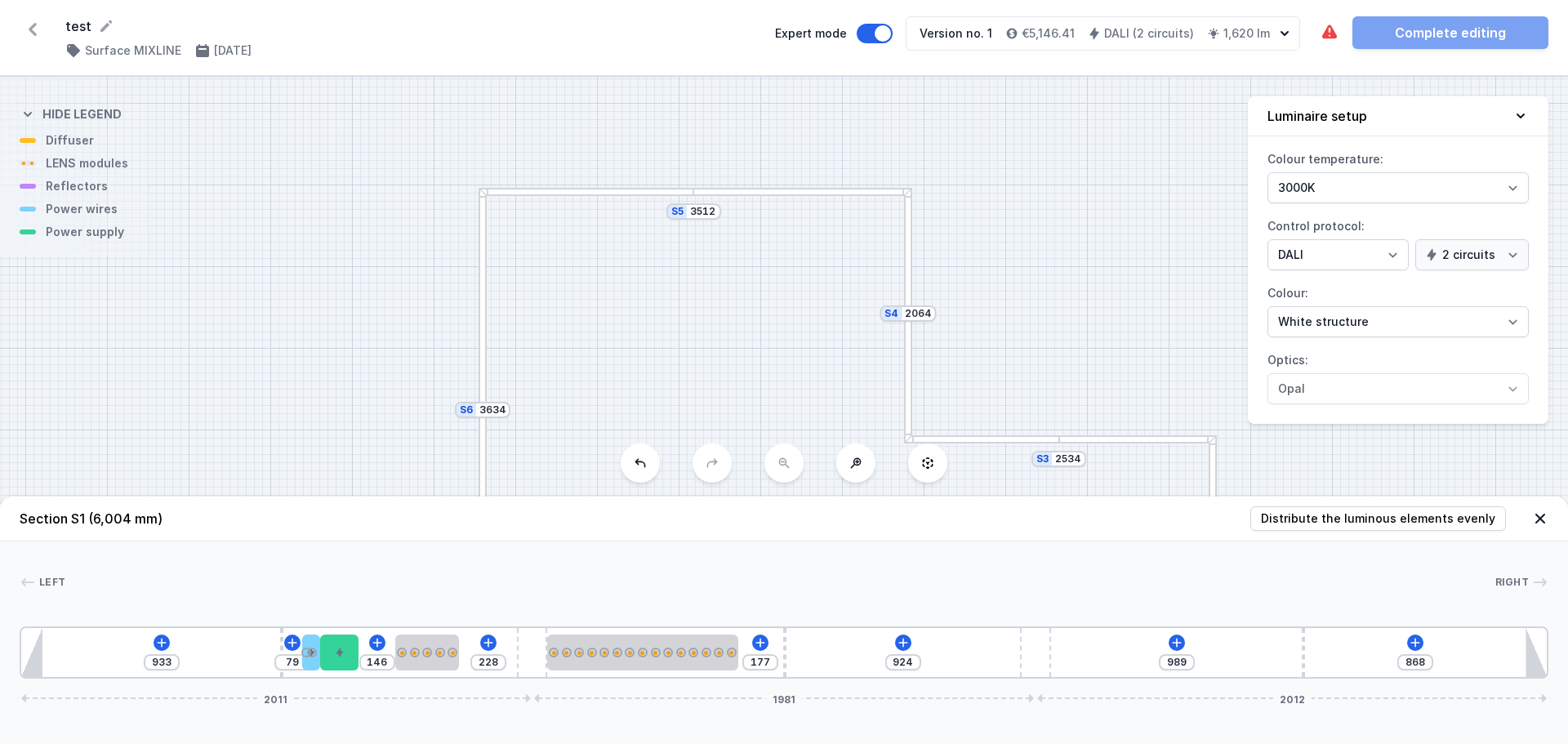
click at [1096, 586] on div at bounding box center [780, 581] width 1430 height 16
click at [904, 644] on icon at bounding box center [904, 643] width 13 height 13
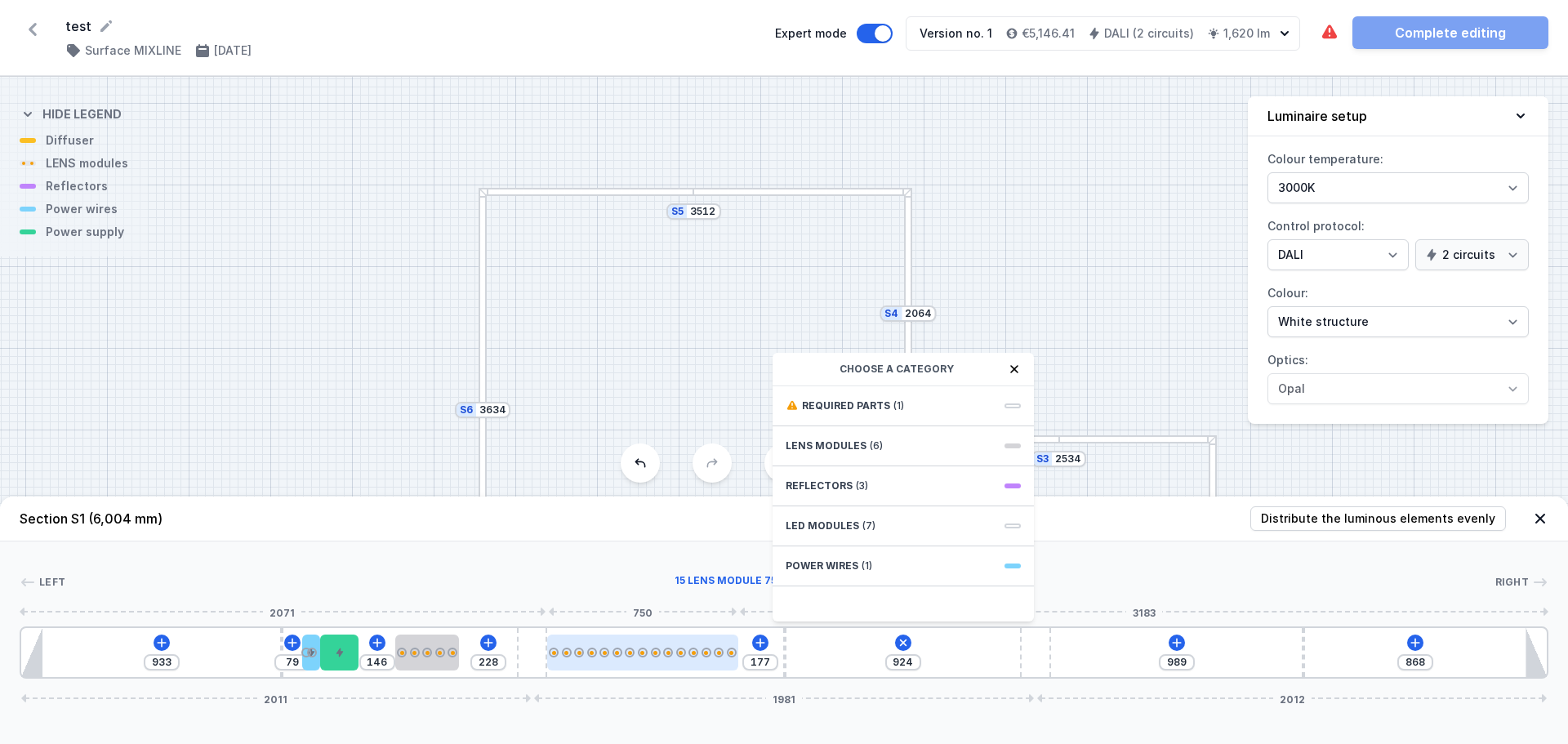
click at [680, 640] on div at bounding box center [642, 652] width 190 height 36
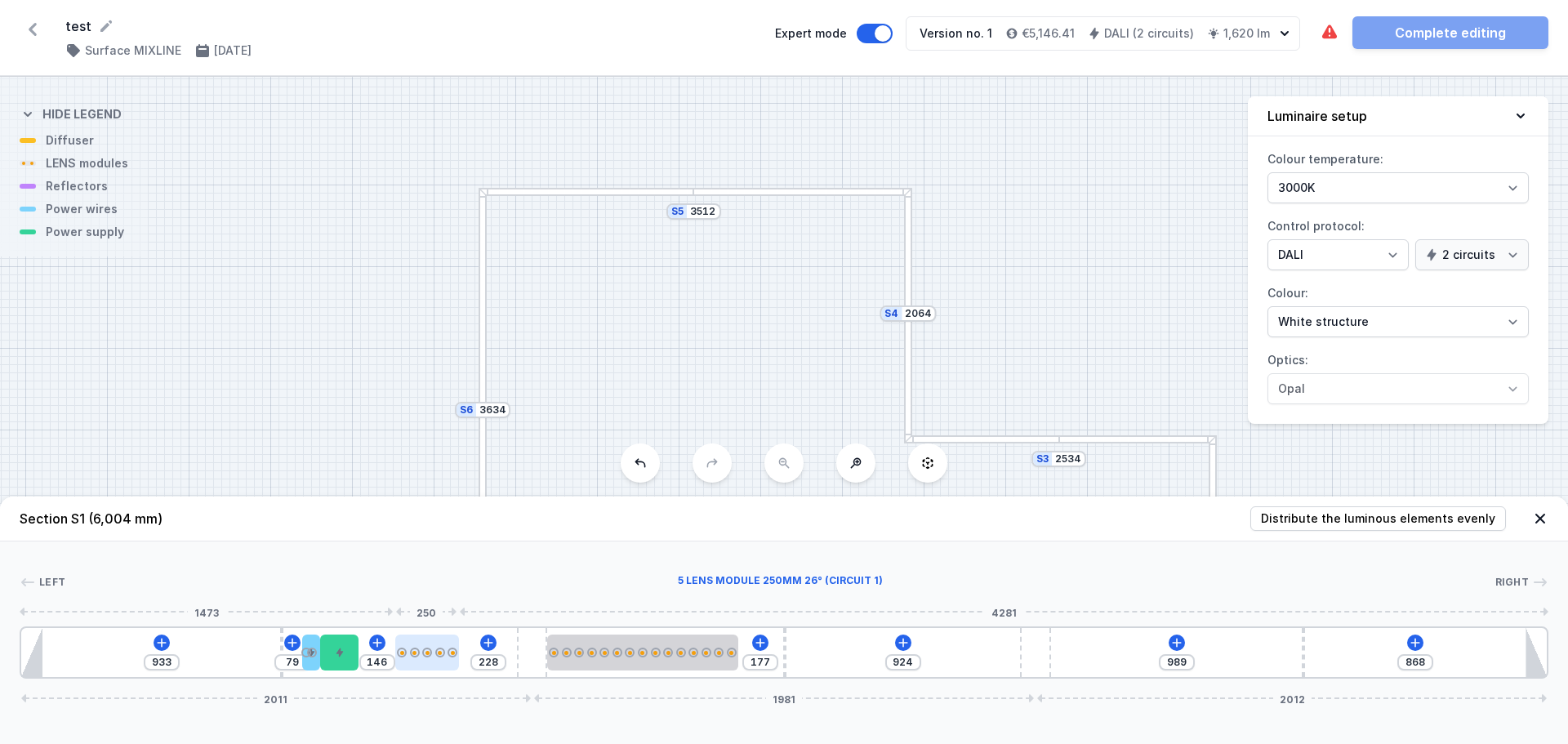
click at [440, 654] on div at bounding box center [440, 653] width 10 height 10
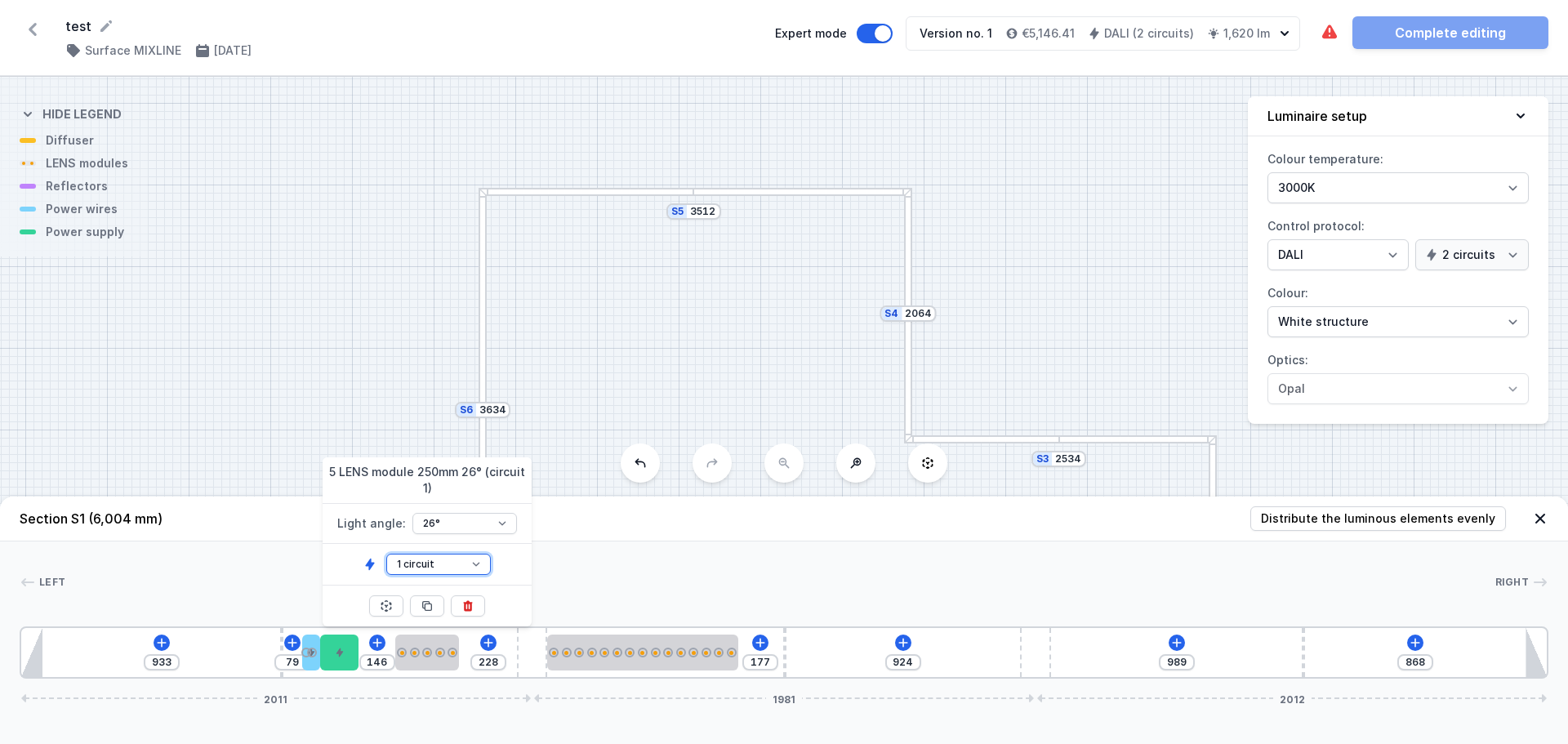
click at [430, 565] on select "1 circuit 2 circuit" at bounding box center [438, 564] width 105 height 21
click at [262, 541] on div "Left Right 1 2 3 4 1 5 1 6 7 2 2 6 2 1 933 79 146 228 177 924 989 868 2011 1981…" at bounding box center [784, 610] width 1568 height 138
click at [761, 649] on button at bounding box center [760, 642] width 16 height 16
click at [911, 646] on div "933 79 146 228 177 924 989 868 2011 1981 2012" at bounding box center [784, 653] width 1529 height 52
click at [903, 643] on icon at bounding box center [903, 642] width 9 height 9
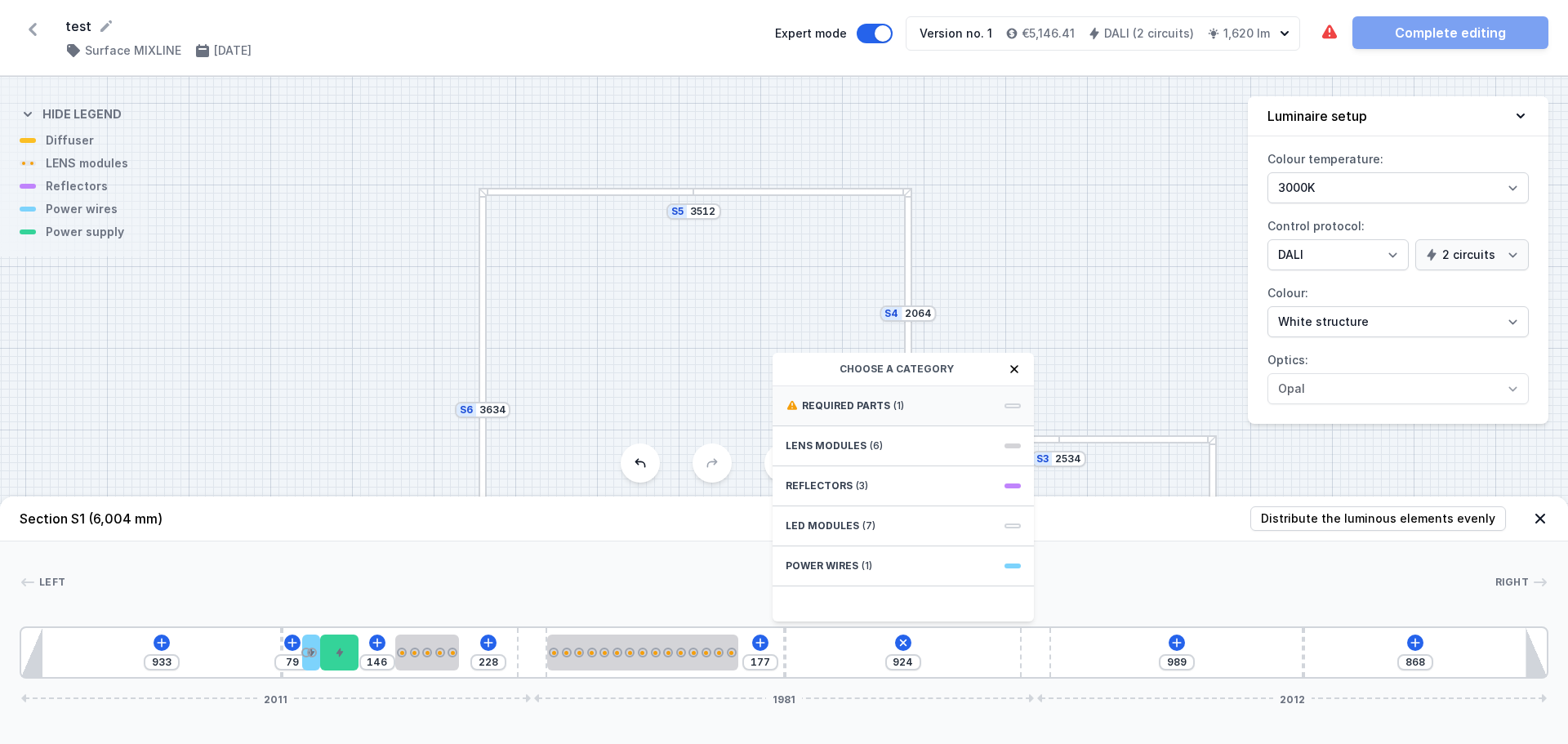
click at [841, 411] on span "Required parts" at bounding box center [846, 406] width 88 height 13
click at [833, 416] on span "2 circuit" at bounding box center [818, 423] width 39 height 13
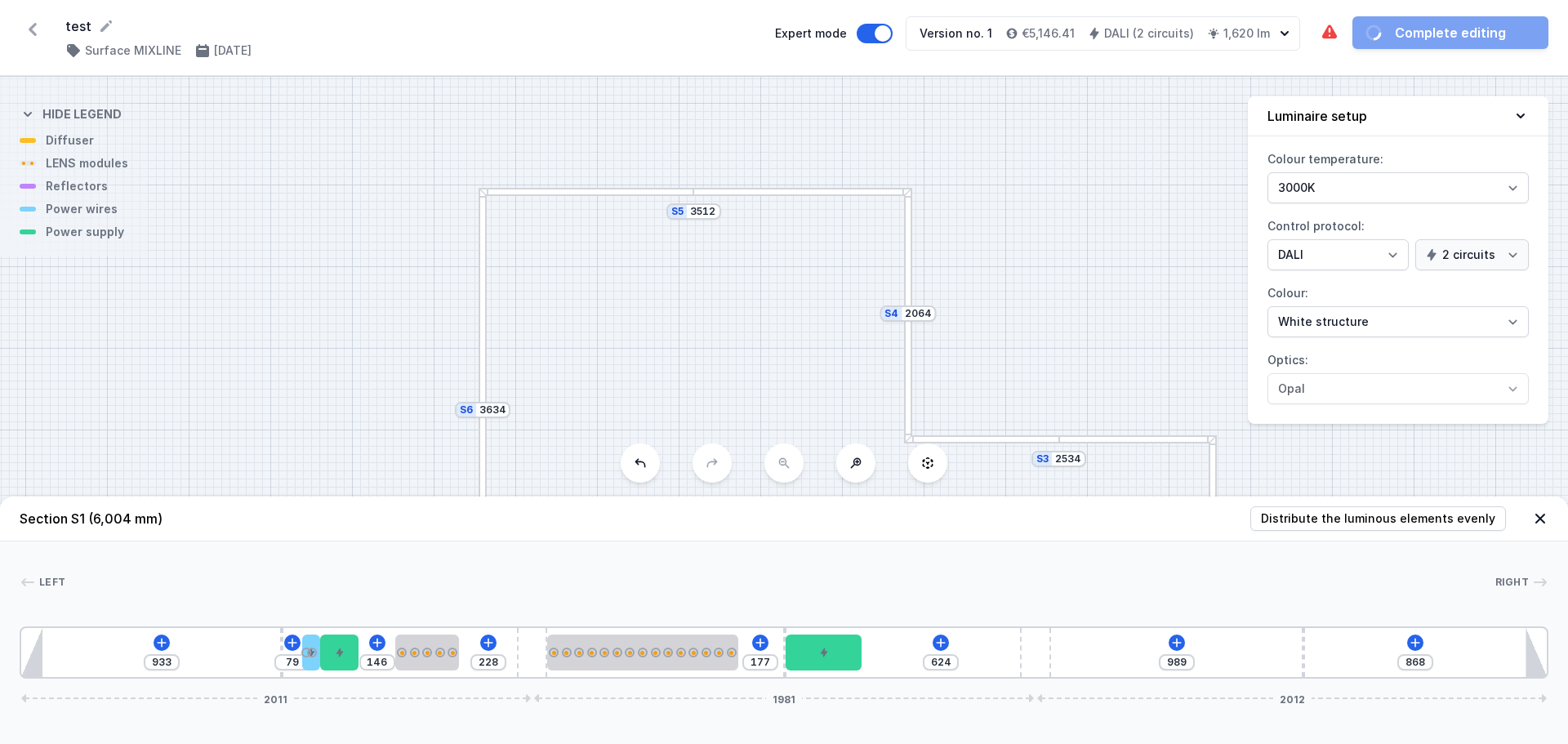
click at [755, 541] on div "Left Right 1 2 3 4 1 5 1 6 7 2 2 8 2 6 2 1 933 79 146 228 177 624 989 868 2011 …" at bounding box center [784, 610] width 1568 height 138
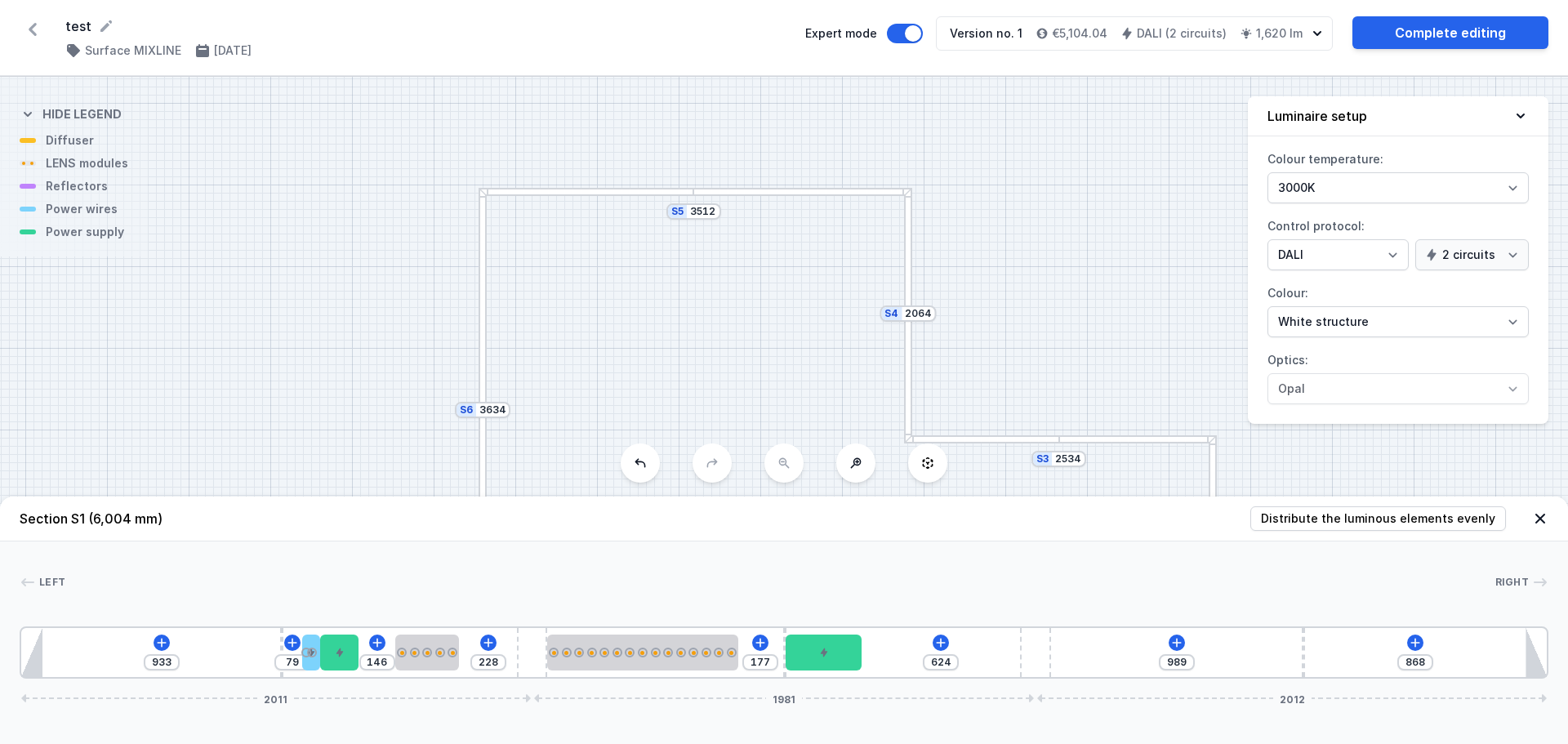
click at [1133, 284] on div "S6 3634 S5 3512 S4 2064 S3 2534 S2 1612 S1 6004" at bounding box center [784, 410] width 1568 height 667
click at [1542, 519] on icon at bounding box center [1540, 518] width 10 height 10
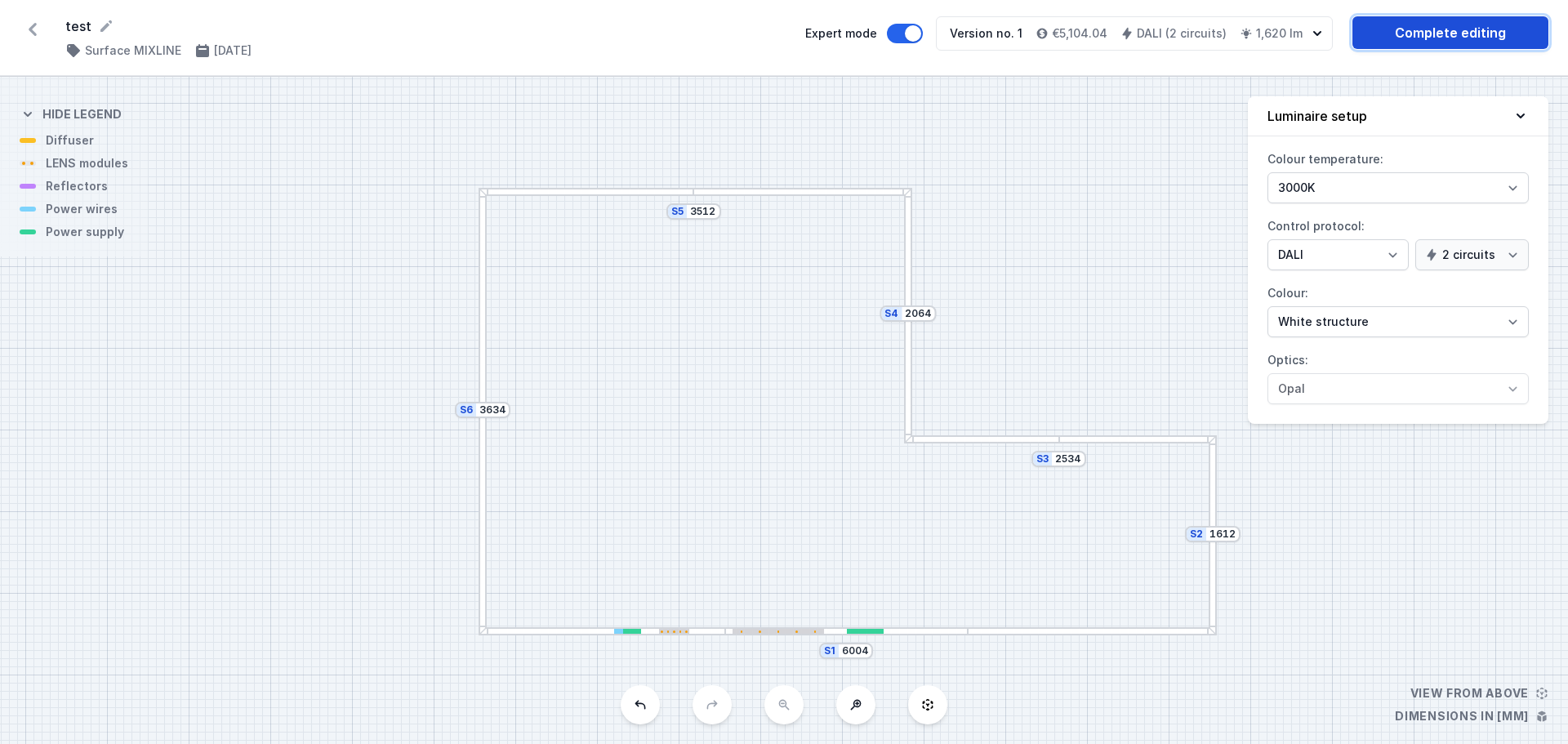
click at [1502, 28] on link "Complete editing" at bounding box center [1451, 32] width 196 height 33
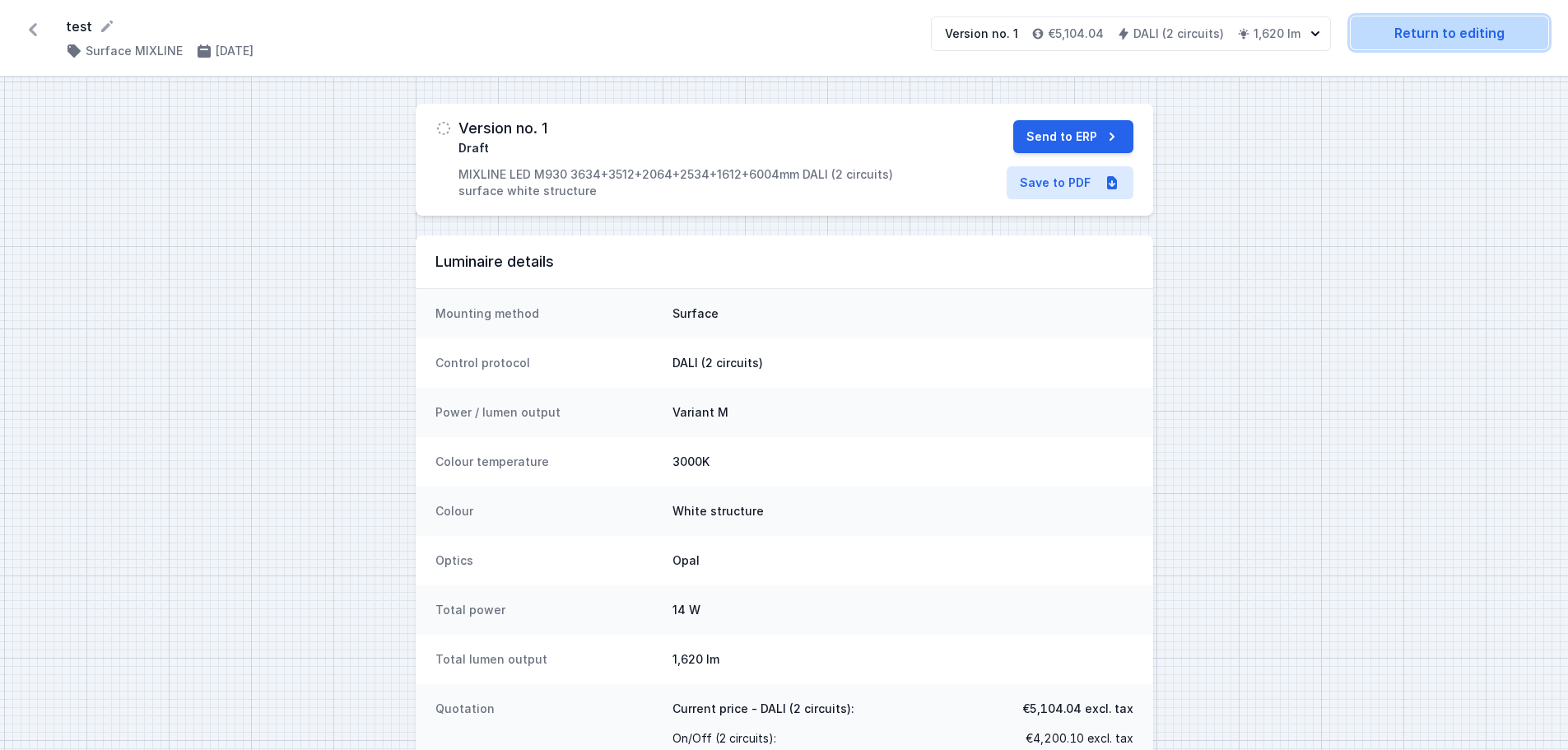
click at [1388, 32] on link "Return to editing" at bounding box center [1450, 32] width 198 height 33
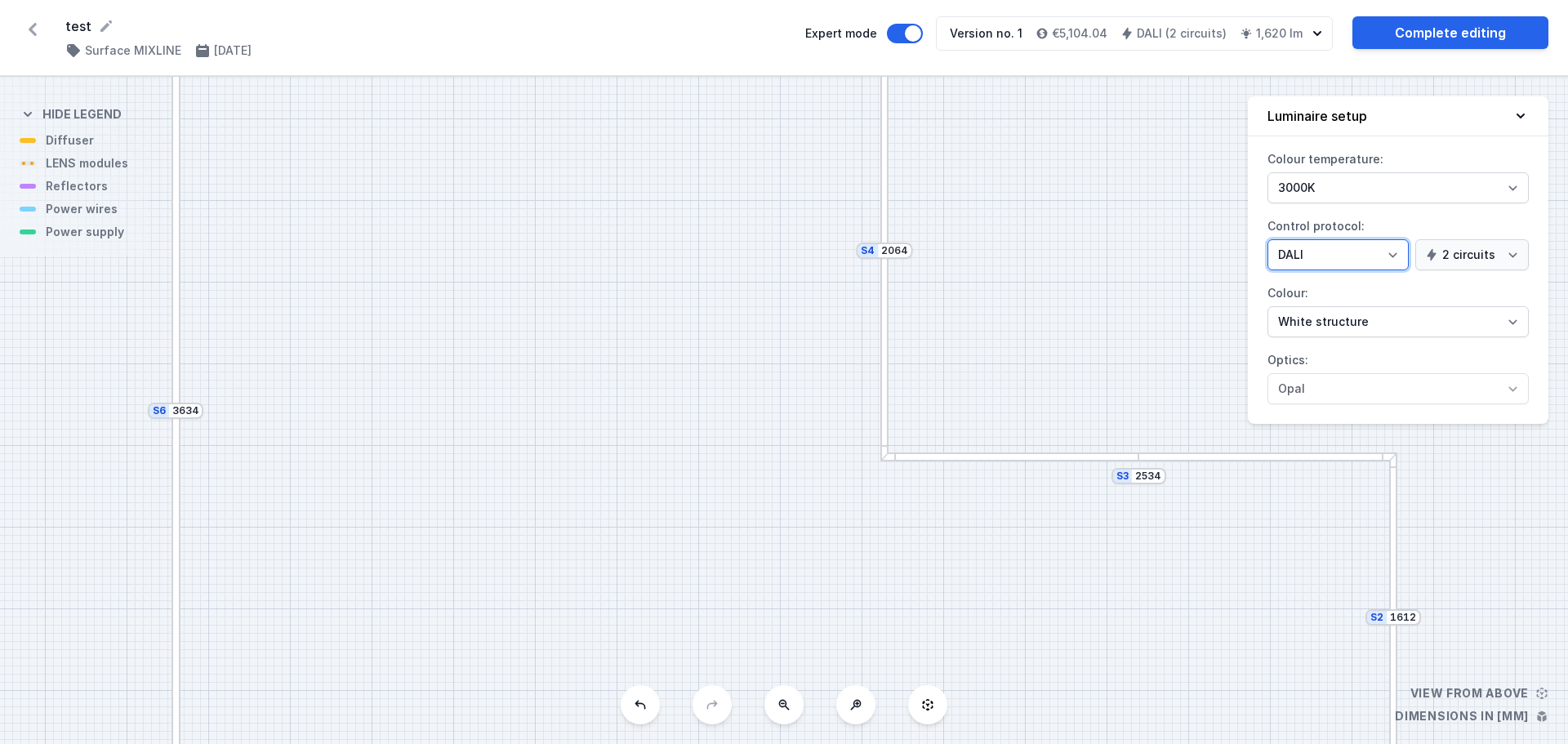
click at [1341, 265] on select "On/Off SwitchDIM DALI AQsmart" at bounding box center [1338, 254] width 141 height 31
click at [1268, 239] on select "On/Off SwitchDIM DALI AQsmart" at bounding box center [1338, 254] width 141 height 31
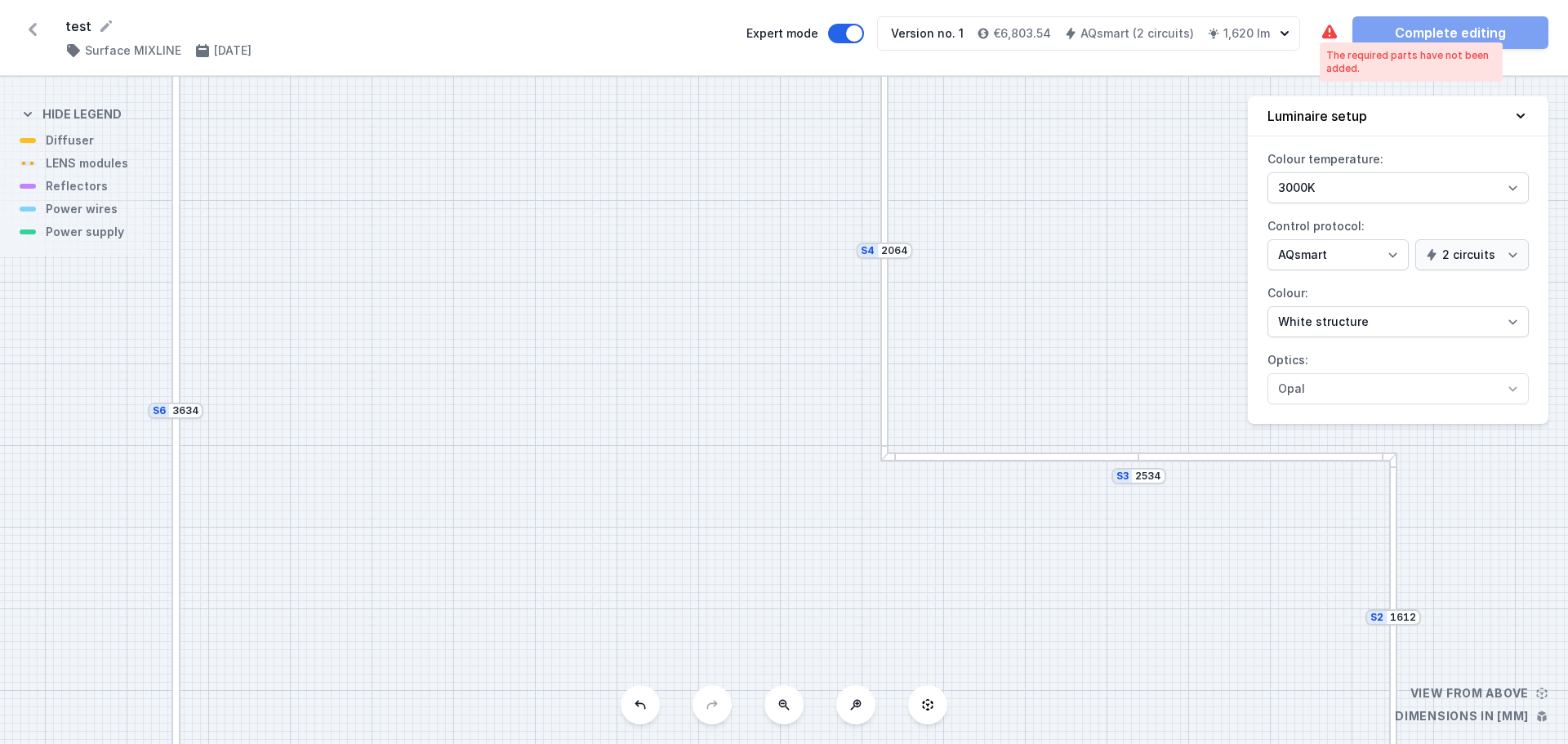
click at [1320, 39] on icon at bounding box center [1329, 32] width 19 height 19
click at [1341, 53] on div "The required parts have not been added." at bounding box center [1411, 61] width 169 height 26
click at [1143, 617] on div "S6 3634 S5 3512 S4 2064 S3 2534 S2 1612 S1 6004" at bounding box center [784, 410] width 1568 height 667
click at [522, 570] on div "S6 3634 S5 3512 S4 2064 S3 2534 S2 1612 S1 6004" at bounding box center [784, 410] width 1568 height 667
click at [774, 714] on button at bounding box center [784, 705] width 39 height 39
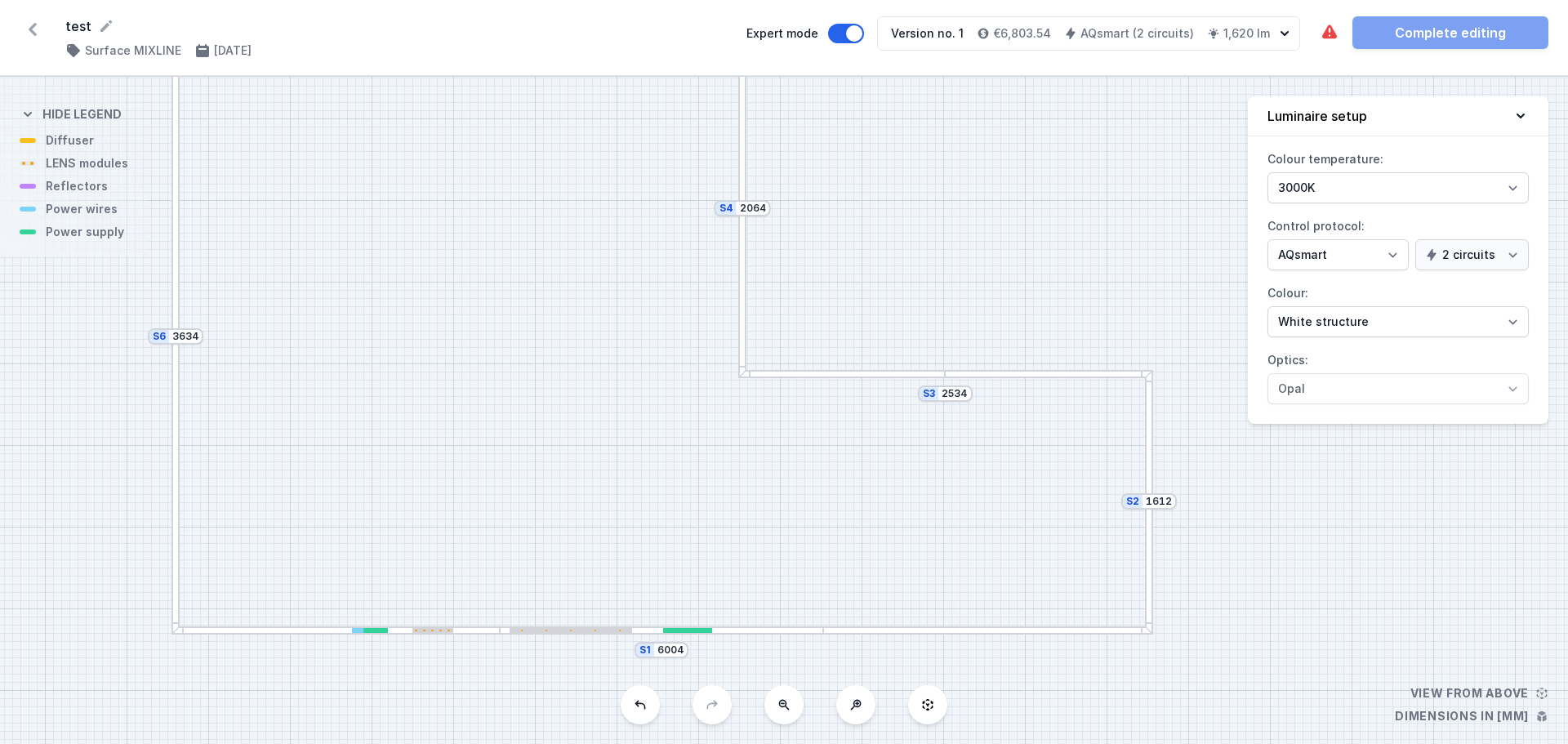
click at [693, 641] on div "S6 3634 S5 3512 S4 2064 S3 2534 S2 1612 S1 6004" at bounding box center [784, 410] width 1568 height 667
click at [756, 638] on div "S6 3634 S5 3512 S4 2064 S3 2534 S2 1612 S1 6004" at bounding box center [784, 410] width 1568 height 667
click at [763, 630] on div at bounding box center [662, 631] width 324 height 8
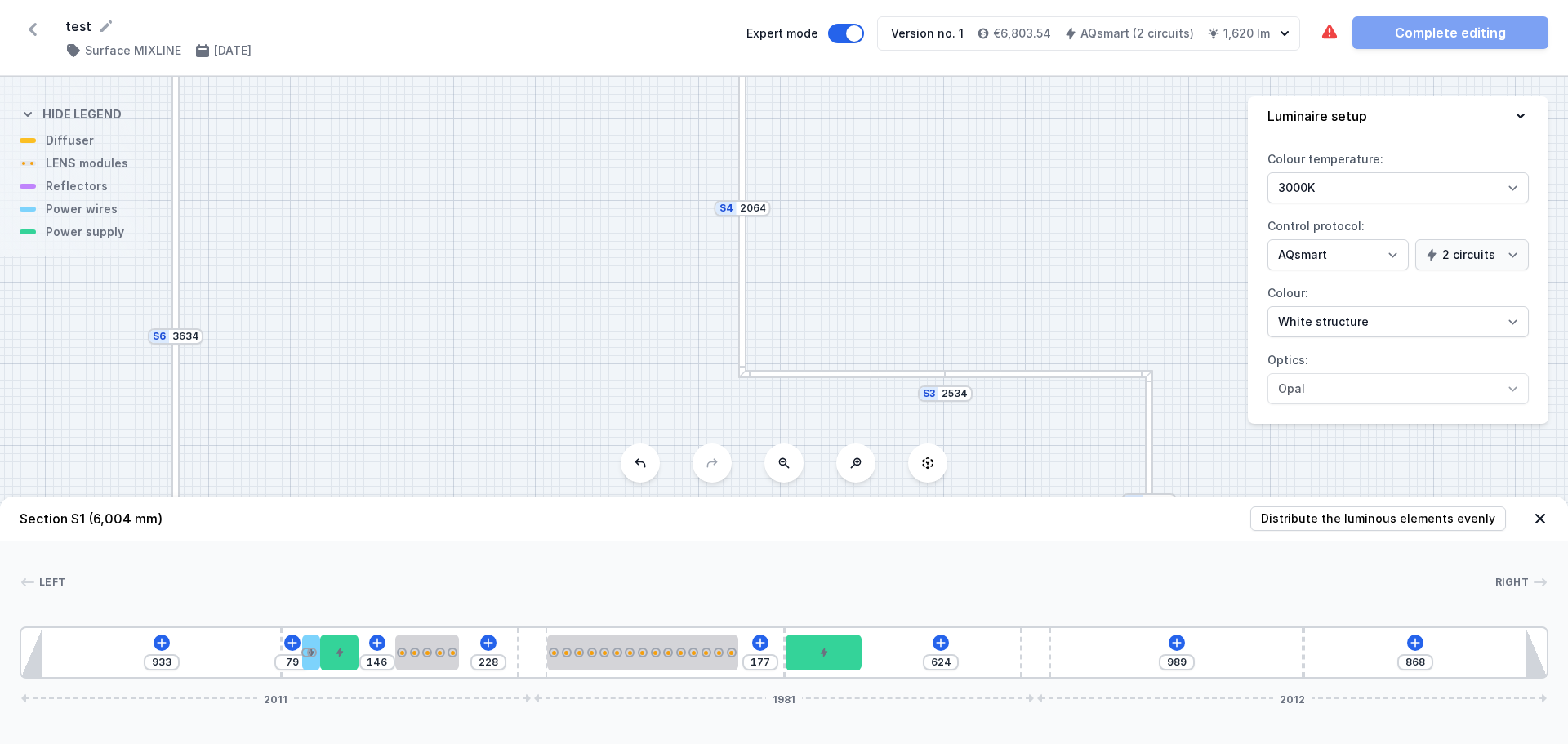
click at [763, 630] on div "933 79 146 228 177 624 989 868 2011 1981 2012" at bounding box center [784, 653] width 1529 height 52
click at [762, 642] on icon at bounding box center [761, 643] width 13 height 13
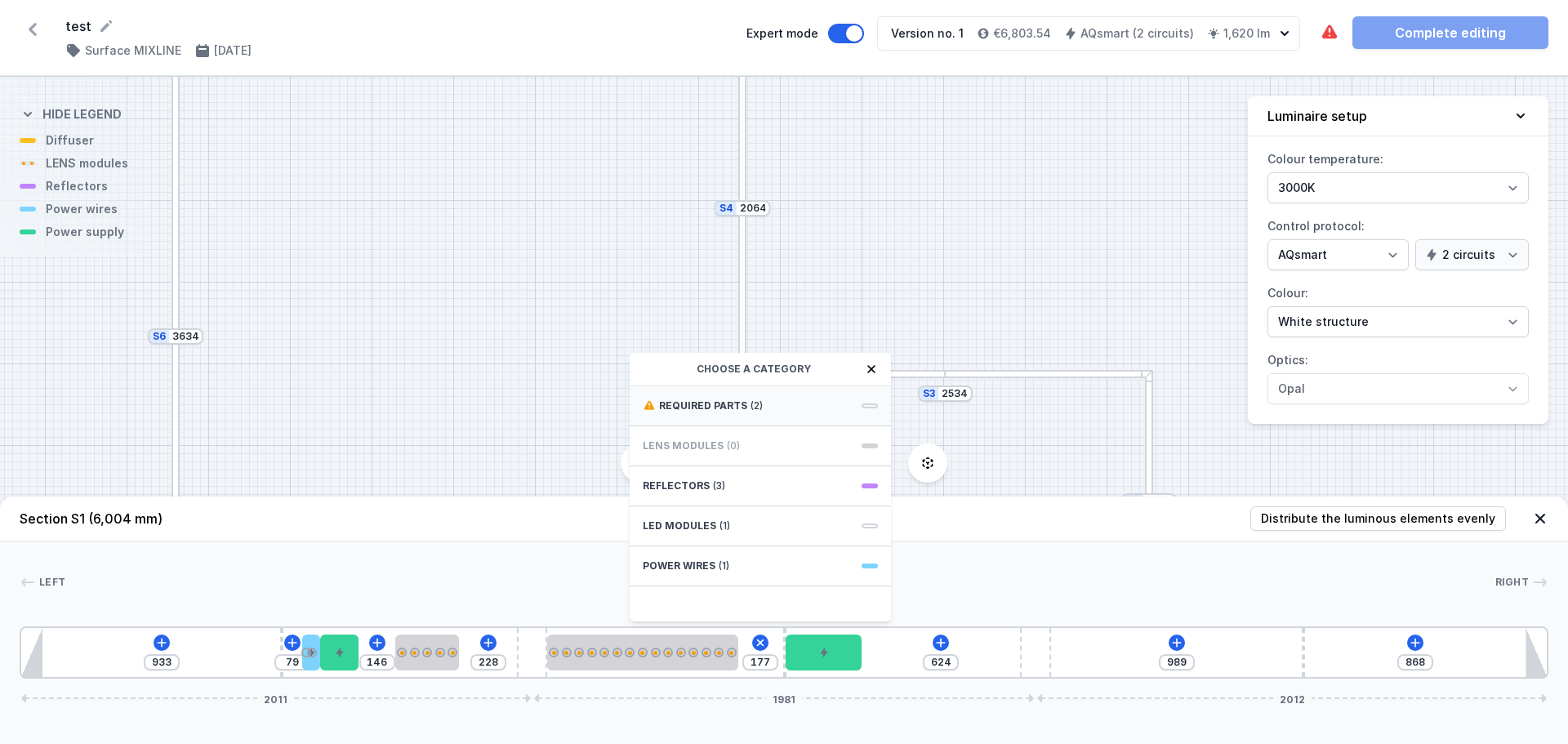
click at [713, 396] on div "Required parts (2)" at bounding box center [761, 406] width 262 height 40
click at [699, 403] on span "Casambi / AQsmart" at bounding box center [760, 403] width 235 height 16
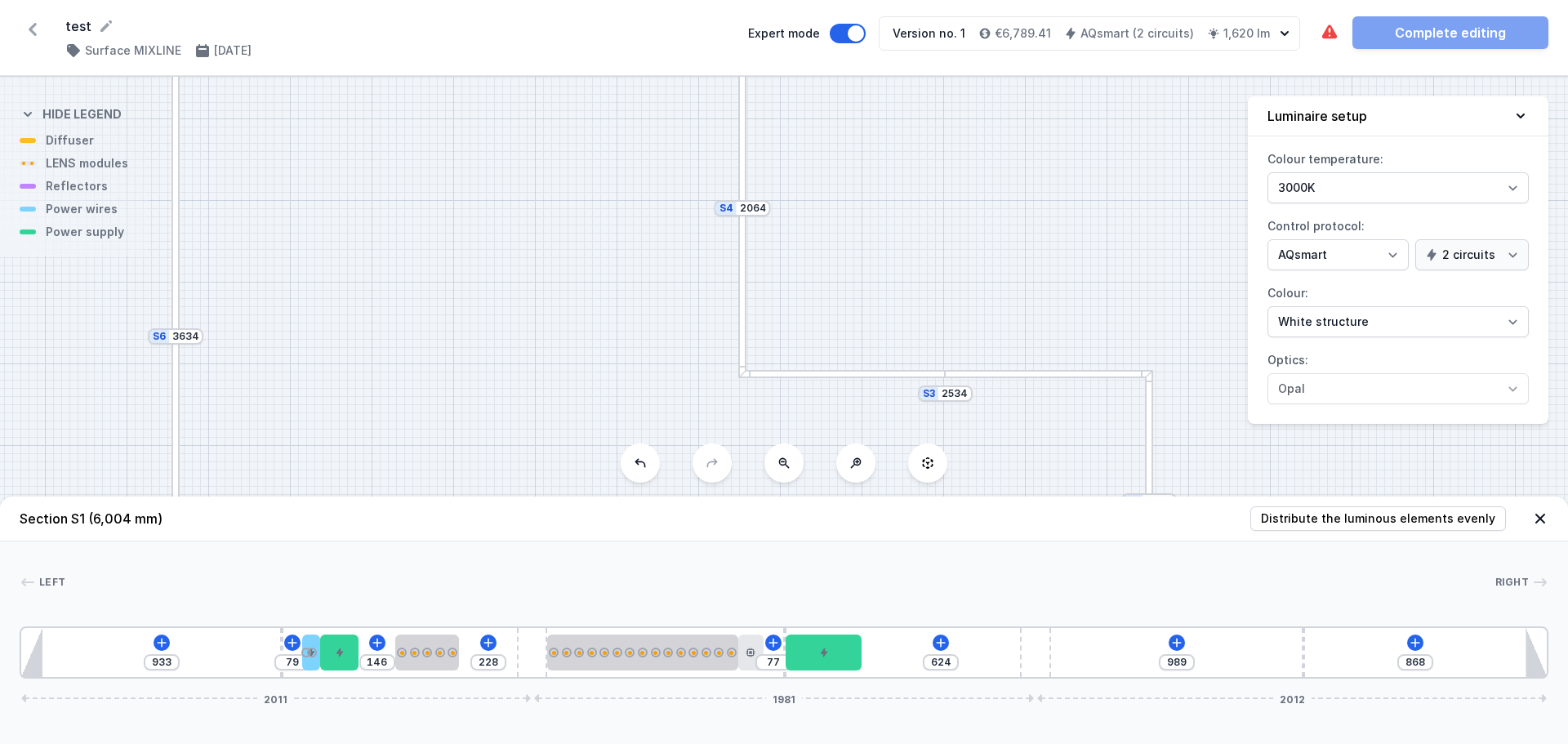
click at [967, 571] on div "Left Right 1 2 3 4 1 5 1 6 7 2 8 1 2 9 2 6 2 1 933 79 146 228 77 624 989 868 20…" at bounding box center [784, 610] width 1568 height 138
click at [770, 646] on icon at bounding box center [774, 643] width 13 height 13
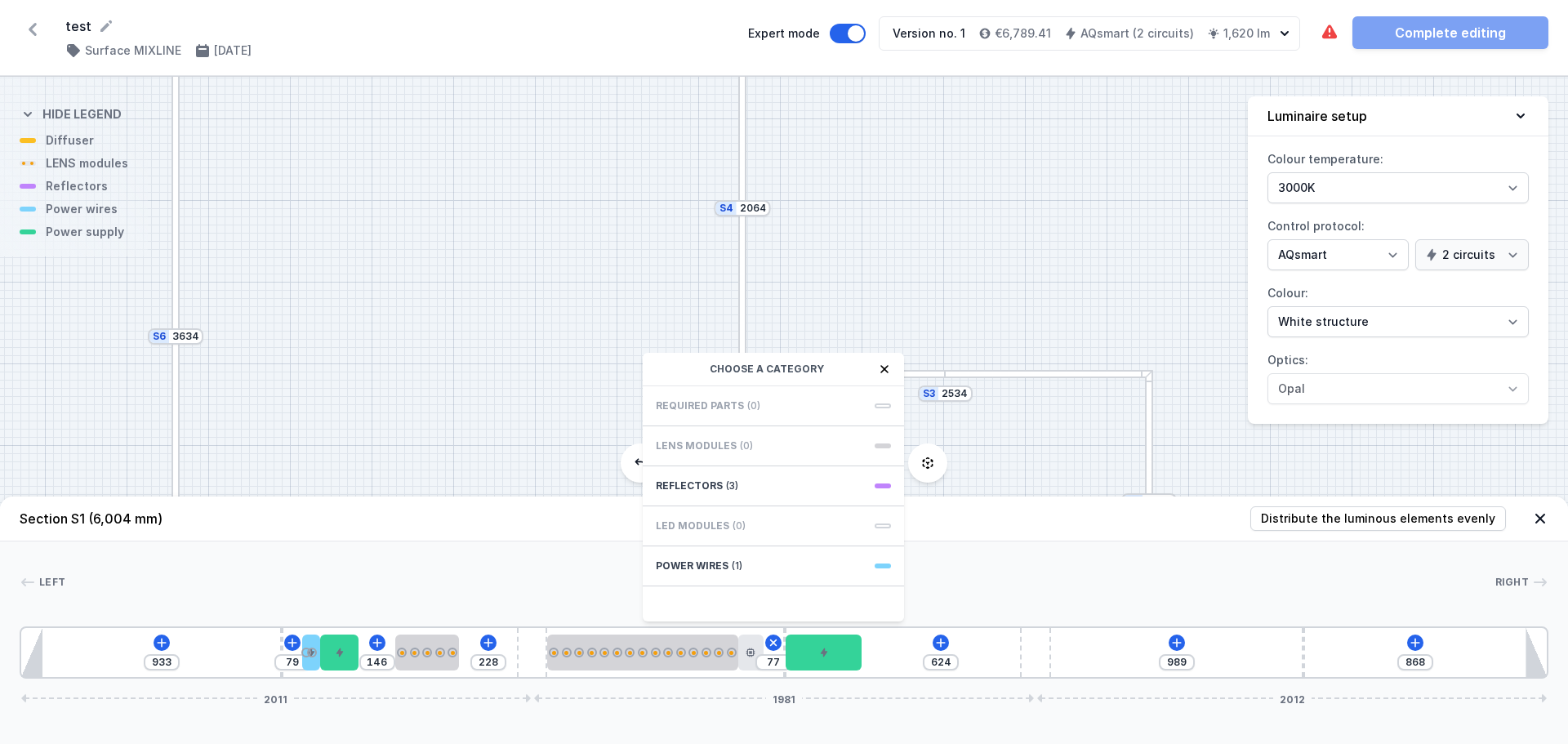
click at [539, 576] on div at bounding box center [780, 581] width 1430 height 16
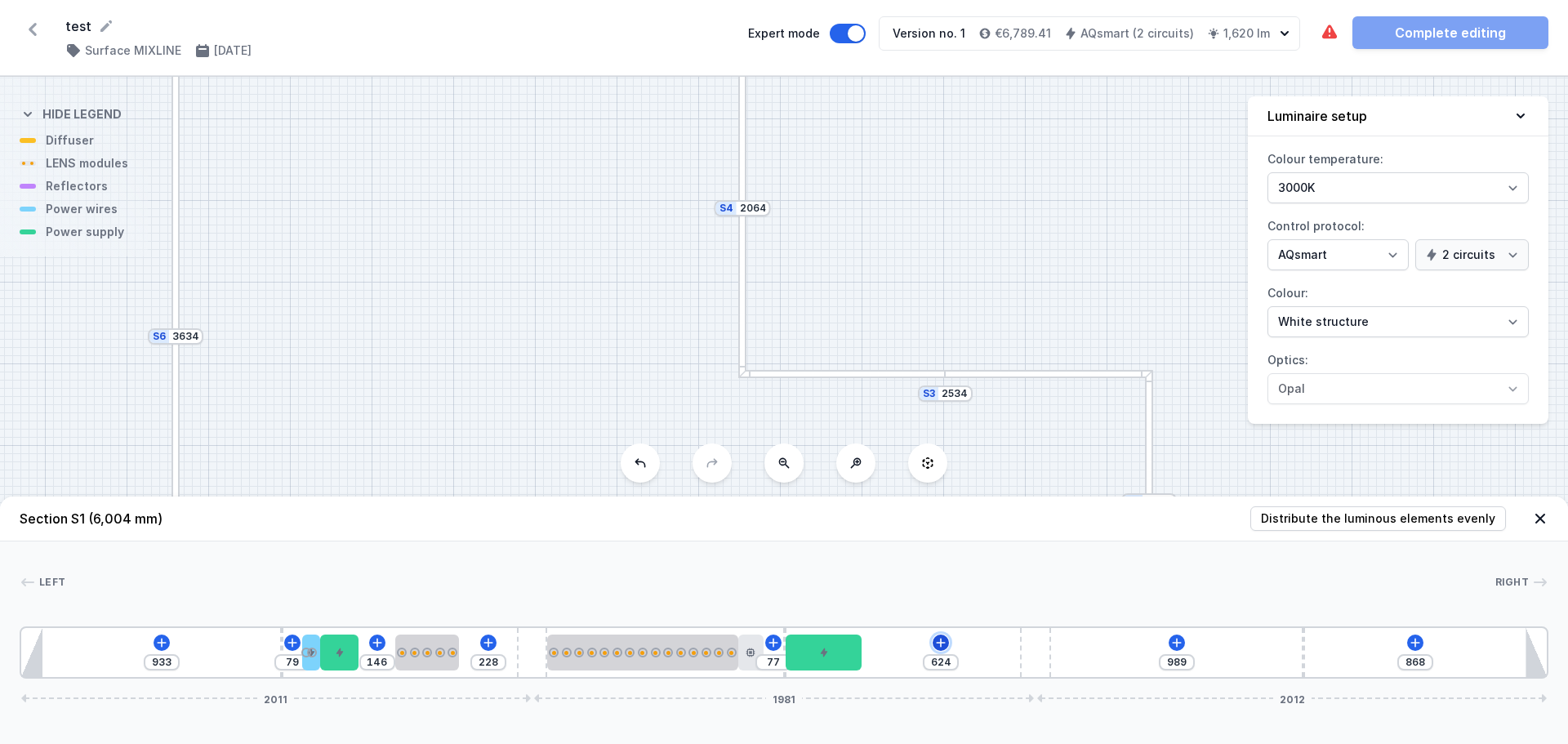
click at [942, 642] on icon at bounding box center [941, 643] width 13 height 13
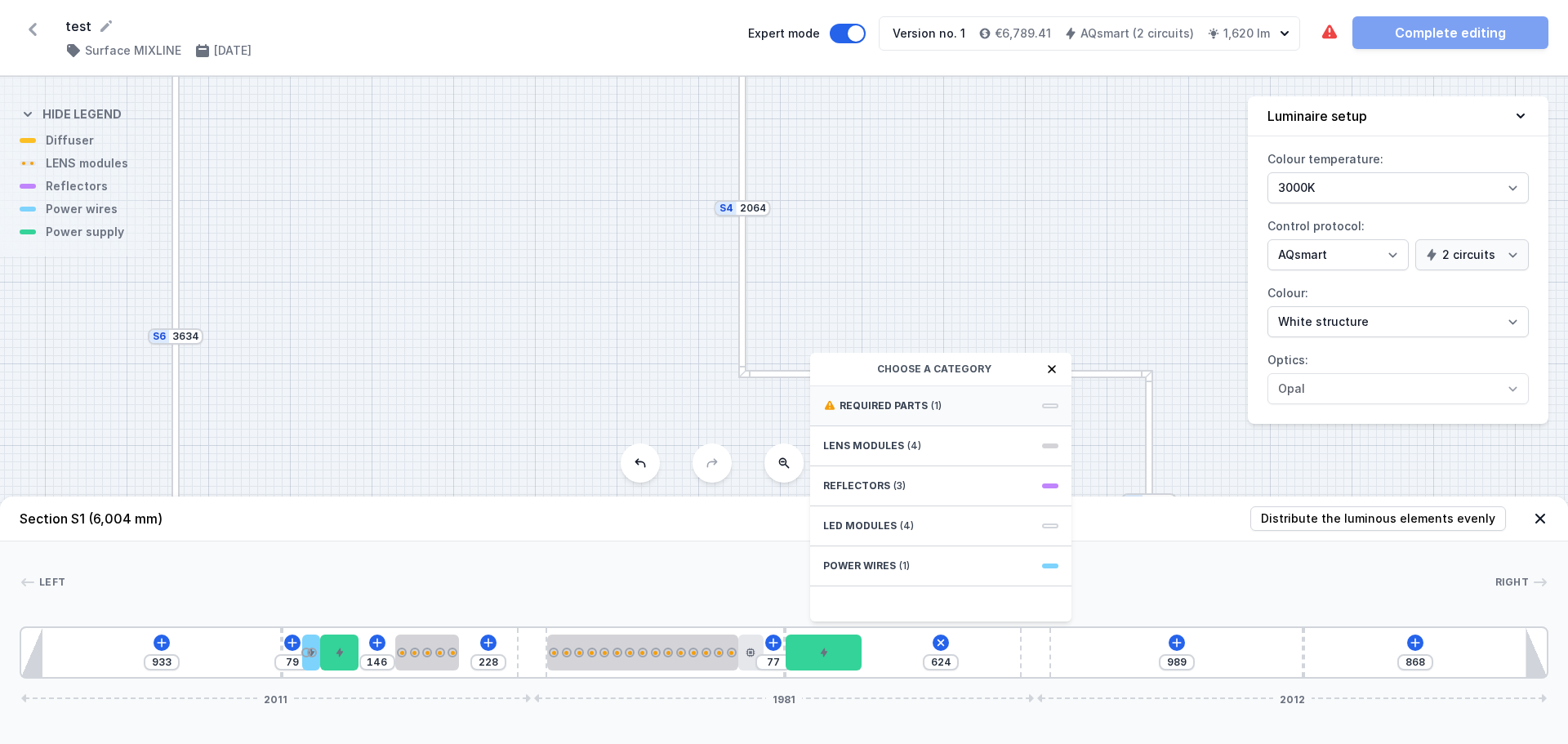
click at [905, 405] on span "Required parts" at bounding box center [883, 406] width 88 height 13
click at [878, 402] on span "Casambi / AQsmart" at bounding box center [940, 403] width 235 height 16
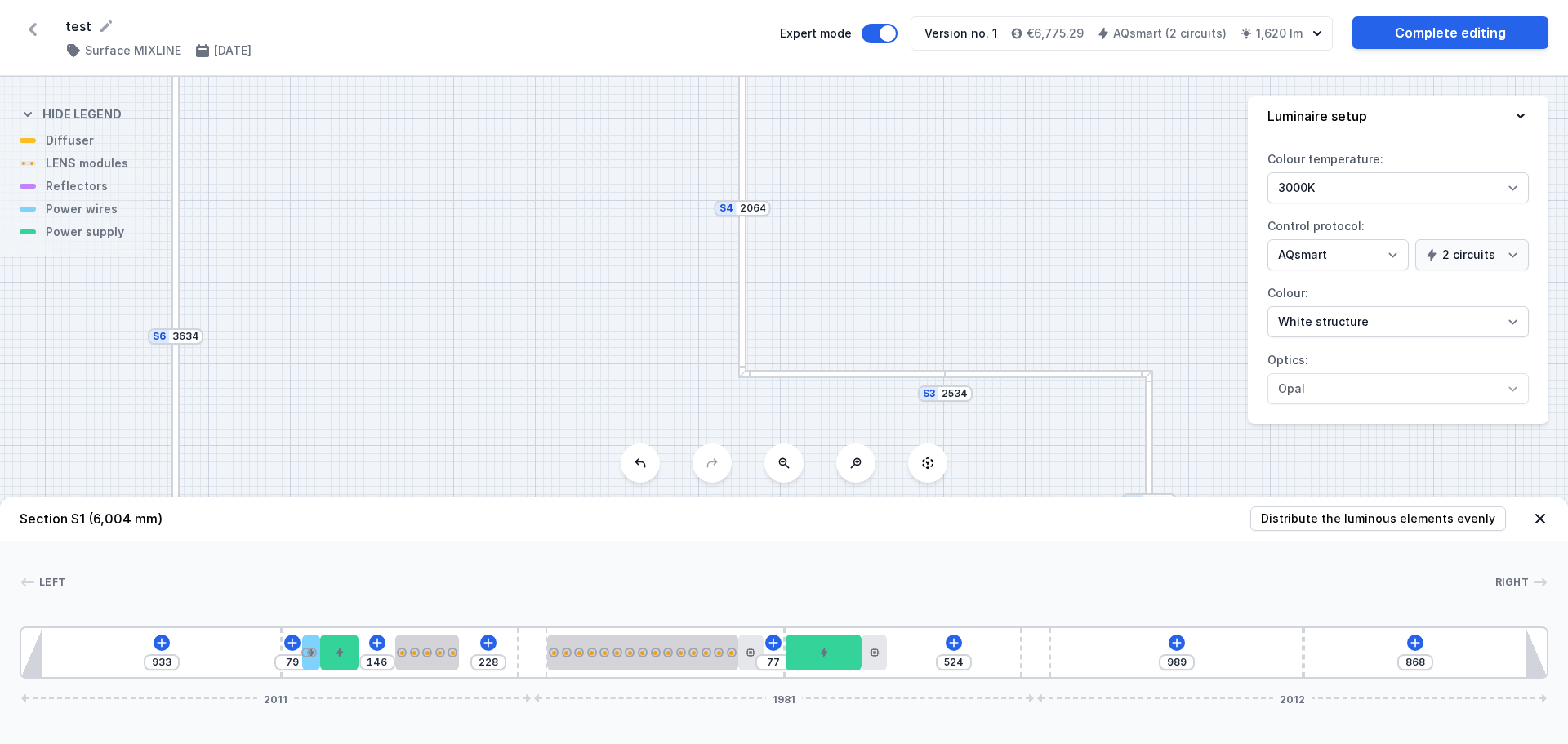
click at [893, 586] on div at bounding box center [780, 581] width 1430 height 16
click at [1407, 35] on link "Complete editing" at bounding box center [1451, 32] width 196 height 33
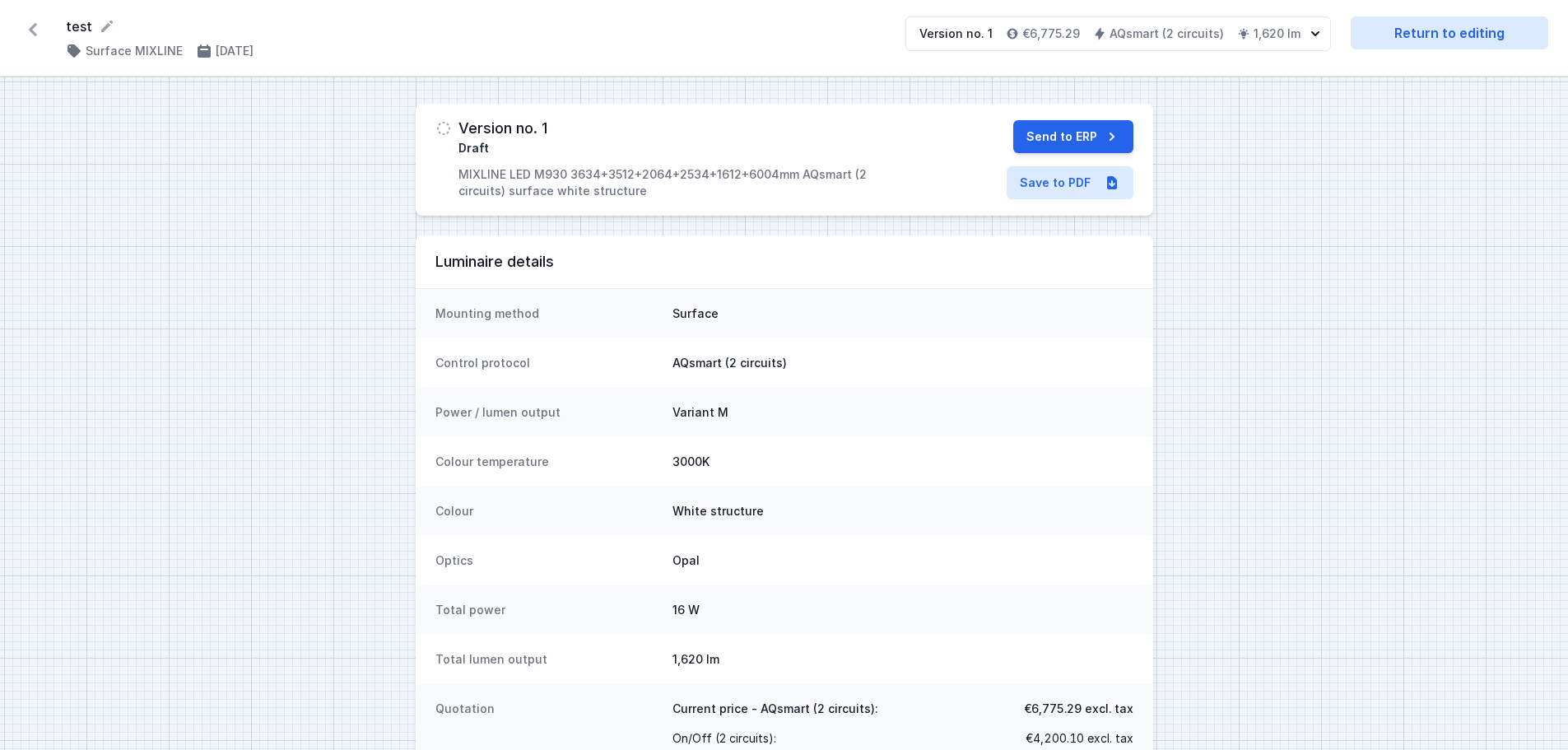
drag, startPoint x: 37, startPoint y: 23, endPoint x: 117, endPoint y: 45, distance: 83.0
click at [37, 23] on icon at bounding box center [32, 29] width 26 height 26
